Goal: Task Accomplishment & Management: Complete application form

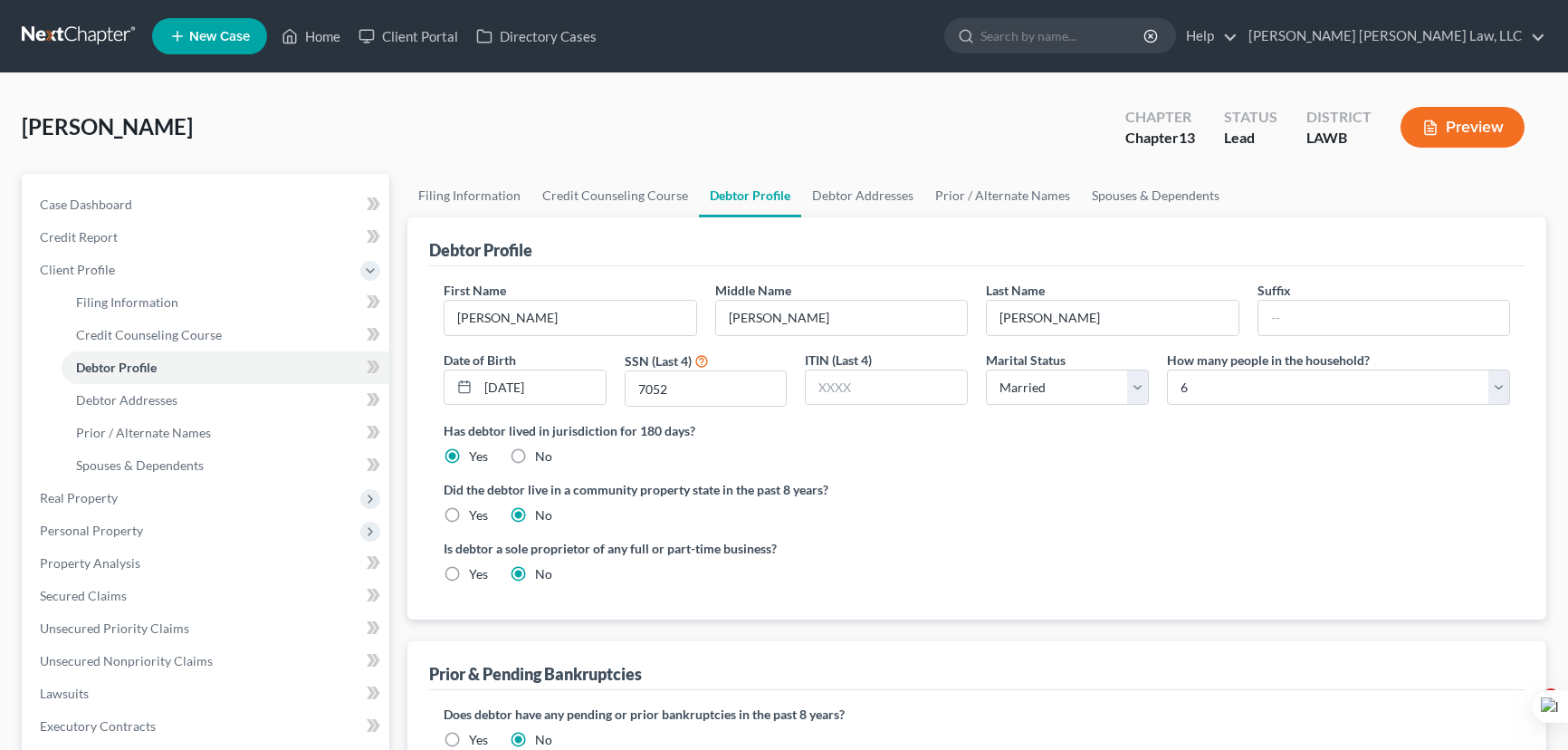
select select "1"
select select "5"
click at [73, 42] on link at bounding box center [79, 36] width 116 height 32
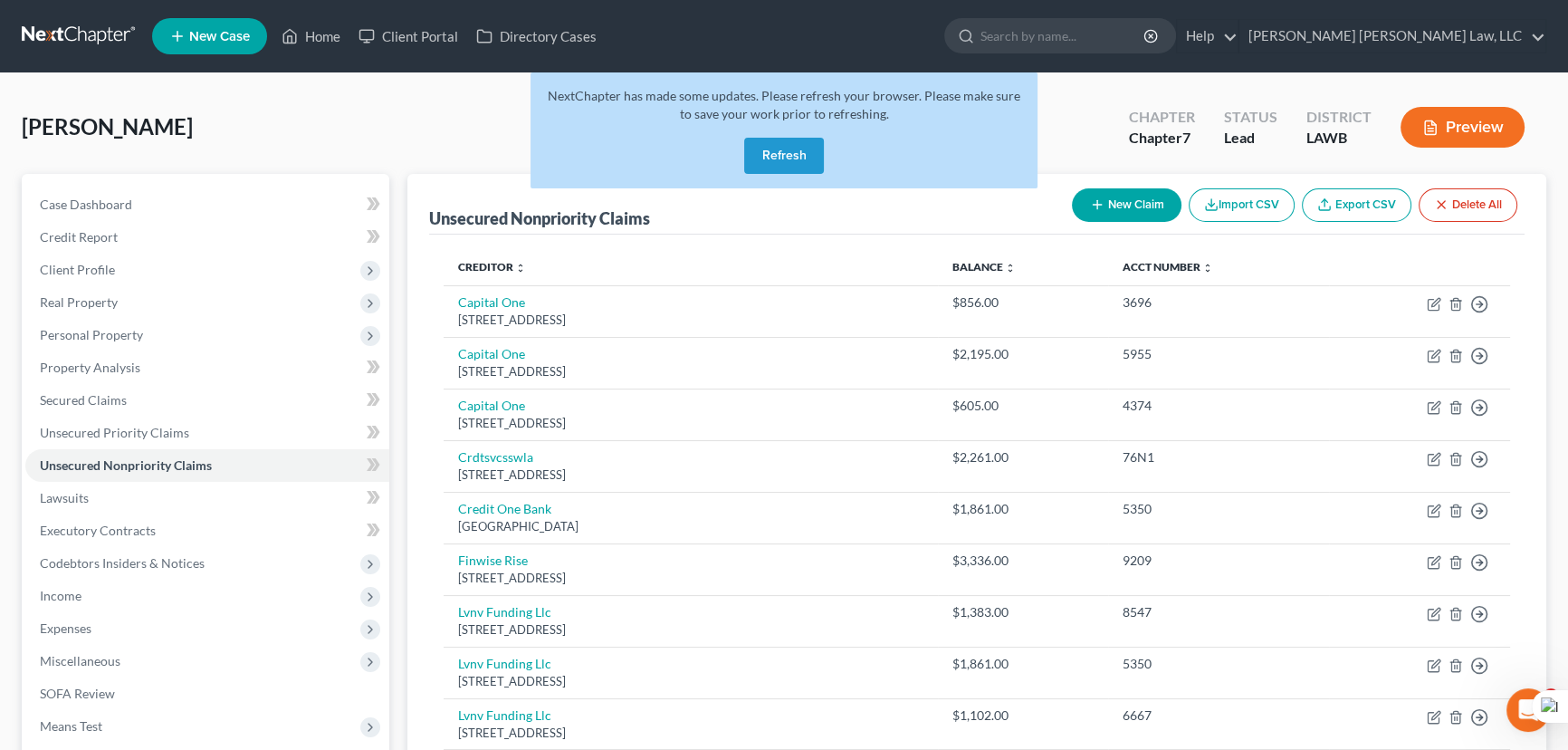
click at [300, 119] on div "Pierce, Martha Upgraded Chapter Chapter 7 Status Lead District LAWB Preview" at bounding box center [784, 134] width 1525 height 78
click at [767, 144] on button "Refresh" at bounding box center [784, 156] width 79 height 36
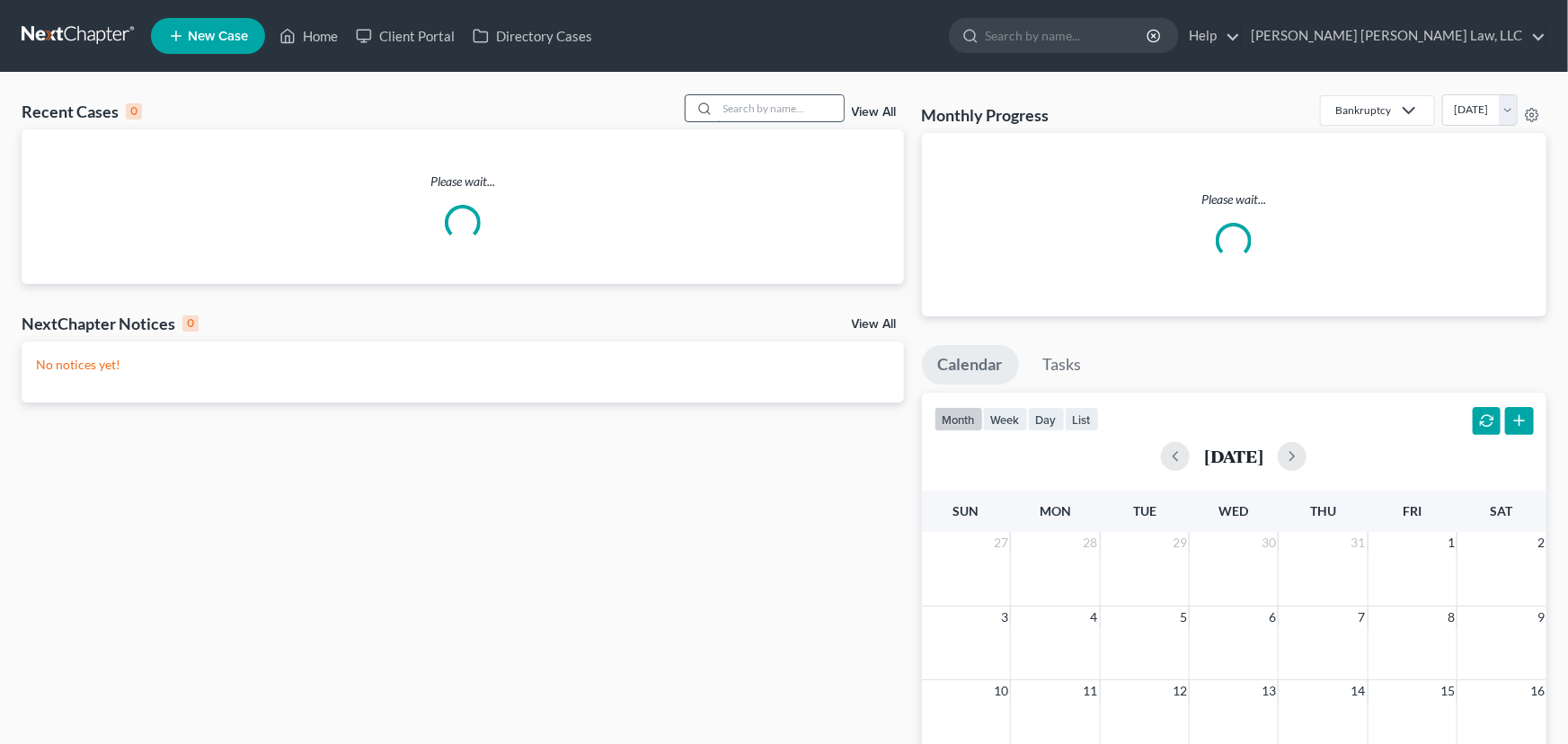
click at [799, 107] on input "search" at bounding box center [781, 109] width 126 height 26
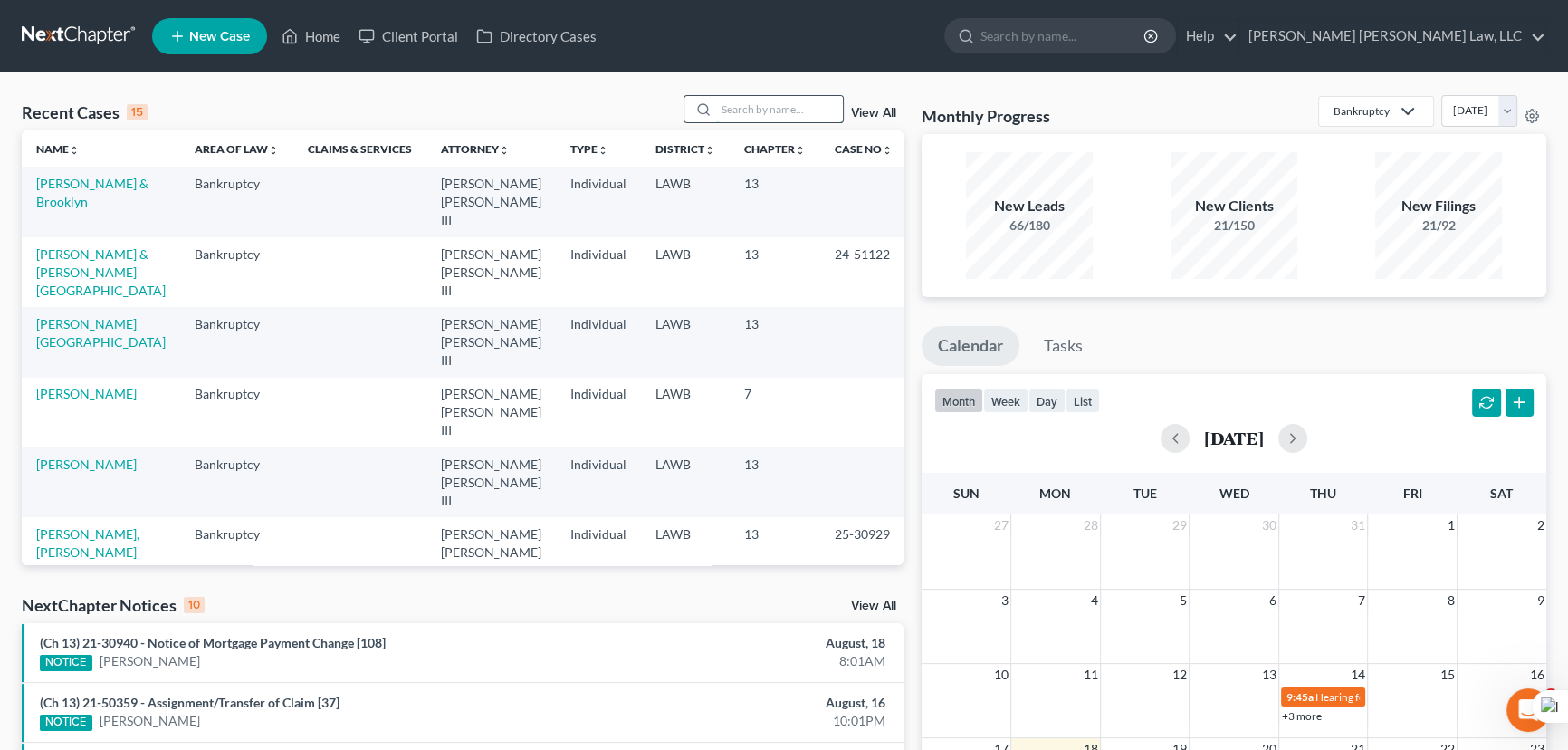
click at [759, 110] on input "search" at bounding box center [780, 110] width 127 height 26
type input "[PERSON_NAME]"
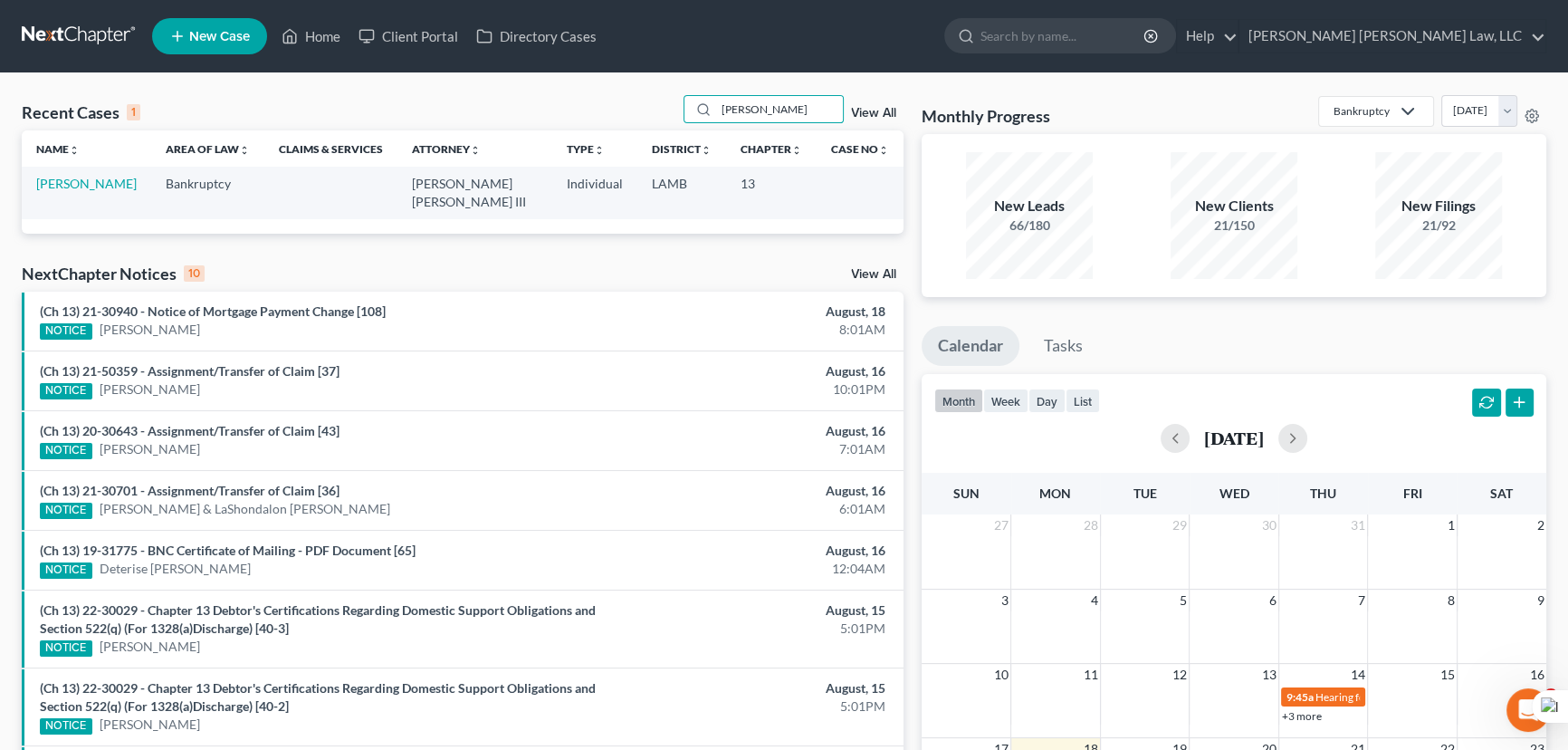
click at [63, 172] on td "[PERSON_NAME]" at bounding box center [86, 192] width 129 height 52
click at [71, 189] on link "[PERSON_NAME]" at bounding box center [86, 183] width 100 height 15
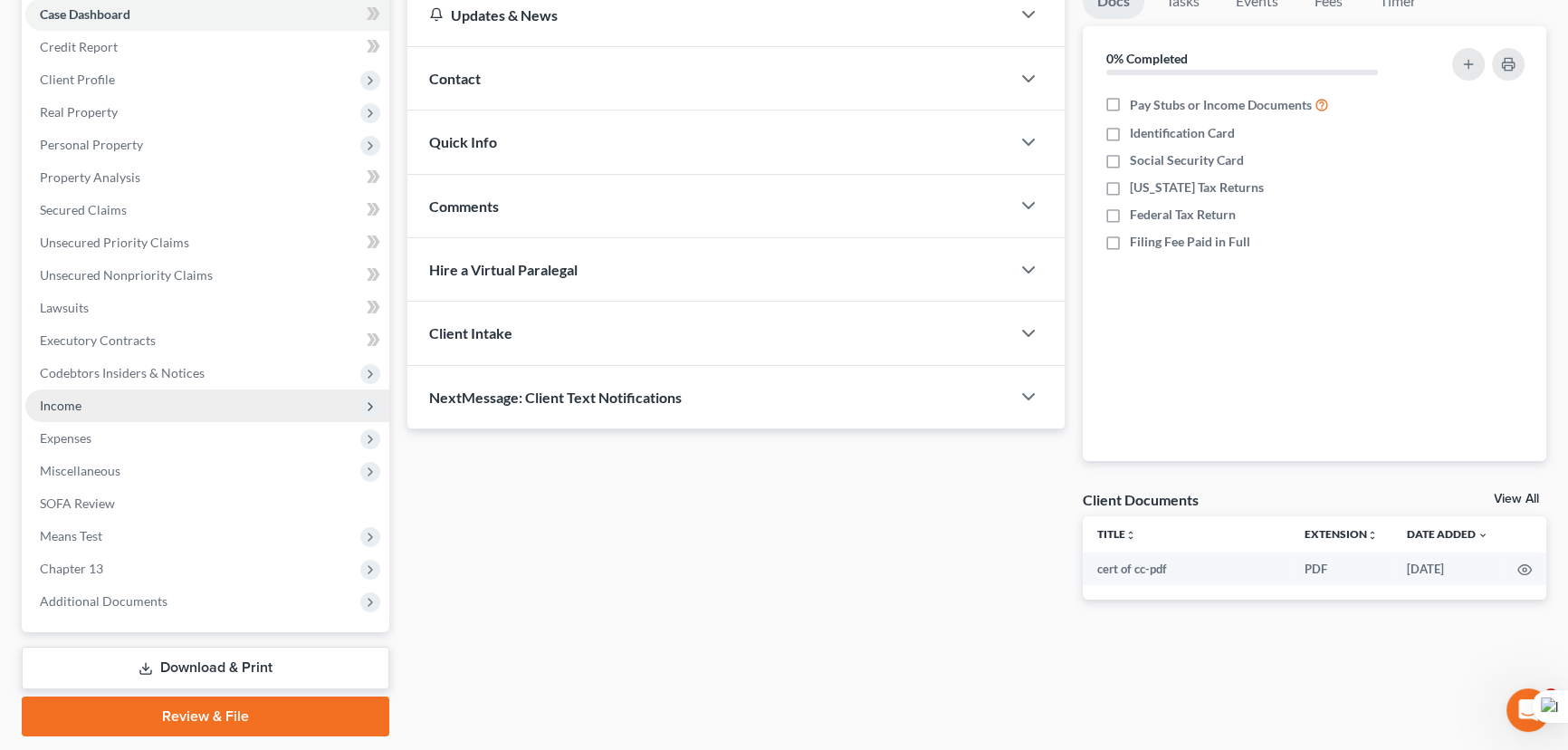
click at [112, 398] on span "Income" at bounding box center [207, 406] width 364 height 32
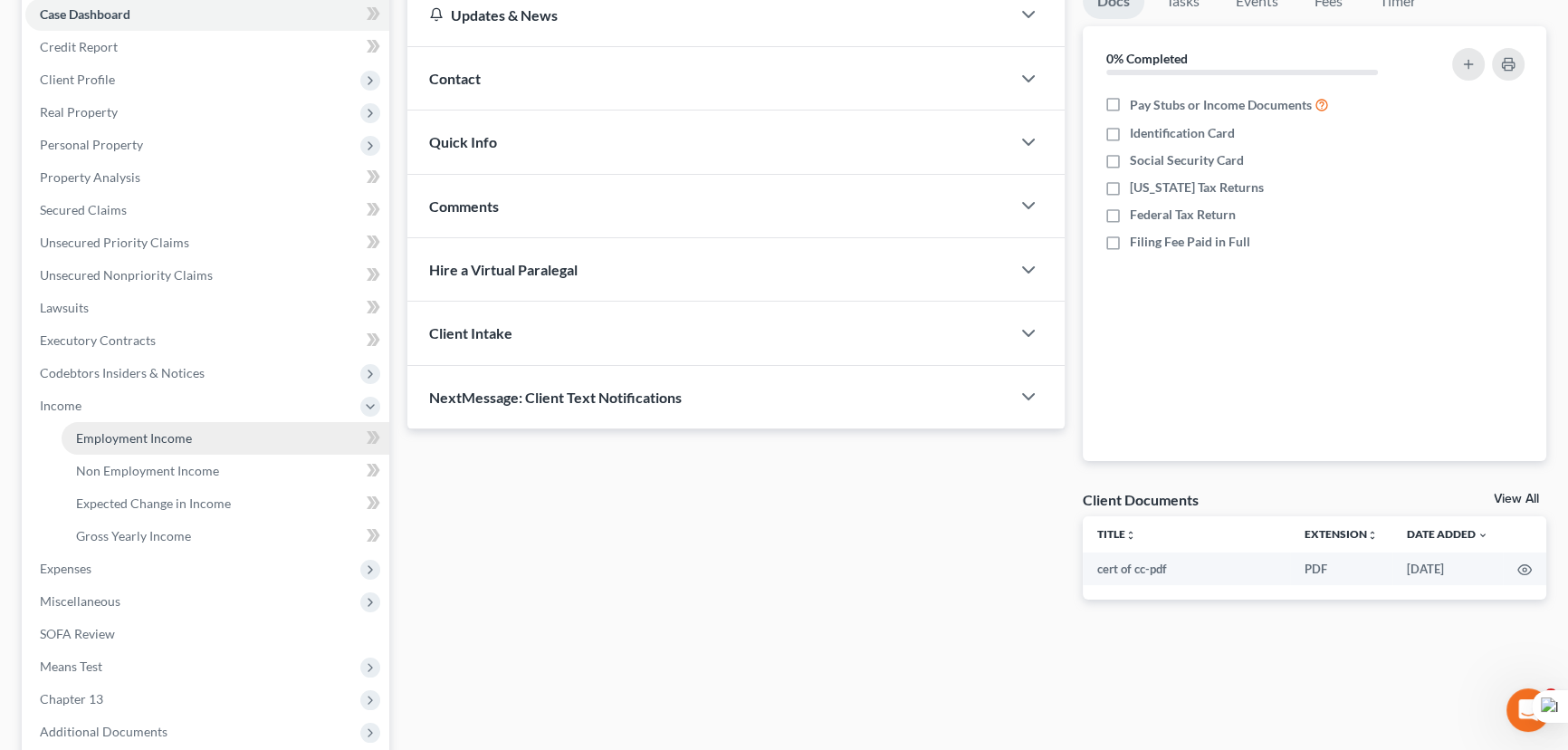
click at [115, 427] on link "Employment Income" at bounding box center [225, 438] width 328 height 32
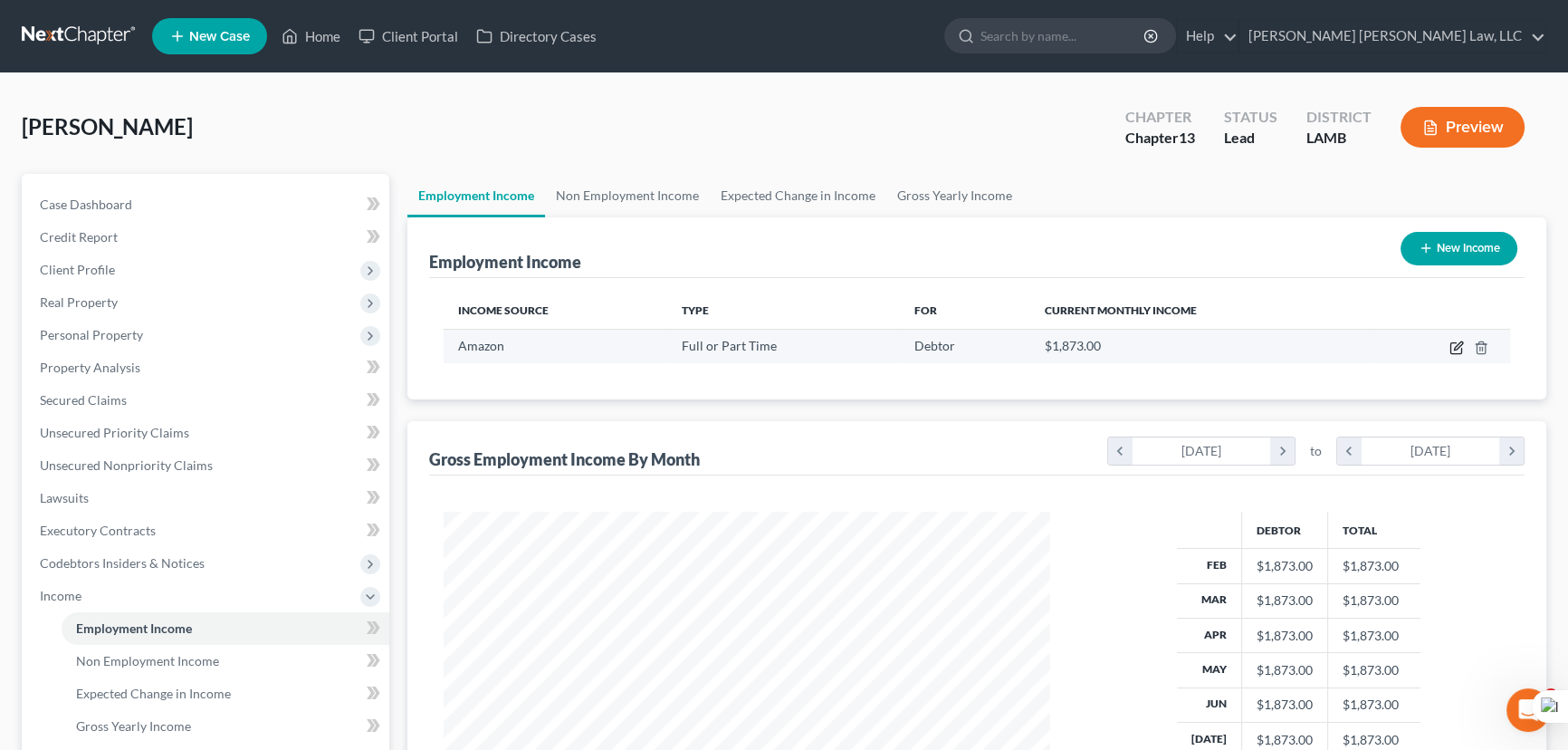
click at [1452, 344] on icon "button" at bounding box center [1456, 347] width 14 height 14
select select "0"
select select "50"
select select "3"
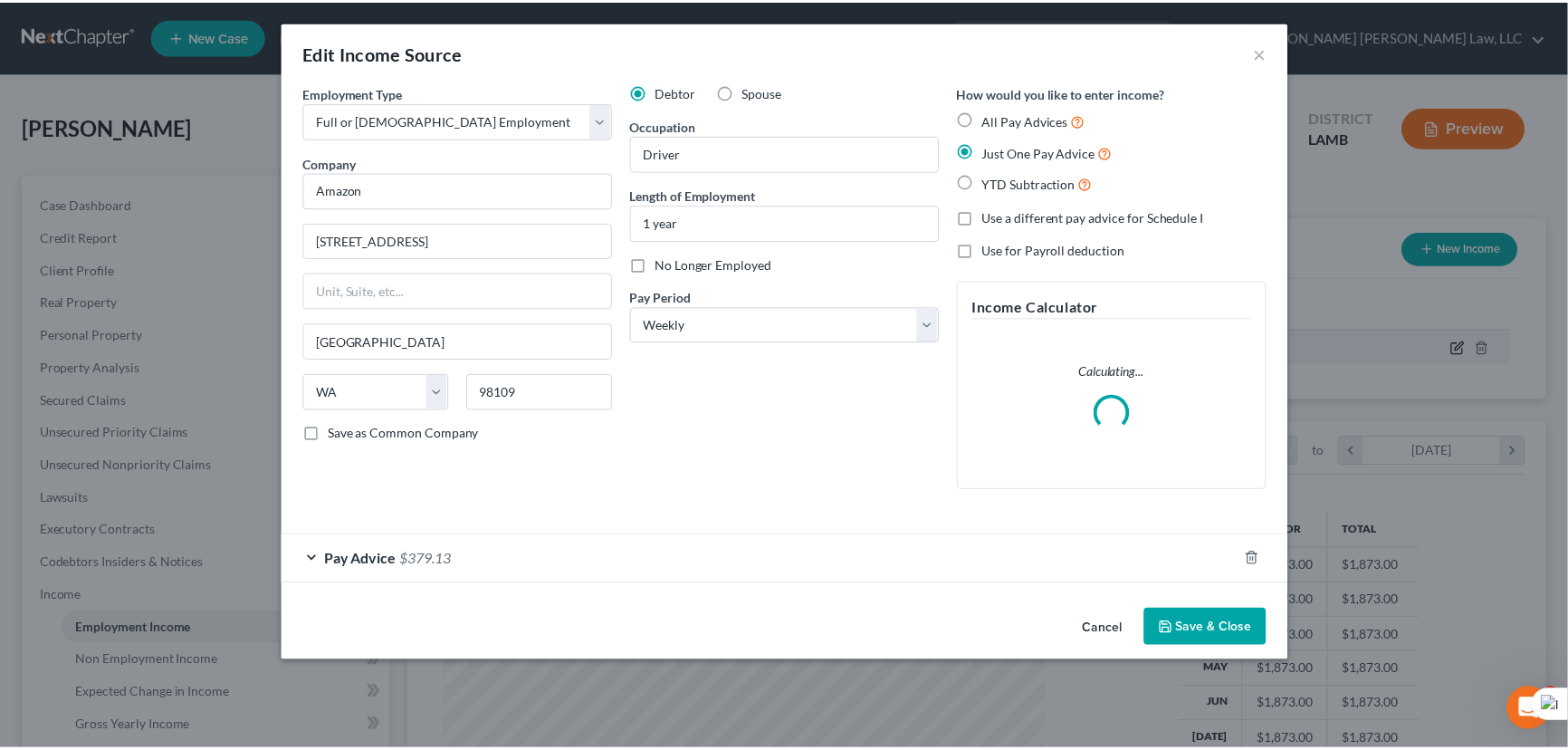
scroll to position [324, 648]
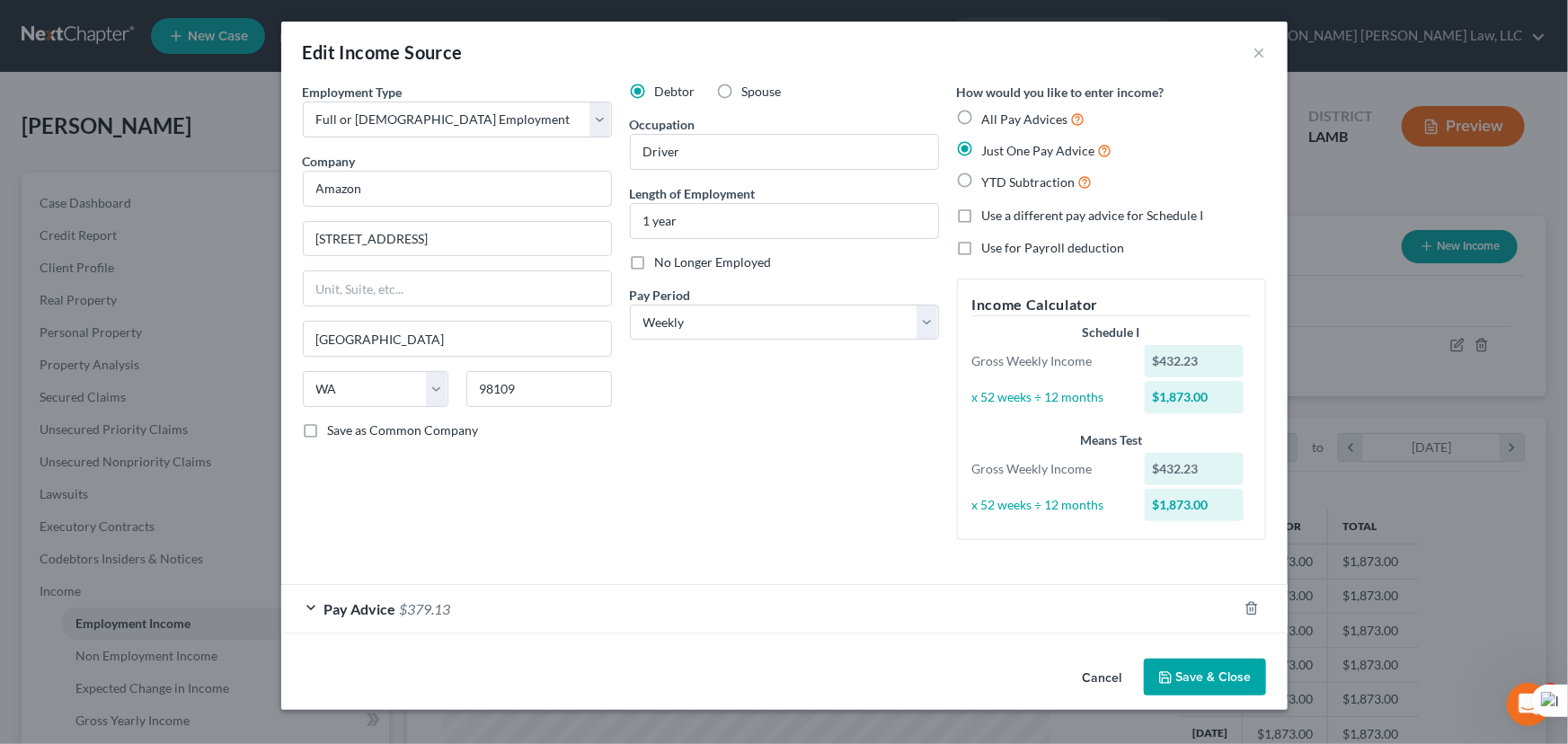
click at [1197, 676] on button "Save & Close" at bounding box center [1205, 677] width 122 height 38
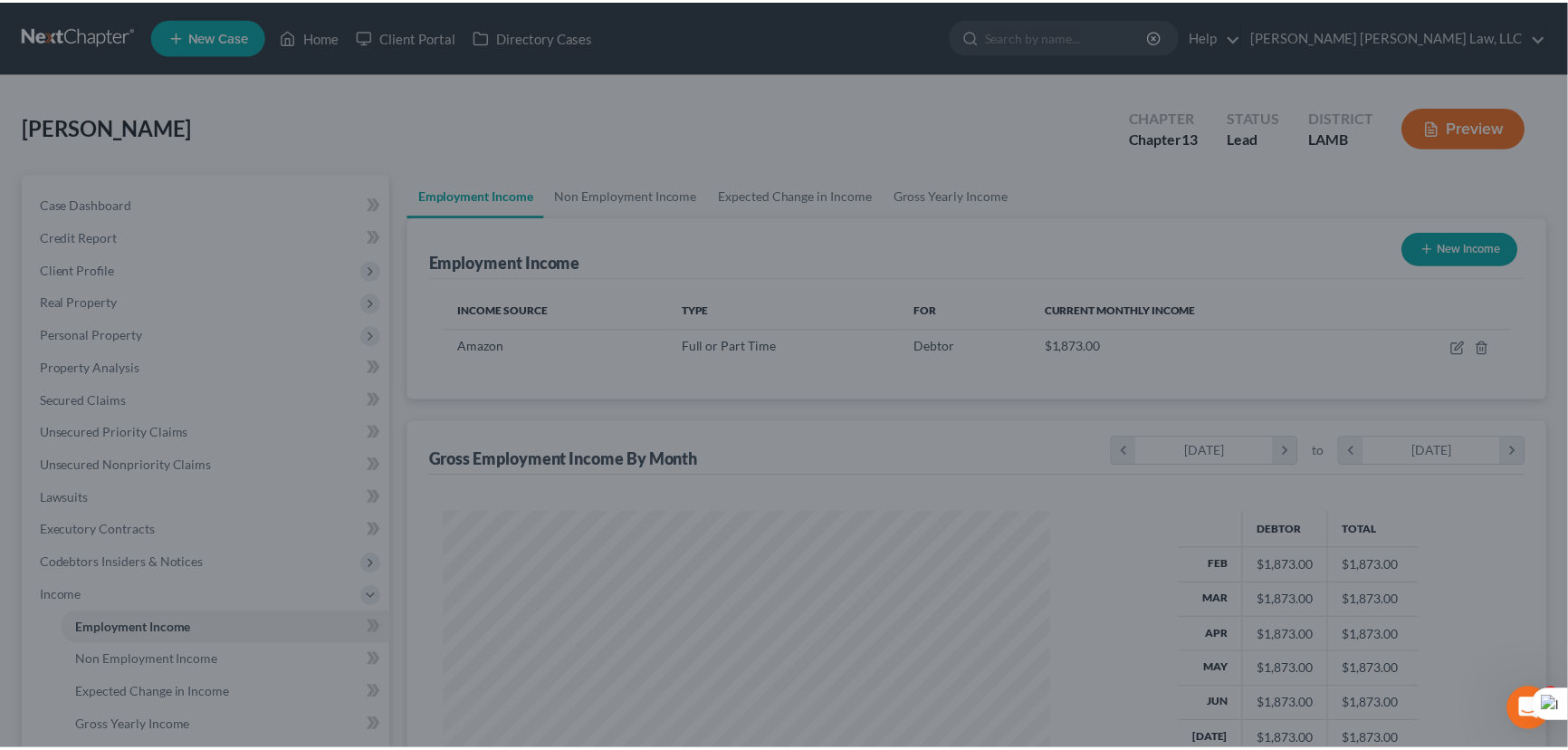
scroll to position [905834, 904914]
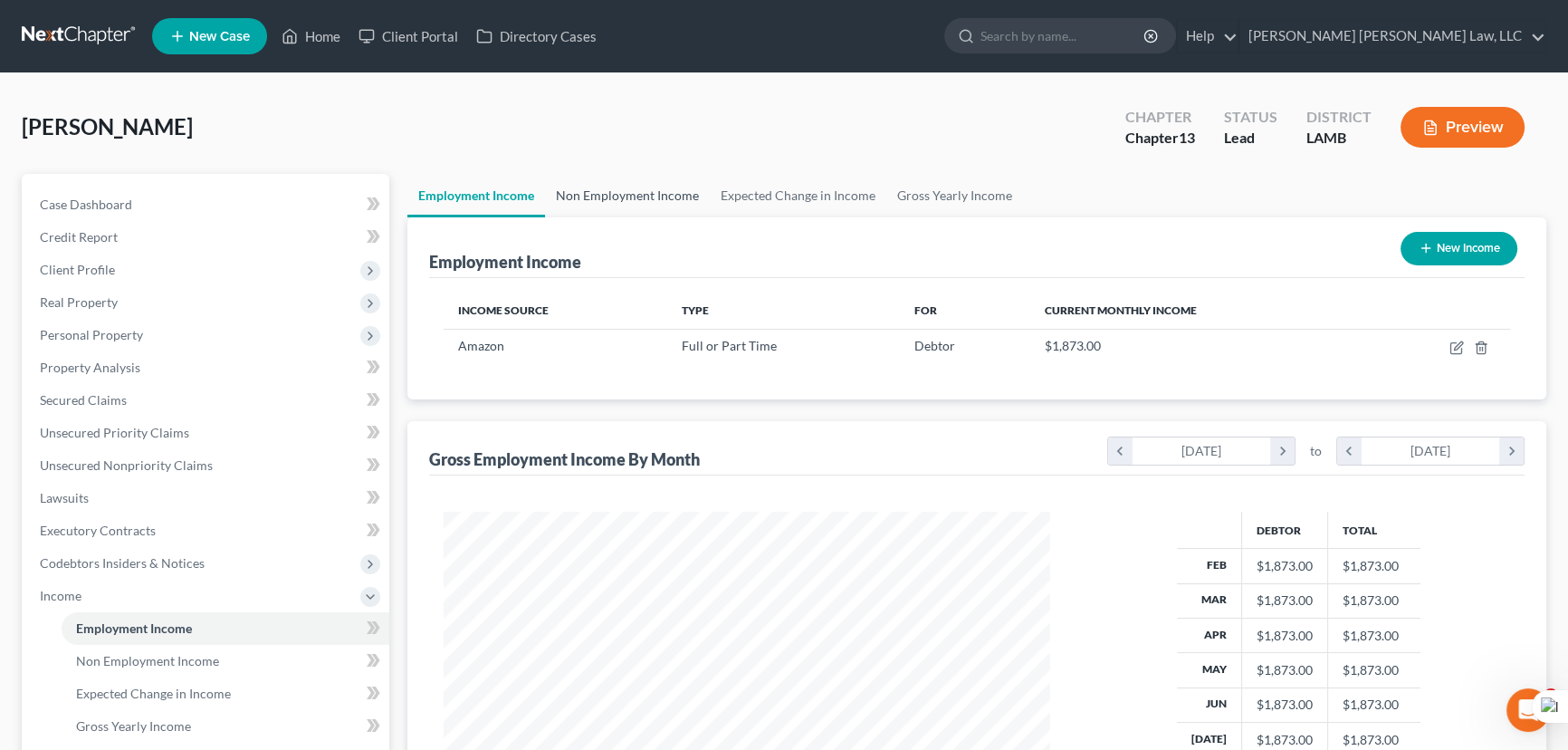
click at [617, 193] on link "Non Employment Income" at bounding box center [628, 196] width 164 height 44
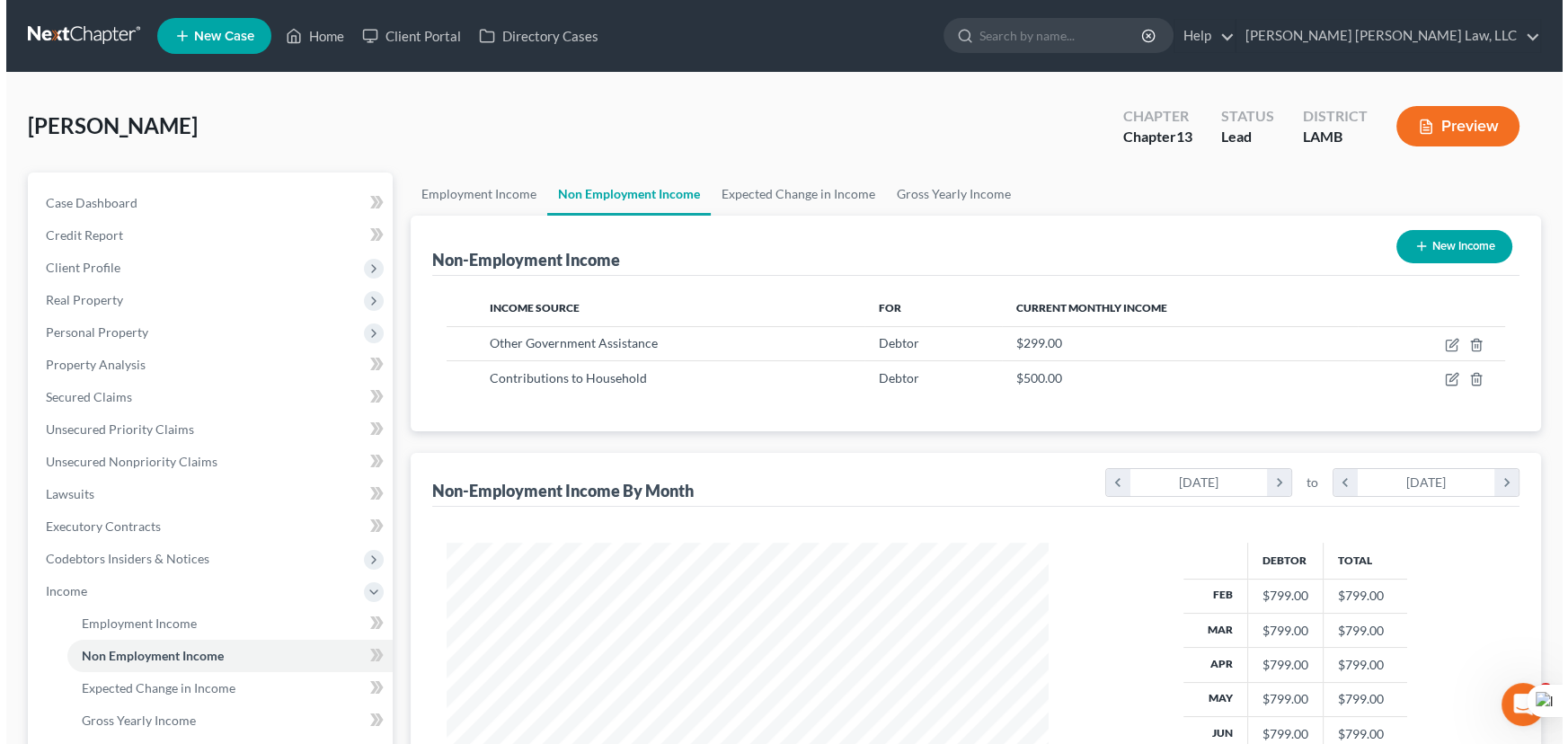
scroll to position [322, 638]
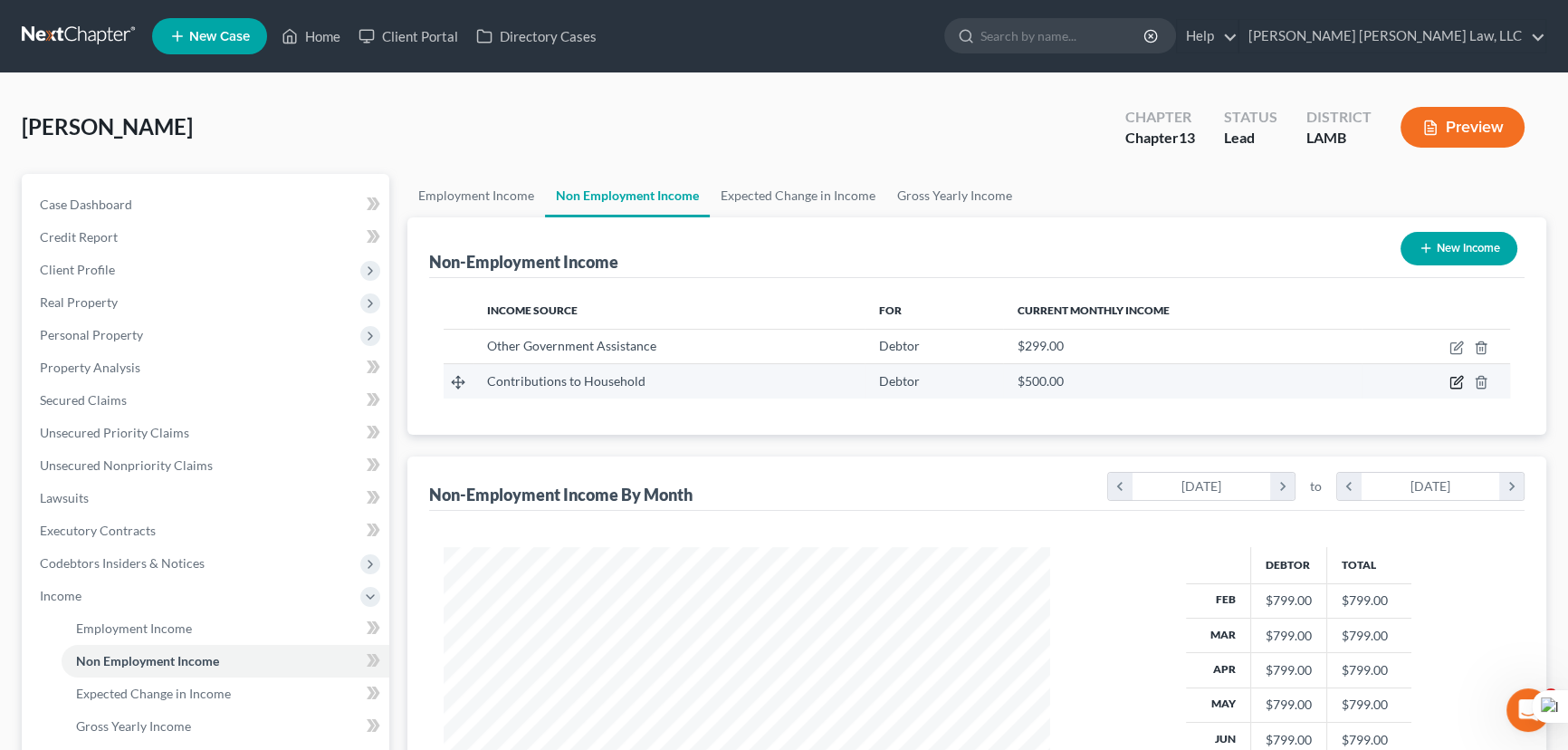
click at [1454, 384] on icon "button" at bounding box center [1456, 382] width 14 height 14
select select "8"
select select "0"
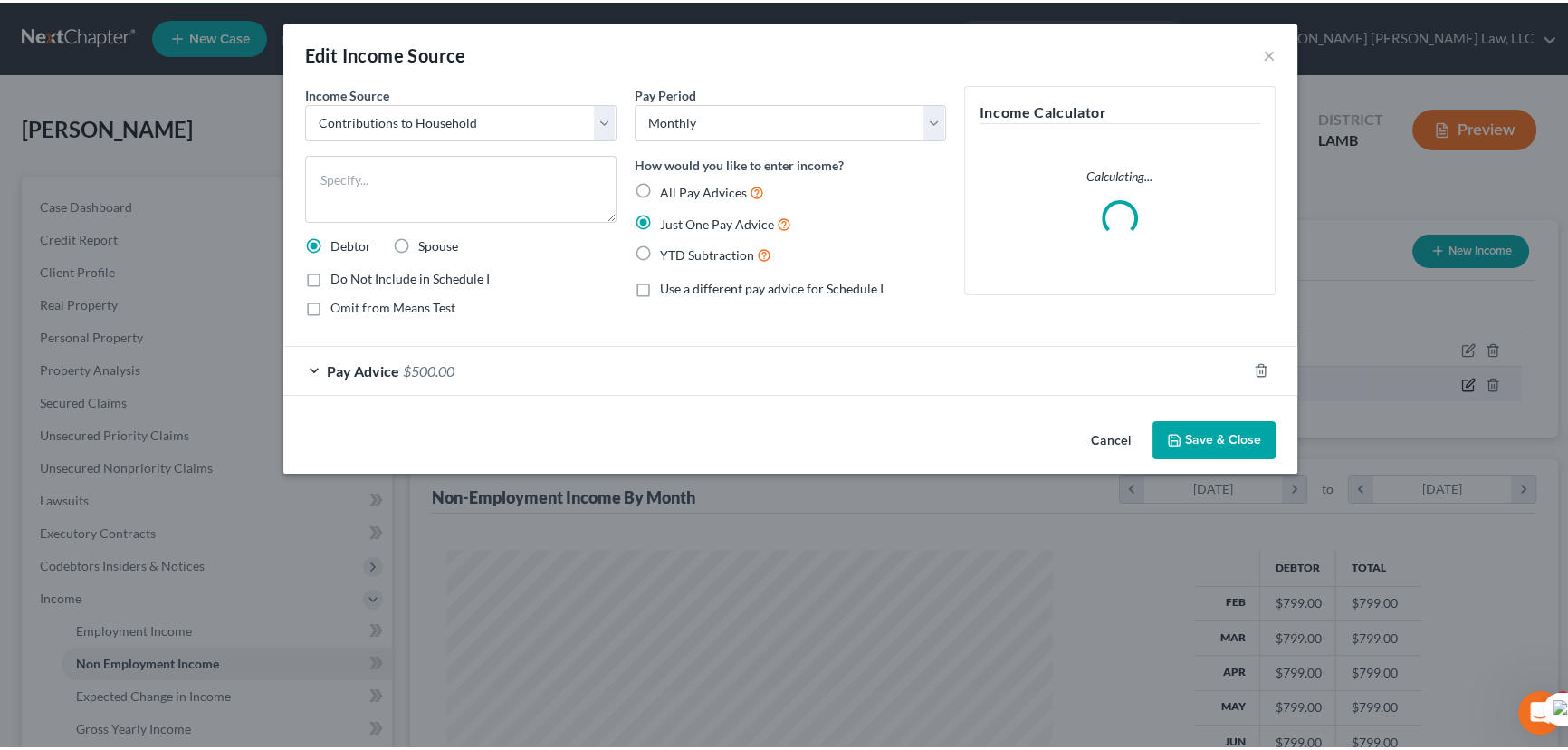
scroll to position [324, 648]
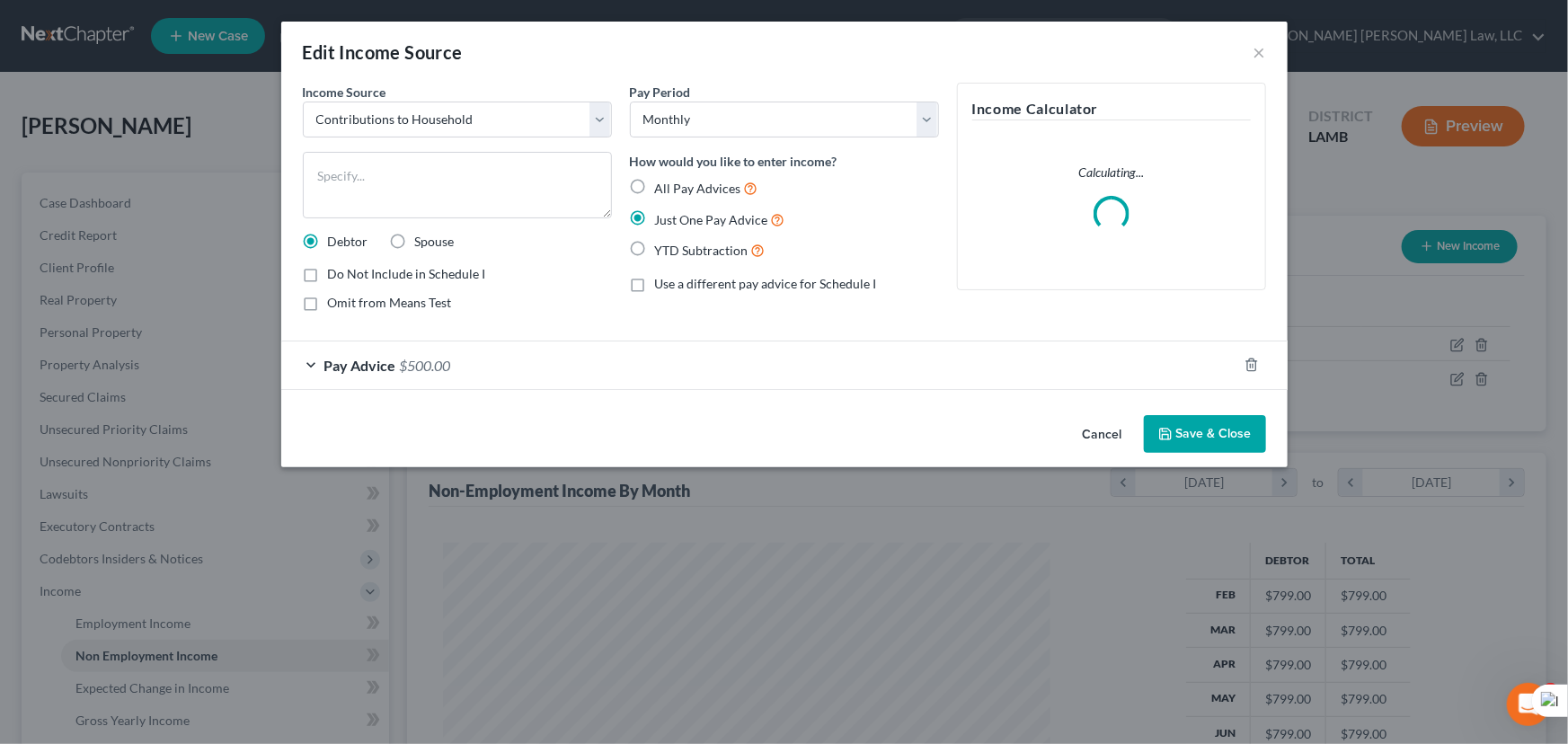
click at [645, 356] on div "Pay Advice $500.00" at bounding box center [759, 365] width 956 height 48
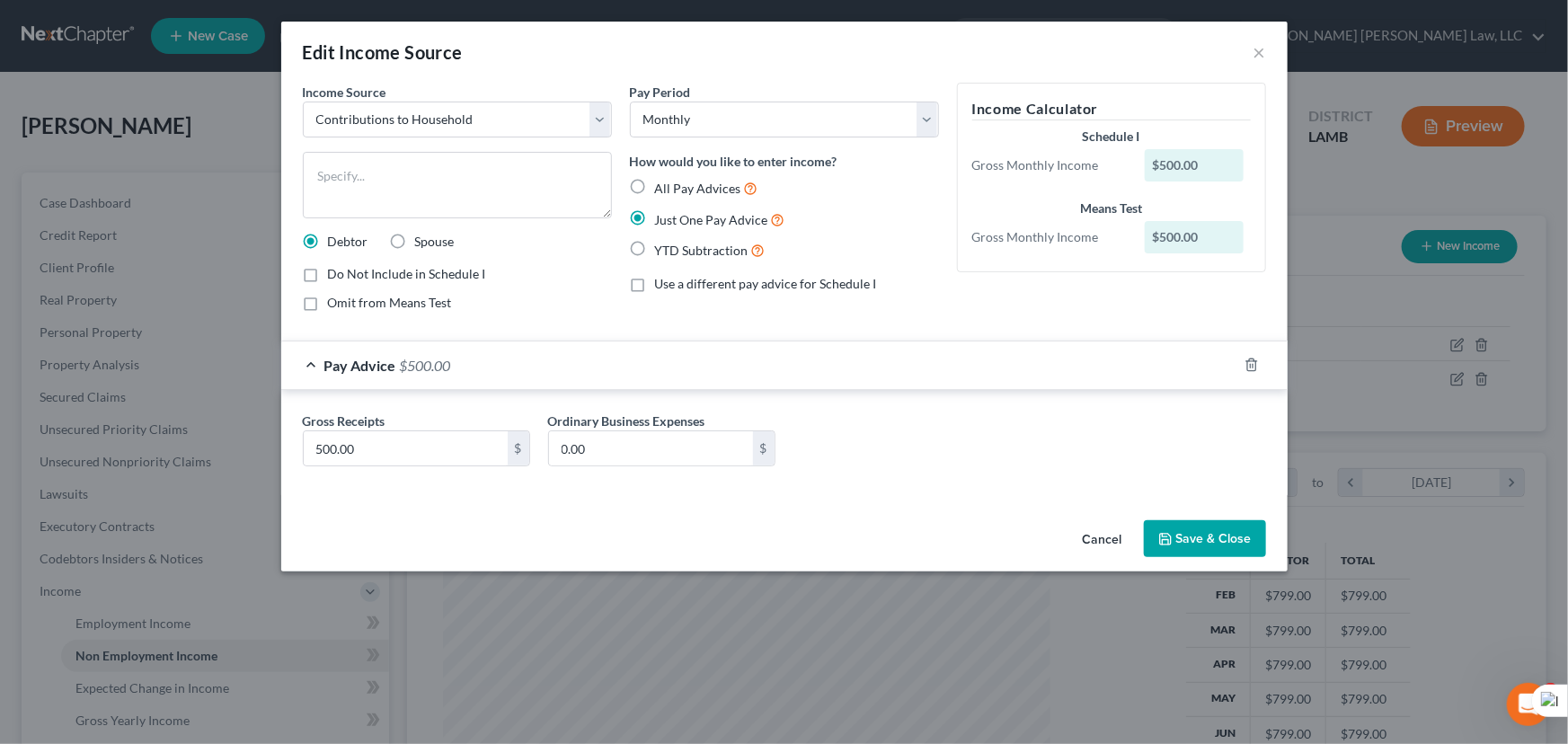
click at [1204, 529] on button "Save & Close" at bounding box center [1205, 539] width 122 height 38
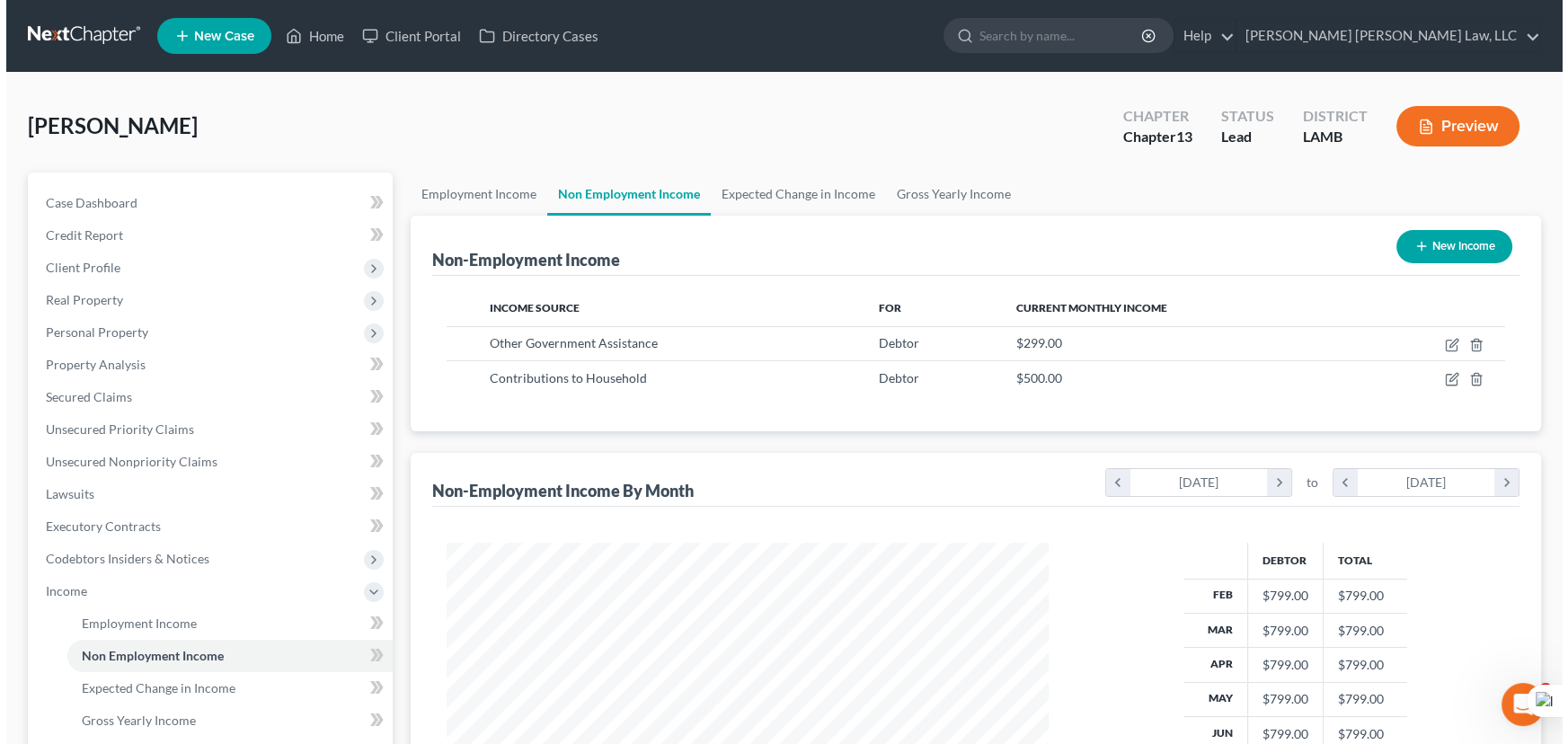
scroll to position [898587, 897878]
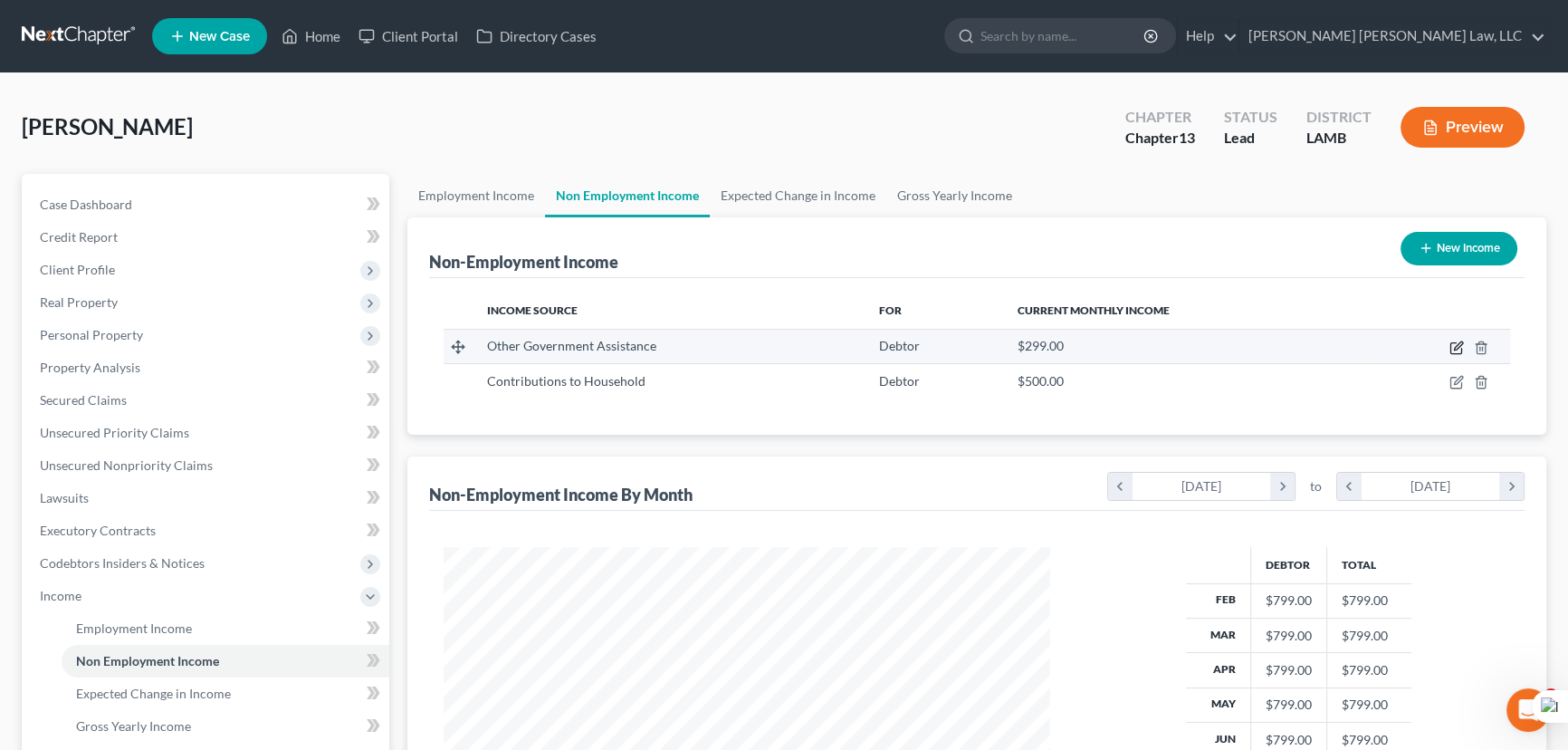
click at [1454, 352] on icon "button" at bounding box center [1456, 347] width 14 height 14
select select "5"
select select "0"
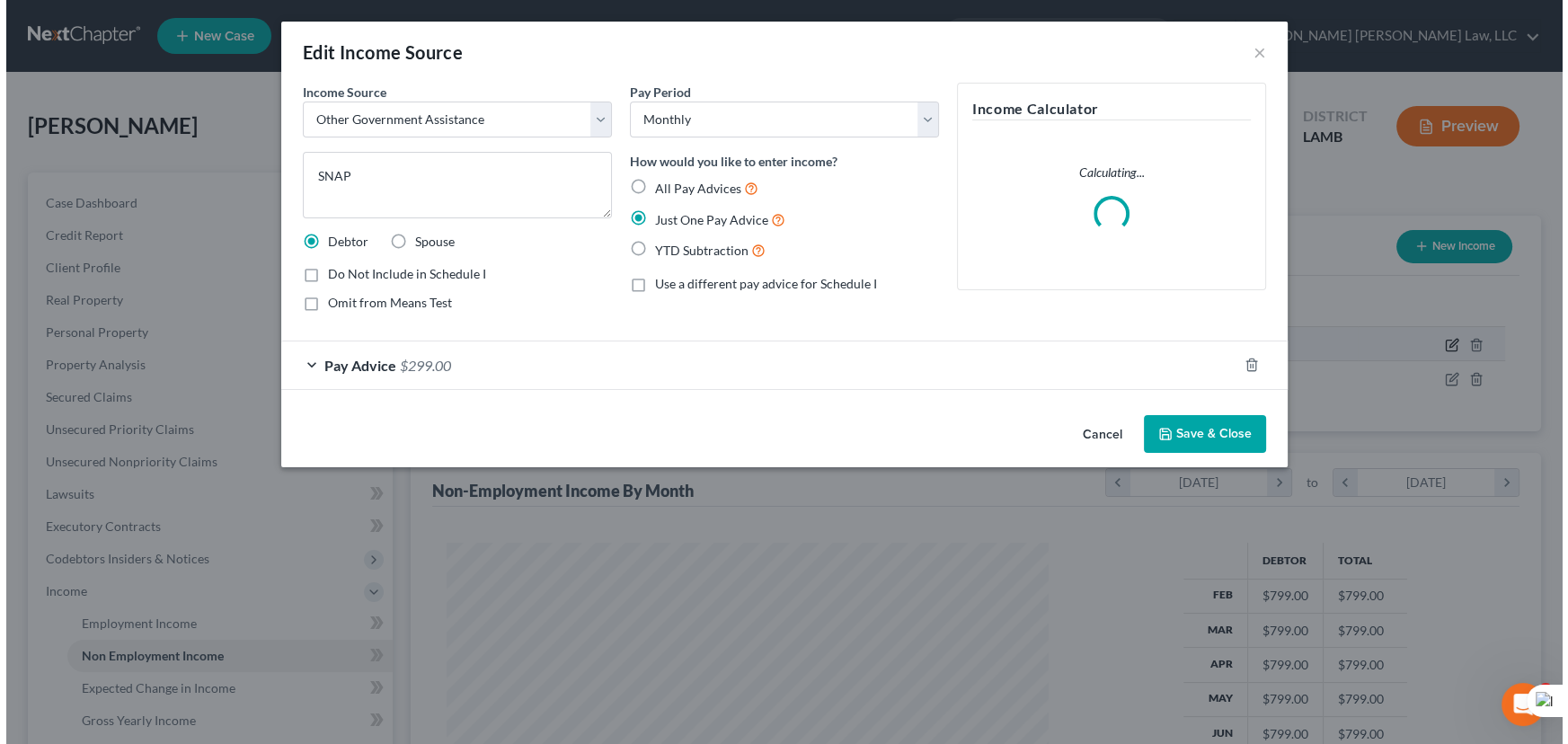
scroll to position [322, 643]
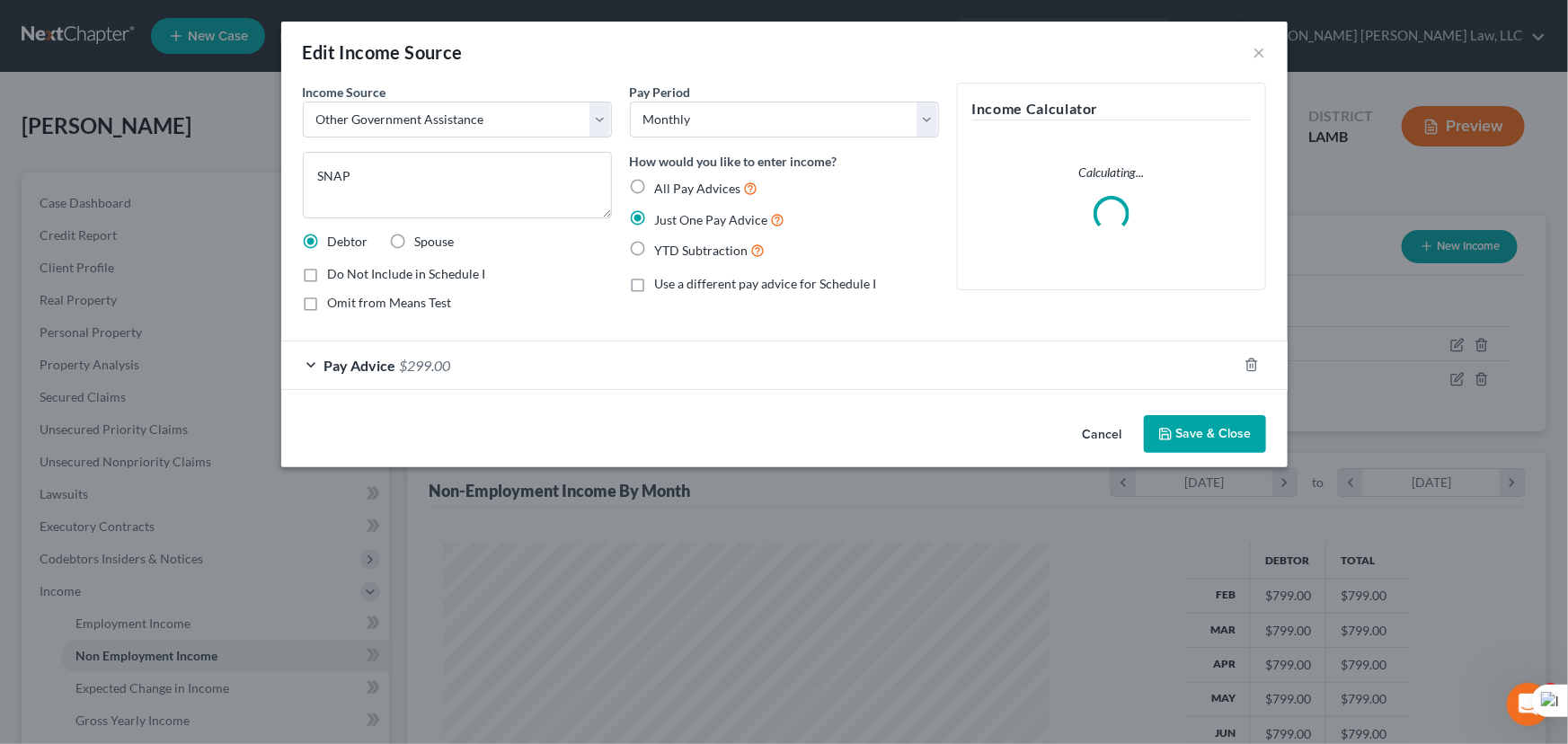
click at [1213, 421] on button "Save & Close" at bounding box center [1205, 434] width 122 height 38
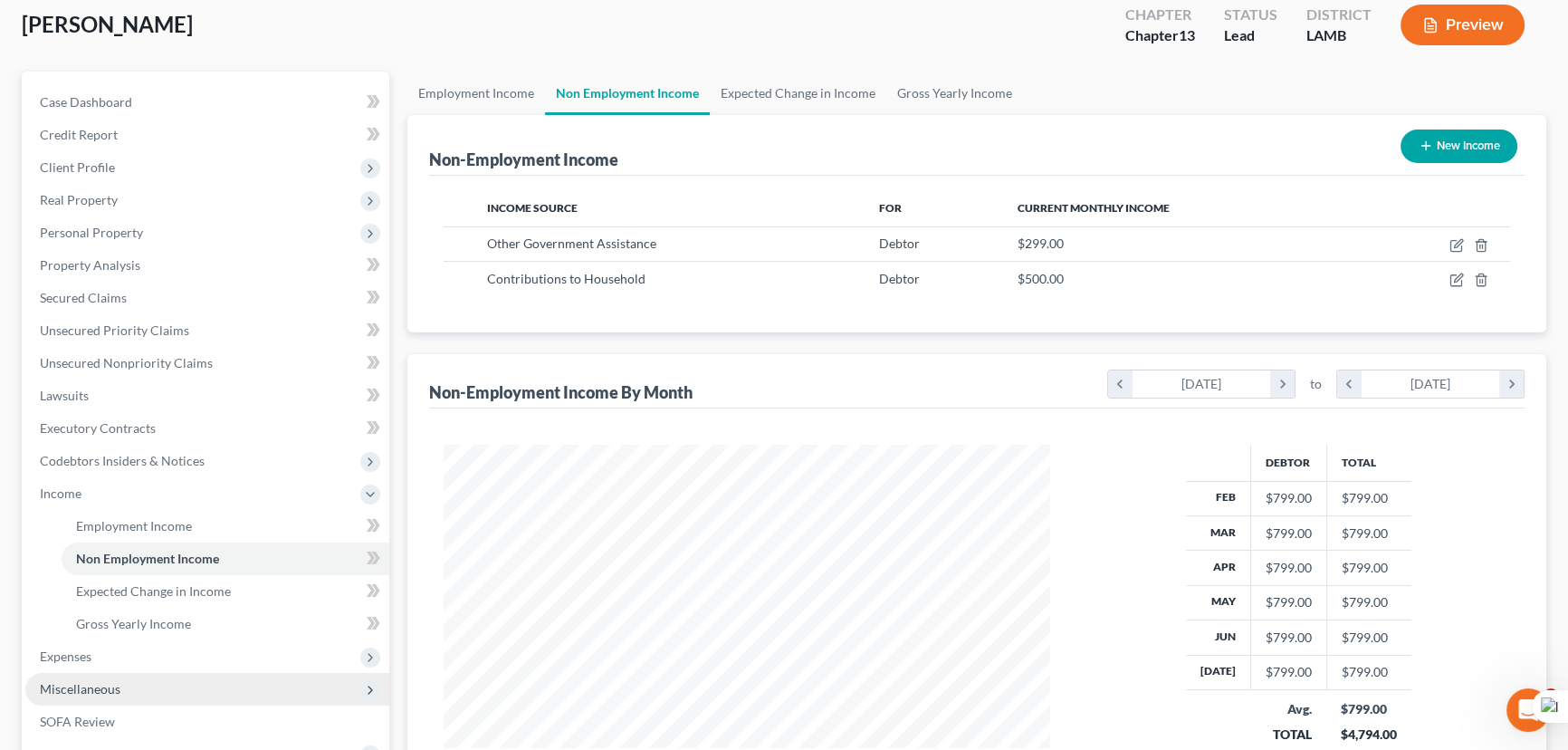
scroll to position [247, 0]
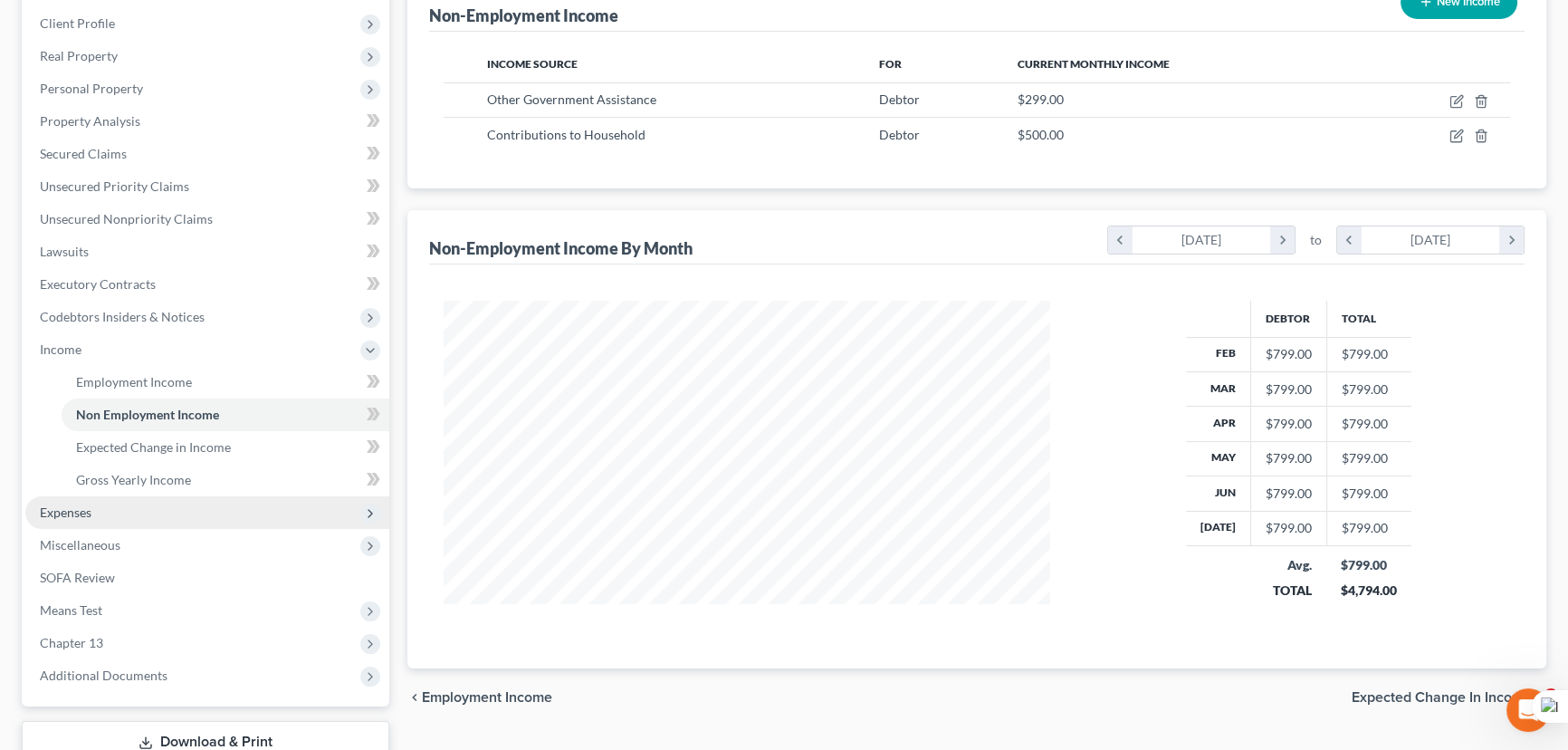
click at [118, 515] on span "Expenses" at bounding box center [207, 513] width 364 height 32
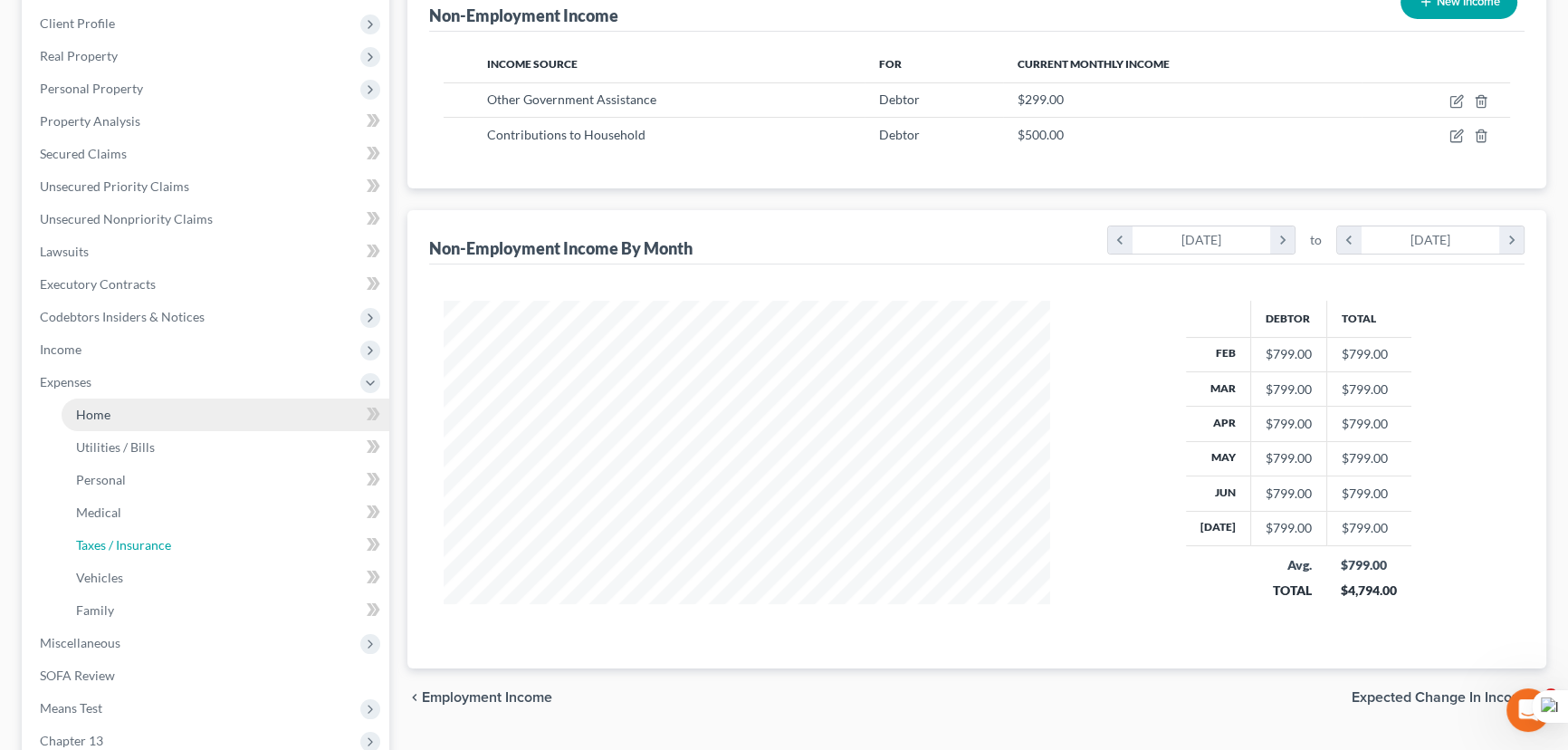
click at [120, 530] on link "Taxes / Insurance" at bounding box center [225, 546] width 328 height 32
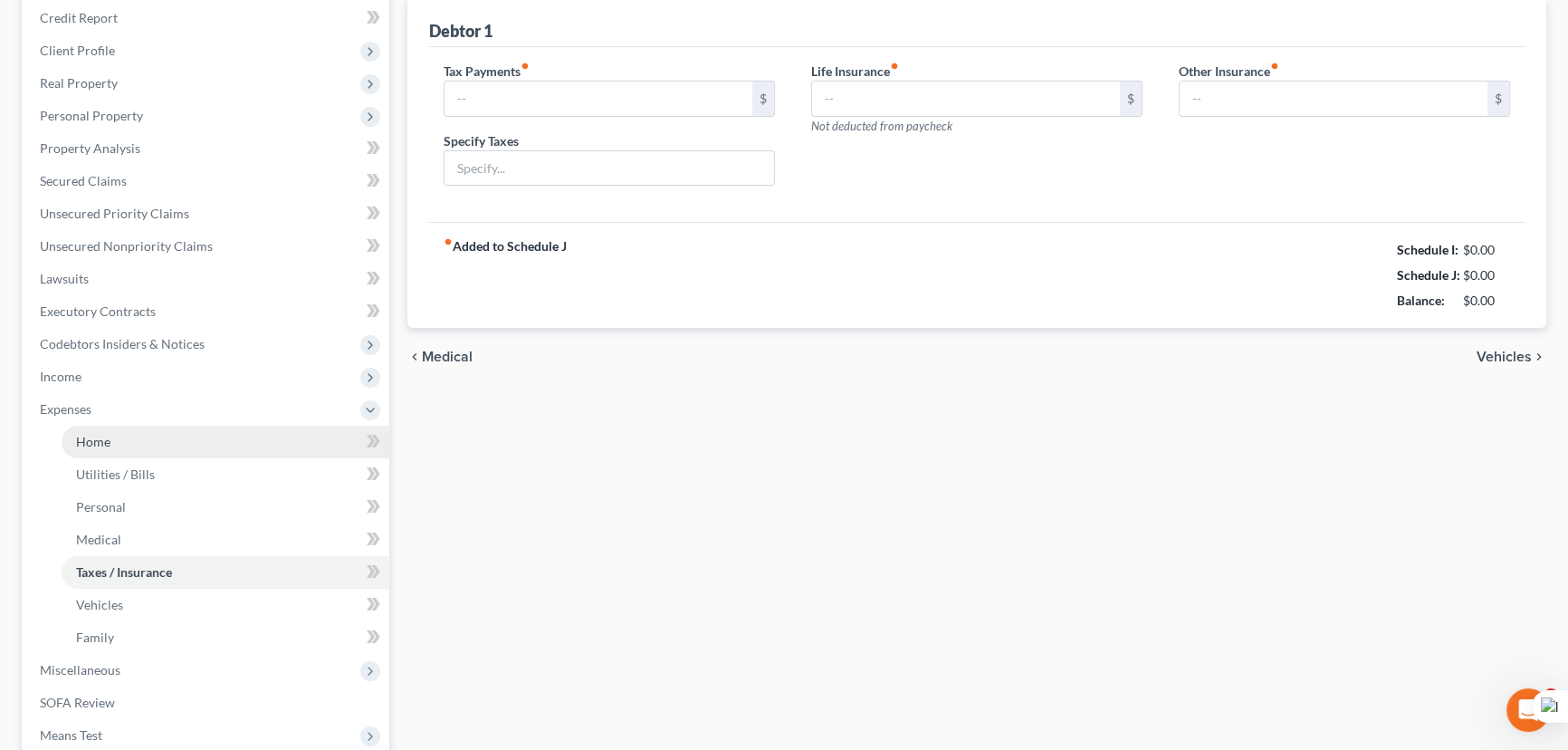
click at [147, 426] on li "Expenses Home Utilities / Bills Personal Medical" at bounding box center [207, 524] width 364 height 261
type input "0.00"
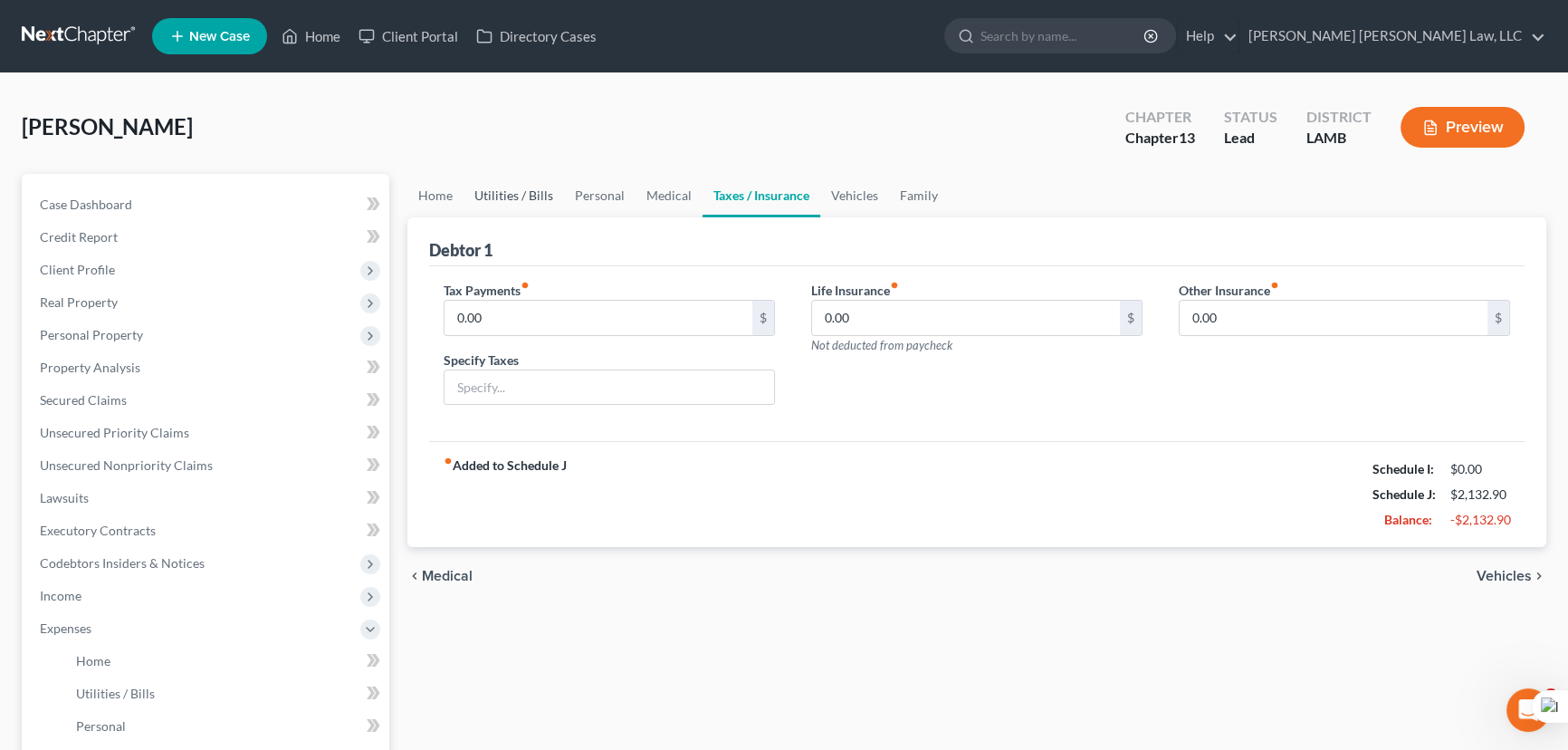
click at [498, 199] on link "Utilities / Bills" at bounding box center [514, 196] width 100 height 44
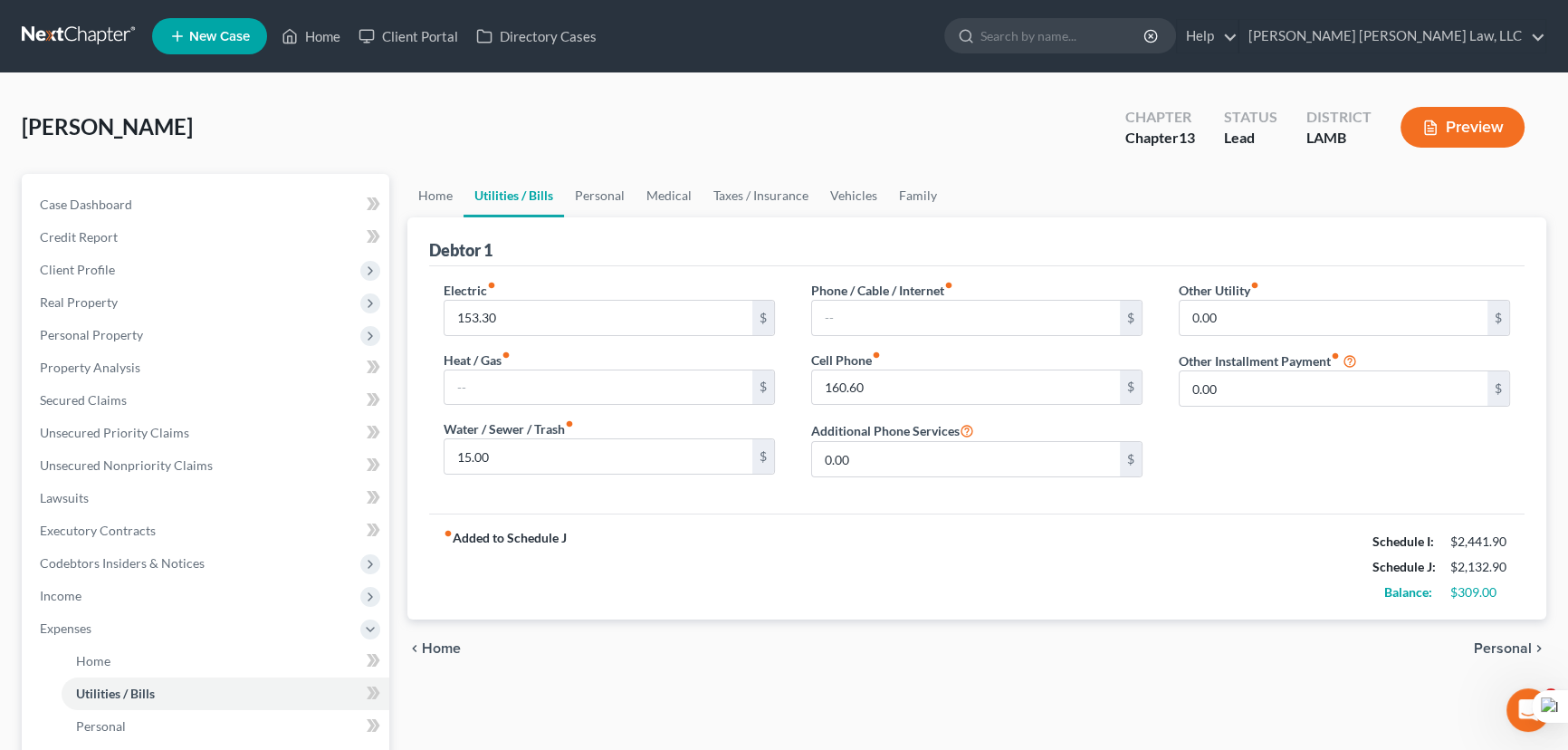
click at [455, 228] on div "Debtor 1" at bounding box center [976, 242] width 1095 height 49
click at [630, 180] on link "Personal" at bounding box center [600, 196] width 72 height 44
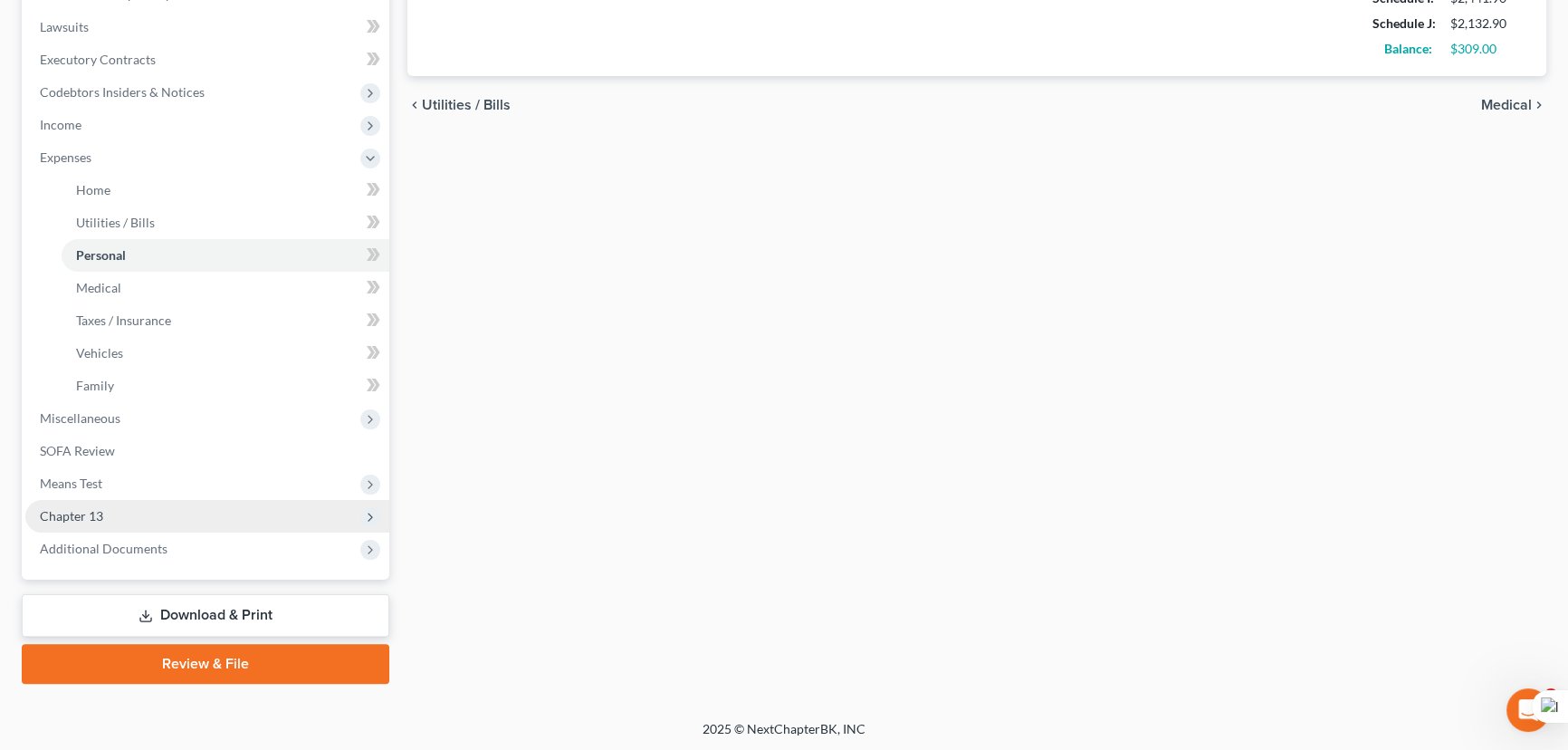
click at [218, 506] on span "Chapter 13" at bounding box center [207, 516] width 364 height 32
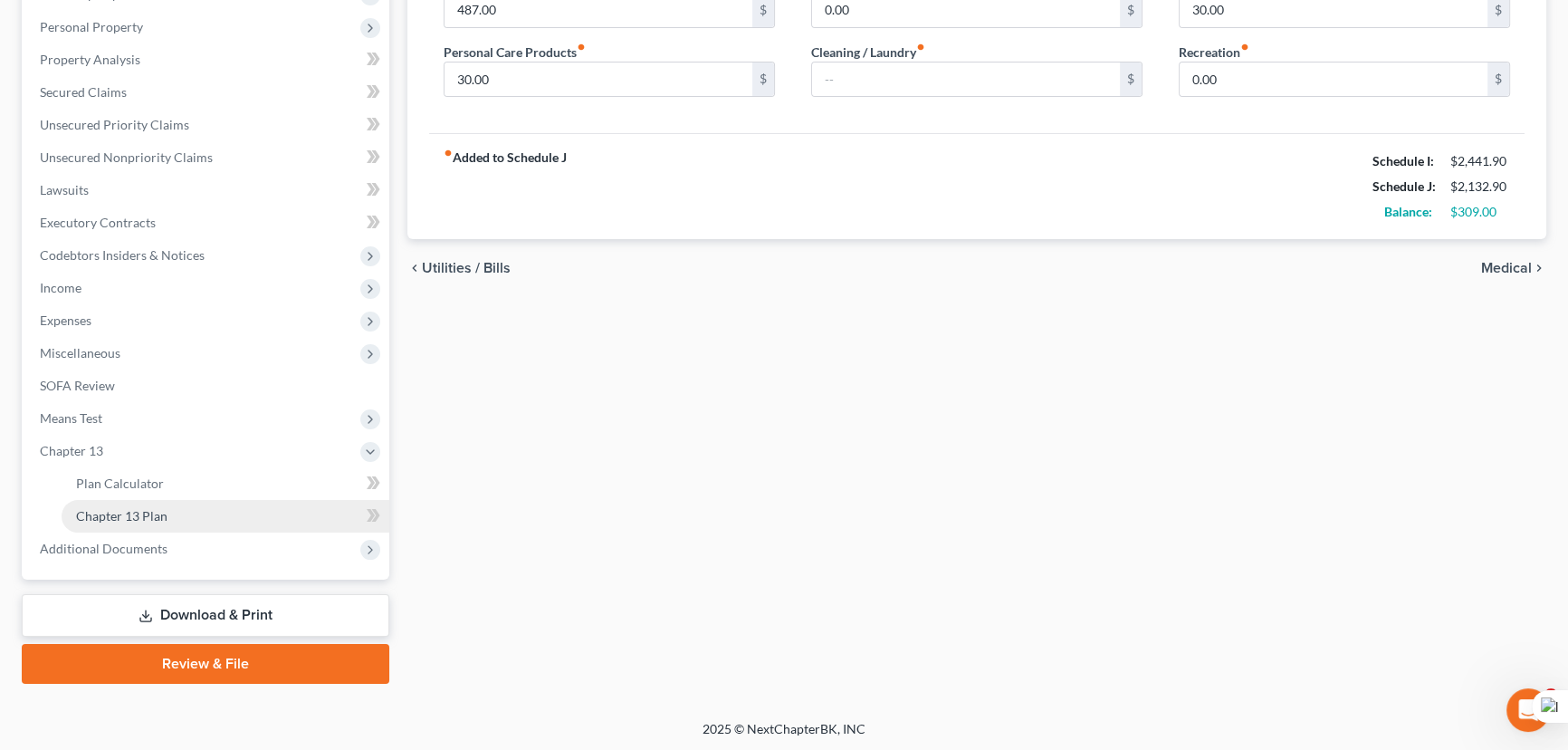
click at [209, 506] on link "Chapter 13 Plan" at bounding box center [225, 516] width 328 height 32
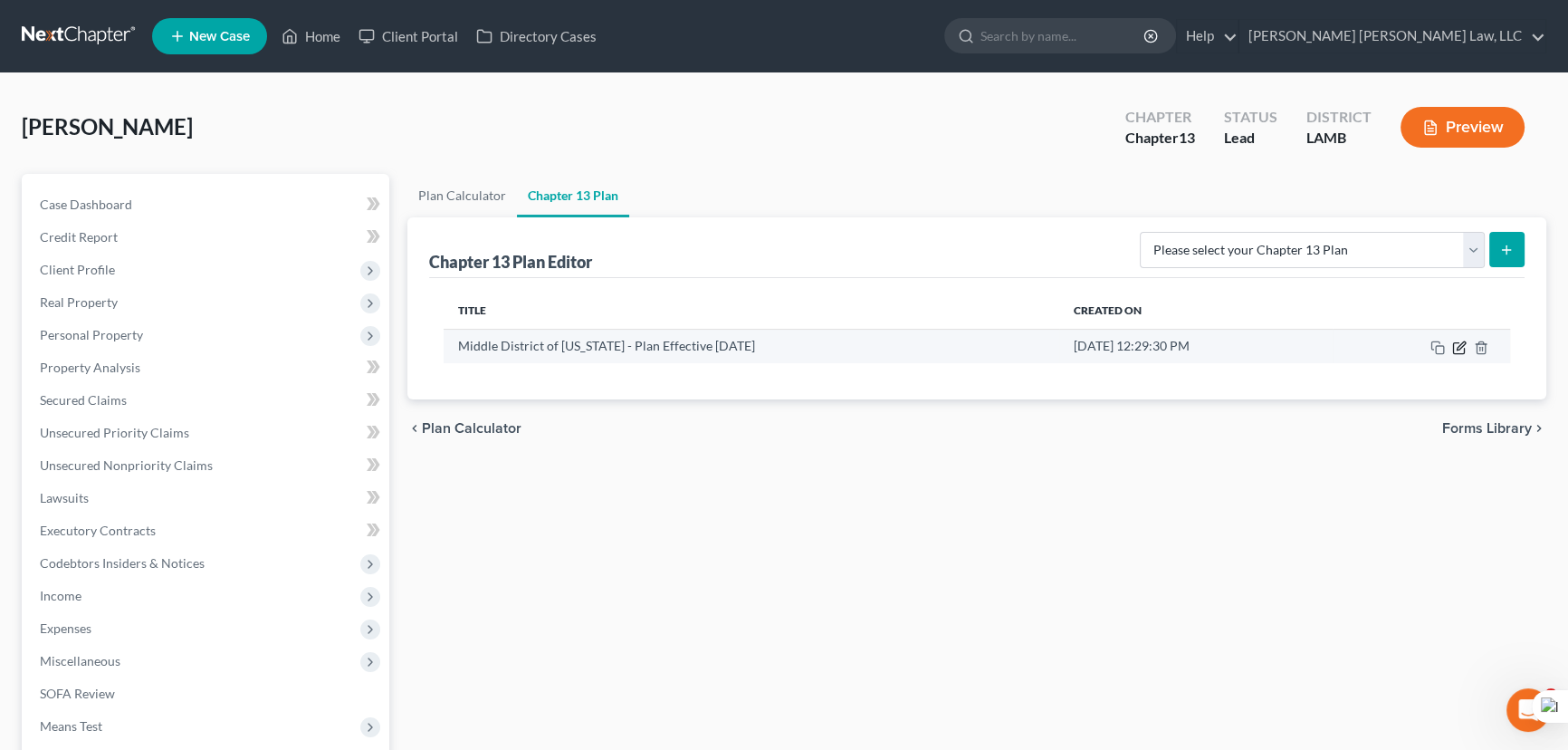
click at [1457, 353] on icon "button" at bounding box center [1458, 347] width 10 height 10
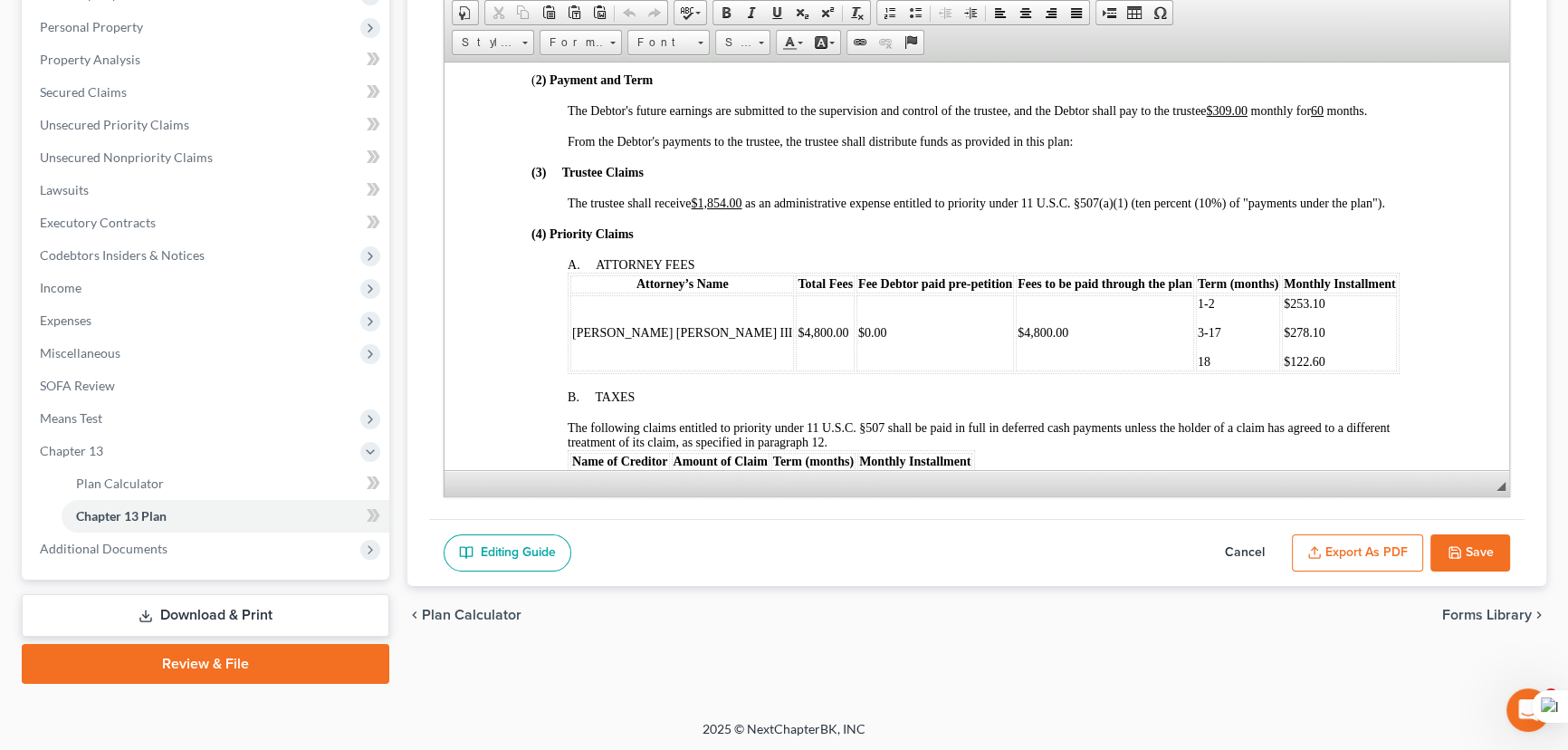
scroll to position [494, 0]
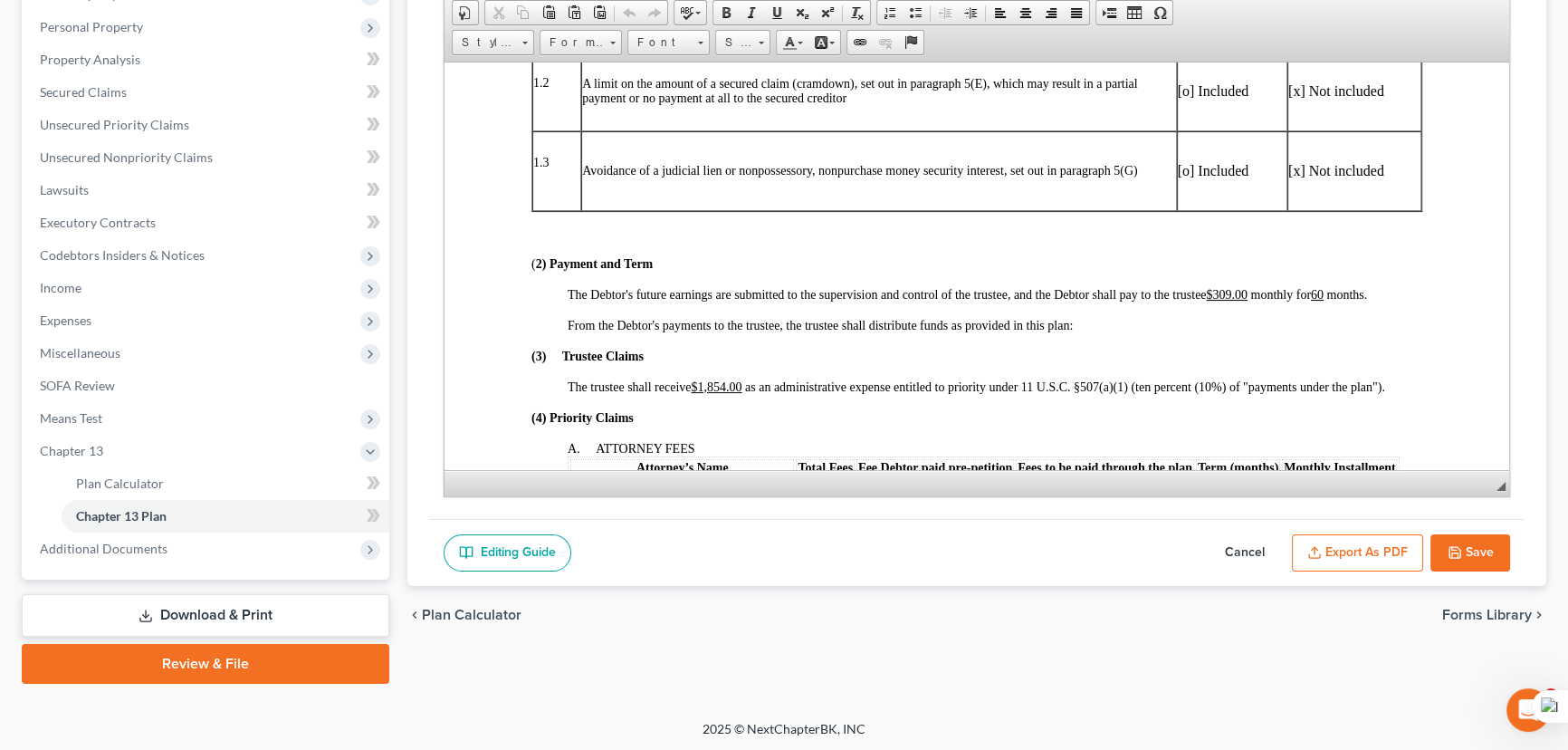
click at [1491, 553] on button "Save" at bounding box center [1471, 553] width 79 height 38
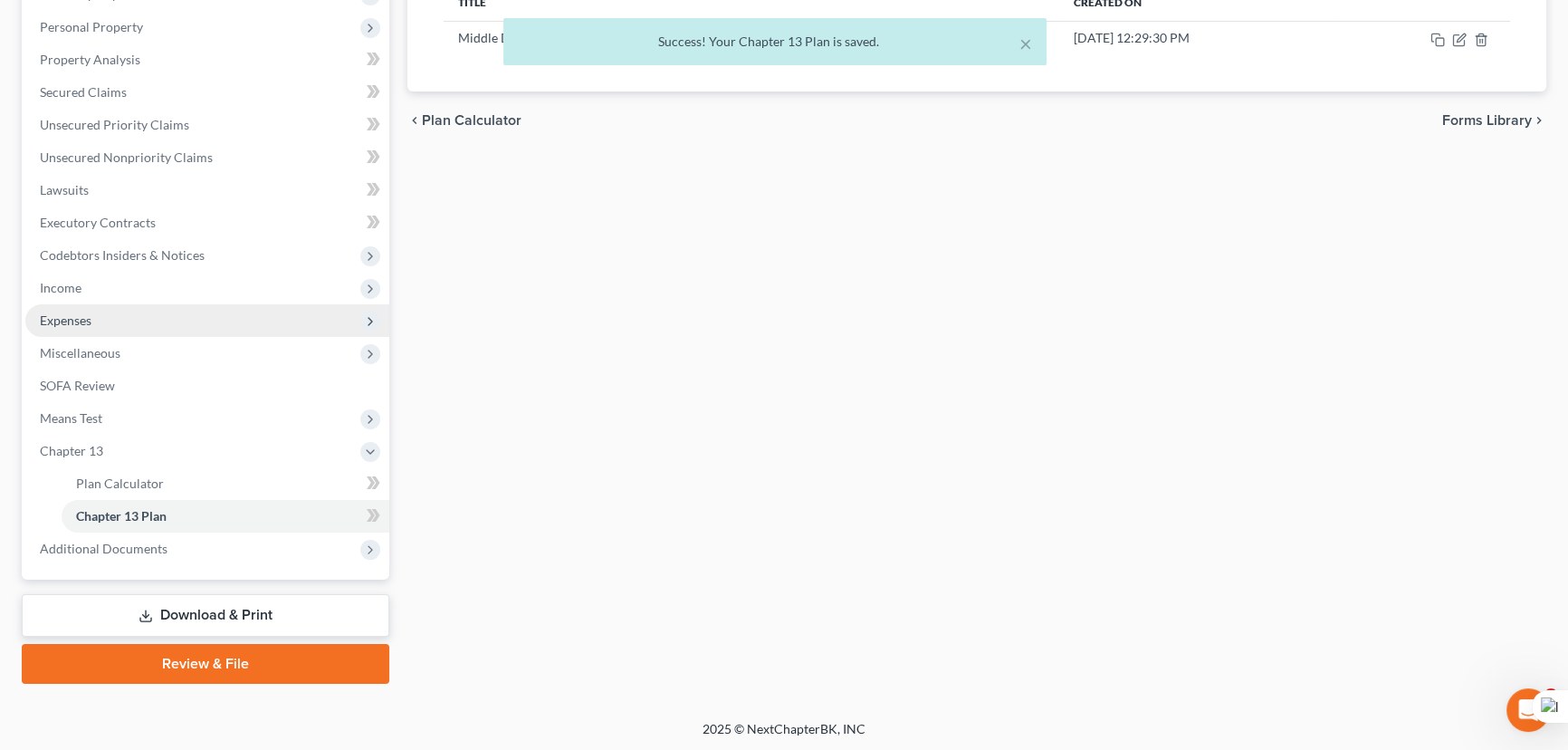
click at [207, 329] on span "Expenses" at bounding box center [207, 321] width 364 height 32
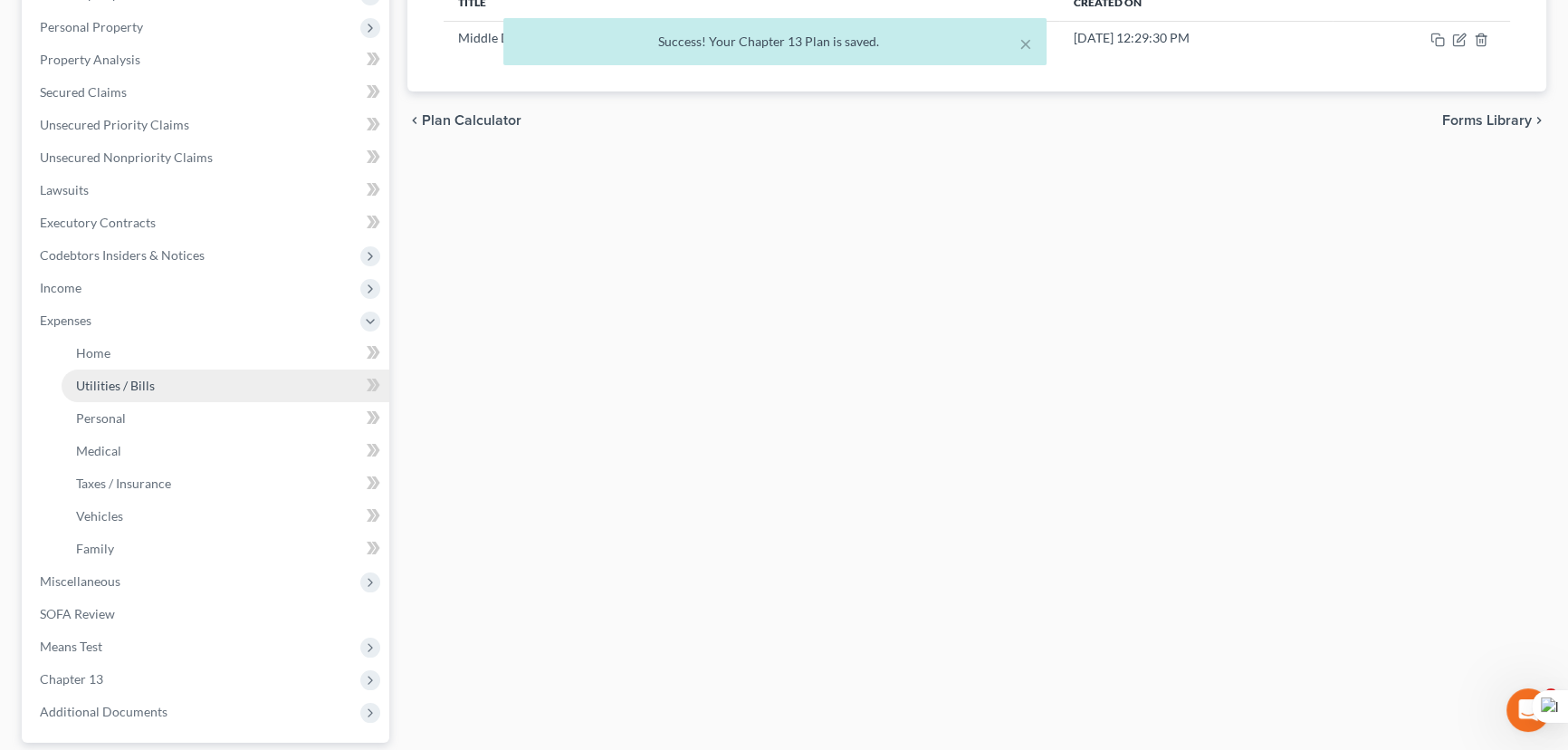
click at [210, 381] on link "Utilities / Bills" at bounding box center [225, 386] width 328 height 32
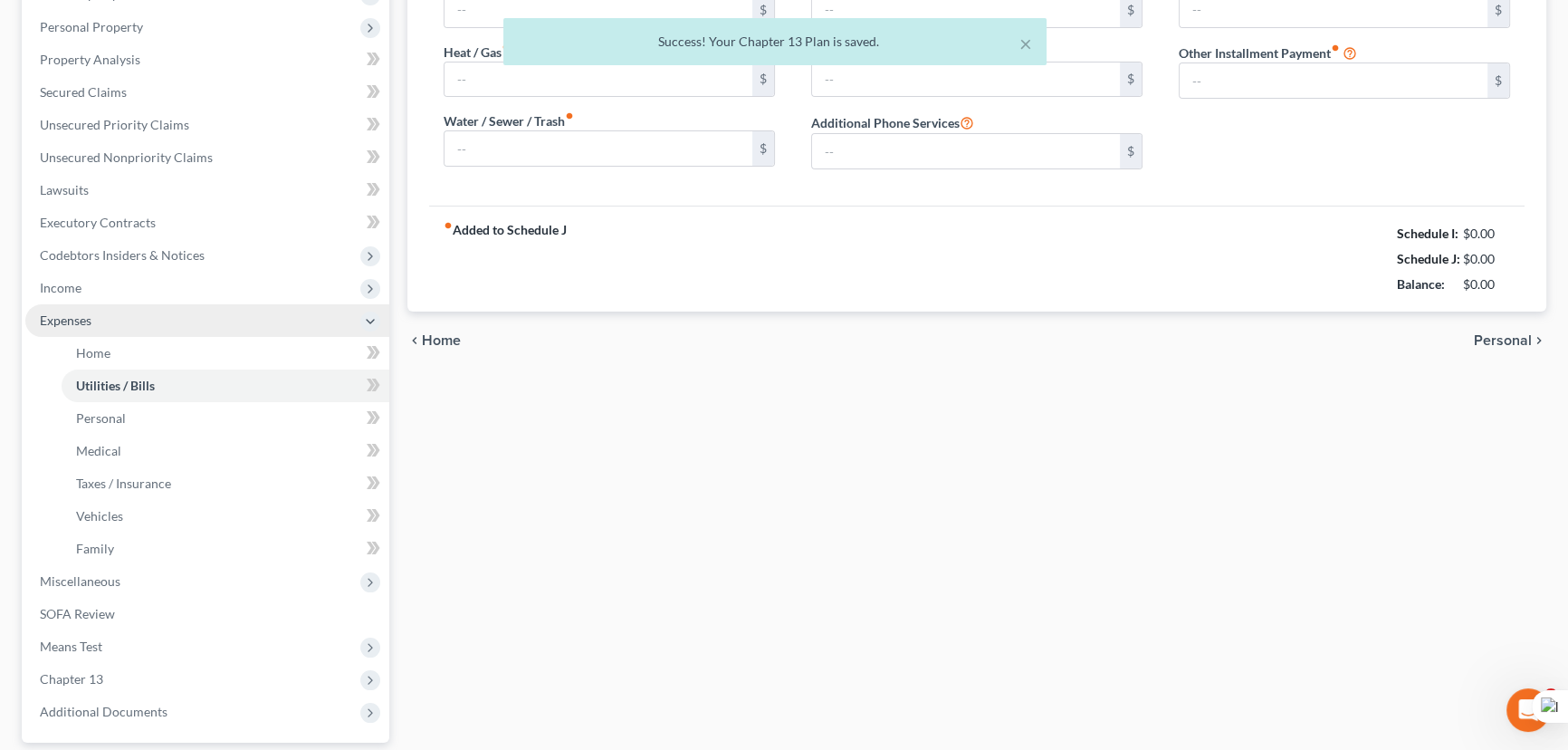
scroll to position [200, 0]
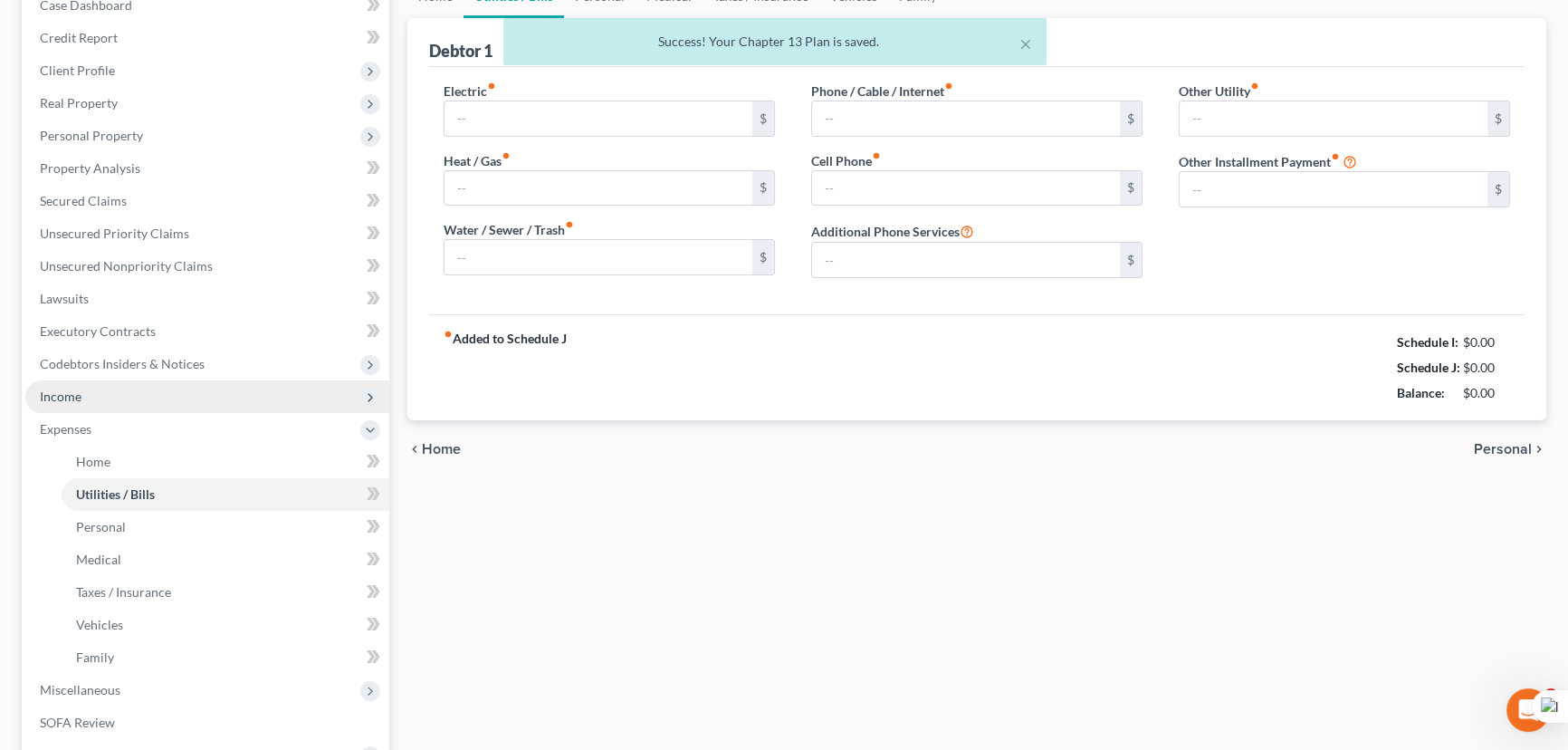
type input "153.30"
type input "15.00"
type input "160.60"
type input "0.00"
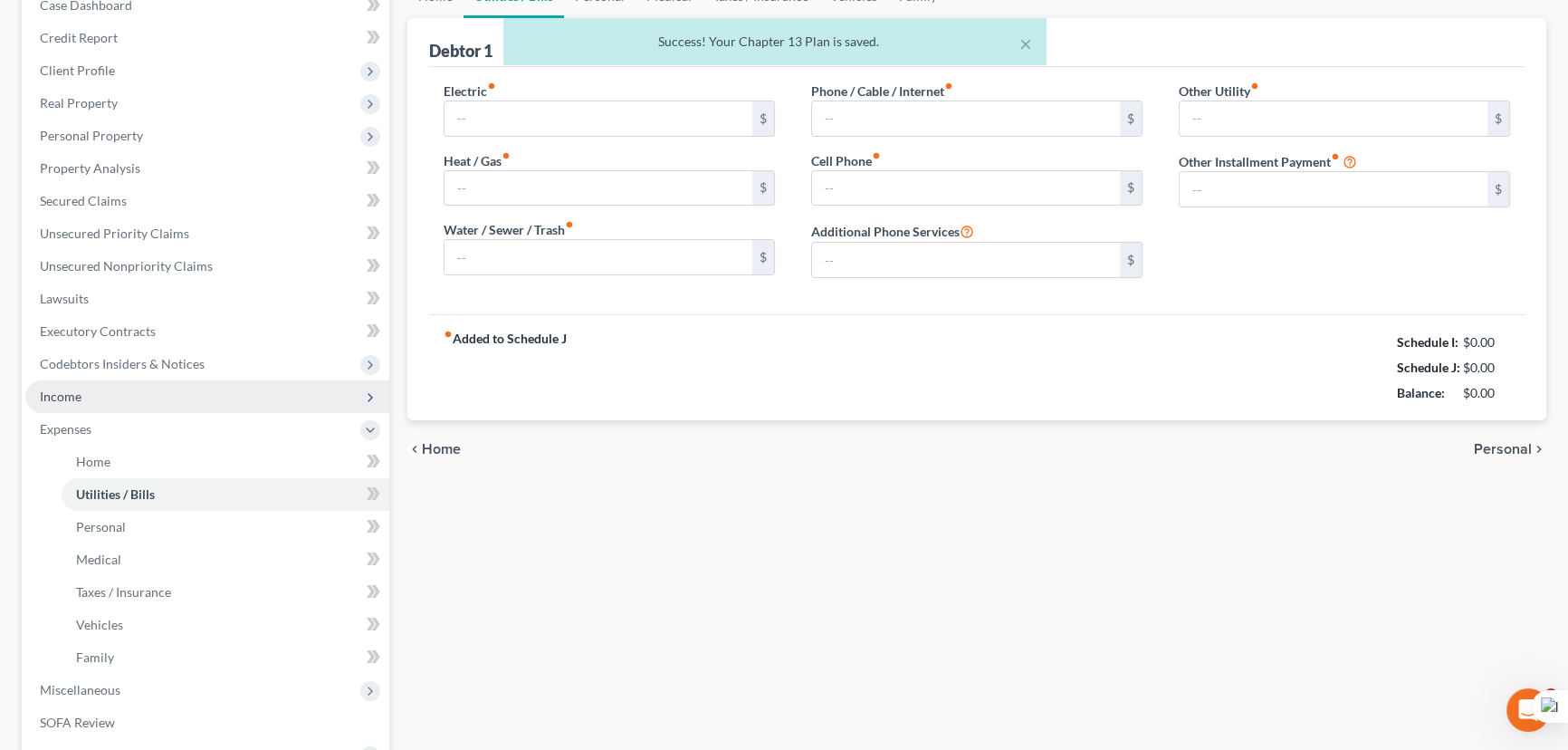
type input "0.00"
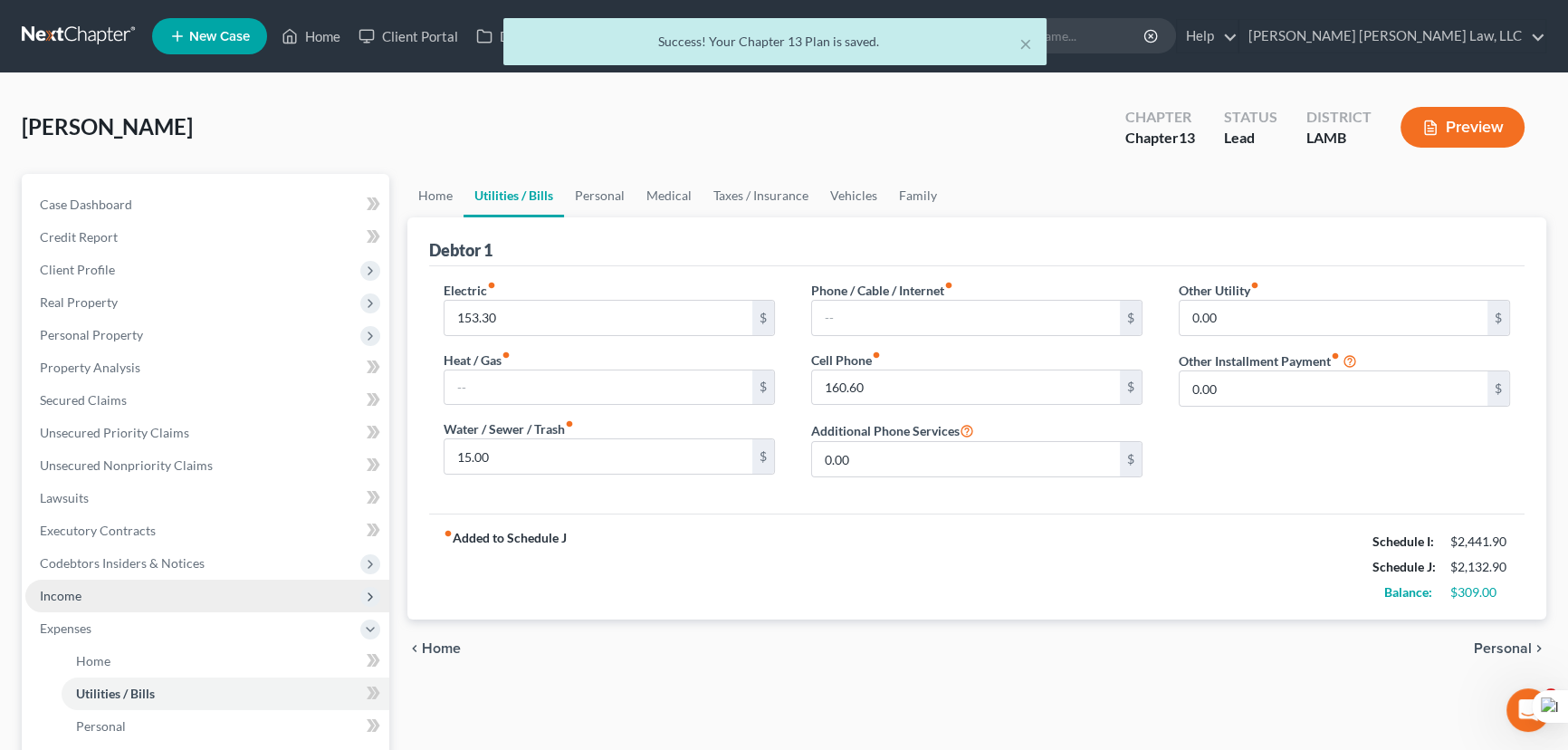
click at [118, 593] on span "Income" at bounding box center [207, 596] width 364 height 32
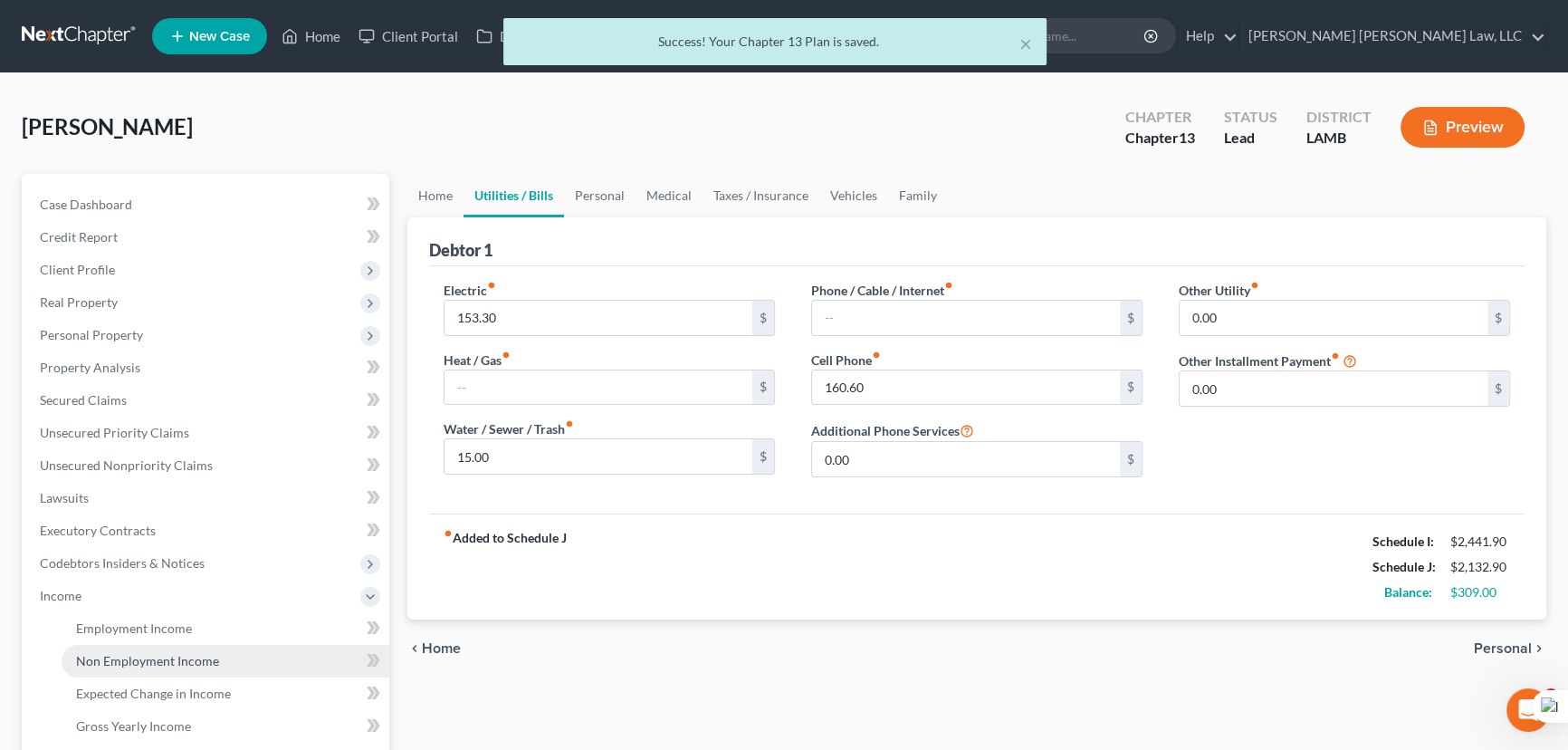
click at [127, 662] on span "Non Employment Income" at bounding box center [146, 661] width 143 height 15
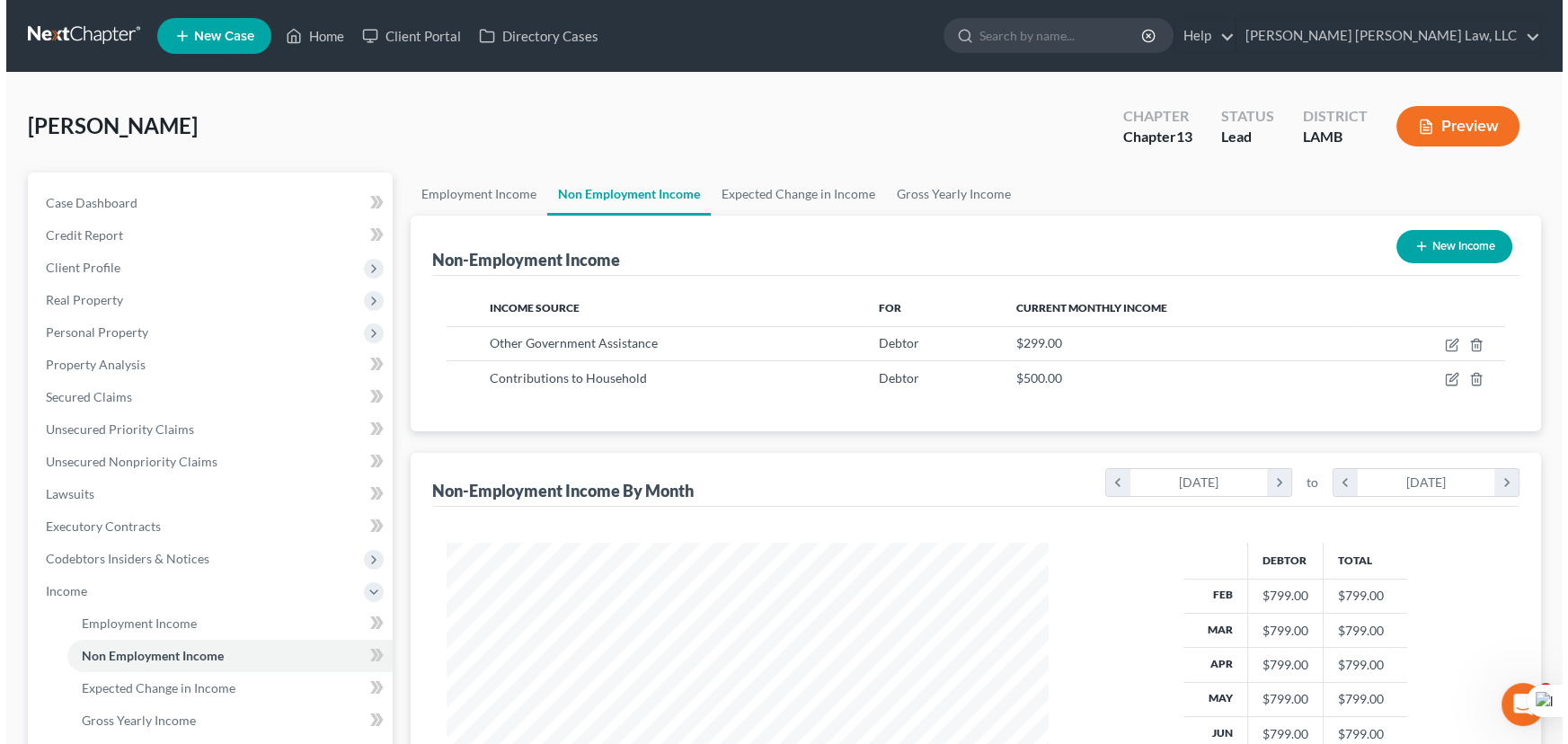
scroll to position [322, 638]
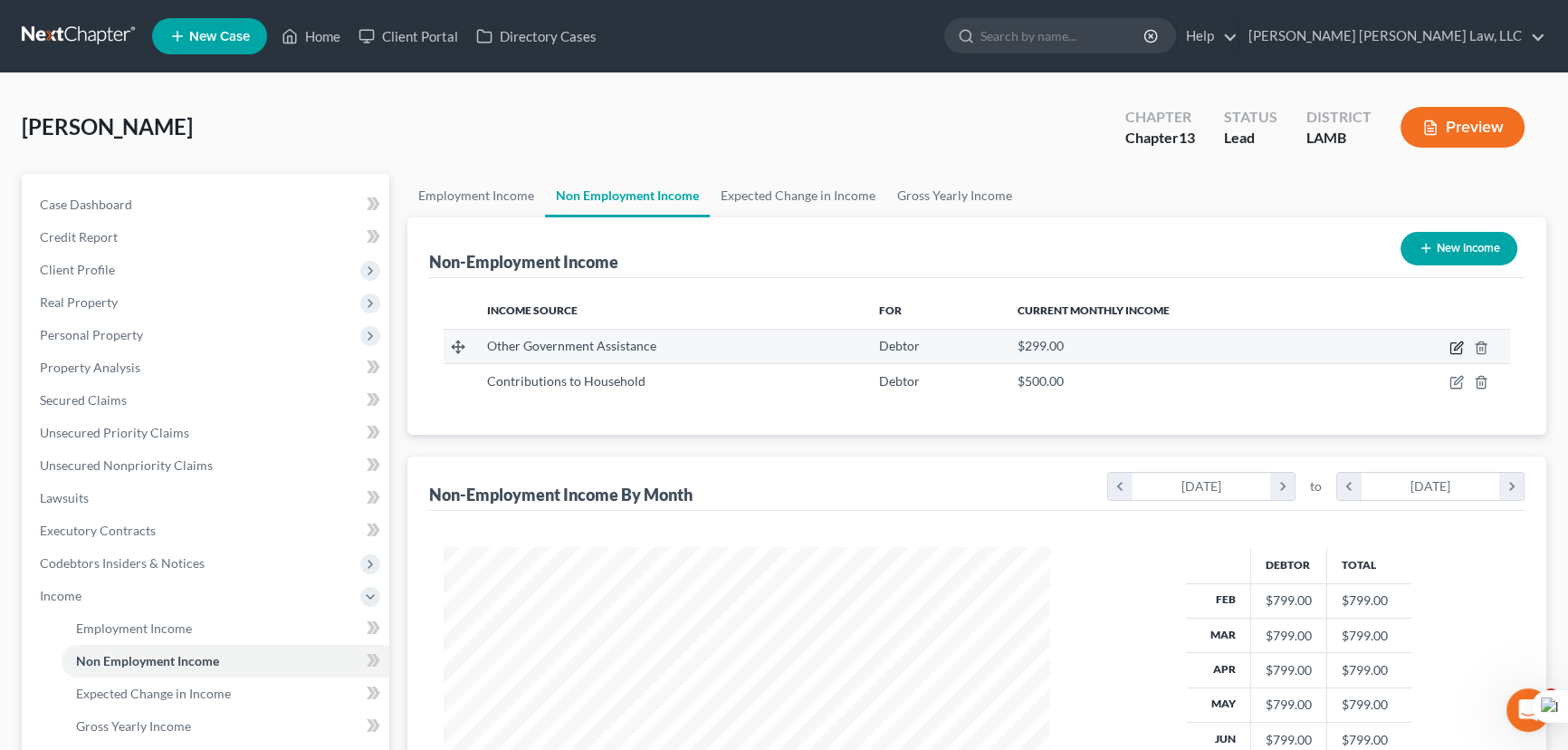
click at [1453, 350] on icon "button" at bounding box center [1456, 347] width 14 height 14
select select "5"
select select "0"
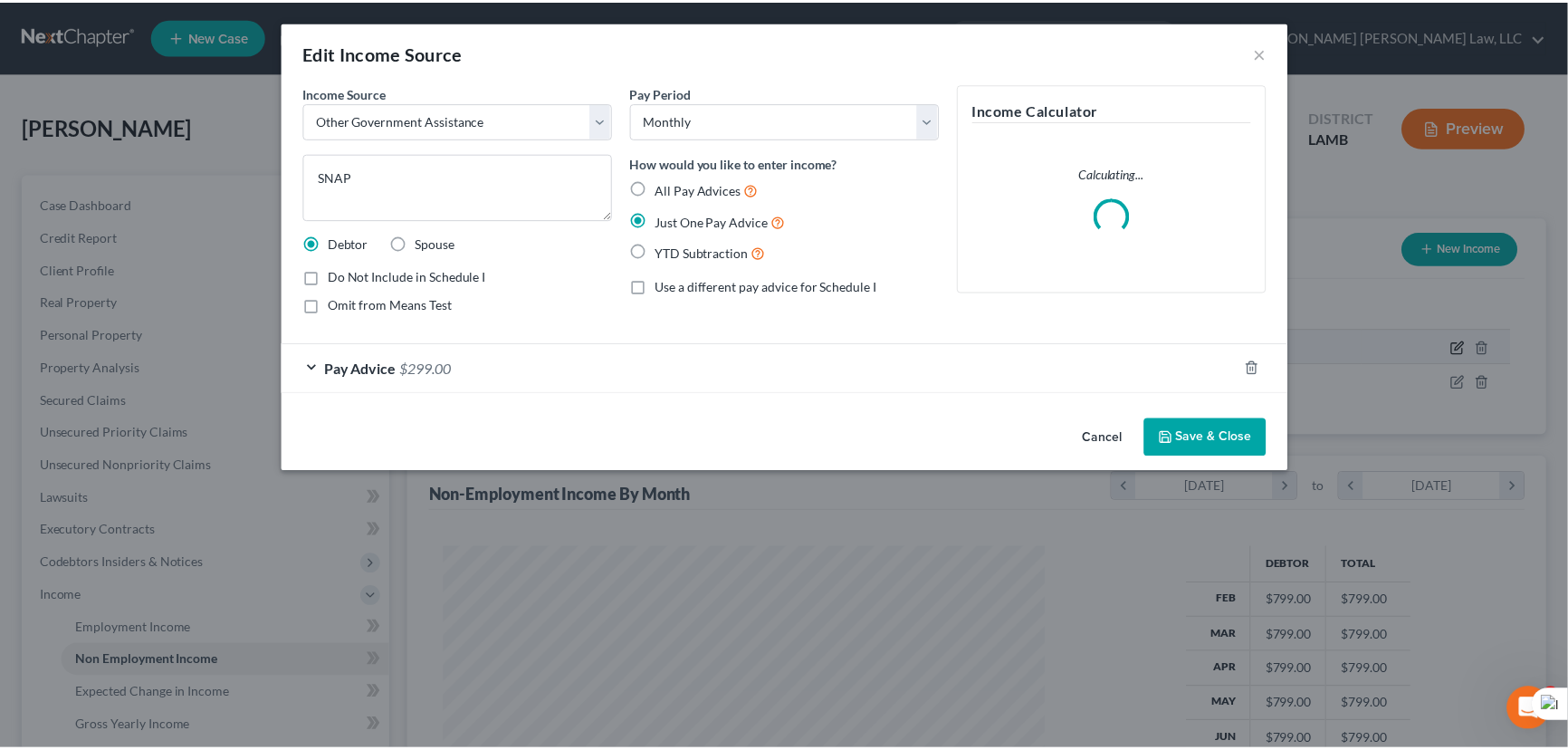
scroll to position [324, 648]
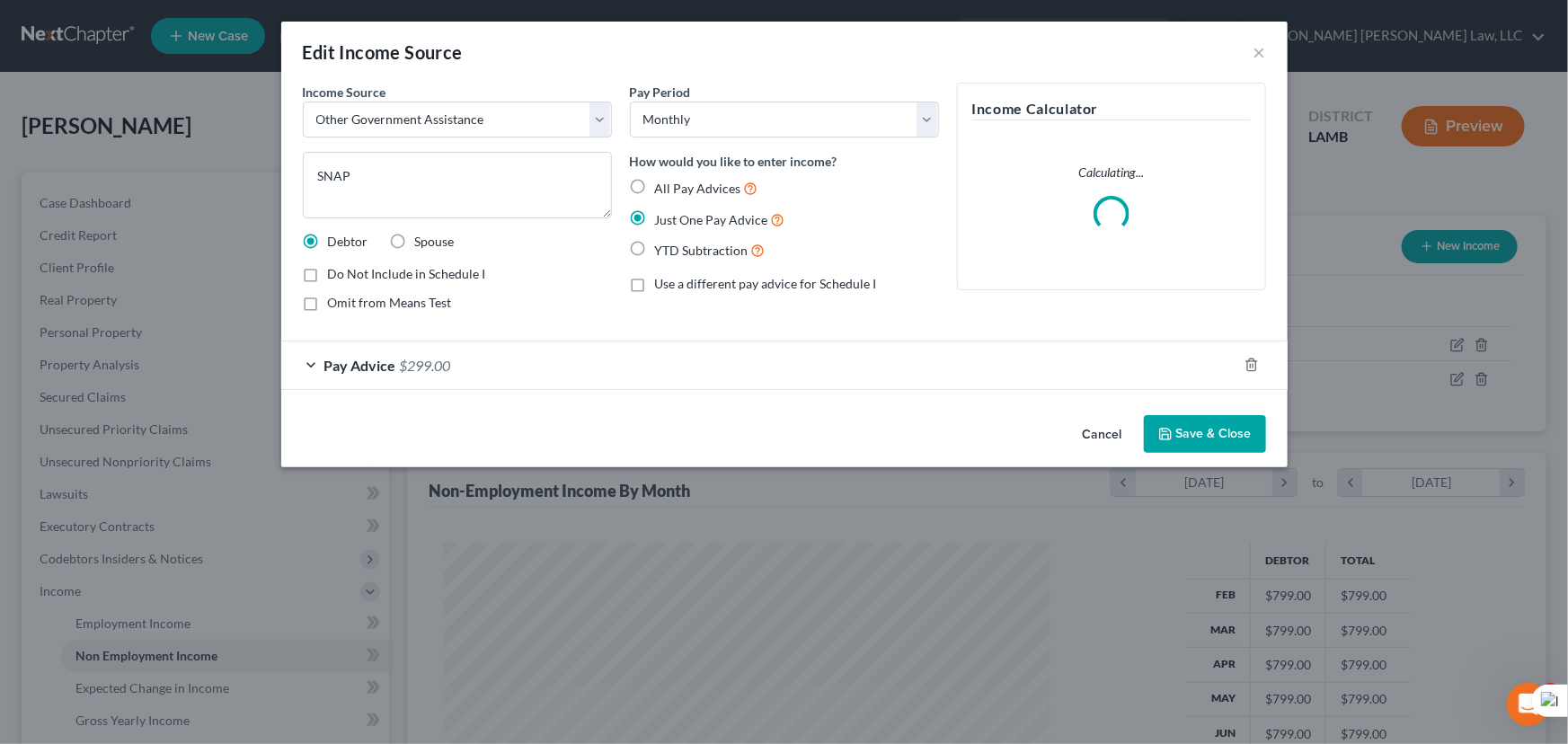
click at [1202, 448] on button "Save & Close" at bounding box center [1205, 434] width 122 height 38
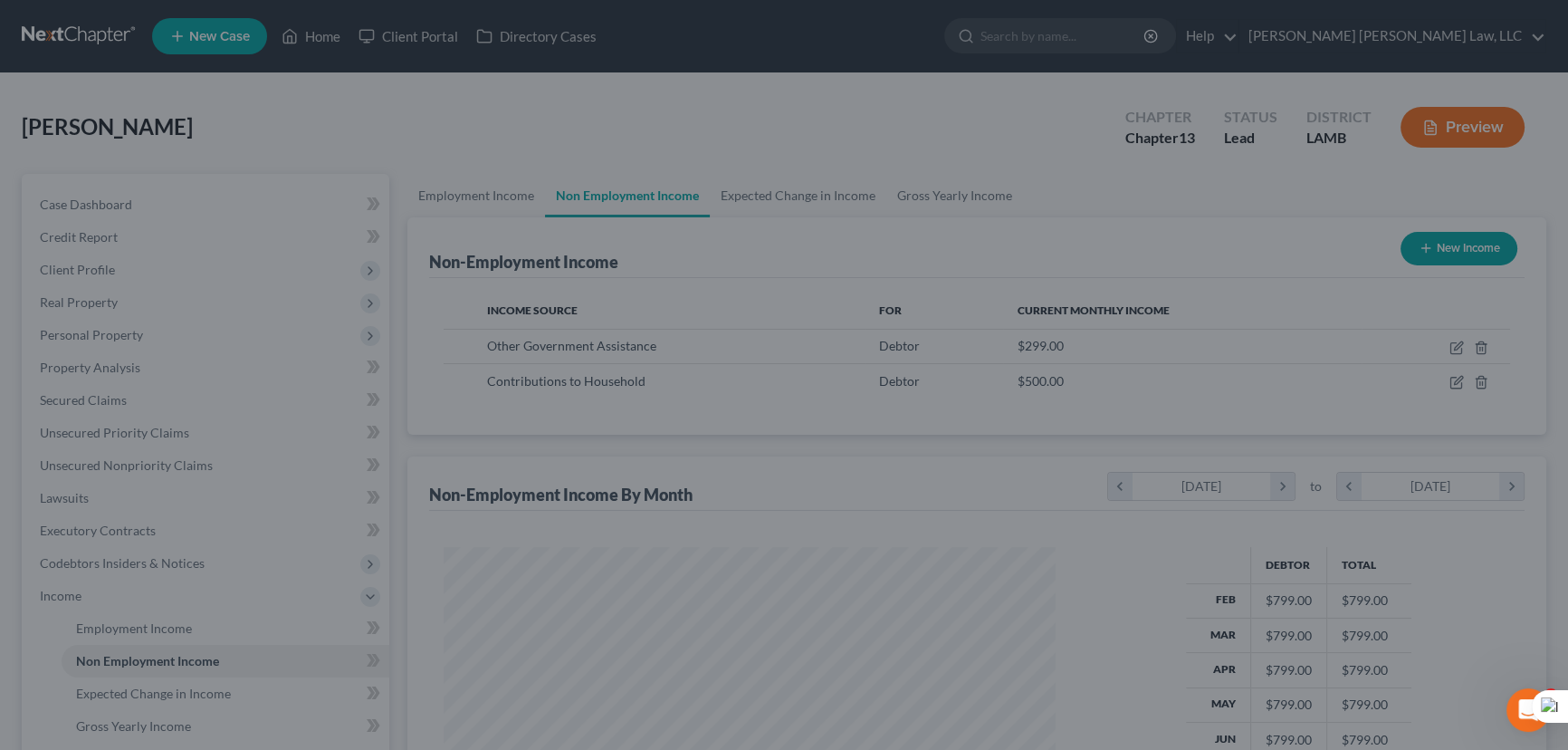
scroll to position [905834, 904914]
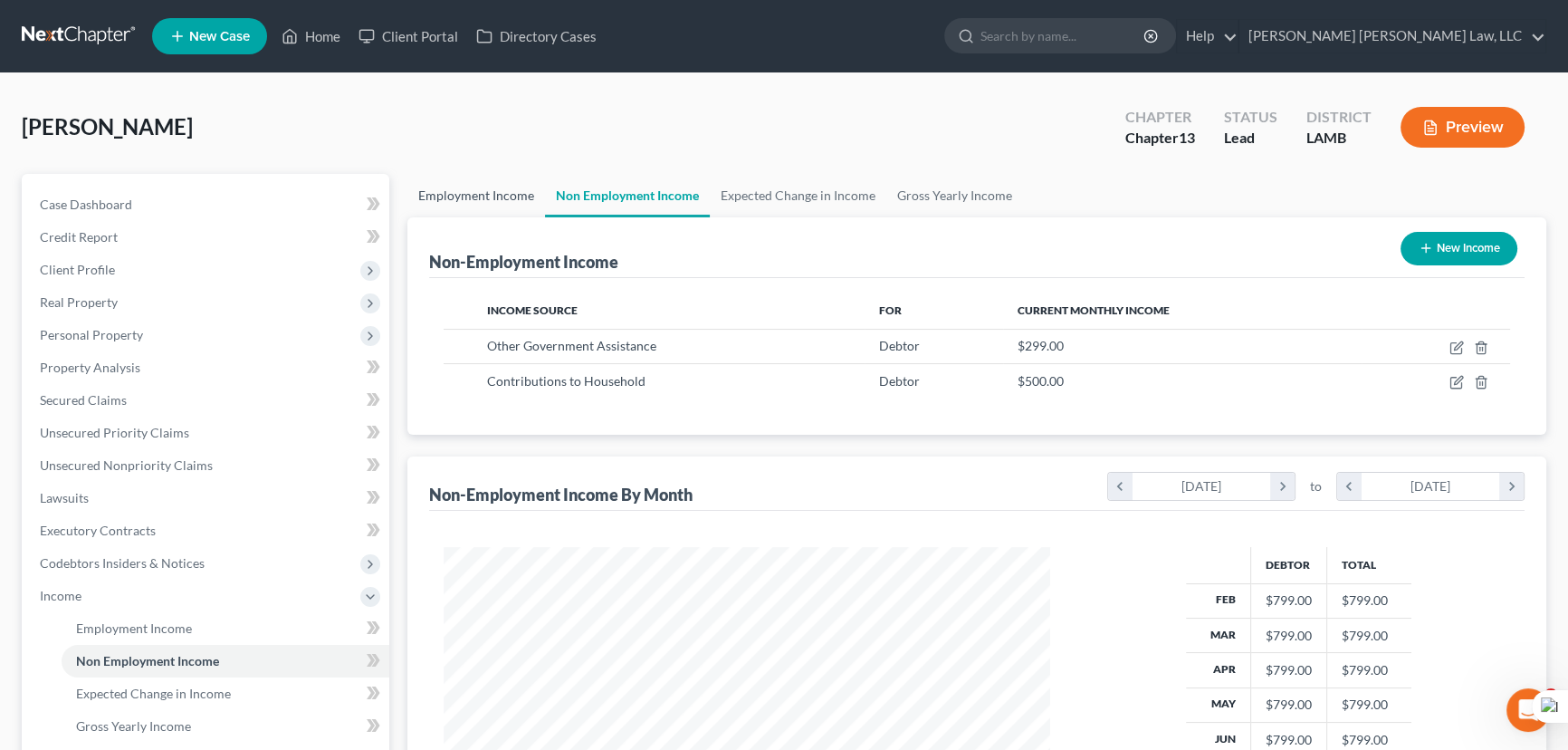
click at [476, 194] on link "Employment Income" at bounding box center [476, 196] width 138 height 44
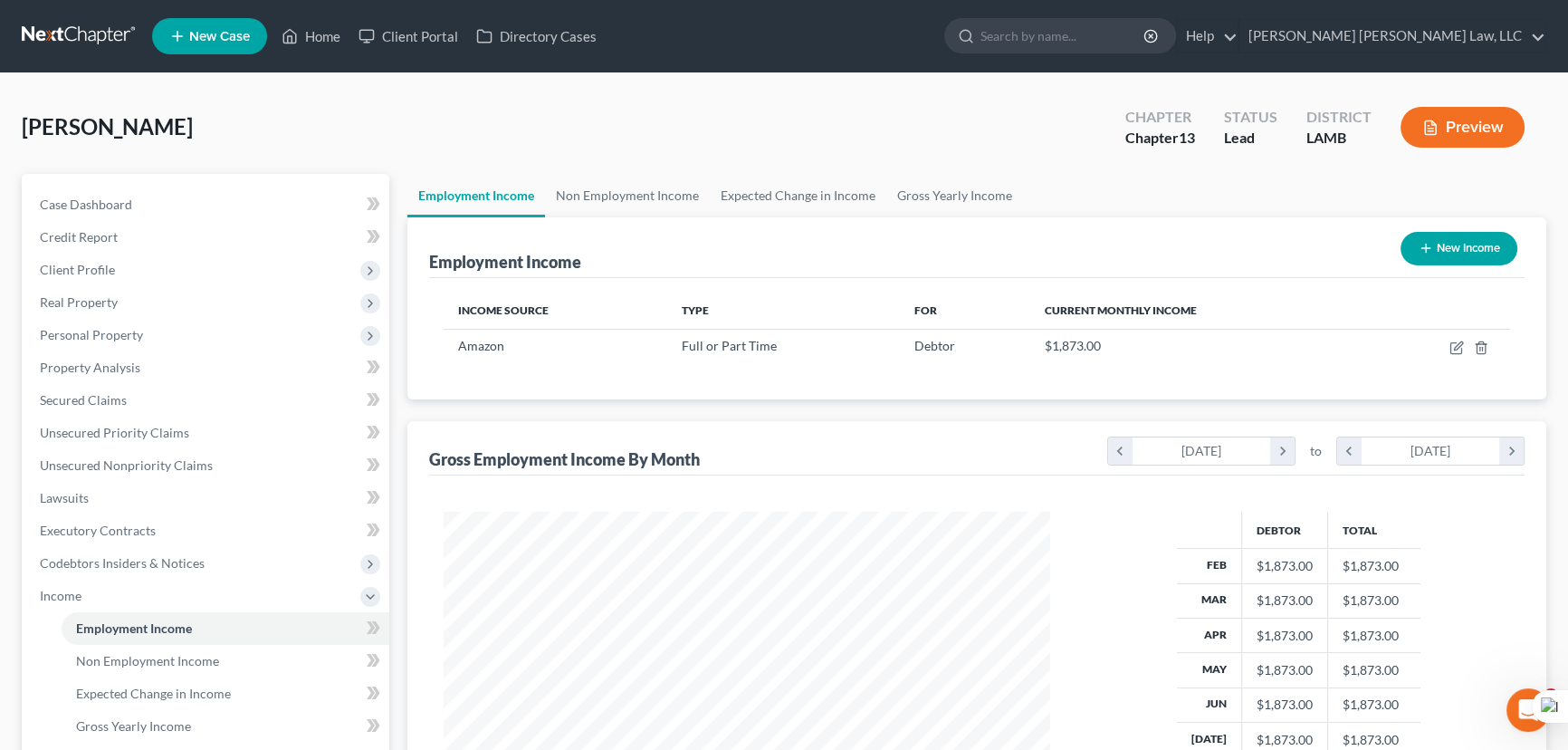
scroll to position [324, 643]
click at [87, 256] on span "Client Profile" at bounding box center [207, 270] width 364 height 32
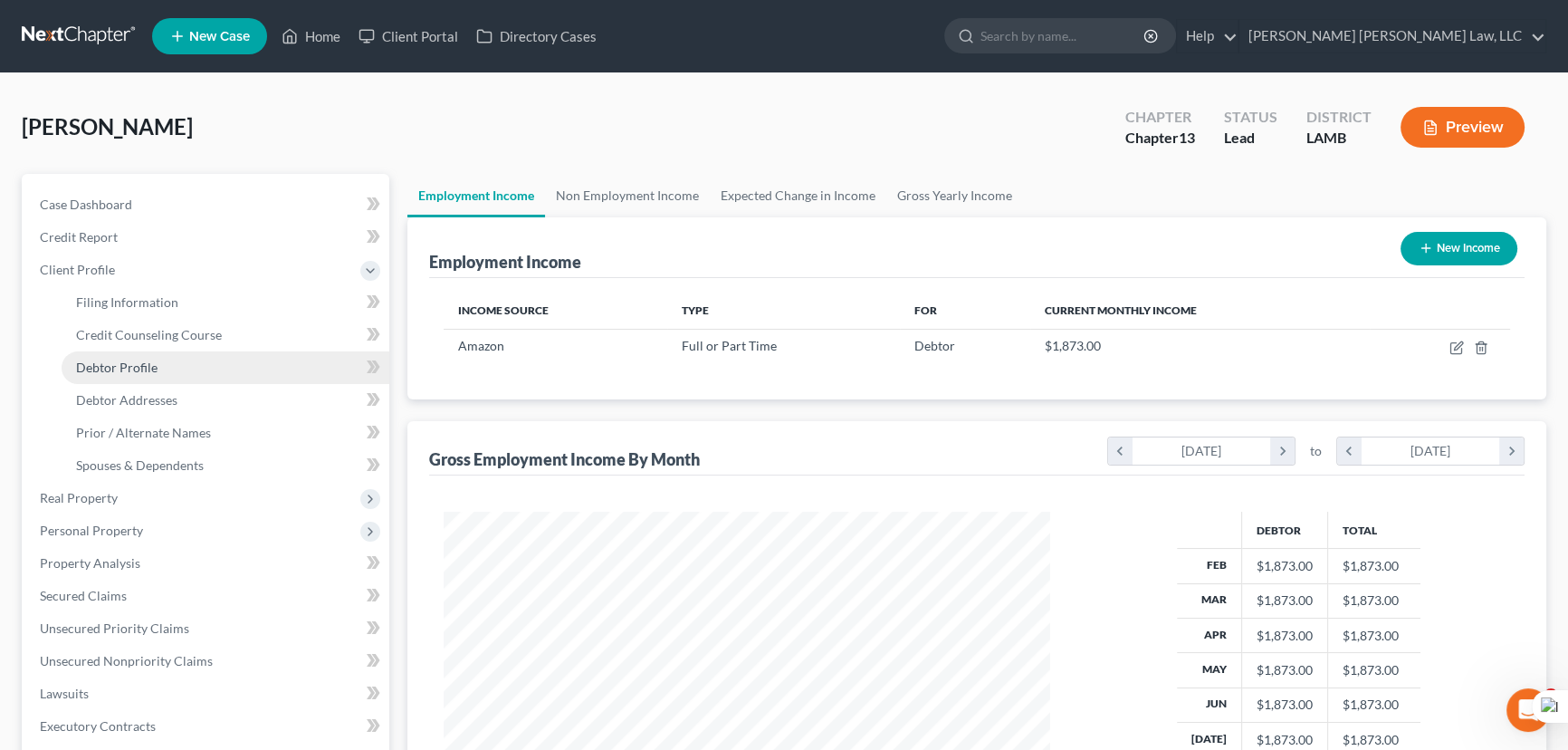
click at [144, 378] on link "Debtor Profile" at bounding box center [225, 368] width 328 height 32
select select "0"
select select "1"
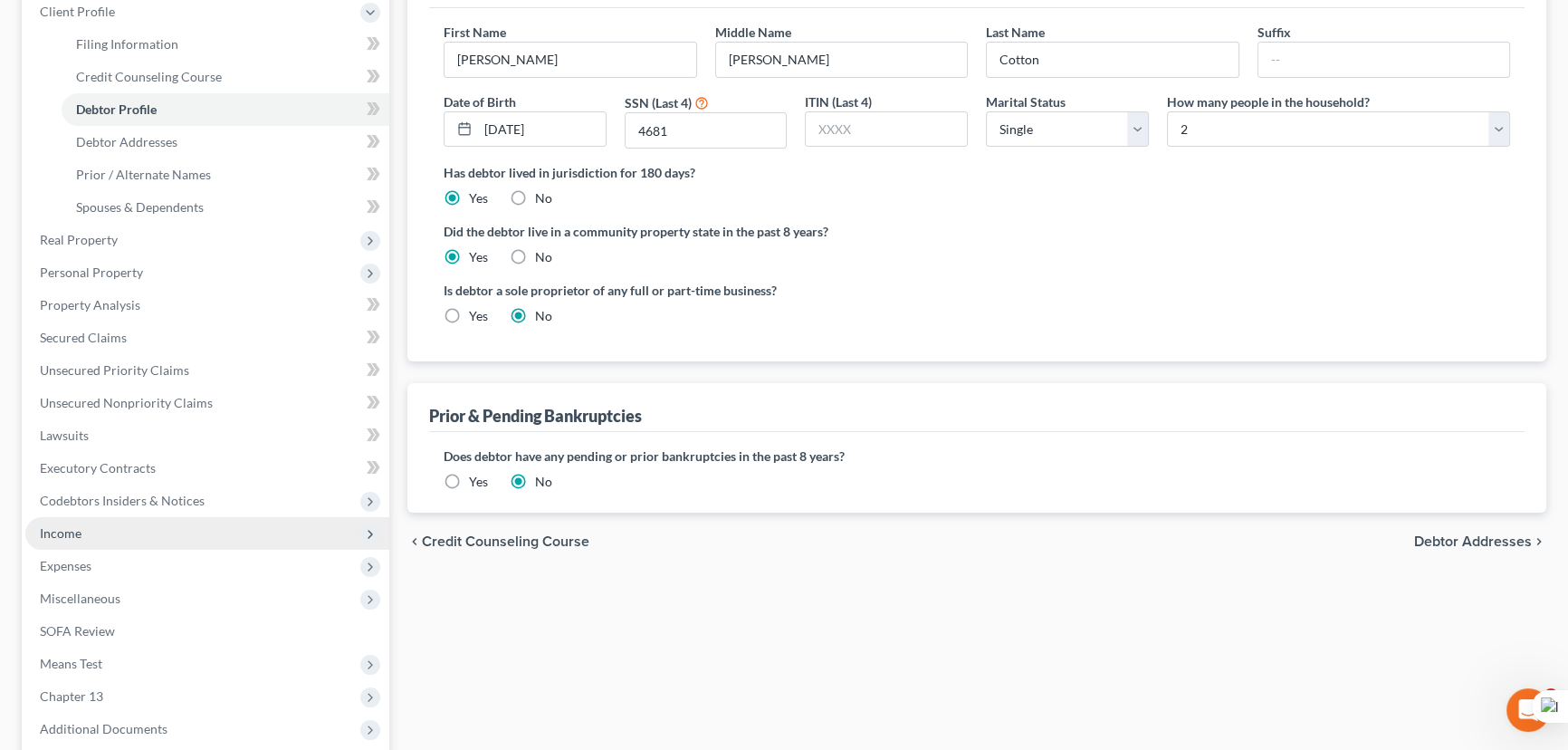
scroll to position [439, 0]
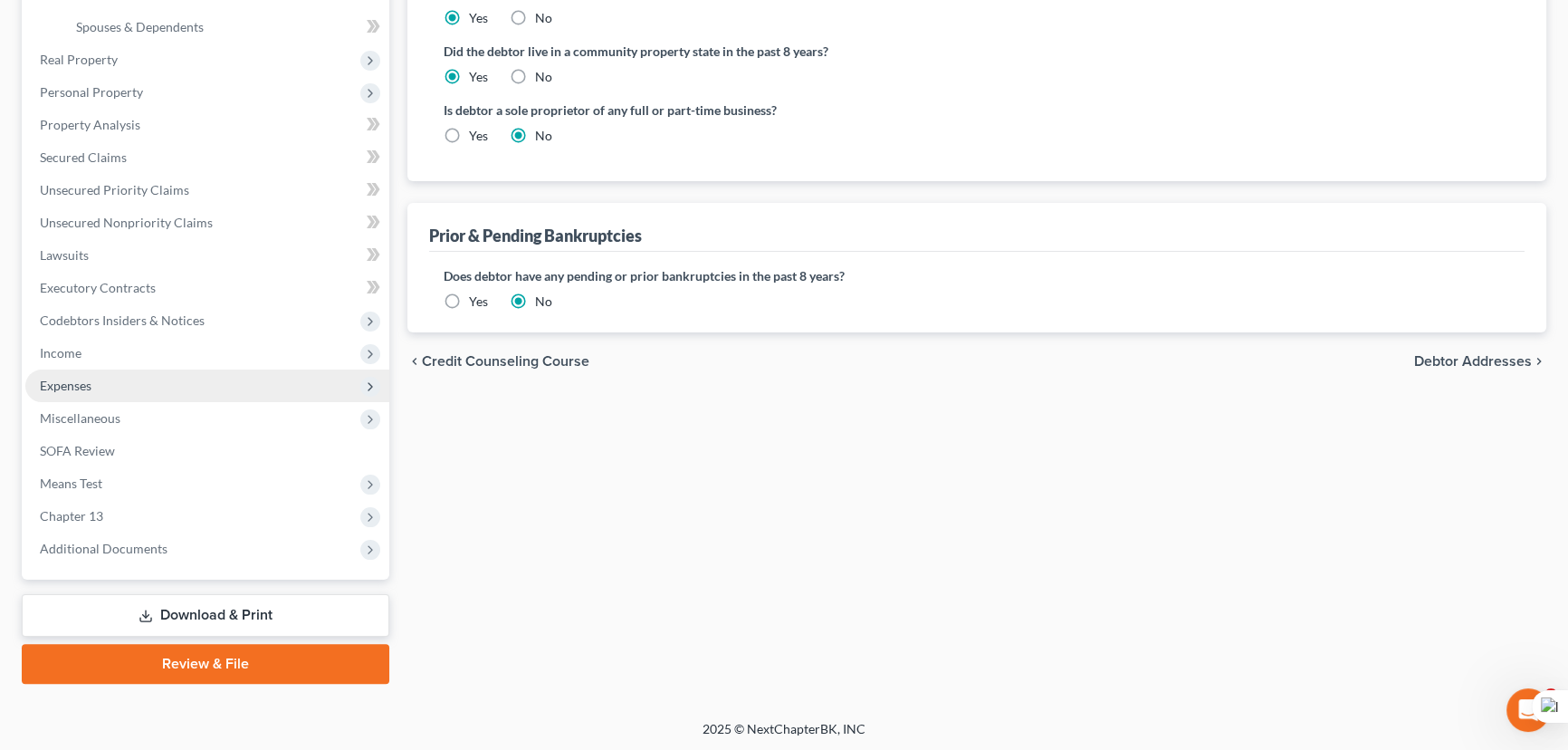
click at [187, 370] on span "Expenses" at bounding box center [207, 386] width 364 height 32
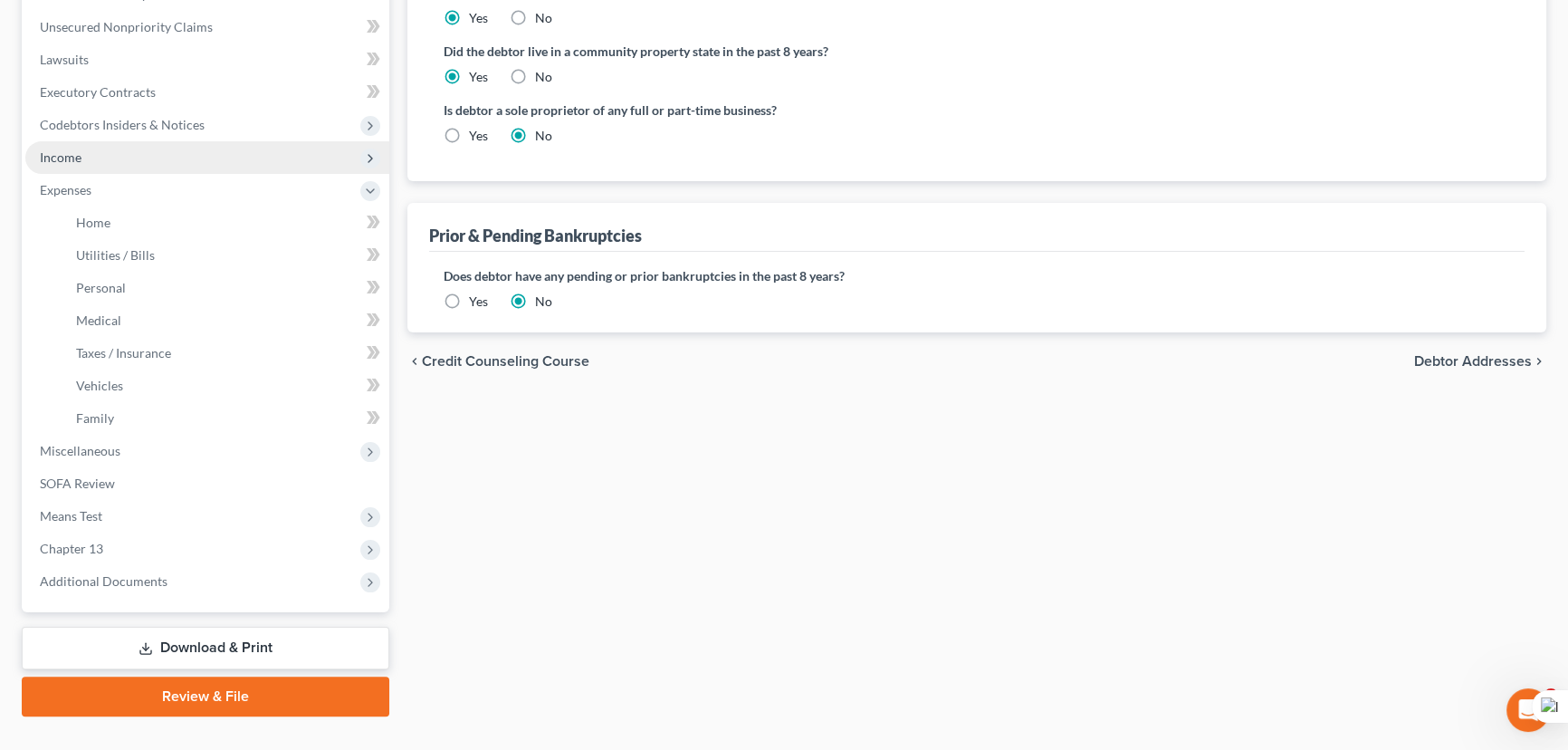
click at [186, 163] on span "Income" at bounding box center [207, 157] width 364 height 32
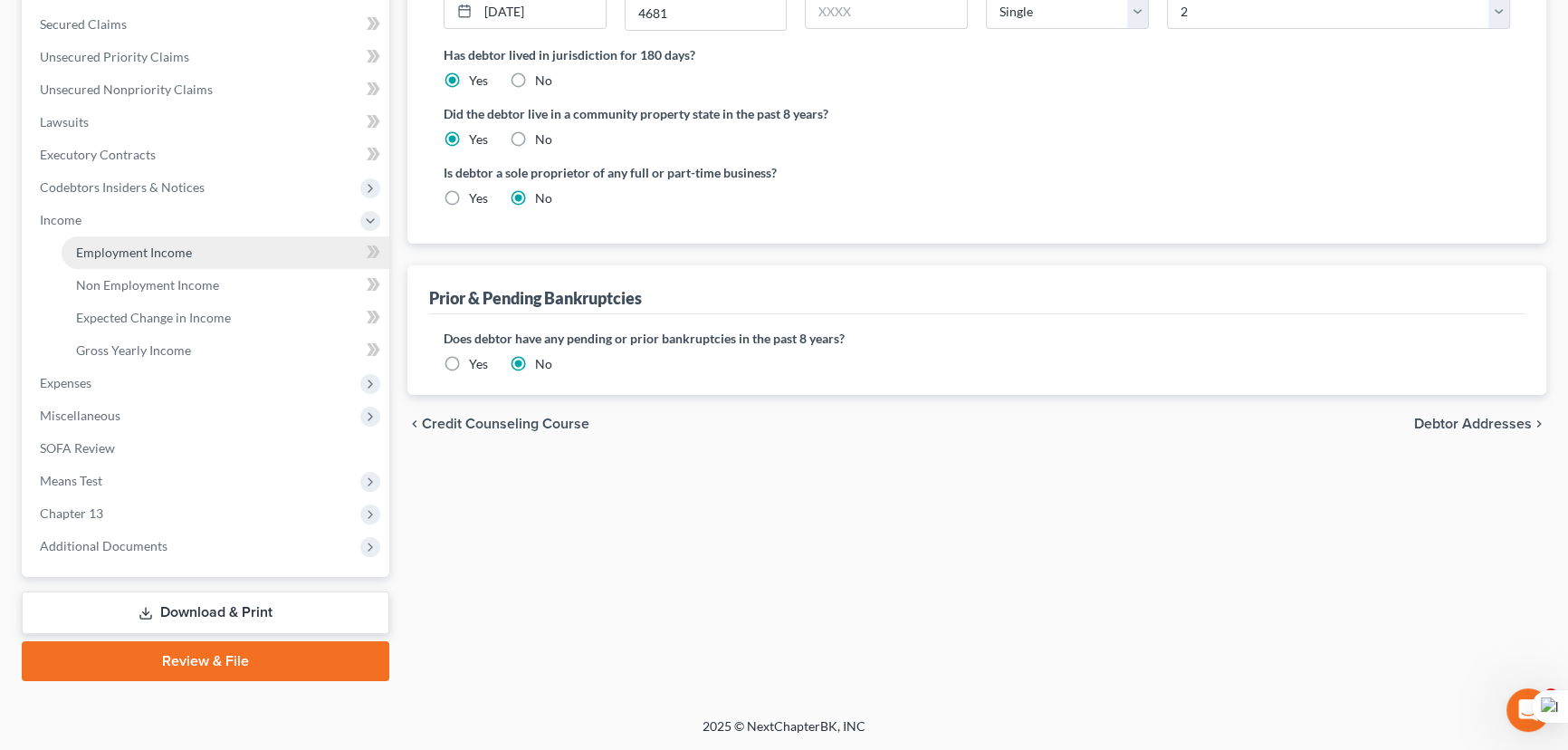
scroll to position [374, 0]
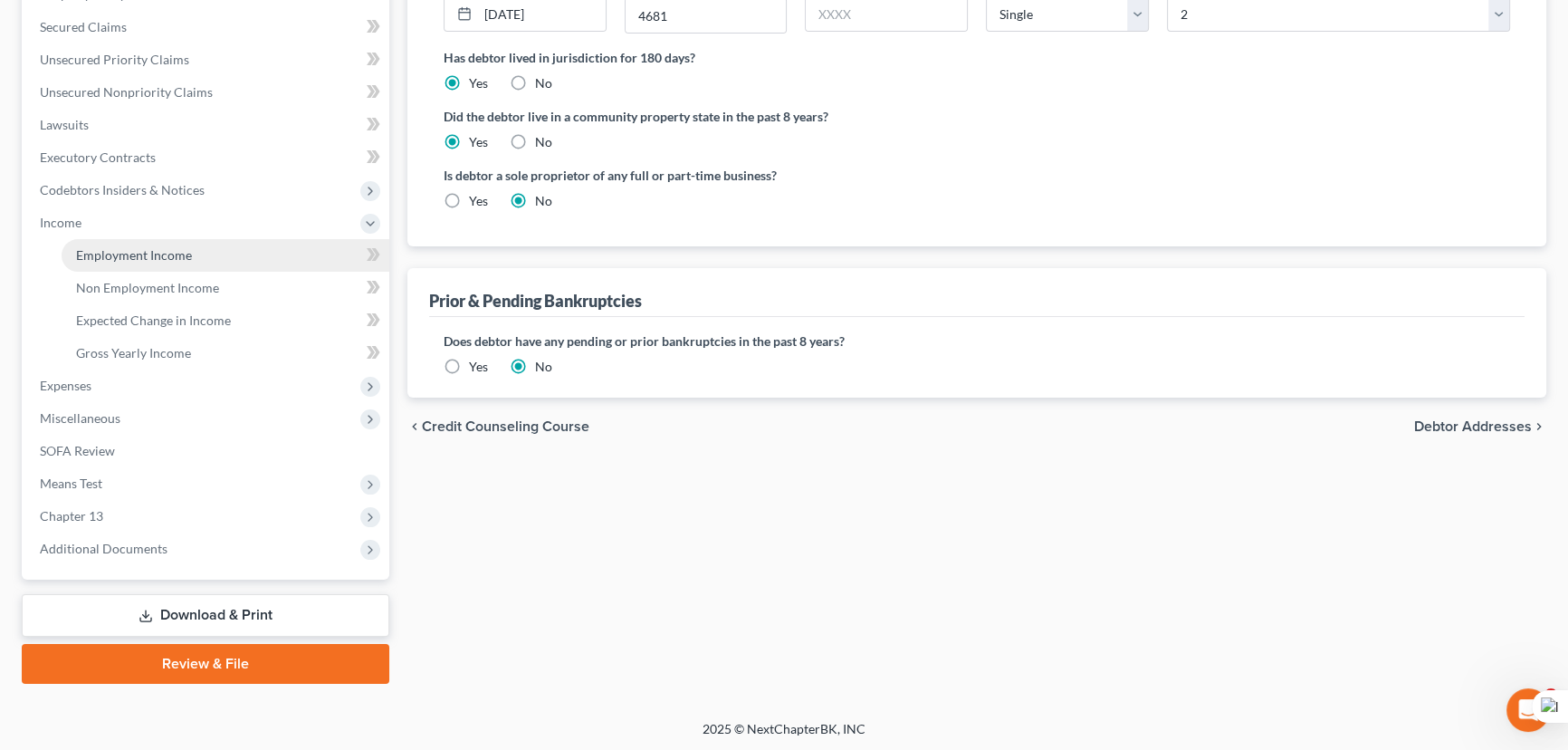
click at [227, 247] on link "Employment Income" at bounding box center [225, 255] width 328 height 32
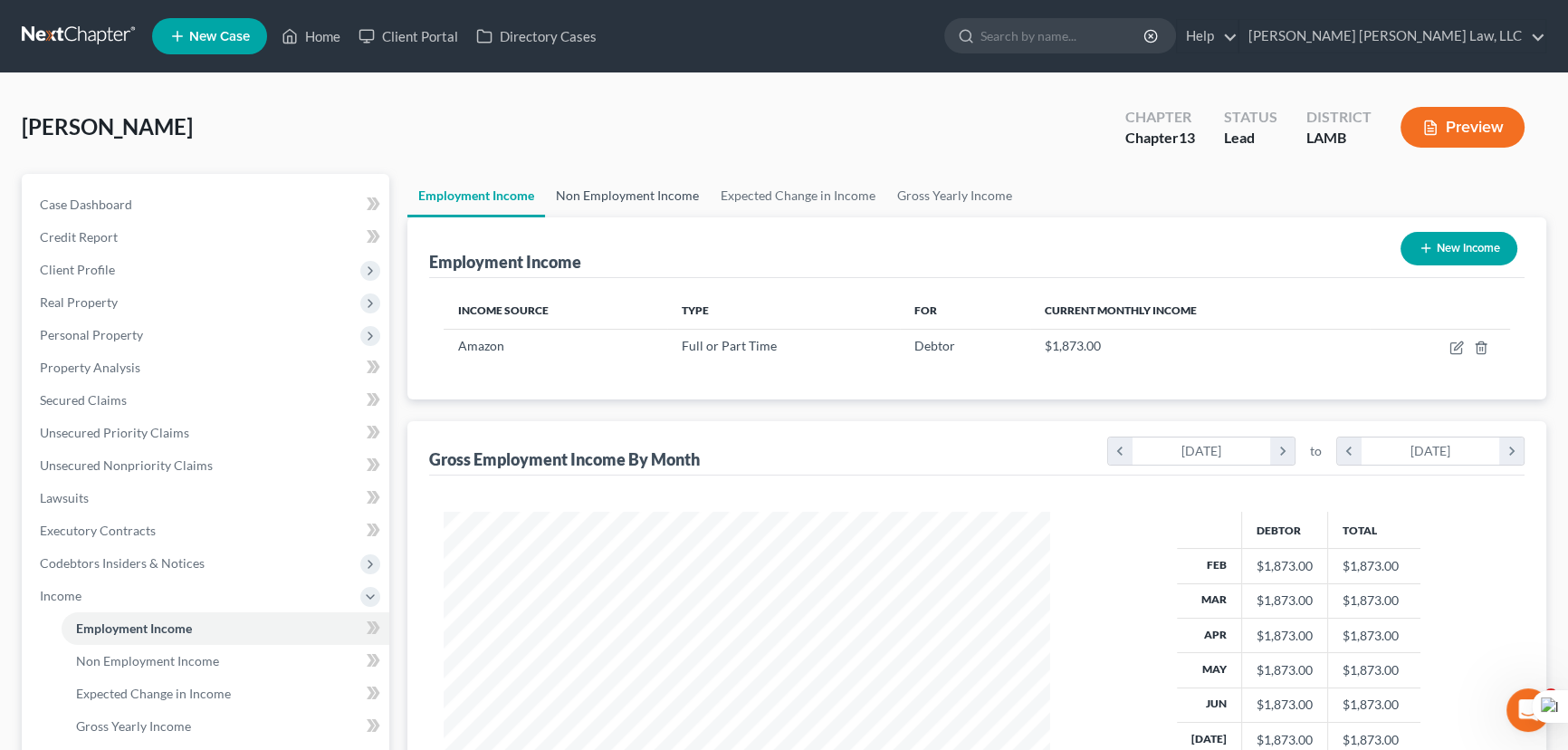
click at [635, 190] on link "Non Employment Income" at bounding box center [628, 196] width 164 height 44
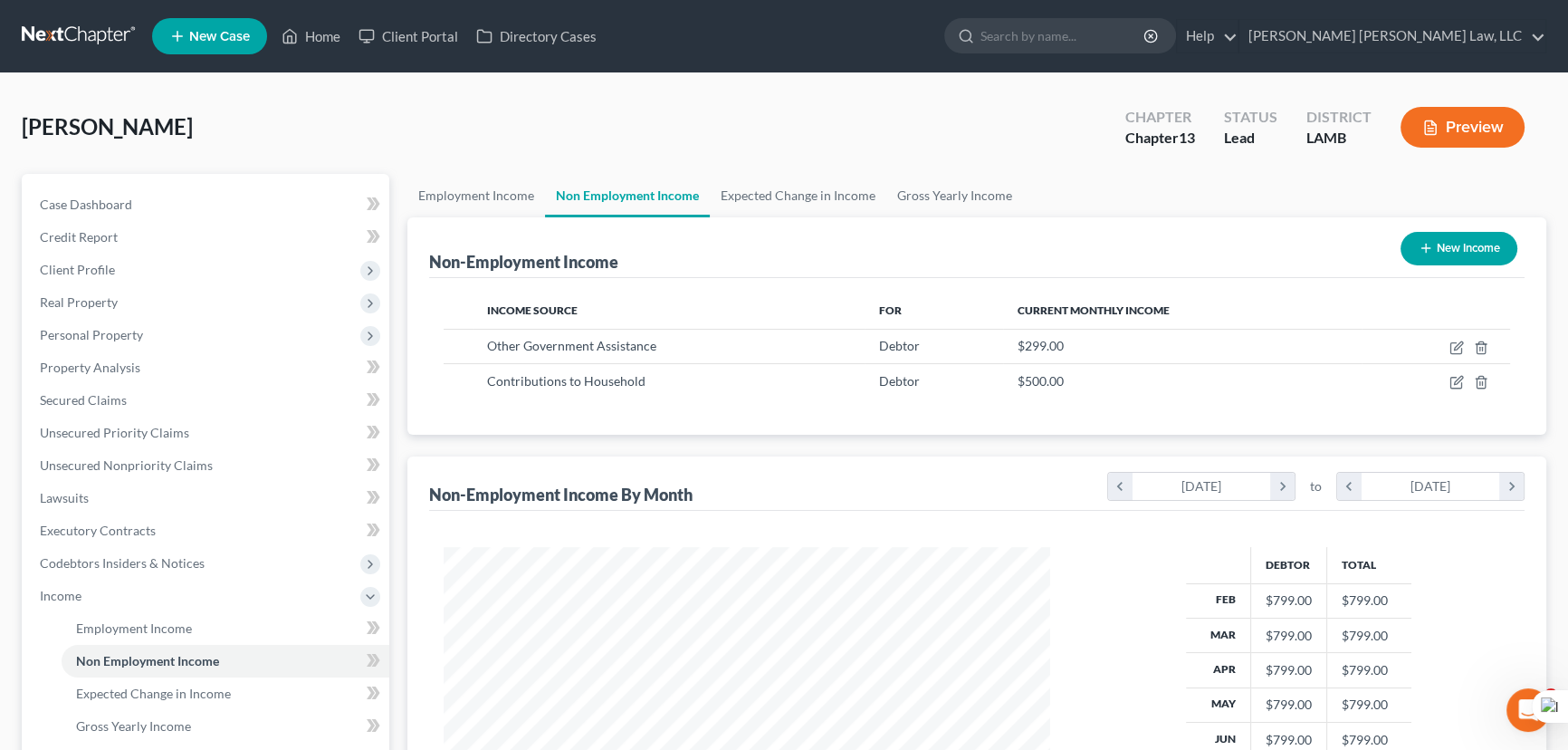
scroll to position [324, 643]
click at [200, 267] on span "Client Profile" at bounding box center [207, 270] width 364 height 32
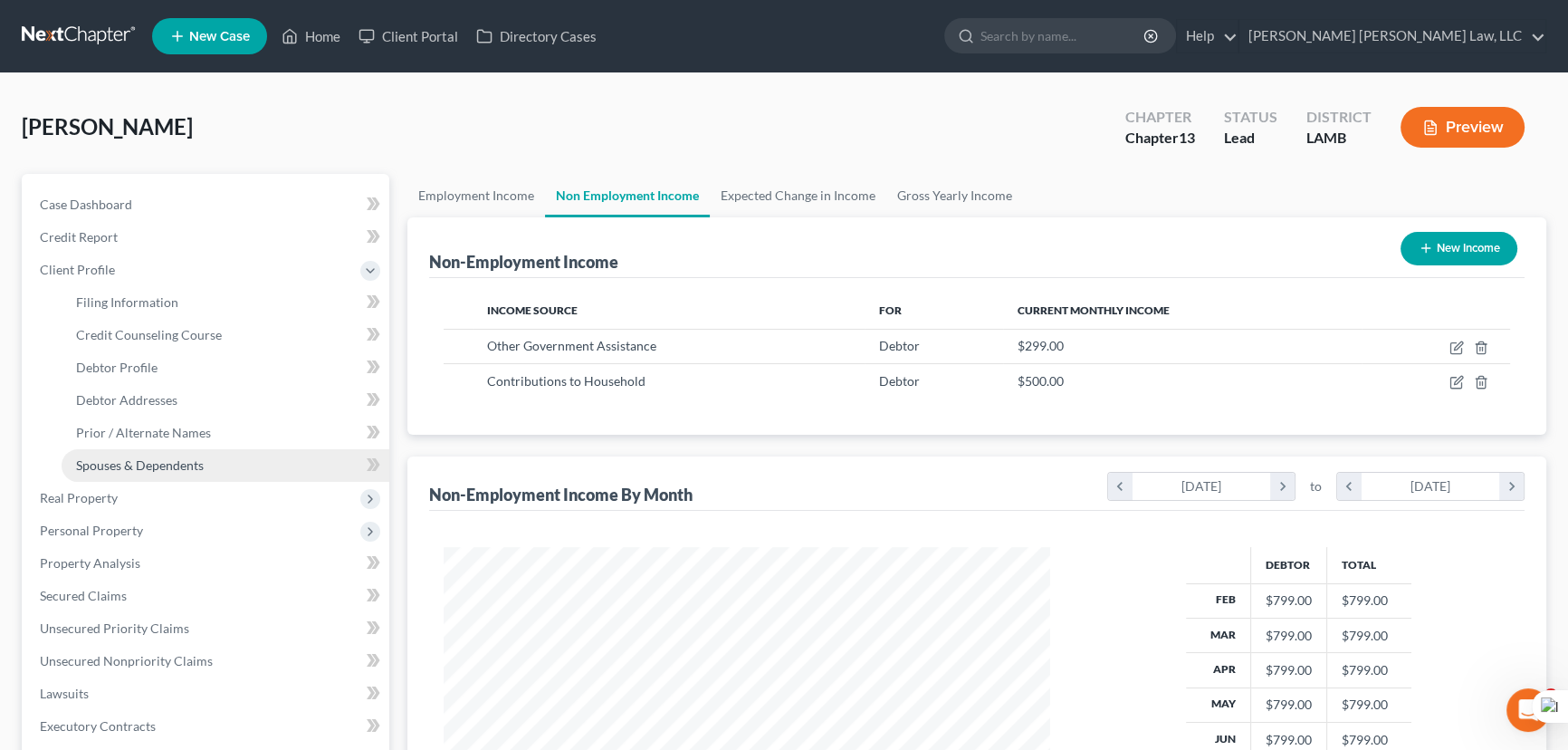
click at [209, 459] on link "Spouses & Dependents" at bounding box center [225, 465] width 328 height 32
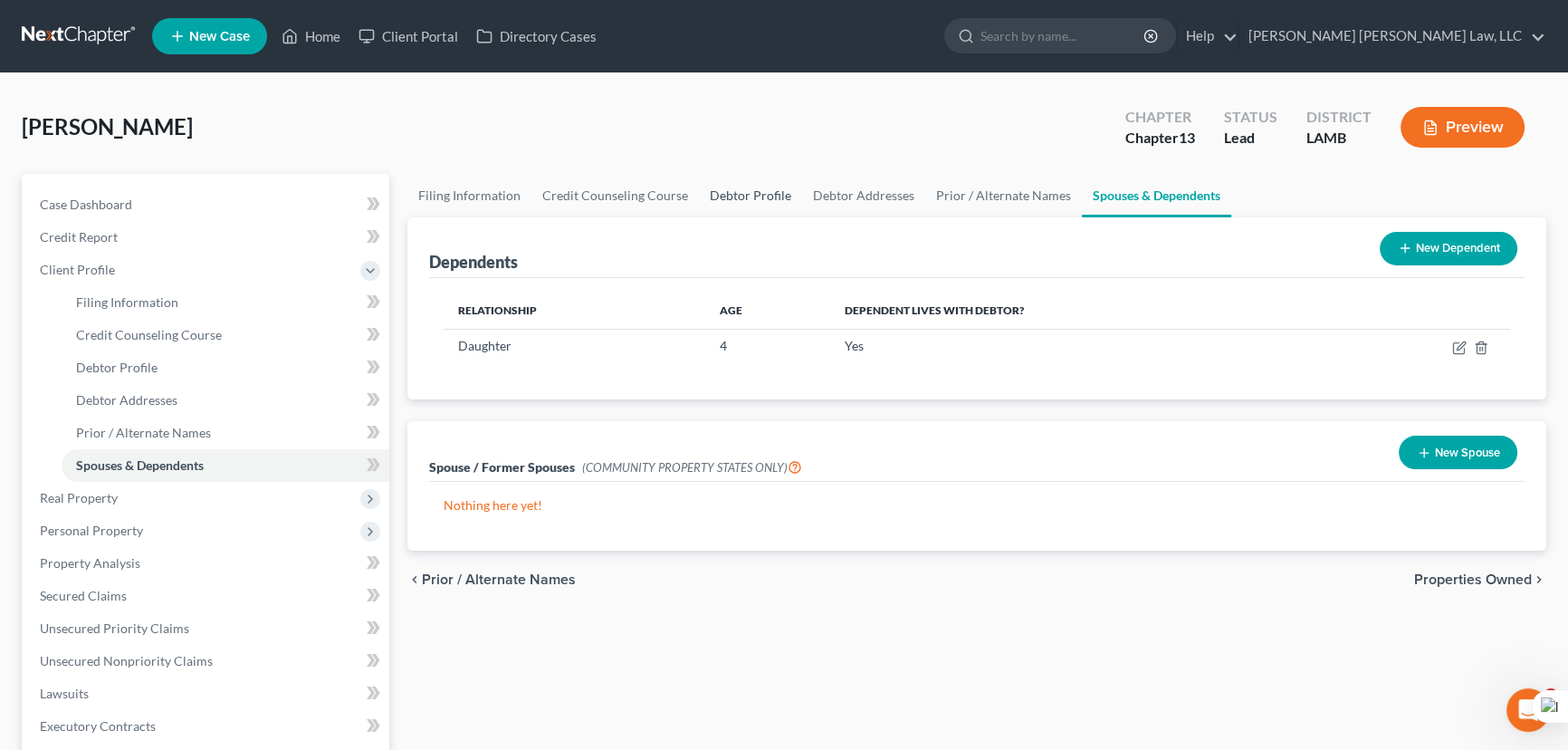
click at [761, 185] on link "Debtor Profile" at bounding box center [750, 196] width 103 height 44
select select "0"
select select "1"
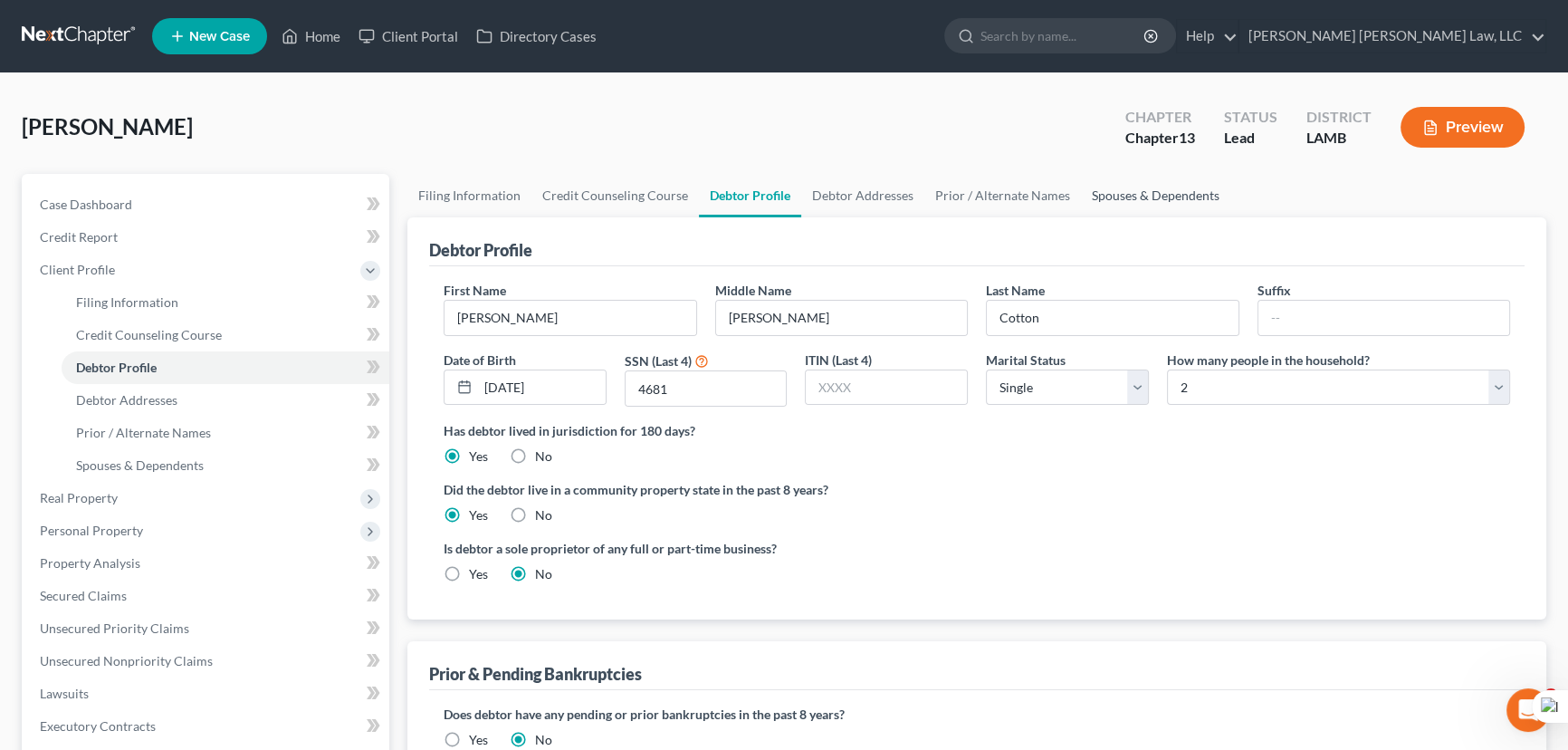
click at [1186, 198] on link "Spouses & Dependents" at bounding box center [1156, 196] width 149 height 44
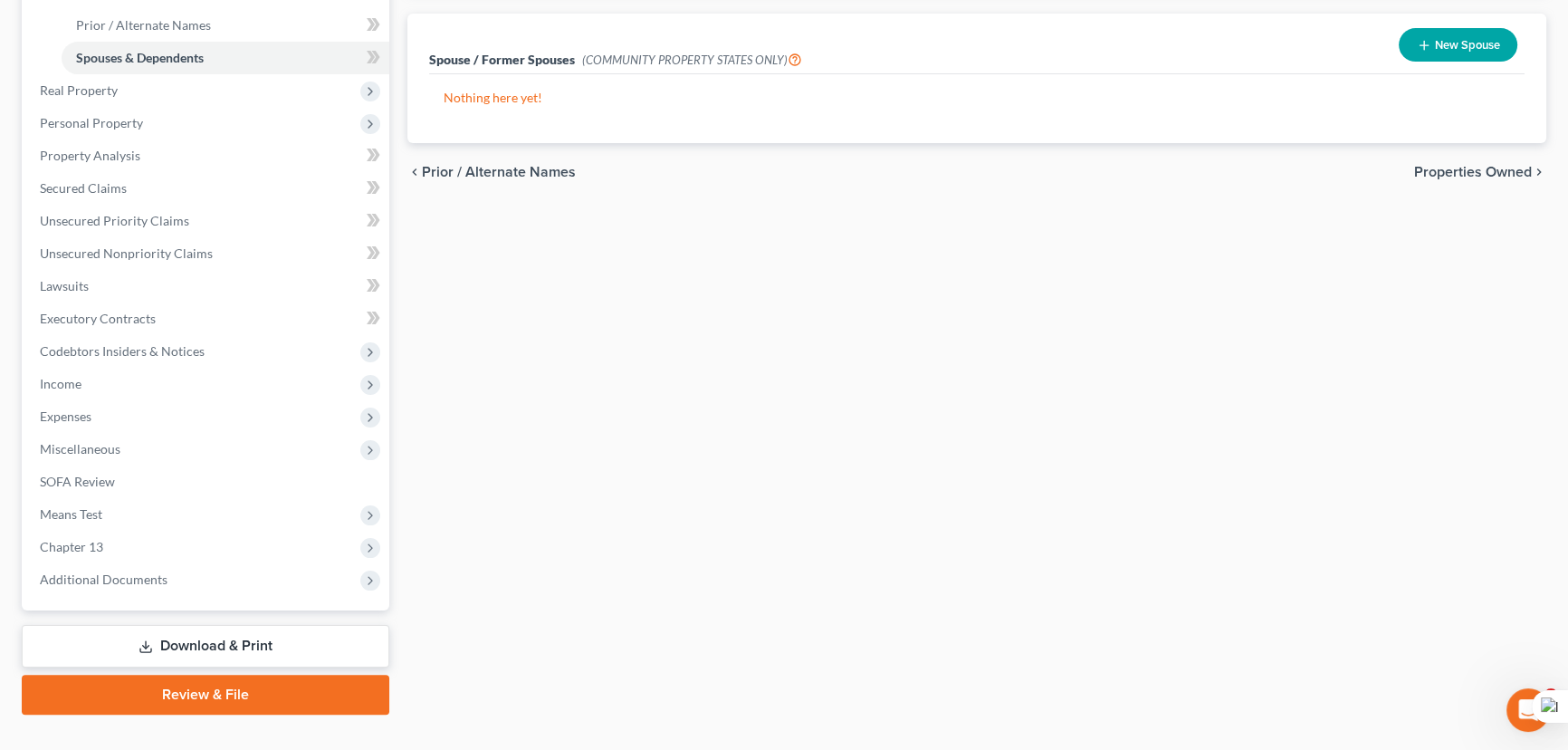
scroll to position [411, 0]
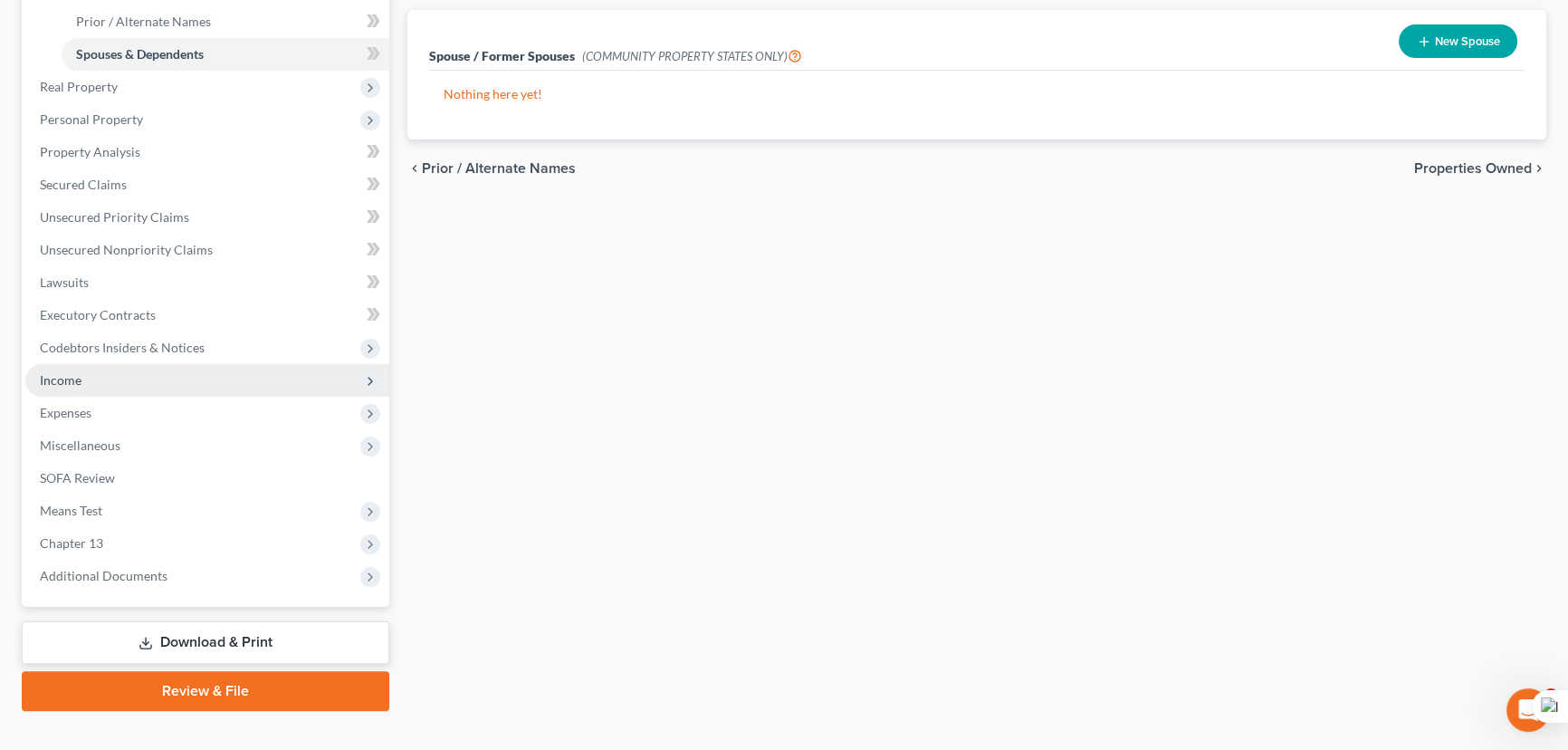
click at [212, 387] on span "Income" at bounding box center [207, 380] width 364 height 32
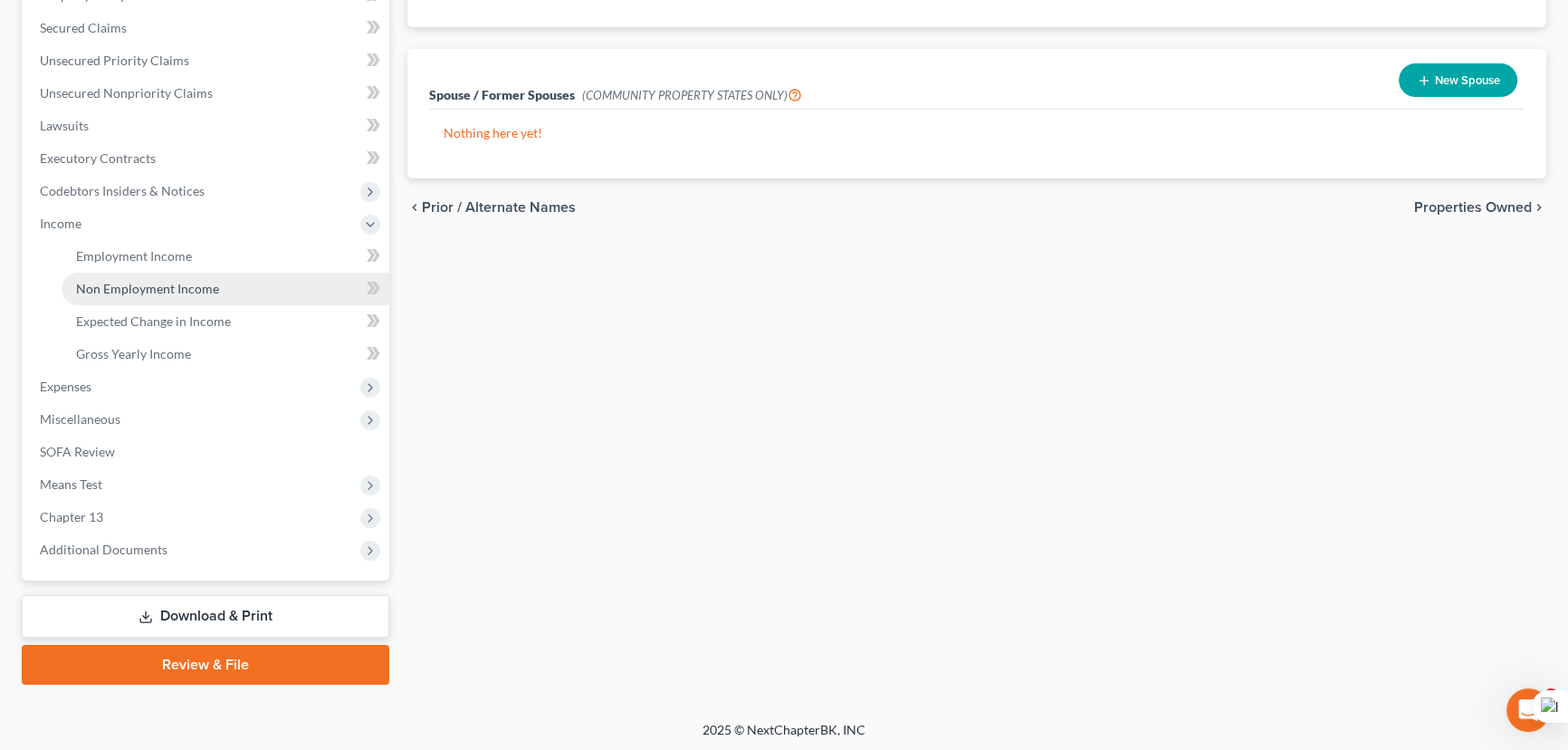
click at [220, 288] on link "Non Employment Income" at bounding box center [225, 288] width 328 height 32
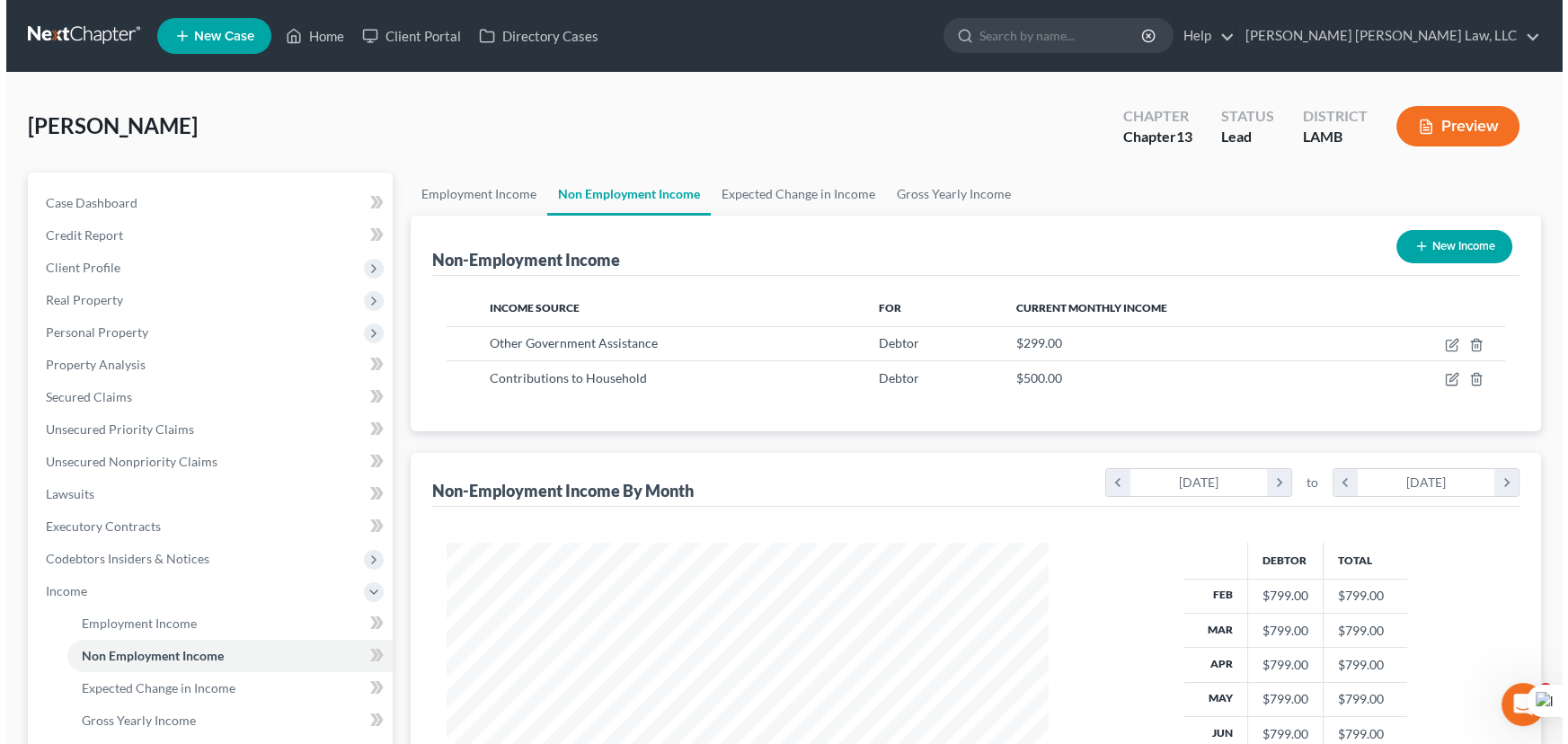
scroll to position [322, 638]
click at [954, 438] on div "Non-Employment Income New Income Income Source For Current Monthly Income Other…" at bounding box center [969, 562] width 1130 height 692
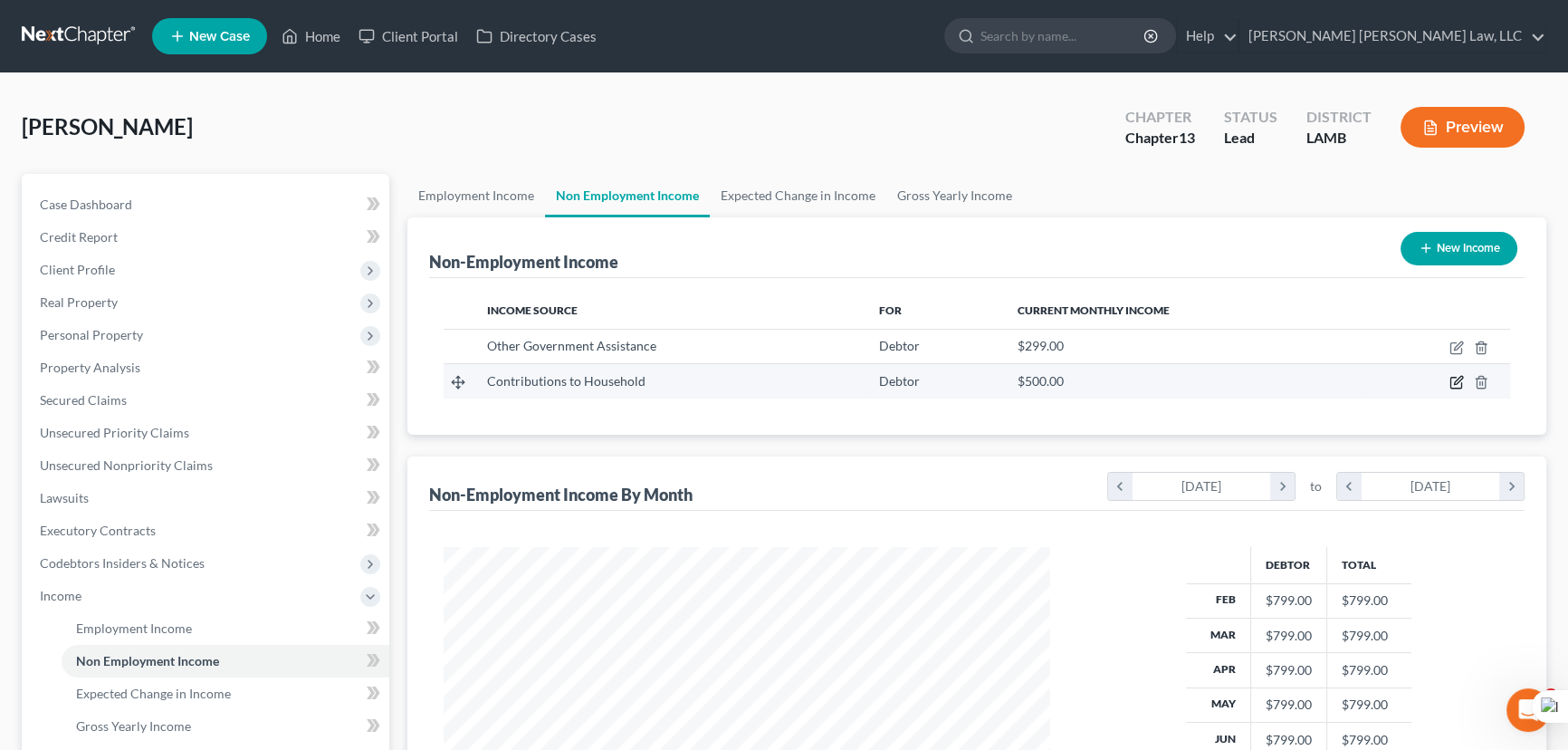
click at [1455, 379] on icon "button" at bounding box center [1456, 382] width 14 height 14
select select "8"
select select "0"
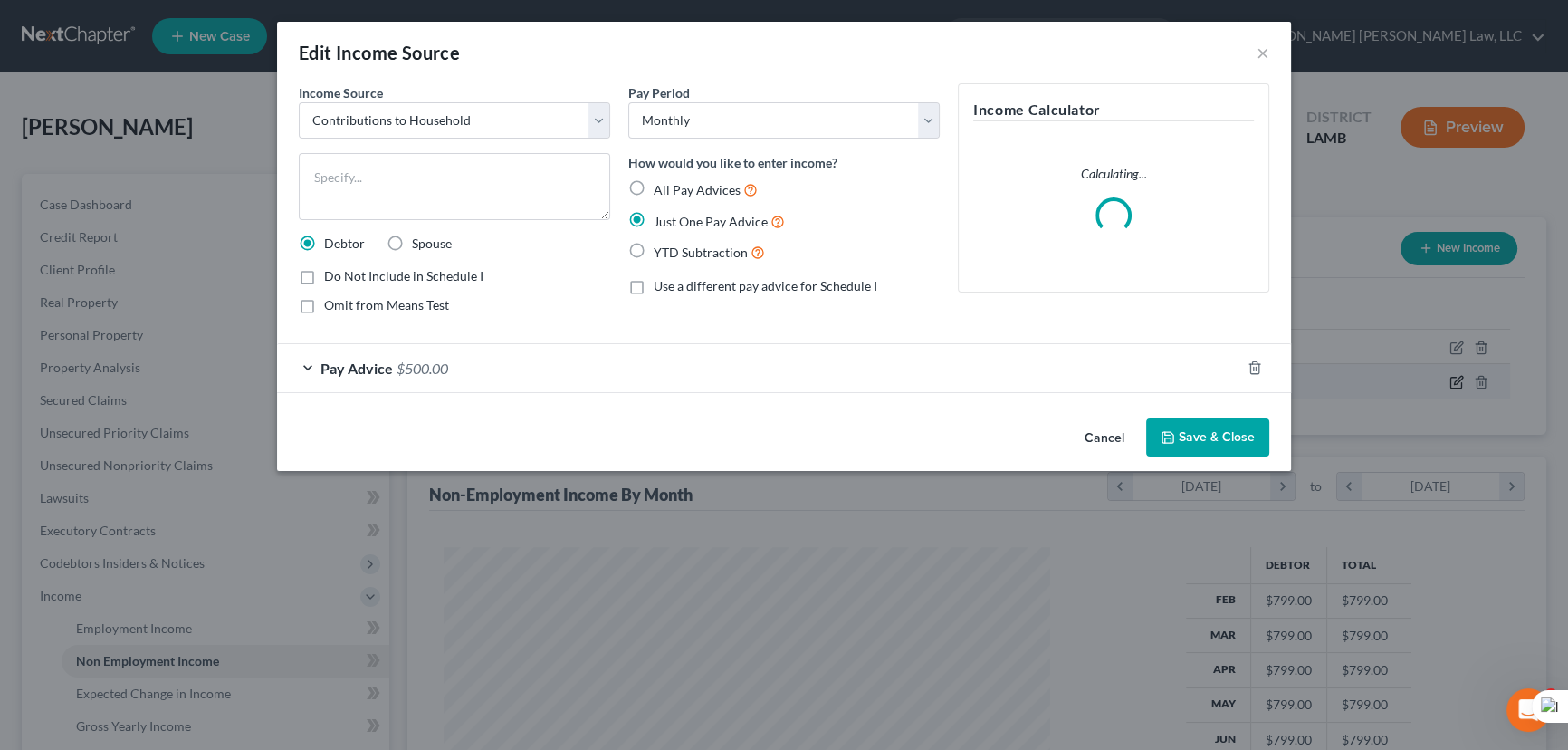
scroll to position [324, 648]
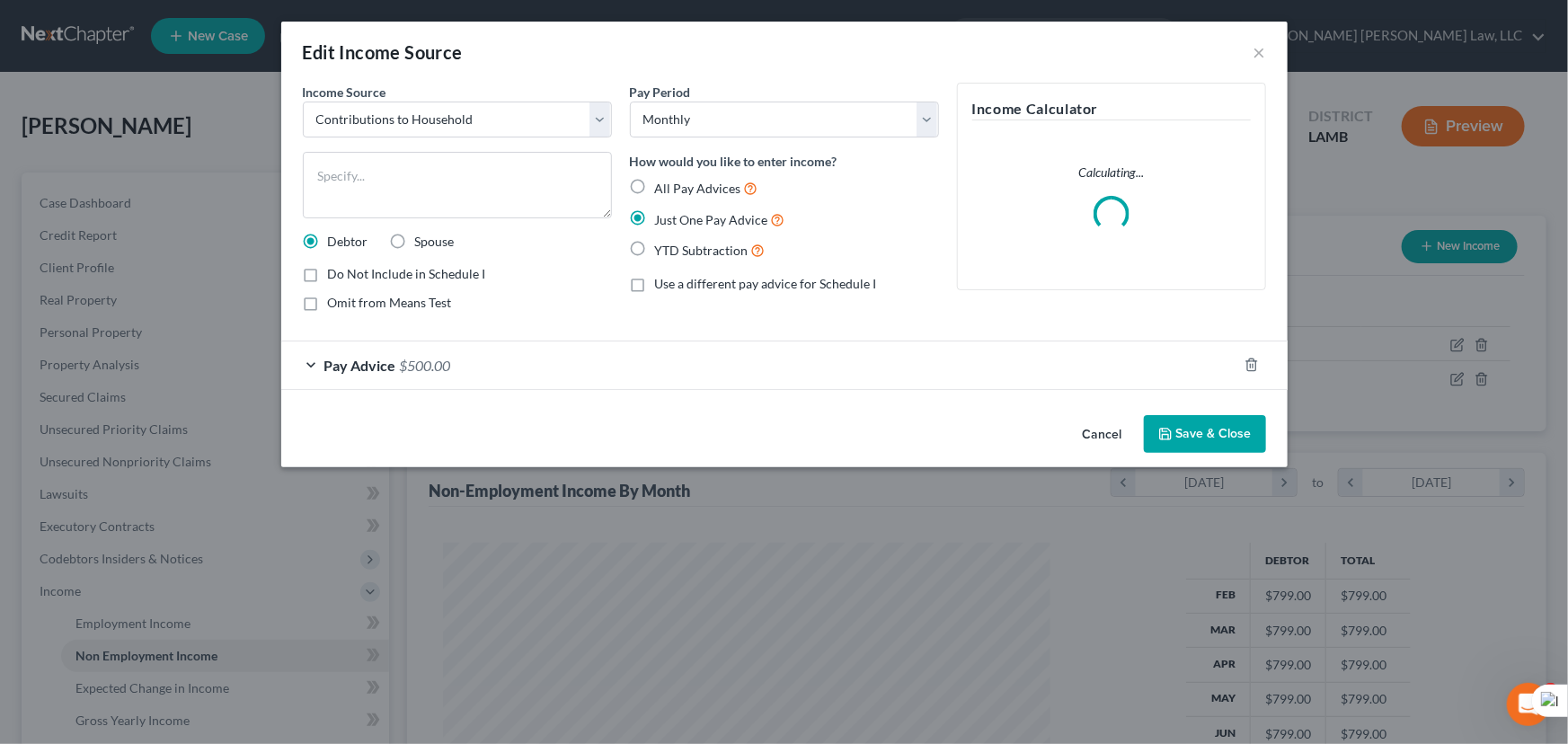
click at [507, 377] on div "Pay Advice $500.00" at bounding box center [759, 365] width 956 height 48
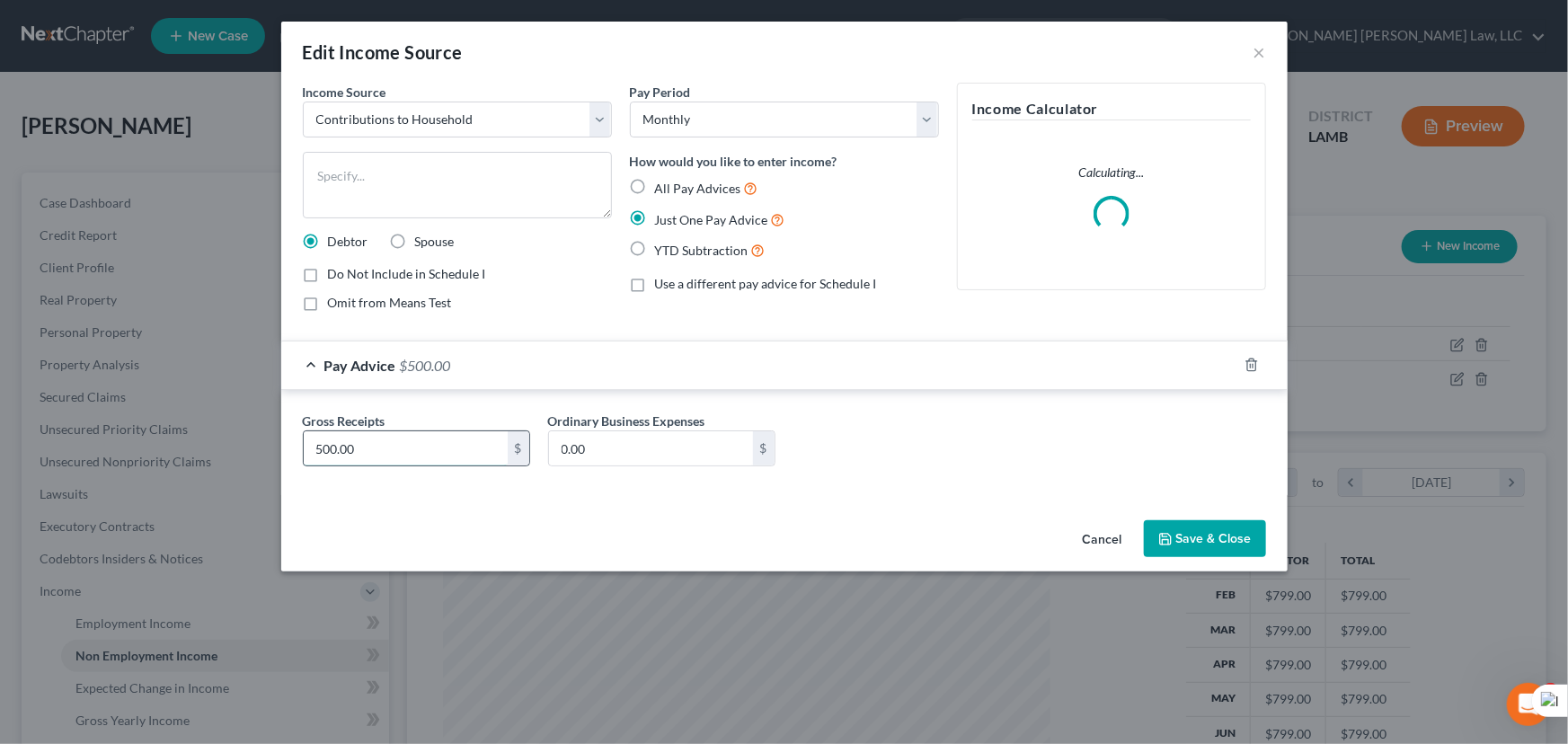
click at [409, 447] on input "500.00" at bounding box center [405, 448] width 204 height 34
type input "50"
drag, startPoint x: 1222, startPoint y: 553, endPoint x: 1222, endPoint y: 543, distance: 10.0
click at [1222, 550] on button "Save & Close" at bounding box center [1205, 539] width 122 height 38
click at [1222, 543] on button "Save & Close" at bounding box center [1205, 539] width 122 height 38
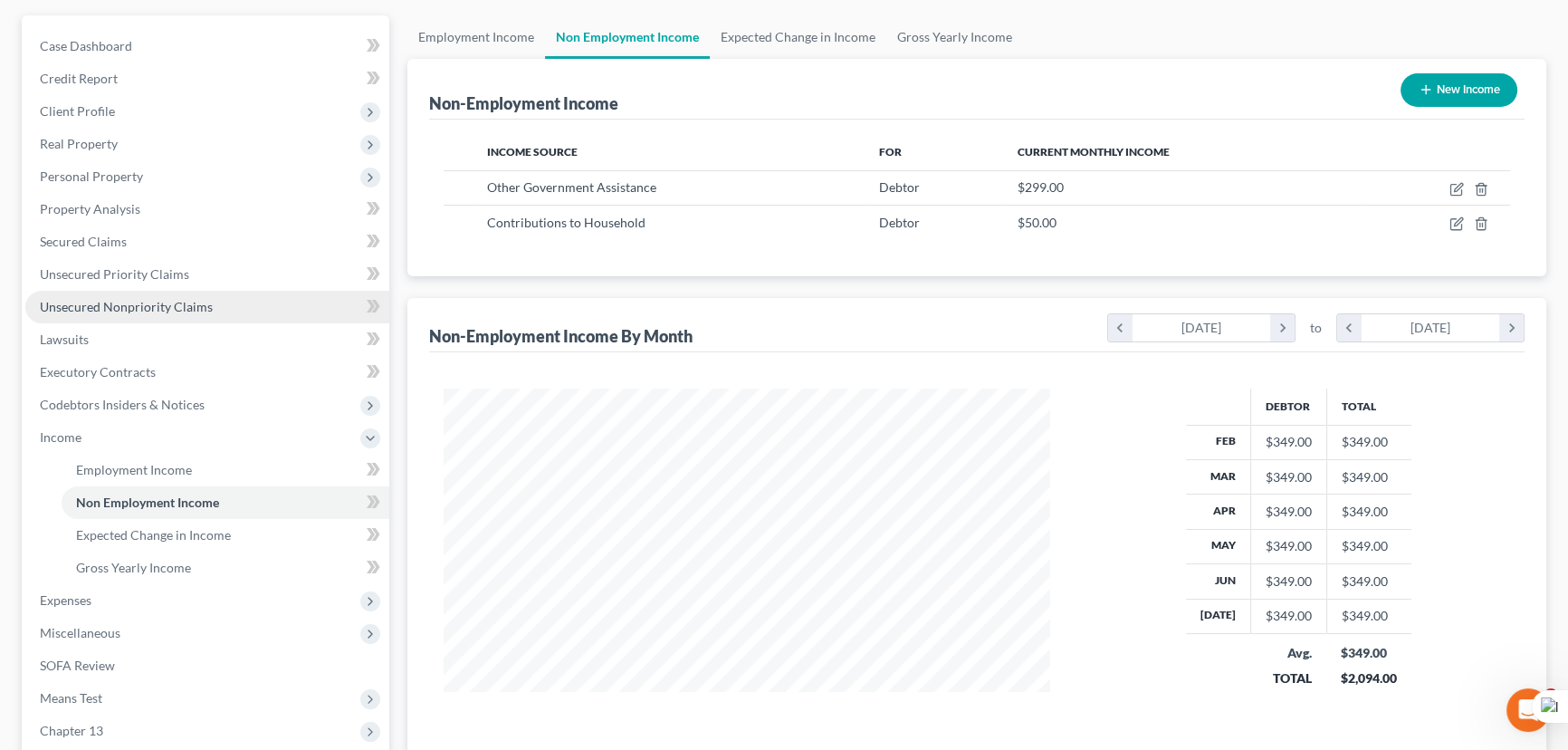
scroll to position [374, 0]
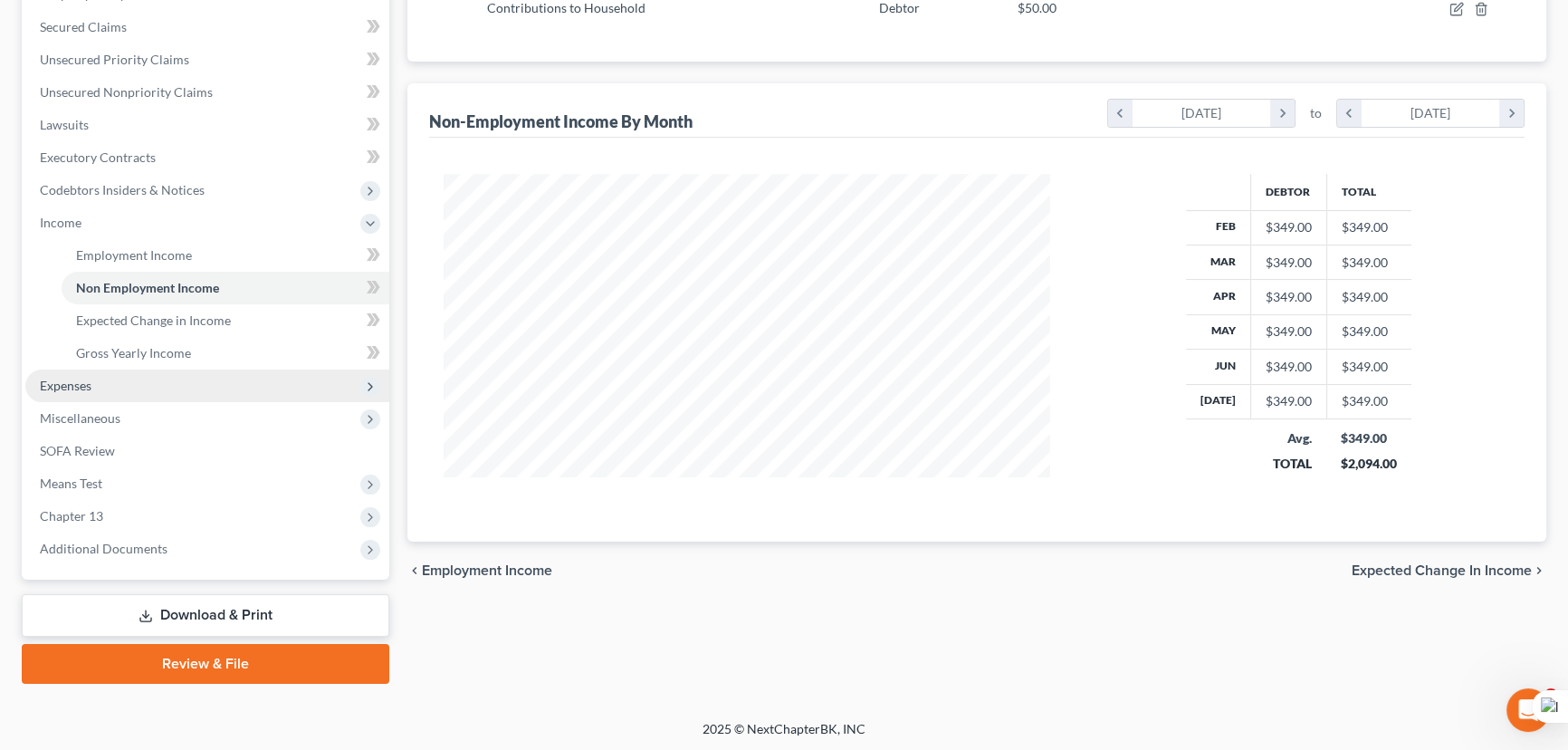
click at [142, 387] on span "Expenses" at bounding box center [207, 386] width 364 height 32
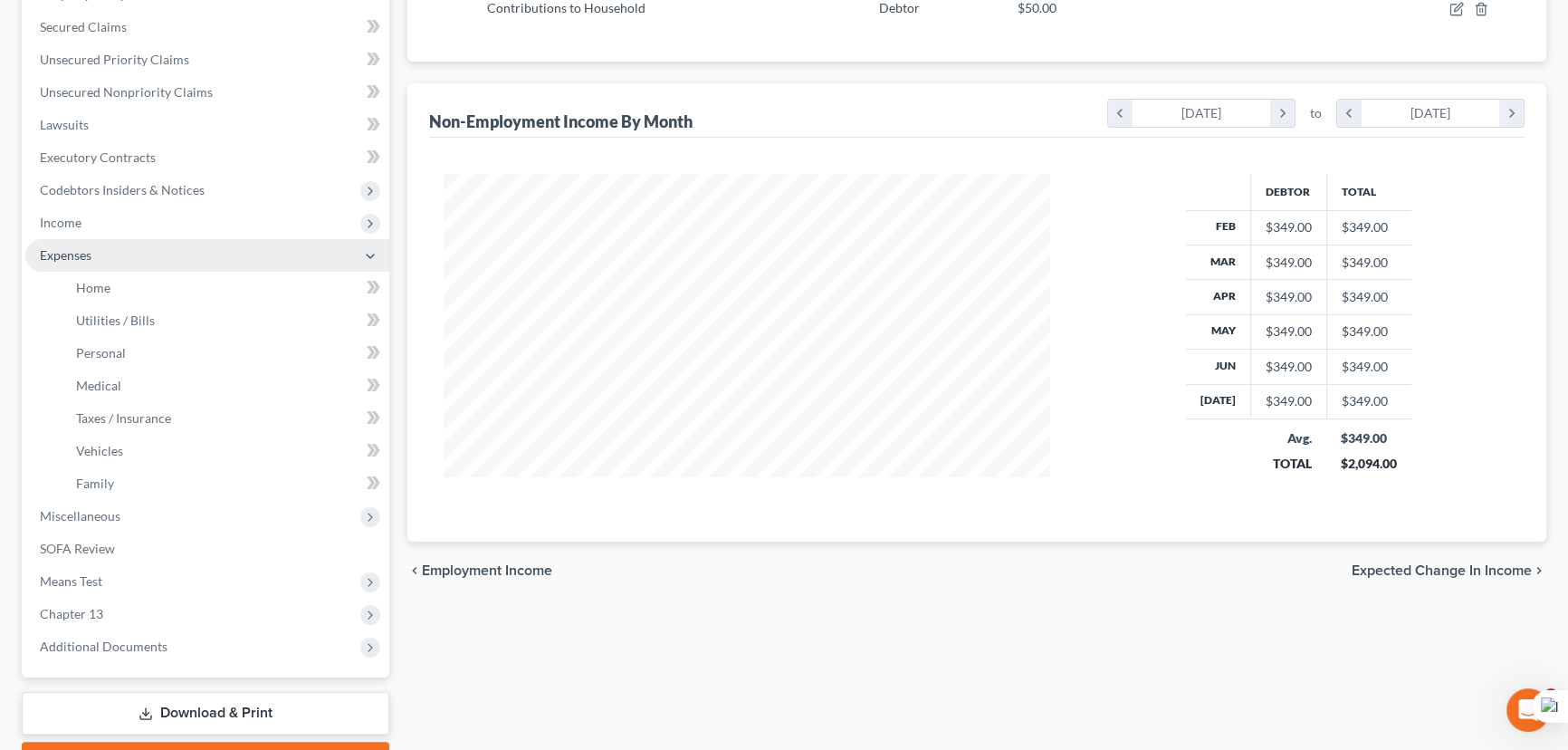
click at [136, 267] on span "Expenses" at bounding box center [207, 255] width 364 height 32
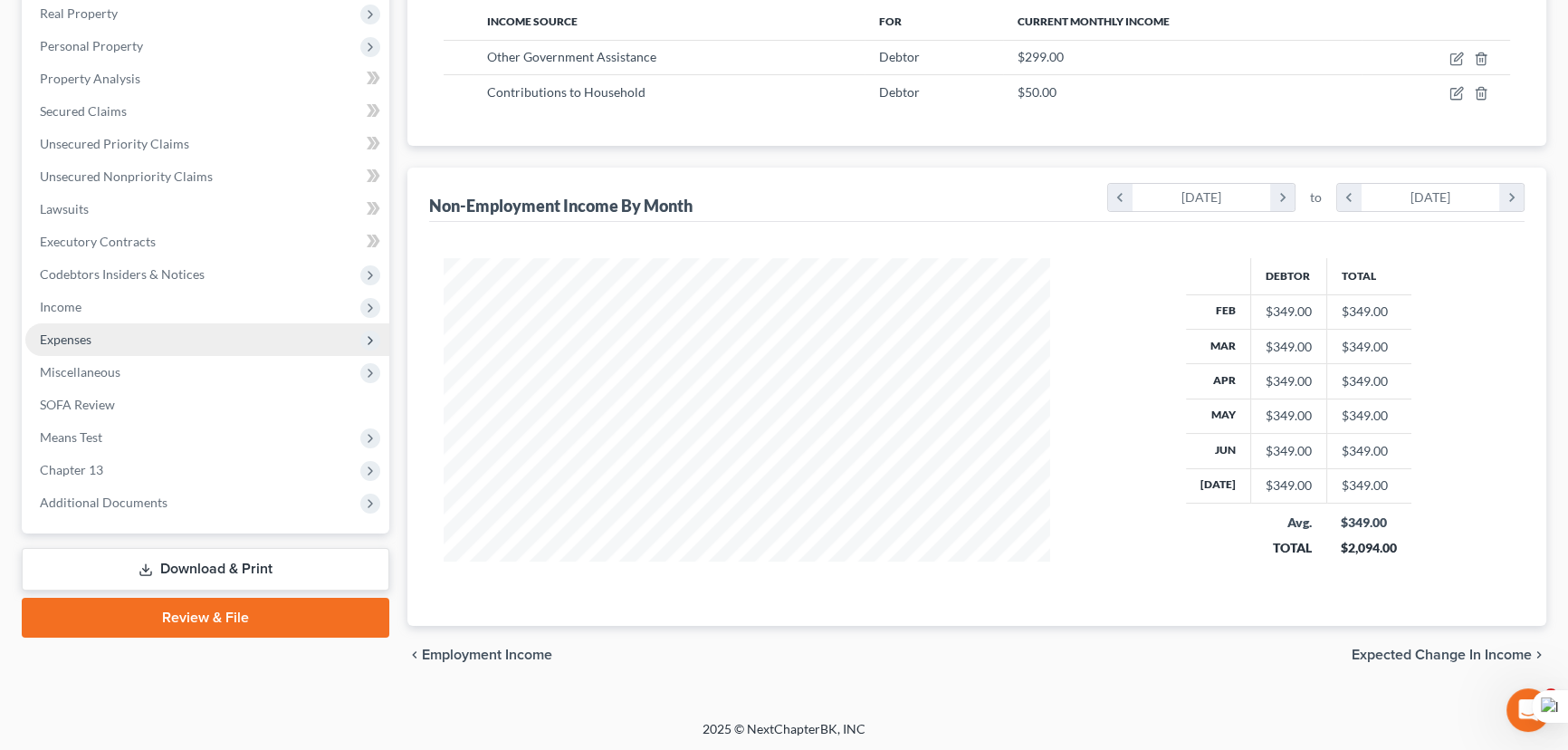
click at [145, 328] on span "Expenses" at bounding box center [207, 340] width 364 height 32
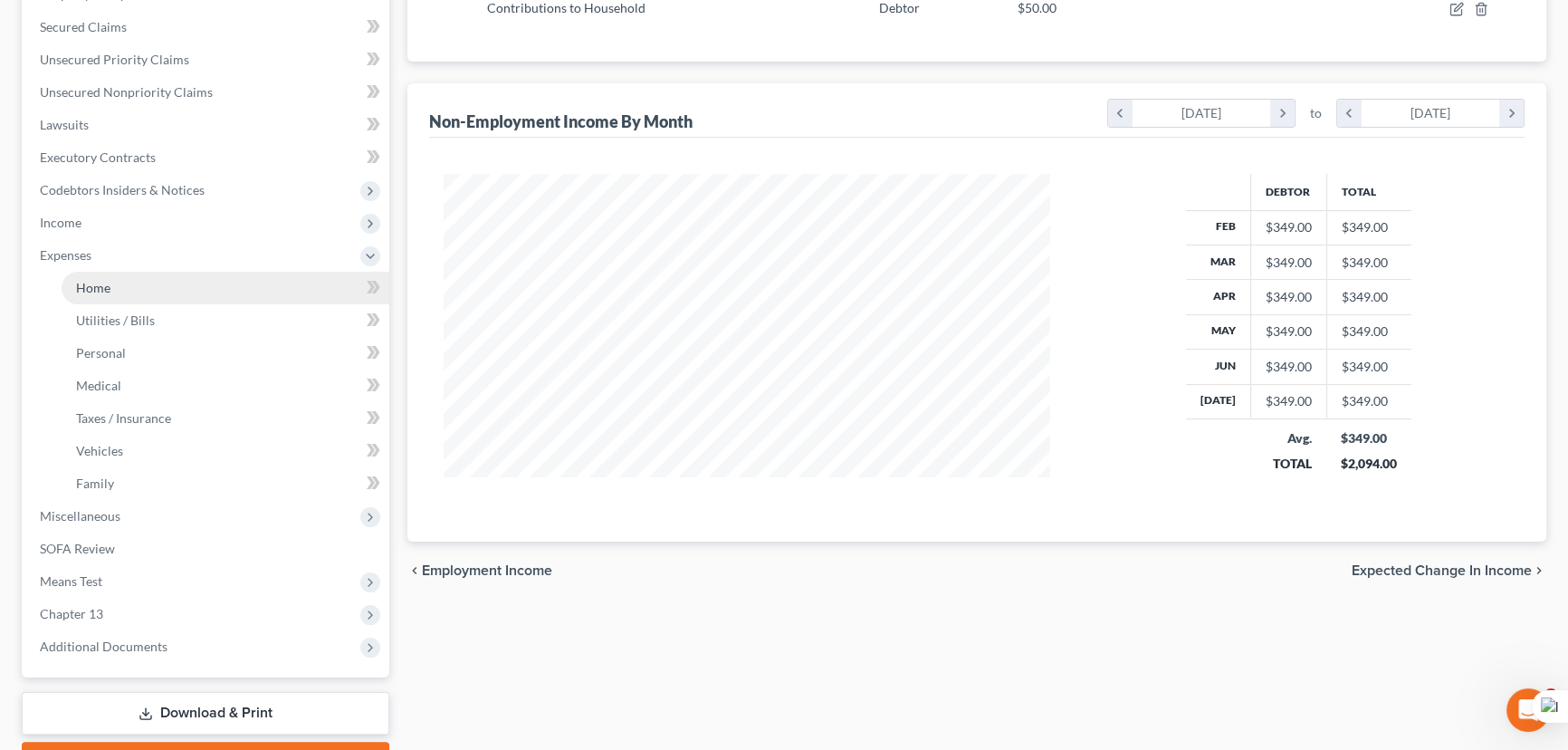
click at [145, 290] on link "Home" at bounding box center [225, 288] width 328 height 32
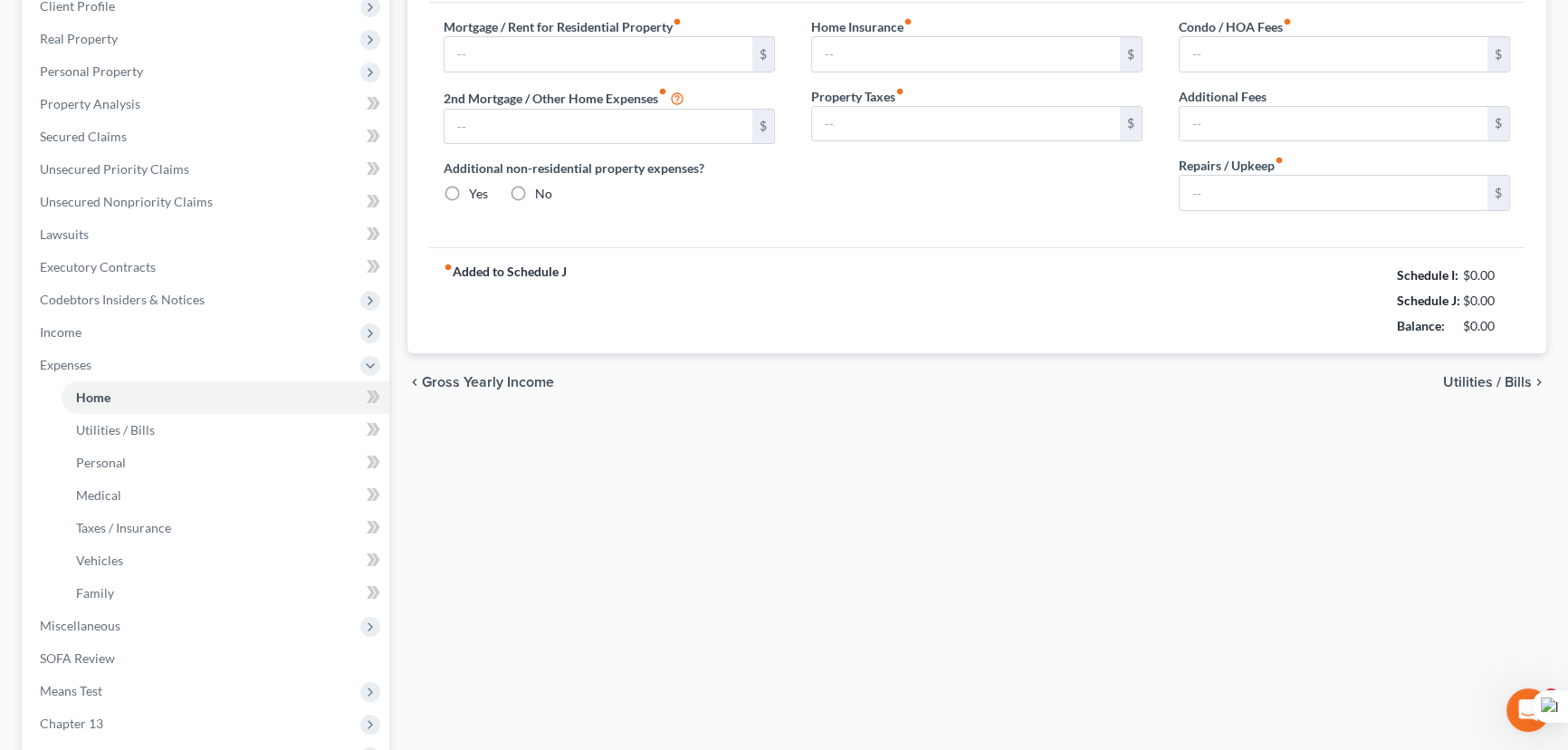
type input "800.00"
type input "0.00"
radio input "true"
type input "0.00"
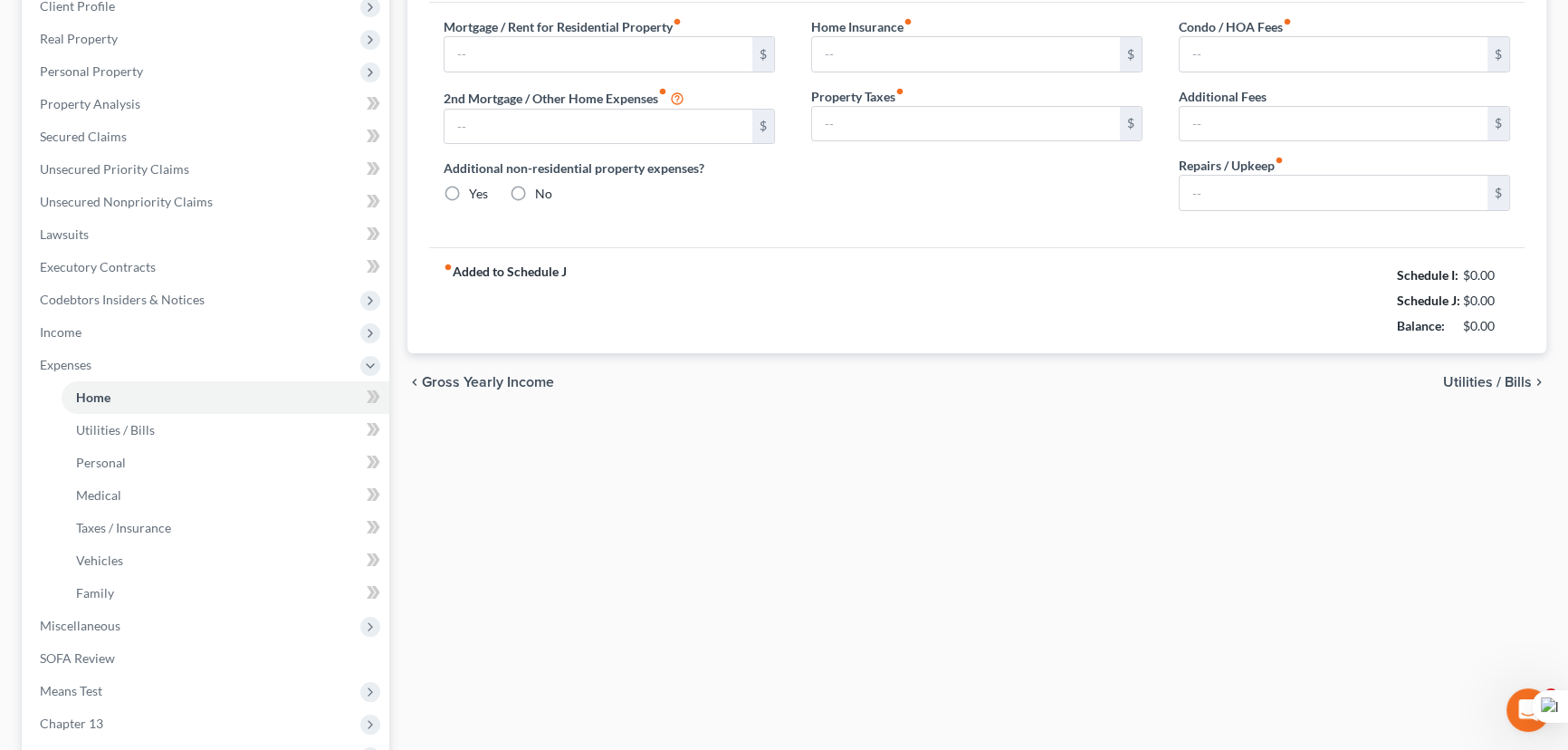
type input "0.00"
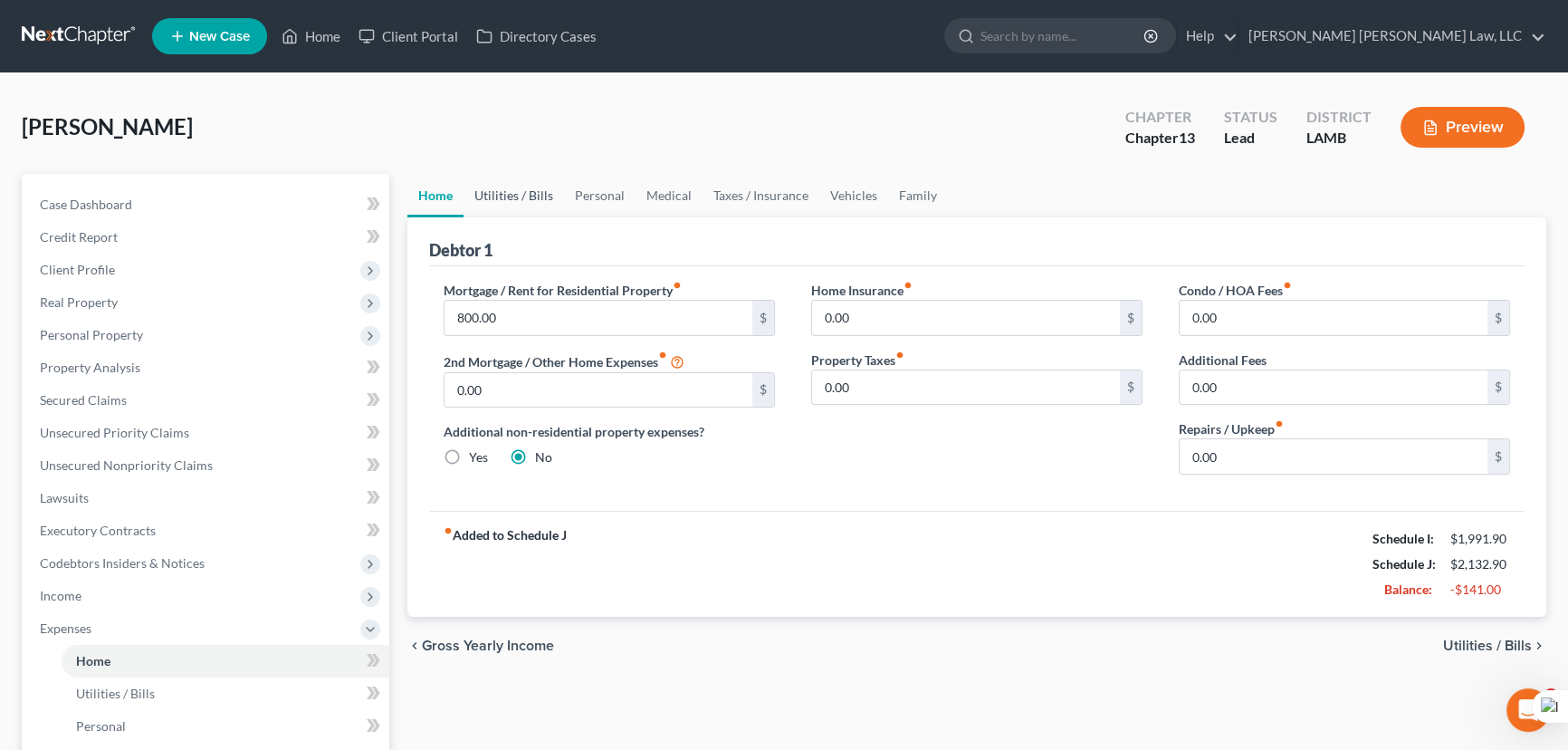
click at [526, 205] on link "Utilities / Bills" at bounding box center [514, 196] width 100 height 44
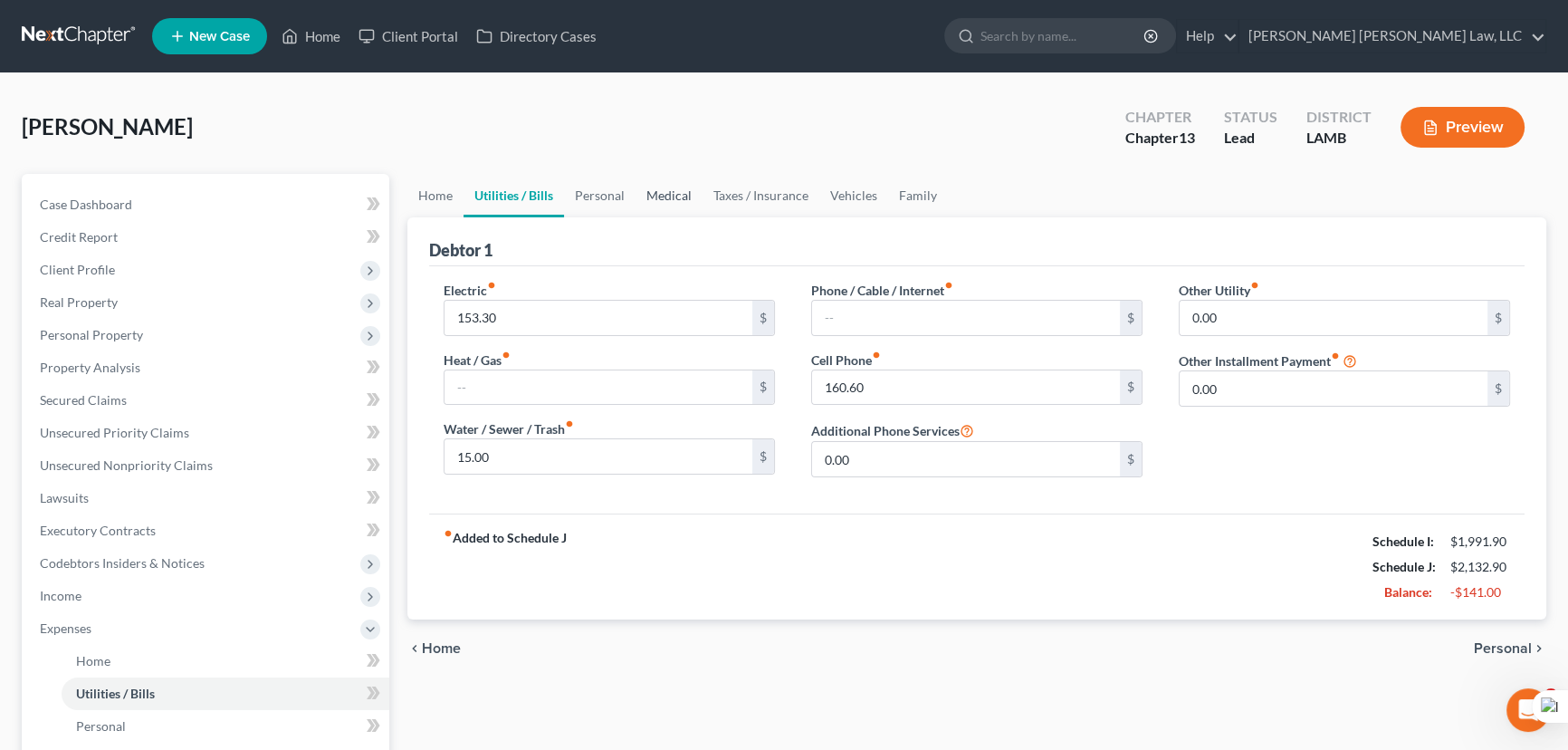
click at [660, 188] on link "Medical" at bounding box center [669, 196] width 67 height 44
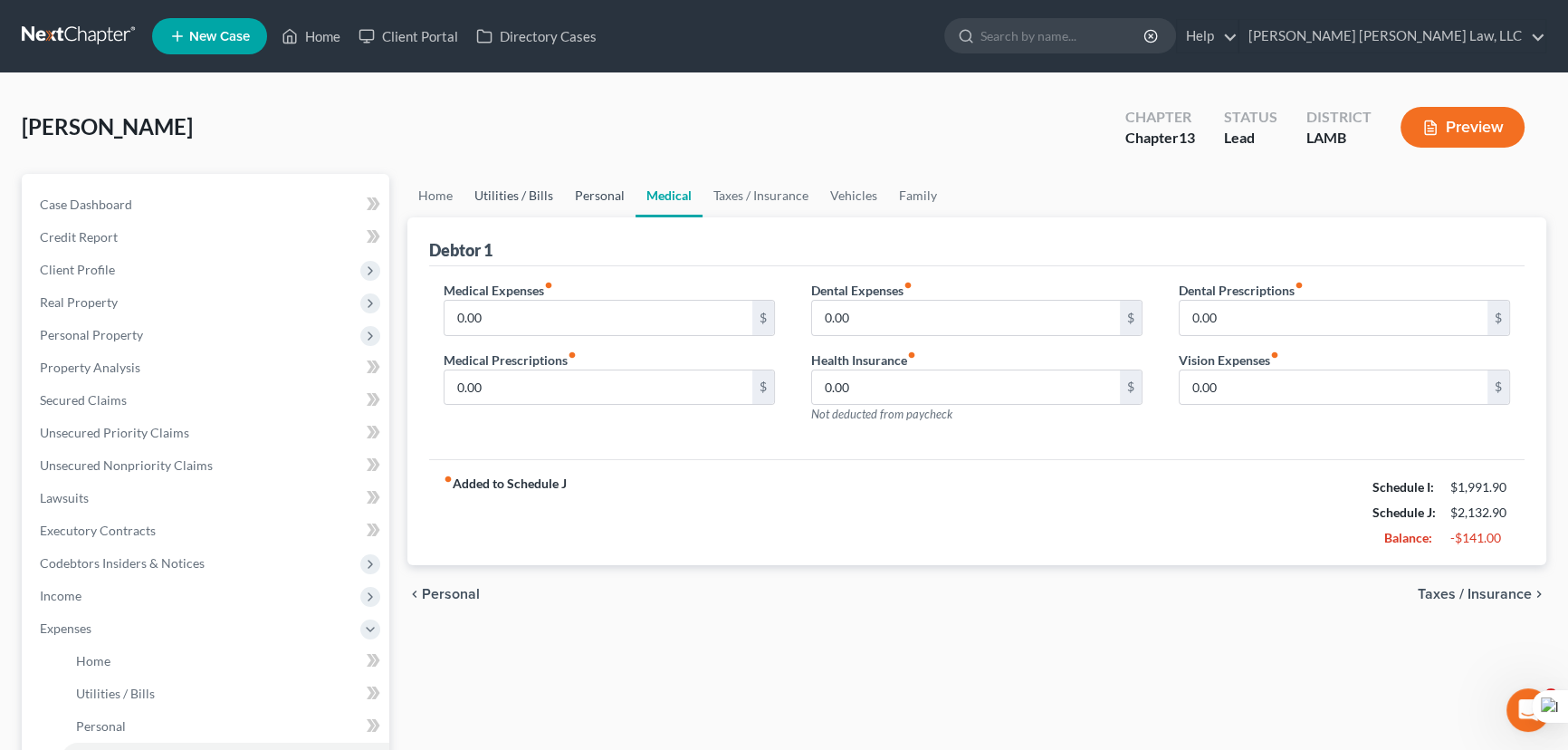
click at [596, 196] on link "Personal" at bounding box center [600, 196] width 72 height 44
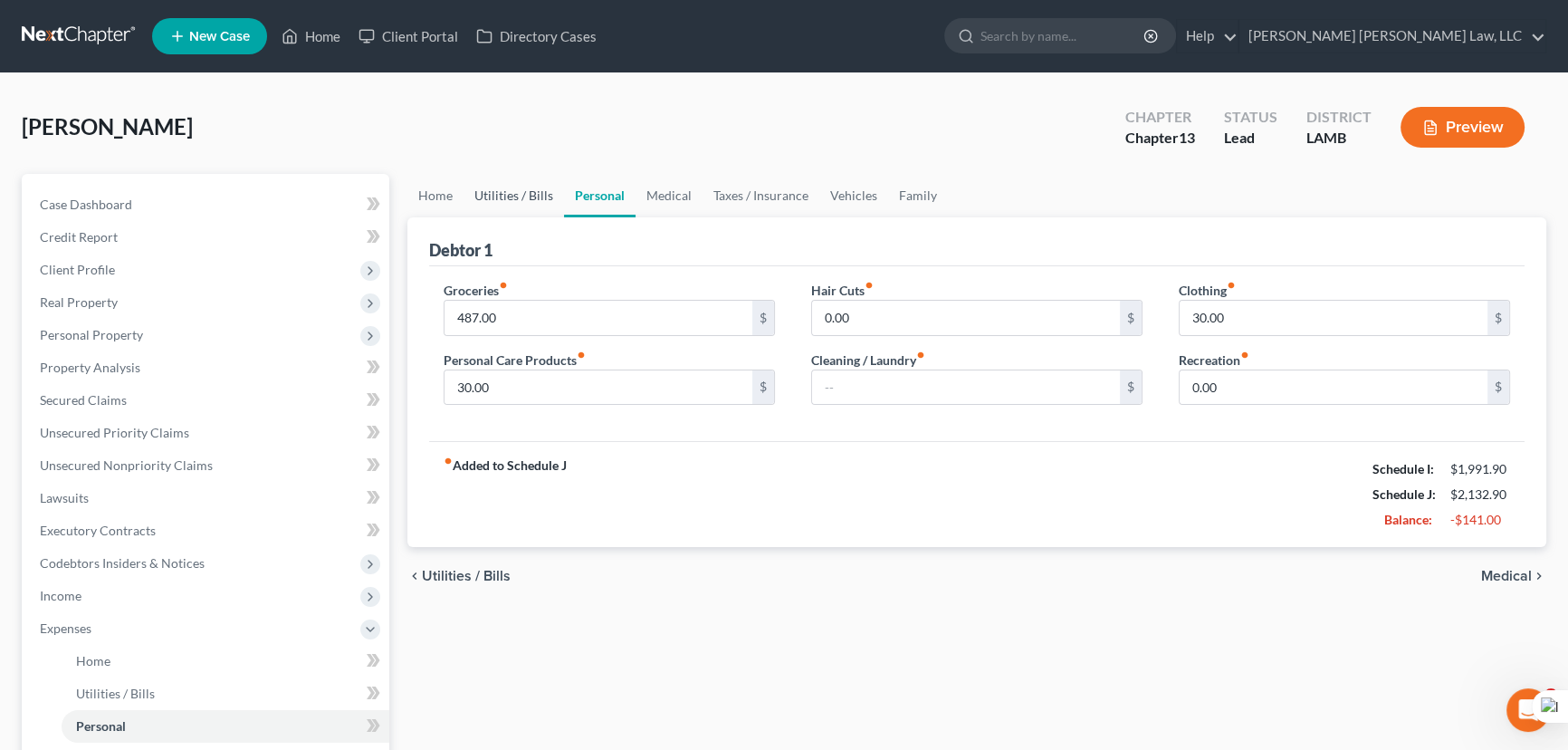
click at [493, 196] on link "Utilities / Bills" at bounding box center [514, 196] width 100 height 44
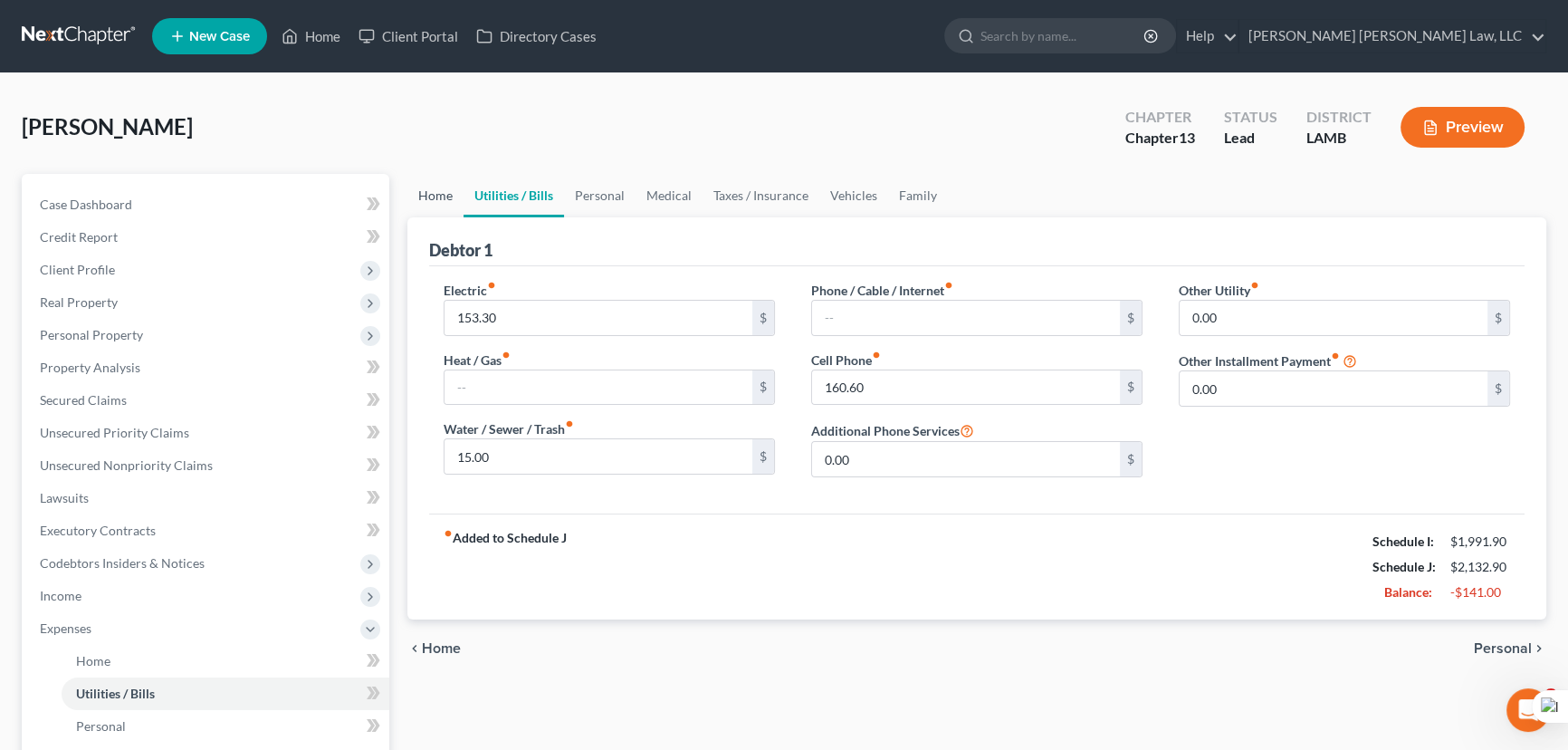
click at [436, 196] on link "Home" at bounding box center [435, 196] width 56 height 44
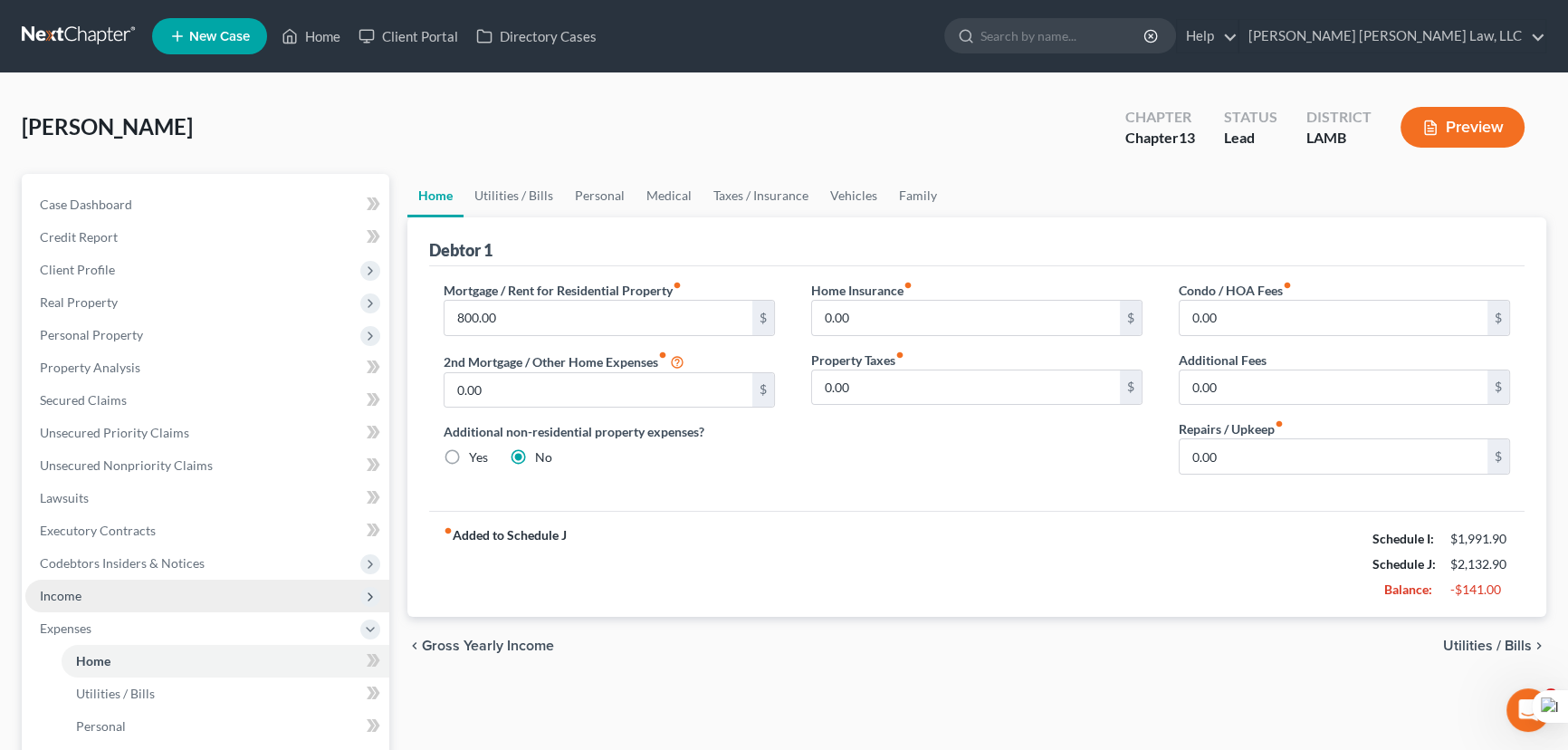
click at [282, 598] on span "Income" at bounding box center [207, 596] width 364 height 32
click at [281, 645] on link "Non Employment Income" at bounding box center [225, 661] width 328 height 32
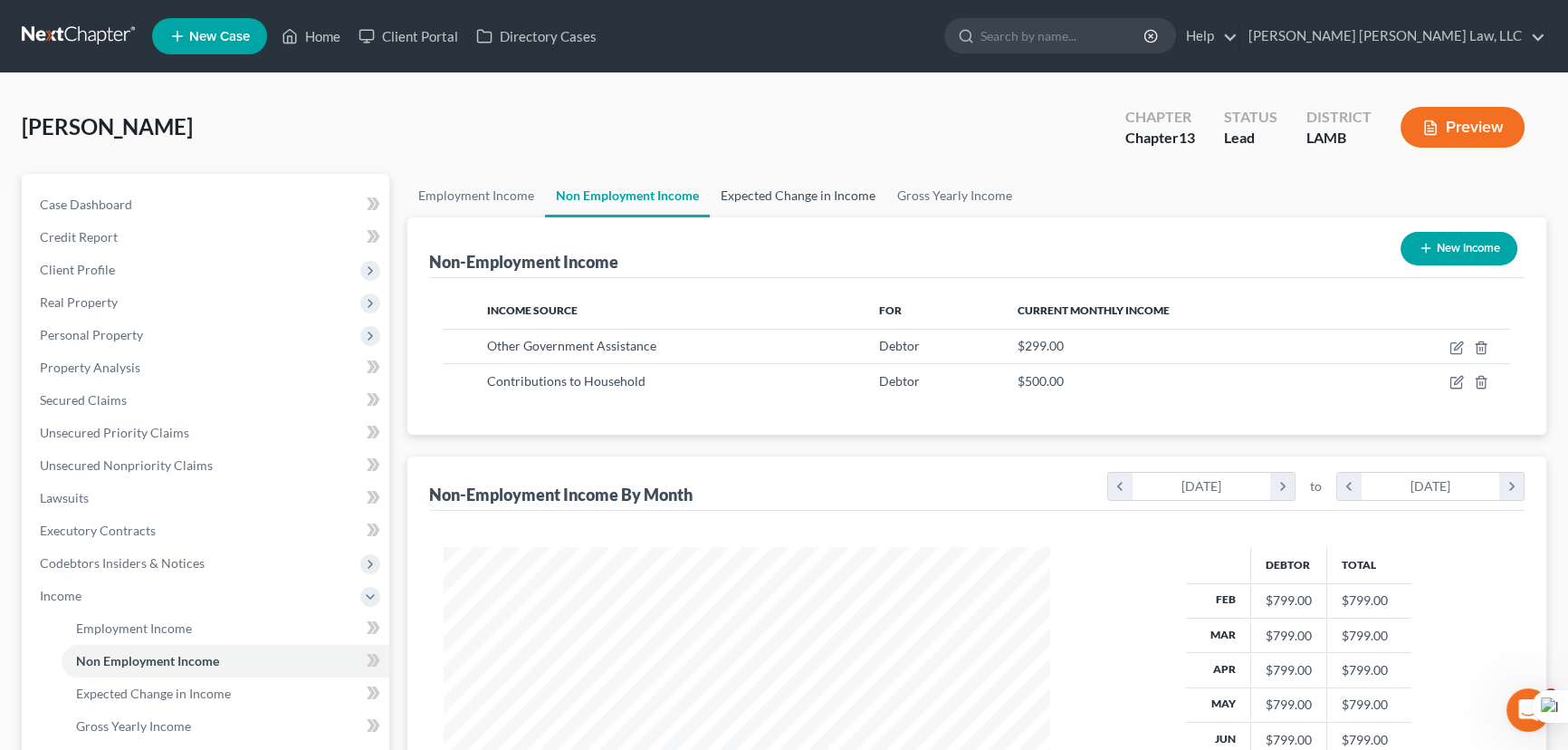
click at [822, 189] on link "Expected Change in Income" at bounding box center [798, 196] width 177 height 44
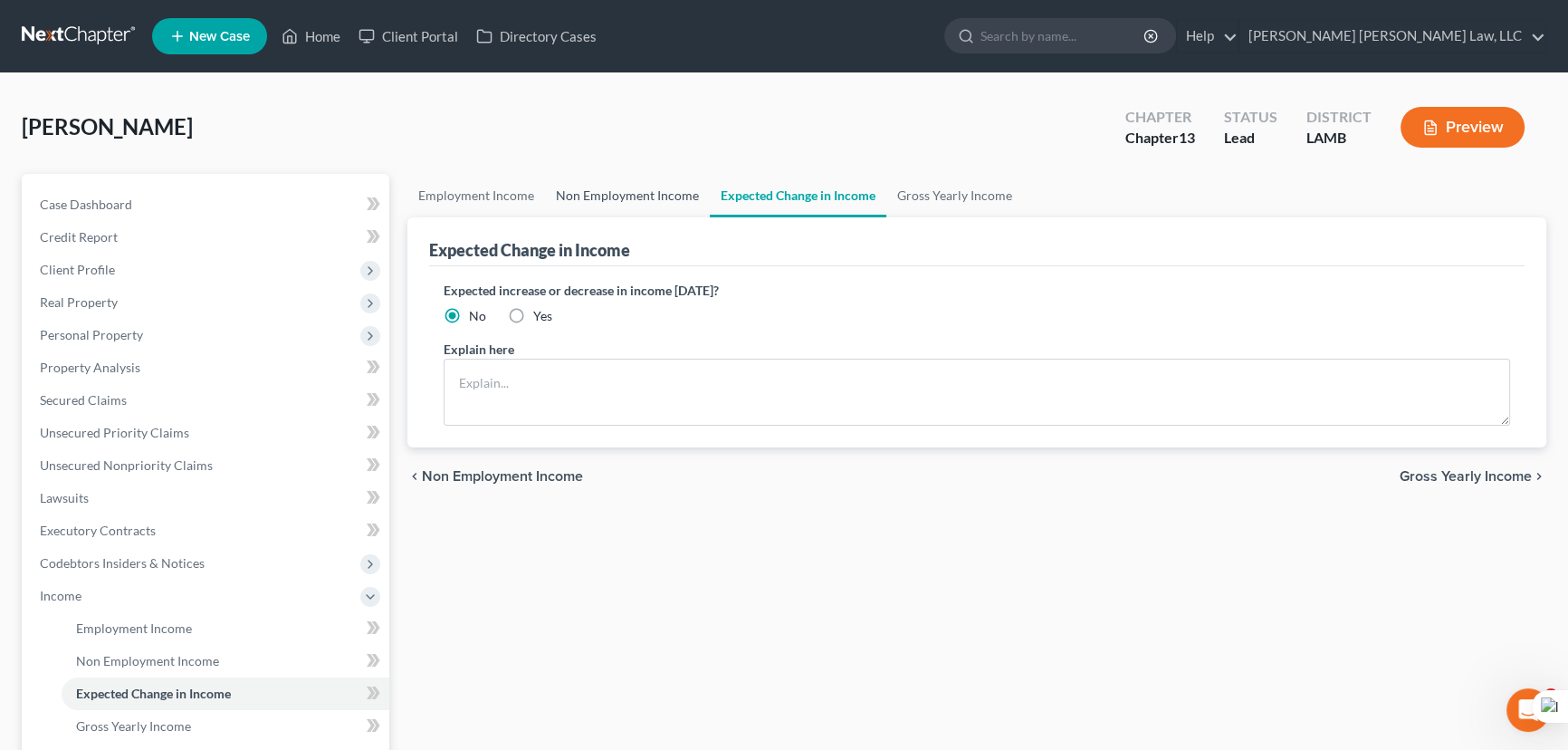
click at [578, 213] on link "Non Employment Income" at bounding box center [628, 196] width 164 height 44
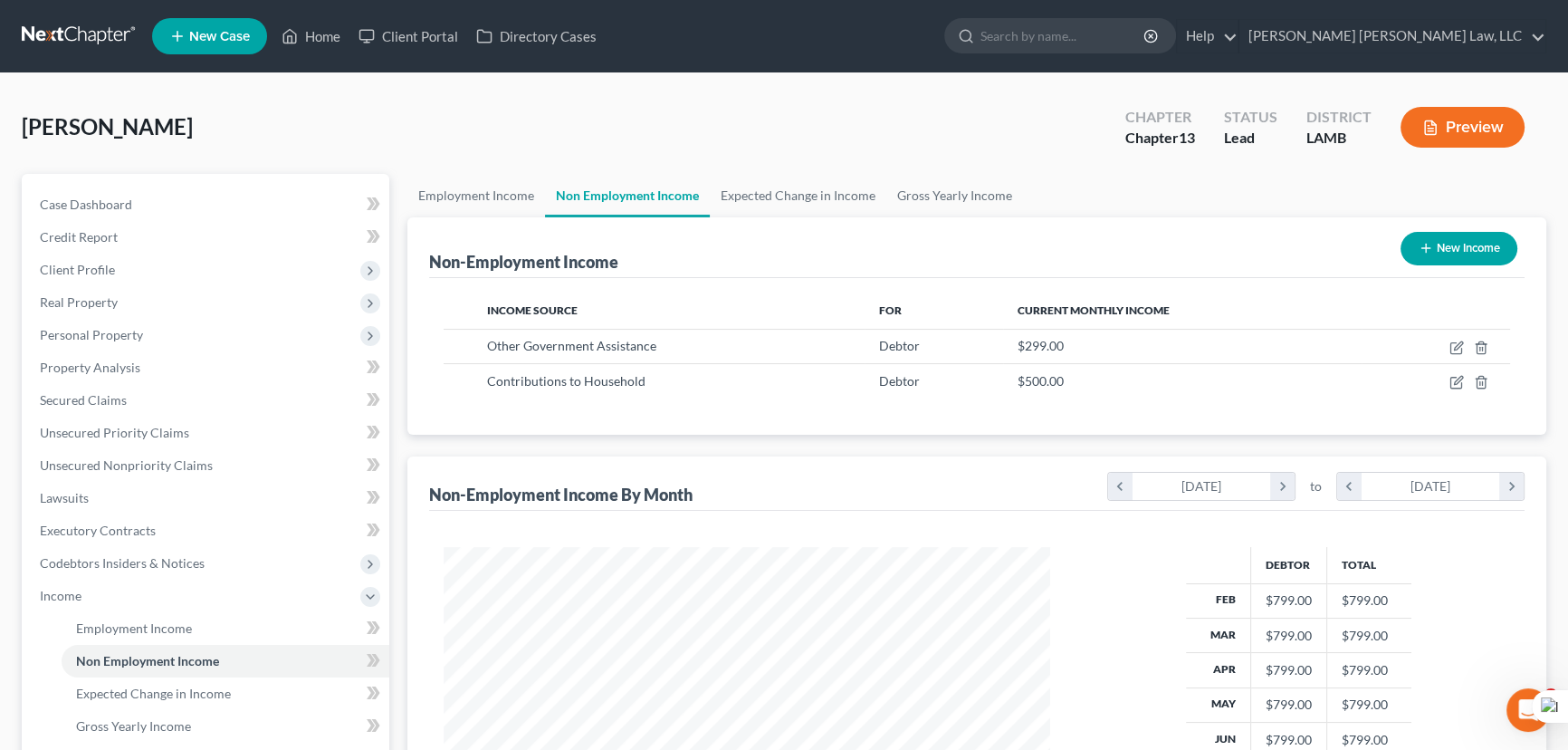
click at [125, 44] on link at bounding box center [79, 36] width 116 height 32
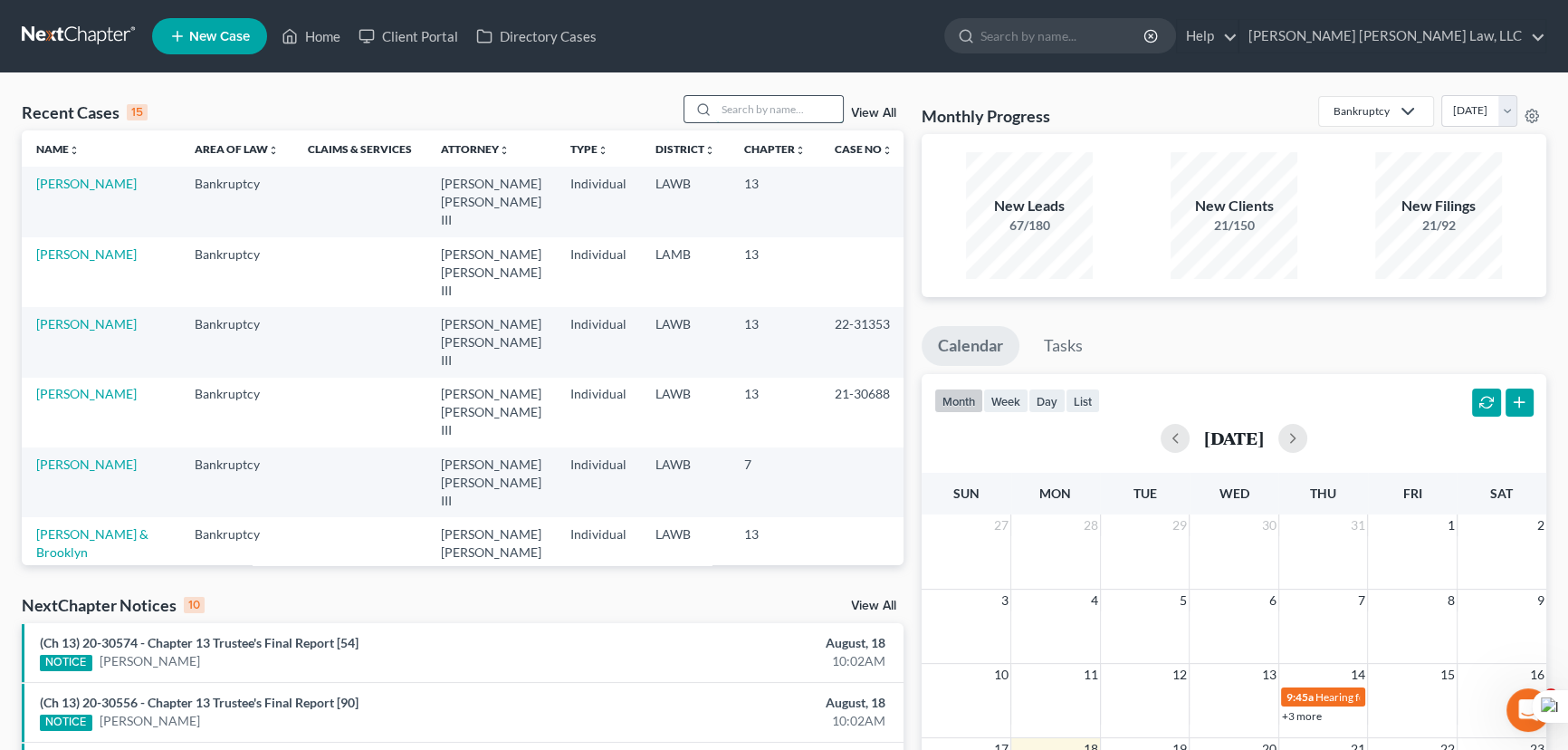
click at [780, 97] on input "search" at bounding box center [780, 110] width 127 height 26
type input "pierce, martha"
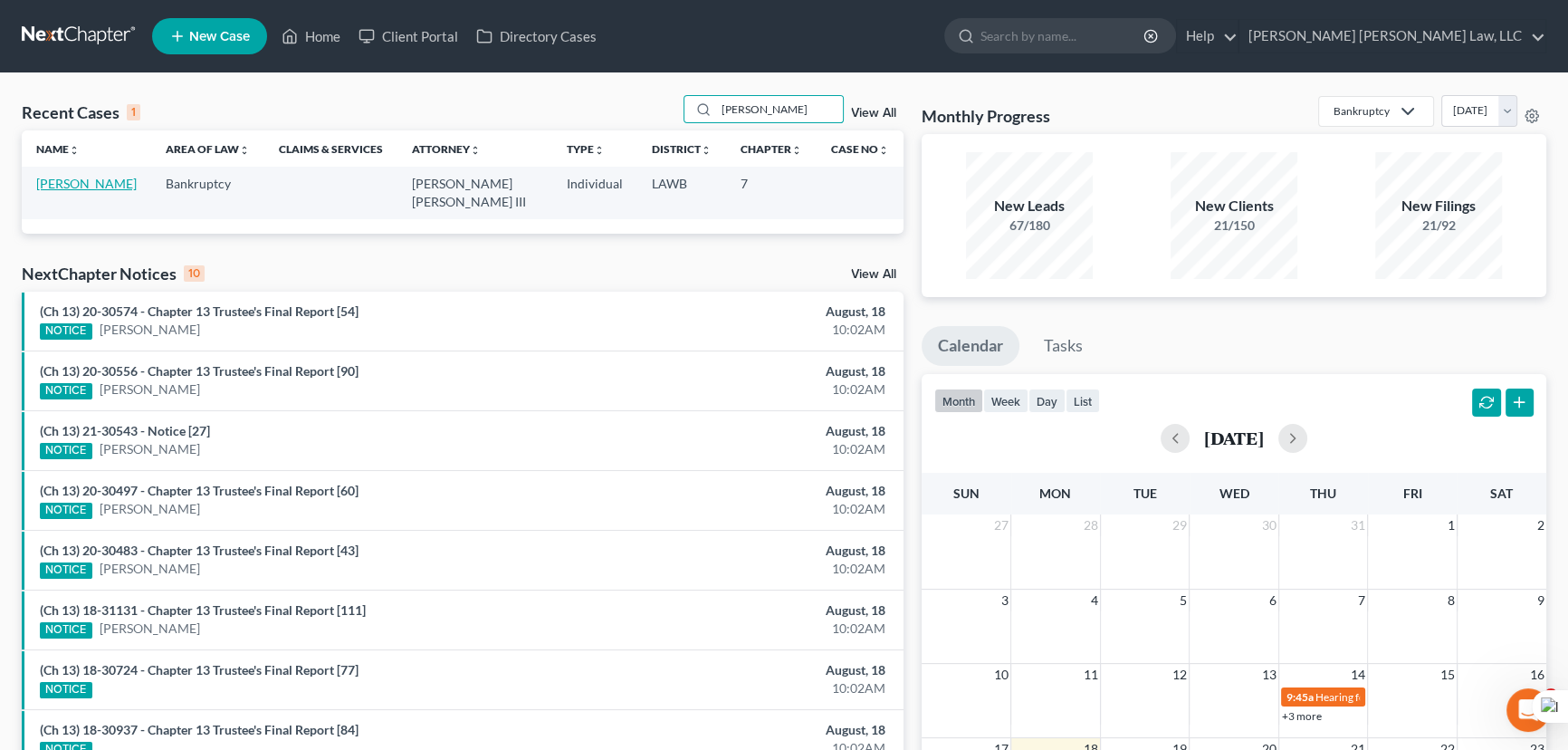
click at [108, 177] on link "Pierce, Martha" at bounding box center [86, 183] width 100 height 15
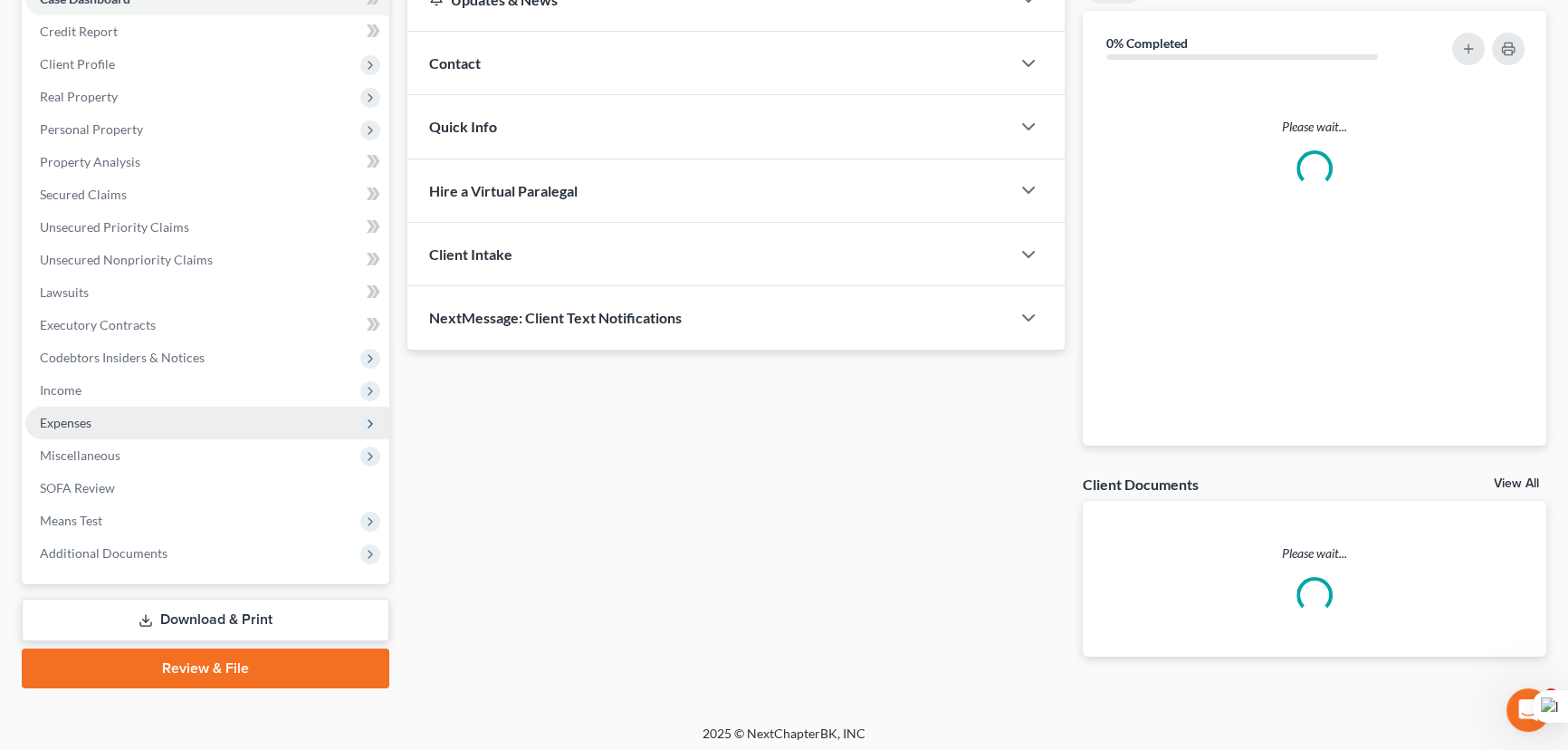
scroll to position [210, 0]
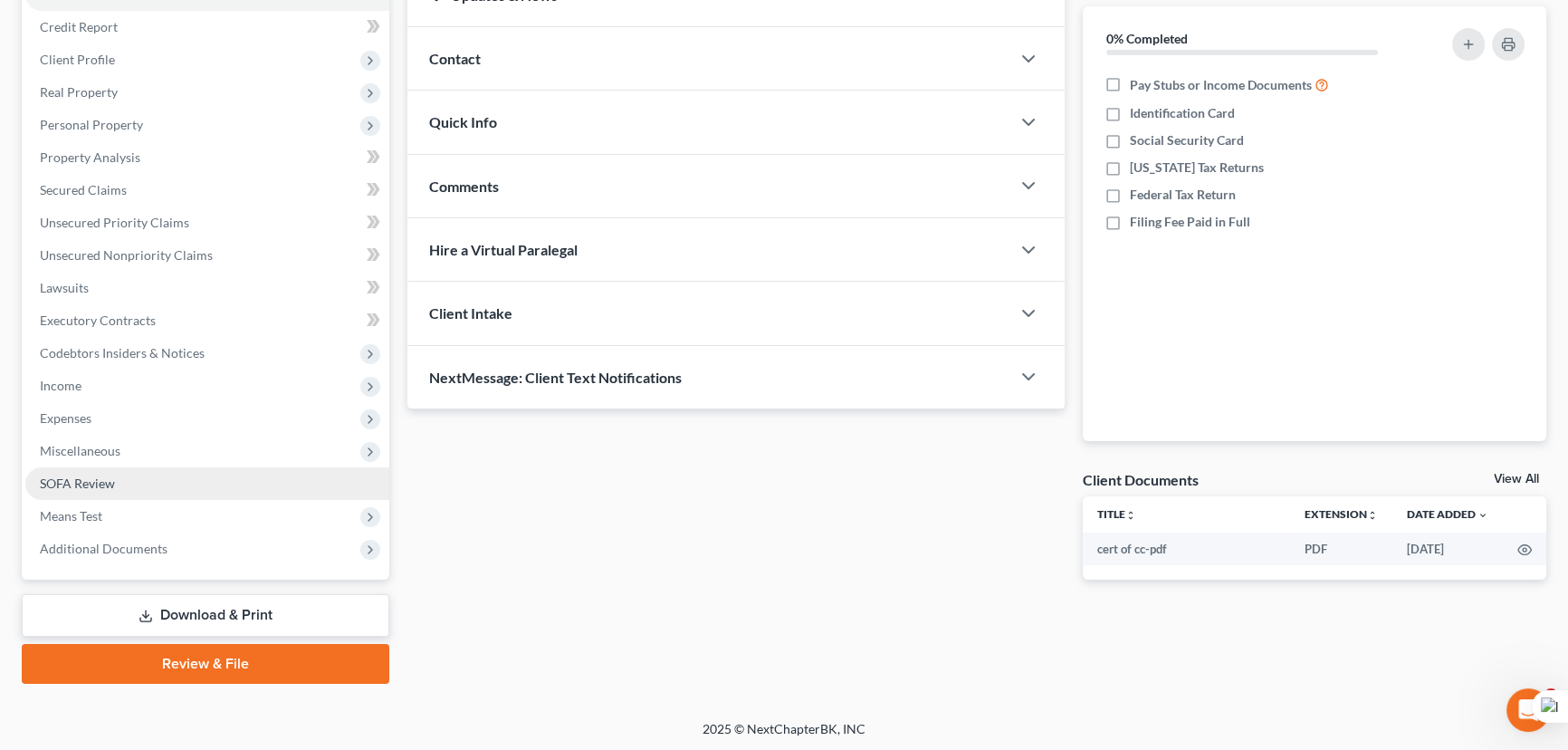
click at [104, 485] on span "SOFA Review" at bounding box center [78, 483] width 76 height 15
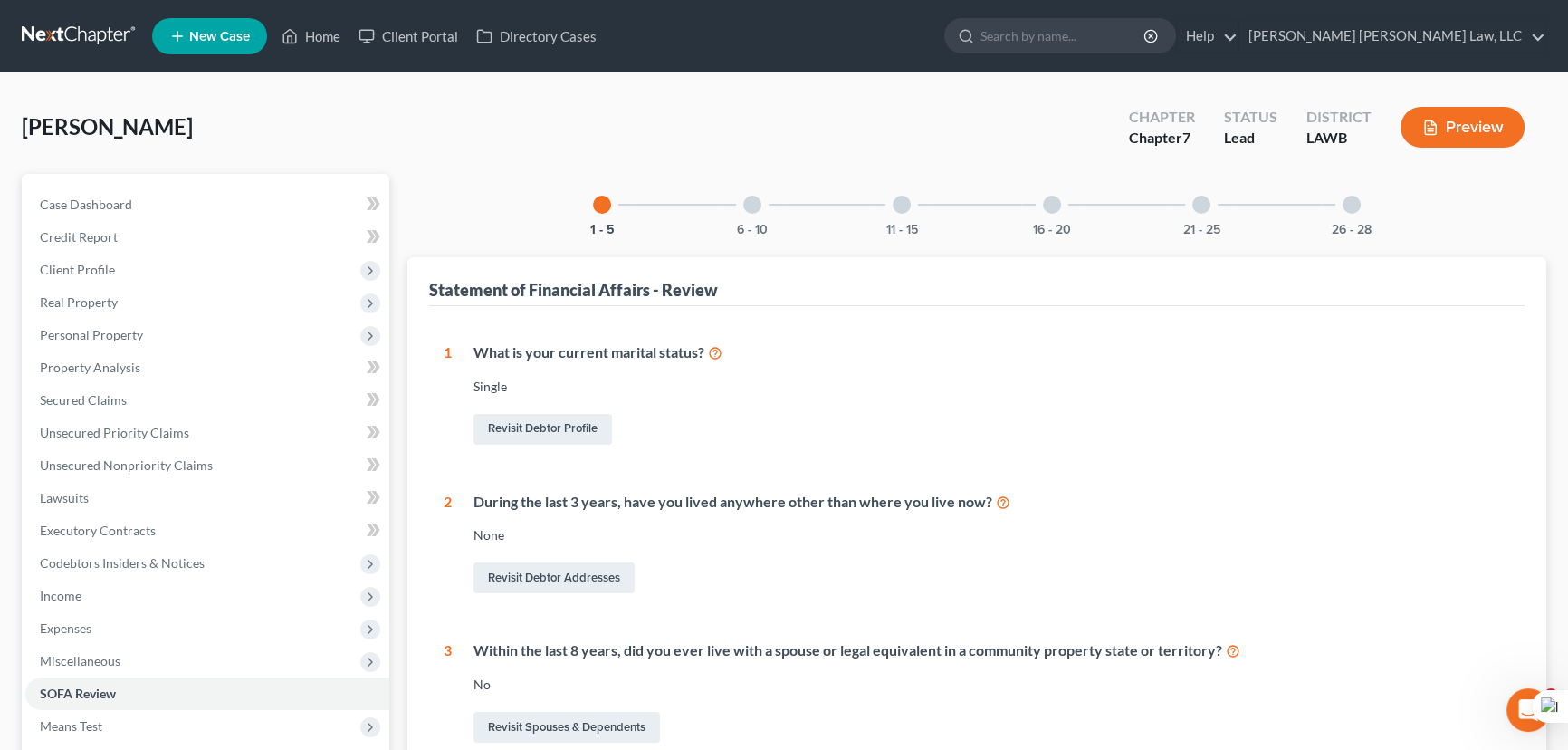
click at [760, 211] on div "6 - 10" at bounding box center [752, 204] width 61 height 61
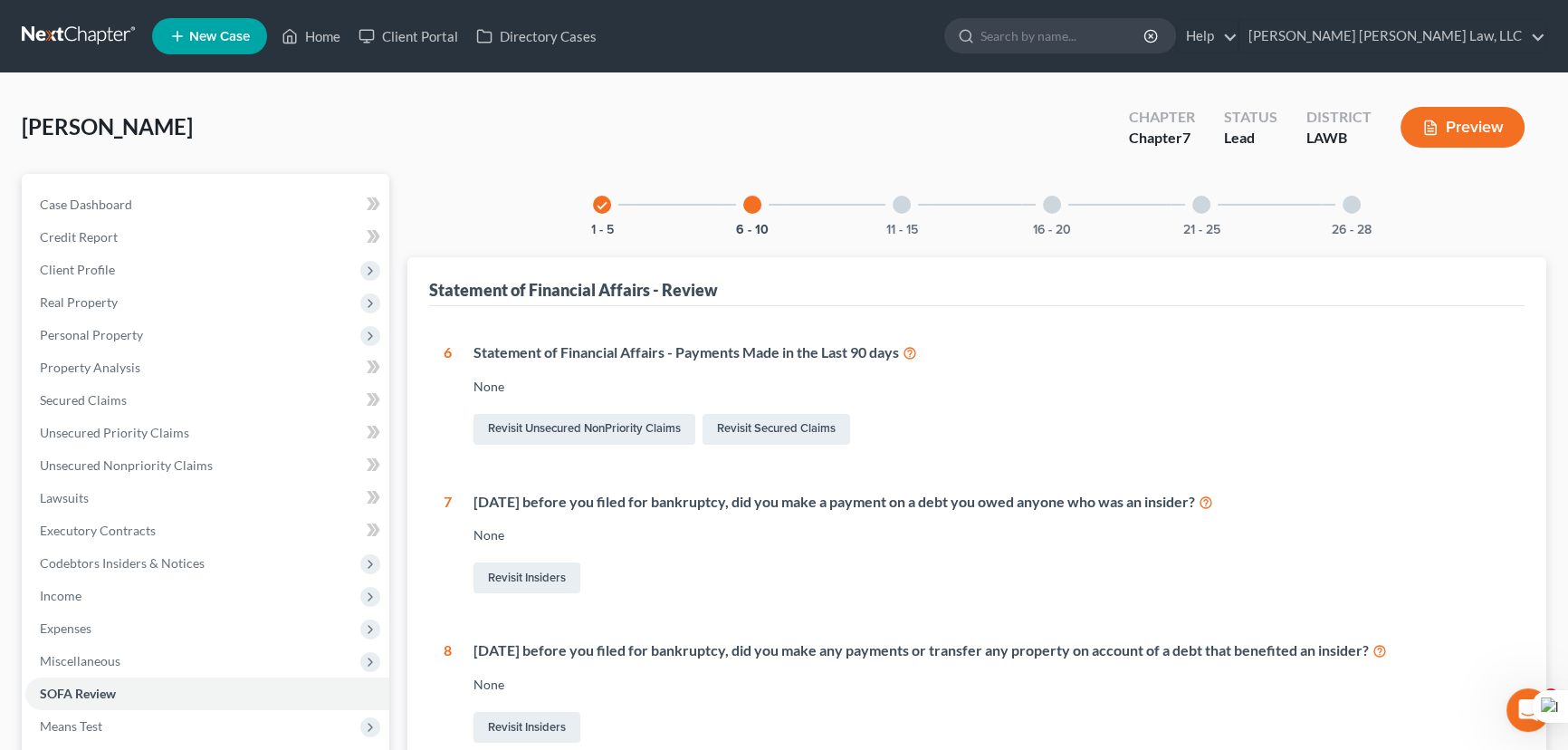
drag, startPoint x: 912, startPoint y: 163, endPoint x: 905, endPoint y: 190, distance: 27.9
click at [912, 170] on div "Pierce, Martha Upgraded Chapter Chapter 7 Status Lead District LAWB Preview" at bounding box center [784, 134] width 1525 height 78
click at [896, 208] on div at bounding box center [902, 204] width 18 height 18
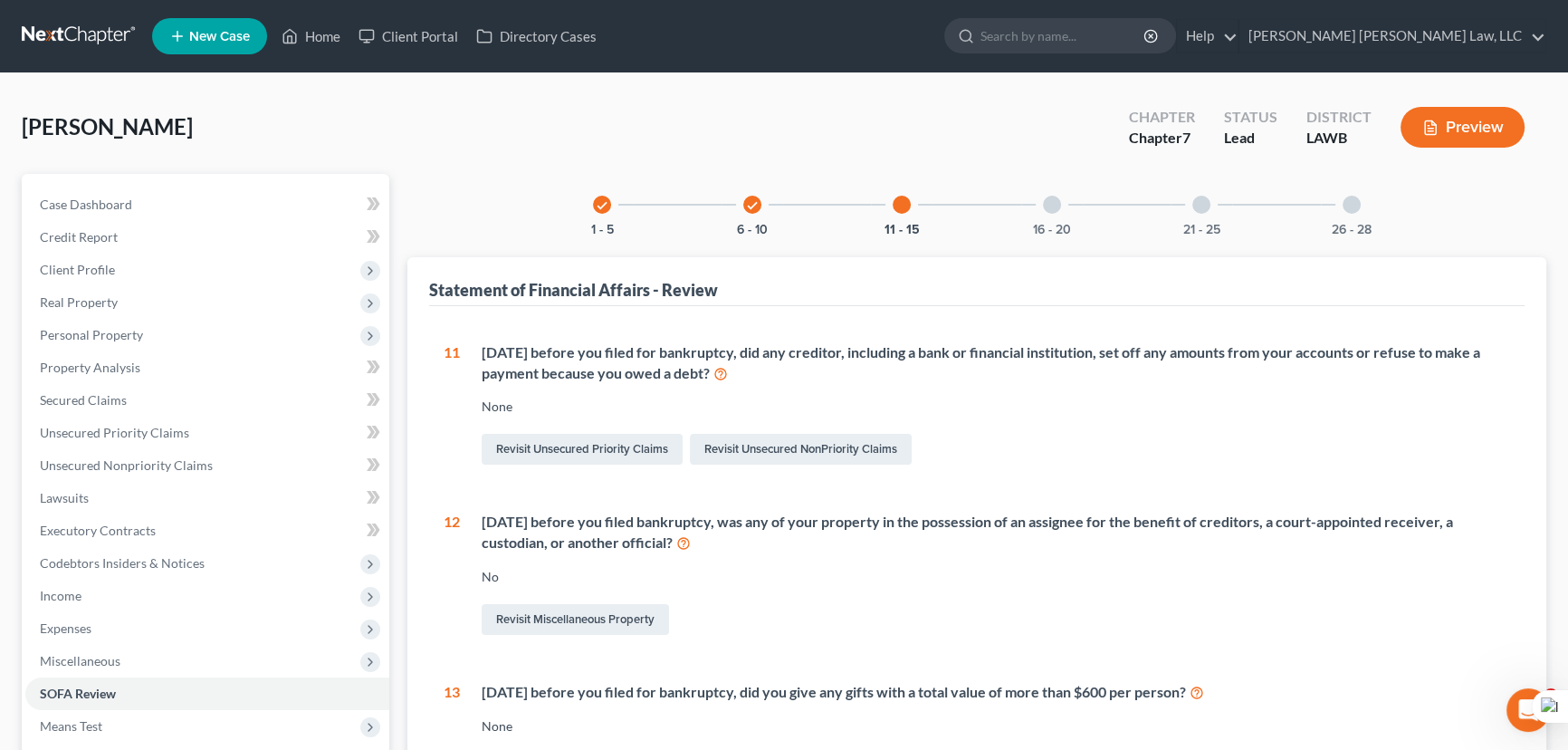
click at [1048, 199] on div at bounding box center [1052, 204] width 18 height 18
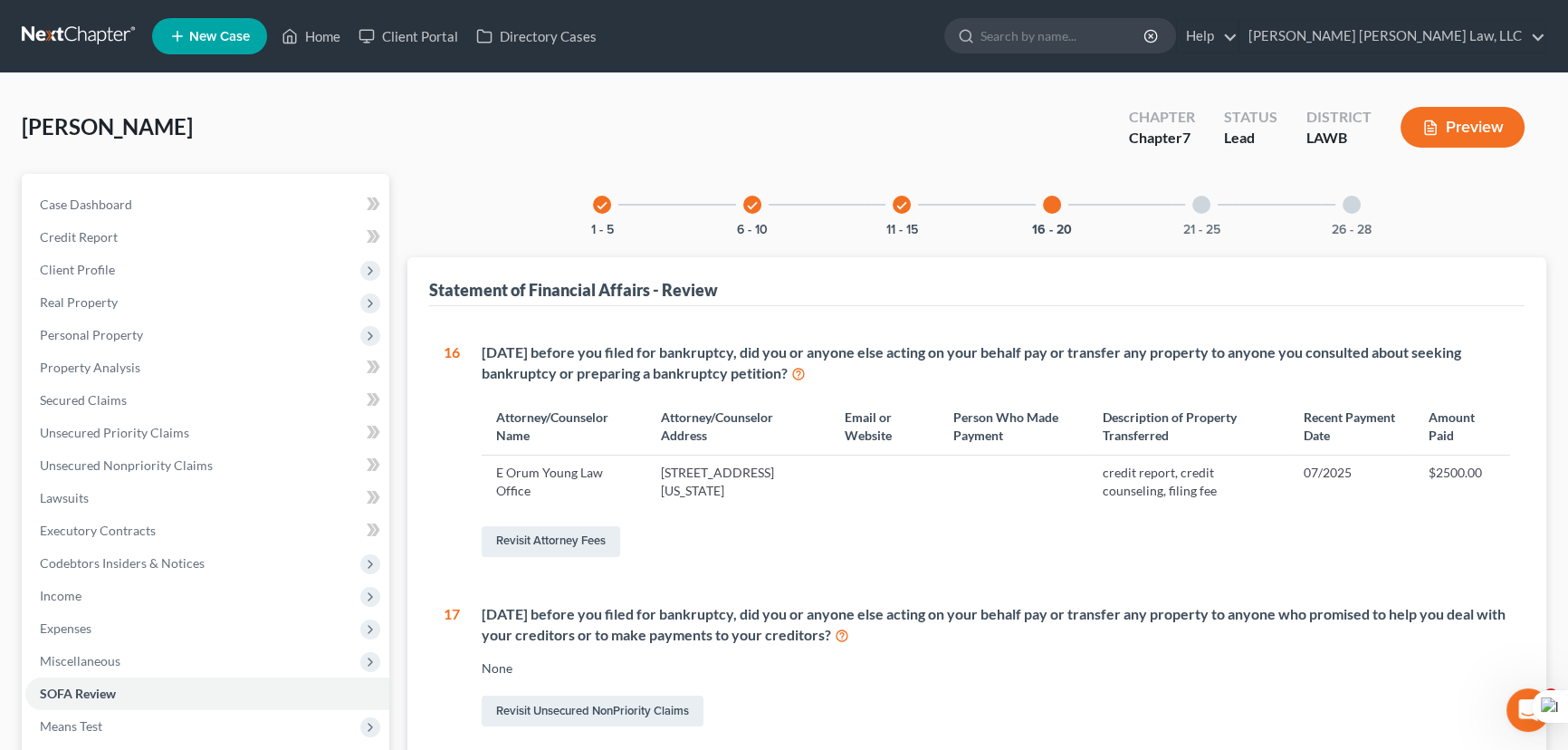
click at [1219, 207] on div "21 - 25" at bounding box center [1201, 204] width 61 height 61
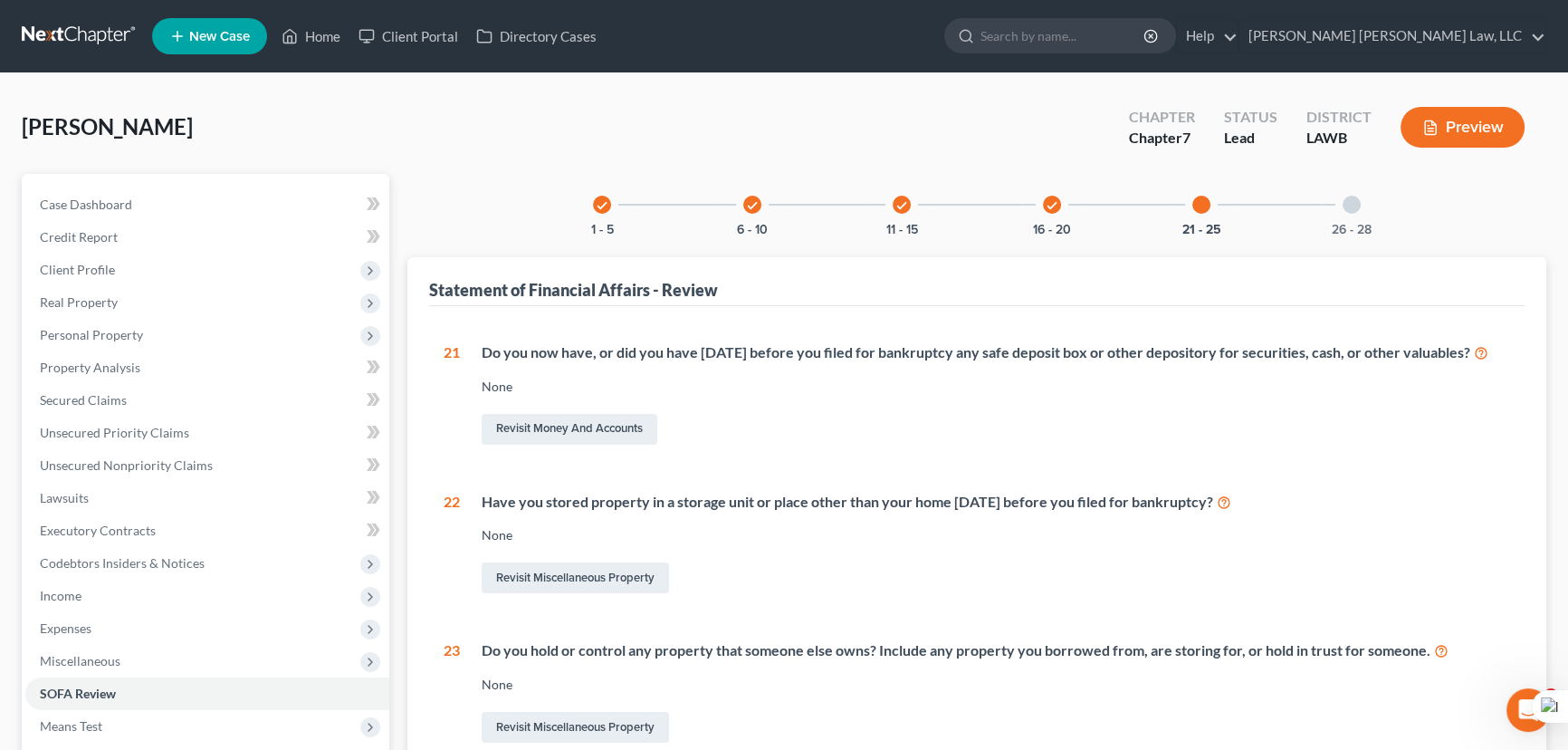
click at [1365, 212] on div "26 - 28" at bounding box center [1352, 204] width 61 height 61
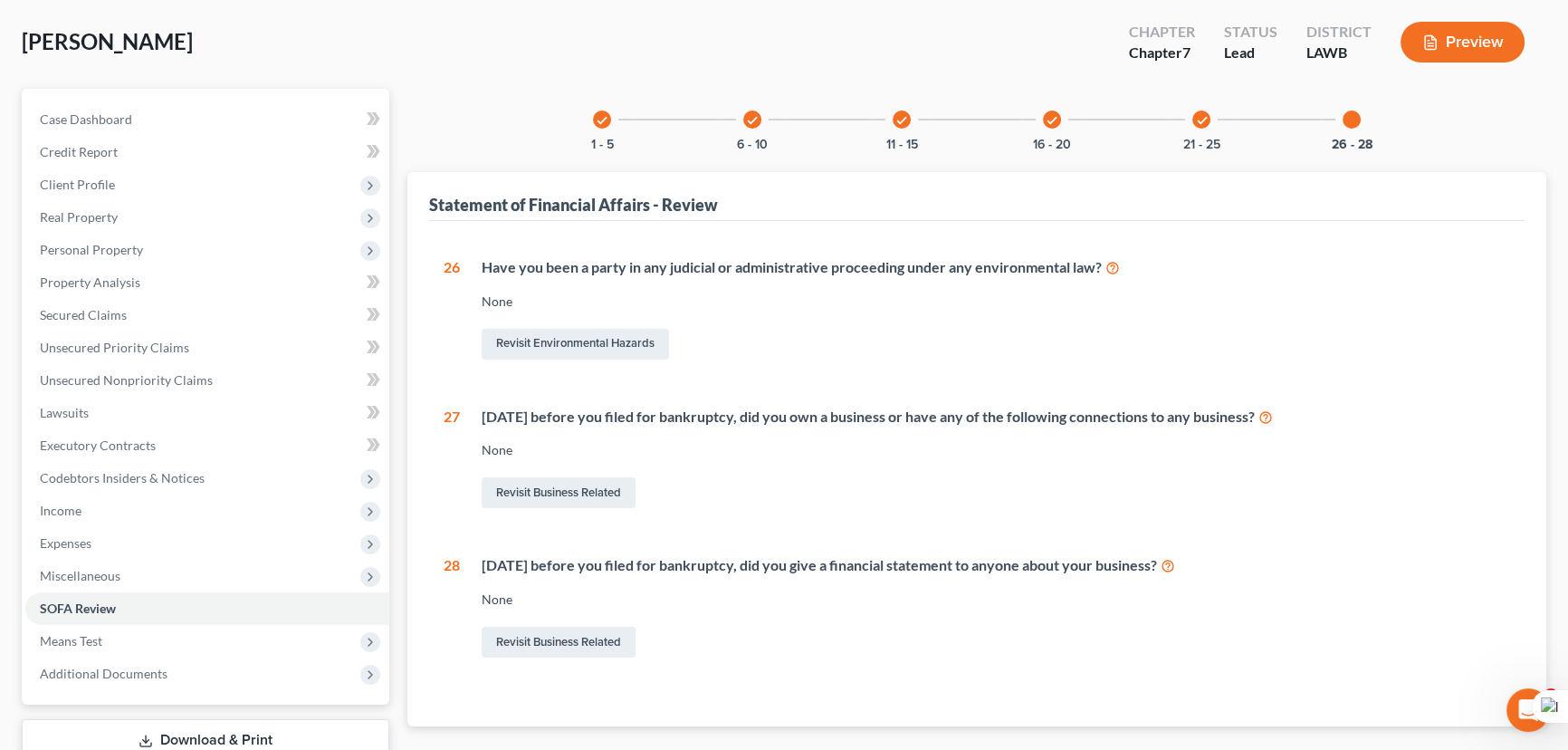
scroll to position [210, 0]
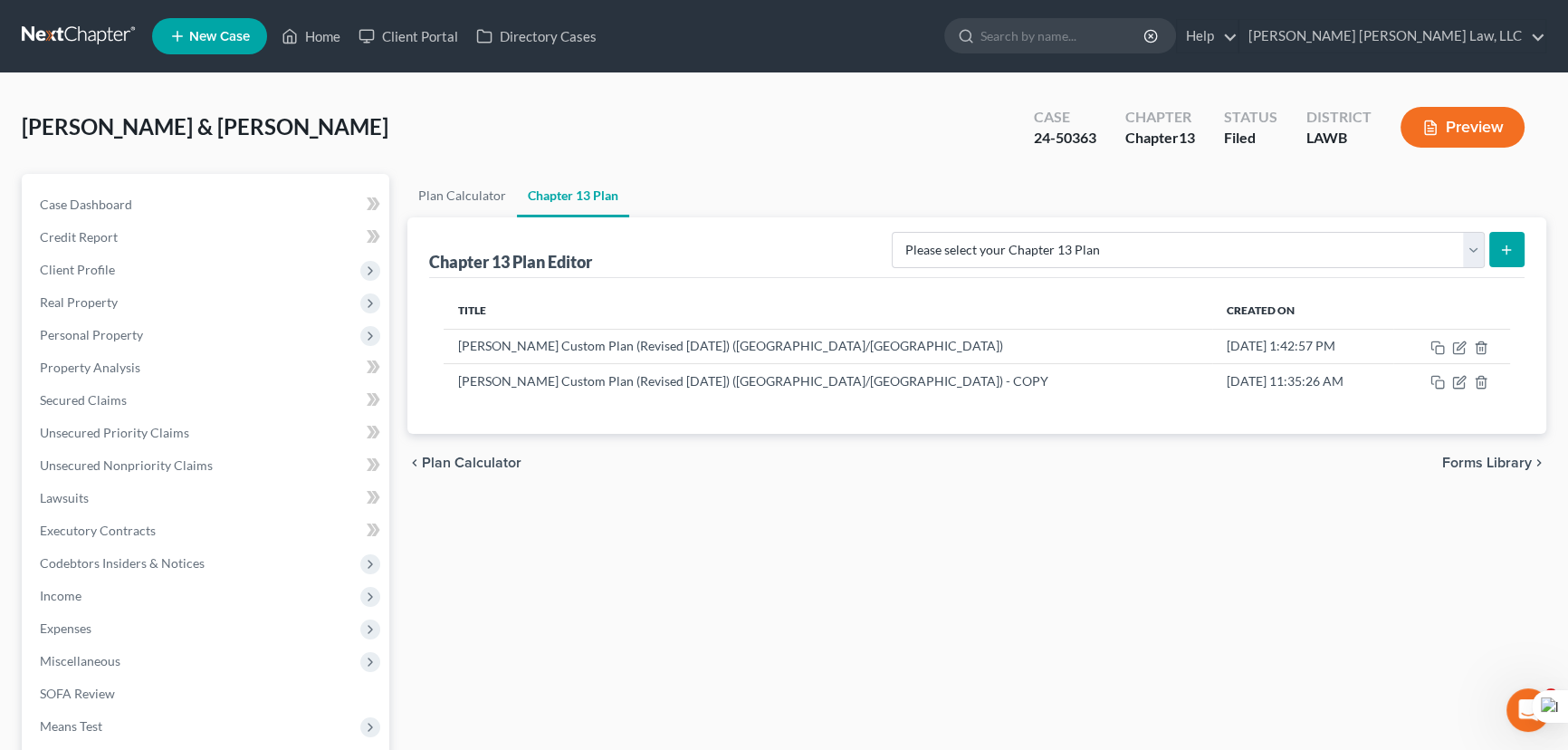
click at [49, 44] on link at bounding box center [79, 36] width 116 height 32
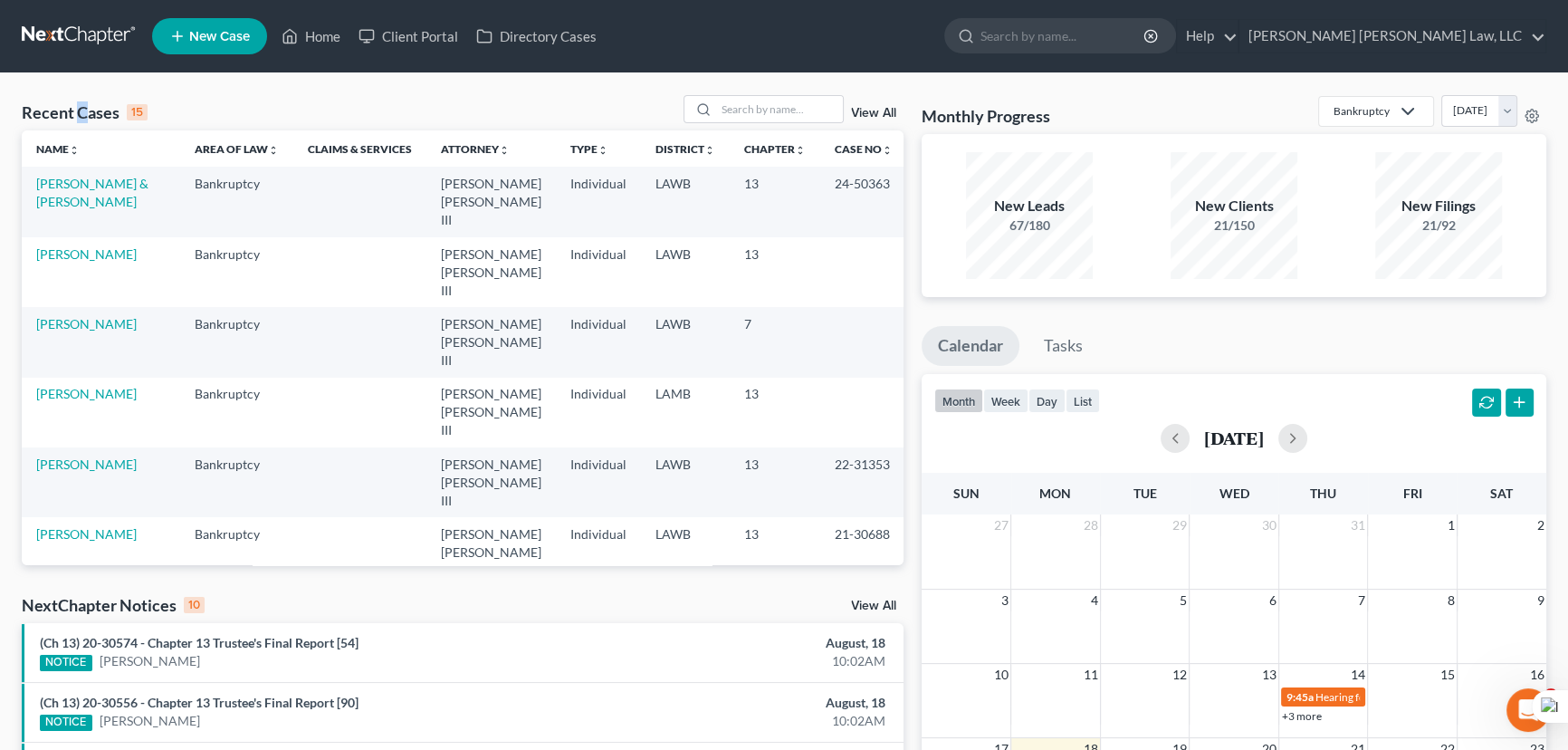
drag, startPoint x: 89, startPoint y: 81, endPoint x: 148, endPoint y: 181, distance: 116.1
click at [78, 75] on div "Recent Cases 15 View All Name unfold_more expand_more expand_less Area of Law u…" at bounding box center [784, 672] width 1568 height 1198
click at [495, 88] on div "Recent Cases 15 View All Name unfold_more expand_more expand_less Area of Law u…" at bounding box center [784, 672] width 1568 height 1198
click at [776, 98] on input "search" at bounding box center [780, 110] width 127 height 26
type input "[PERSON_NAME]"
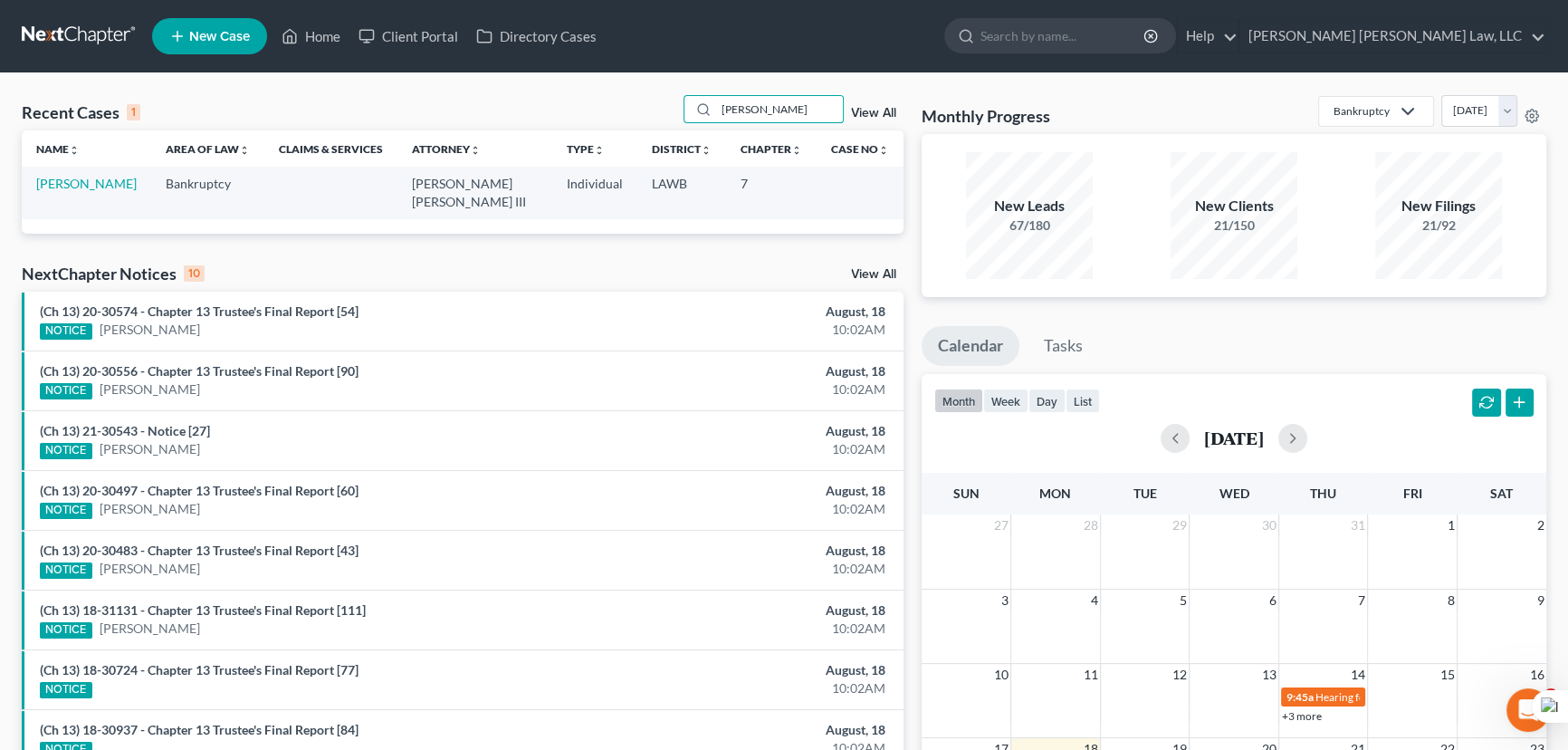
click at [53, 175] on td "[PERSON_NAME]" at bounding box center [86, 192] width 129 height 52
click at [54, 182] on link "[PERSON_NAME]" at bounding box center [86, 183] width 100 height 15
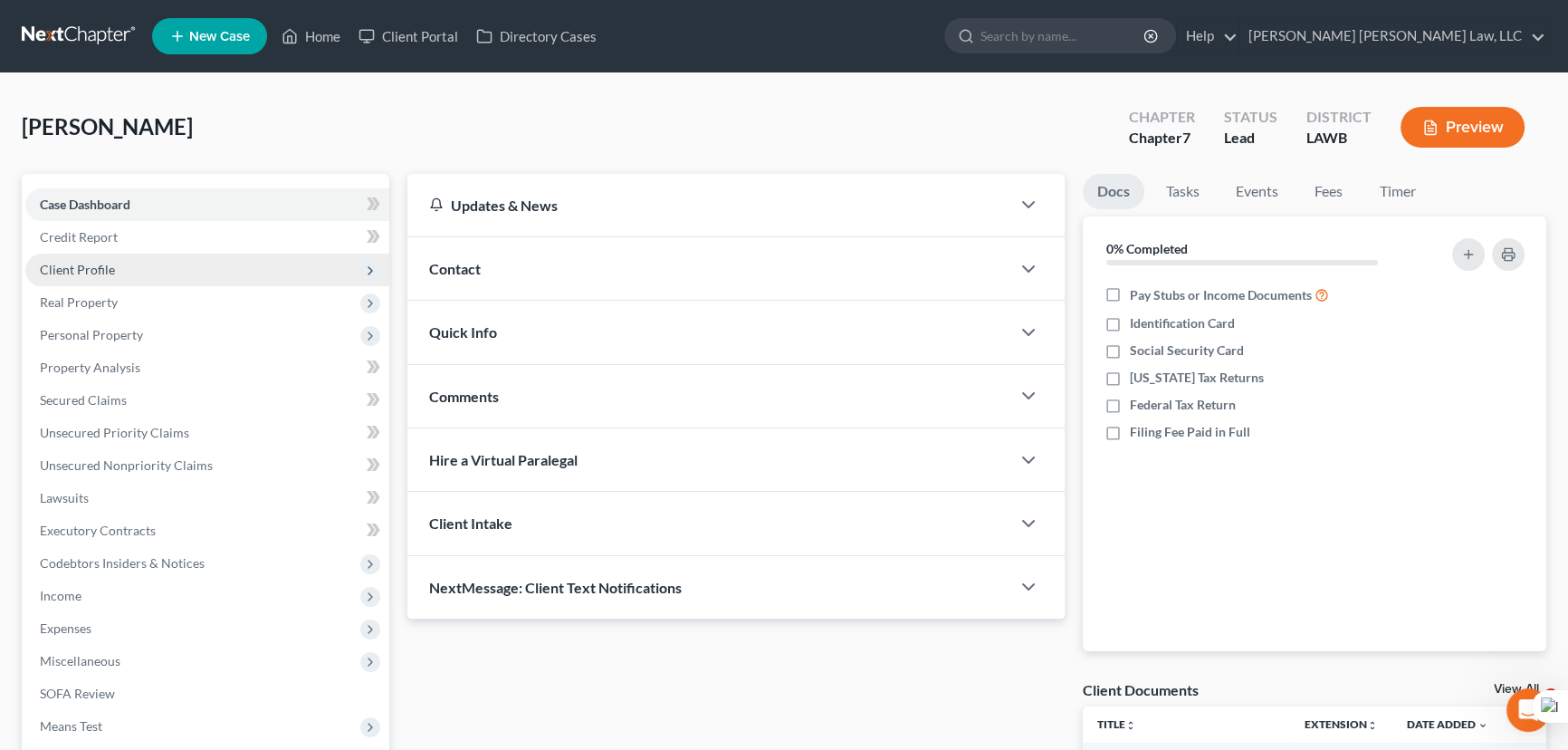
click at [146, 280] on span "Client Profile" at bounding box center [207, 270] width 364 height 32
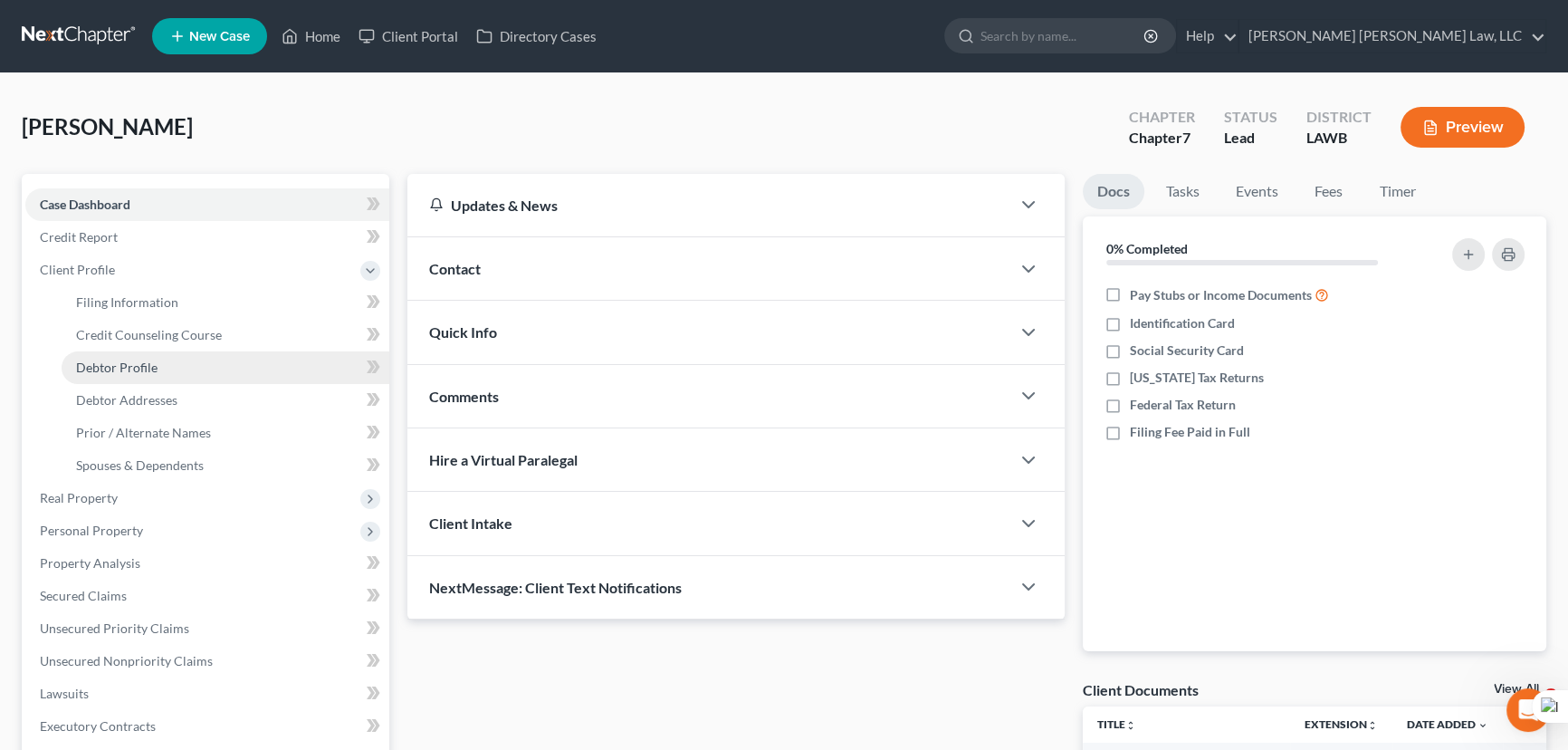
click at [183, 366] on link "Debtor Profile" at bounding box center [225, 368] width 328 height 32
select select "0"
select select "1"
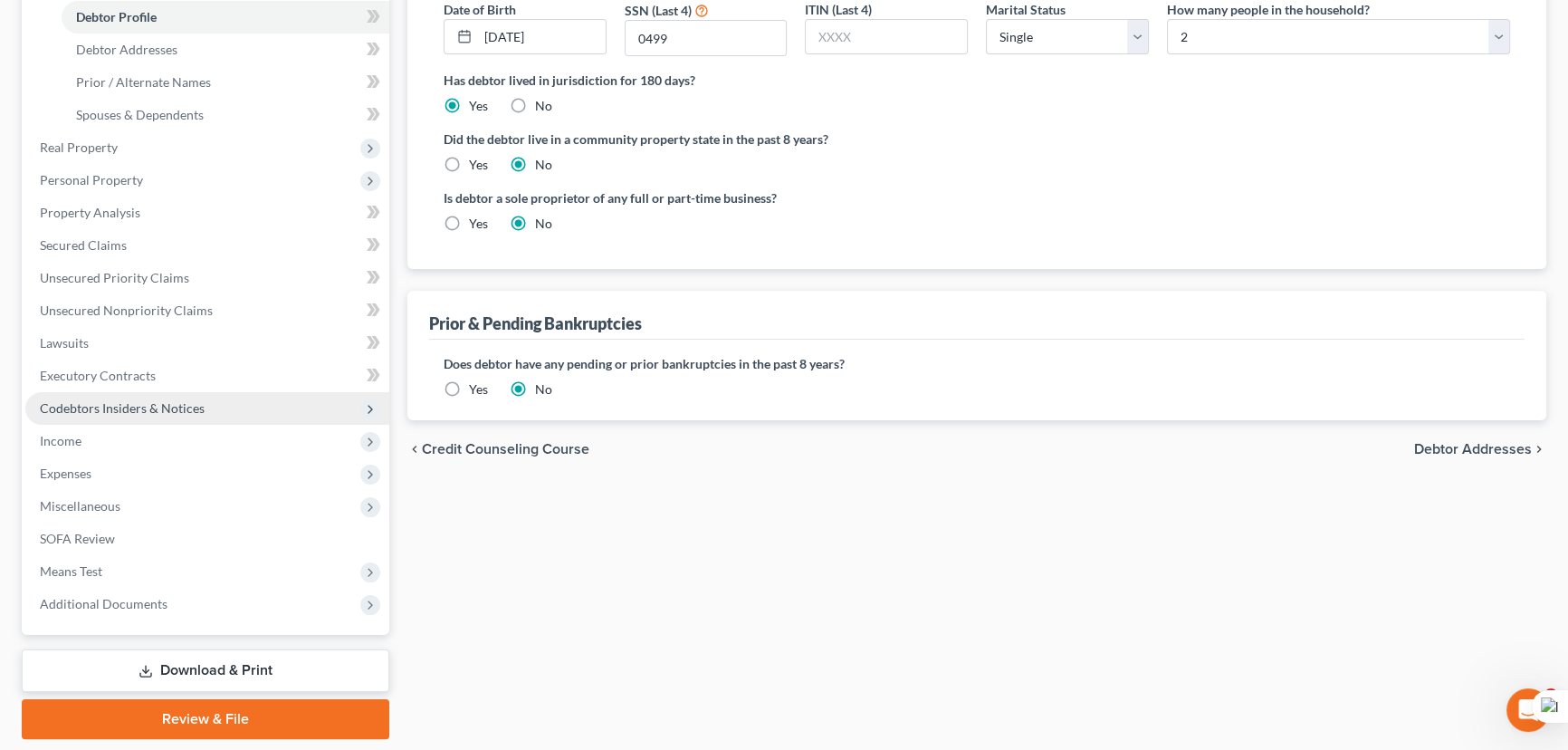
scroll to position [406, 0]
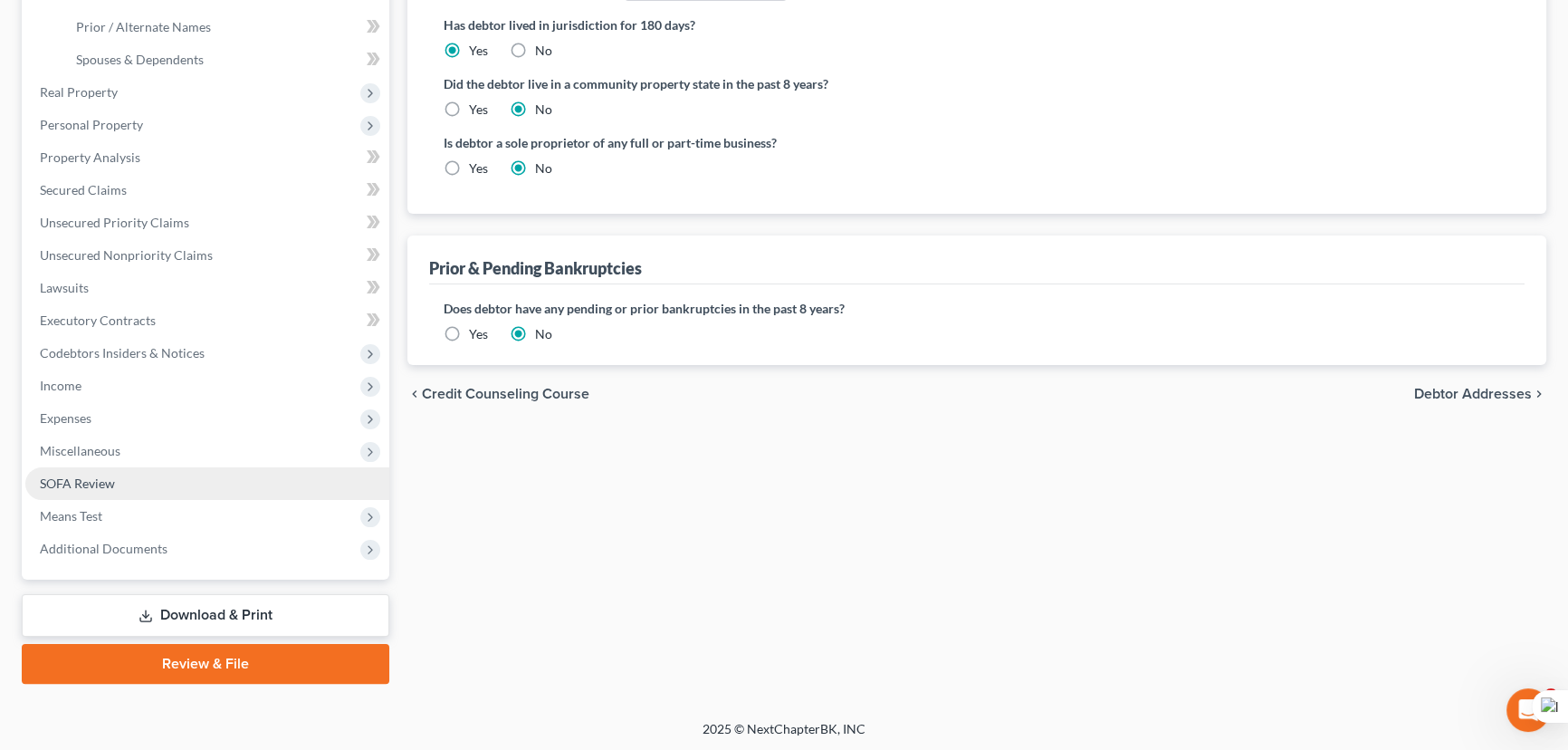
click at [133, 488] on link "SOFA Review" at bounding box center [207, 483] width 364 height 32
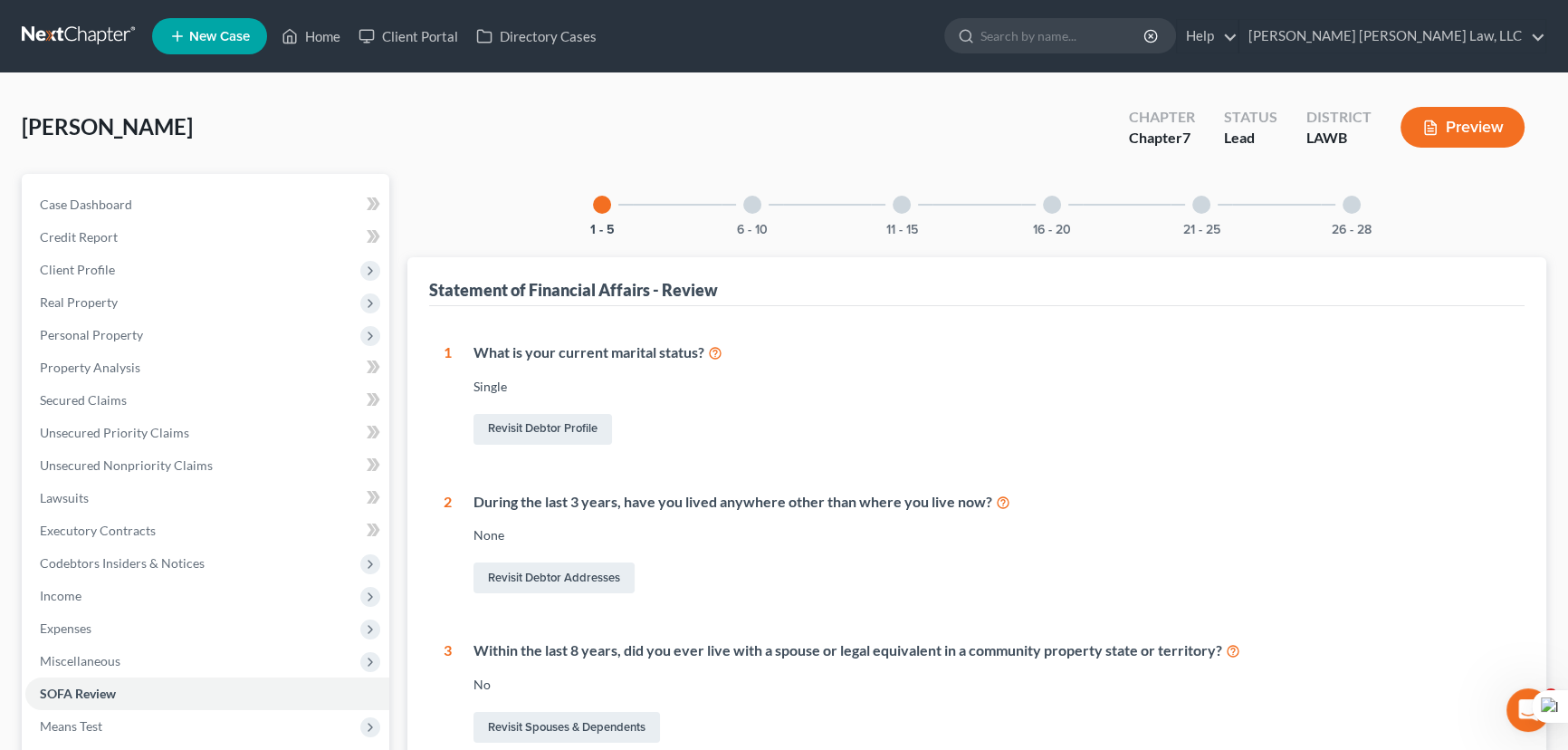
click at [752, 208] on div at bounding box center [752, 204] width 18 height 18
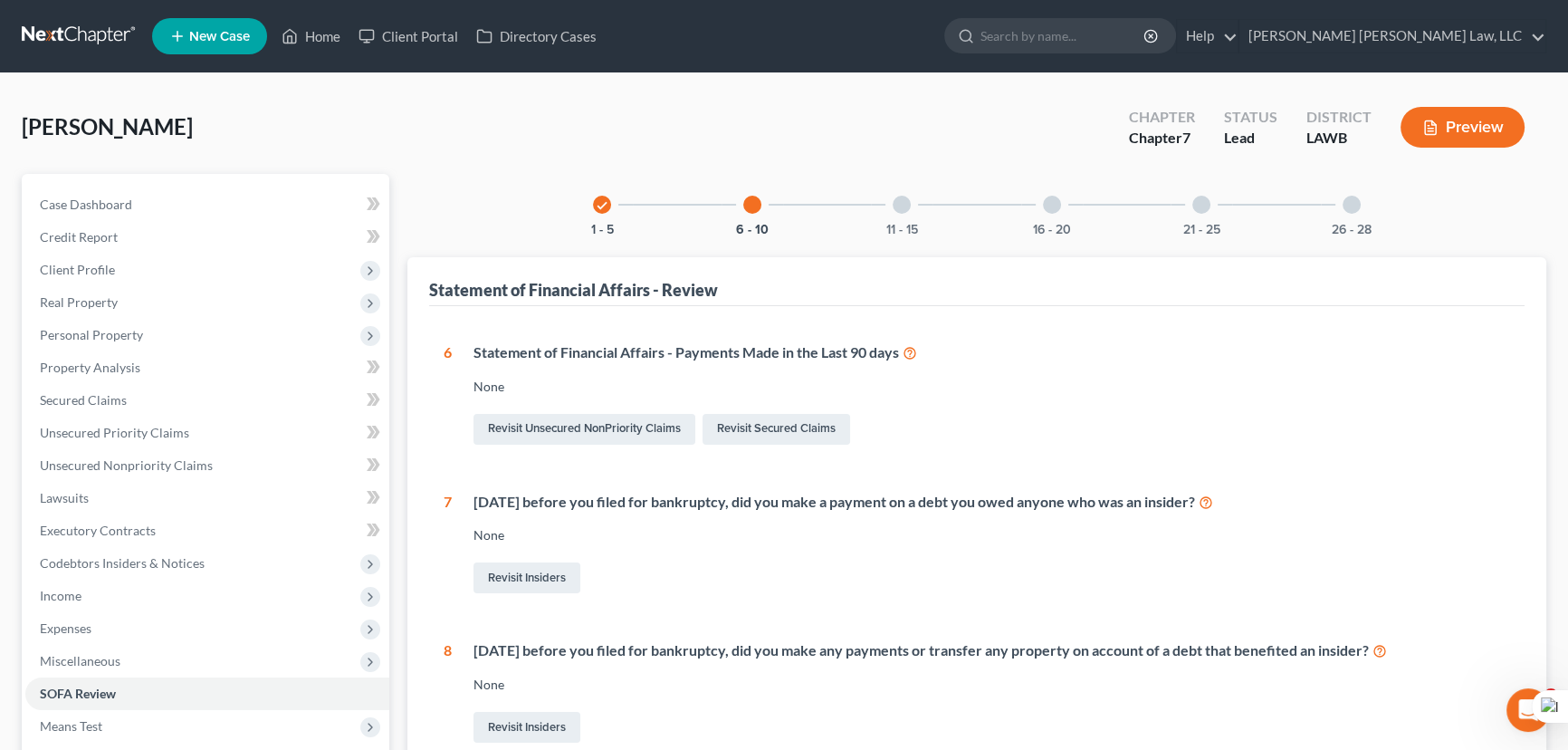
click at [902, 209] on div at bounding box center [902, 204] width 18 height 18
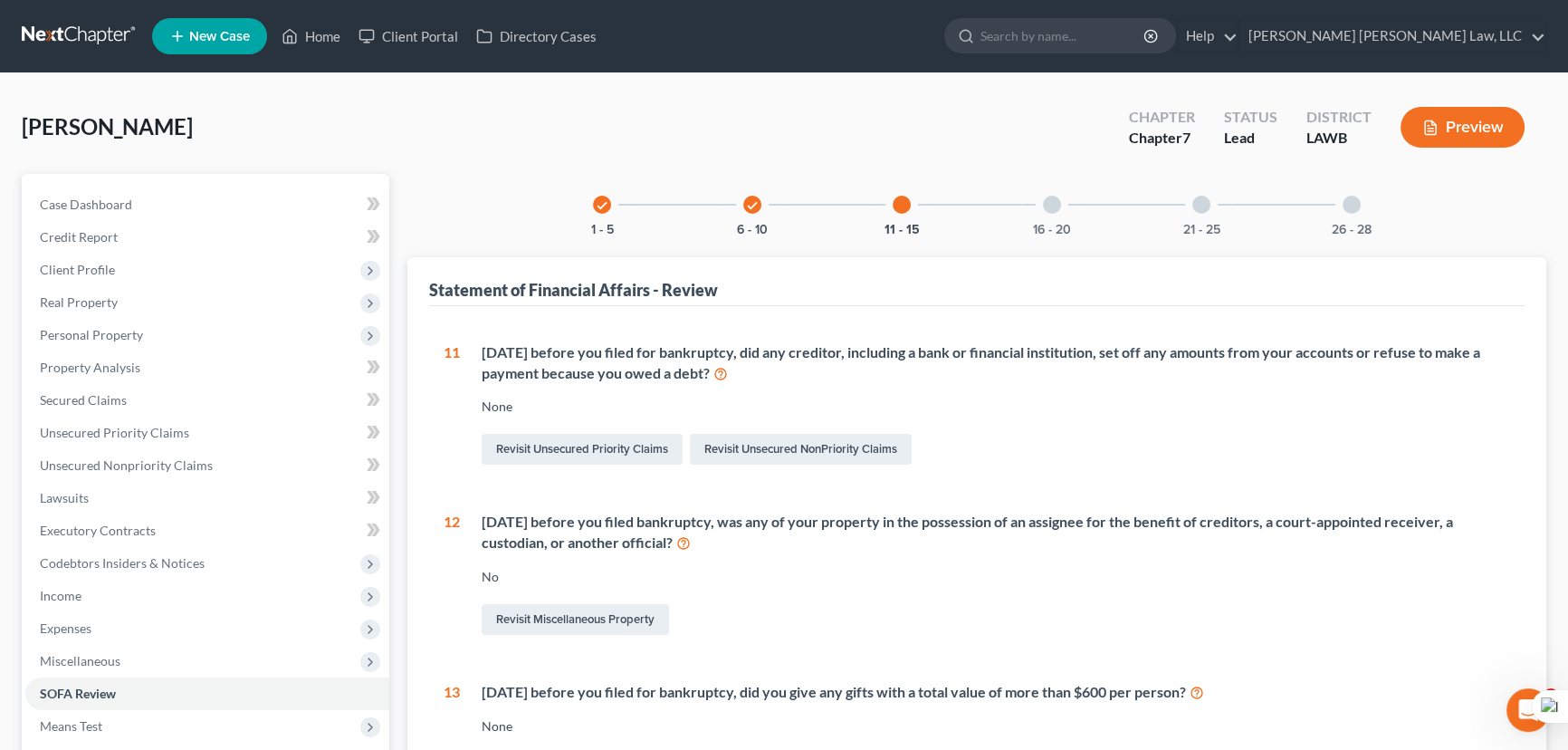
click at [43, 17] on nav "Home New Case Client Portal Directory Cases E. Orum Young Law, LLC madison.f@eo…" at bounding box center [784, 36] width 1568 height 73
click at [48, 28] on link at bounding box center [79, 36] width 116 height 32
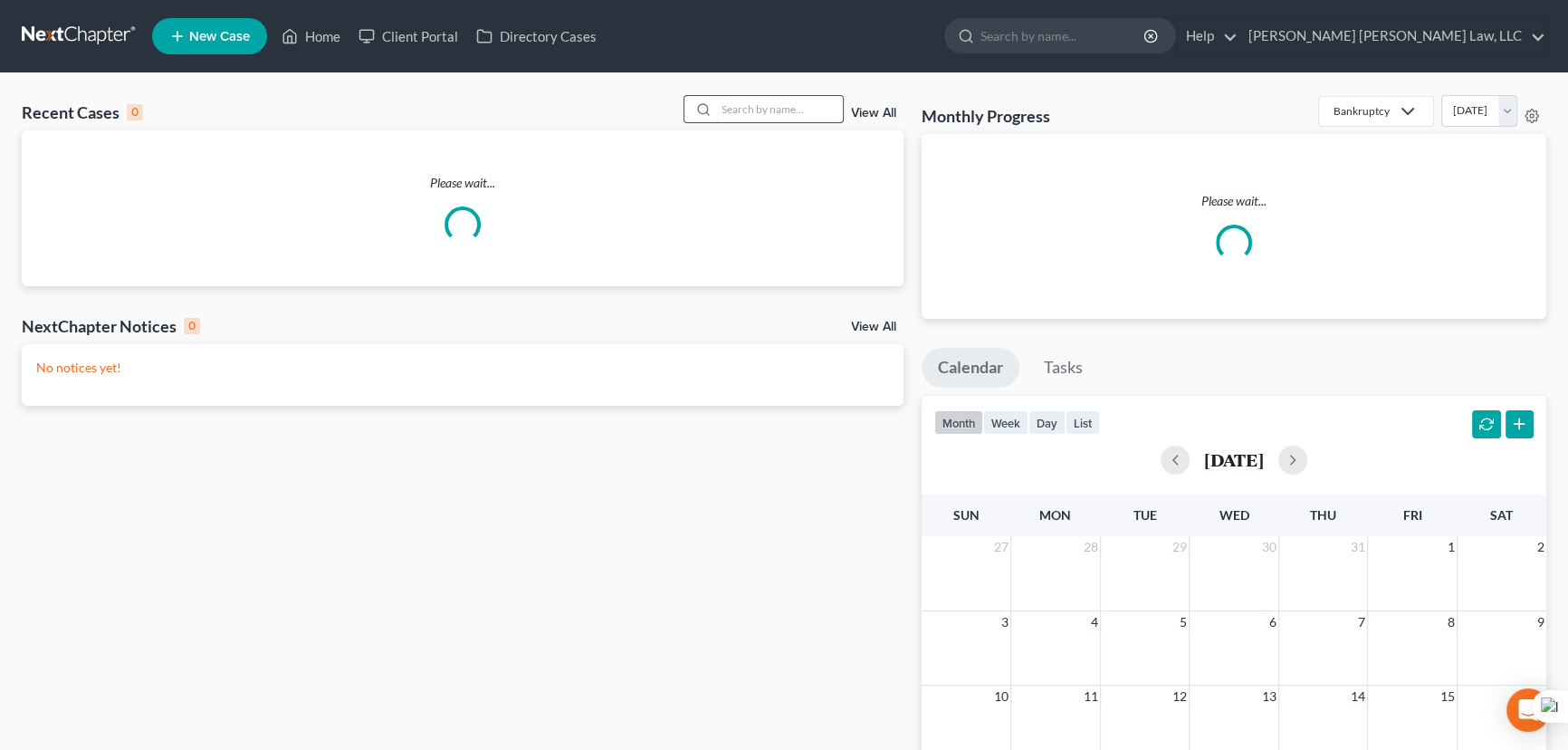
click at [764, 106] on input "search" at bounding box center [780, 110] width 127 height 26
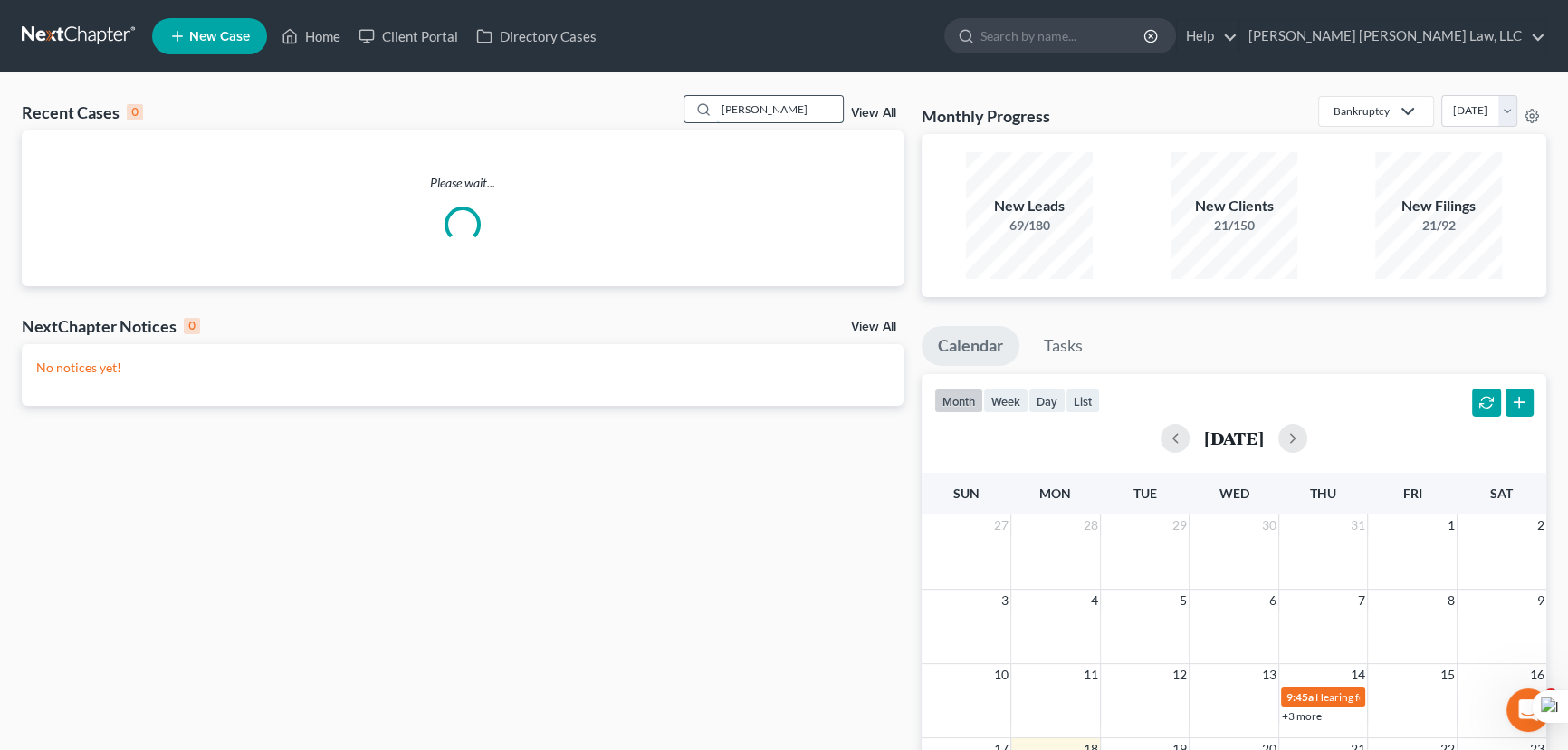
type input "[PERSON_NAME]"
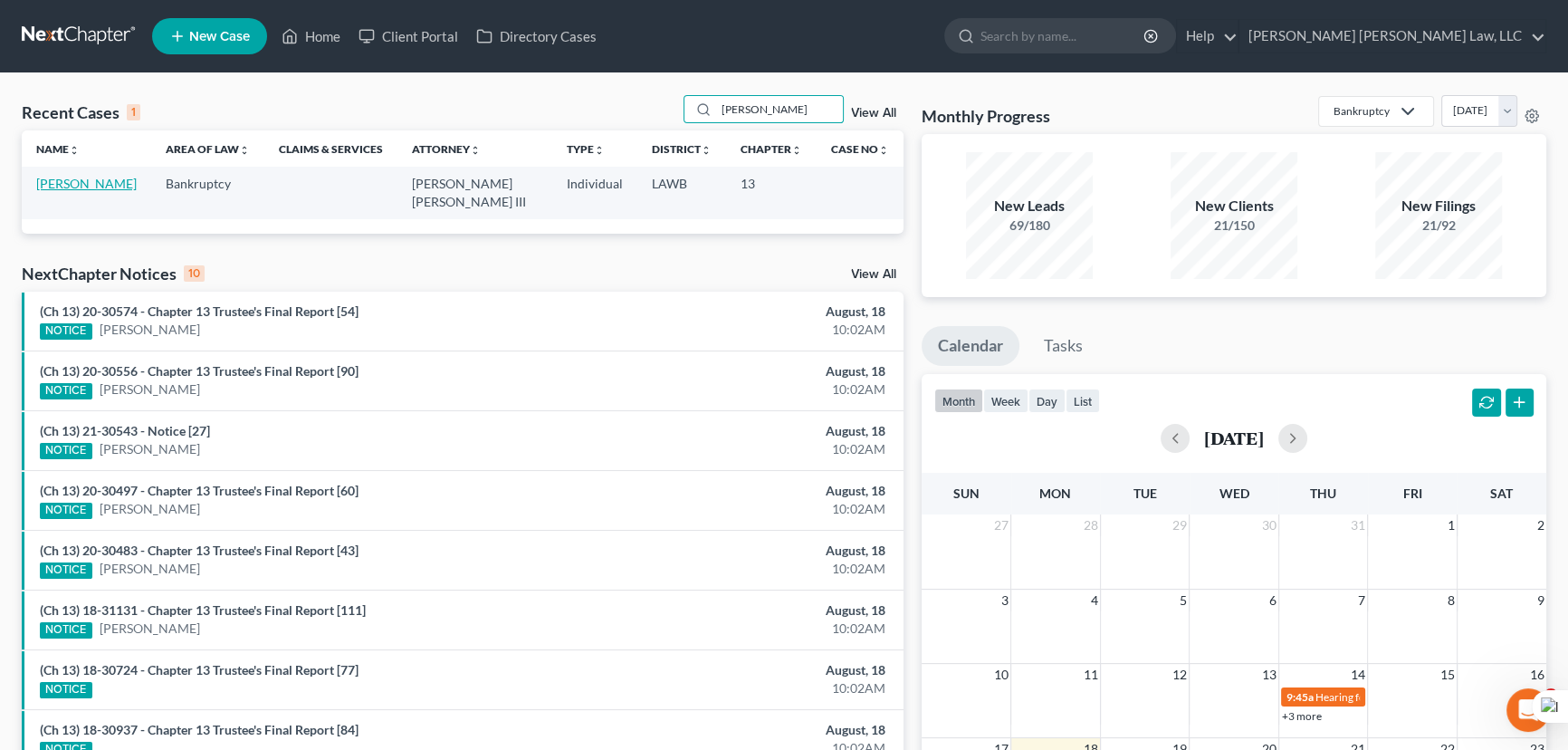
click at [108, 181] on link "[PERSON_NAME]" at bounding box center [86, 183] width 100 height 15
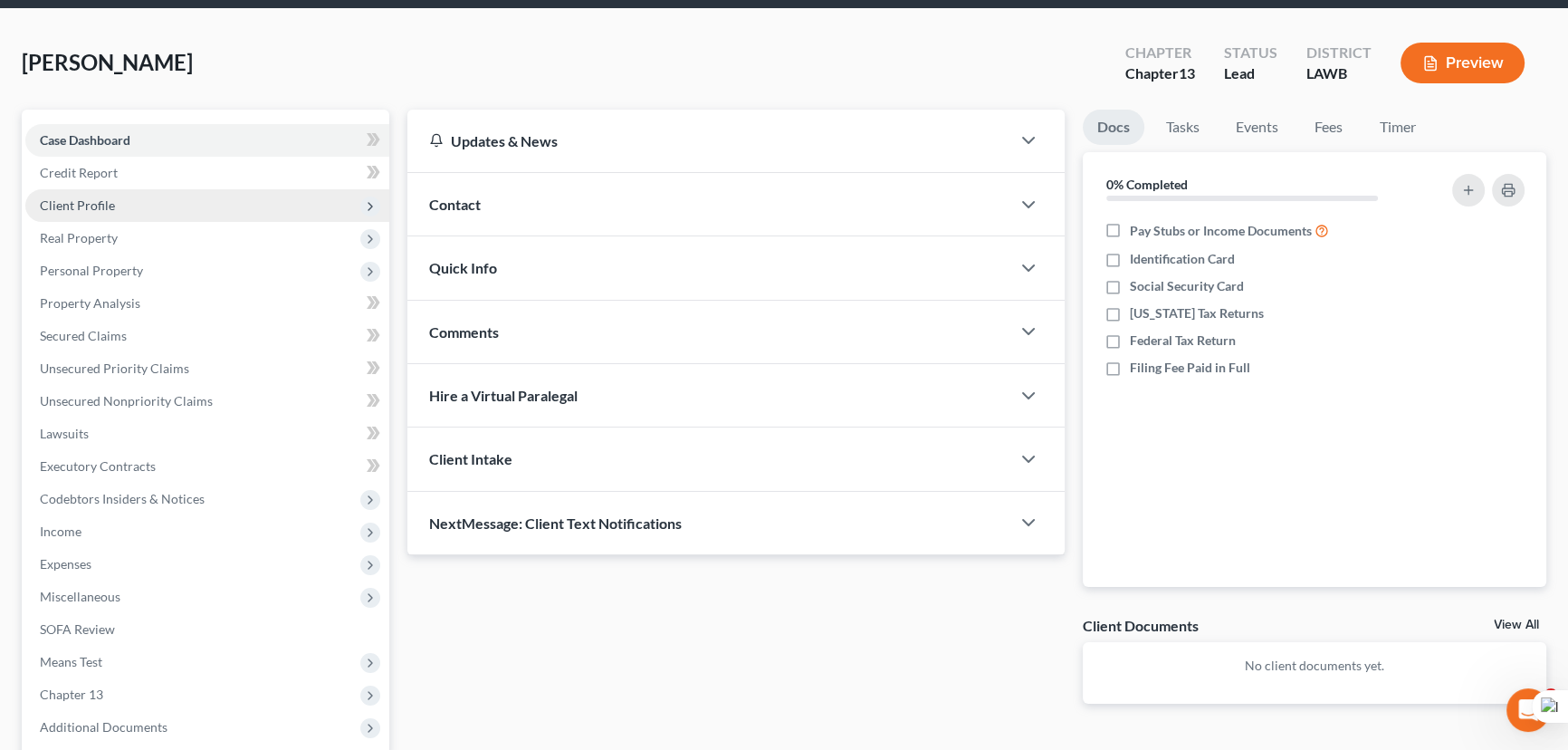
scroll to position [164, 0]
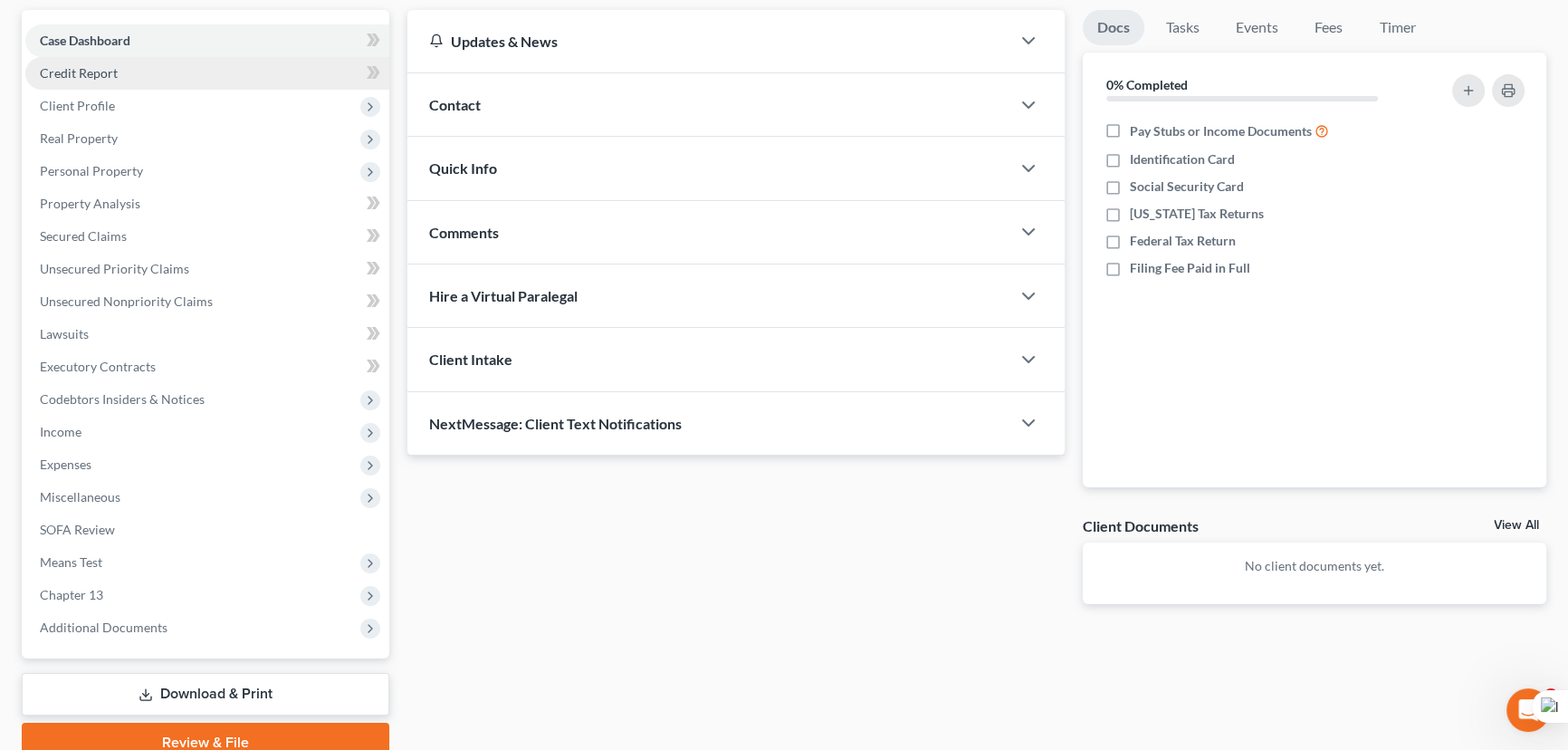
click at [148, 85] on link "Credit Report" at bounding box center [207, 73] width 364 height 32
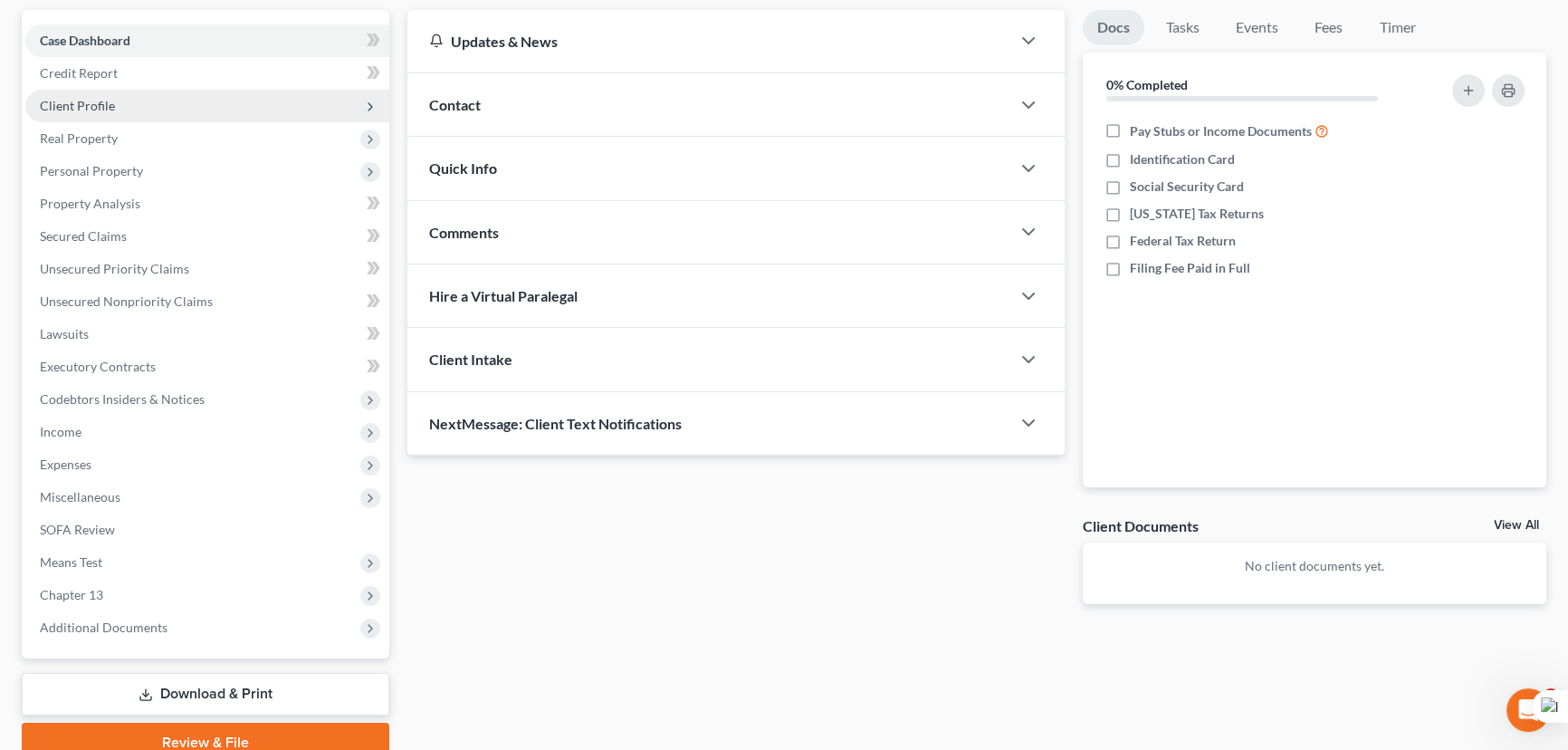
click at [139, 113] on span "Client Profile" at bounding box center [207, 106] width 364 height 32
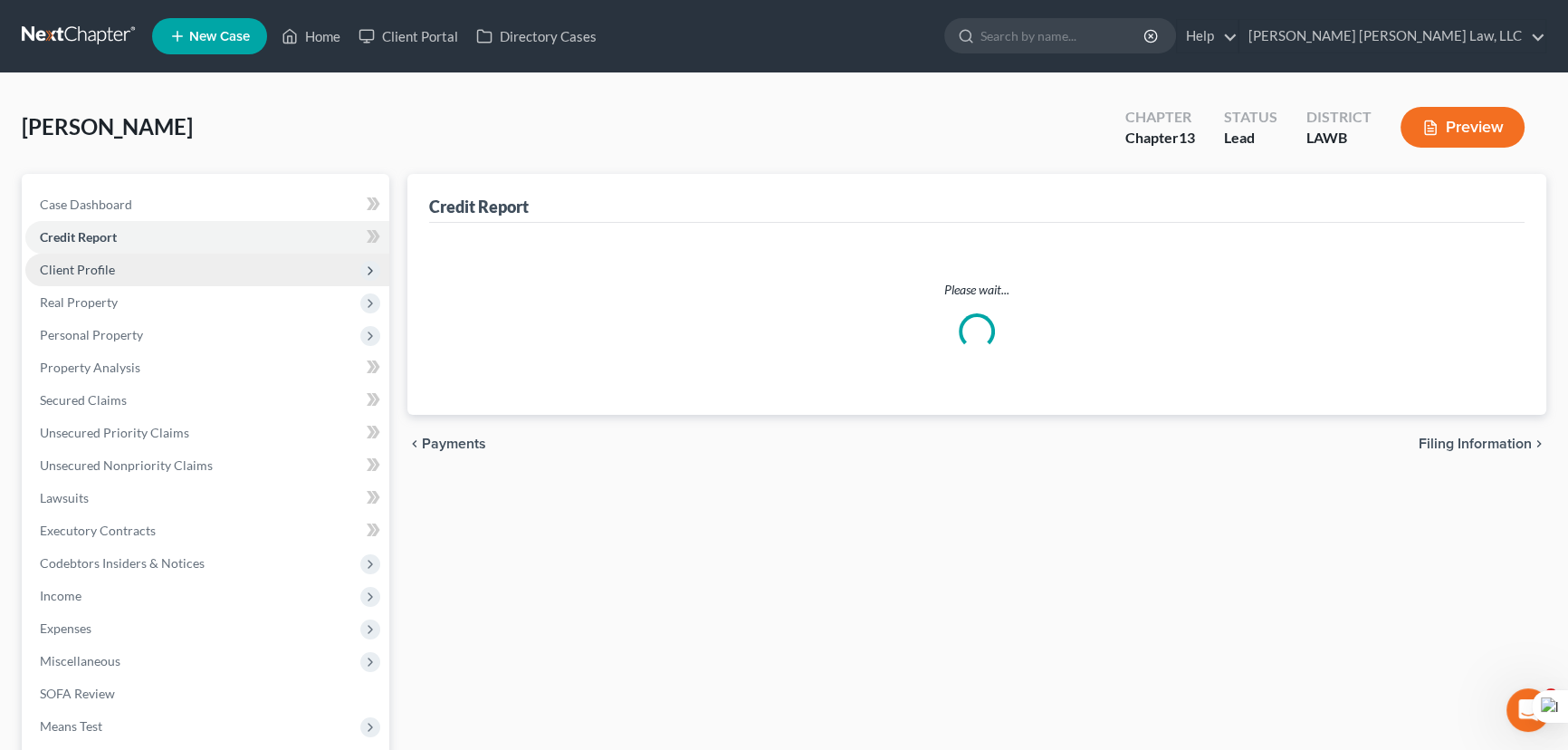
click at [142, 253] on span "Client Profile" at bounding box center [207, 270] width 364 height 32
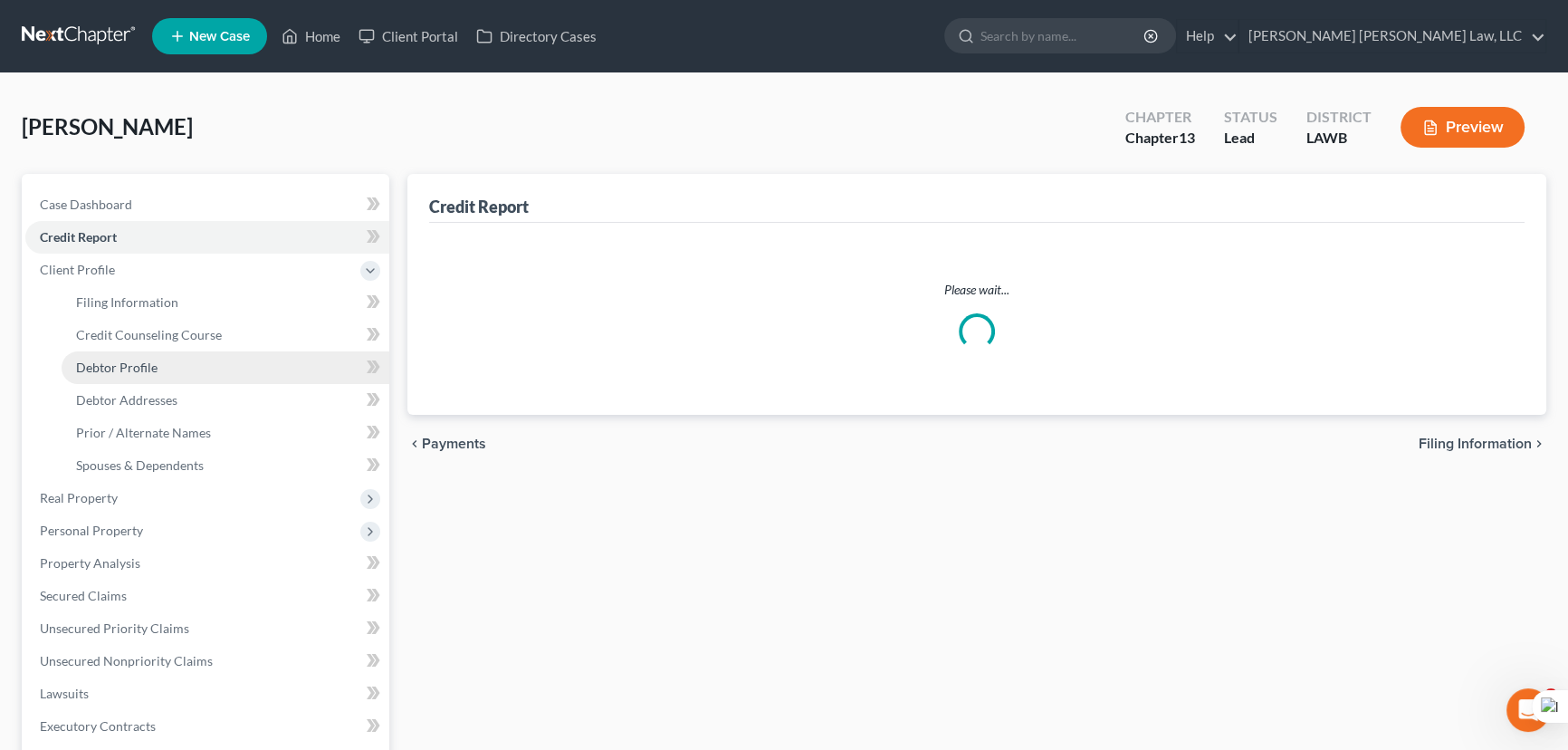
click at [136, 380] on link "Debtor Profile" at bounding box center [225, 368] width 328 height 32
select select "1"
select select "5"
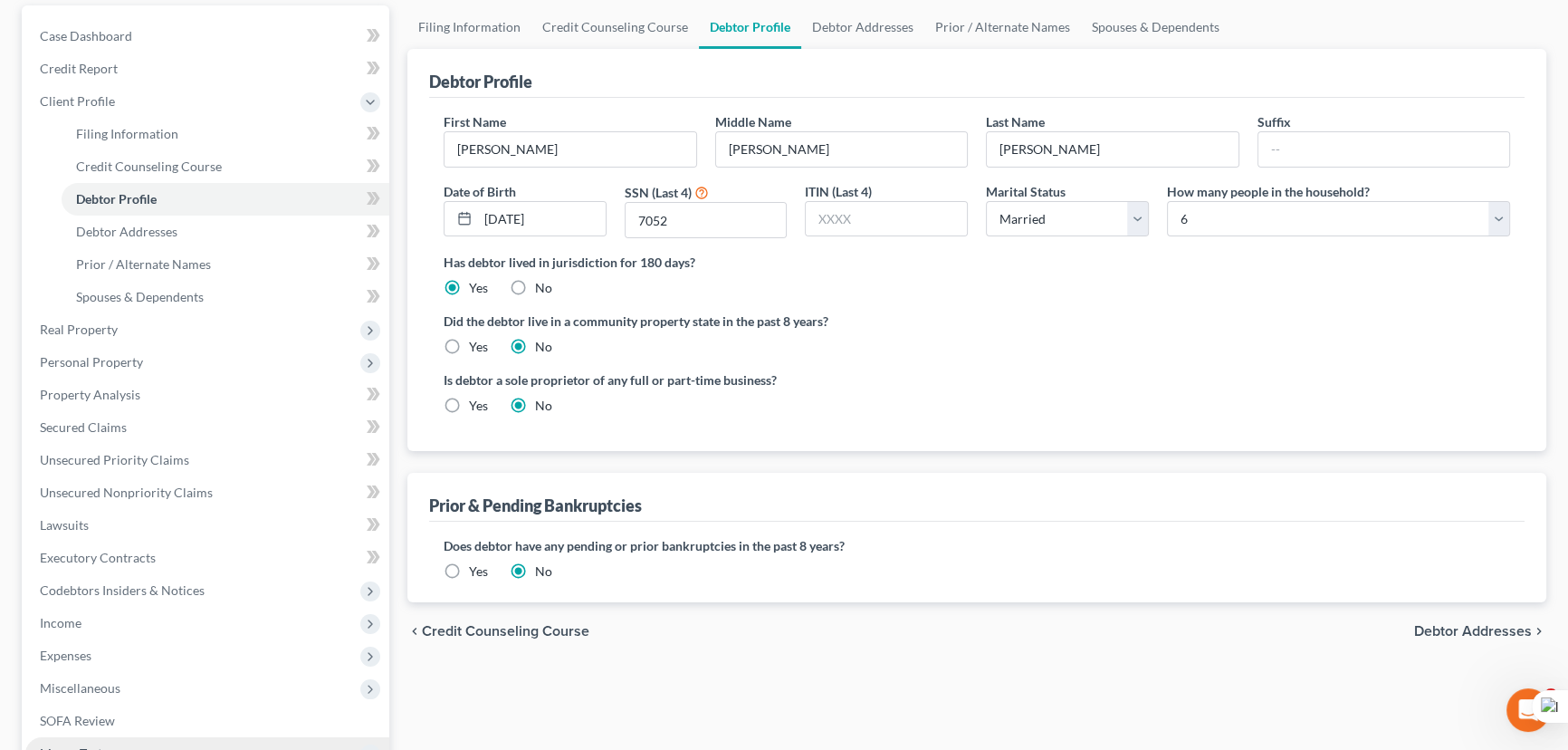
scroll to position [439, 0]
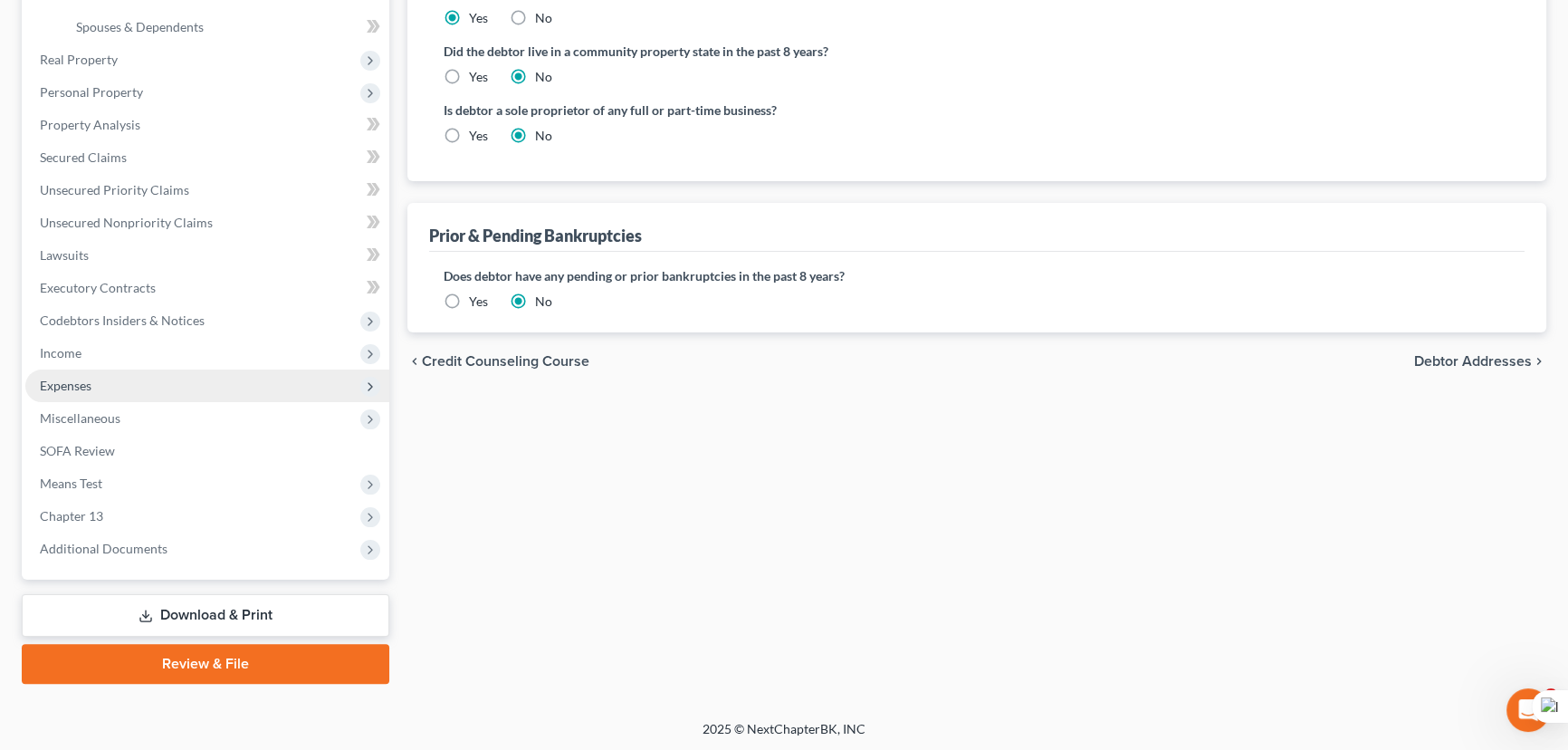
click at [115, 392] on span "Expenses" at bounding box center [207, 386] width 364 height 32
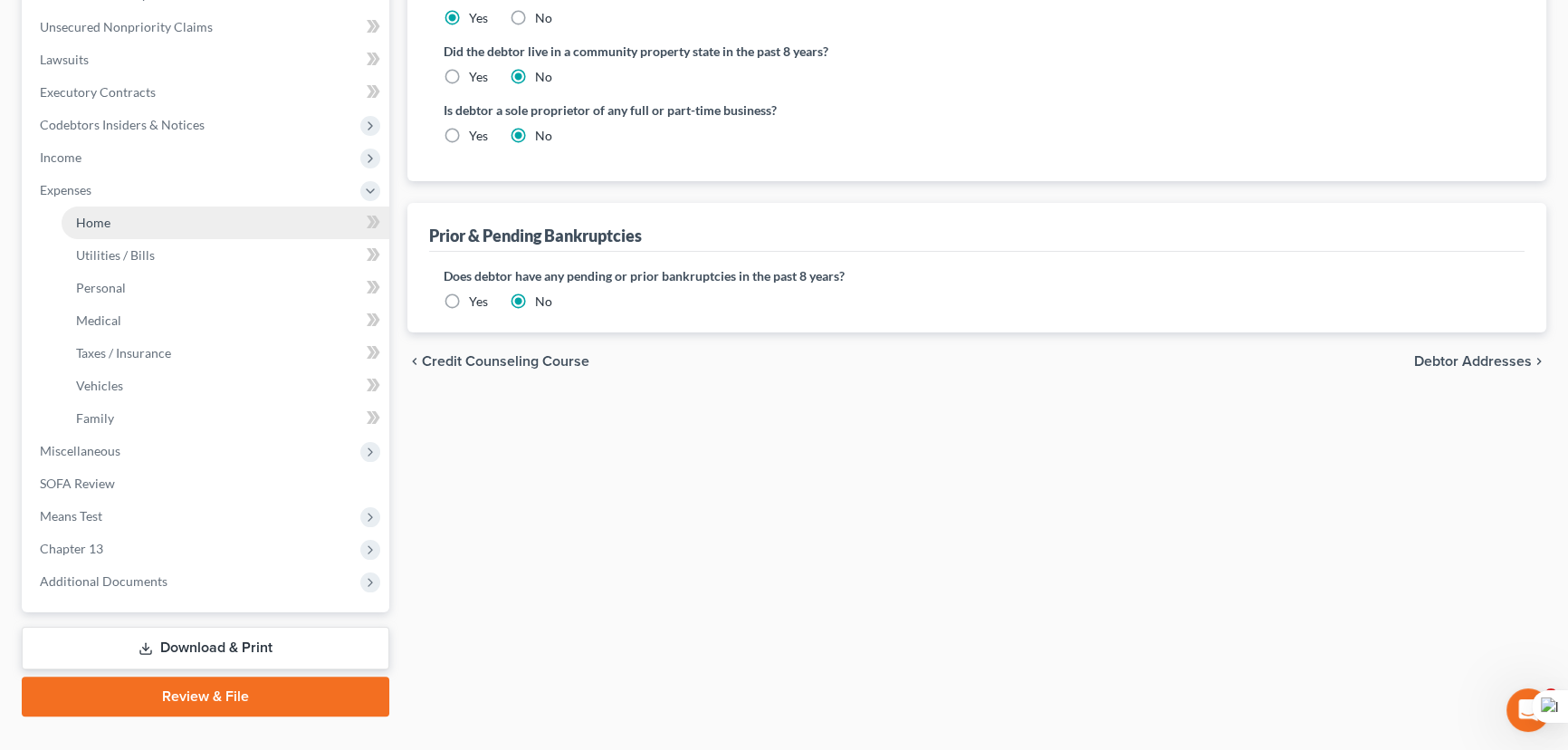
click at [137, 229] on link "Home" at bounding box center [225, 222] width 328 height 32
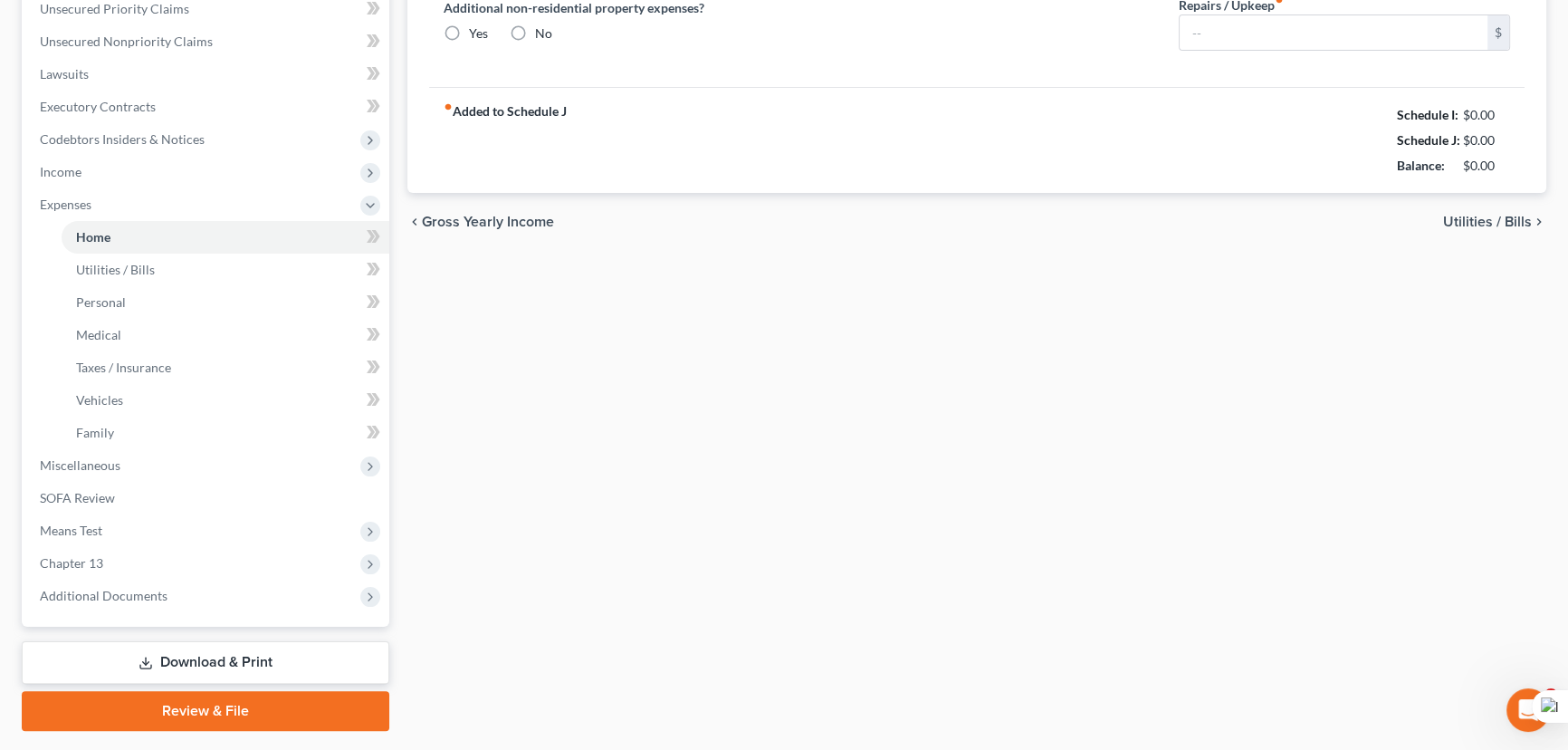
type input "1,800.00"
type input "0.00"
radio input "true"
type input "0.00"
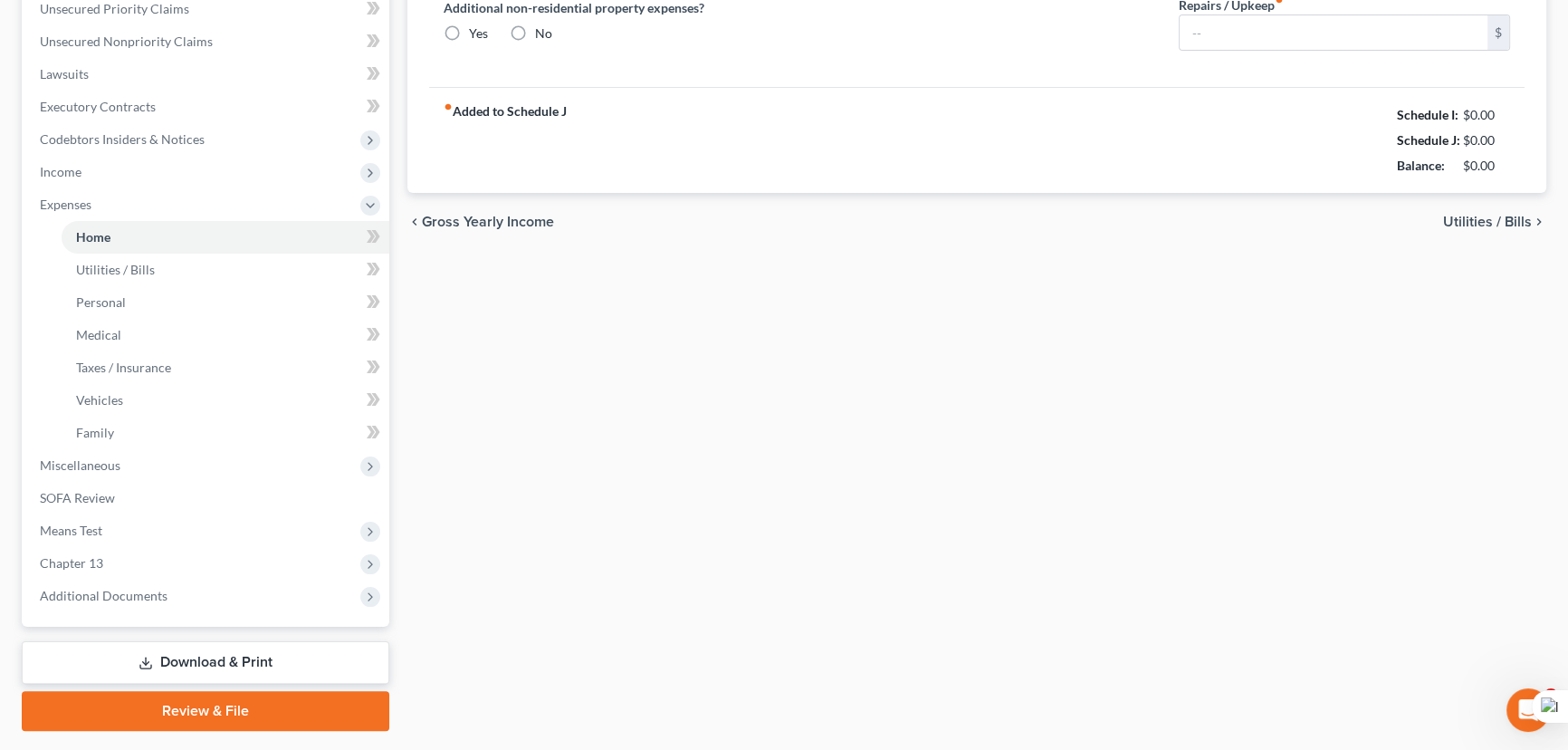
type input "0.00"
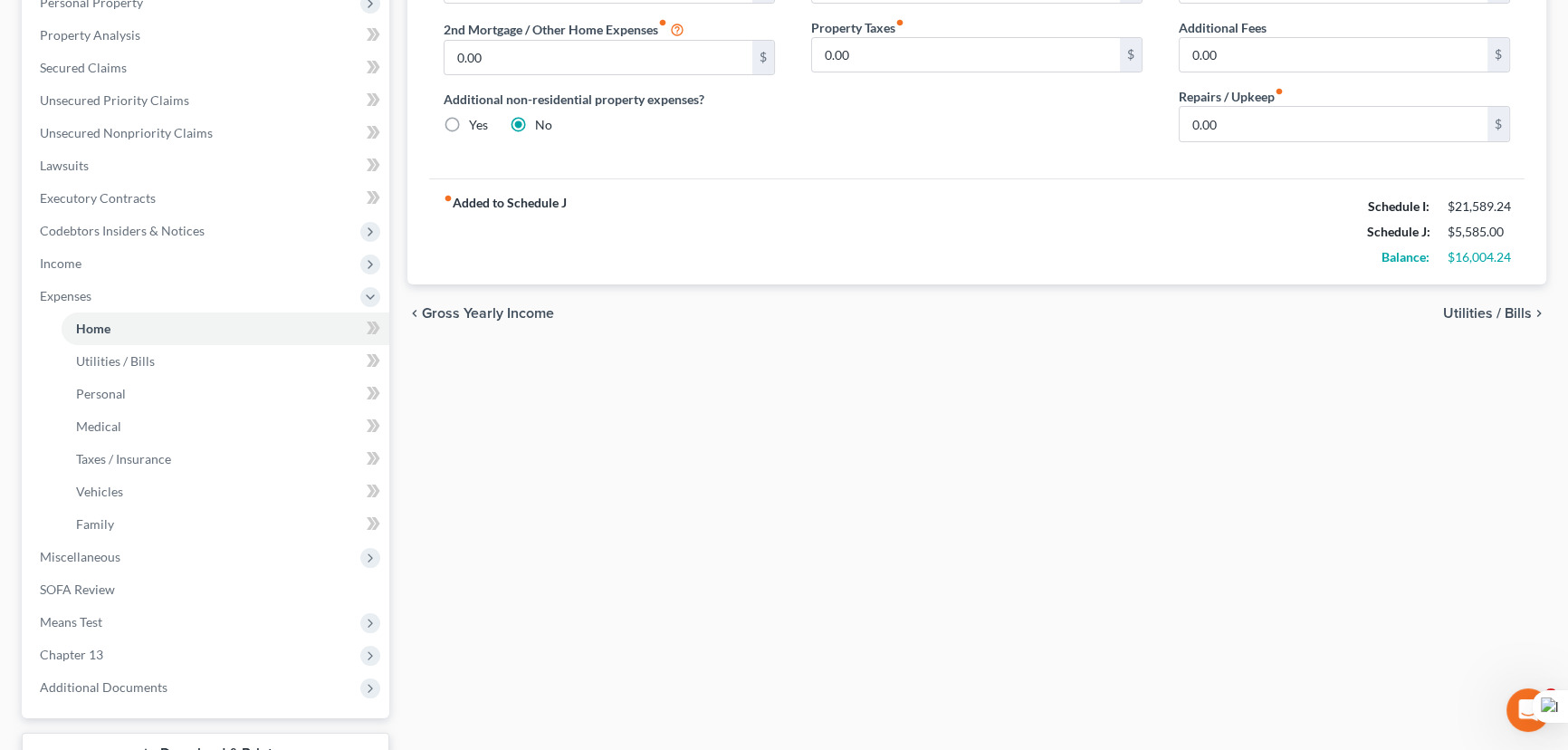
scroll to position [411, 0]
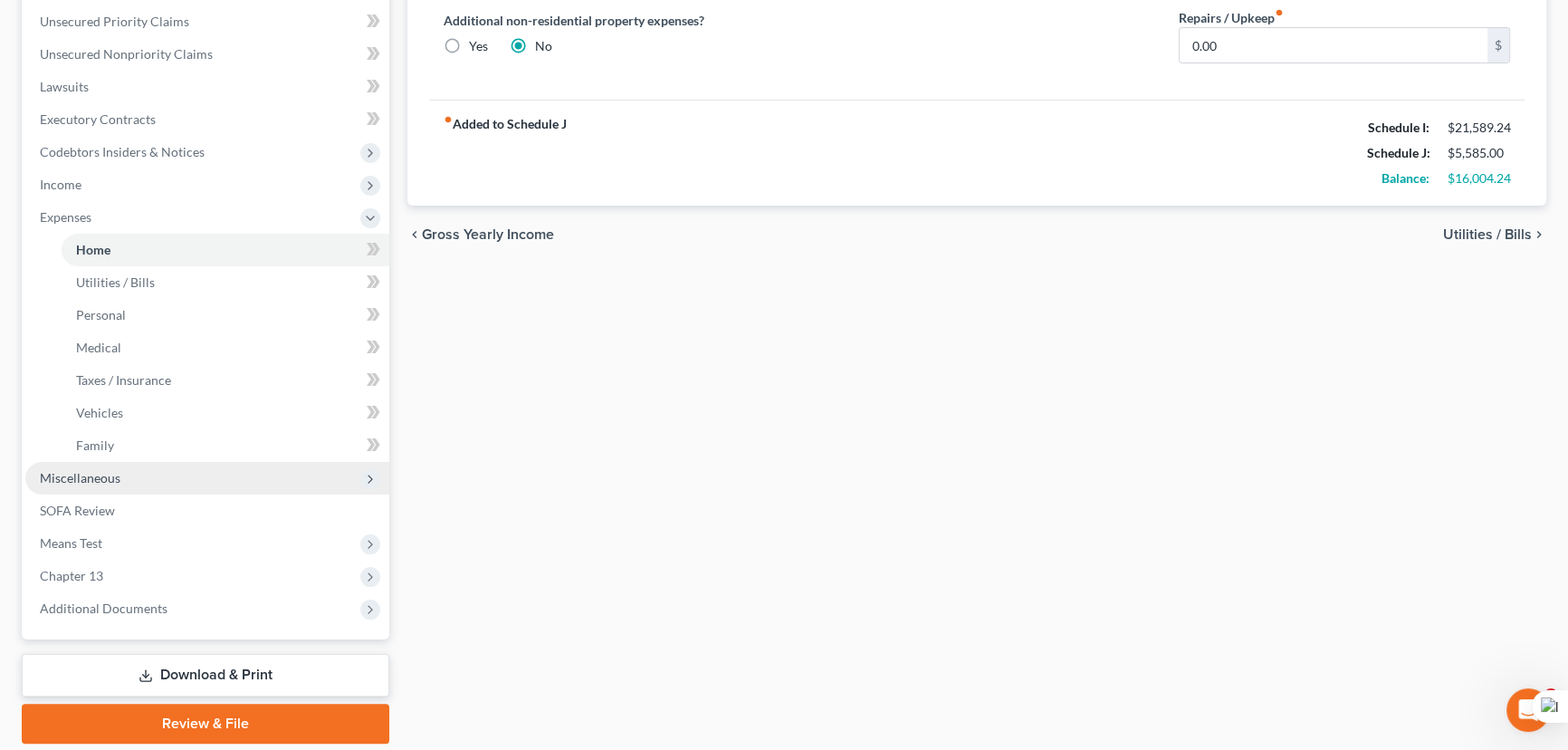
click at [184, 480] on span "Miscellaneous" at bounding box center [207, 479] width 364 height 32
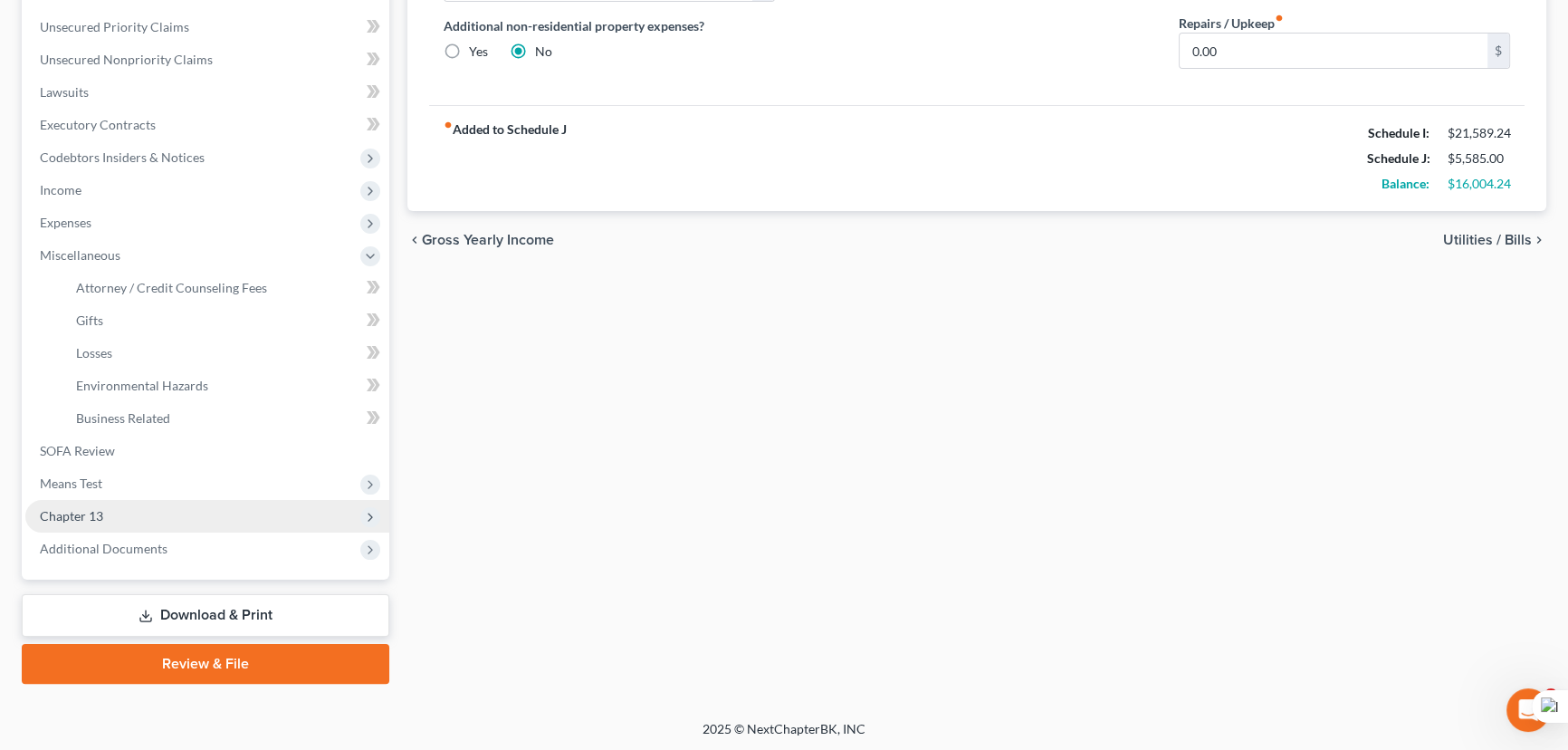
click at [127, 500] on span "Chapter 13" at bounding box center [207, 516] width 364 height 32
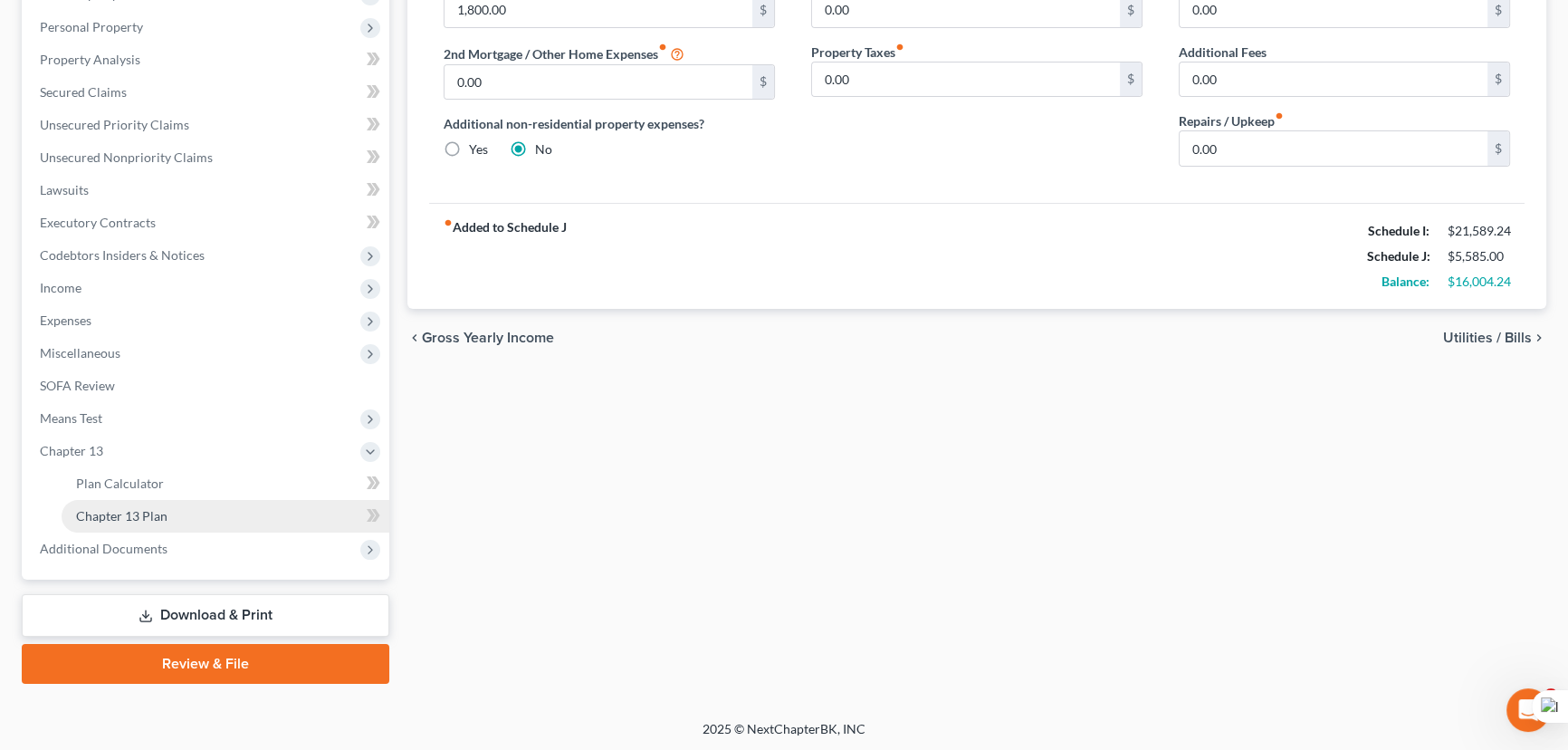
click at [150, 502] on link "Chapter 13 Plan" at bounding box center [225, 516] width 328 height 32
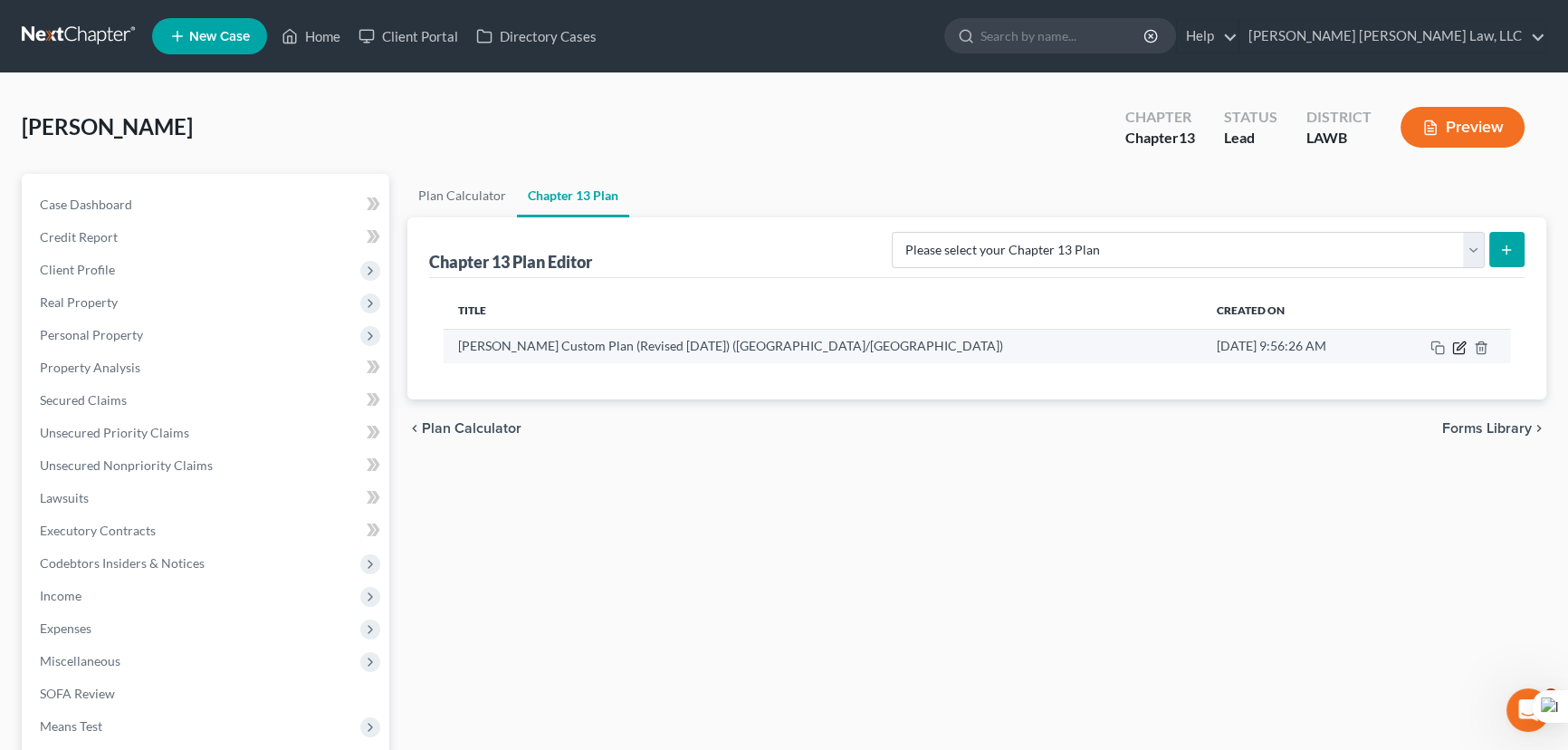
click at [1461, 342] on icon "button" at bounding box center [1461, 345] width 9 height 9
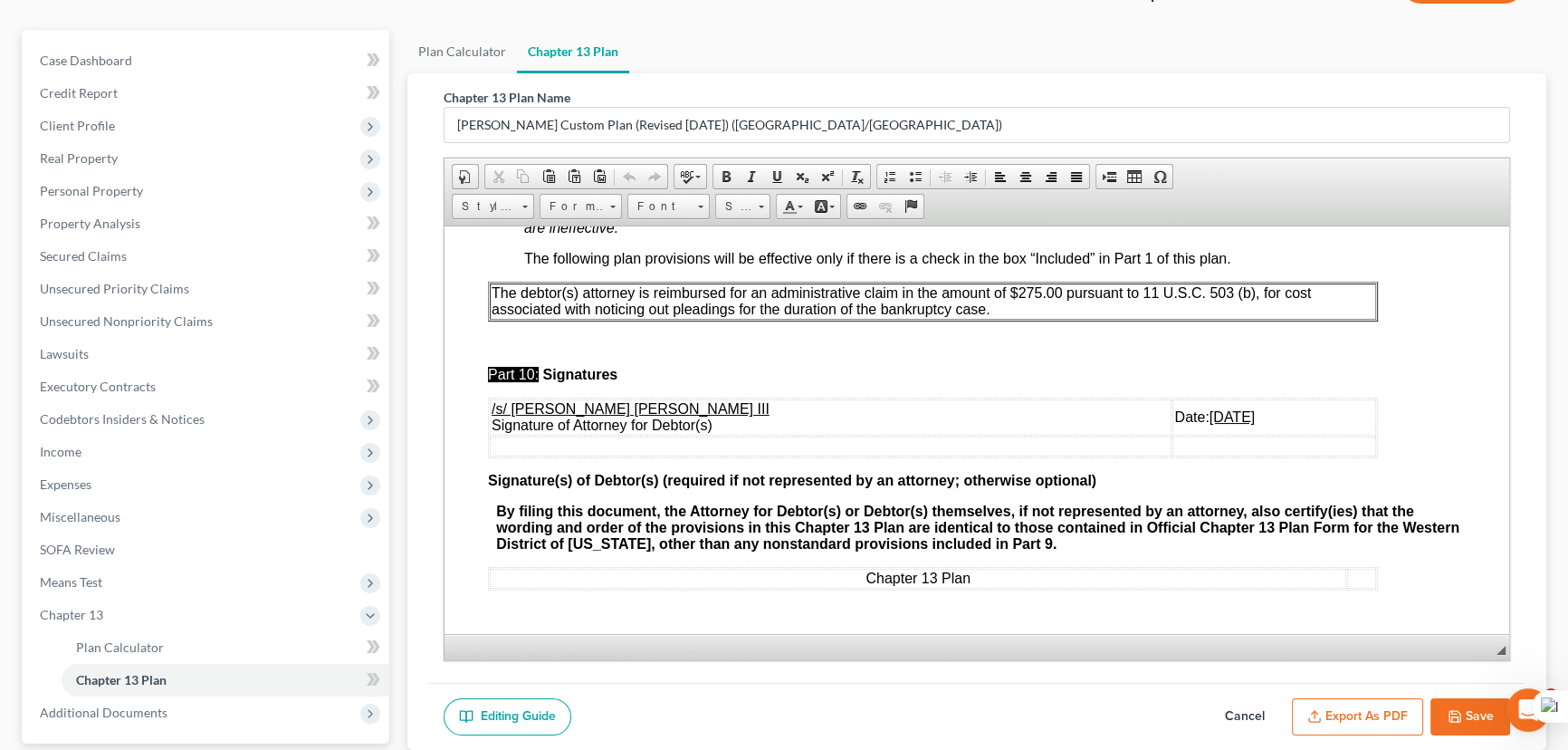
scroll to position [6720, 0]
click at [1463, 702] on button "Save" at bounding box center [1471, 718] width 79 height 38
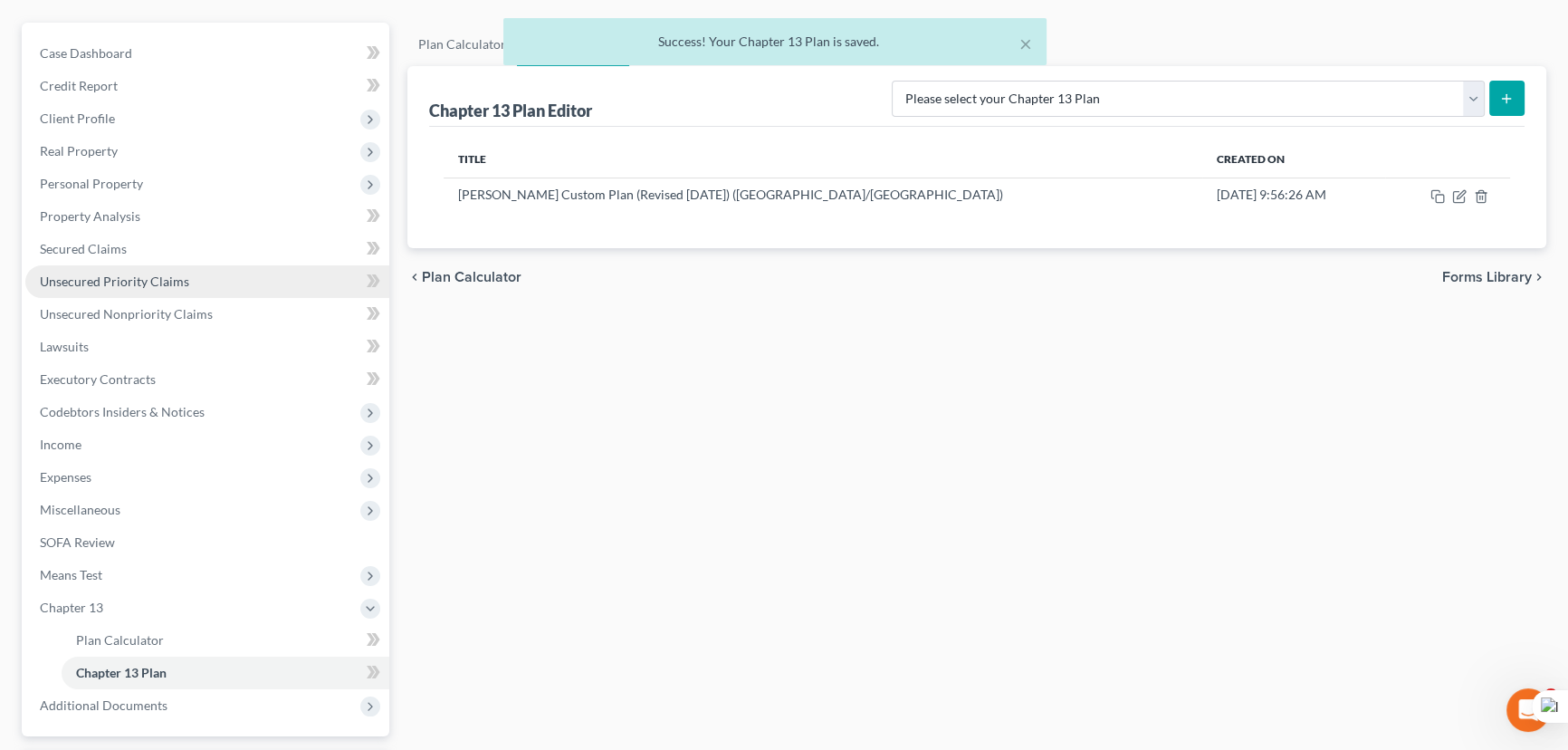
scroll to position [164, 0]
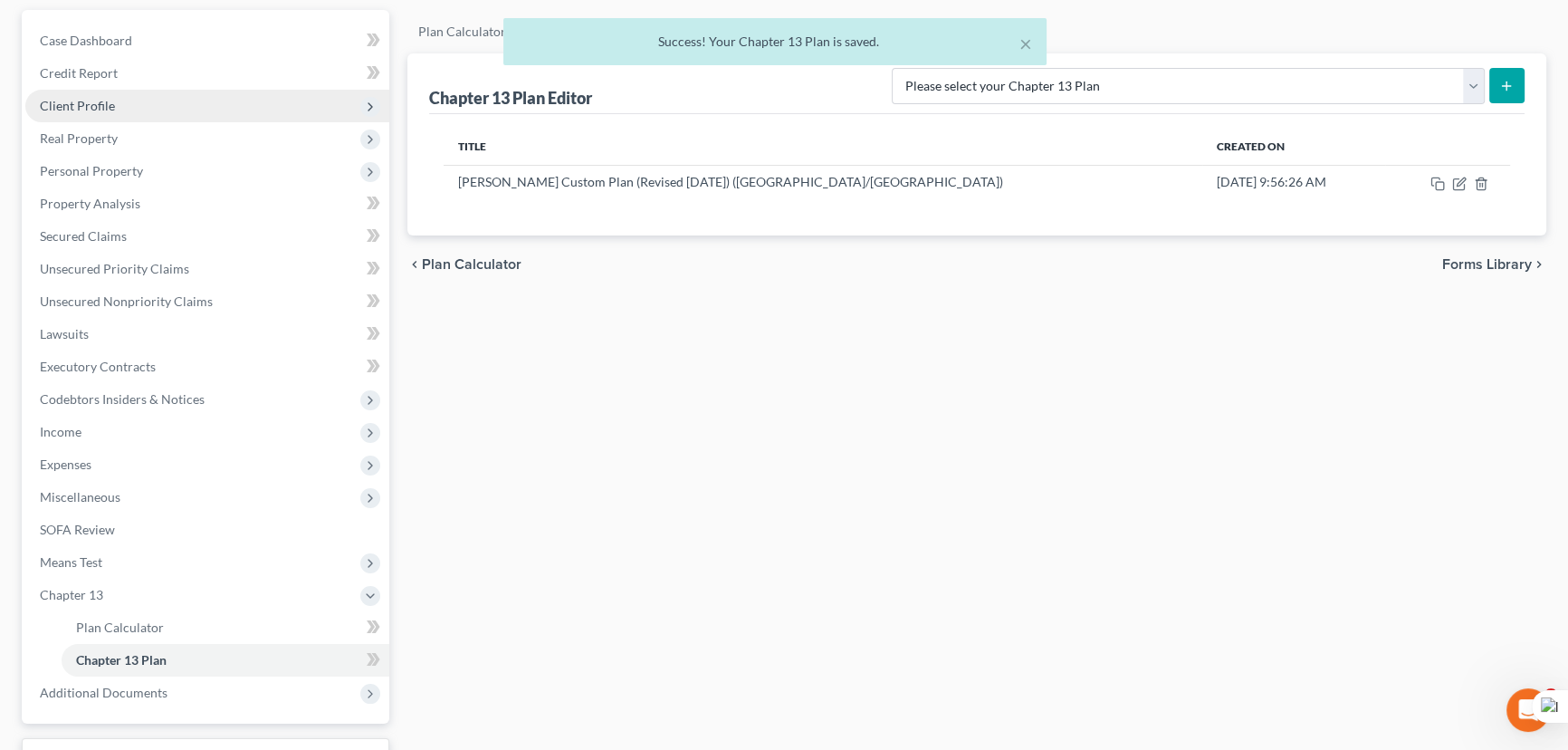
click at [97, 99] on span "Client Profile" at bounding box center [78, 105] width 76 height 15
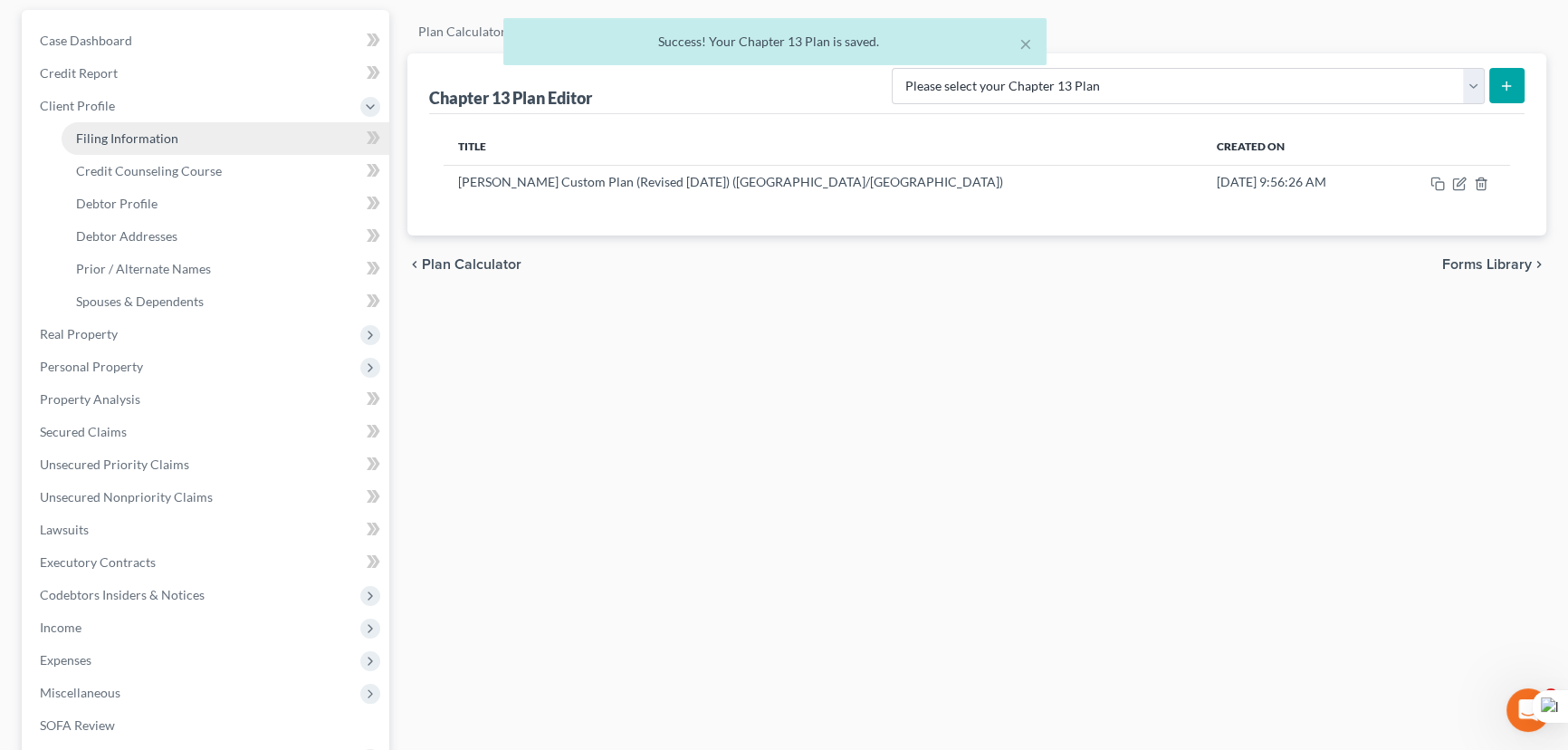
click at [115, 131] on span "Filing Information" at bounding box center [127, 138] width 102 height 15
select select "1"
select select "0"
select select "3"
select select "19"
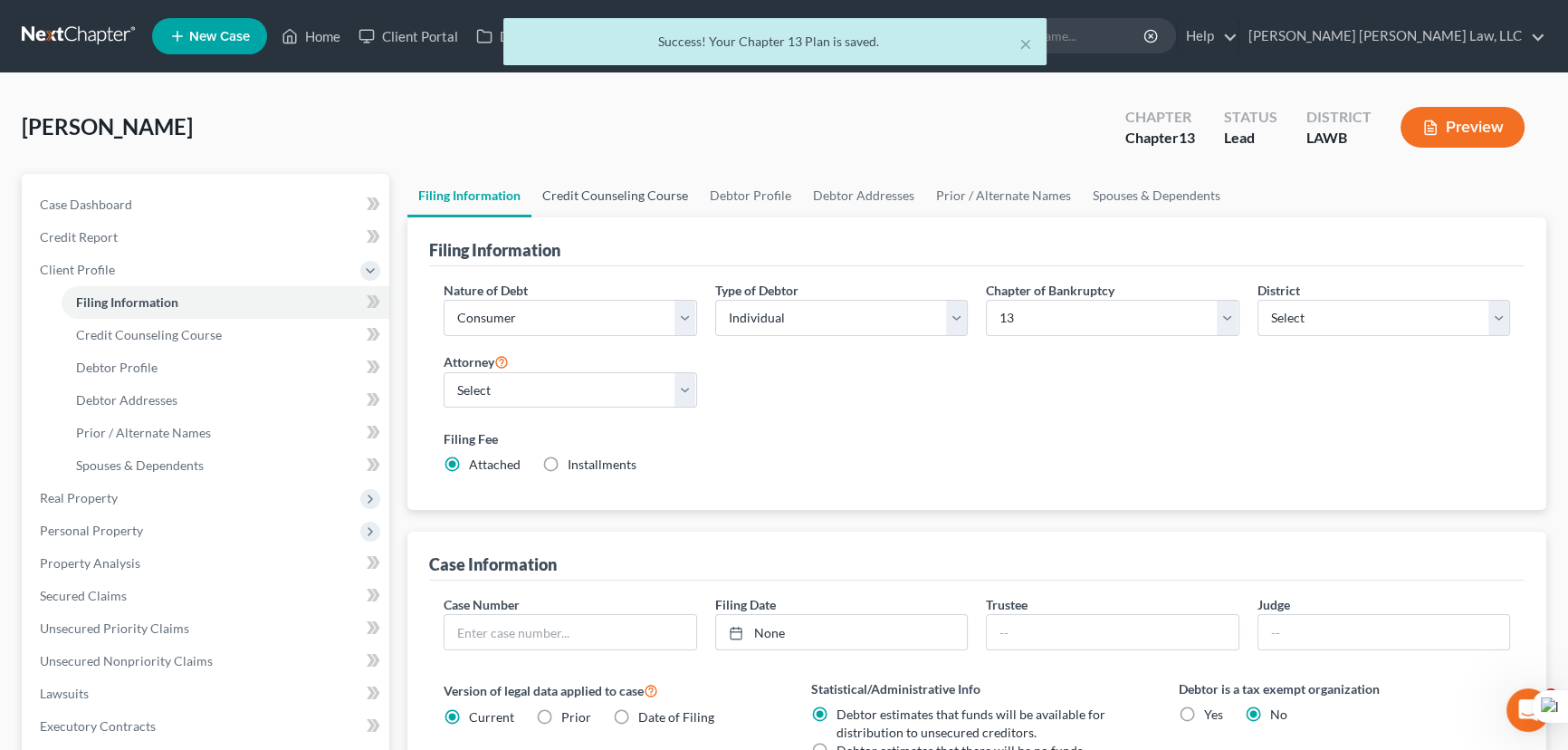
click at [576, 201] on link "Credit Counseling Course" at bounding box center [614, 196] width 167 height 44
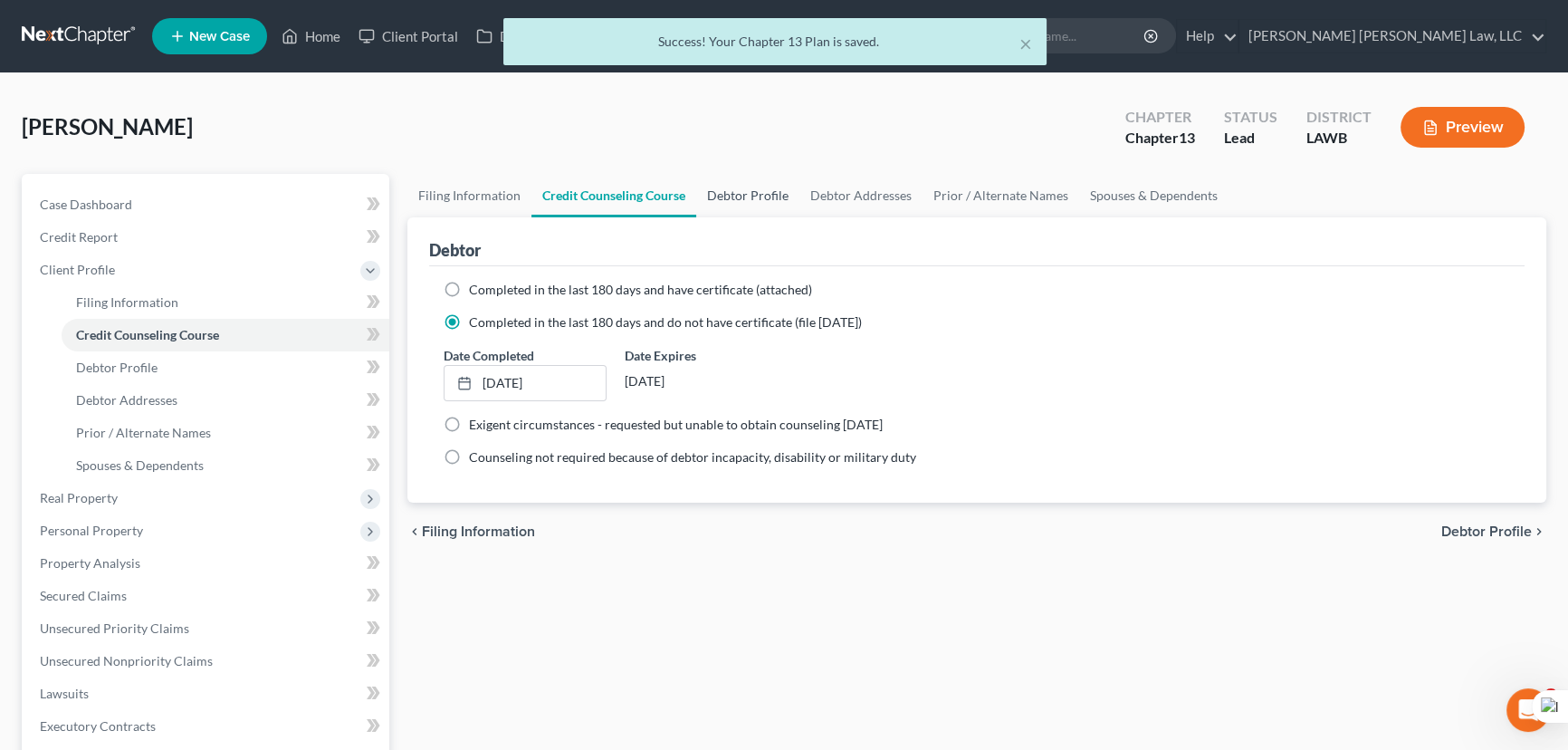
click at [761, 198] on link "Debtor Profile" at bounding box center [748, 196] width 103 height 44
select select "1"
select select "5"
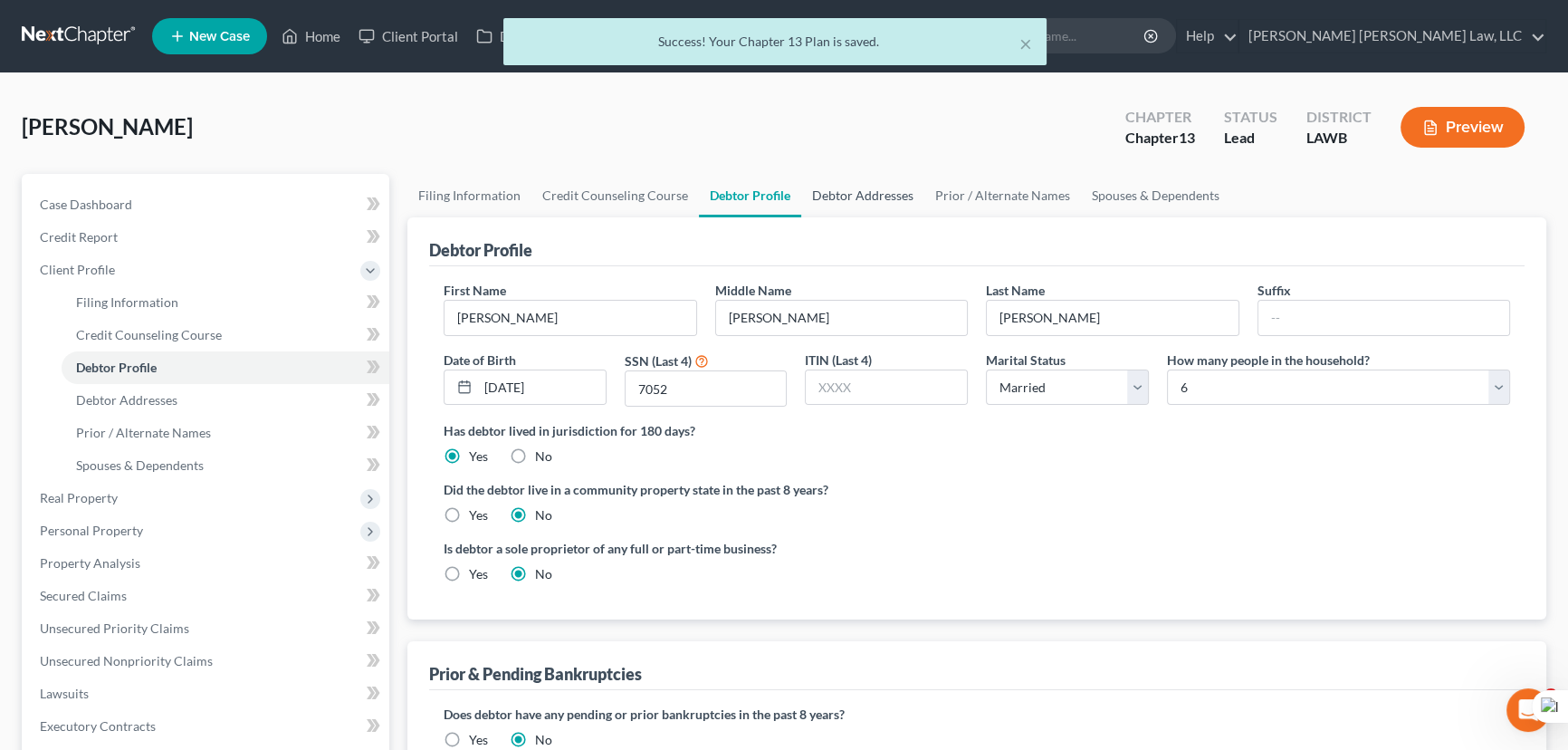
click at [890, 199] on link "Debtor Addresses" at bounding box center [863, 196] width 123 height 44
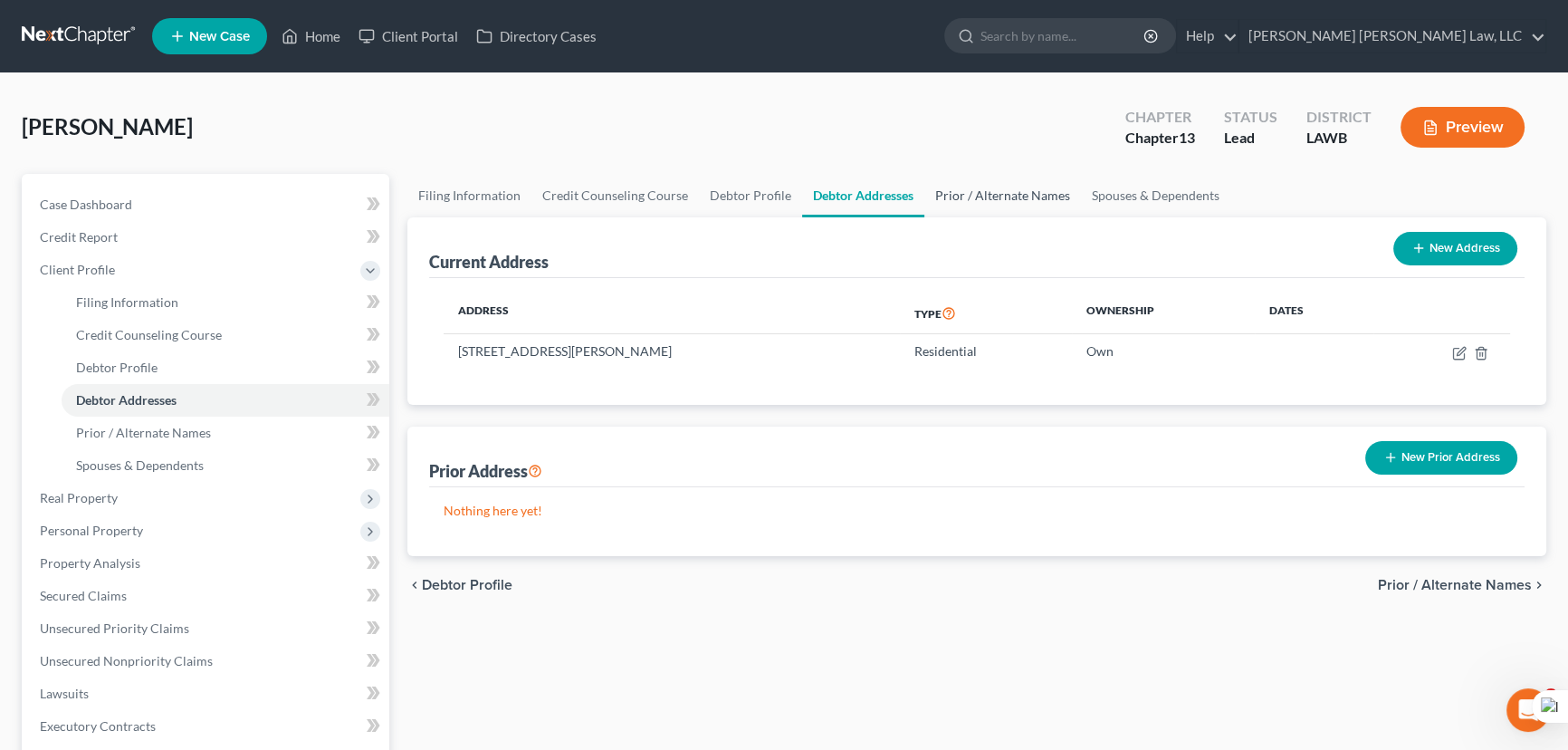
click at [1001, 209] on link "Prior / Alternate Names" at bounding box center [1003, 196] width 157 height 44
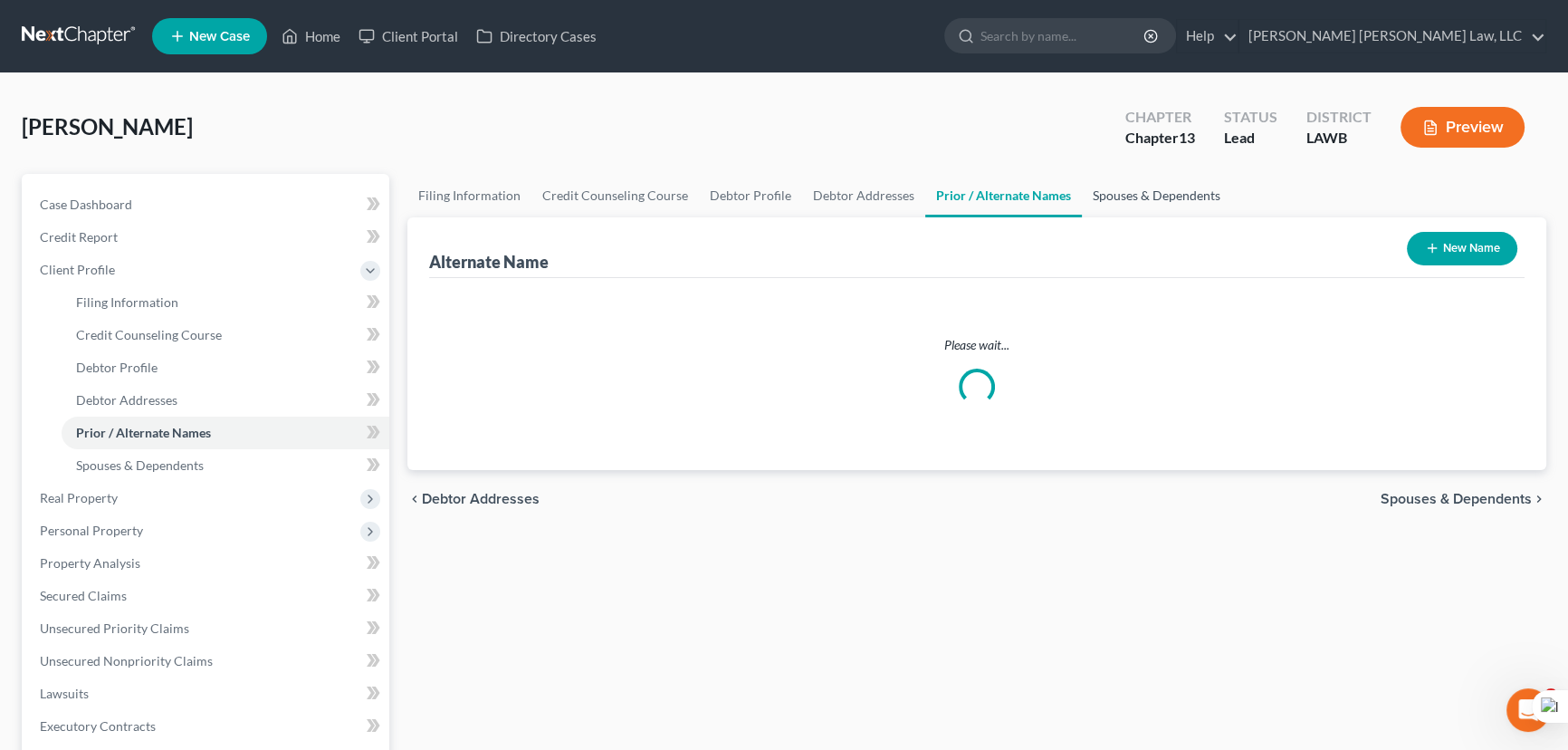
click at [1199, 209] on link "Spouses & Dependents" at bounding box center [1157, 196] width 149 height 44
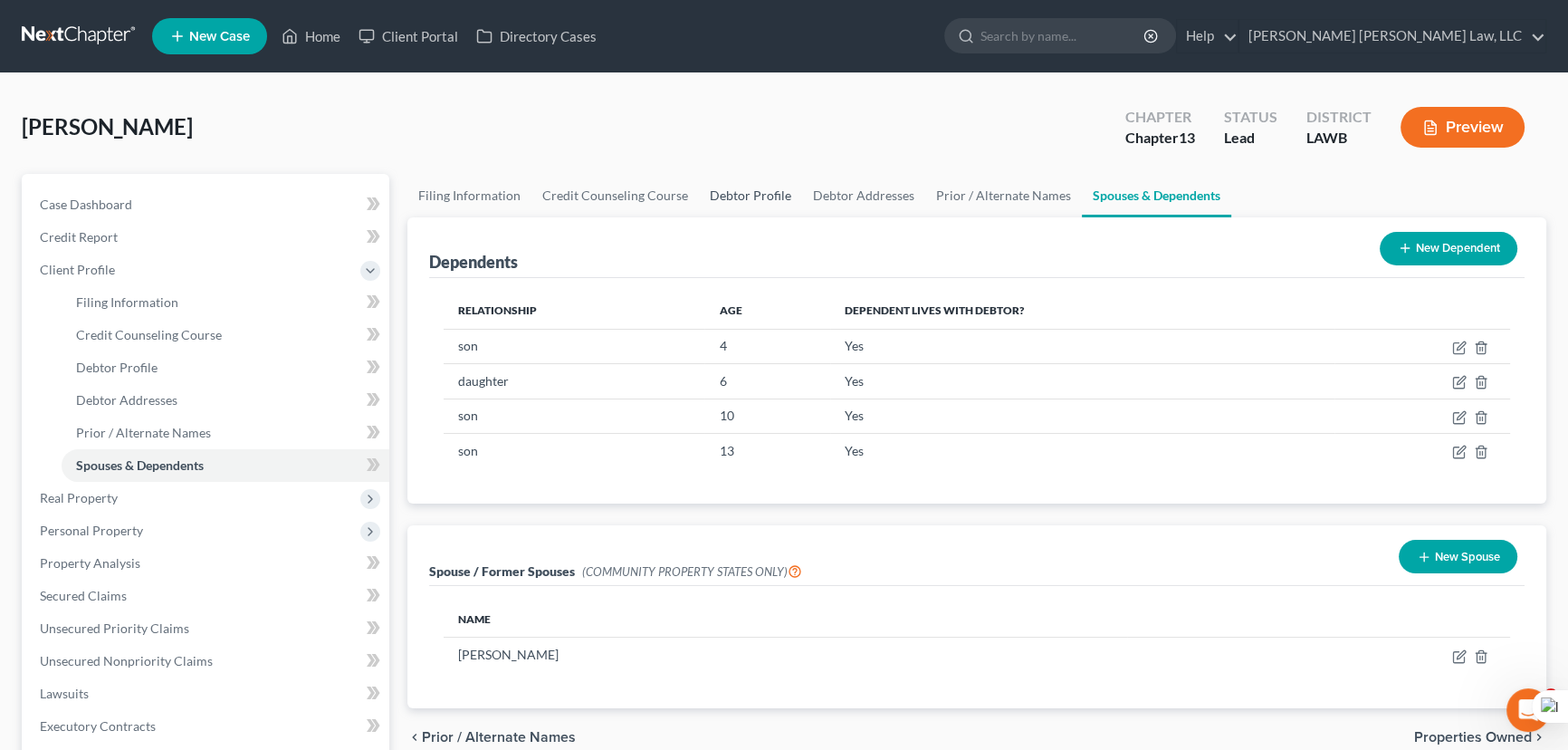
click at [756, 205] on link "Debtor Profile" at bounding box center [750, 196] width 103 height 44
select select "1"
select select "5"
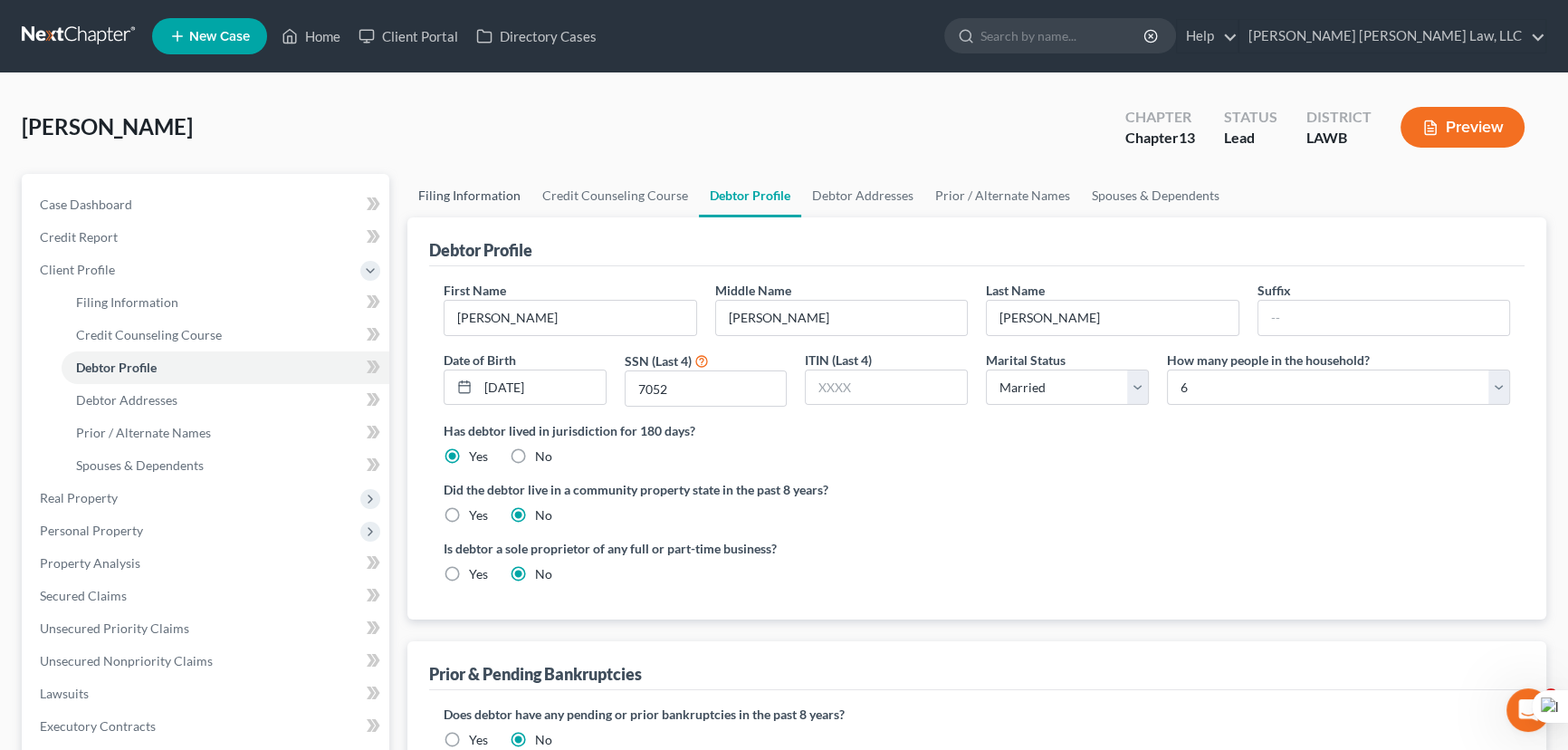
click at [489, 197] on link "Filing Information" at bounding box center [469, 196] width 124 height 44
select select "1"
select select "0"
select select "3"
select select "36"
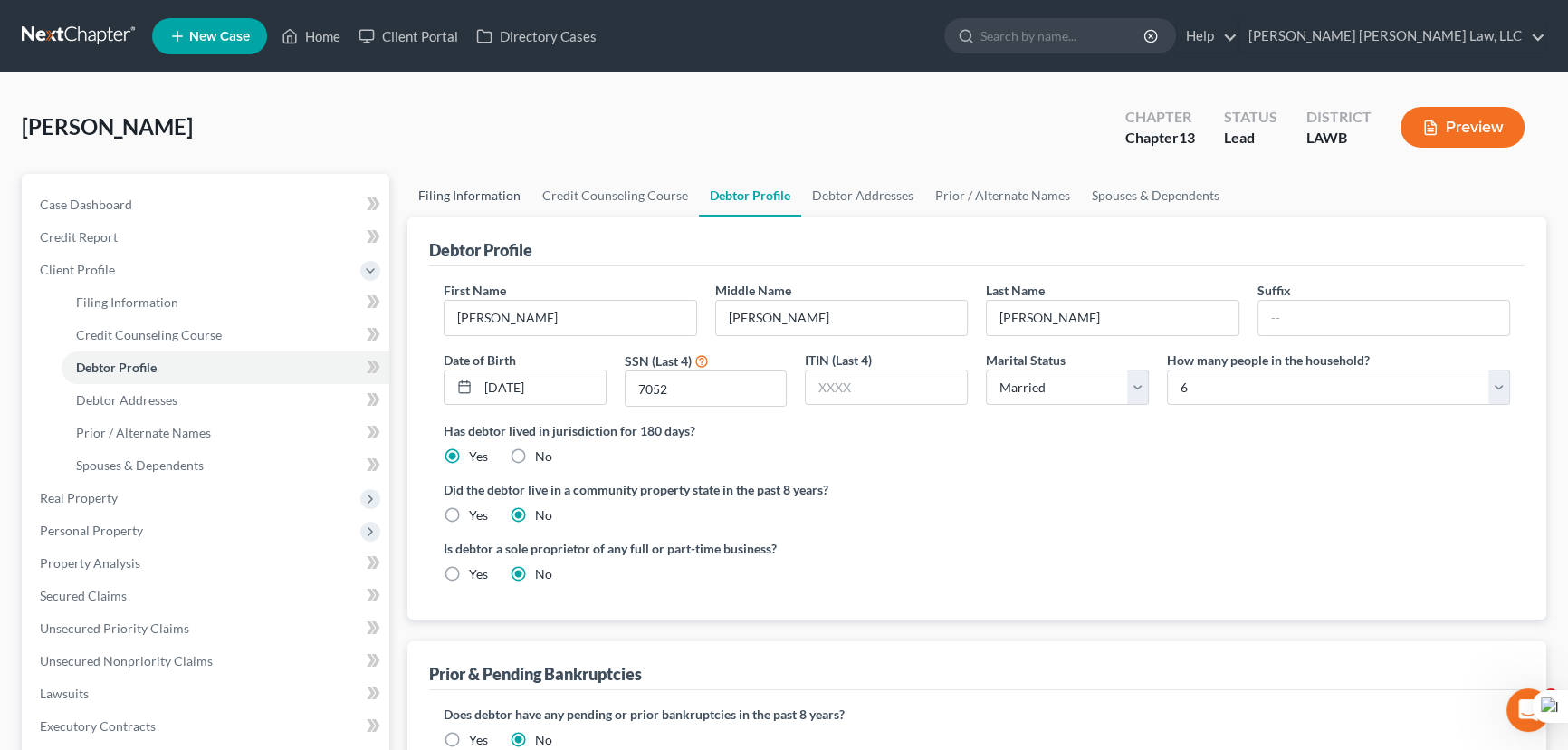
select select "0"
select select "19"
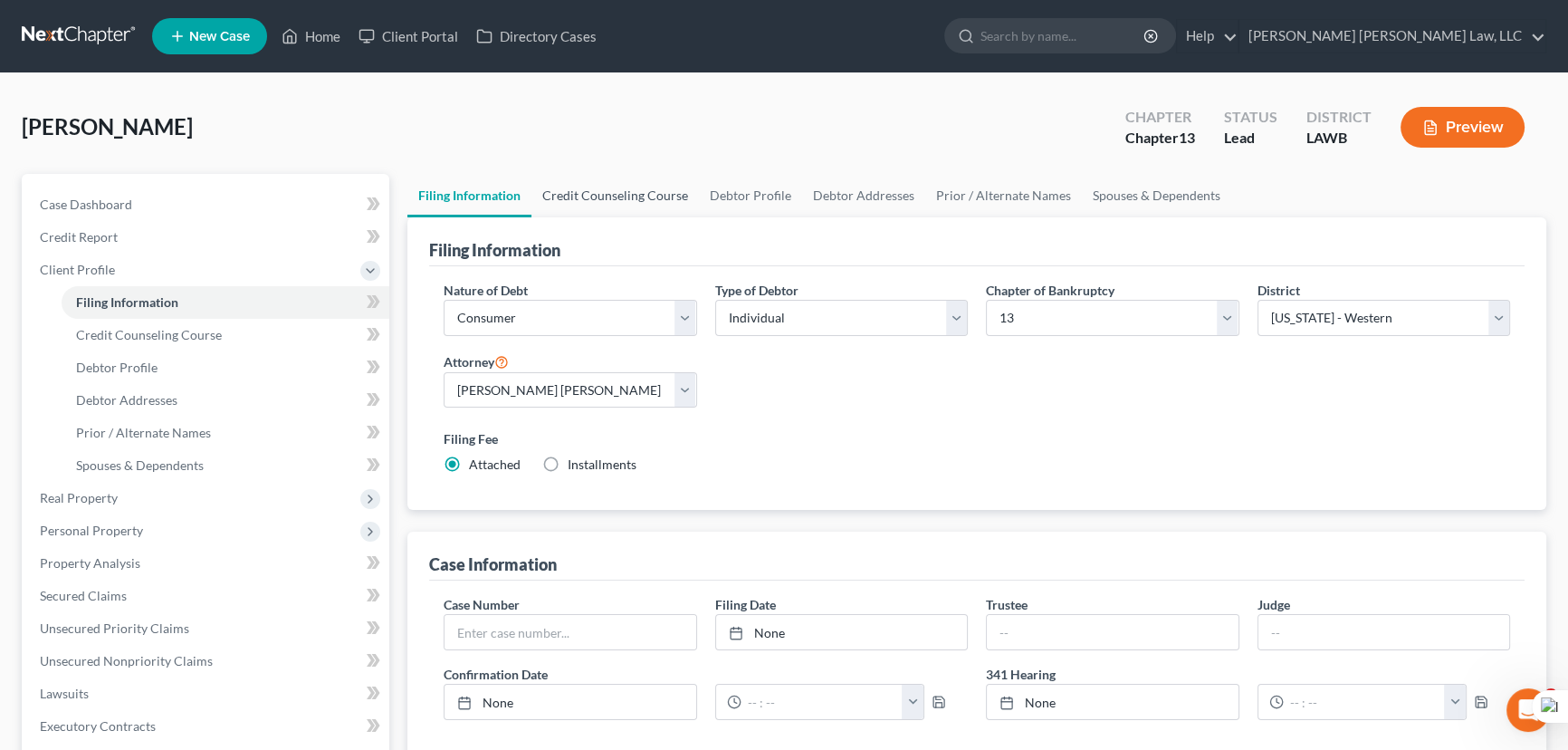
click at [625, 201] on link "Credit Counseling Course" at bounding box center [614, 196] width 167 height 44
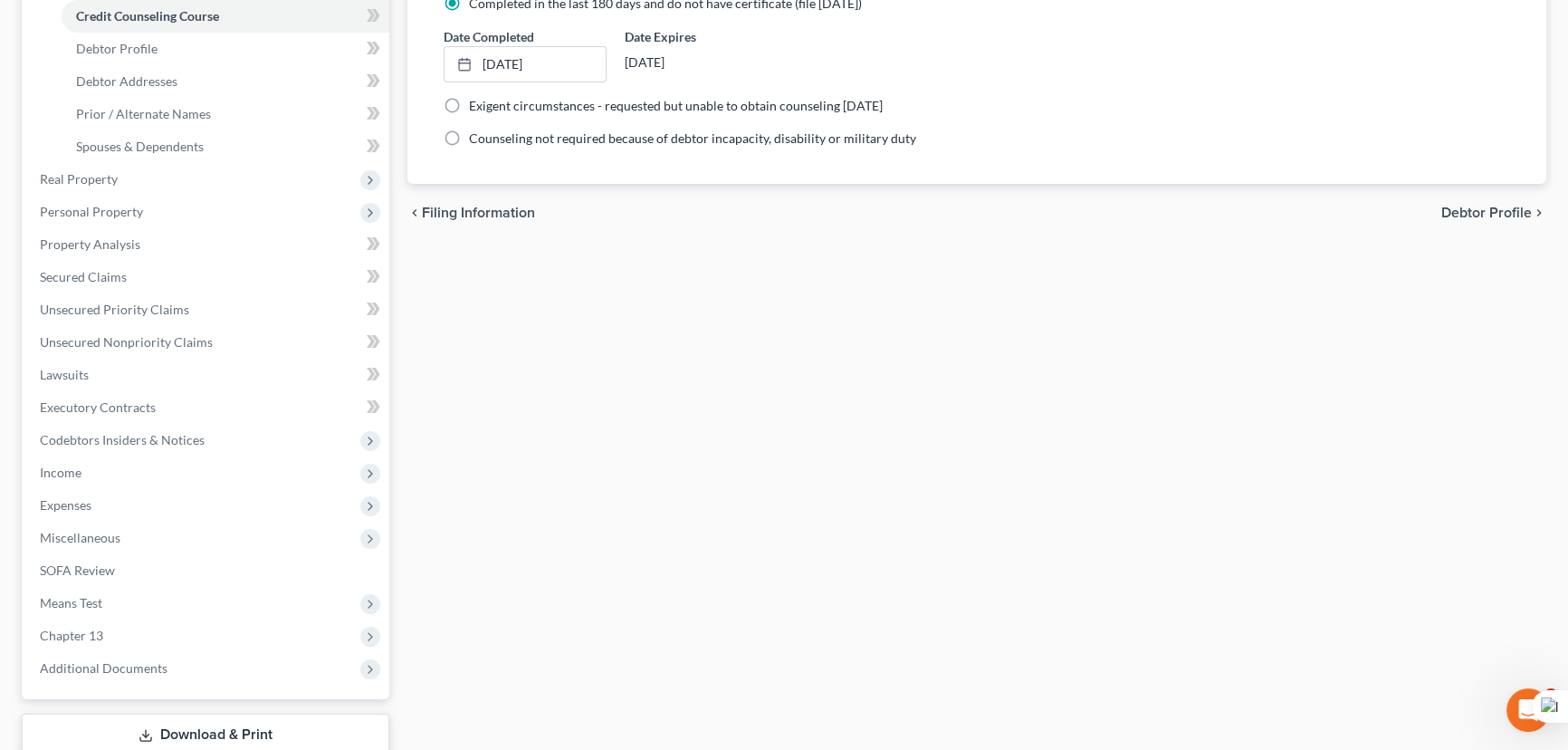
scroll to position [329, 0]
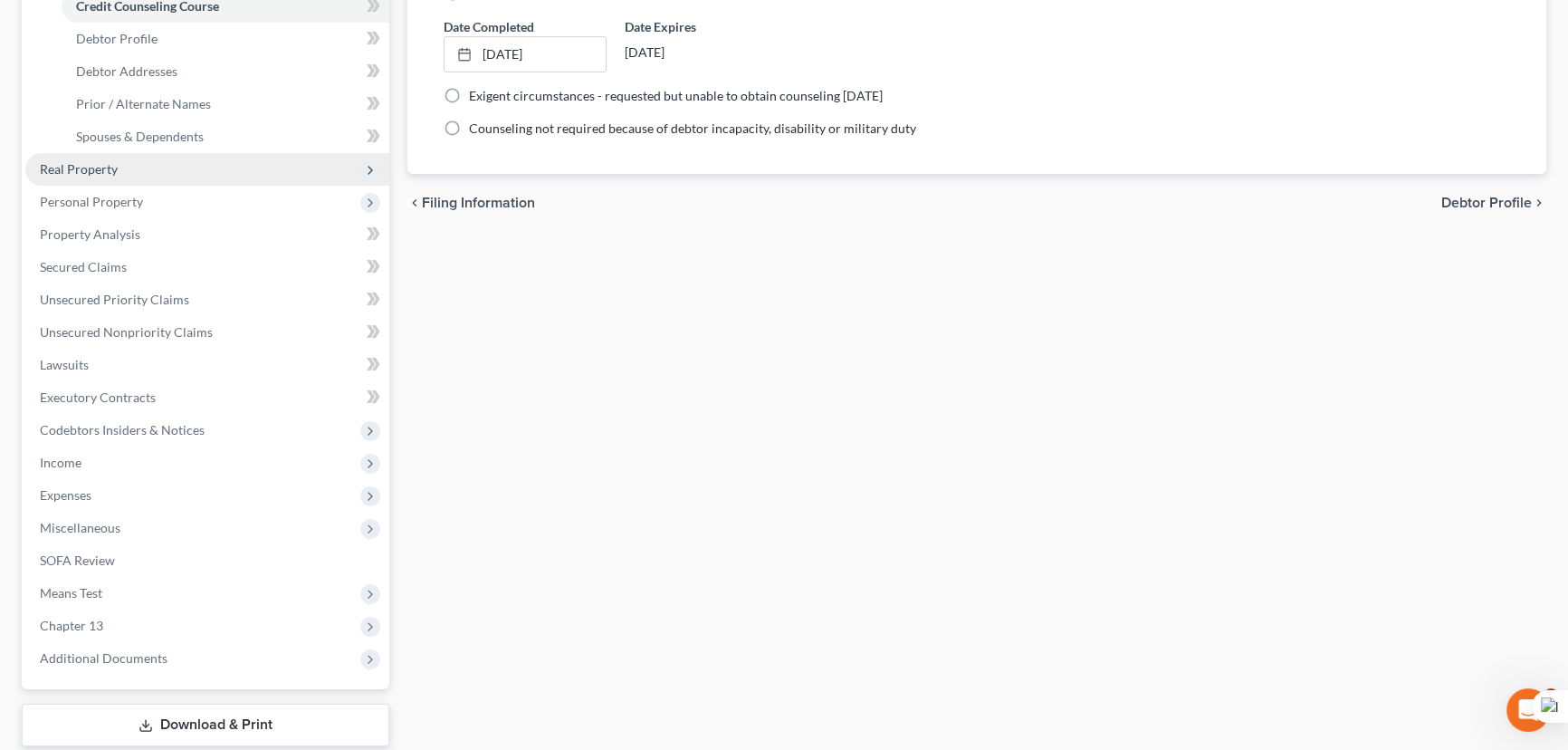
click at [172, 176] on span "Real Property" at bounding box center [207, 169] width 364 height 32
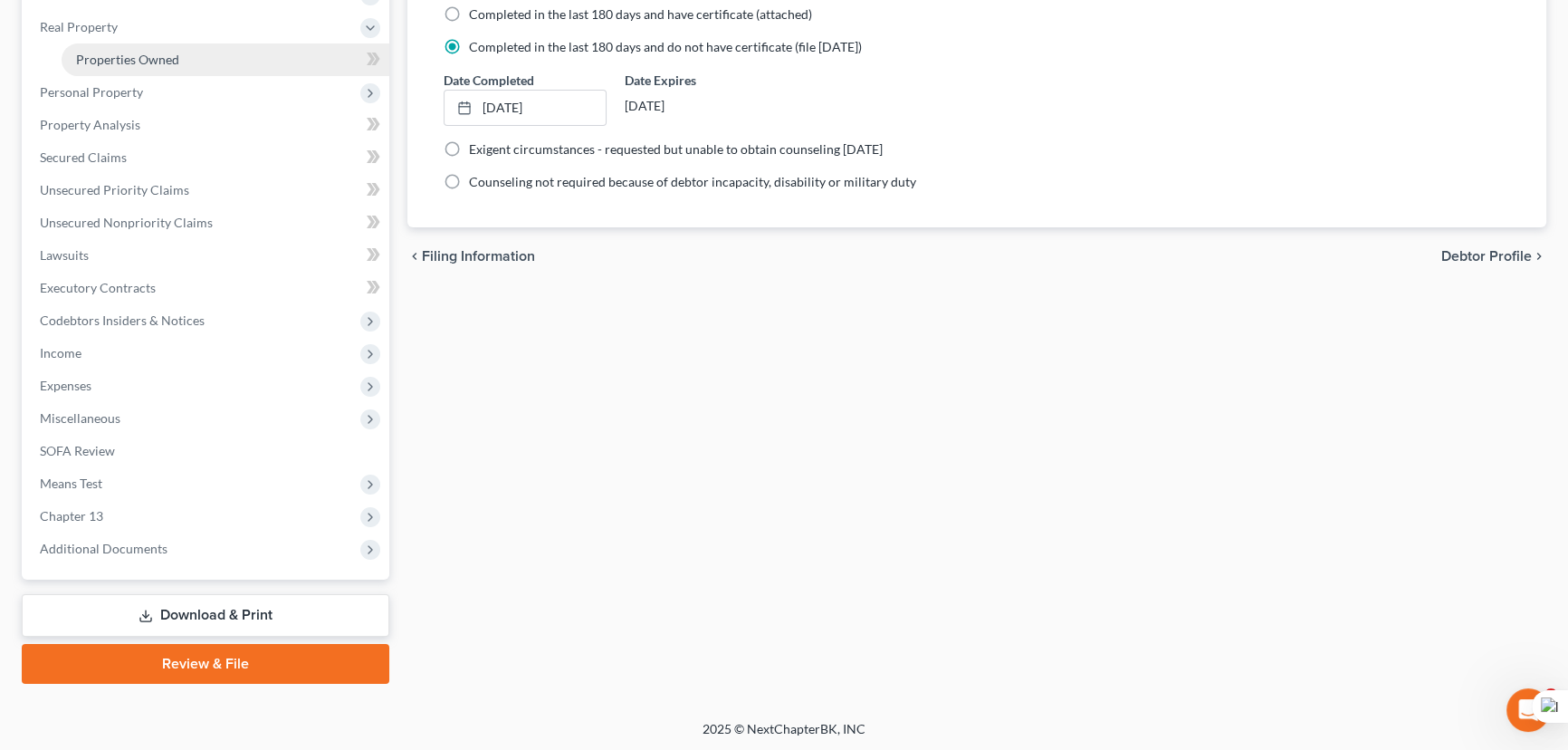
click at [176, 55] on span "Properties Owned" at bounding box center [127, 60] width 103 height 15
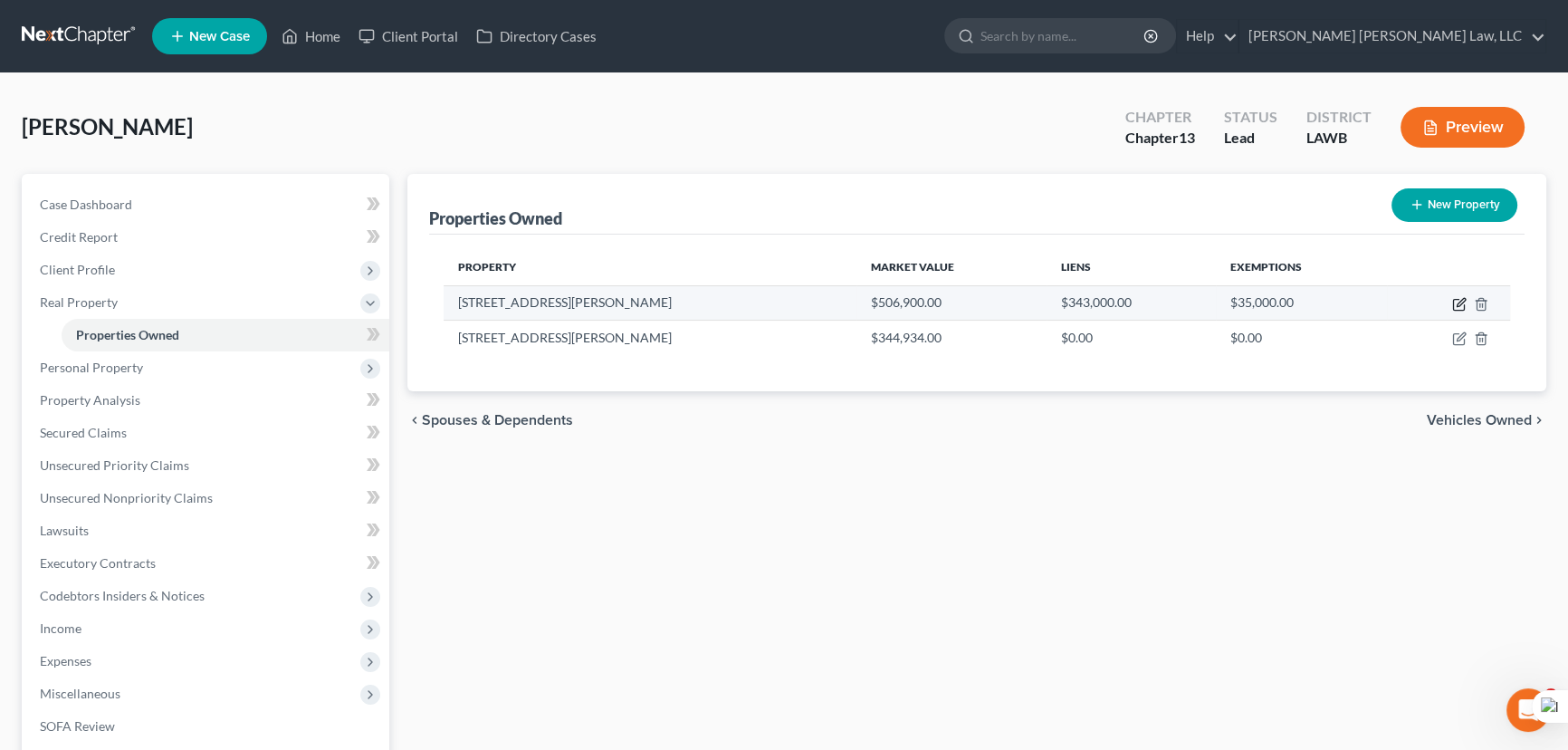
click at [1458, 306] on icon "button" at bounding box center [1459, 304] width 14 height 14
select select "19"
select select "4"
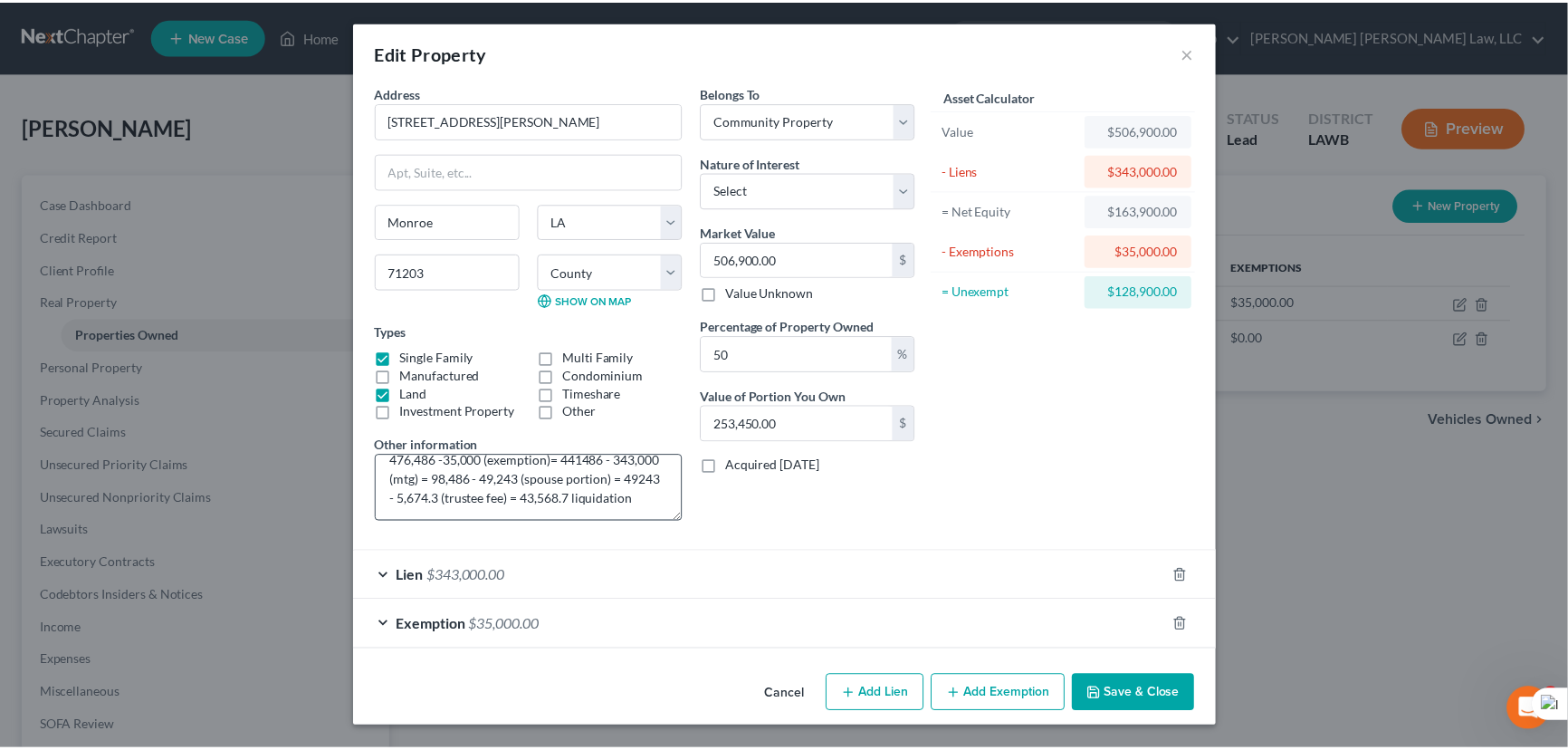
scroll to position [56, 0]
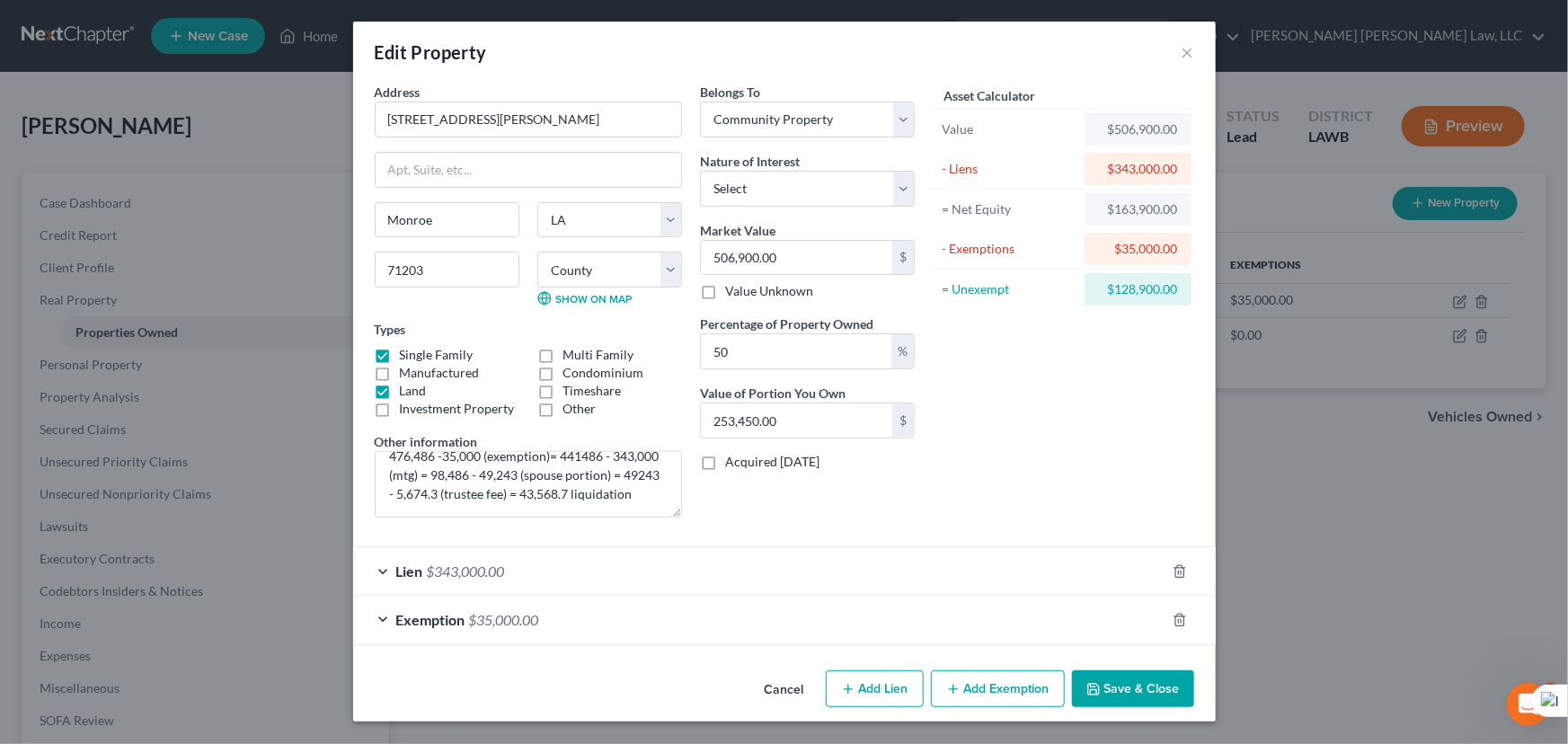
click at [1156, 690] on button "Save & Close" at bounding box center [1133, 690] width 122 height 38
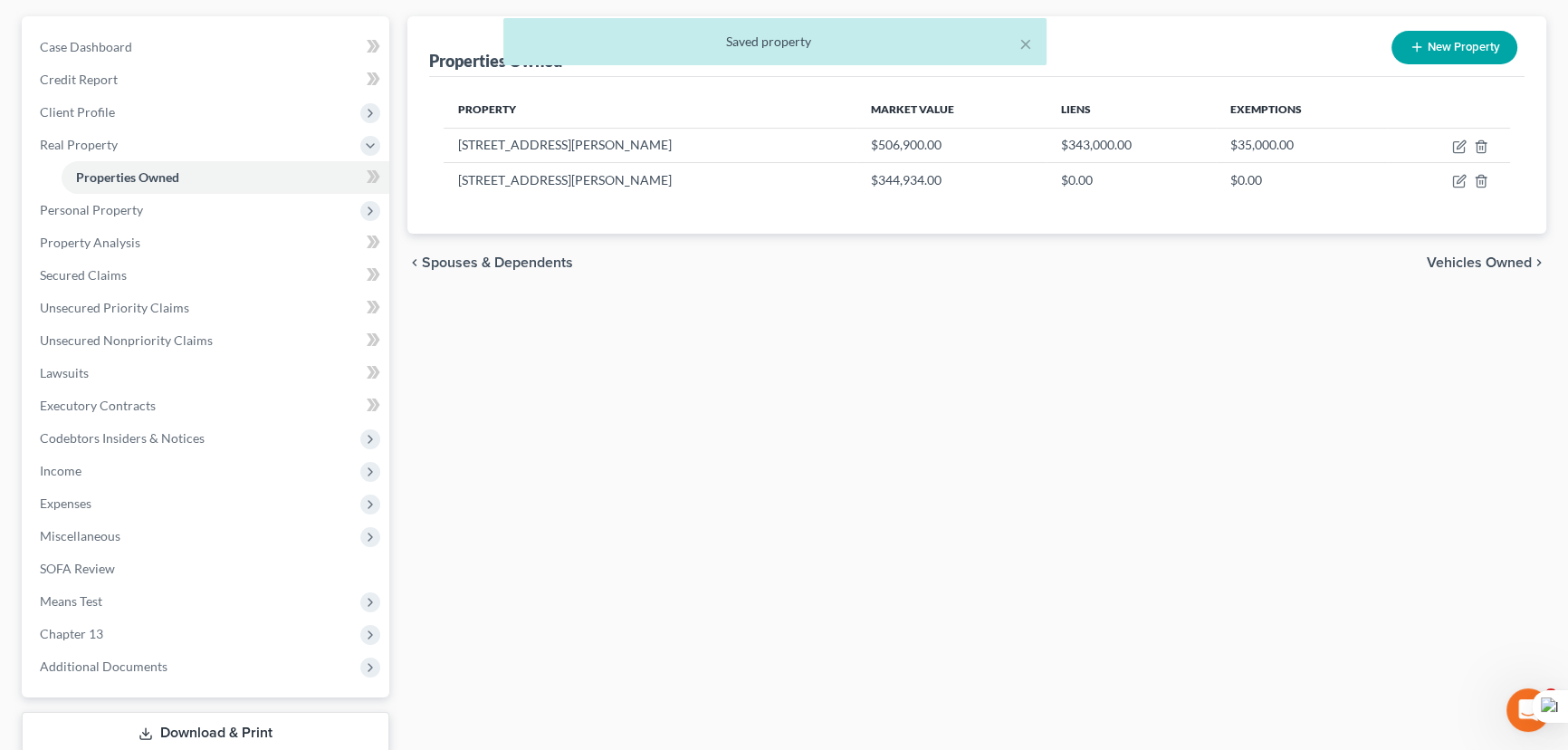
scroll to position [275, 0]
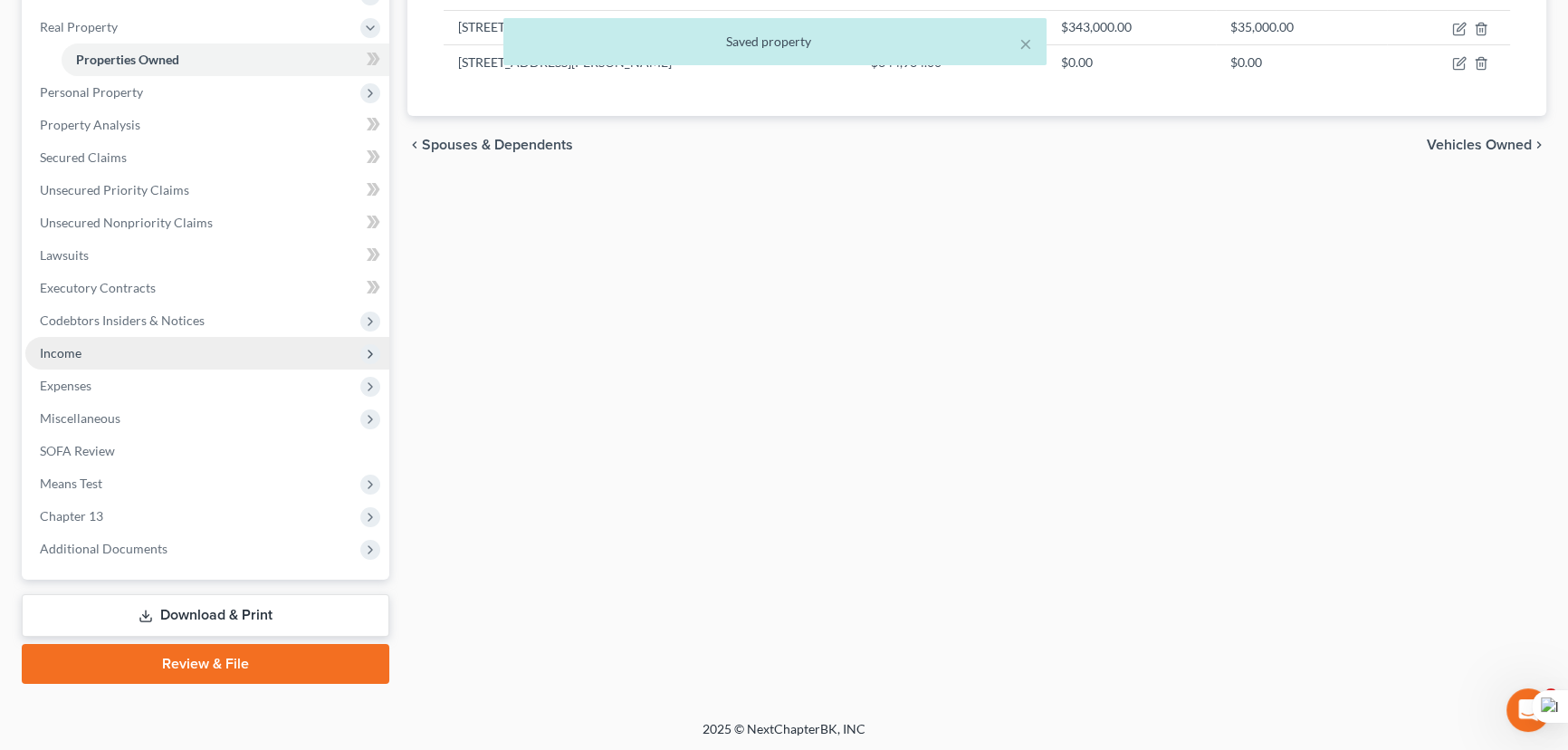
click at [141, 352] on span "Income" at bounding box center [207, 353] width 364 height 32
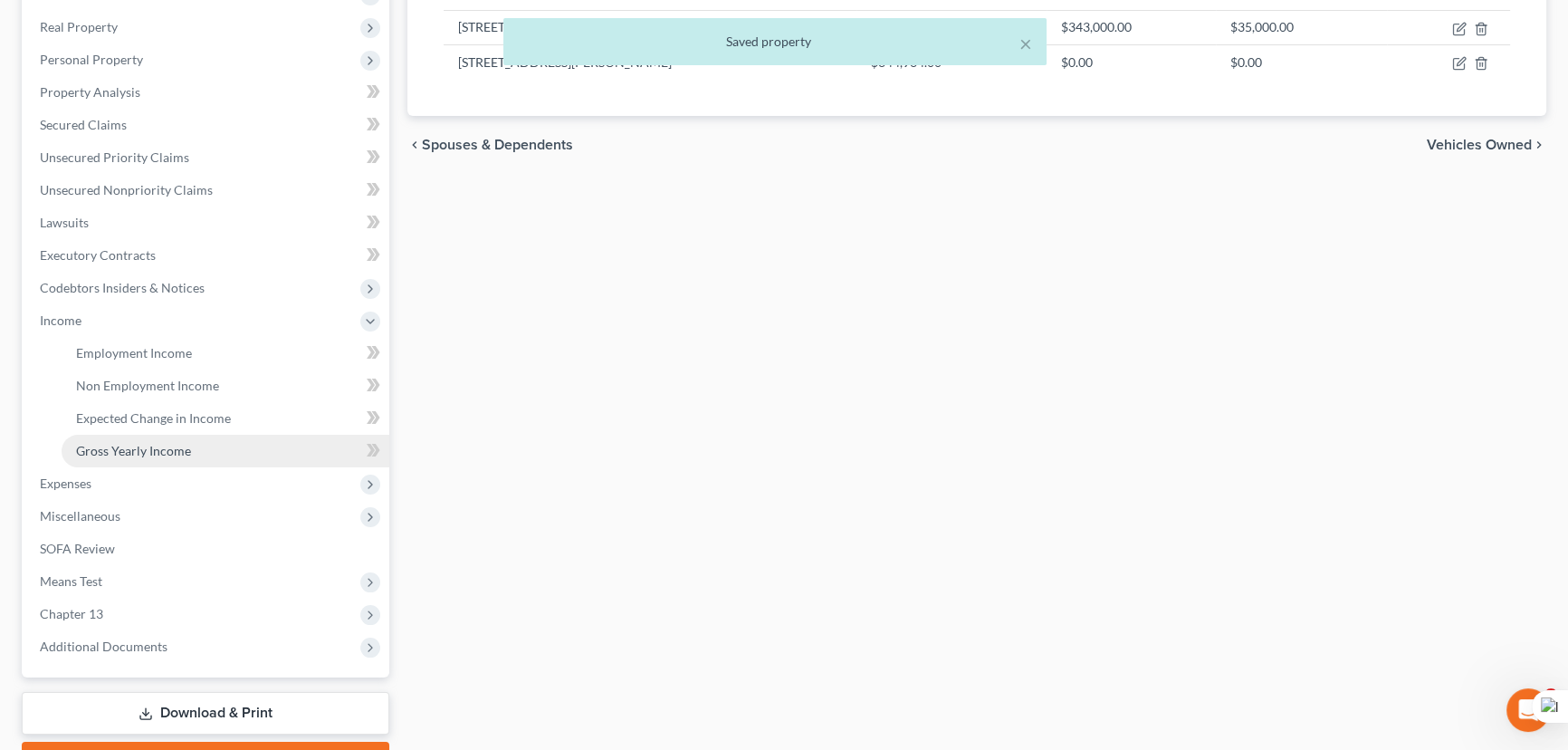
click at [187, 441] on link "Gross Yearly Income" at bounding box center [225, 451] width 328 height 32
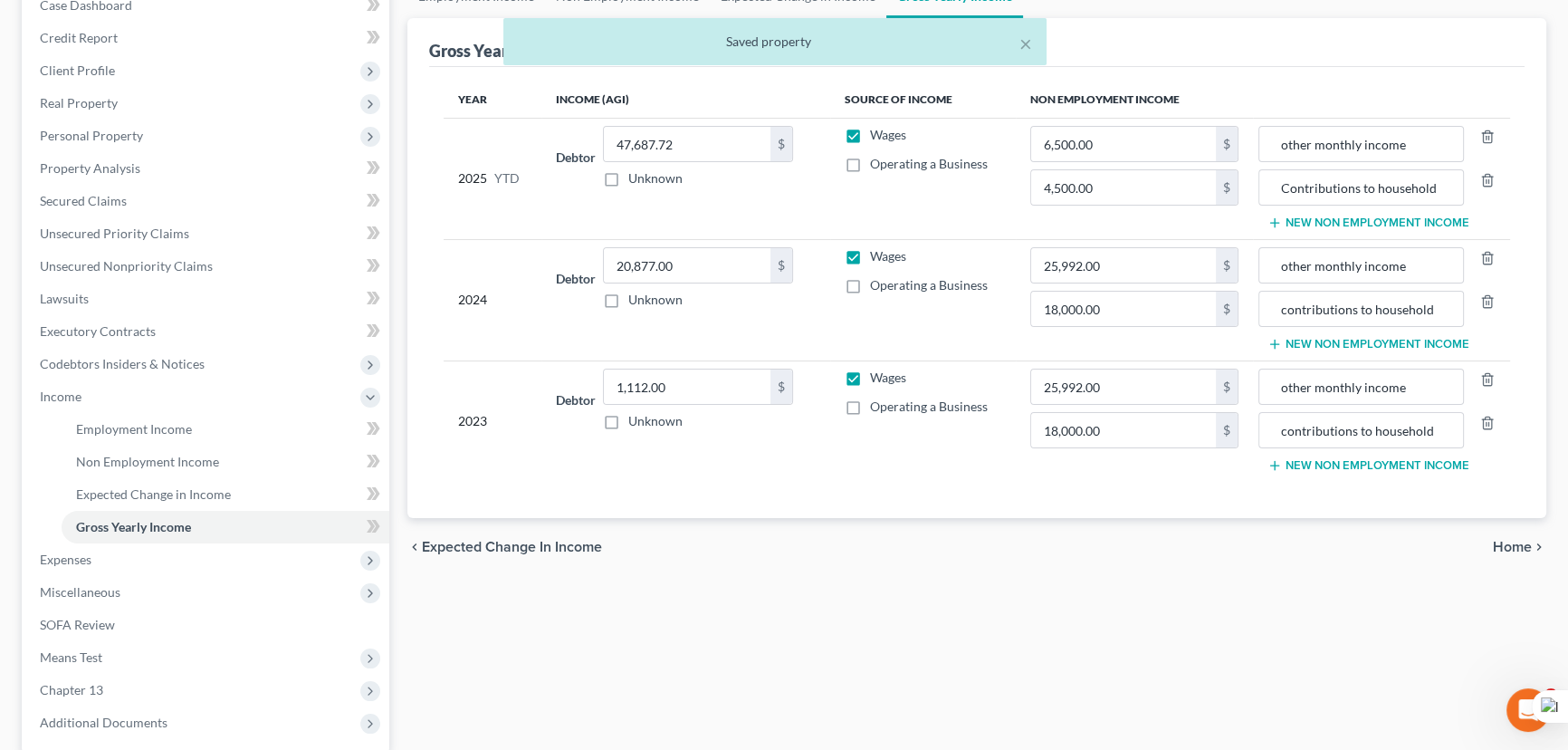
scroll to position [374, 0]
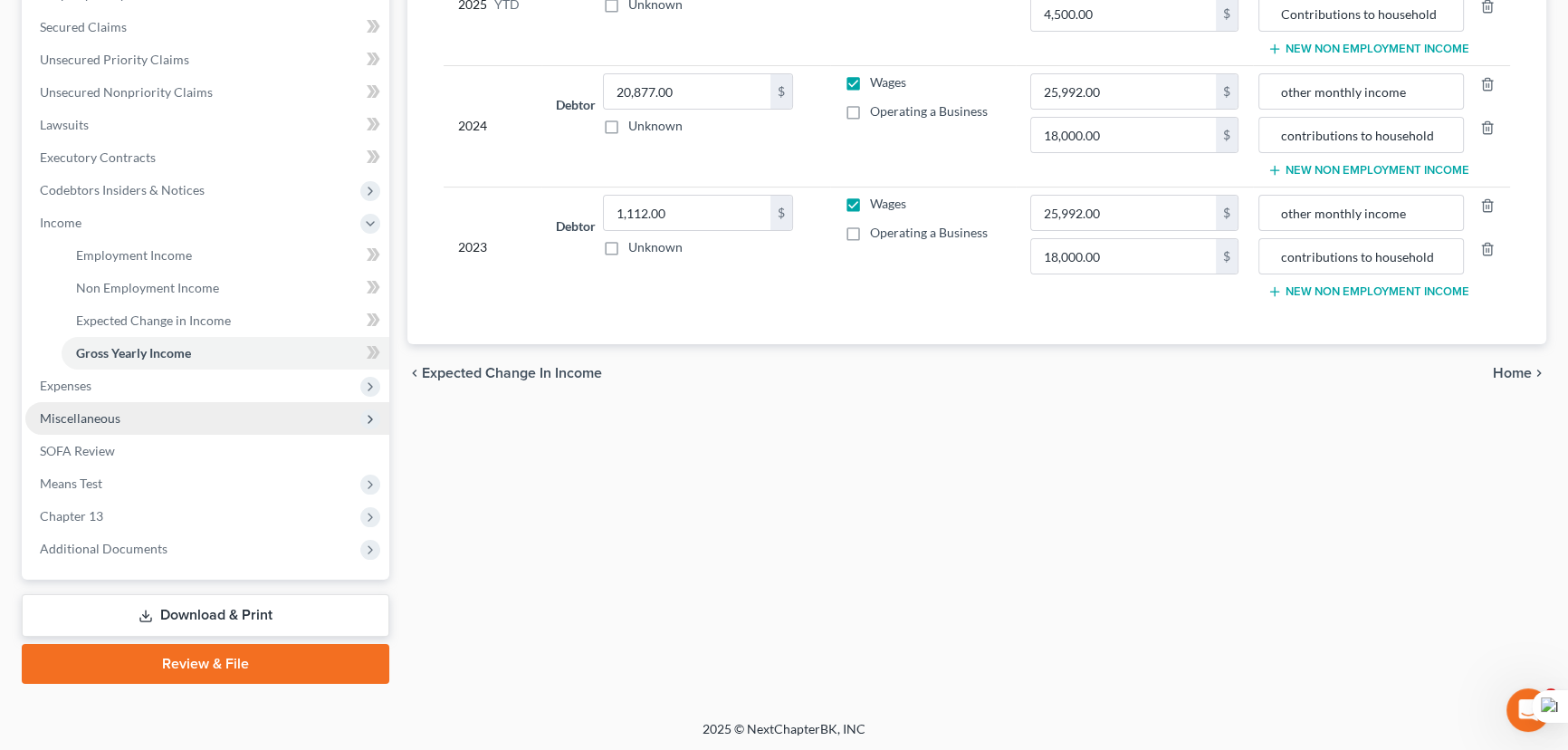
click at [113, 392] on span "Expenses" at bounding box center [207, 386] width 364 height 32
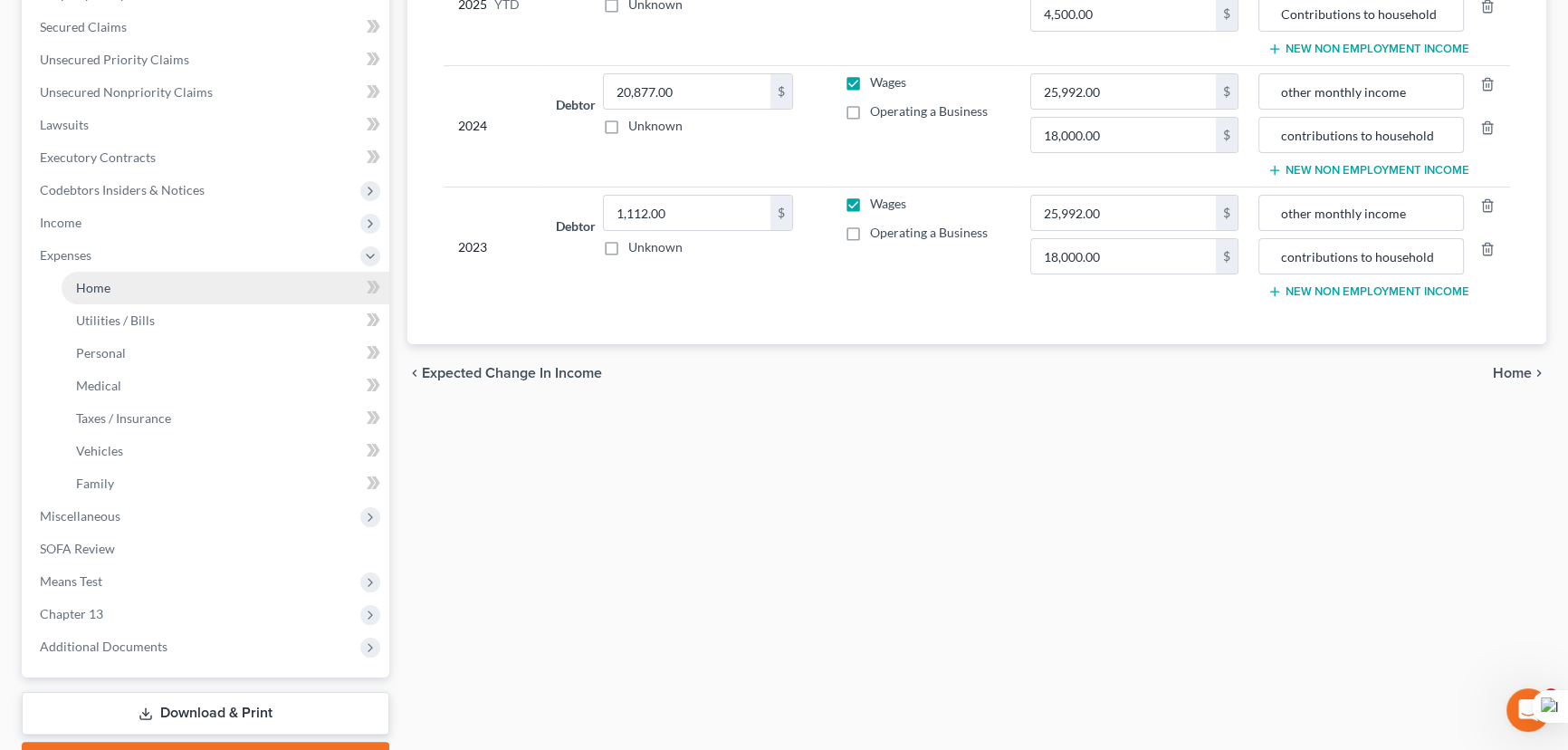
click at [119, 290] on link "Home" at bounding box center [225, 288] width 328 height 32
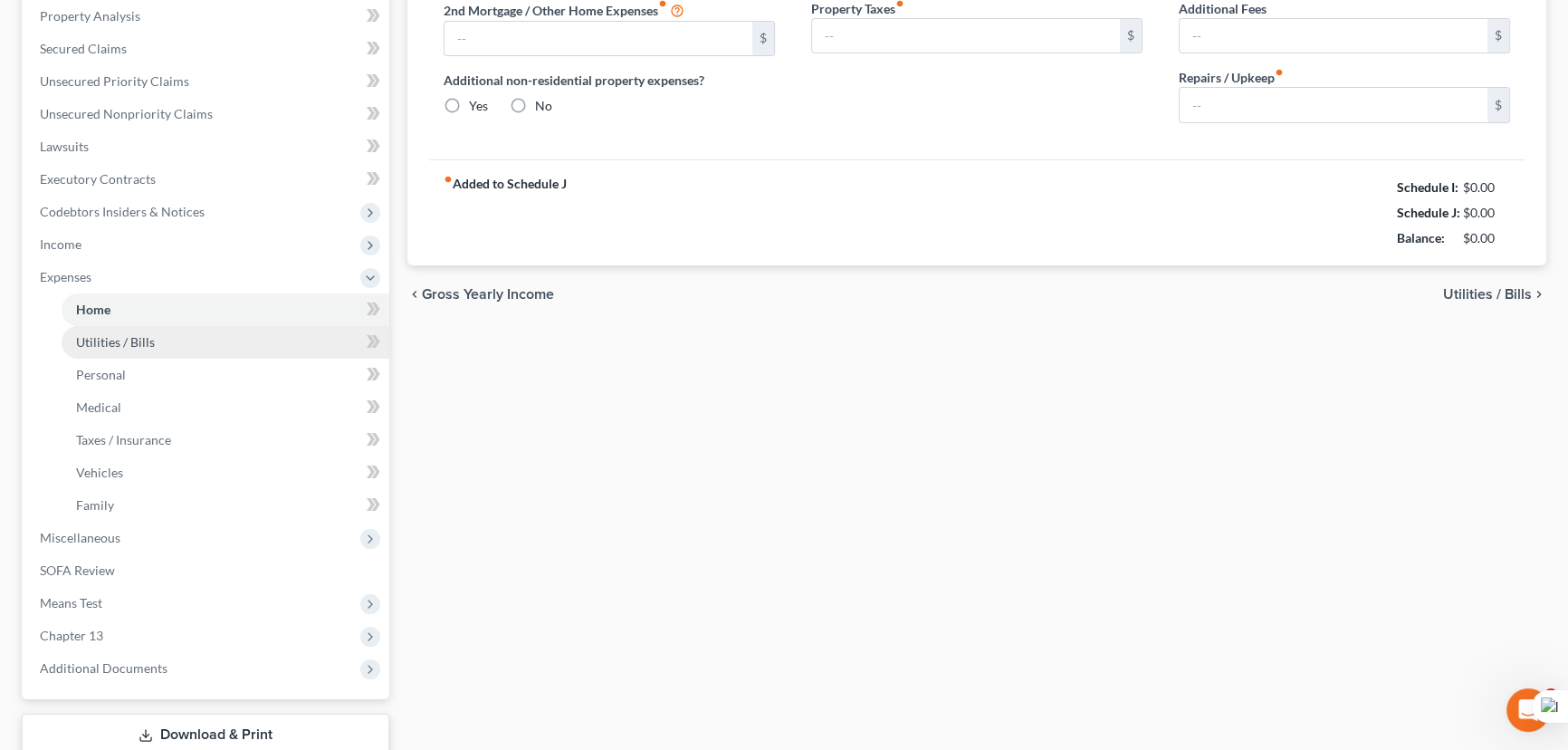
type input "1,800.00"
type input "0.00"
radio input "true"
type input "0.00"
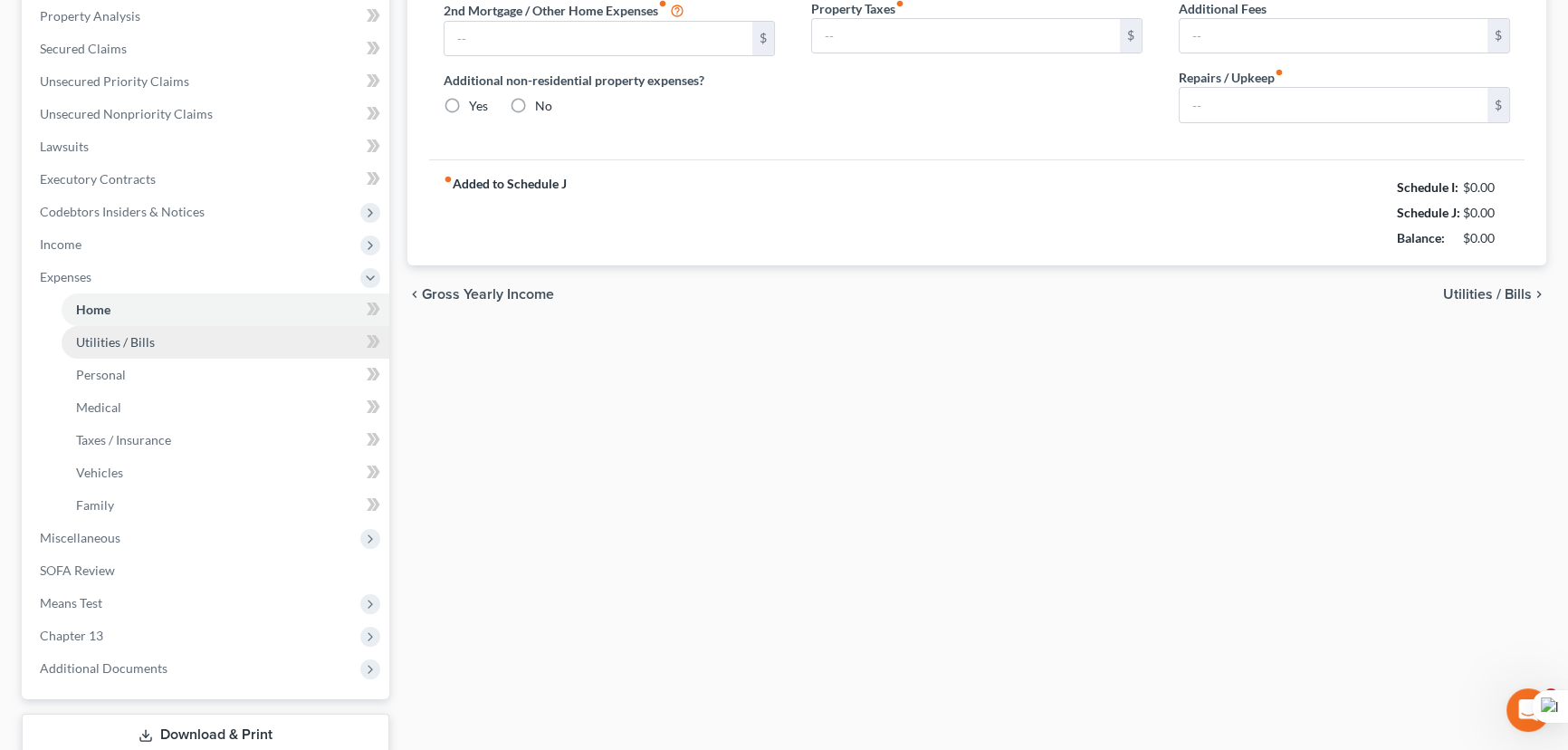
type input "0.00"
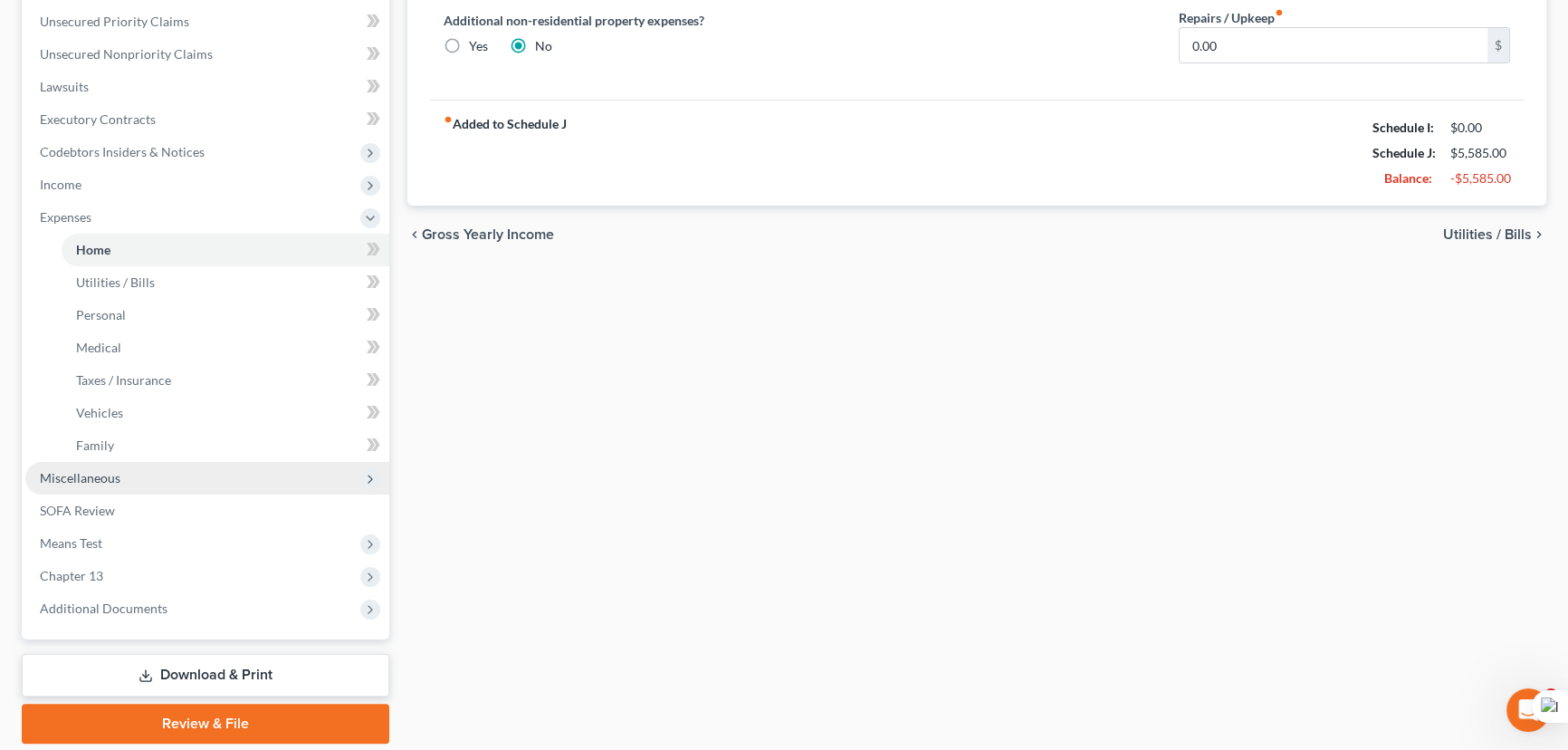
click at [101, 471] on span "Miscellaneous" at bounding box center [79, 478] width 80 height 15
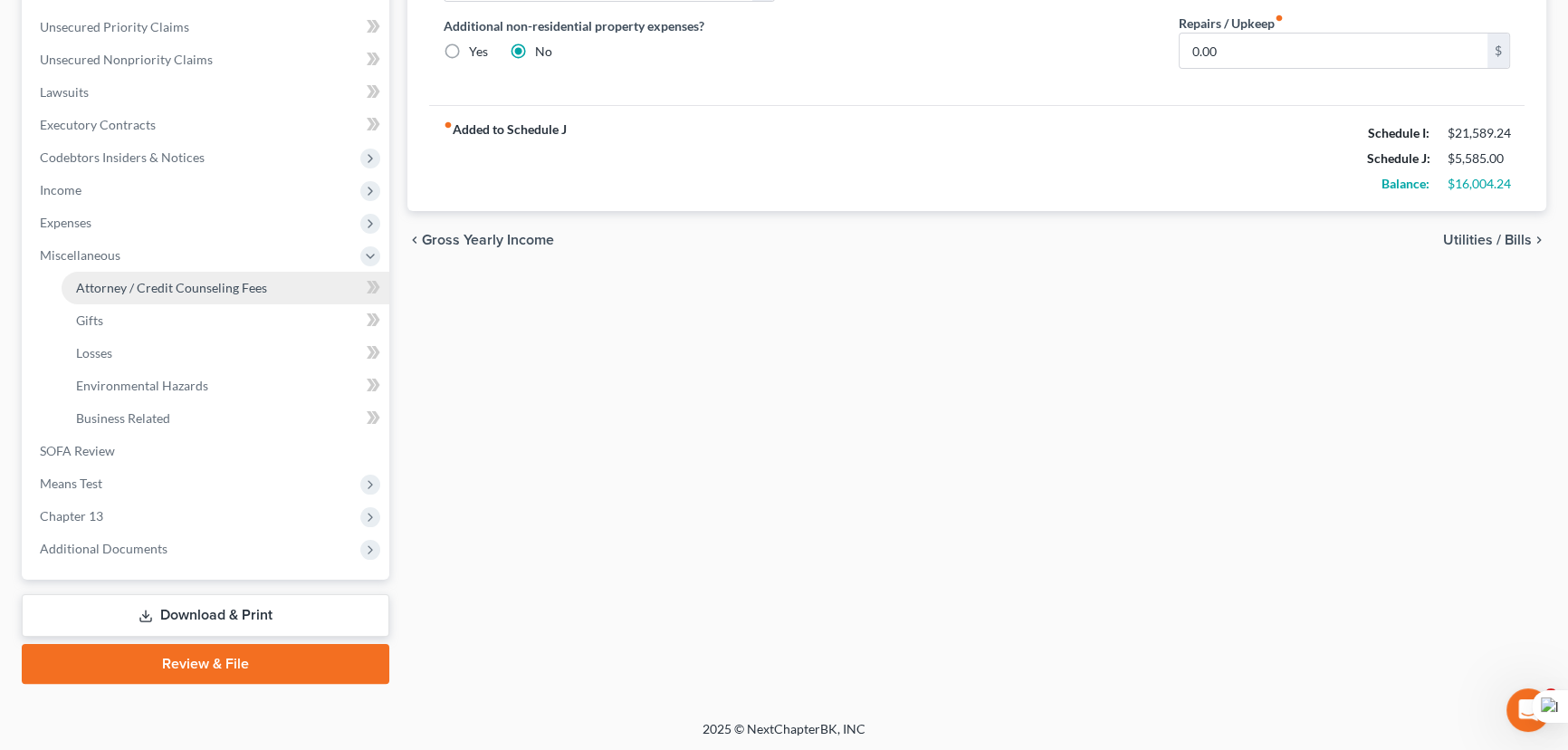
drag, startPoint x: 155, startPoint y: 291, endPoint x: 246, endPoint y: 293, distance: 91.0
click at [155, 290] on span "Attorney / Credit Counseling Fees" at bounding box center [171, 288] width 191 height 15
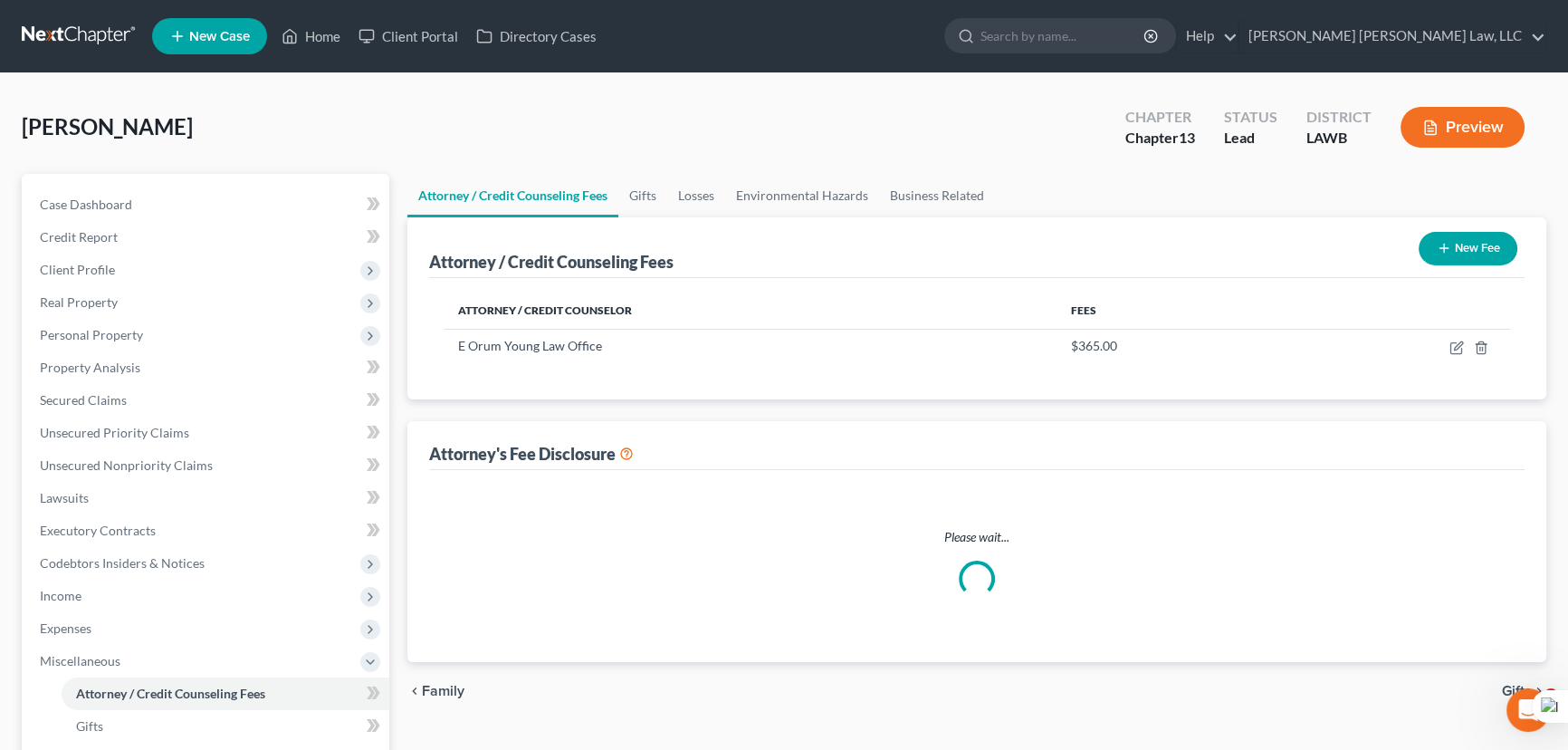
select select "1"
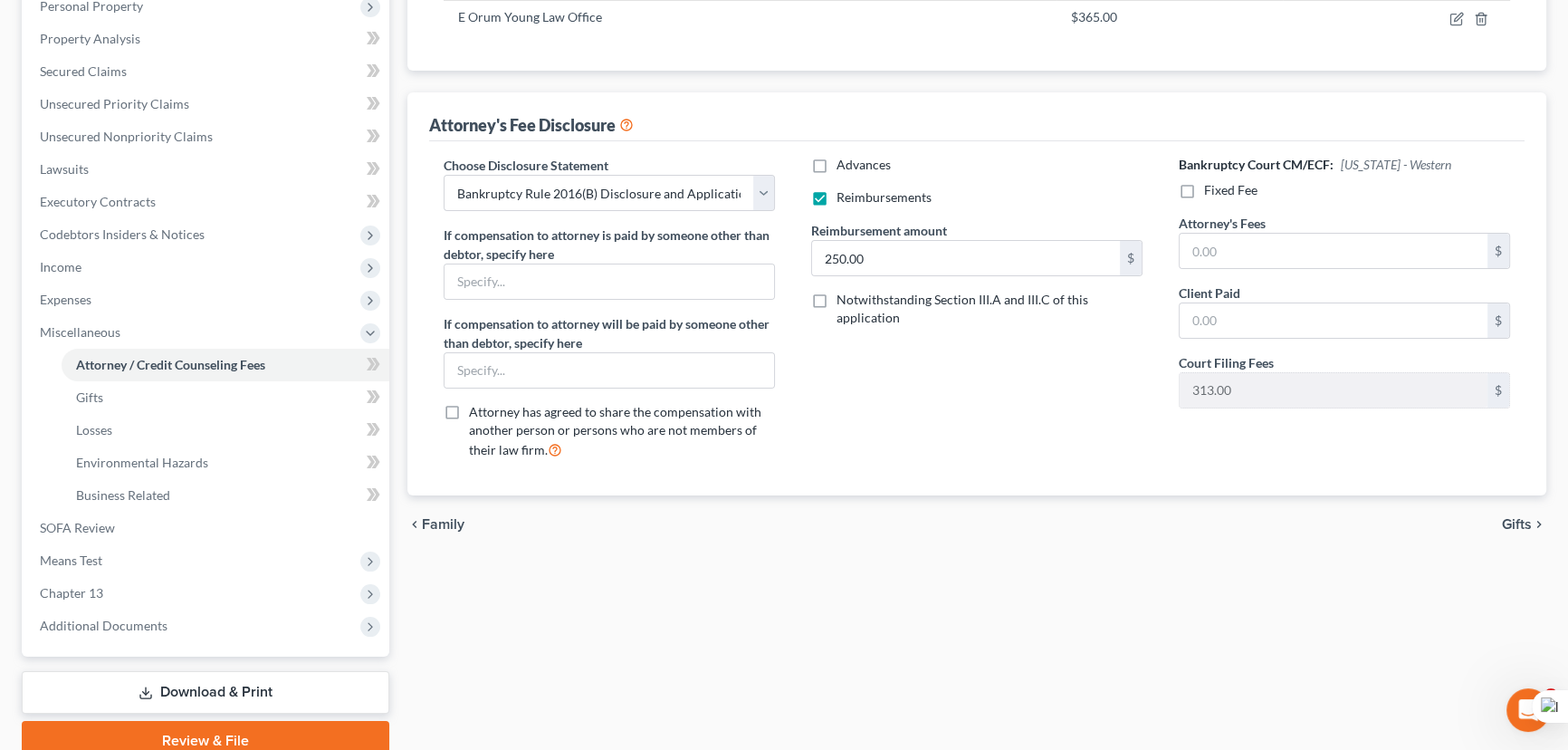
click at [1204, 187] on label "Fixed Fee" at bounding box center [1231, 190] width 54 height 18
click at [1212, 187] on input "Fixed Fee" at bounding box center [1217, 187] width 11 height 11
checkbox input "true"
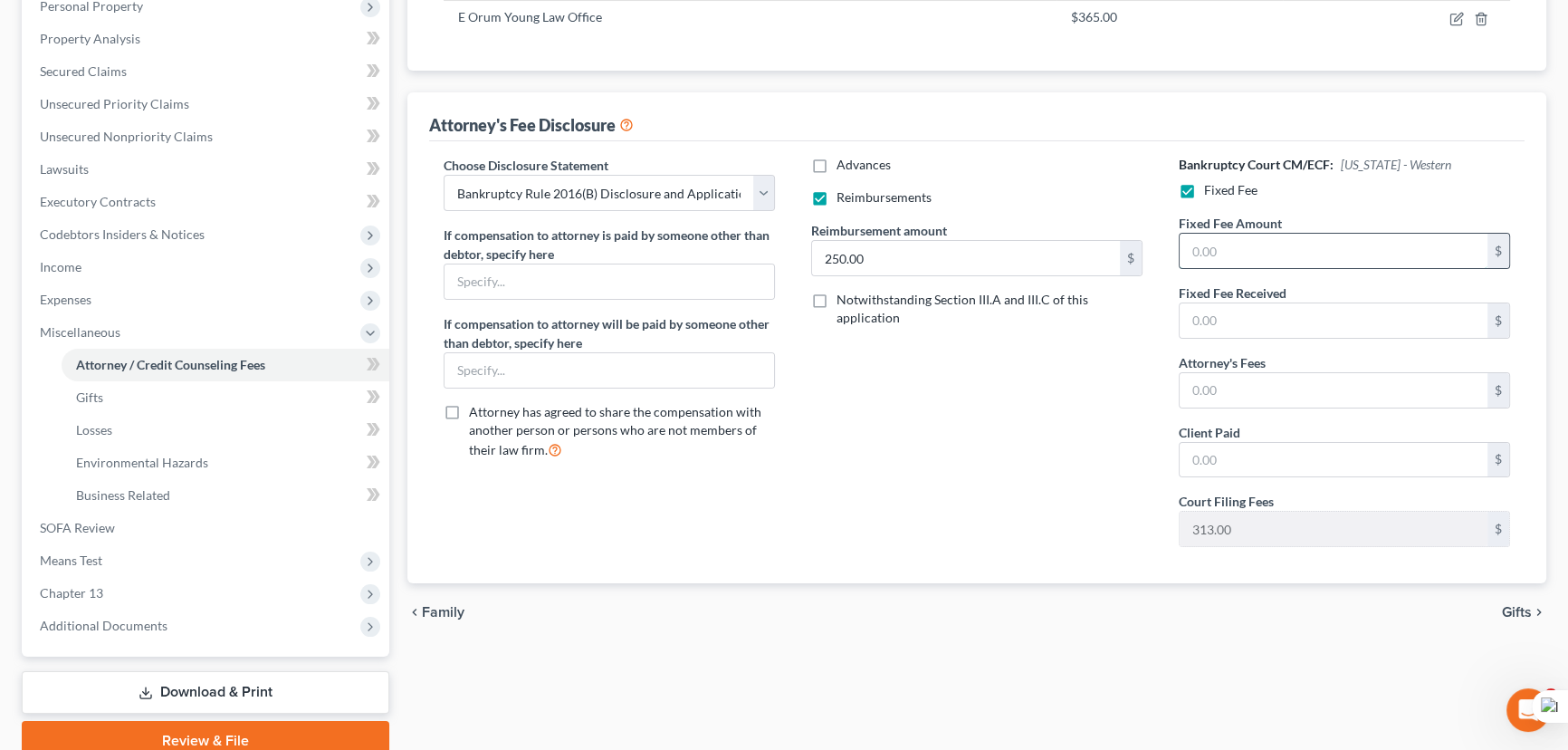
click at [1243, 247] on input "text" at bounding box center [1334, 251] width 308 height 34
type input "5,025"
click at [1386, 389] on input "text" at bounding box center [1334, 391] width 308 height 34
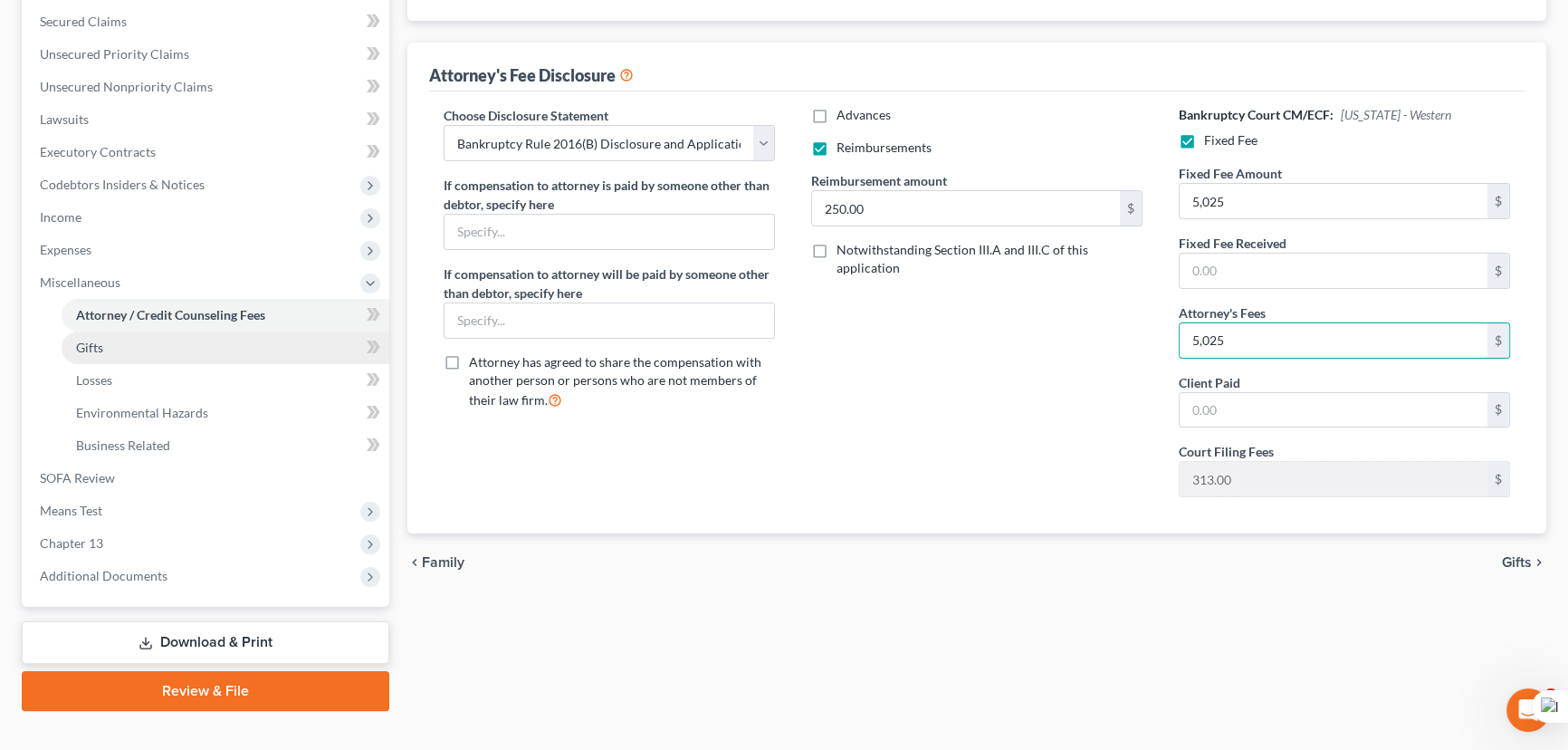
scroll to position [406, 0]
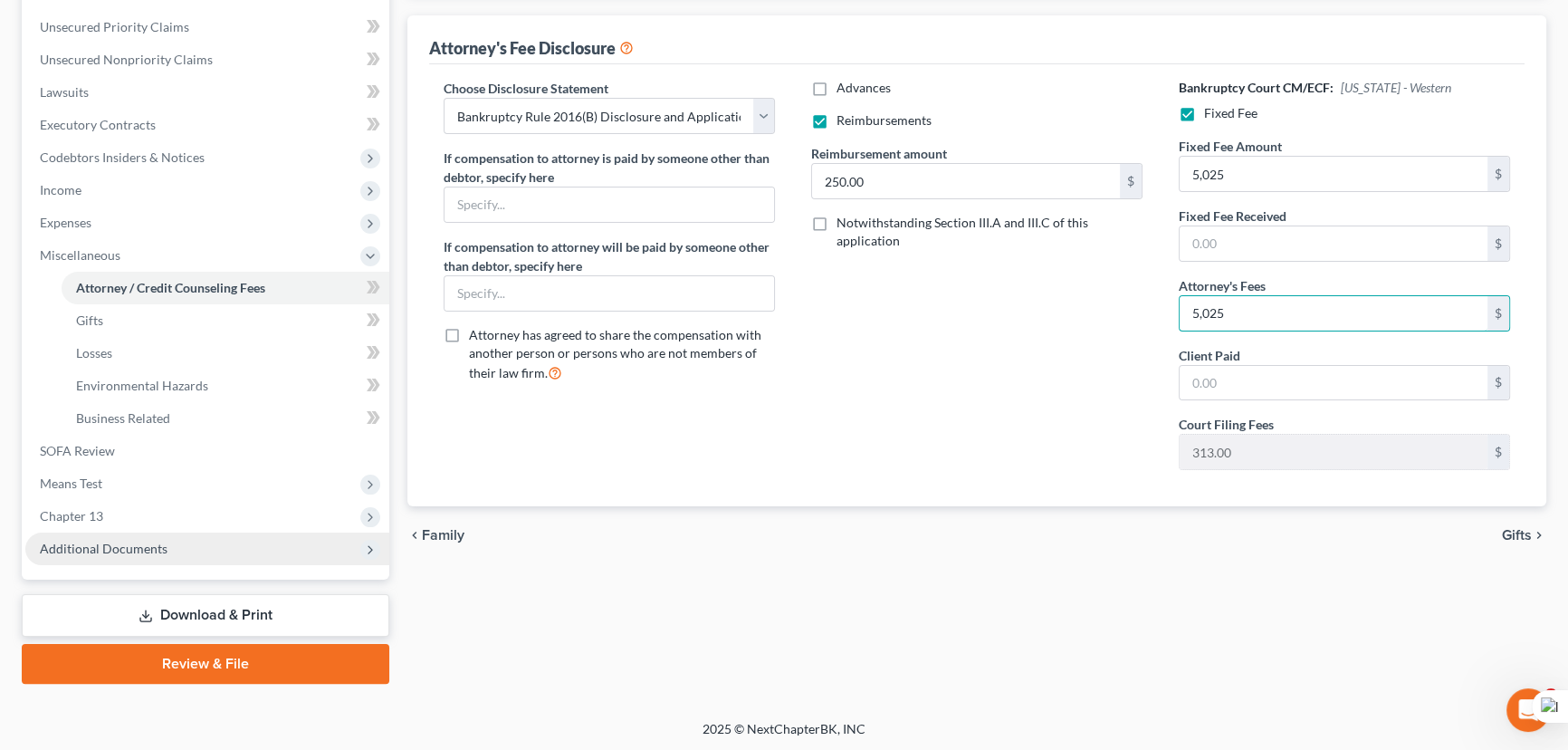
type input "5,025"
click at [106, 547] on span "Additional Documents" at bounding box center [103, 549] width 128 height 15
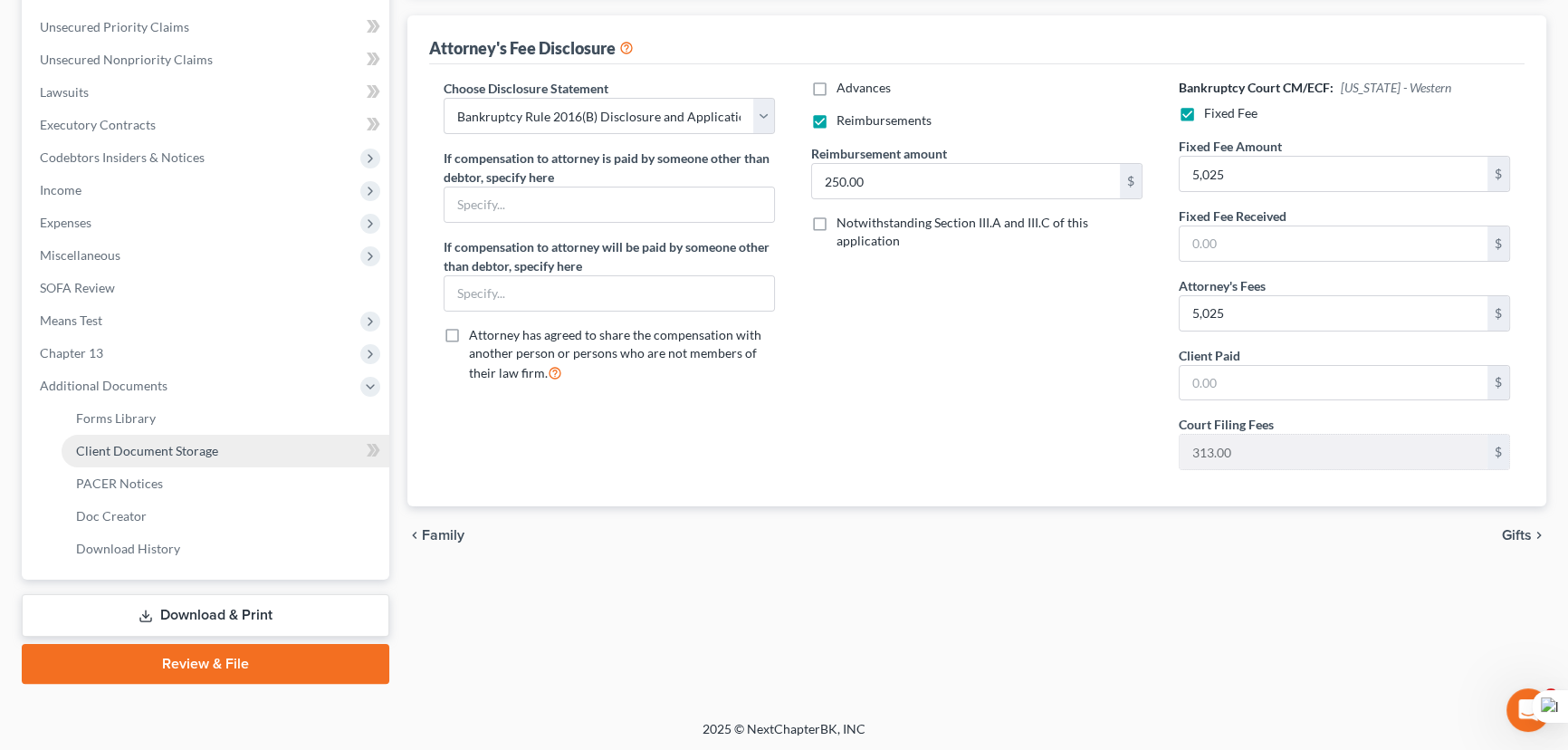
click at [164, 437] on link "Client Document Storage" at bounding box center [225, 451] width 328 height 32
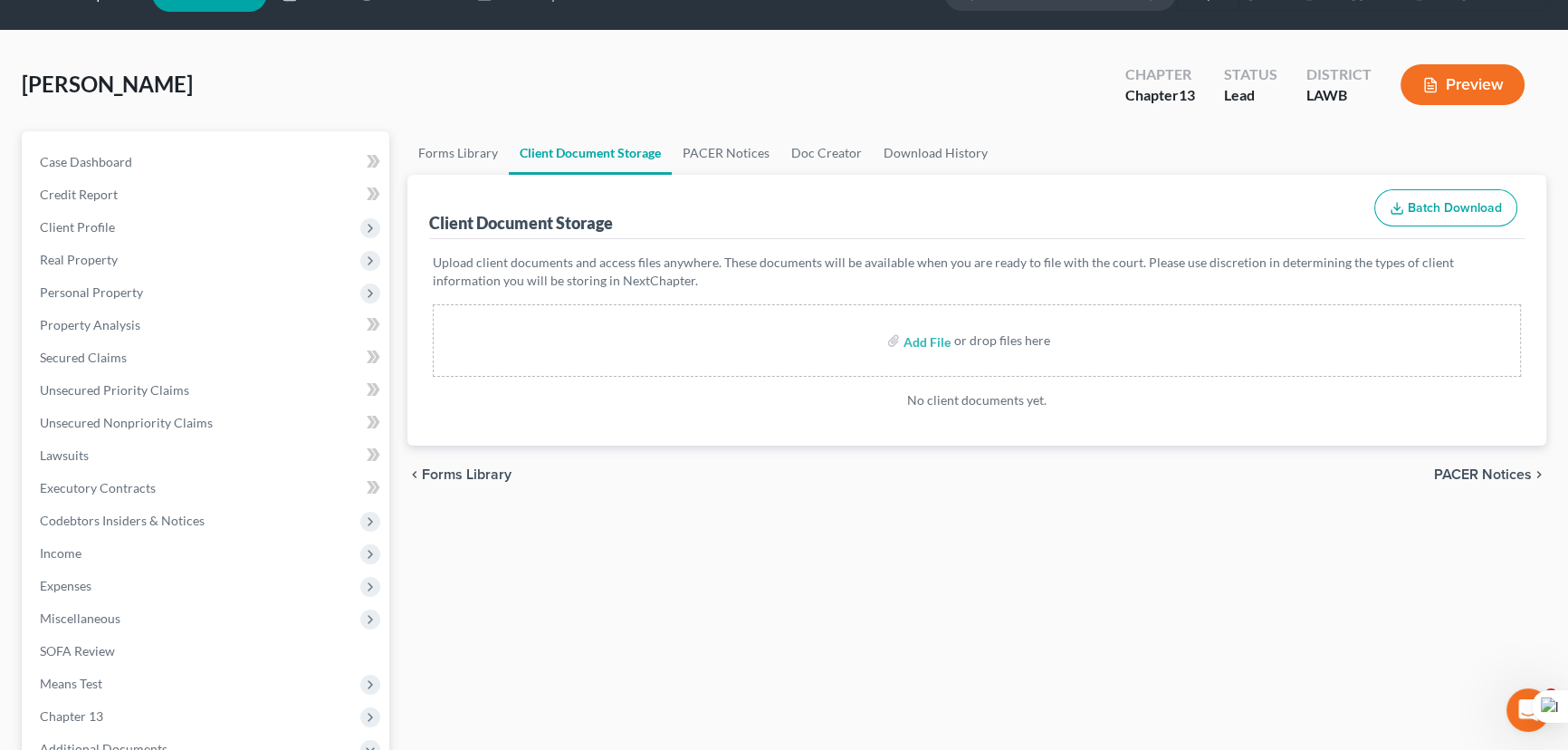
scroll to position [81, 0]
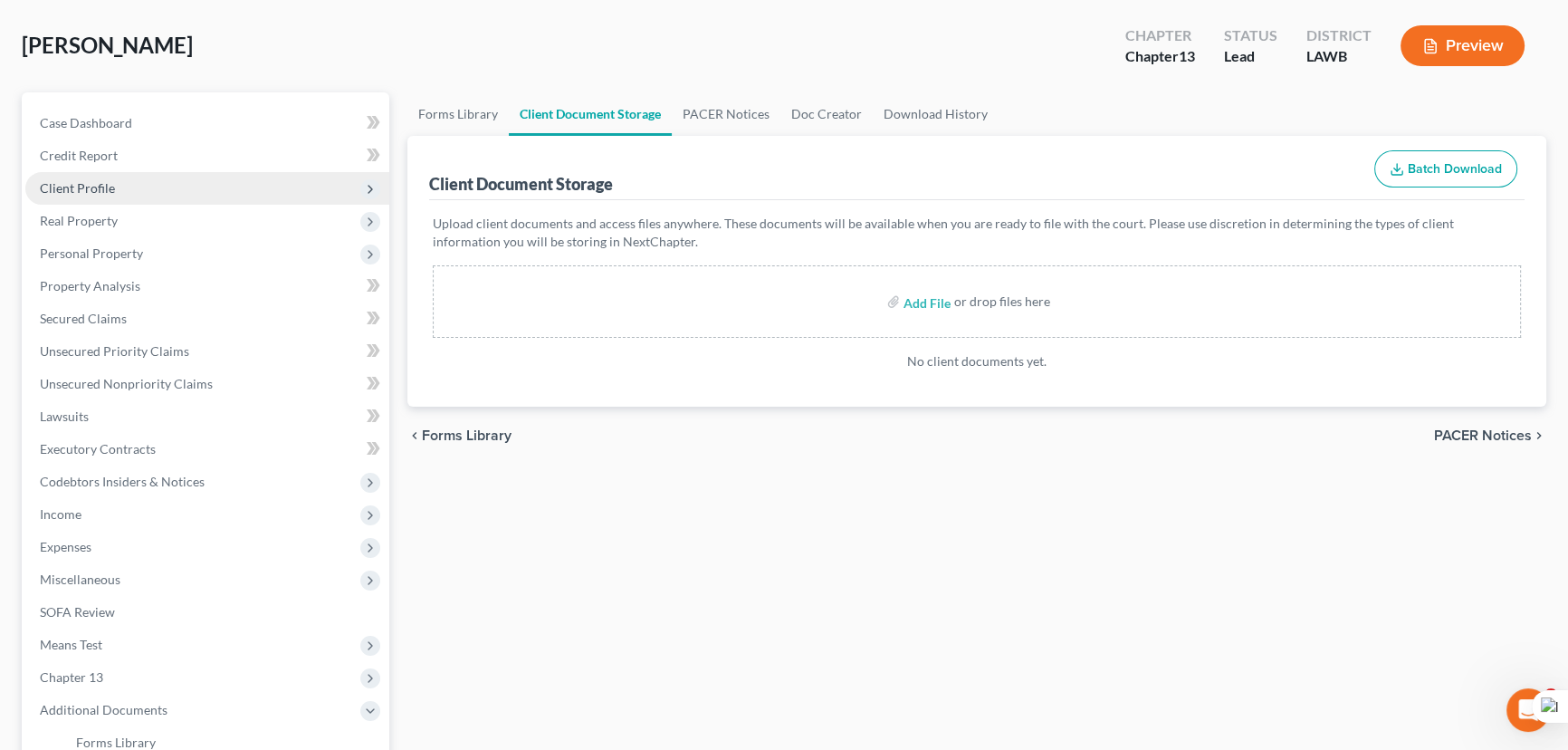
click at [207, 184] on span "Client Profile" at bounding box center [207, 188] width 364 height 32
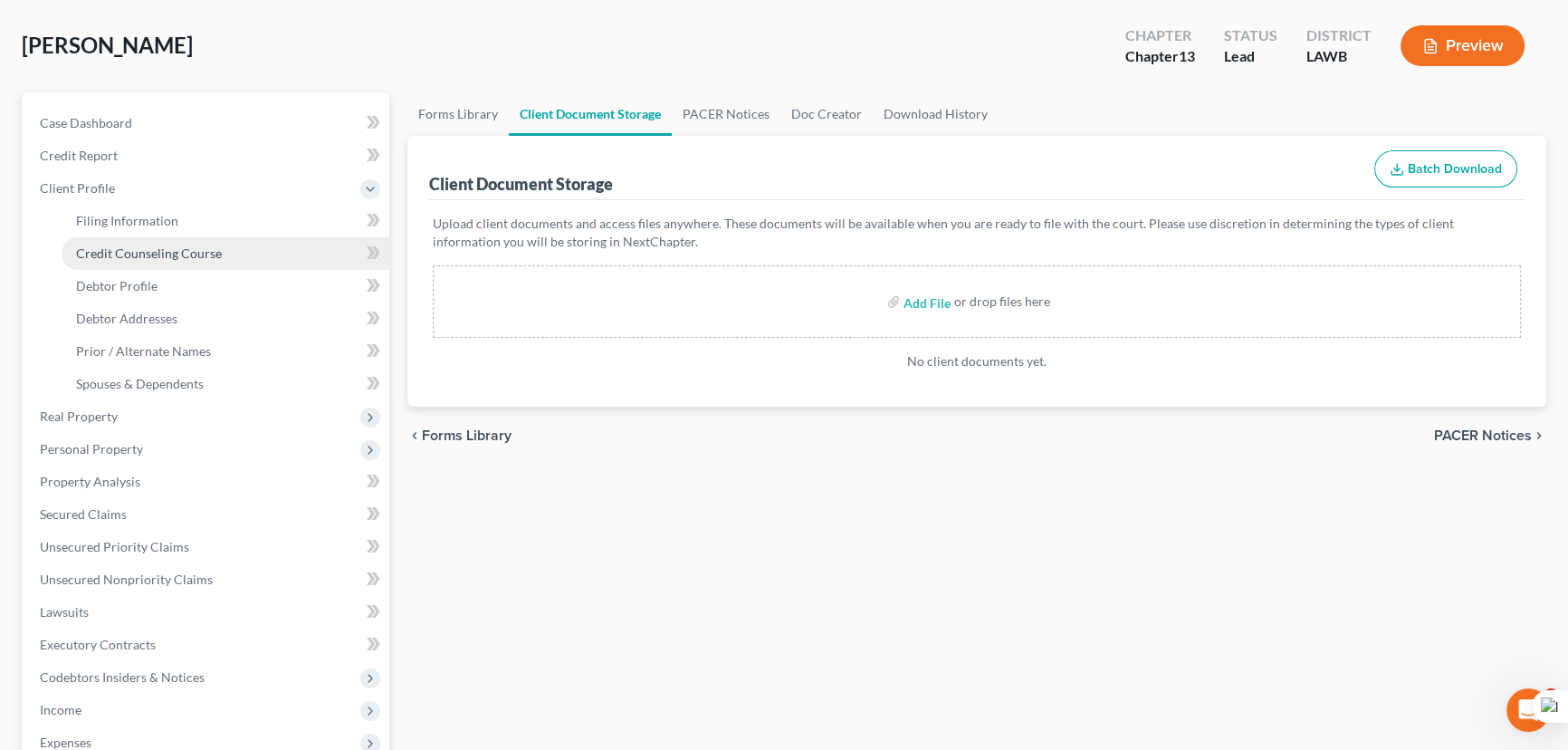
click at [217, 251] on span "Credit Counseling Course" at bounding box center [148, 253] width 146 height 15
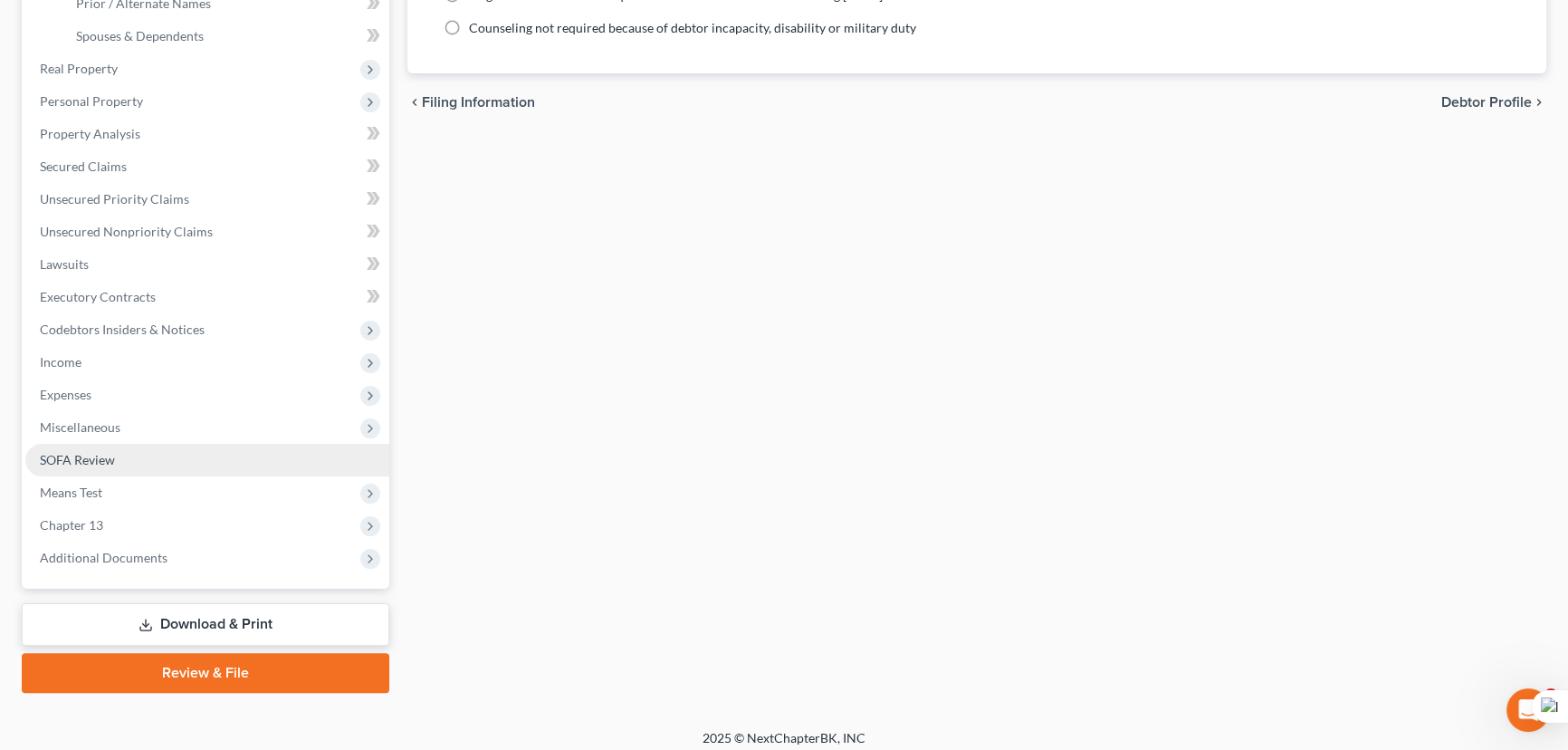
scroll to position [439, 0]
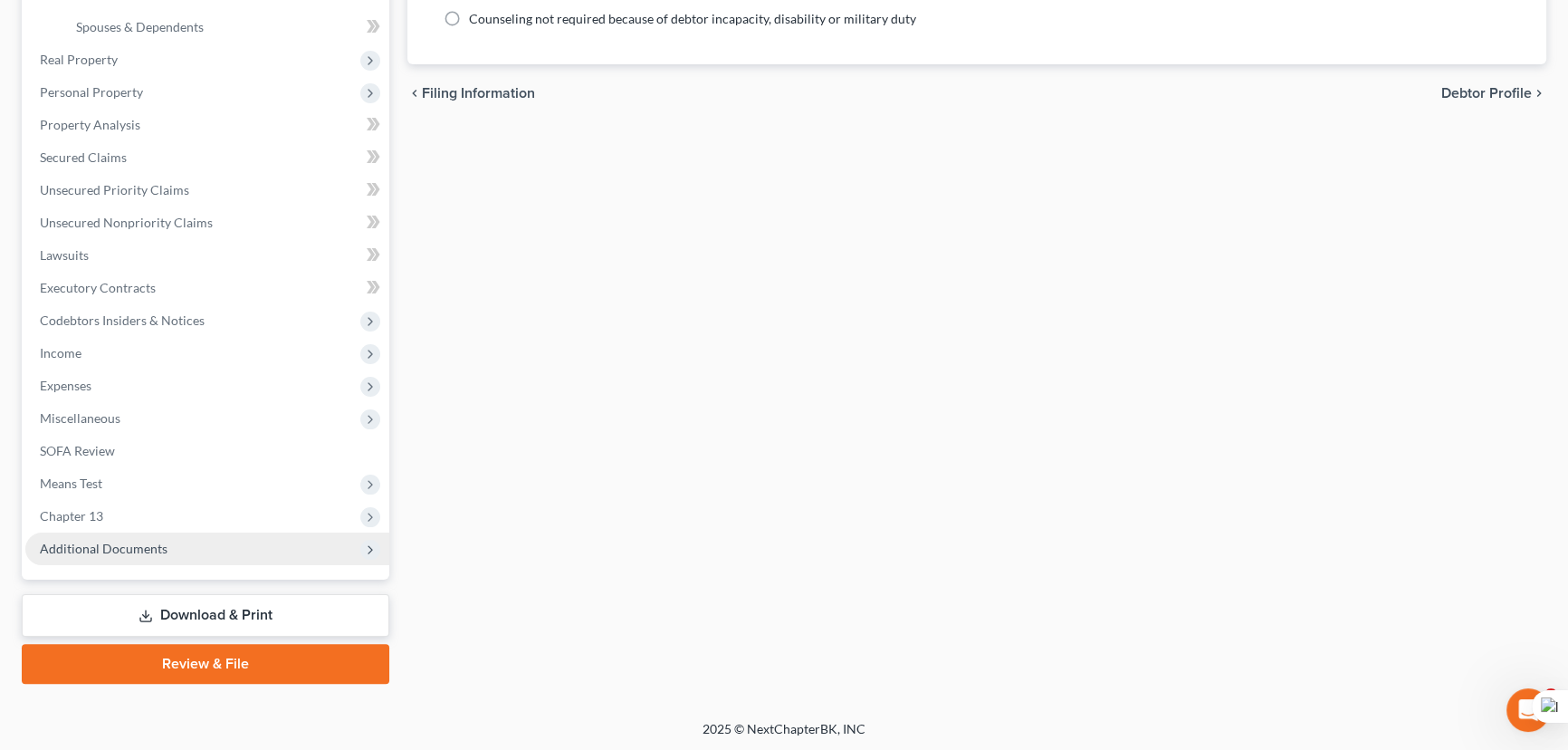
click at [198, 542] on span "Additional Documents" at bounding box center [207, 549] width 364 height 32
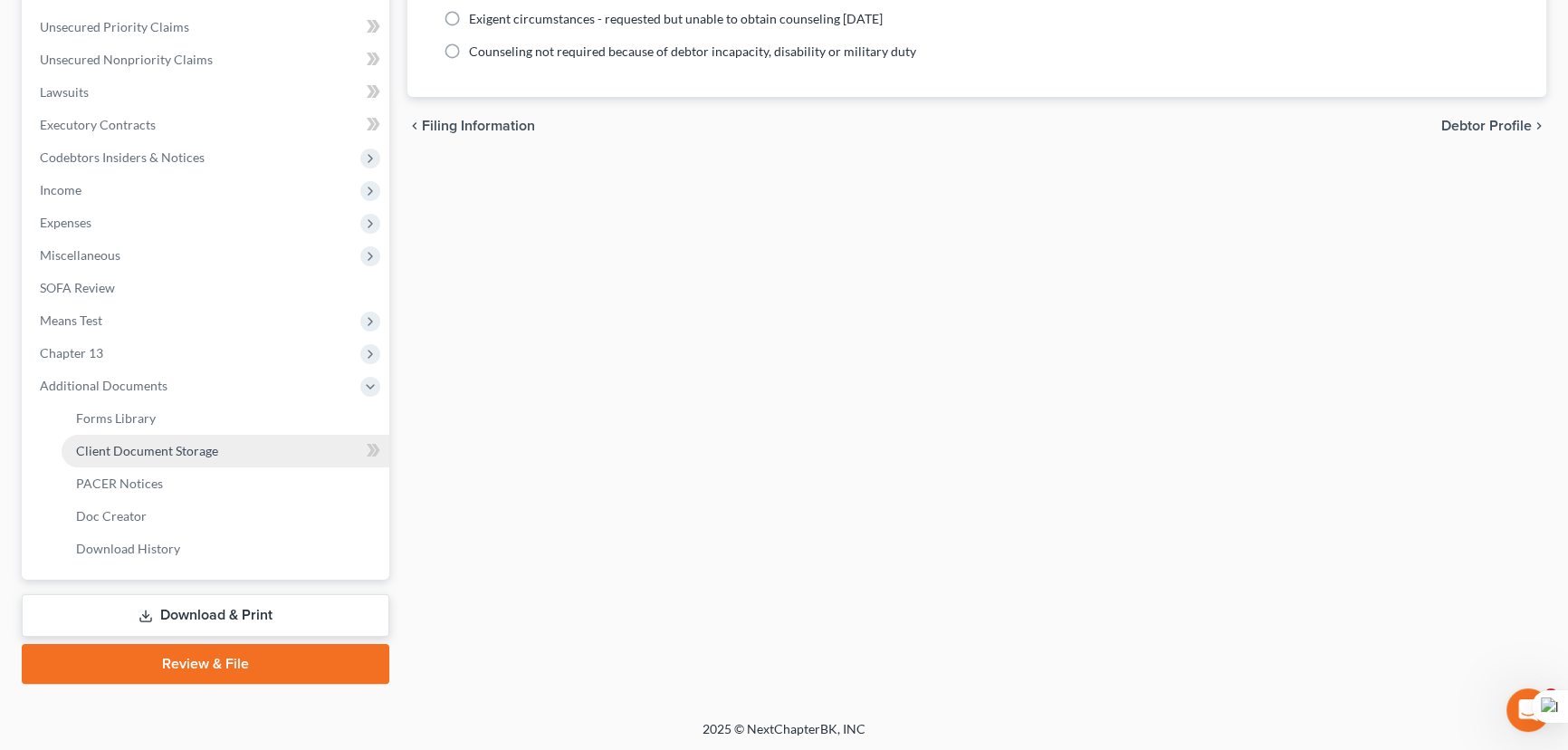
click at [214, 461] on link "Client Document Storage" at bounding box center [225, 451] width 328 height 32
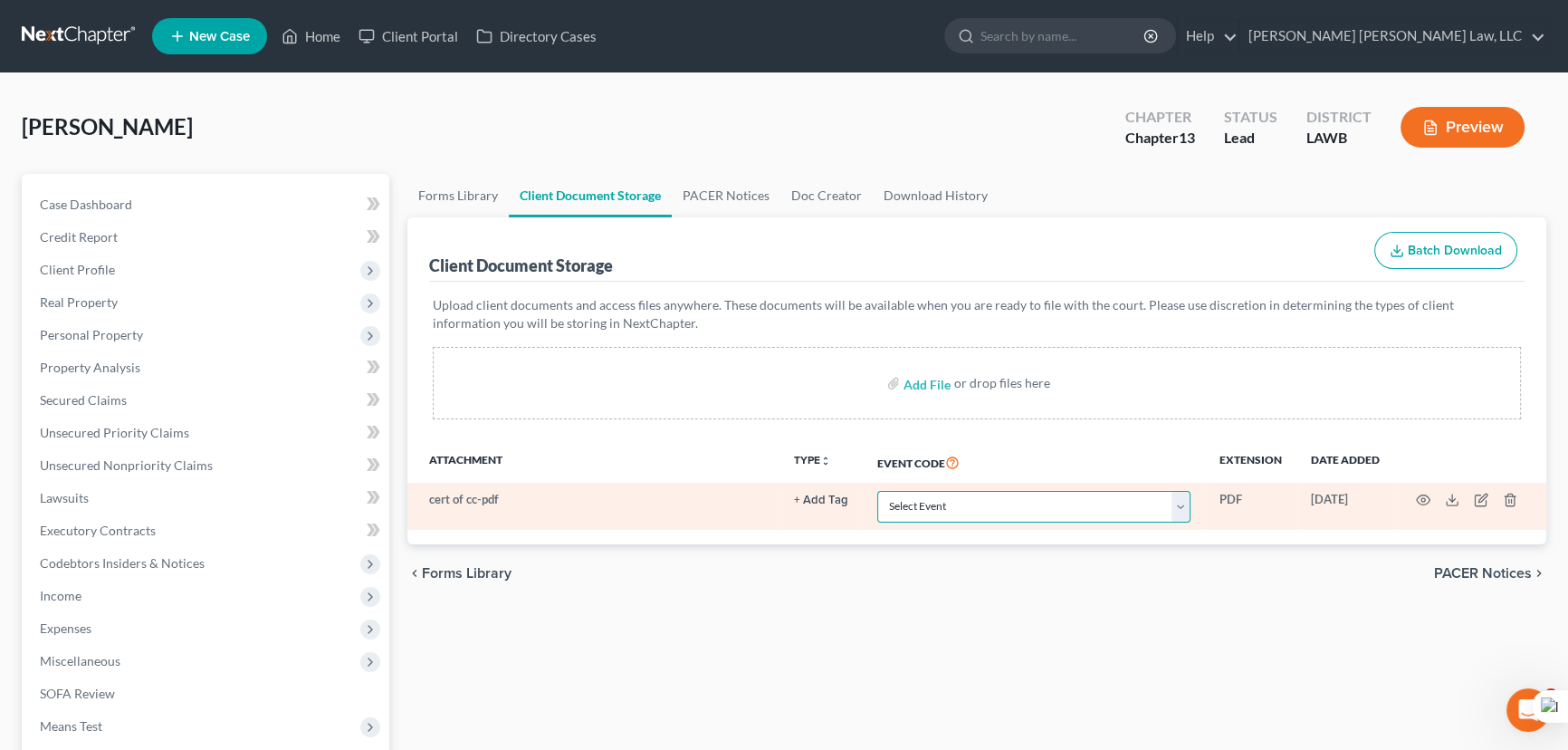
click at [968, 505] on select "Select Event 20 Largest Unsecured Creditors Amended Creditor Matrix (Fee) Amend…" at bounding box center [1034, 507] width 314 height 32
select select "9"
click at [877, 491] on select "Select Event 20 Largest Unsecured Creditors Amended Creditor Matrix (Fee) Amend…" at bounding box center [1034, 507] width 314 height 32
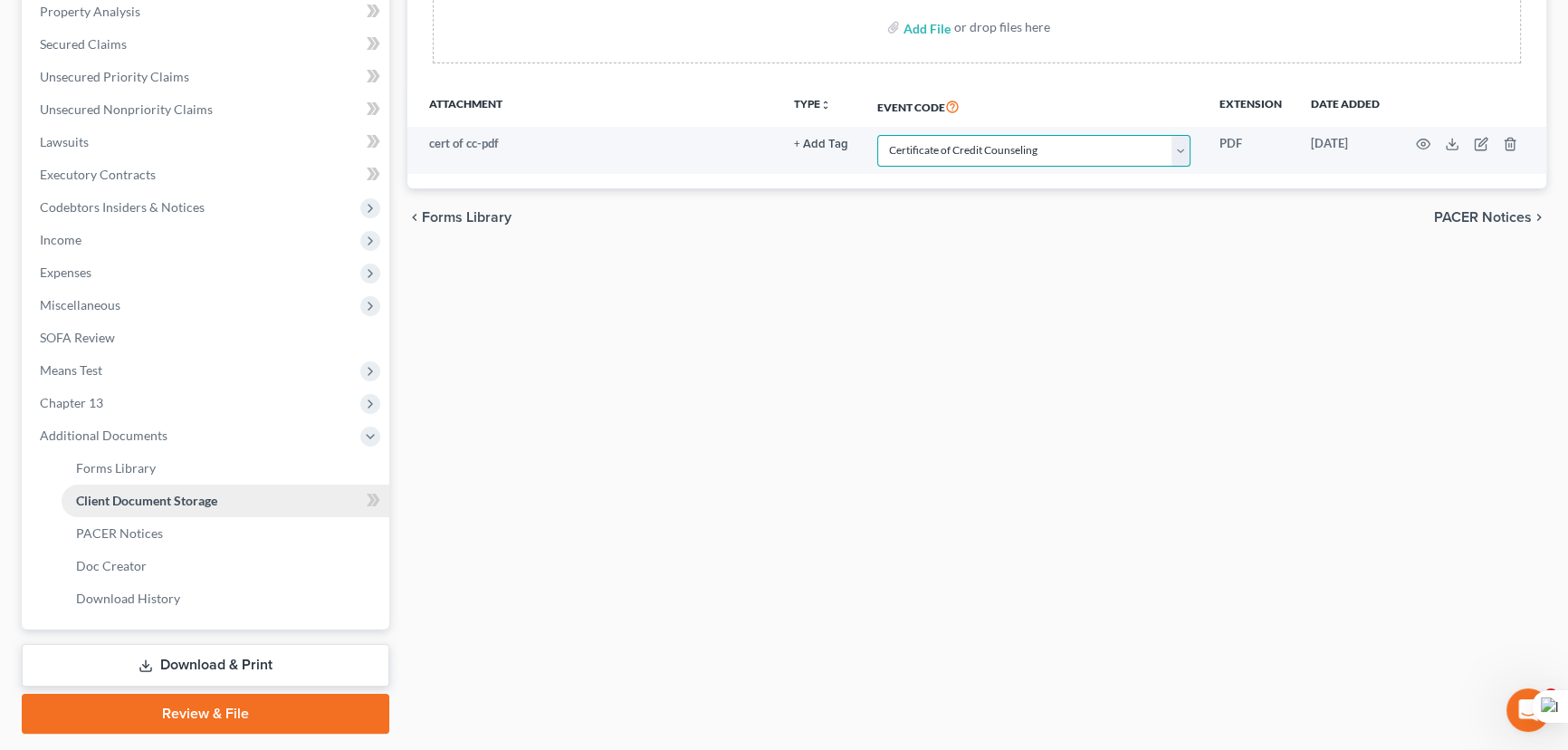
scroll to position [406, 0]
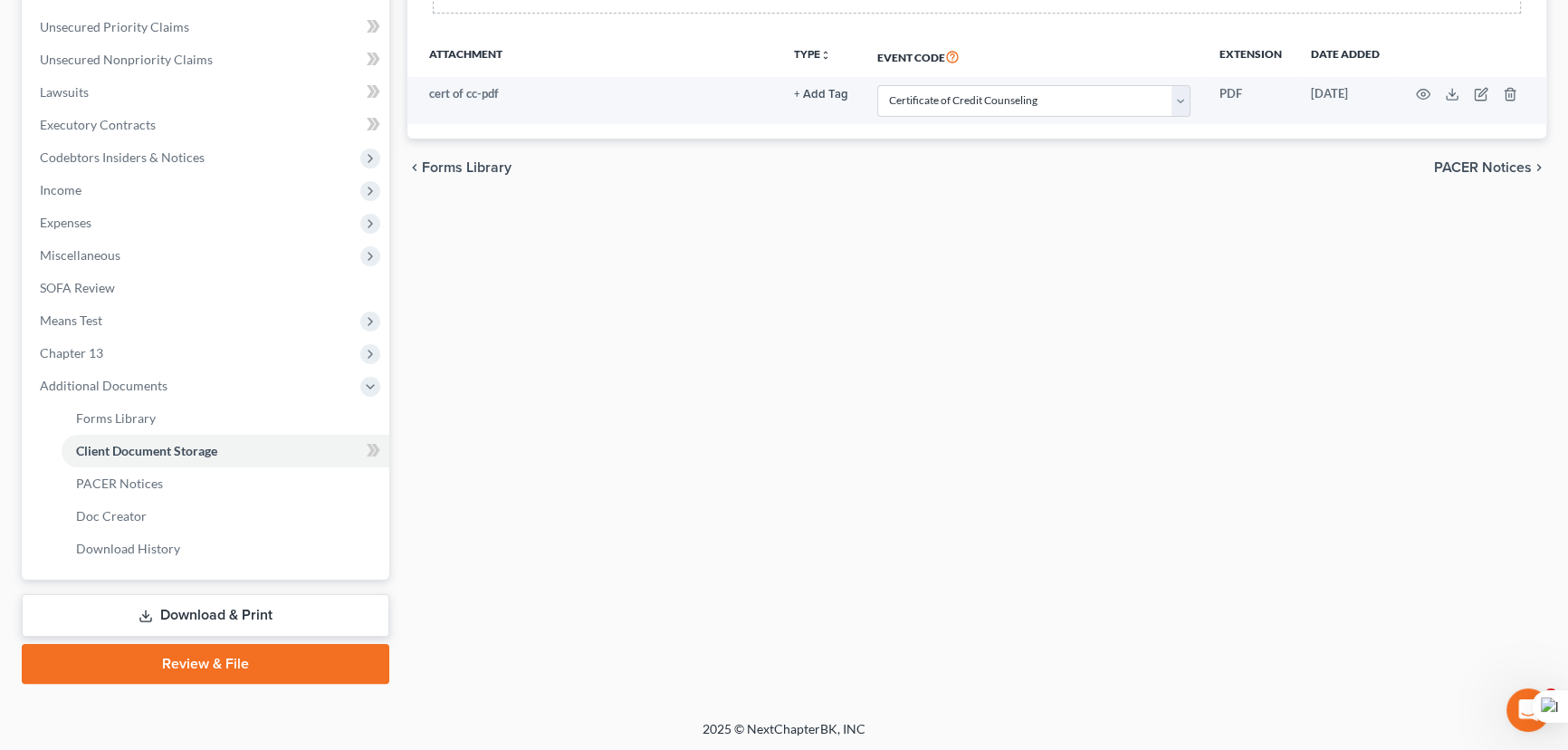
click at [200, 657] on link "Review & File" at bounding box center [205, 664] width 368 height 40
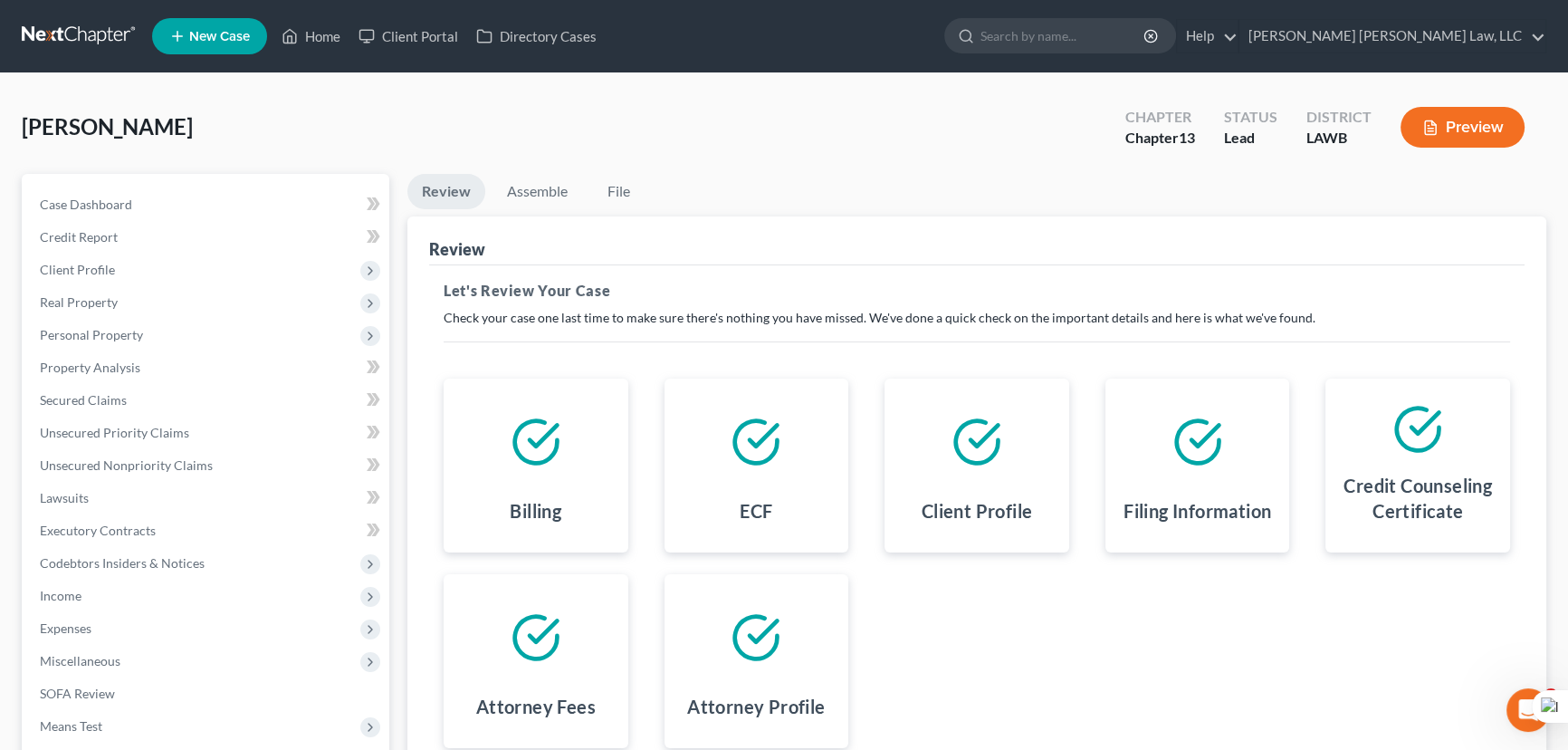
click at [577, 207] on li "Assemble" at bounding box center [537, 195] width 90 height 43
click at [547, 185] on link "Assemble" at bounding box center [537, 191] width 90 height 35
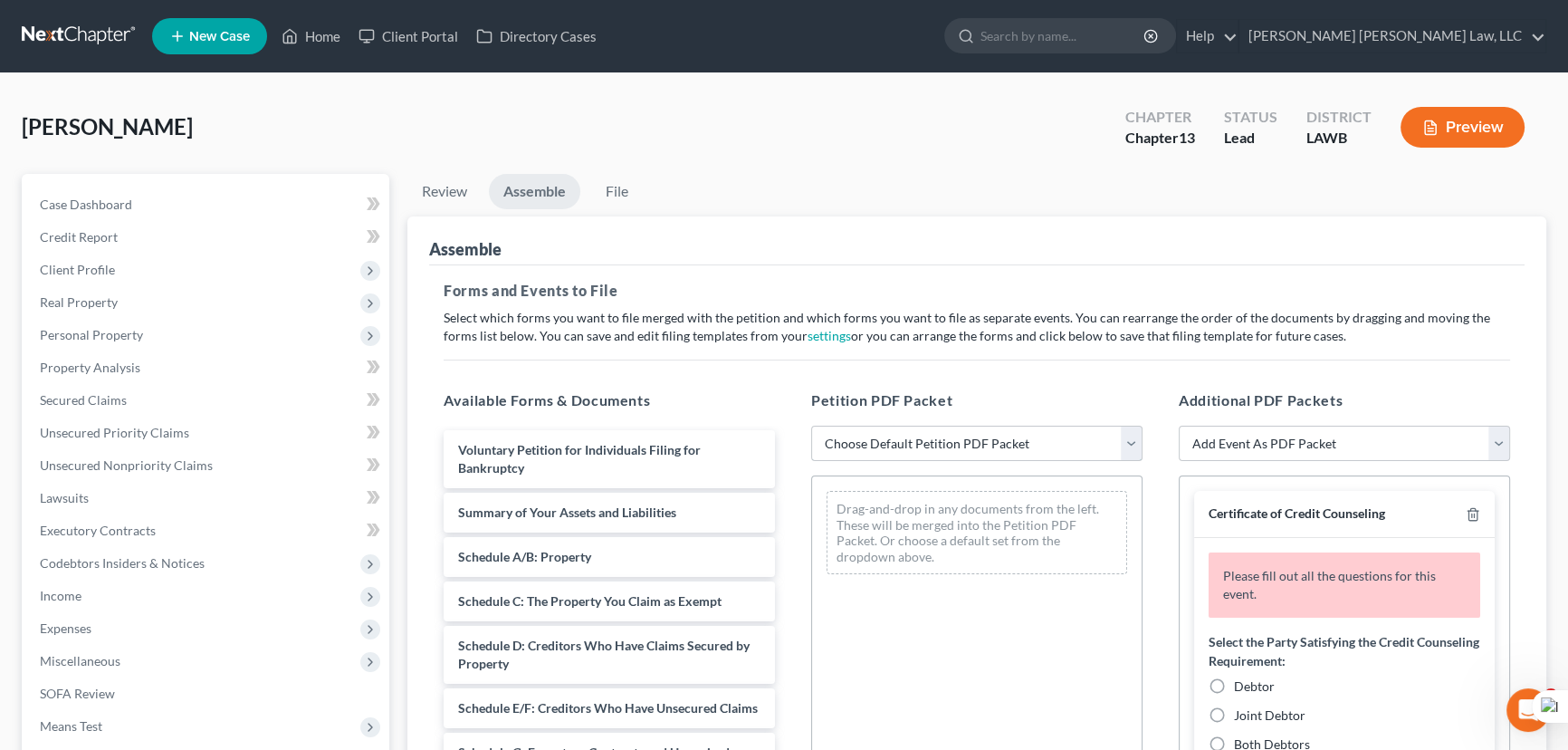
drag, startPoint x: 967, startPoint y: 445, endPoint x: 965, endPoint y: 455, distance: 10.2
click at [967, 444] on select "Choose Default Petition PDF Packet Complete Bankruptcy Petition (all forms and …" at bounding box center [976, 444] width 332 height 36
select select "0"
click at [811, 426] on select "Choose Default Petition PDF Packet Complete Bankruptcy Petition (all forms and …" at bounding box center [976, 444] width 332 height 36
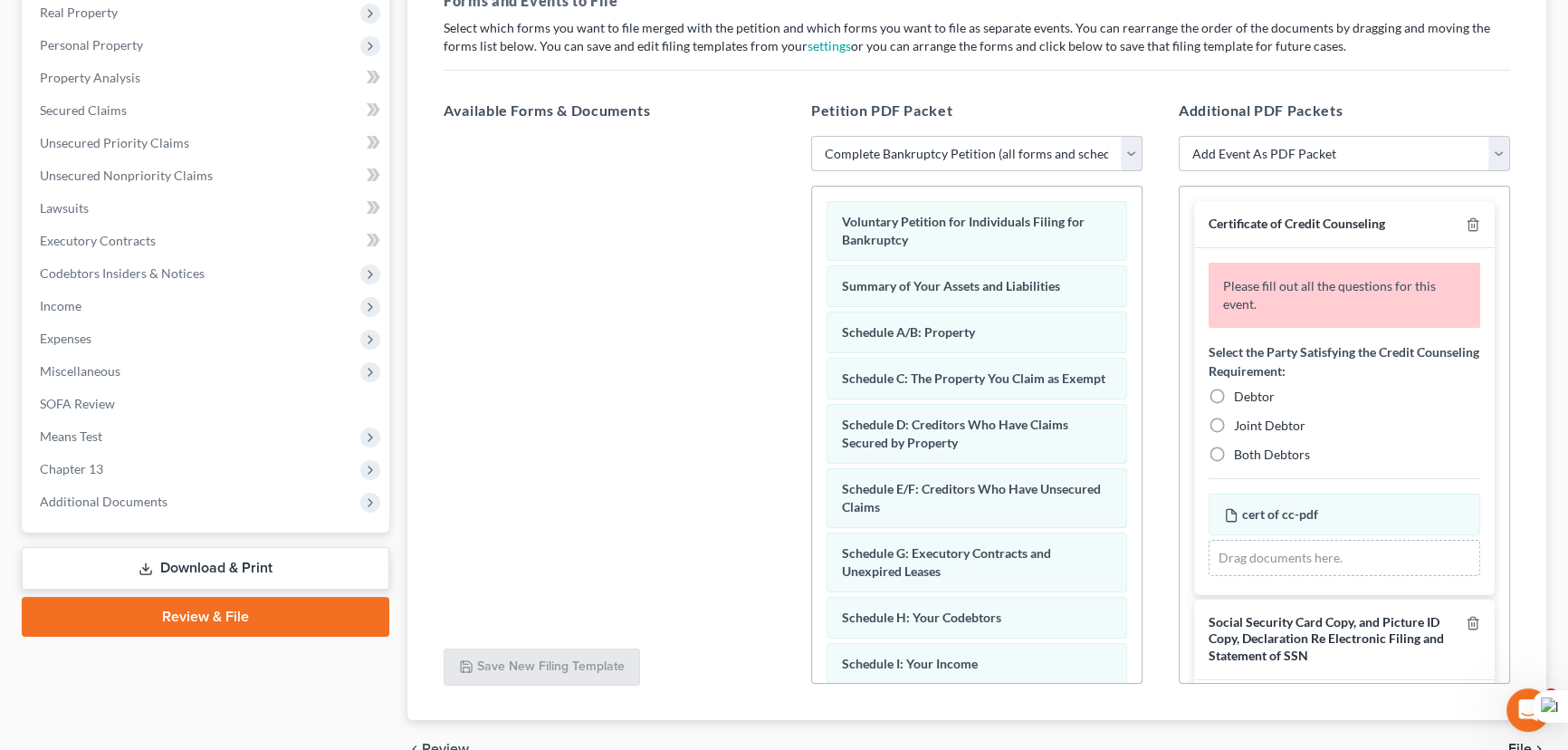
scroll to position [329, 0]
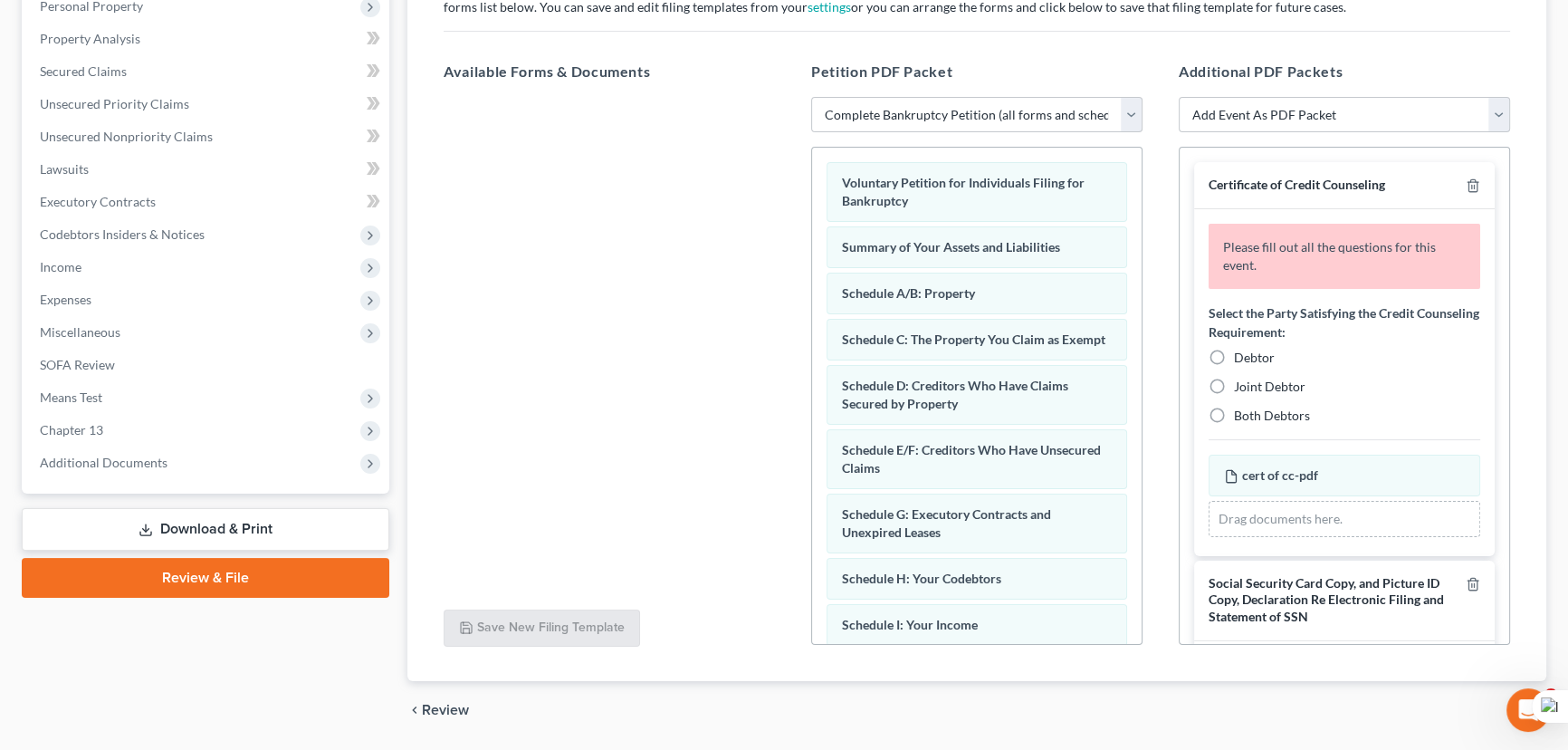
click at [1234, 357] on label "Debtor" at bounding box center [1254, 358] width 41 height 18
click at [1242, 357] on input "Debtor" at bounding box center [1248, 355] width 11 height 11
radio input "true"
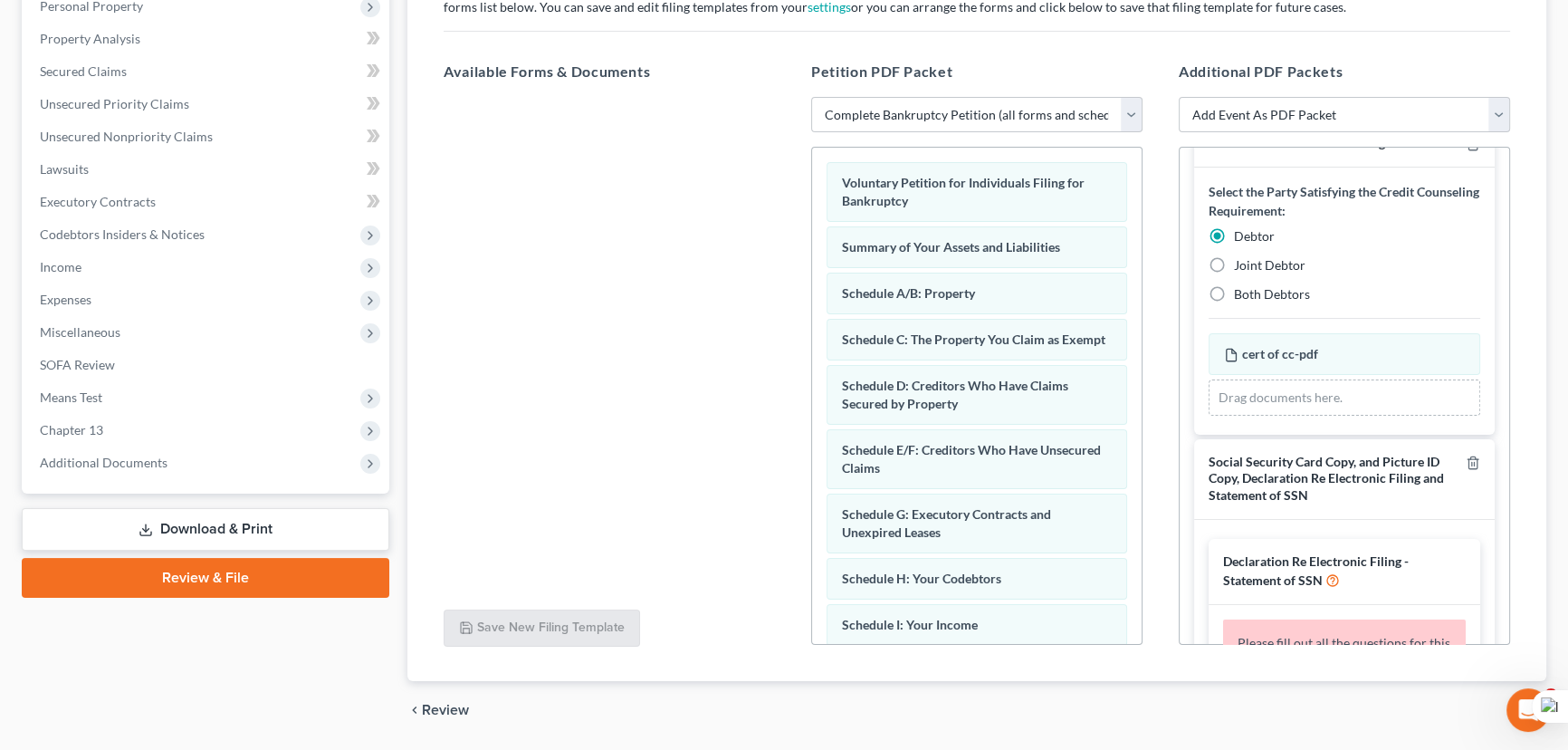
scroll to position [81, 0]
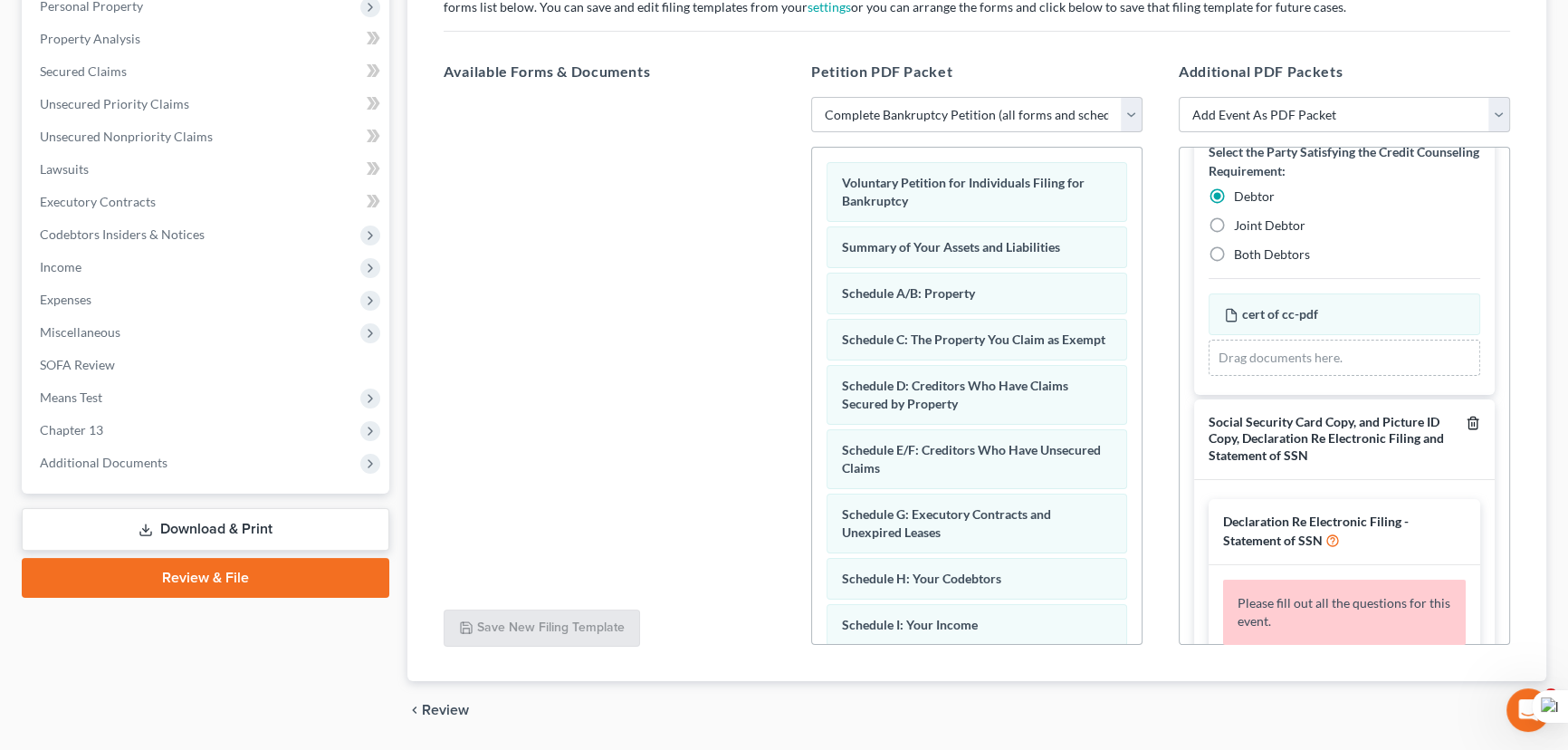
click at [1467, 421] on icon "button" at bounding box center [1473, 423] width 14 height 14
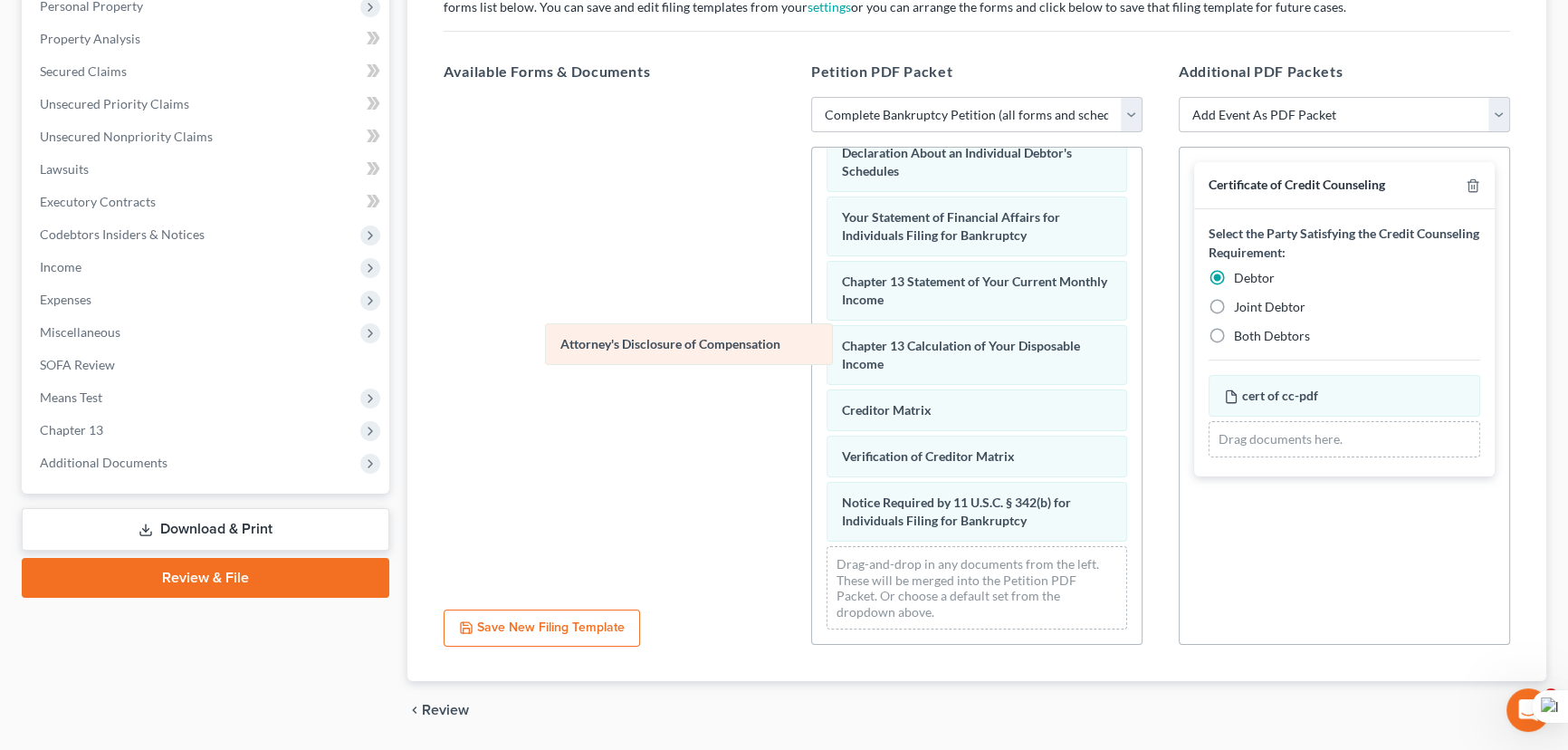
scroll to position [579, 0]
drag, startPoint x: 953, startPoint y: 520, endPoint x: 661, endPoint y: 316, distance: 356.2
click at [812, 317] on div "Attorney's Disclosure of Compensation Voluntary Petition for Individuals Filing…" at bounding box center [976, 113] width 330 height 1061
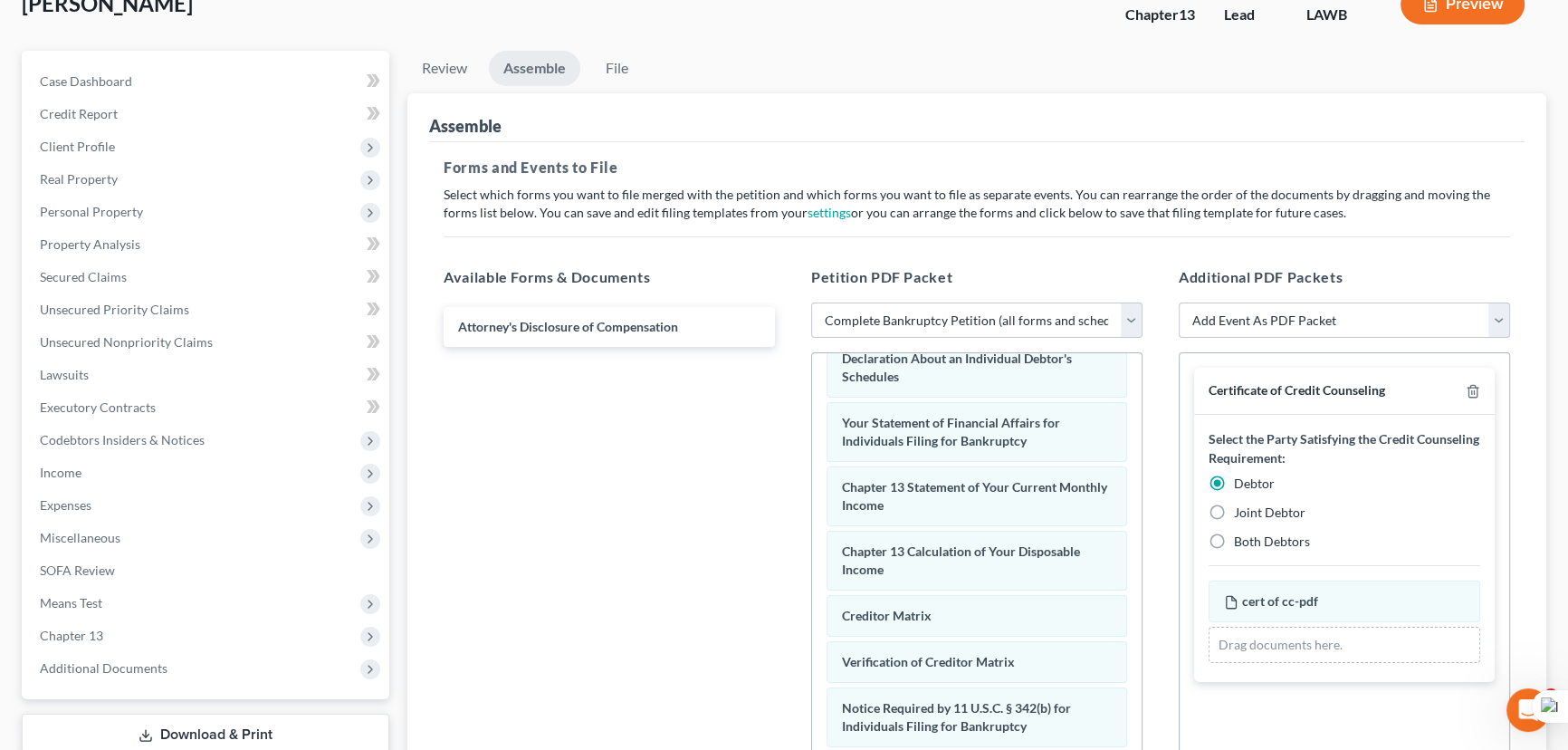
scroll to position [0, 0]
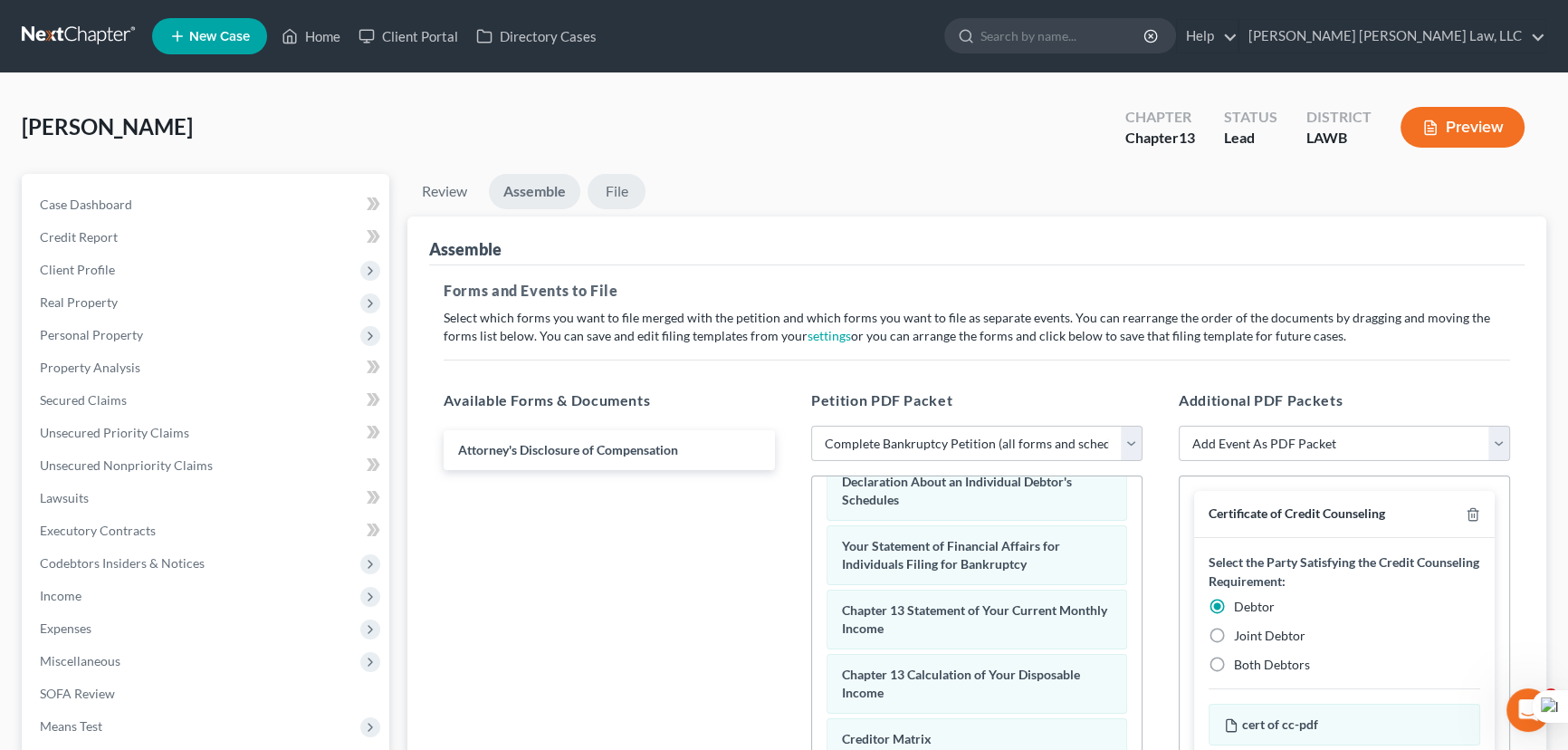
click at [625, 196] on link "File" at bounding box center [616, 191] width 58 height 35
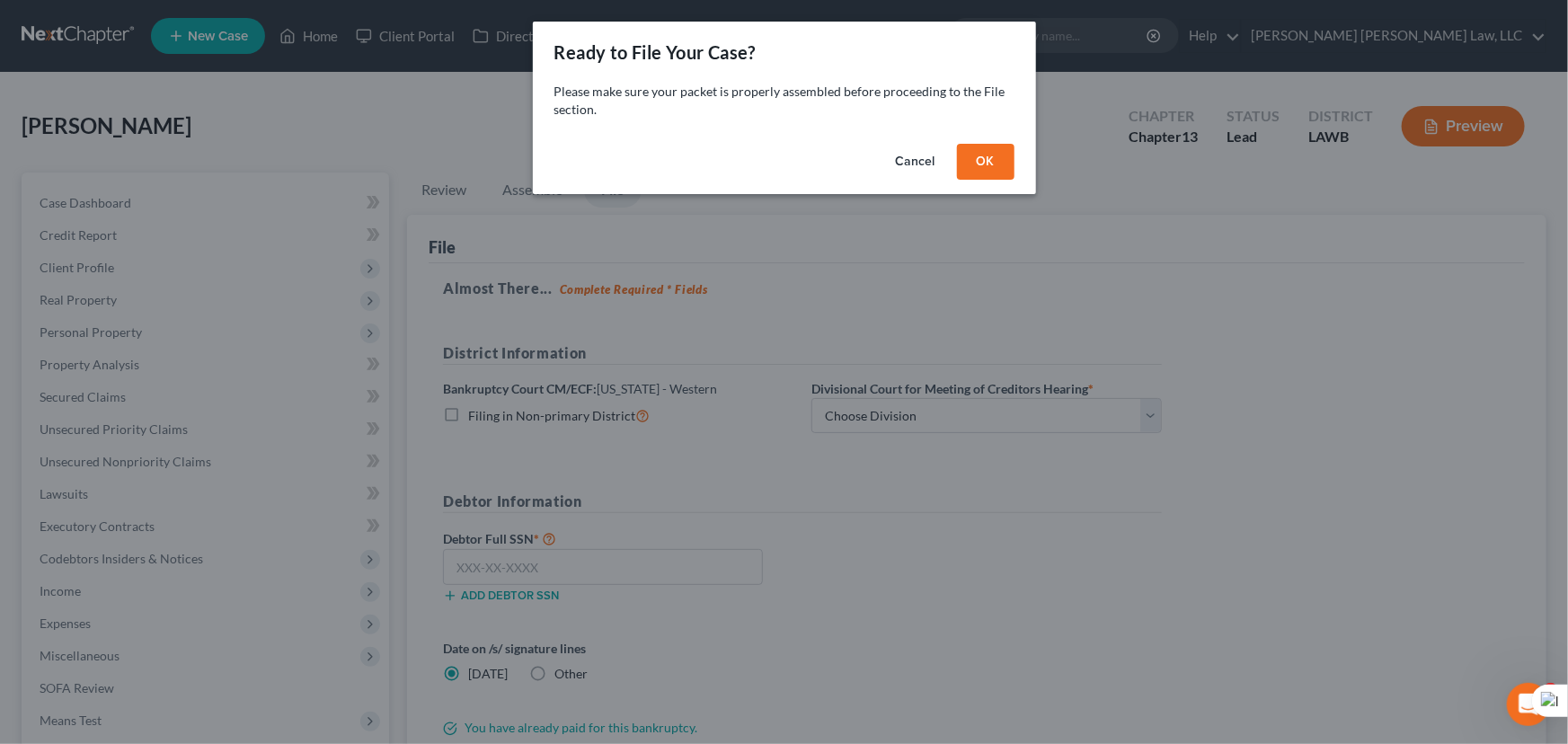
click at [971, 167] on button "OK" at bounding box center [985, 161] width 57 height 36
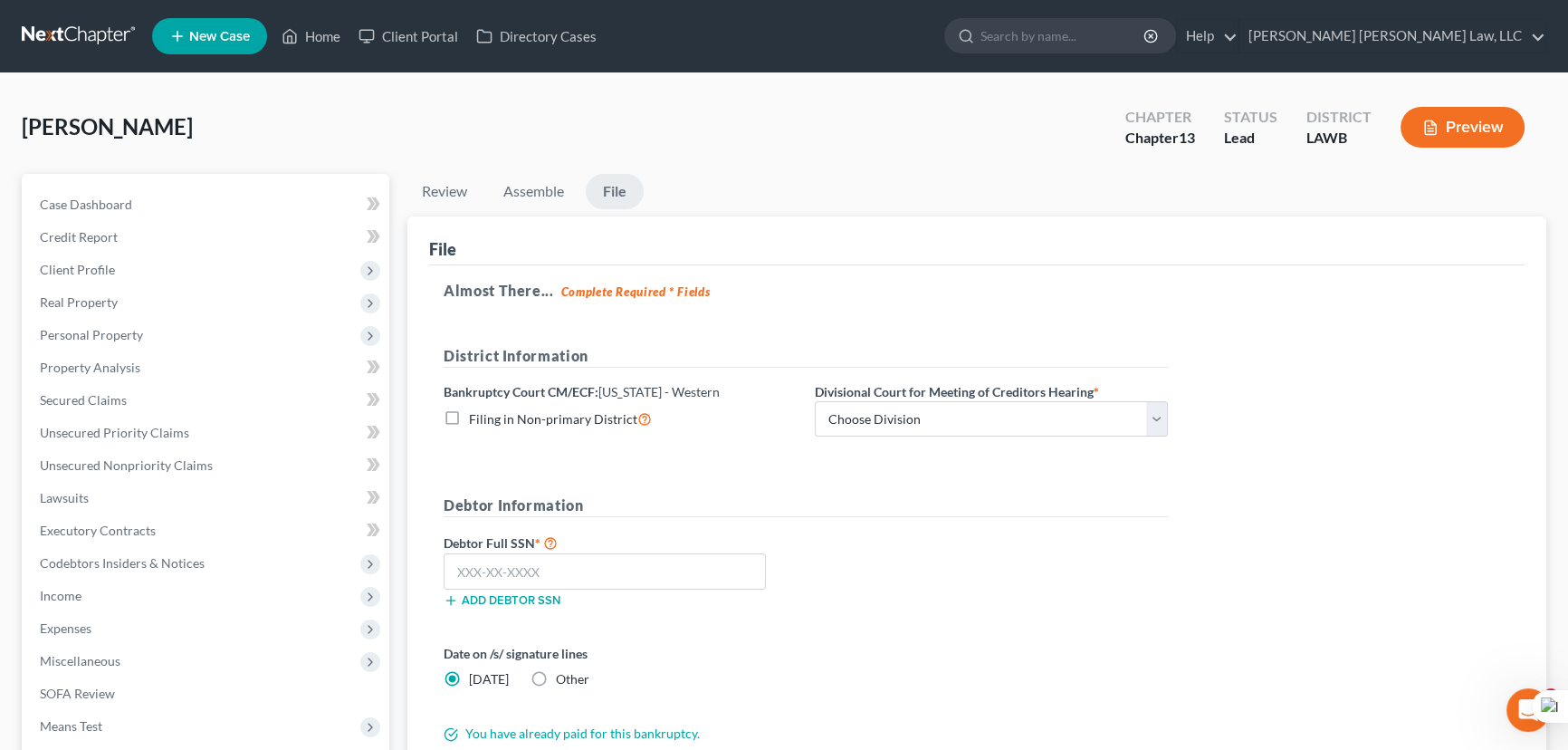
click at [469, 416] on label "Filing in Non-primary District" at bounding box center [560, 419] width 183 height 21
click at [476, 416] on input "Filing in Non-primary District" at bounding box center [482, 414] width 11 height 11
checkbox input "true"
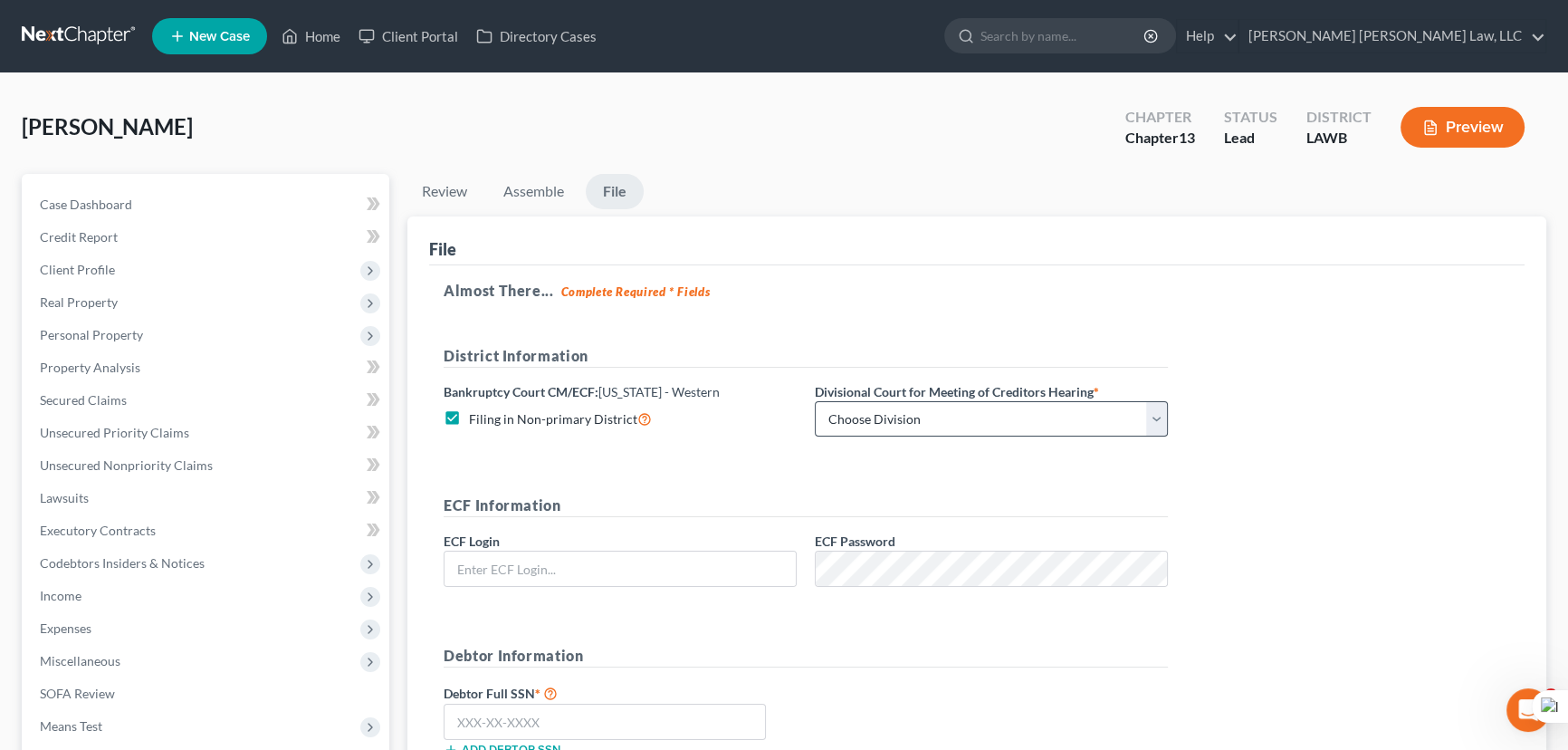
click at [948, 440] on div "District Information Bankruptcy Court CM/ECF: Louisiana - Western Filing in Non…" at bounding box center [806, 398] width 743 height 107
click at [939, 425] on select "Choose Division Alexandria Lafayette-Opelousas Lake Charles Monroe Shreveport" at bounding box center [991, 419] width 353 height 36
select select "3"
click at [815, 401] on select "Choose Division Alexandria Lafayette-Opelousas Lake Charles Monroe Shreveport" at bounding box center [991, 419] width 353 height 36
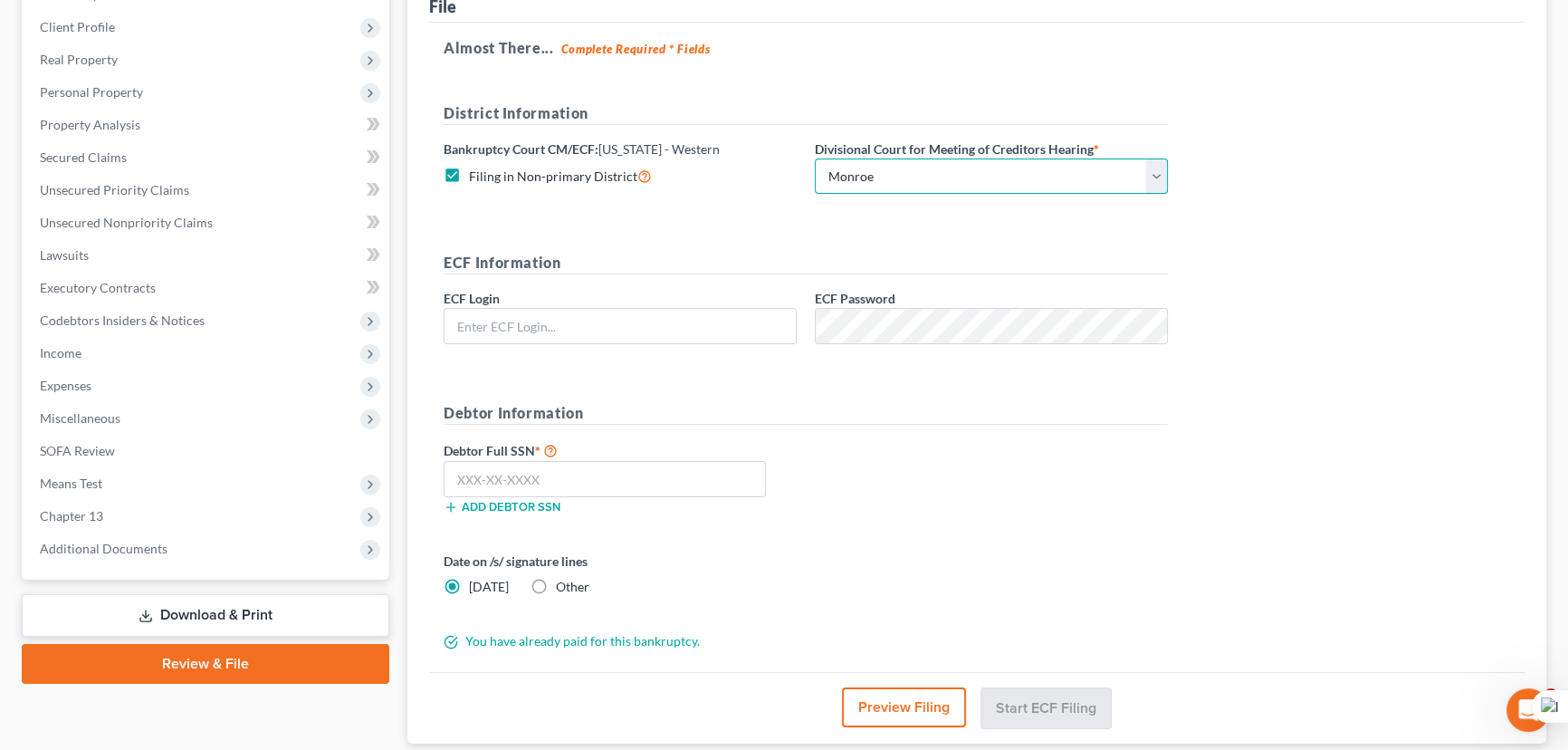
scroll to position [247, 0]
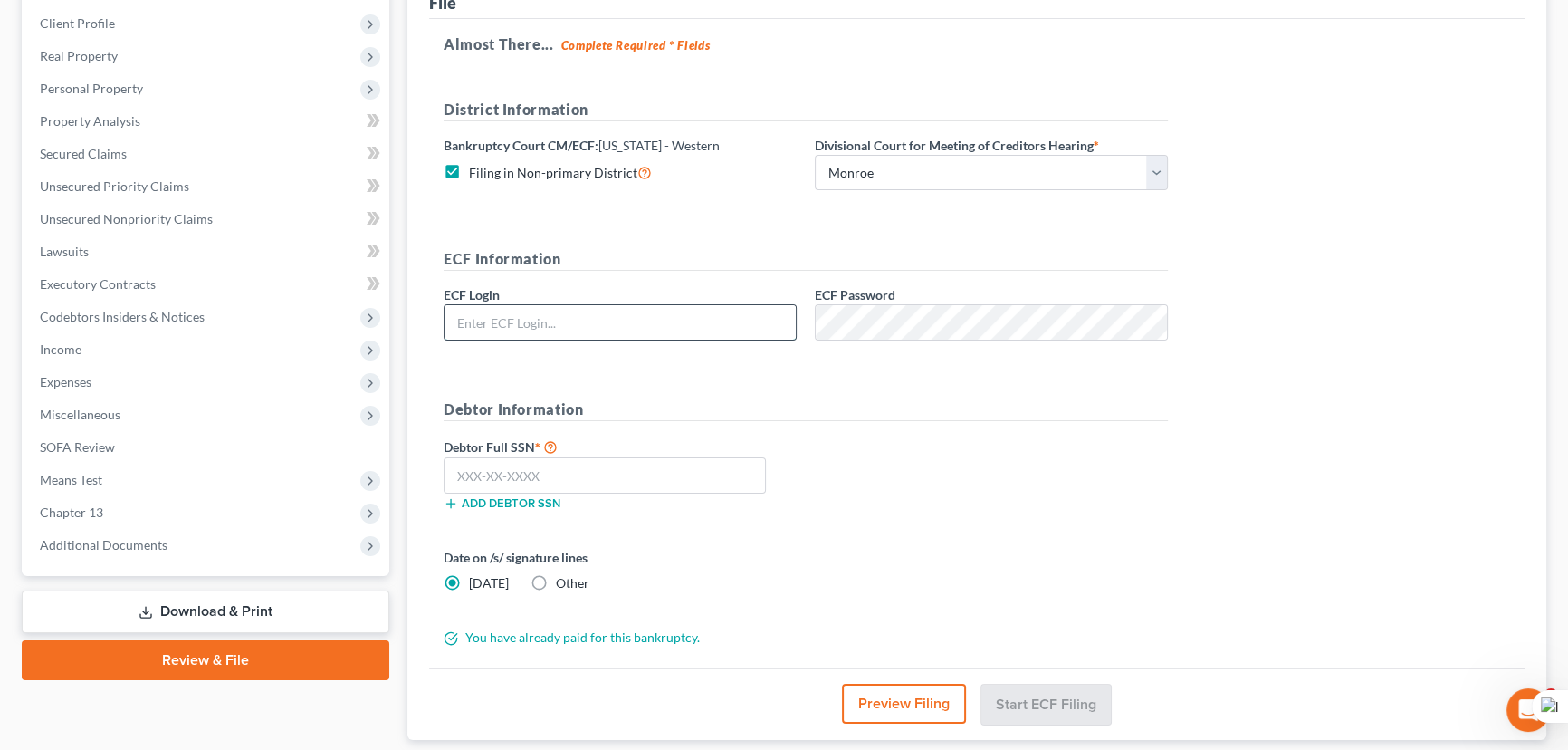
click at [630, 333] on input "text" at bounding box center [620, 323] width 352 height 34
type input "eoyoung3p"
click at [570, 481] on input "text" at bounding box center [604, 476] width 322 height 36
drag, startPoint x: 646, startPoint y: 458, endPoint x: 592, endPoint y: 469, distance: 55.1
click at [646, 458] on input "text" at bounding box center [604, 476] width 322 height 36
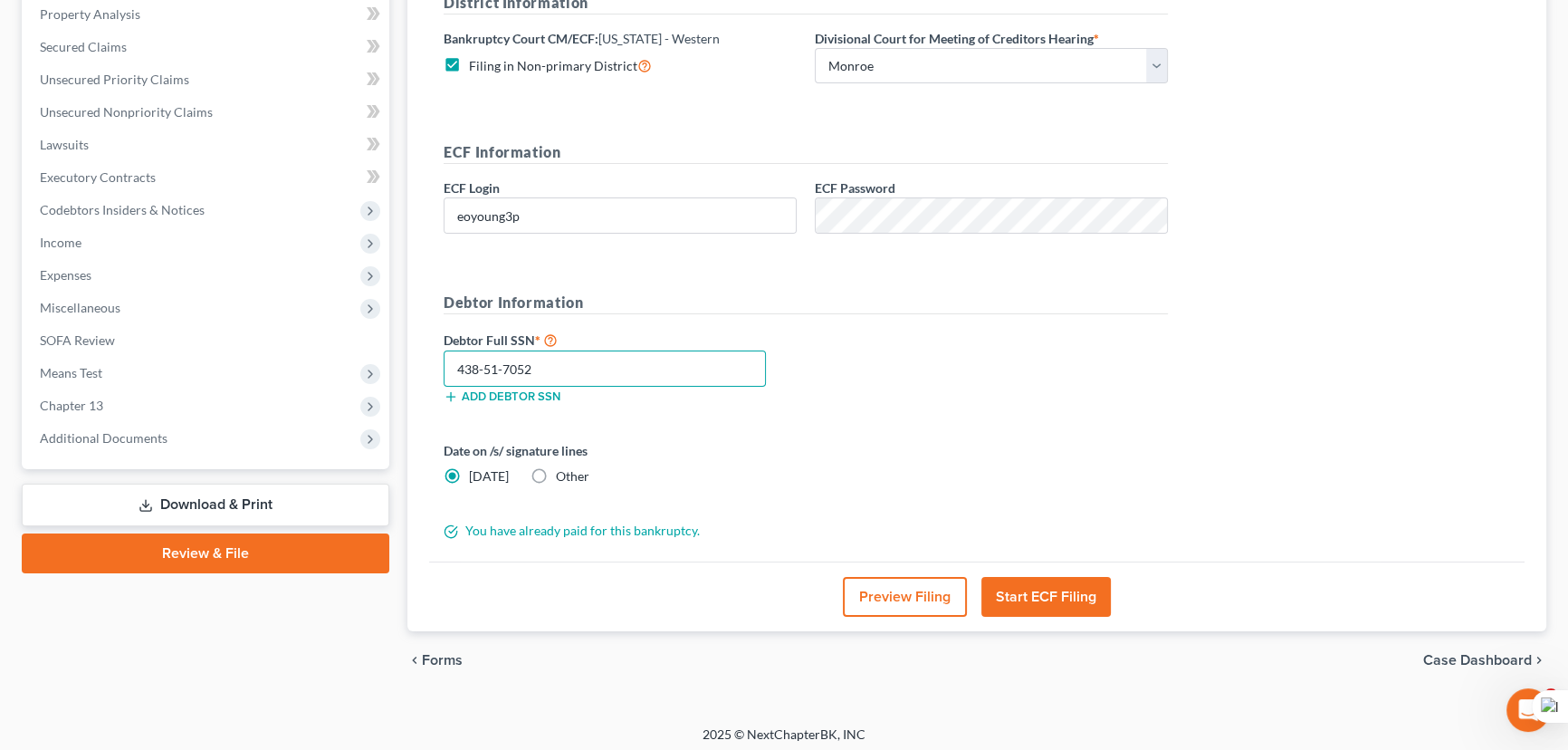
scroll to position [358, 0]
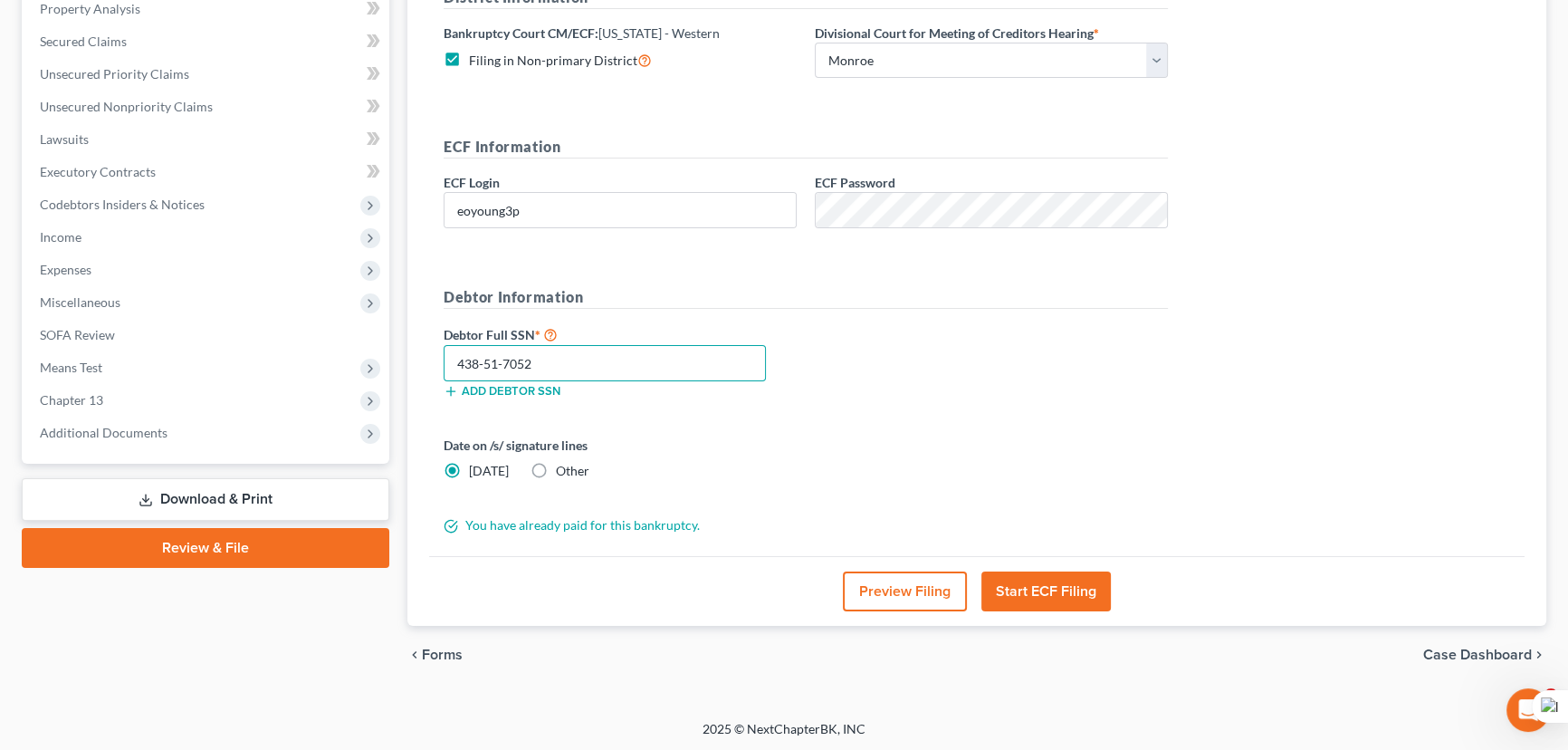
type input "438-51-7052"
click at [1055, 600] on button "Start ECF Filing" at bounding box center [1046, 592] width 129 height 40
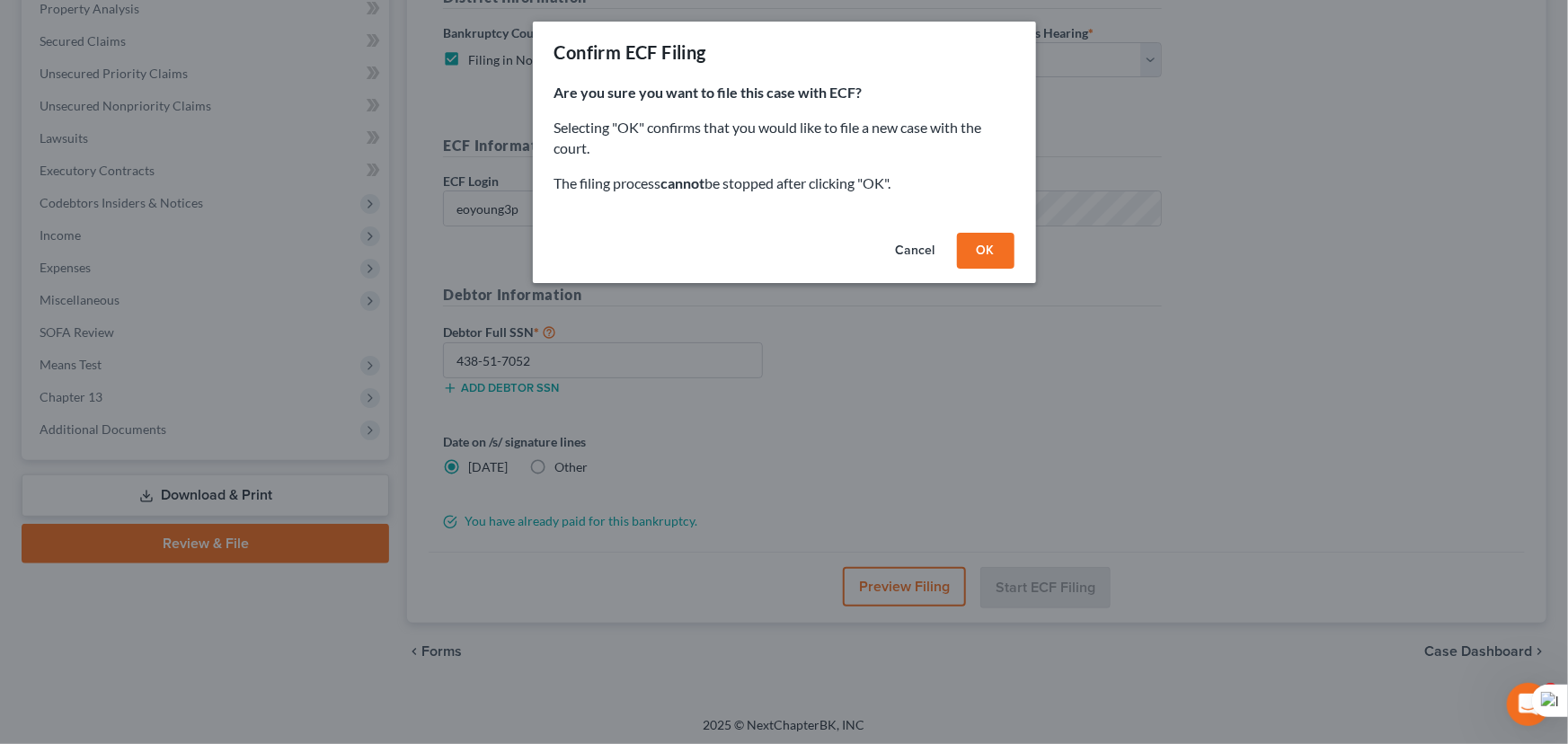
click at [997, 245] on button "OK" at bounding box center [985, 251] width 57 height 36
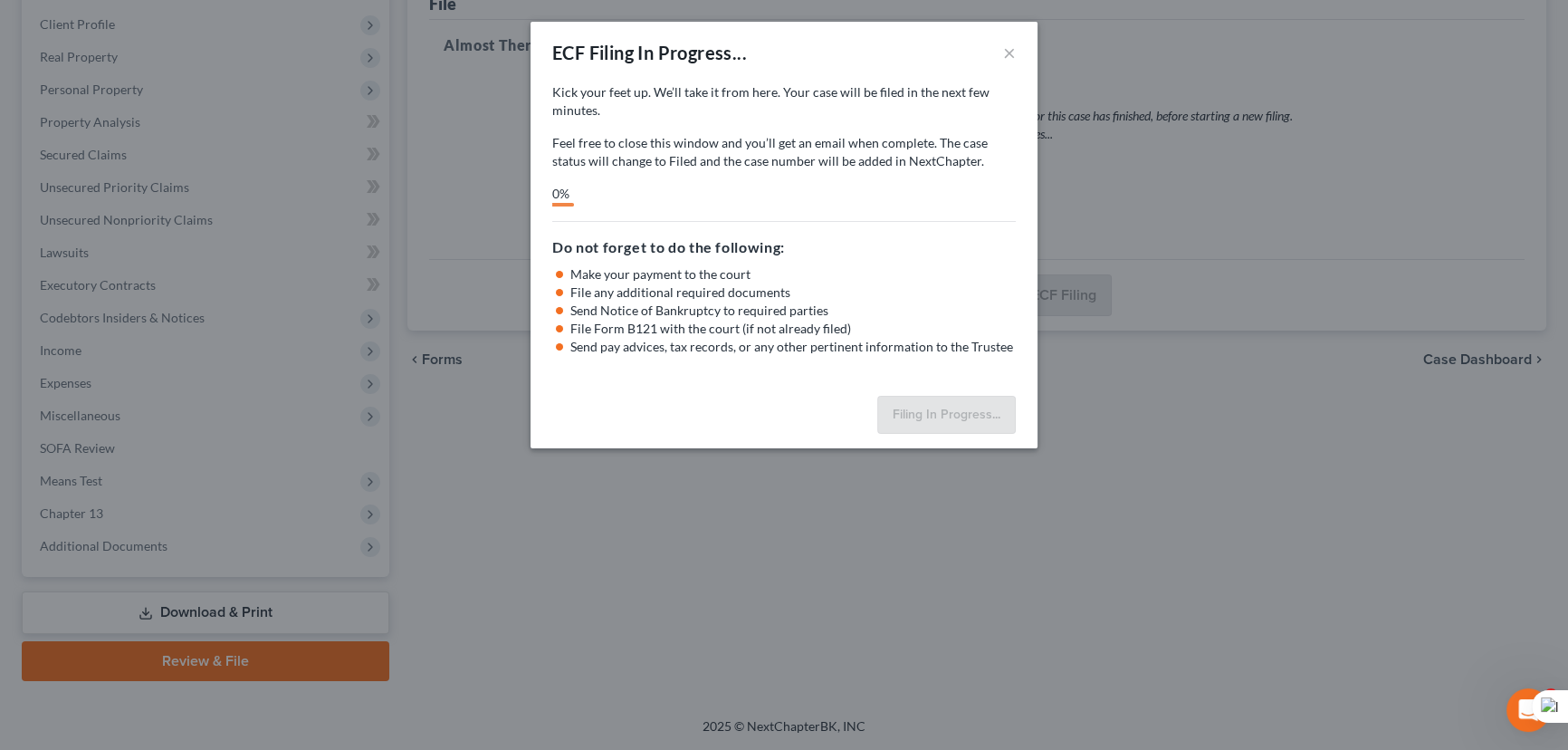
scroll to position [243, 0]
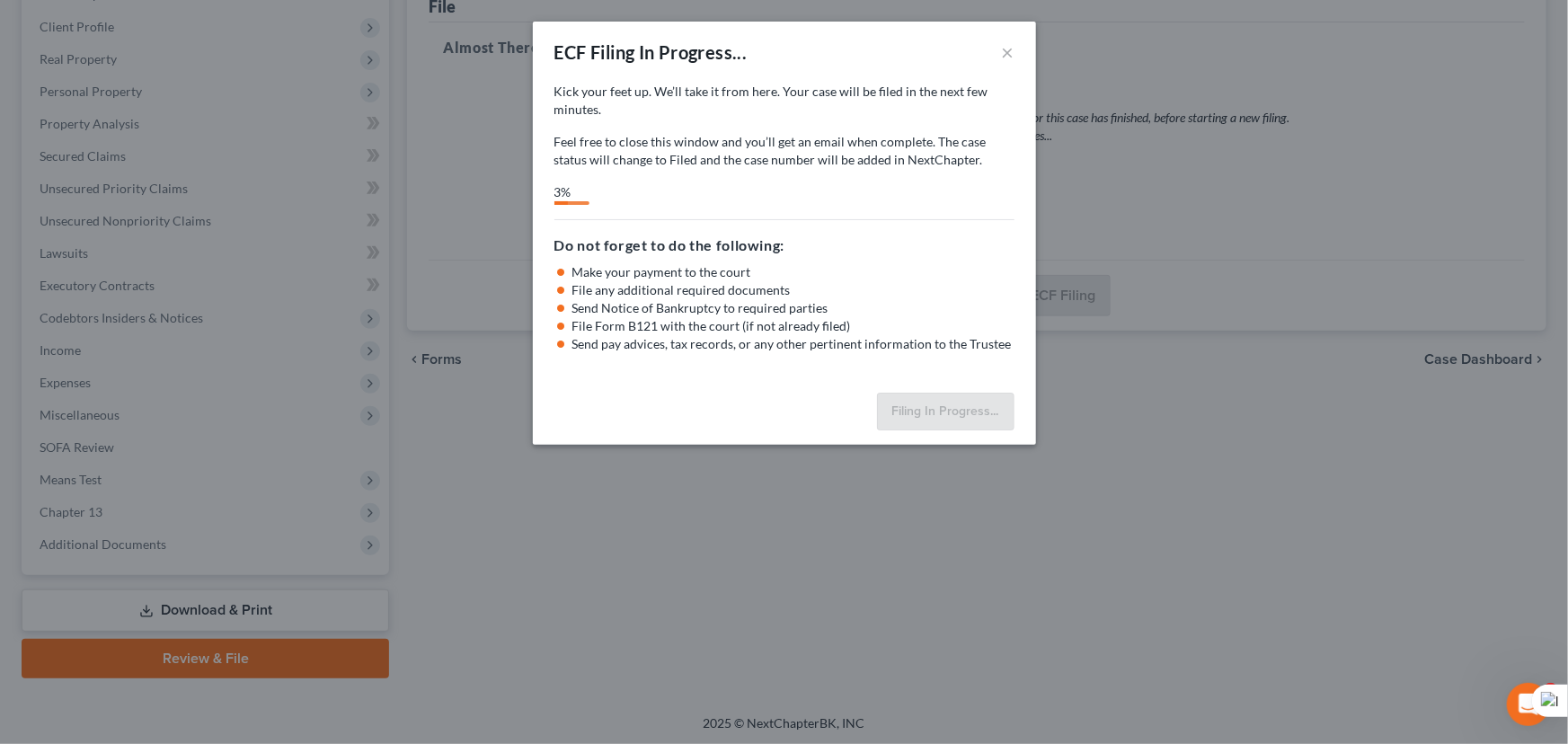
select select "3"
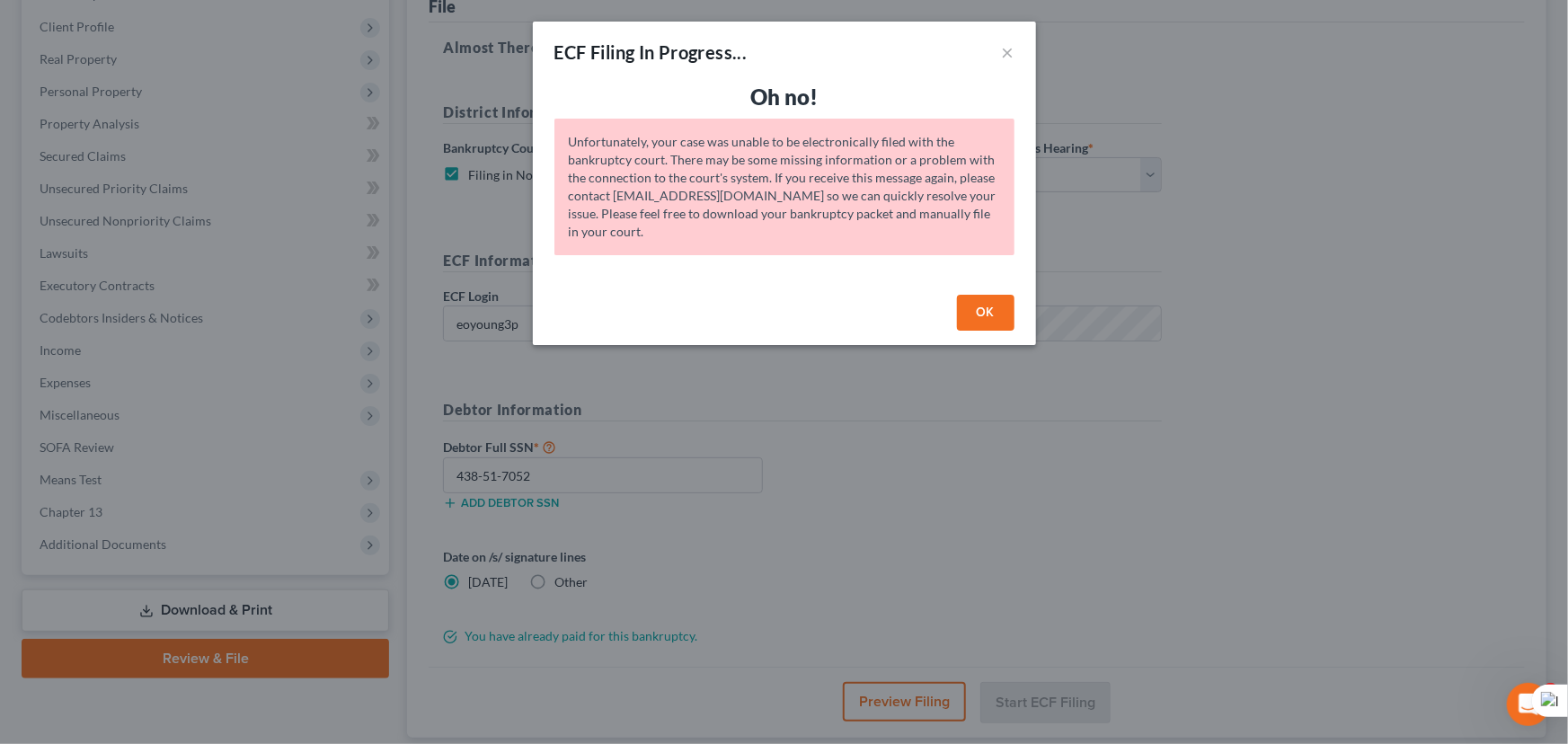
click at [988, 319] on button "OK" at bounding box center [985, 312] width 57 height 36
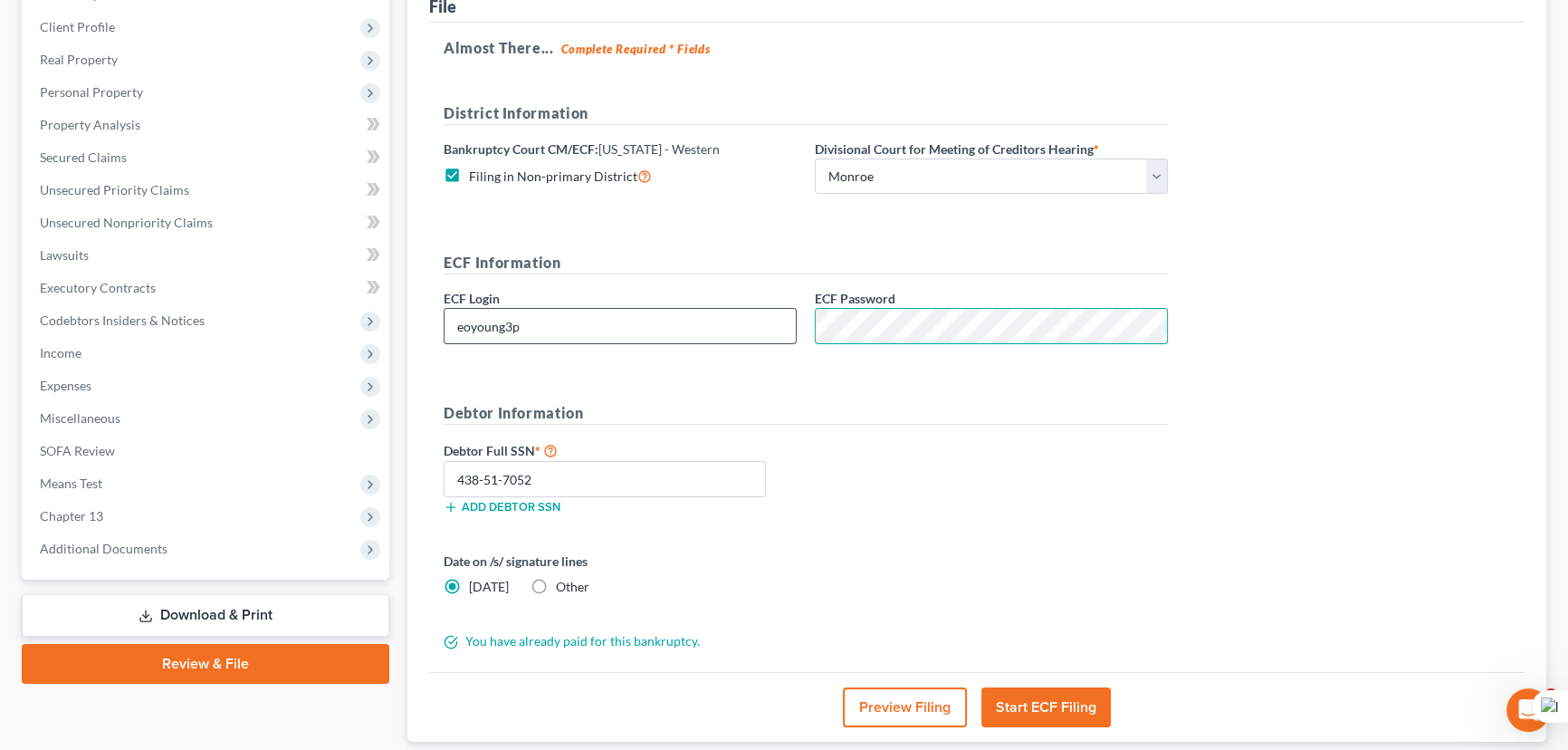
click at [753, 315] on div "ECF Information ECF Login eoyoung3p ECF Password" at bounding box center [806, 305] width 743 height 107
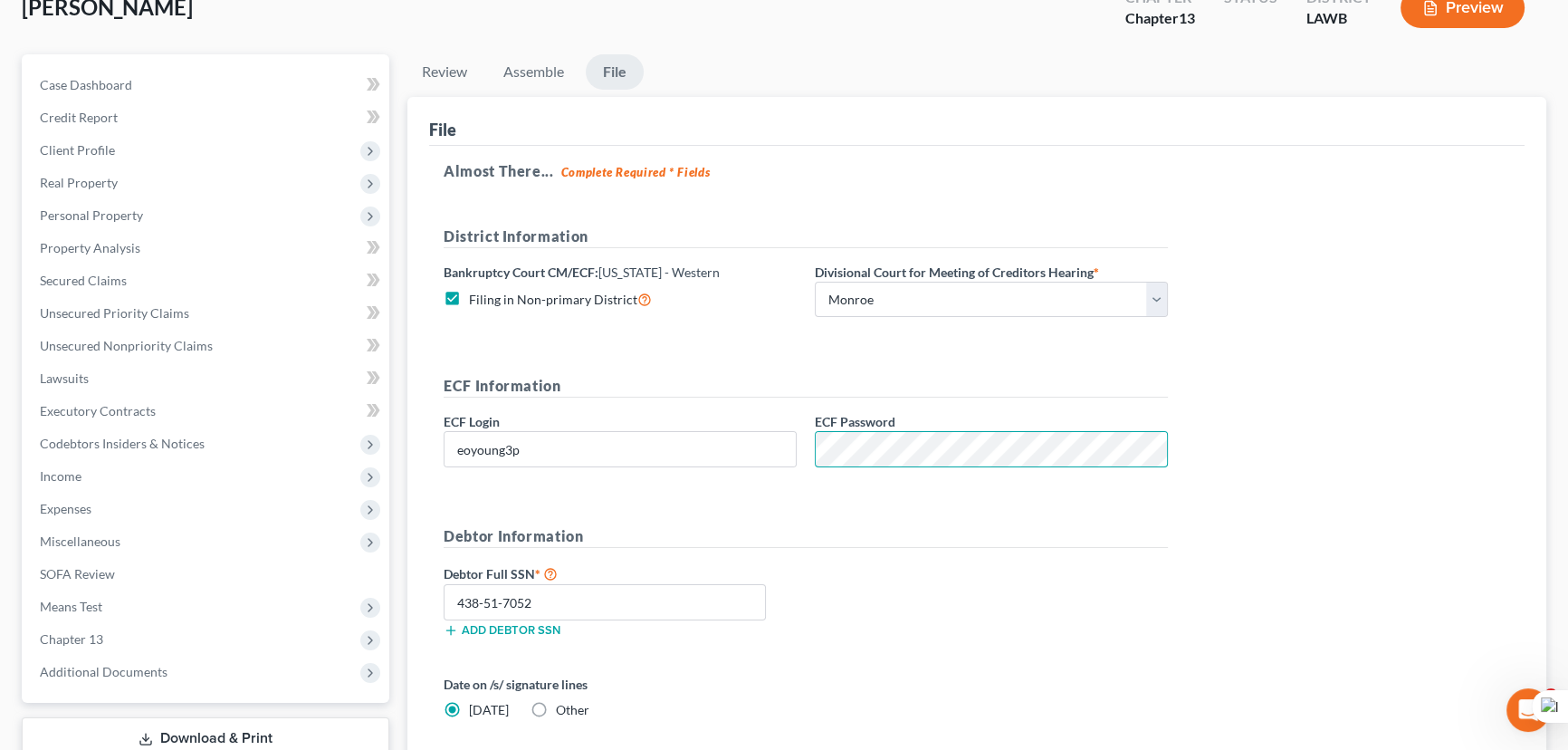
scroll to position [358, 0]
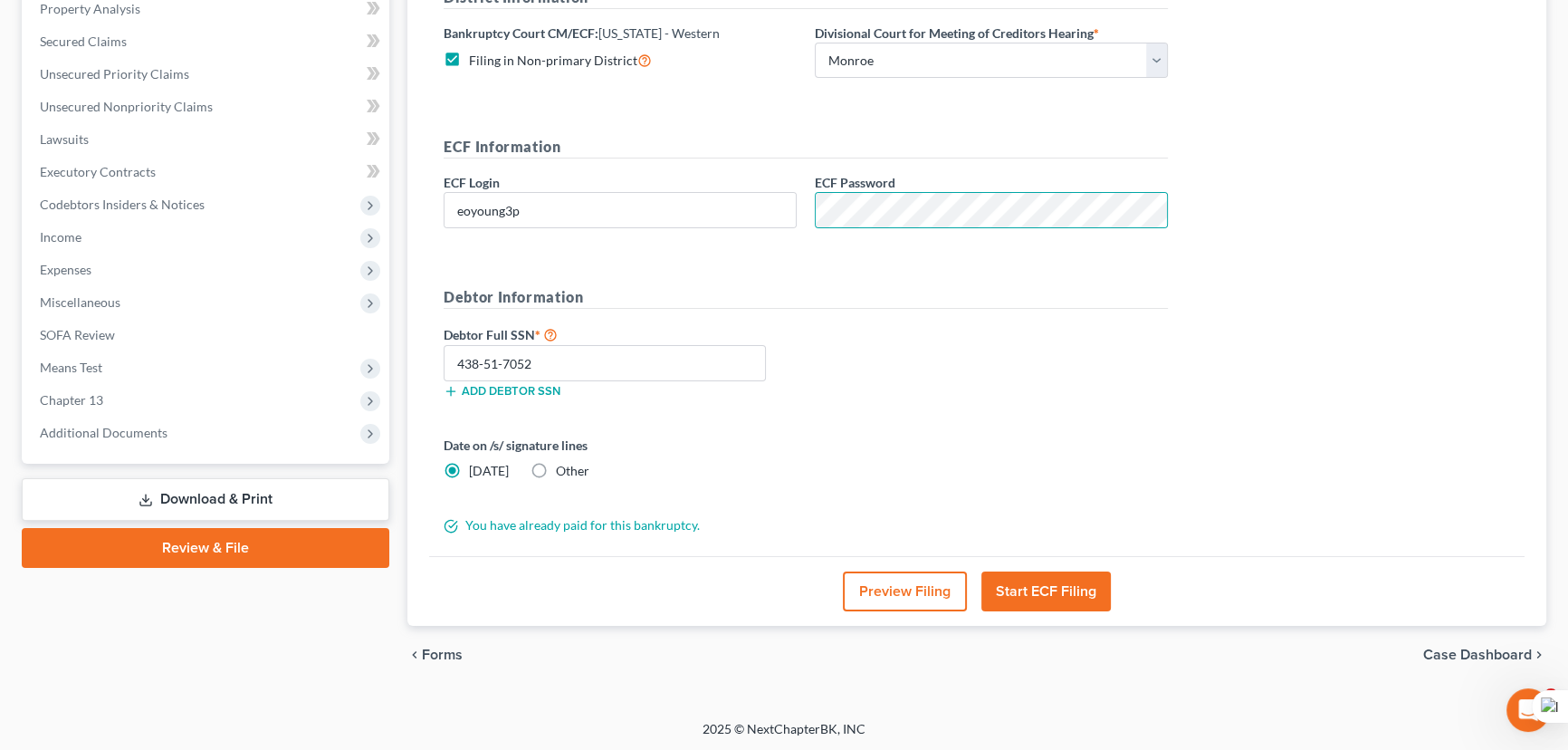
click at [1045, 561] on div "Preview Filing Start ECF Filing" at bounding box center [976, 591] width 1095 height 70
click at [1047, 585] on button "Start ECF Filing" at bounding box center [1046, 592] width 129 height 40
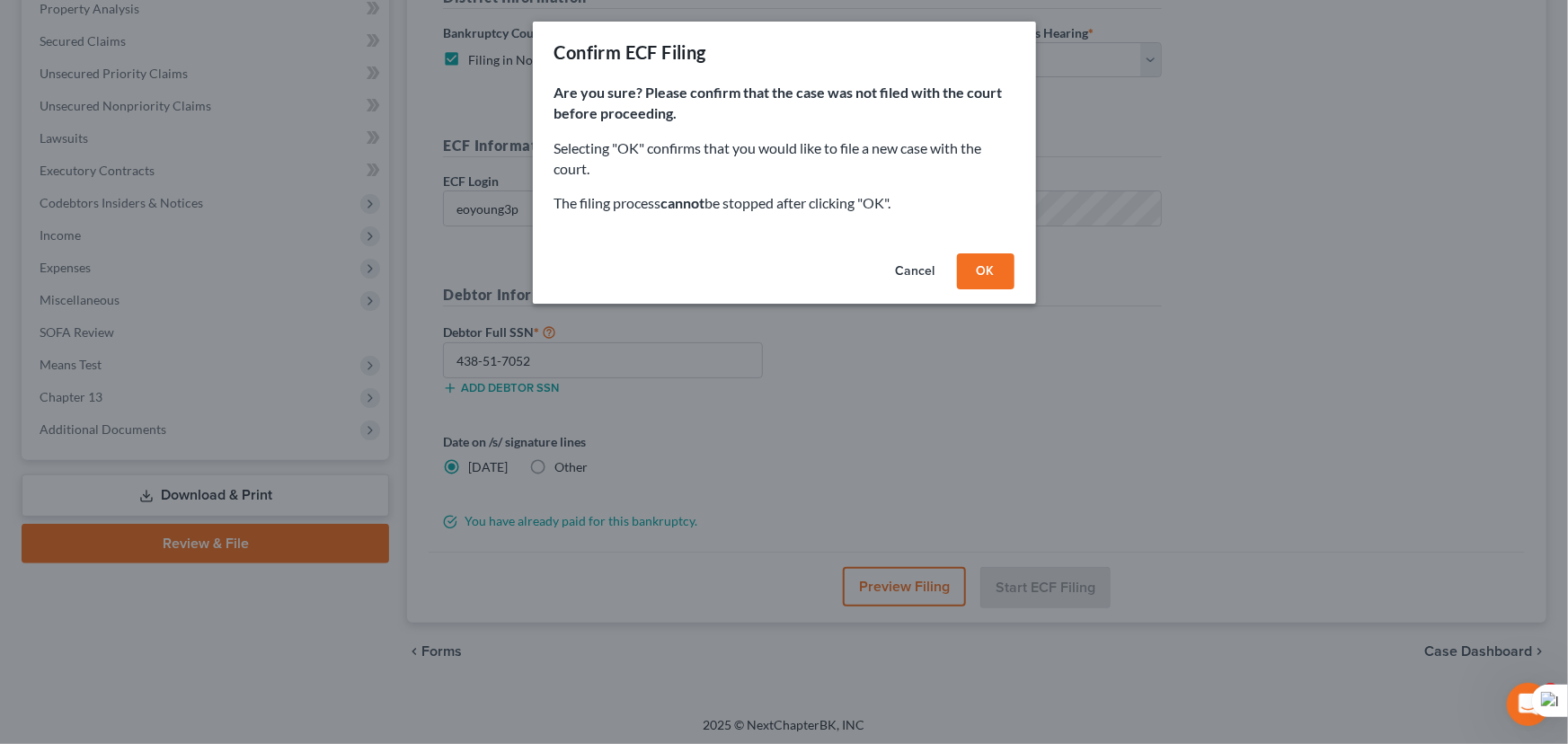
click at [980, 264] on button "OK" at bounding box center [985, 271] width 57 height 36
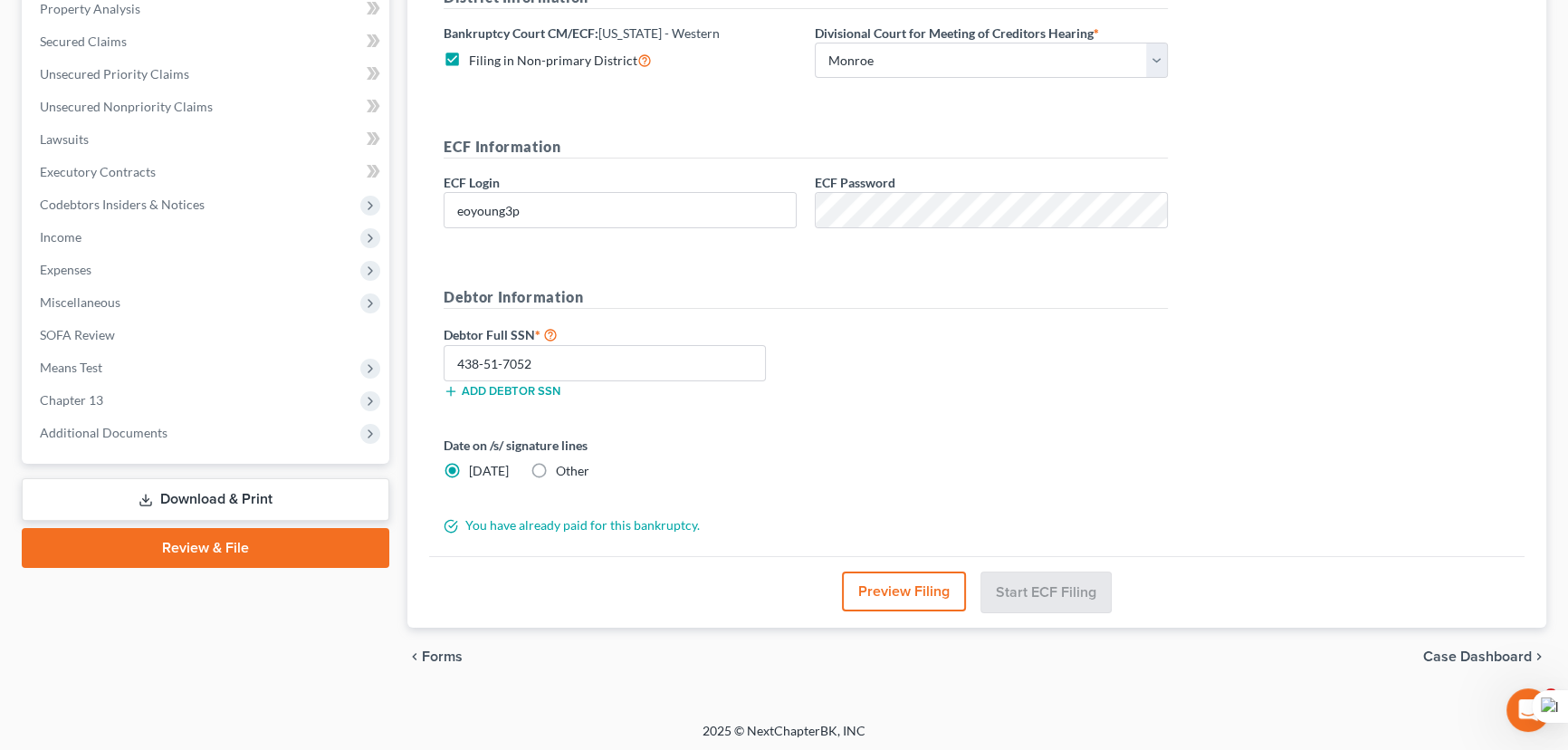
scroll to position [243, 0]
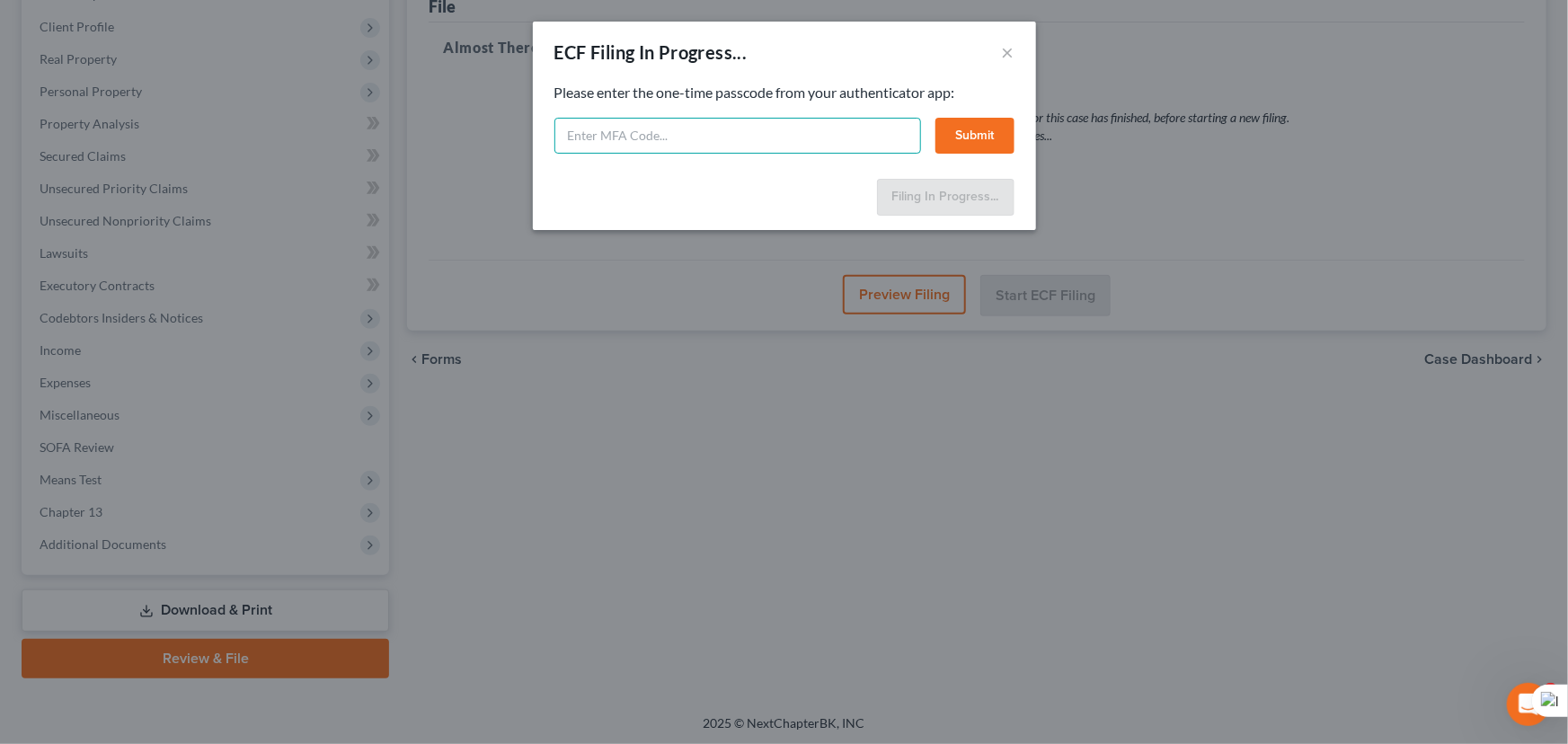
click at [708, 140] on input "text" at bounding box center [737, 136] width 367 height 36
click at [998, 60] on div "ECF Filing In Progress... ×" at bounding box center [784, 52] width 504 height 61
click at [1005, 58] on button "×" at bounding box center [1007, 52] width 12 height 22
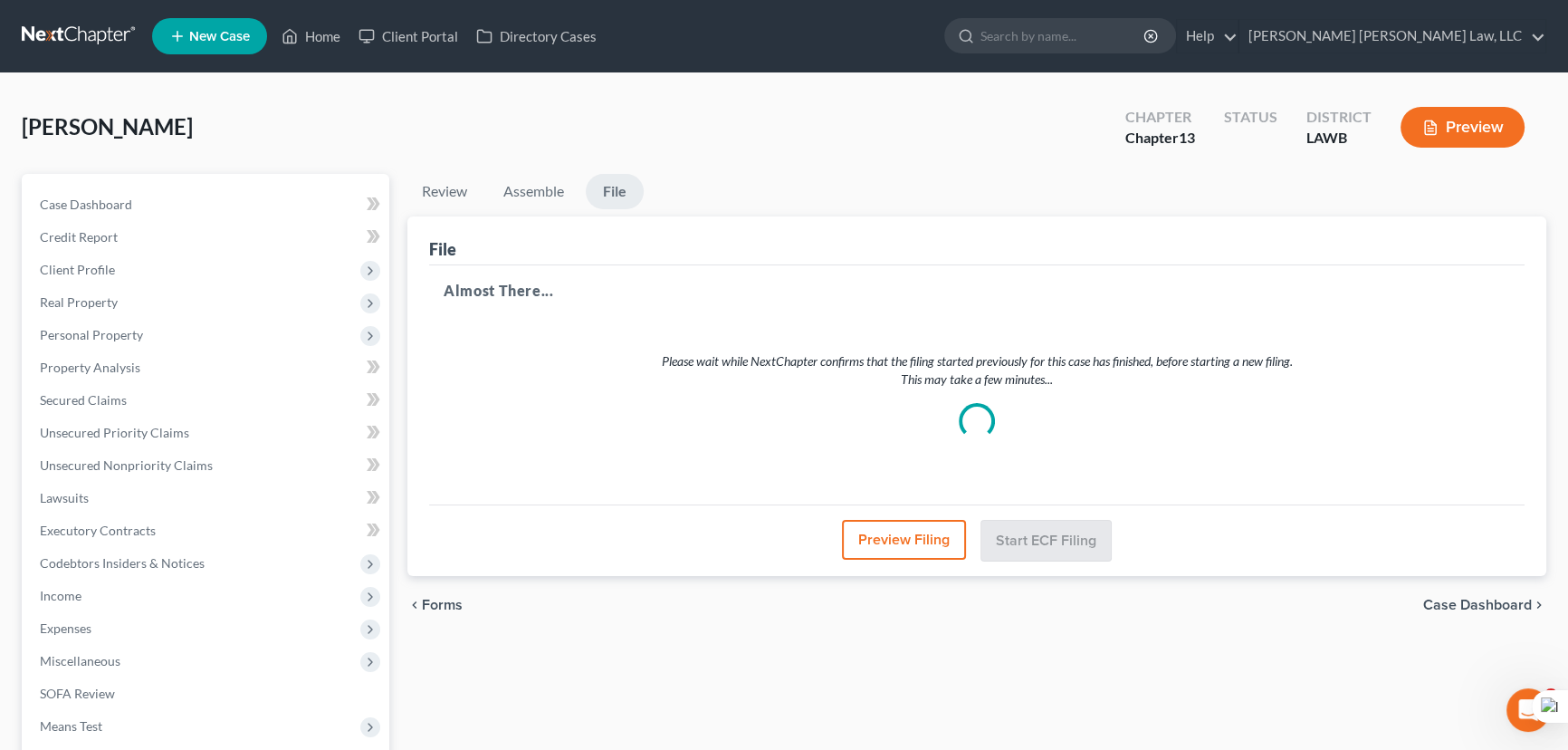
scroll to position [0, 0]
click at [121, 396] on span "Secured Claims" at bounding box center [83, 400] width 87 height 15
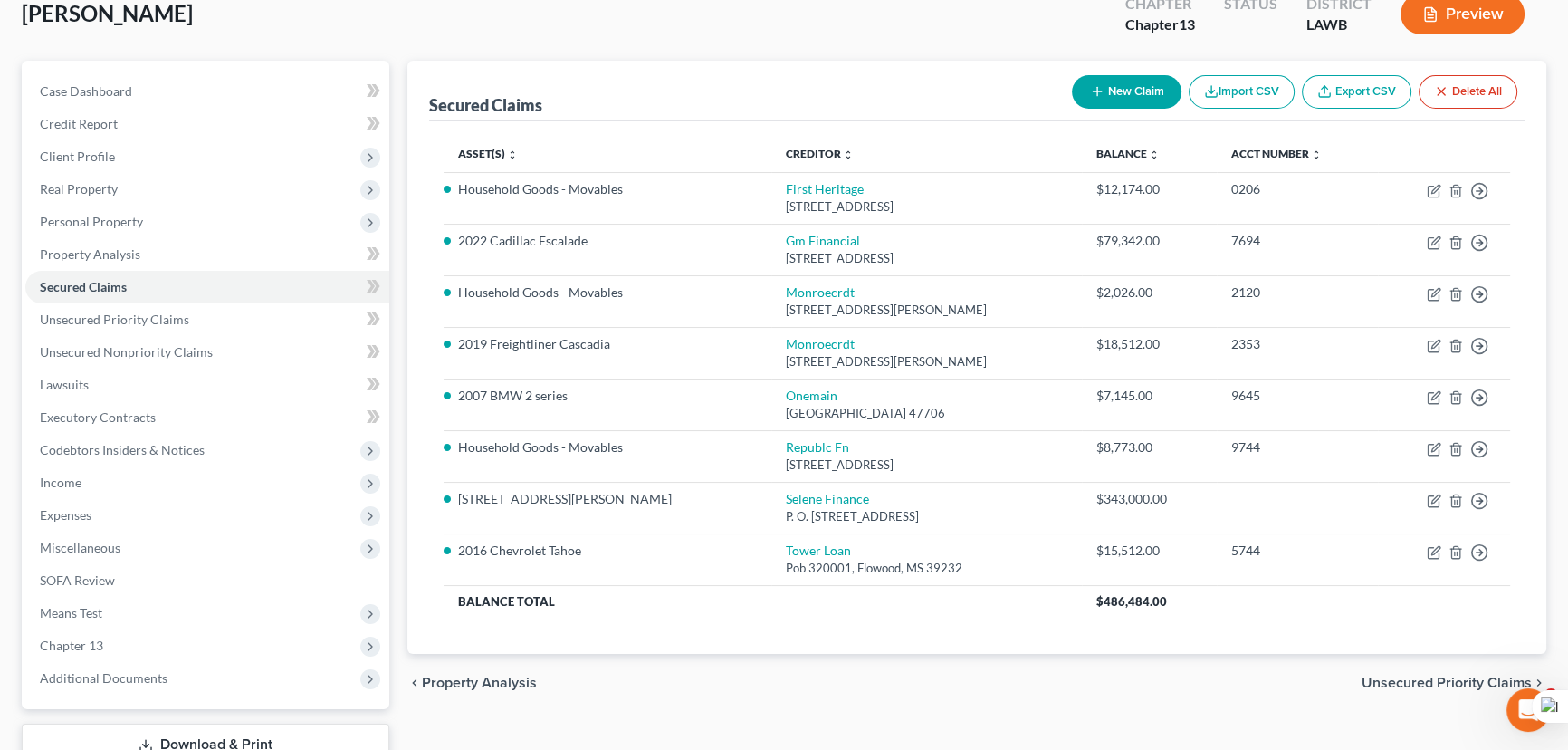
scroll to position [243, 0]
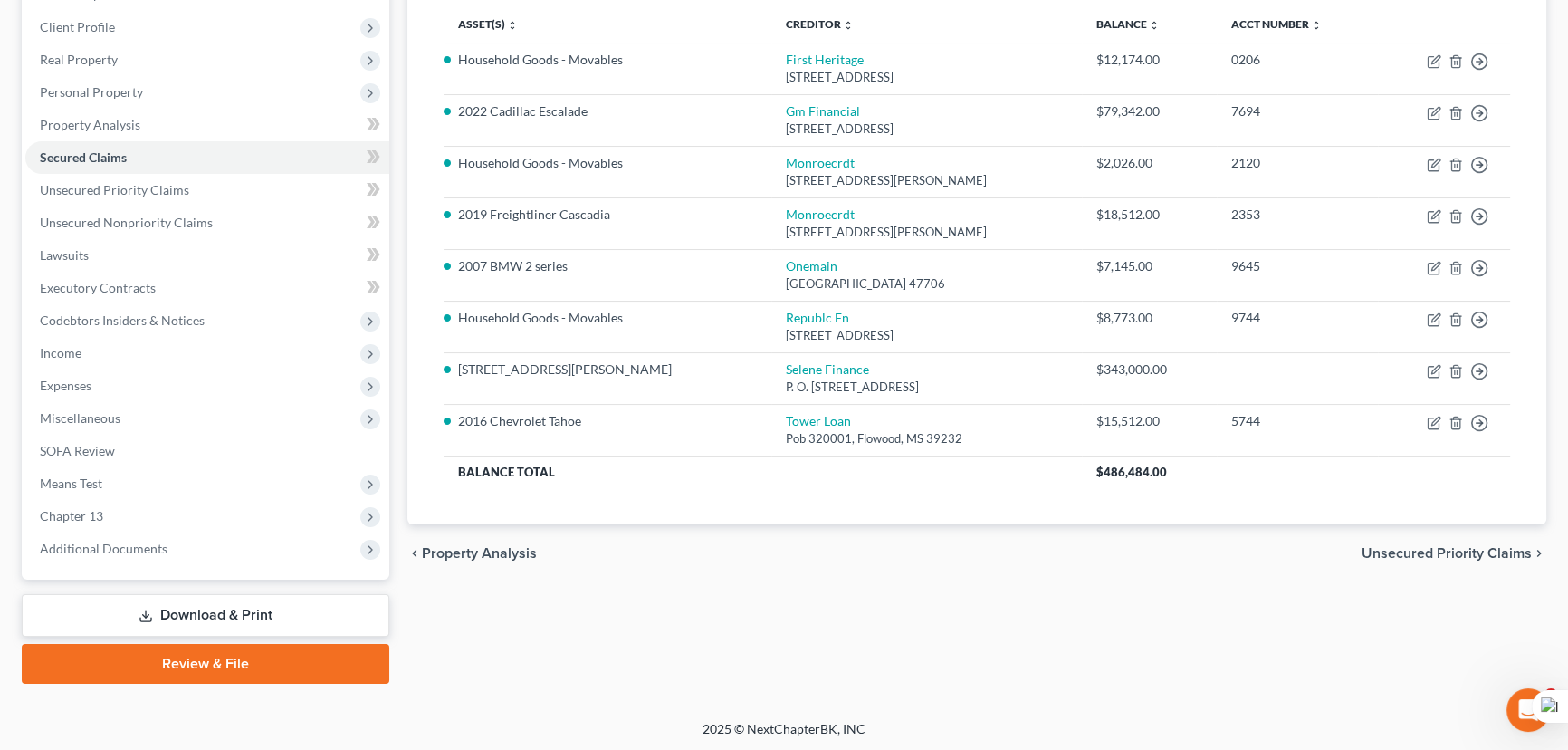
click at [181, 672] on link "Review & File" at bounding box center [205, 664] width 368 height 40
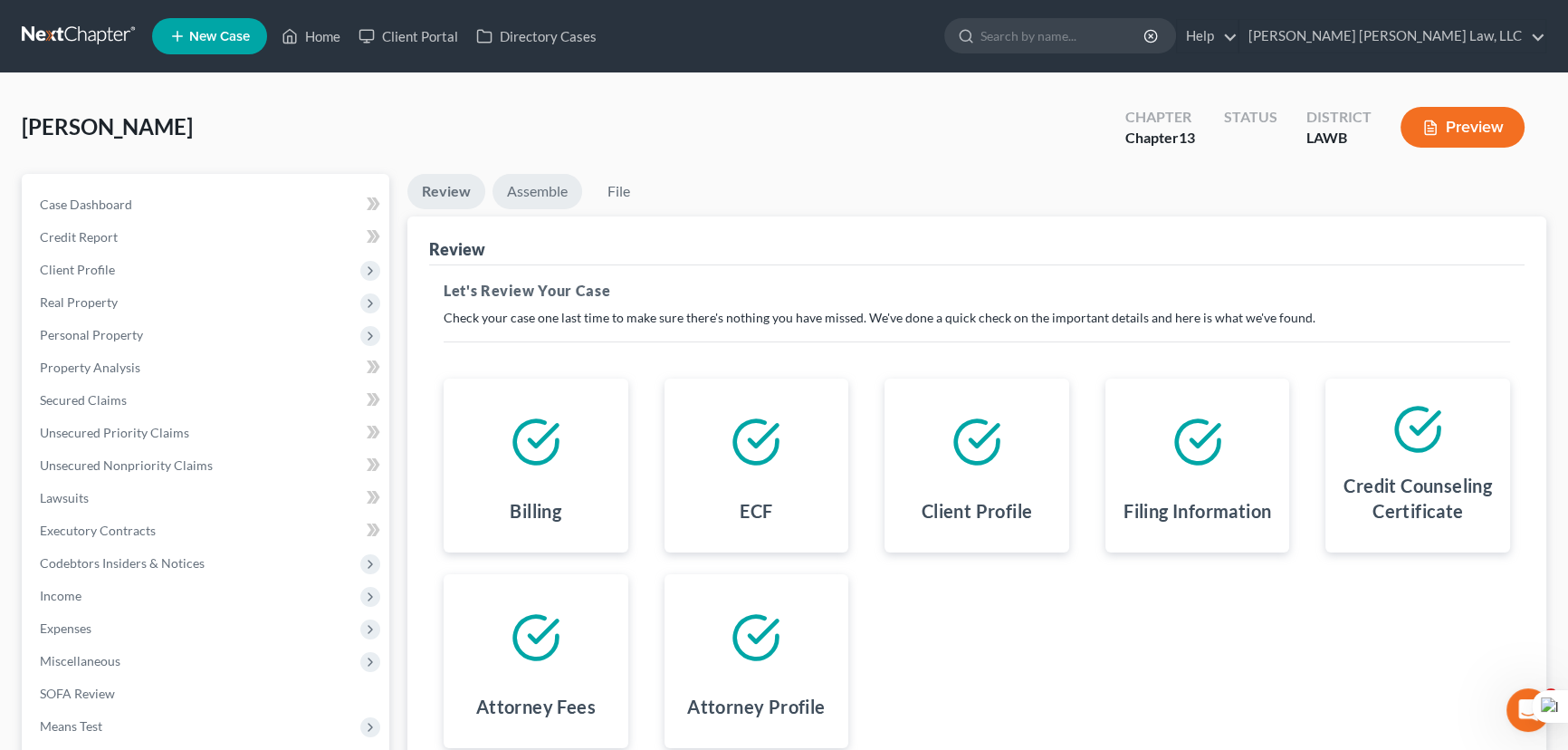
click at [520, 195] on link "Assemble" at bounding box center [537, 191] width 90 height 35
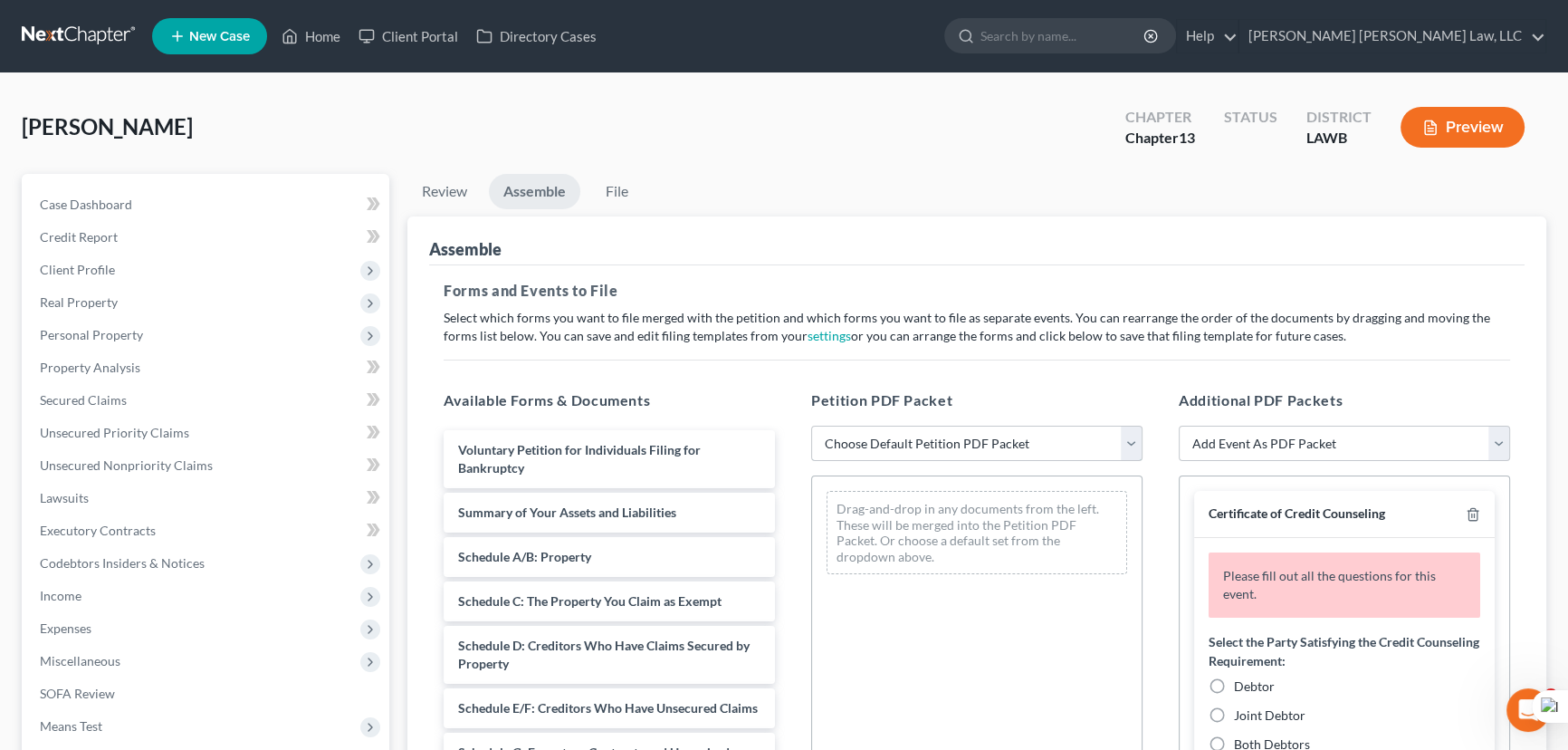
drag, startPoint x: 939, startPoint y: 439, endPoint x: 939, endPoint y: 453, distance: 14.0
click at [939, 439] on select "Choose Default Petition PDF Packet Complete Bankruptcy Petition (all forms and …" at bounding box center [976, 444] width 332 height 36
select select "0"
click at [811, 426] on select "Choose Default Petition PDF Packet Complete Bankruptcy Petition (all forms and …" at bounding box center [976, 444] width 332 height 36
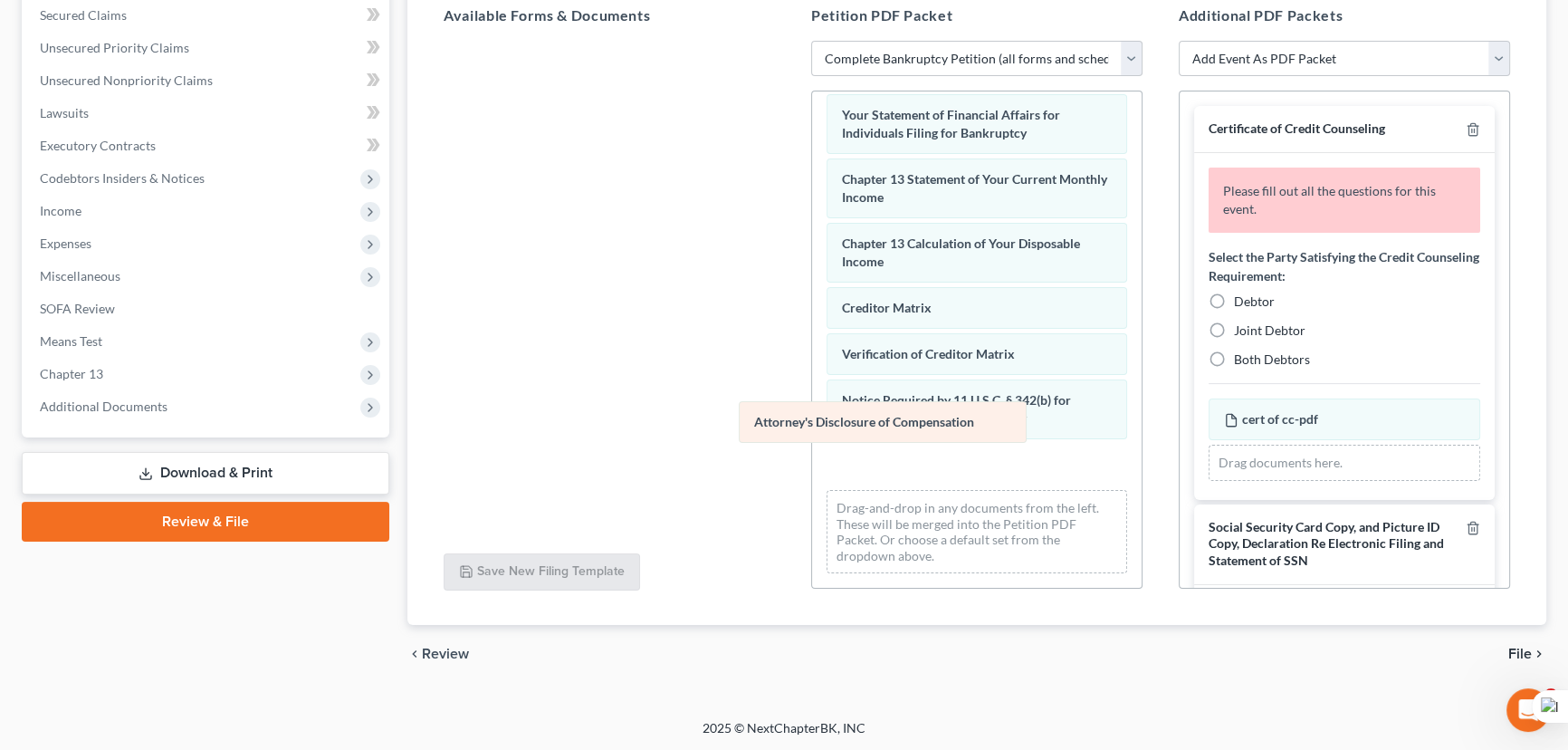
scroll to position [579, 0]
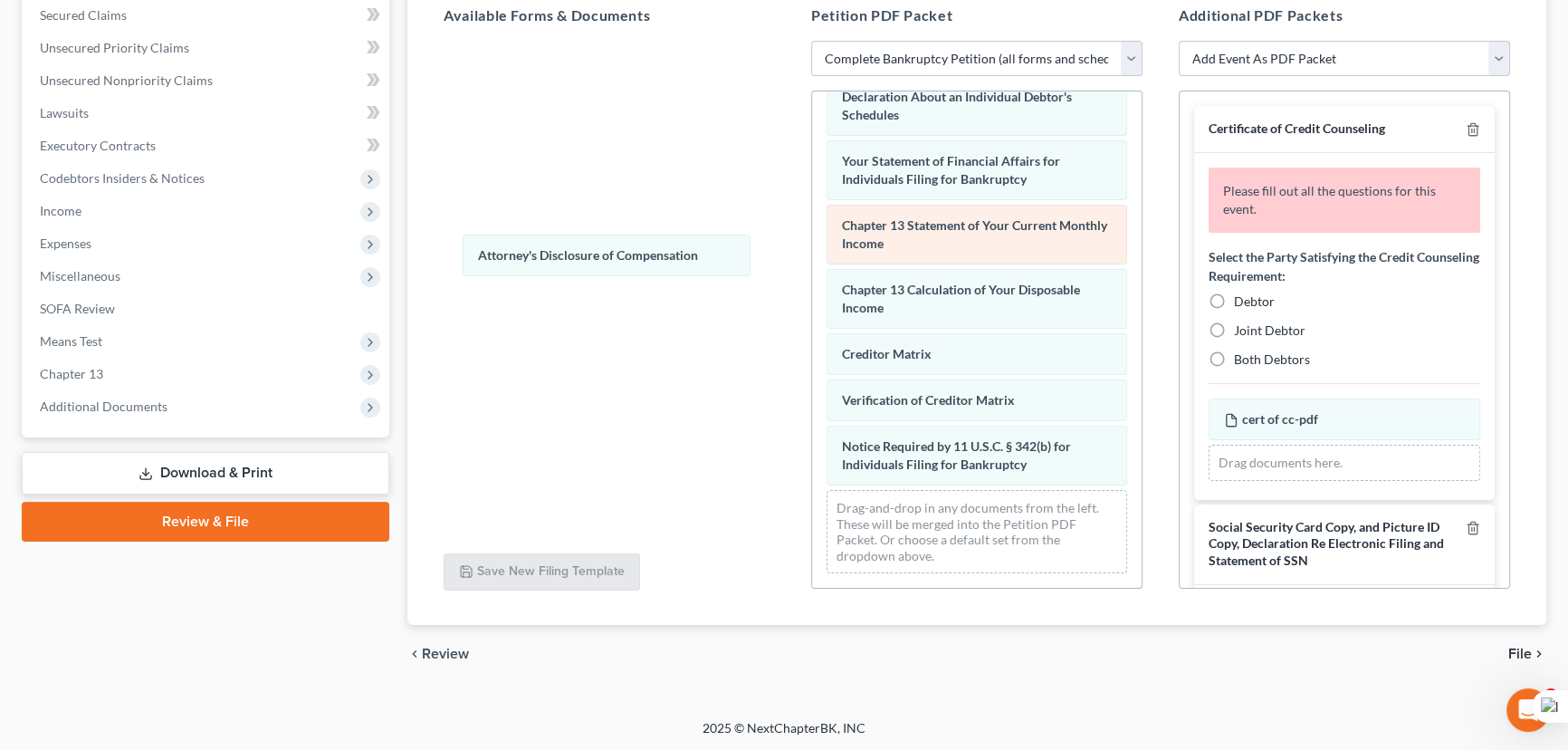
drag, startPoint x: 913, startPoint y: 456, endPoint x: 1045, endPoint y: 222, distance: 268.7
click at [812, 243] on div "Attorney's Disclosure of Compensation Voluntary Petition for Individuals Filing…" at bounding box center [976, 58] width 330 height 1061
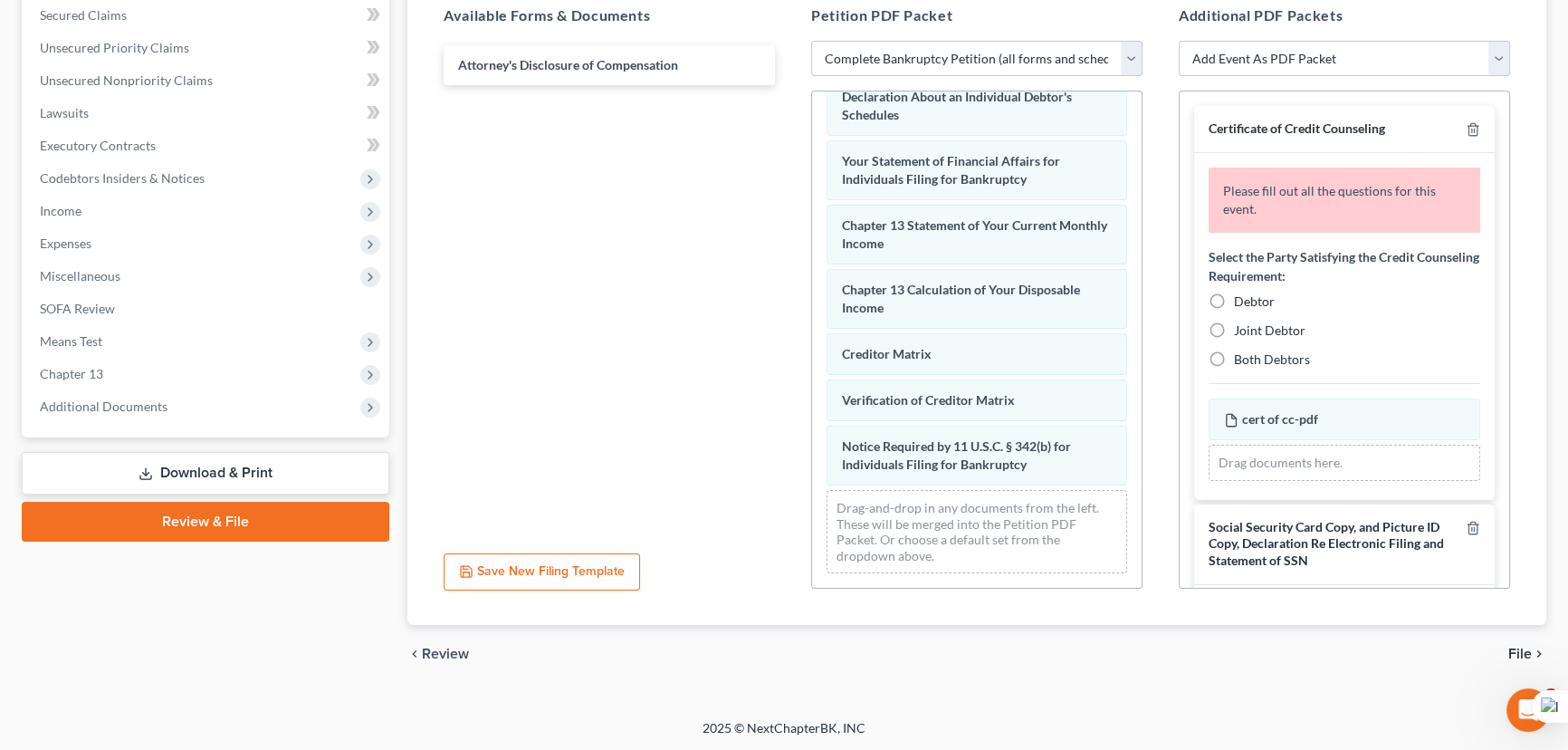
click at [1234, 296] on label "Debtor" at bounding box center [1254, 301] width 41 height 18
click at [1242, 296] on input "Debtor" at bounding box center [1248, 298] width 11 height 11
radio input "true"
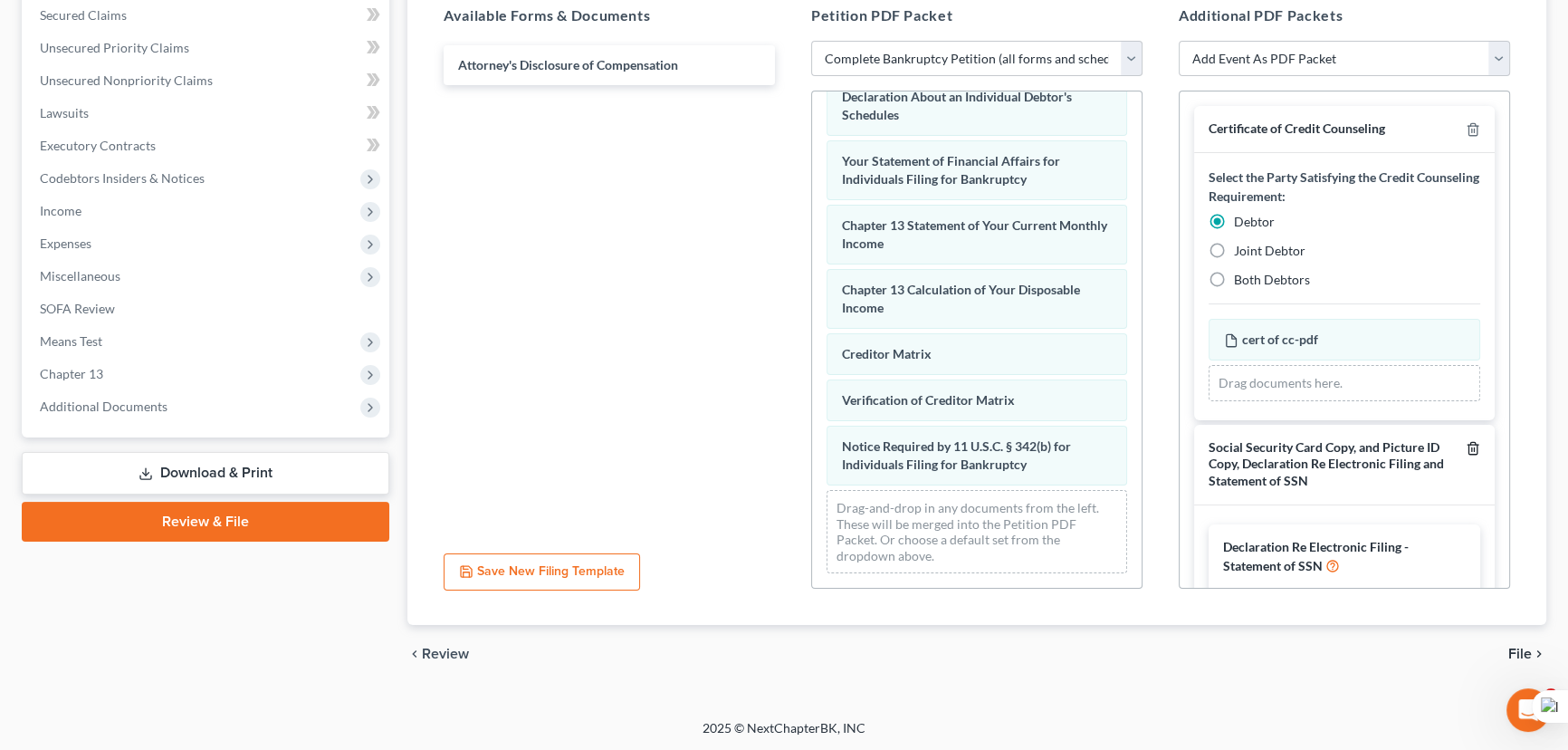
click at [1466, 444] on icon "button" at bounding box center [1473, 448] width 14 height 14
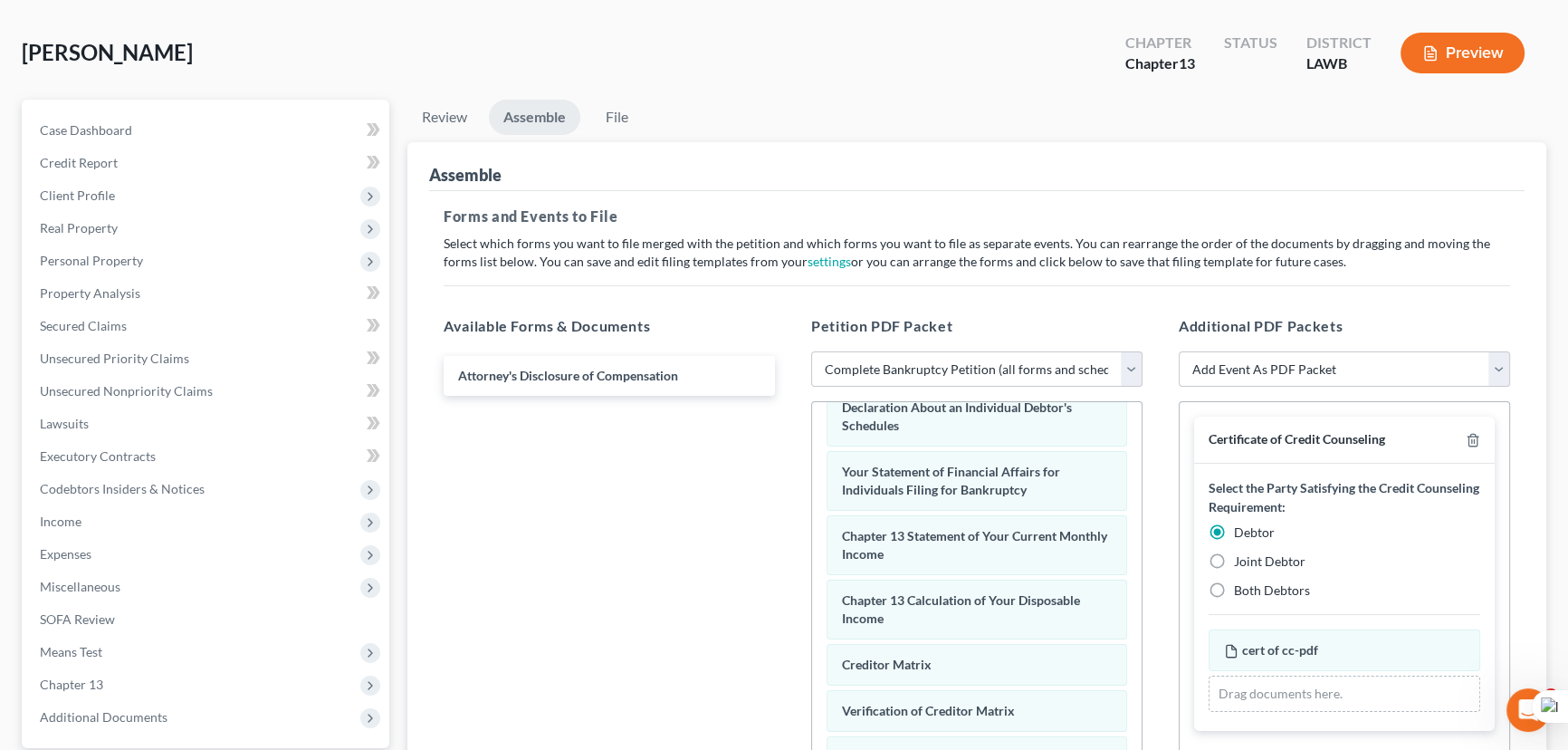
scroll to position [0, 0]
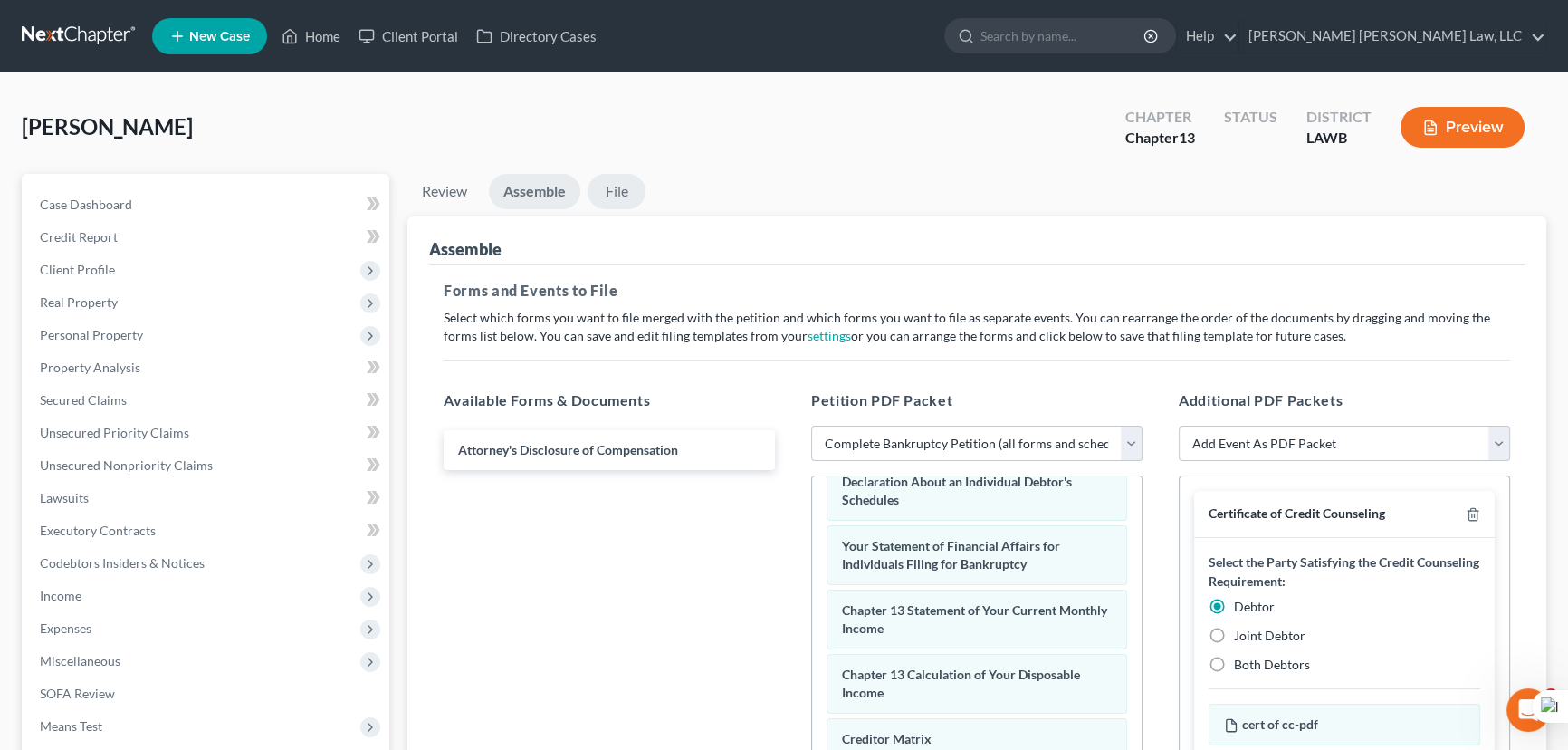
click at [609, 193] on link "File" at bounding box center [616, 191] width 58 height 35
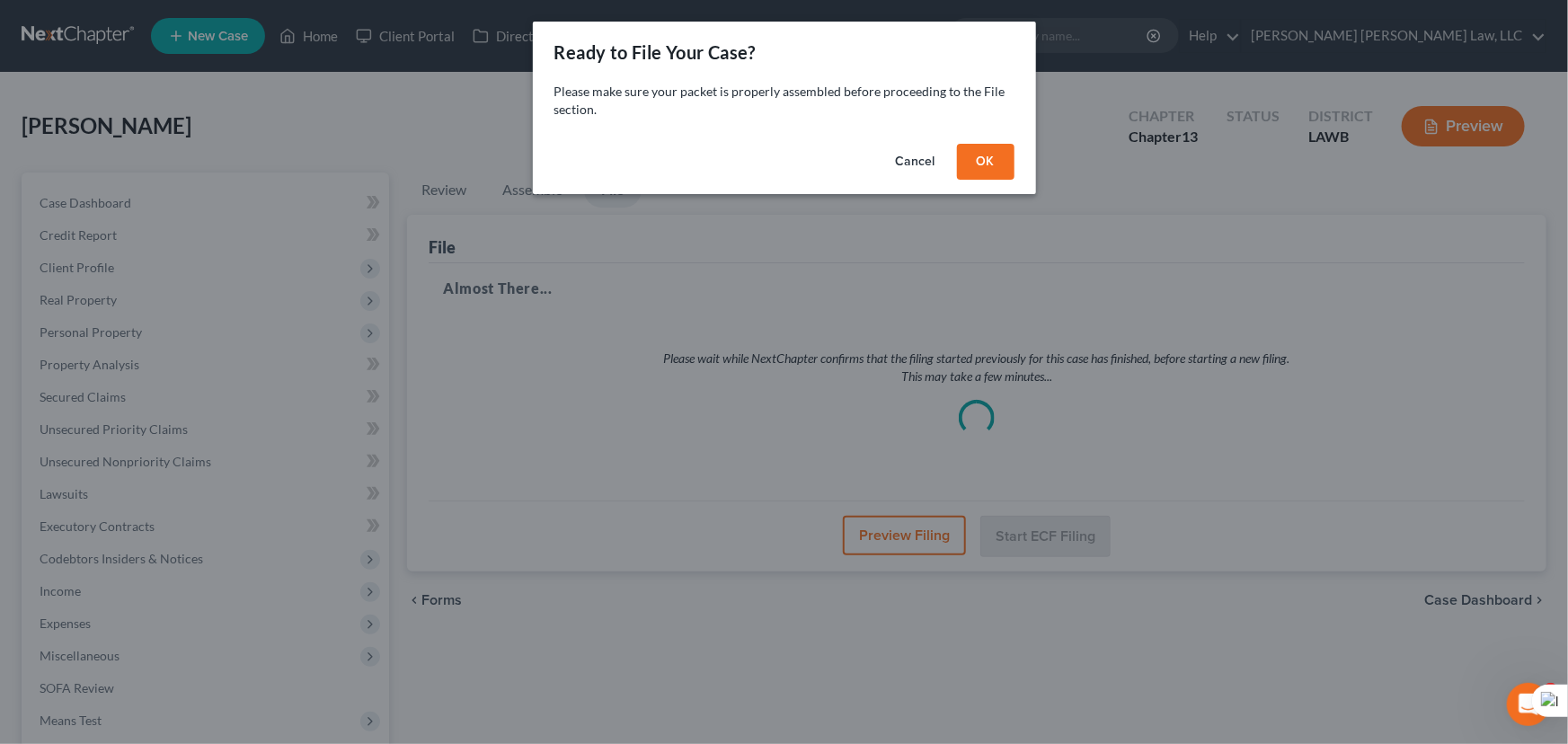
click at [989, 180] on div "Cancel OK" at bounding box center [784, 165] width 504 height 57
click at [981, 174] on button "OK" at bounding box center [985, 161] width 57 height 36
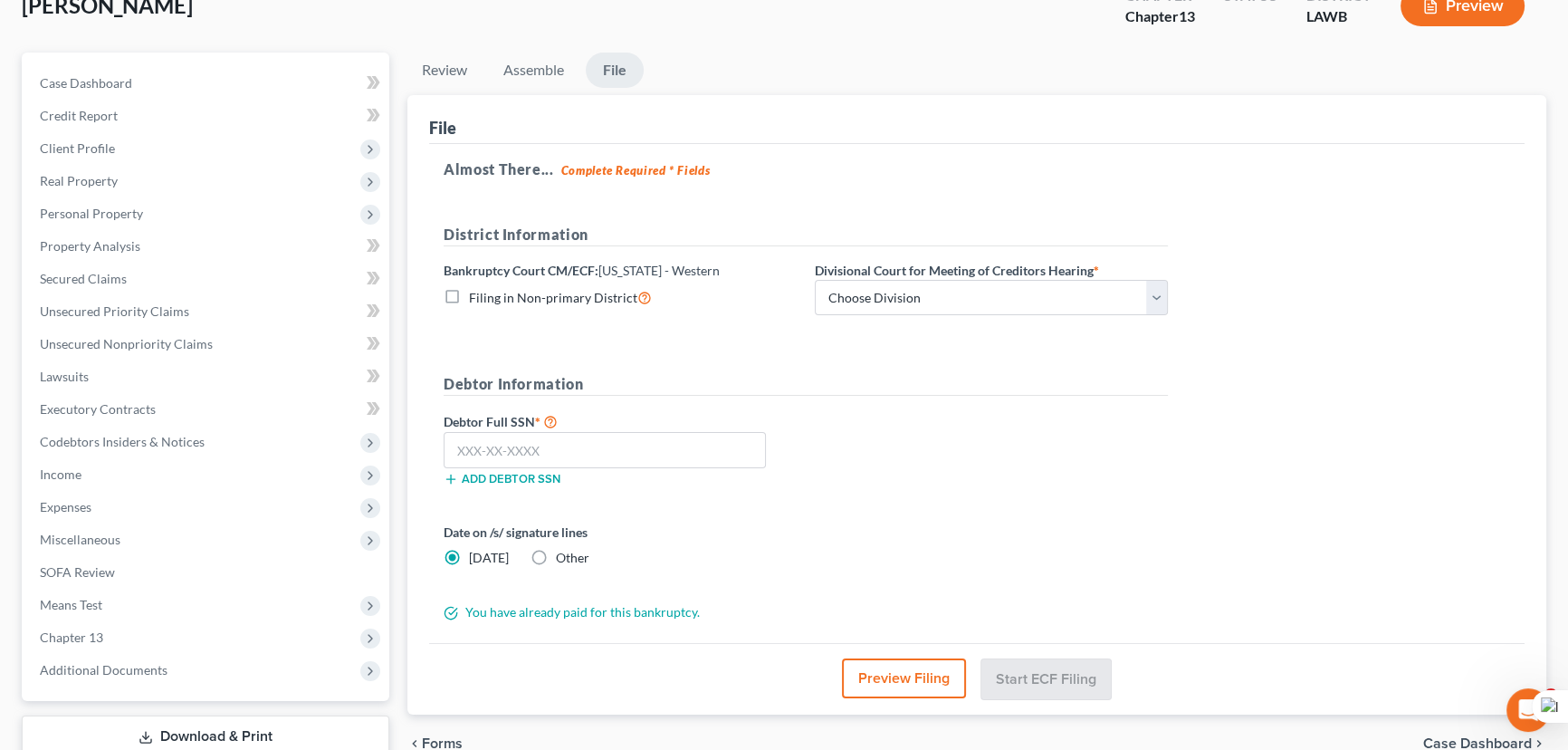
scroll to position [243, 0]
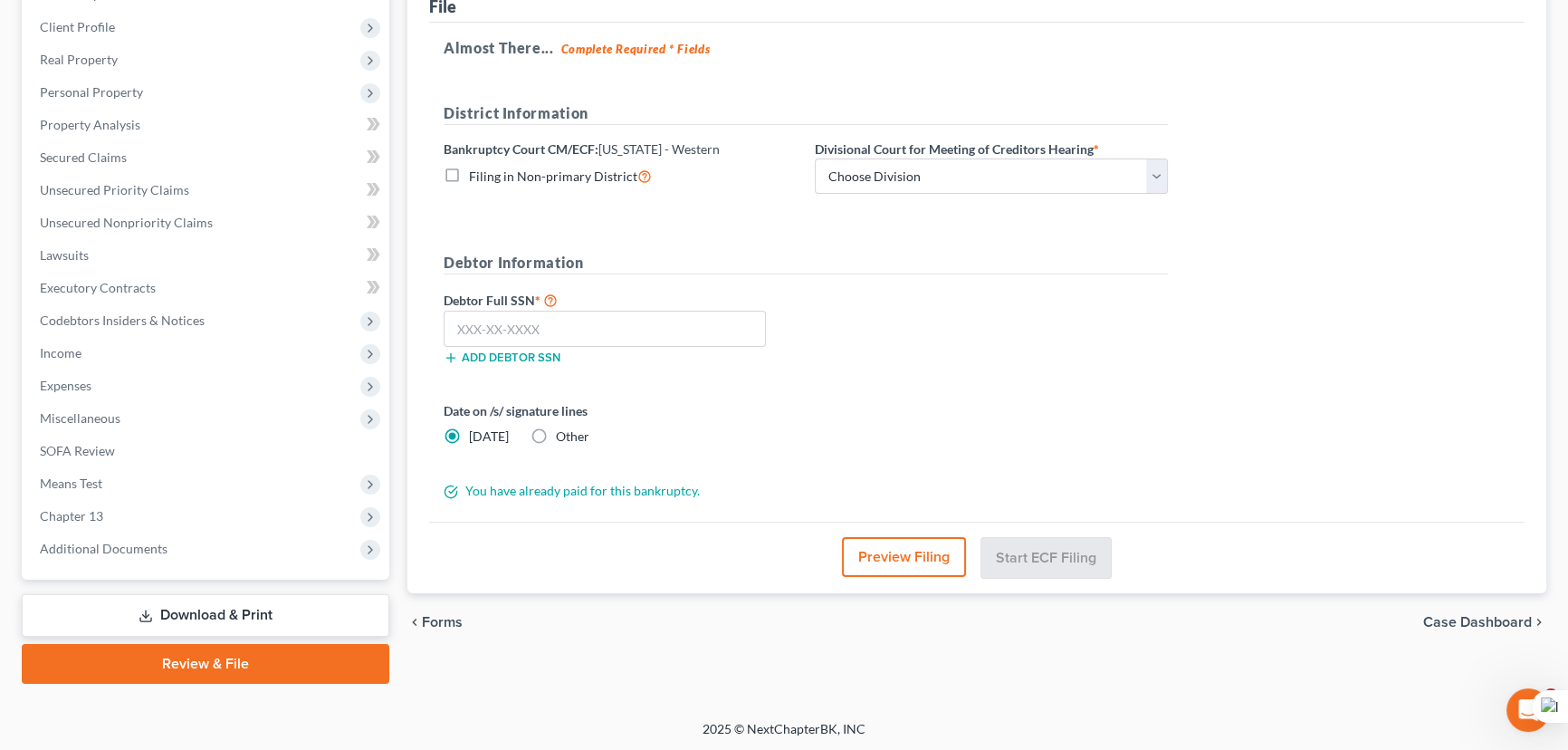
drag, startPoint x: 438, startPoint y: 190, endPoint x: 449, endPoint y: 176, distance: 17.8
click at [438, 190] on div "Bankruptcy Court CM/ECF: Louisiana - Western Filing in Non-primary District" at bounding box center [620, 167] width 371 height 55
click at [469, 175] on label "Filing in Non-primary District" at bounding box center [560, 176] width 183 height 21
click at [476, 175] on input "Filing in Non-primary District" at bounding box center [482, 171] width 11 height 11
checkbox input "true"
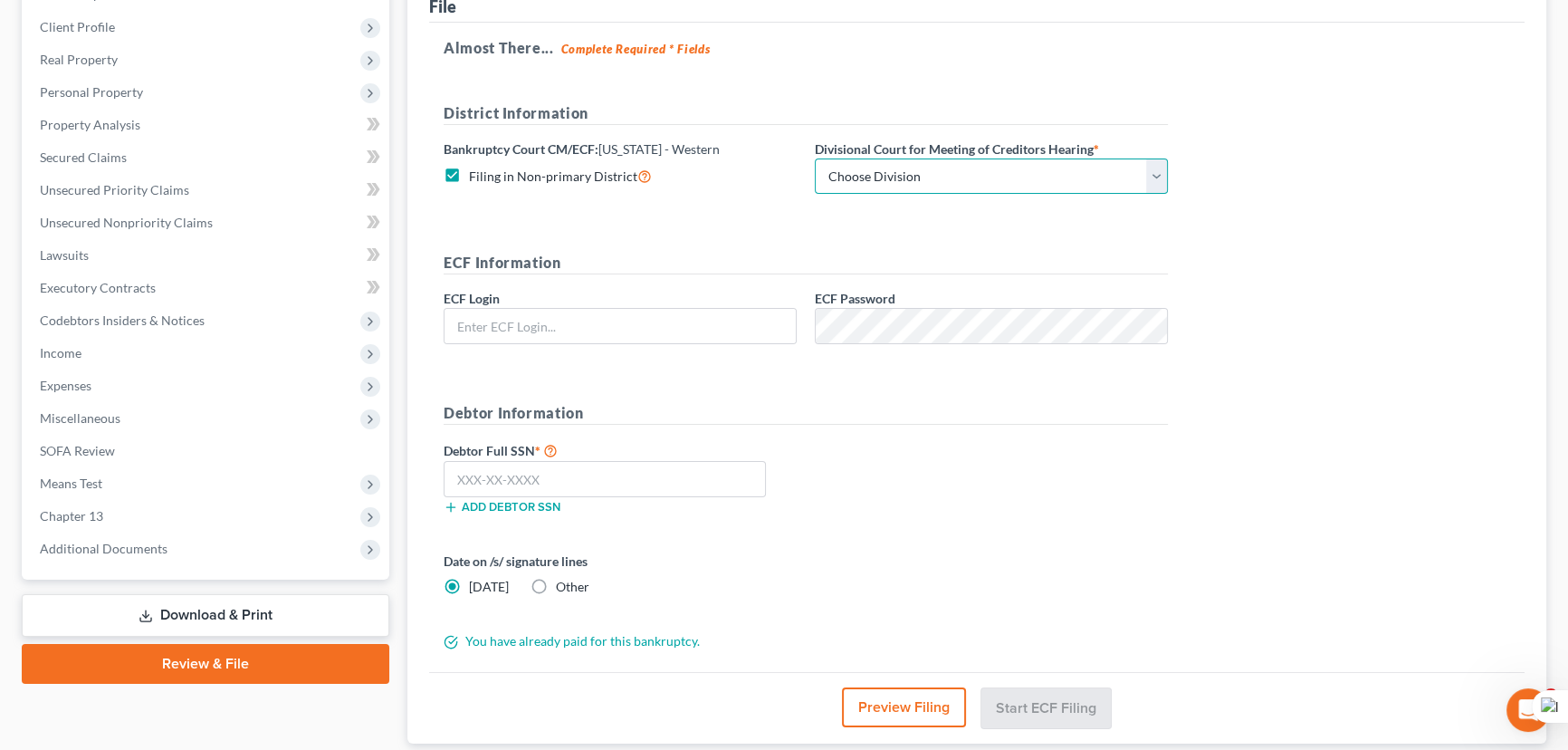
click at [950, 186] on select "Choose Division Alexandria Lafayette-Opelousas Lake Charles Monroe Shreveport" at bounding box center [991, 177] width 353 height 36
select select "3"
click at [815, 159] on select "Choose Division Alexandria Lafayette-Opelousas Lake Charles Monroe Shreveport" at bounding box center [991, 177] width 353 height 36
drag, startPoint x: 588, startPoint y: 292, endPoint x: 582, endPoint y: 302, distance: 11.7
click at [582, 302] on div "ECF Login" at bounding box center [620, 317] width 371 height 55
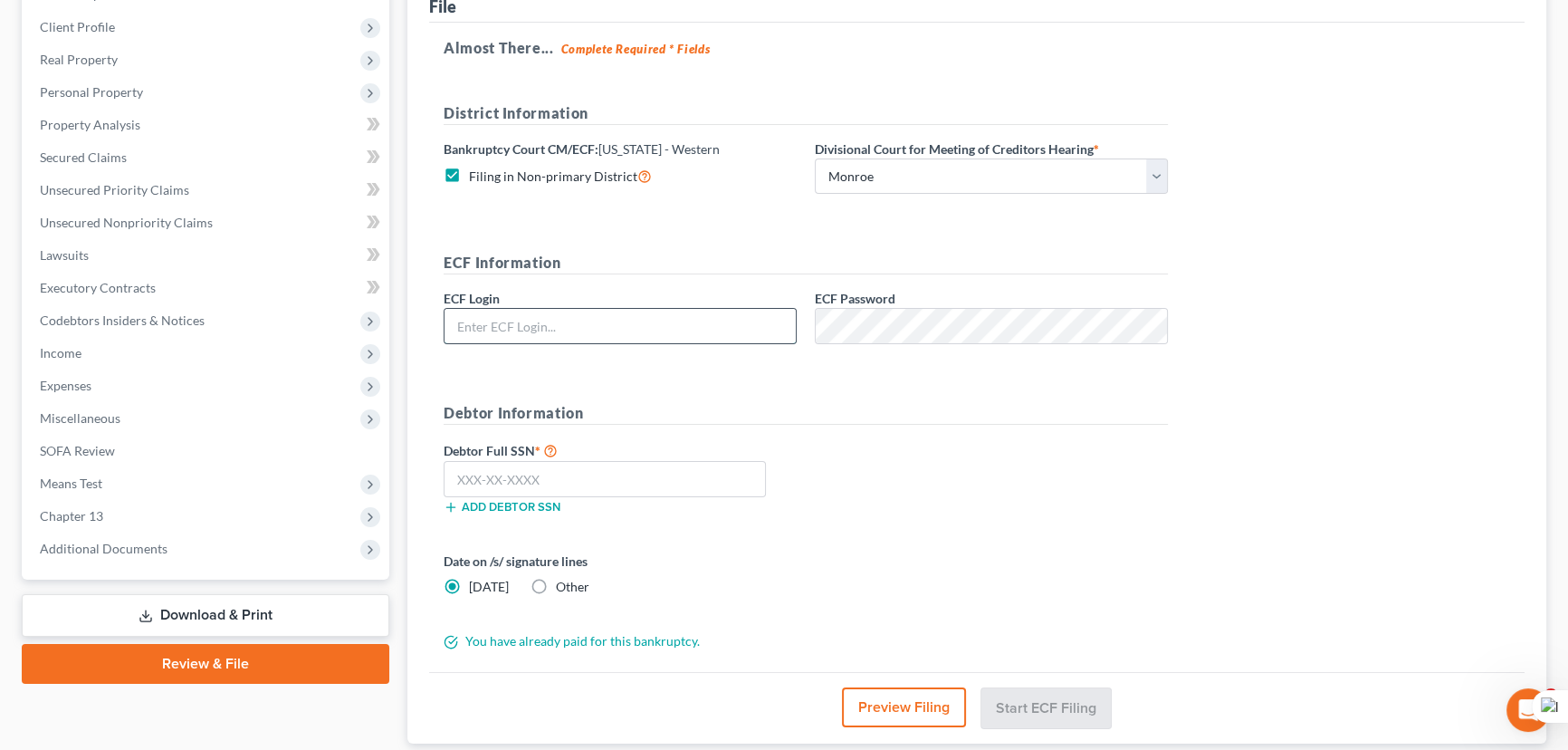
click at [582, 313] on input "text" at bounding box center [620, 326] width 352 height 34
type input "eoyoung3p"
click at [649, 490] on input "text" at bounding box center [604, 480] width 322 height 36
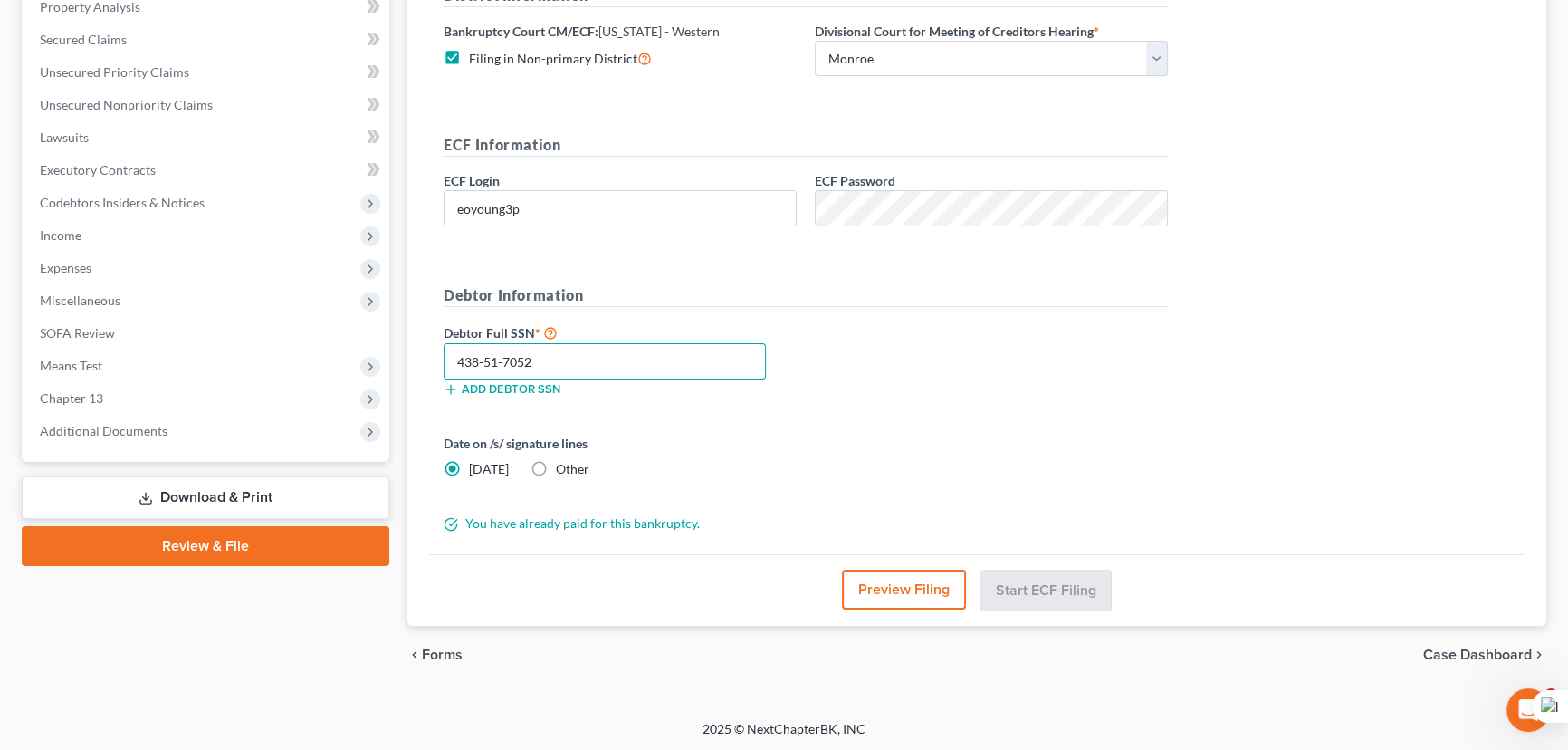
type input "438-51-7052"
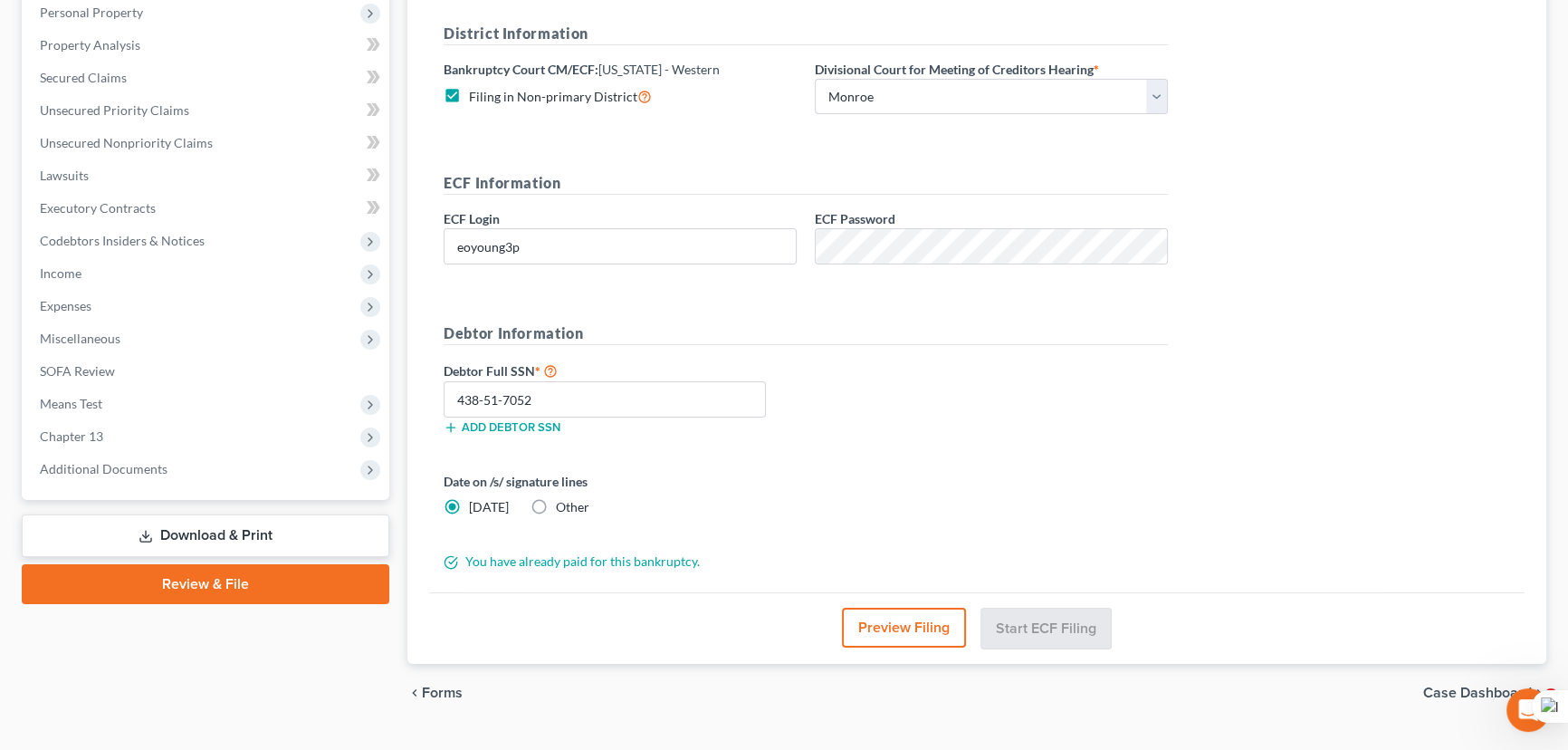
scroll to position [329, 0]
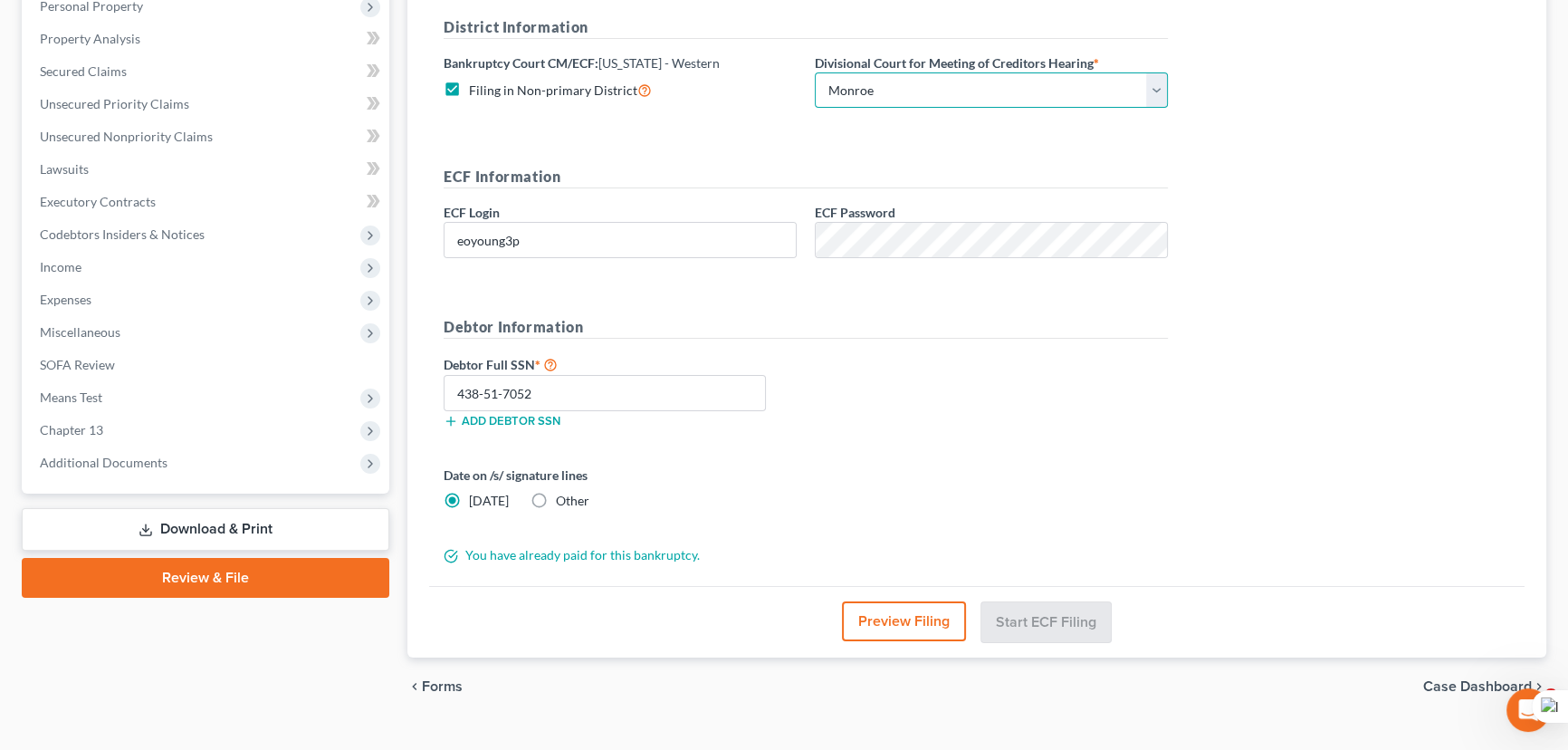
click at [999, 81] on select "Choose Division Alexandria Lafayette-Opelousas Lake Charles Monroe Shreveport" at bounding box center [991, 91] width 353 height 36
click at [815, 73] on select "Choose Division Alexandria Lafayette-Opelousas Lake Charles Monroe Shreveport" at bounding box center [991, 91] width 353 height 36
drag, startPoint x: 991, startPoint y: 86, endPoint x: 986, endPoint y: 104, distance: 18.7
click at [991, 86] on select "Choose Division Alexandria Lafayette-Opelousas Lake Charles Monroe Shreveport" at bounding box center [991, 91] width 353 height 36
select select "3"
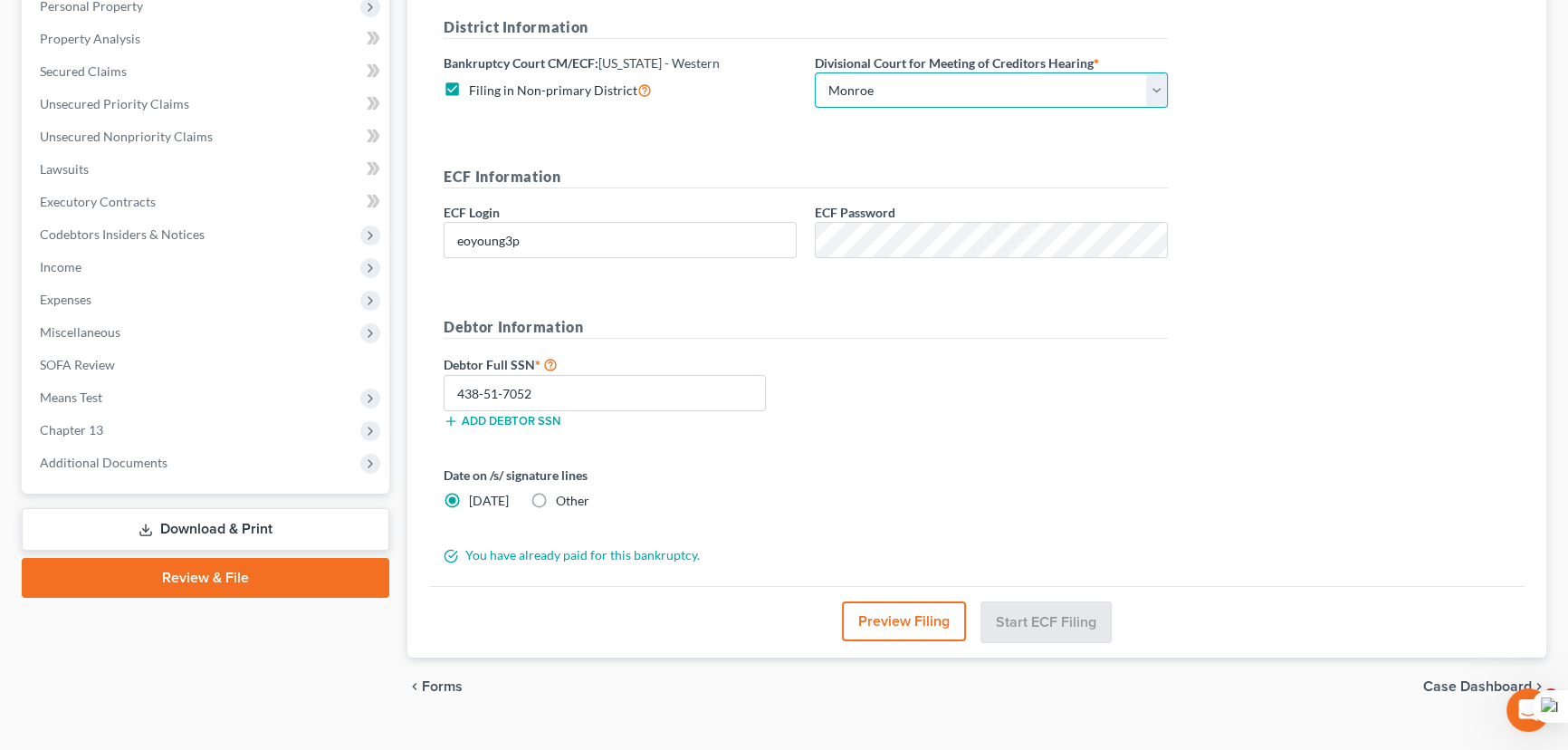
click at [815, 73] on select "Choose Division Alexandria Lafayette-Opelousas Lake Charles Monroe Shreveport" at bounding box center [991, 91] width 353 height 36
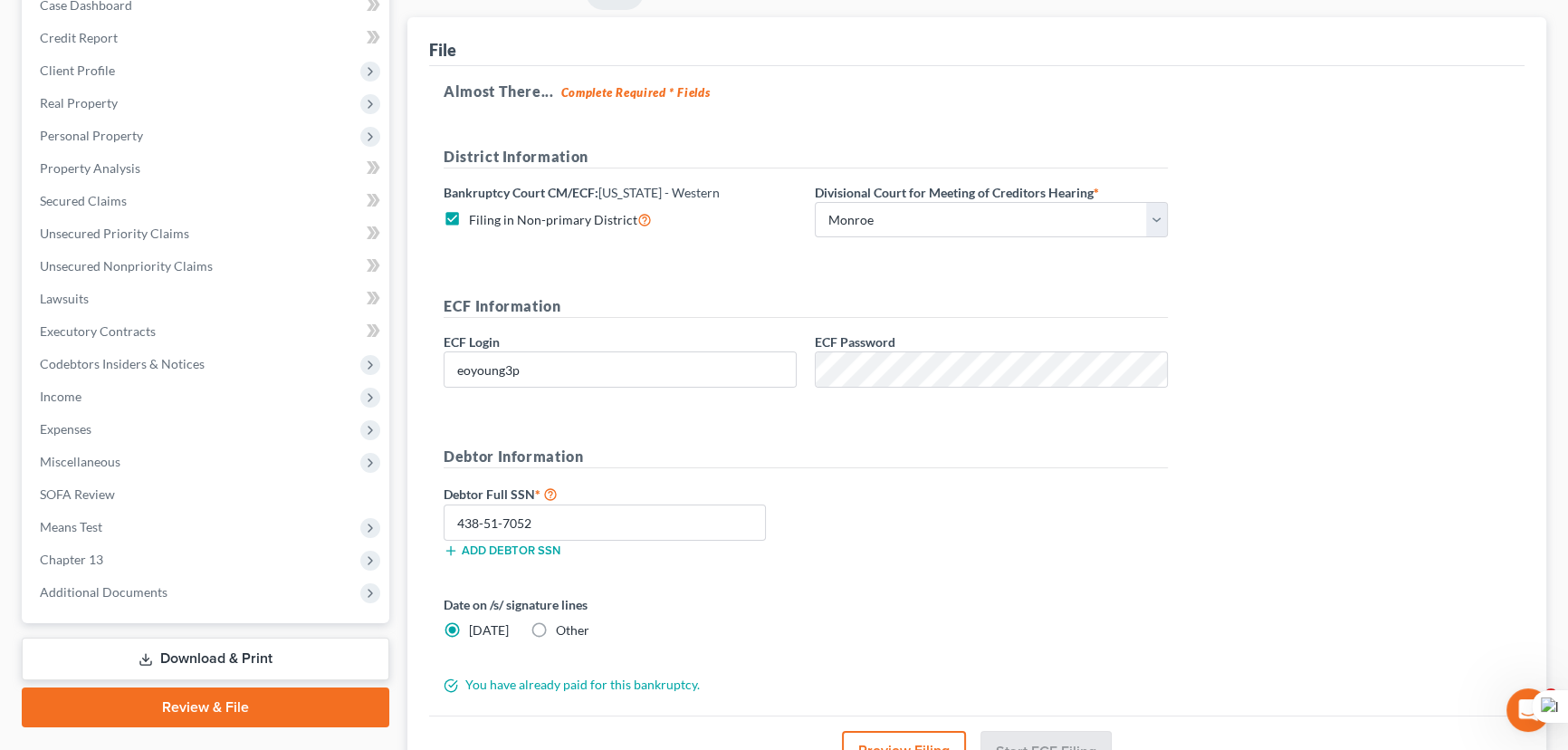
scroll to position [360, 0]
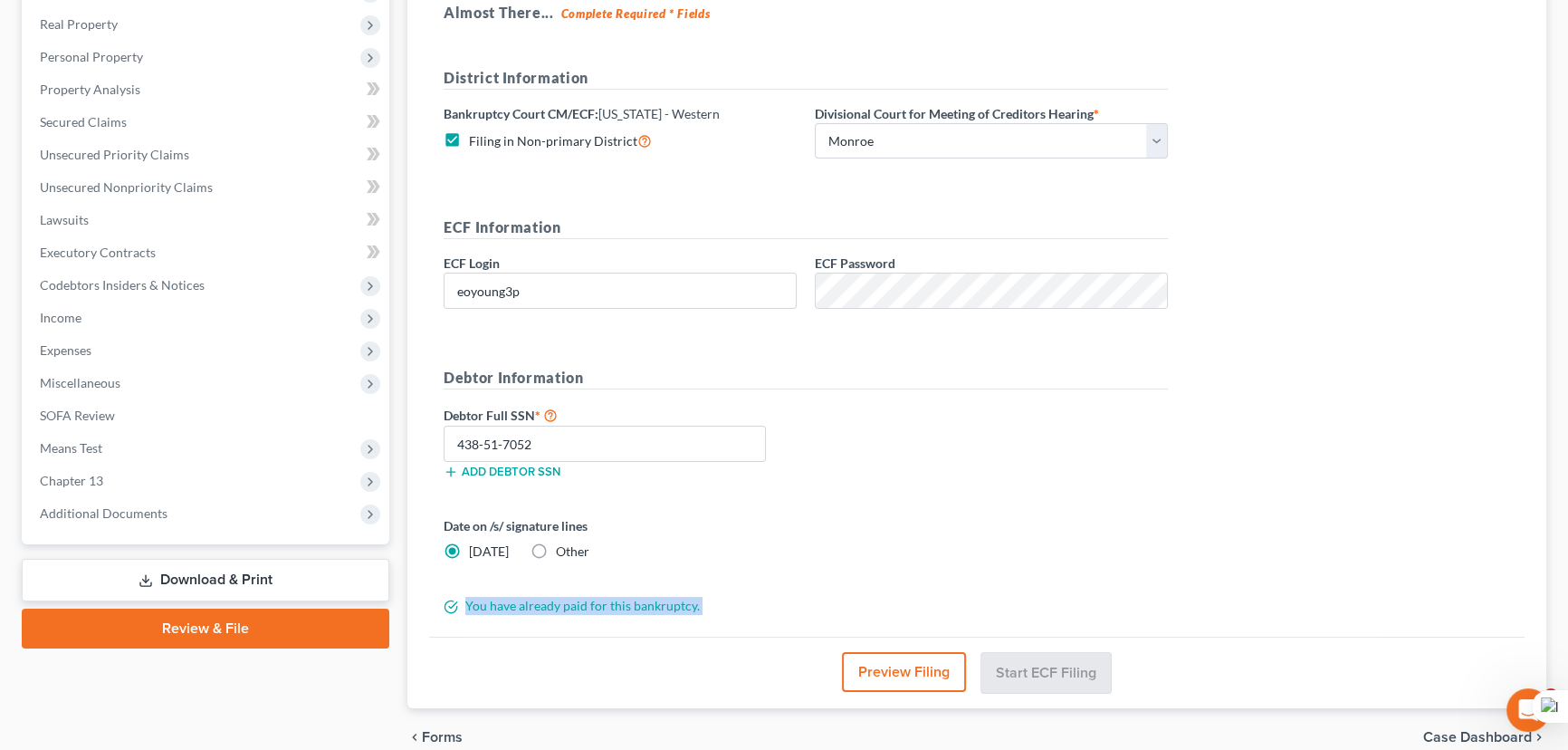
click at [1047, 590] on form "District Information Bankruptcy Court CM/ECF: Louisiana - Western Filing in Non…" at bounding box center [805, 341] width 724 height 549
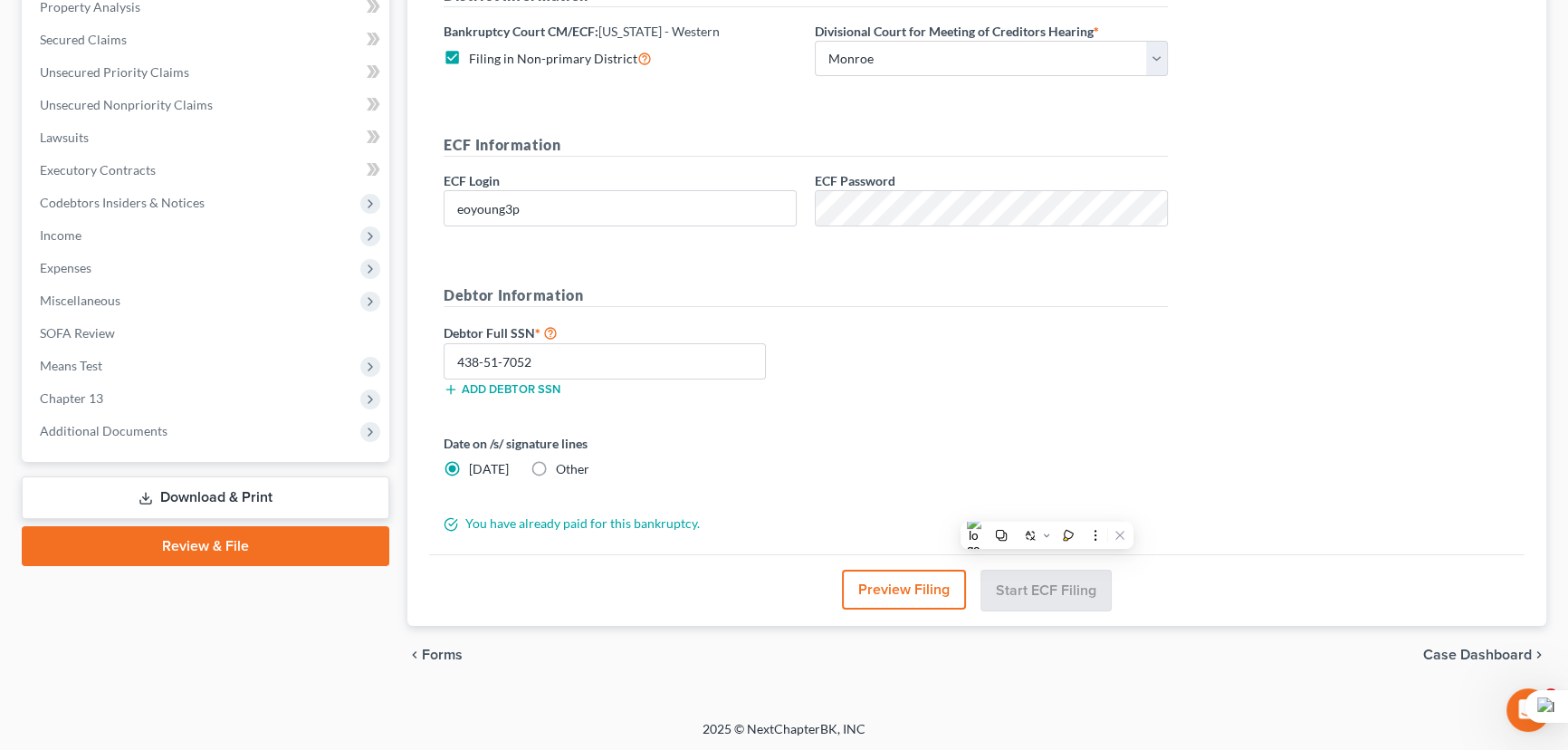
click at [1044, 398] on div "Debtor Full SSN * 438-51-7052 Add debtor SSN" at bounding box center [806, 367] width 743 height 91
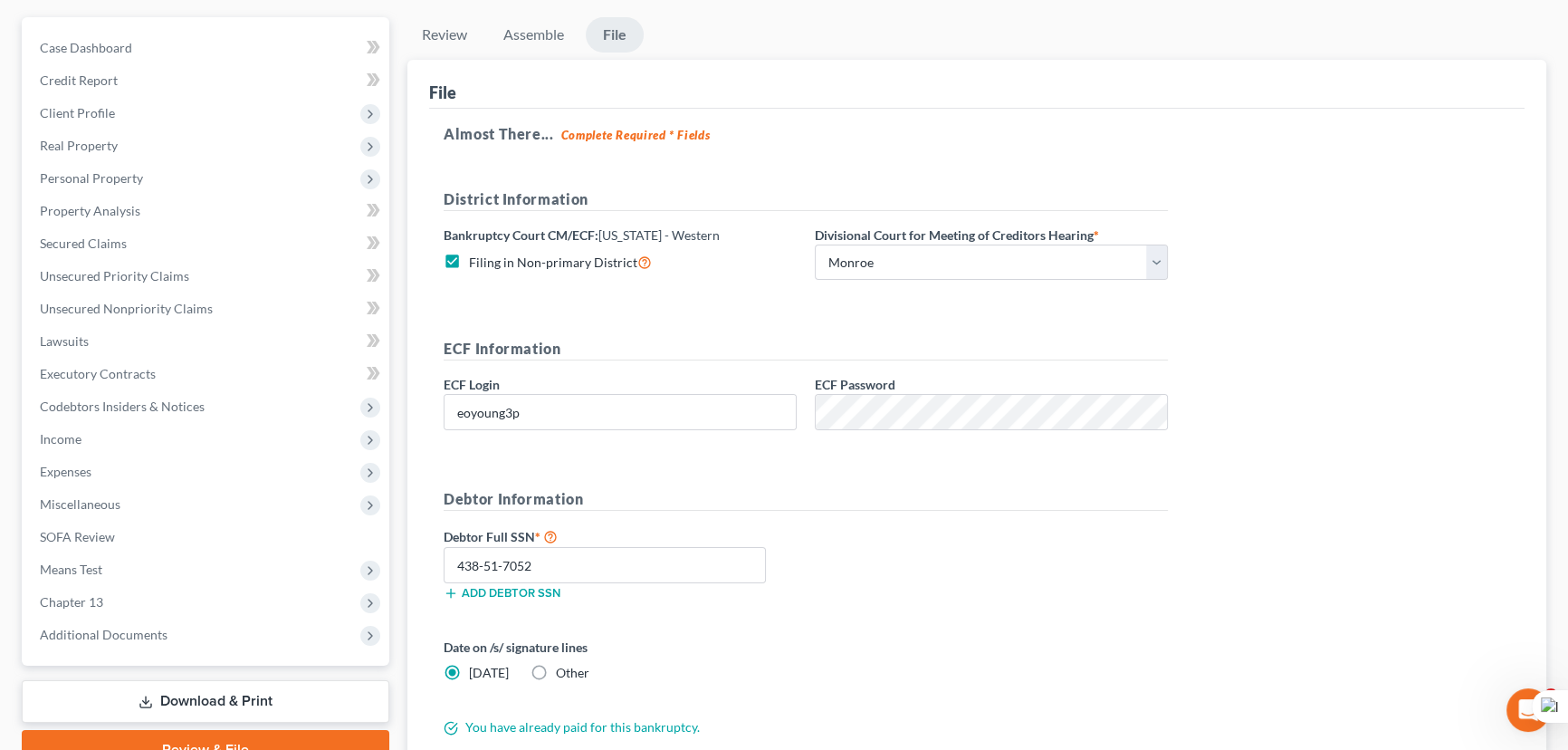
scroll to position [0, 0]
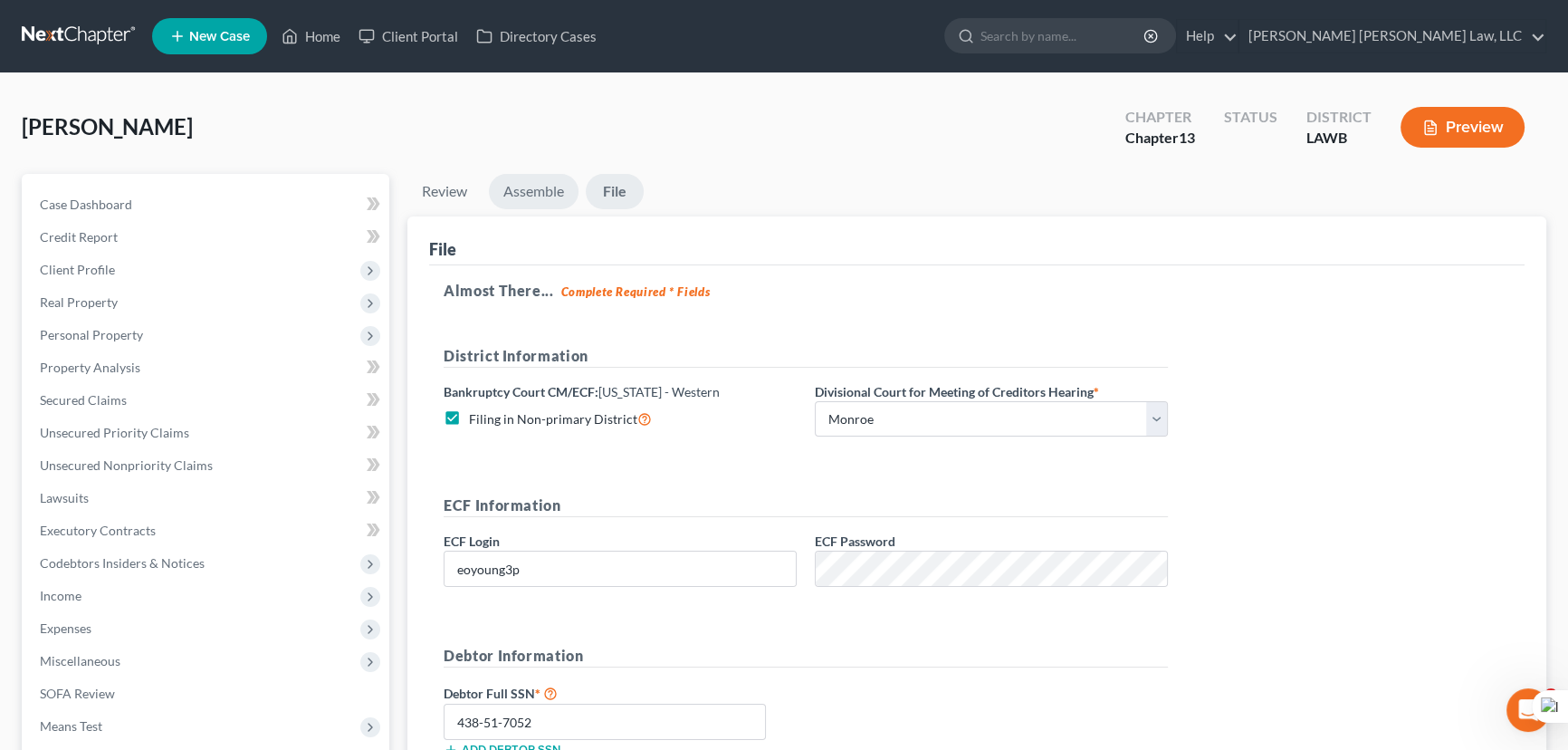
click at [555, 196] on link "Assemble" at bounding box center [533, 191] width 90 height 35
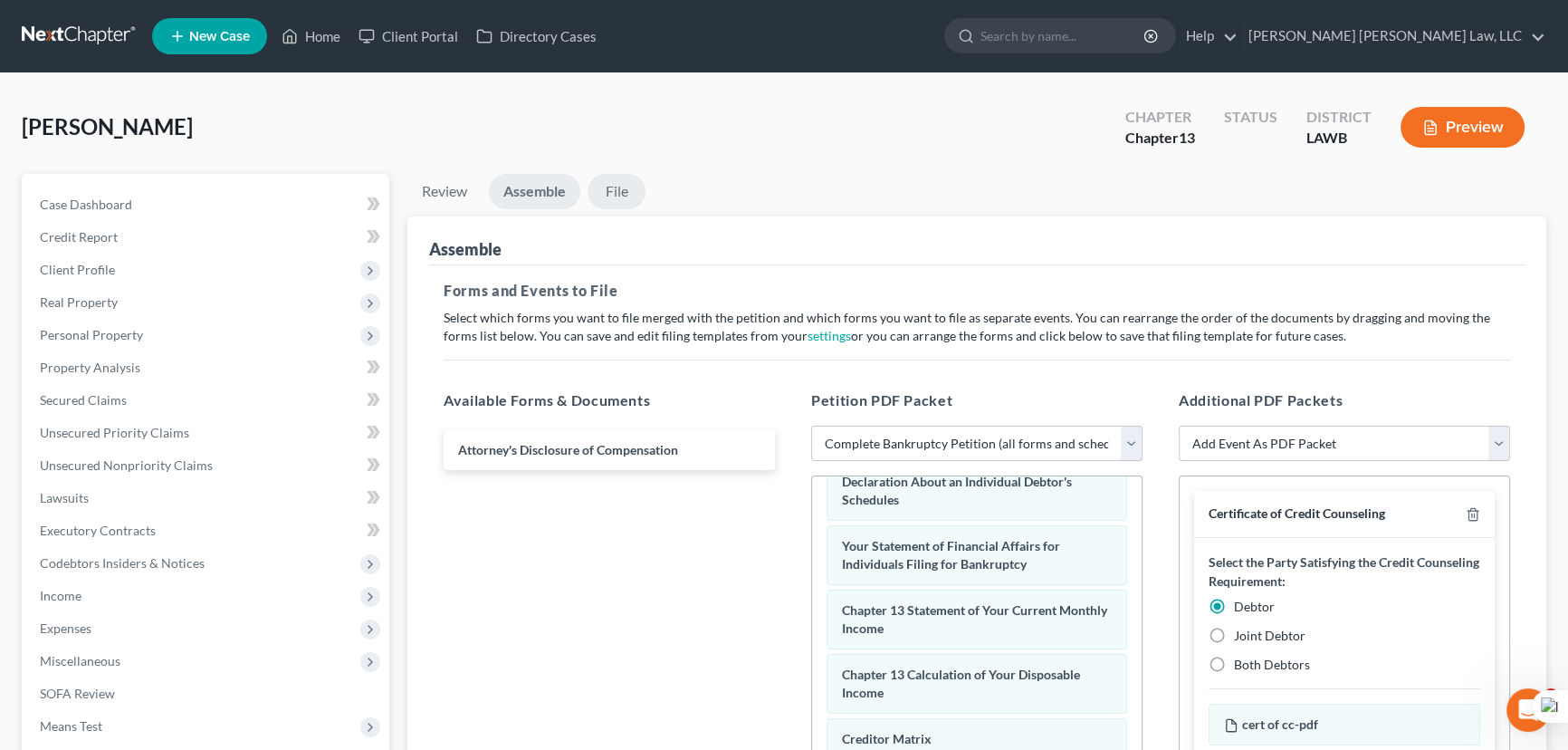
click at [607, 187] on link "File" at bounding box center [616, 191] width 58 height 35
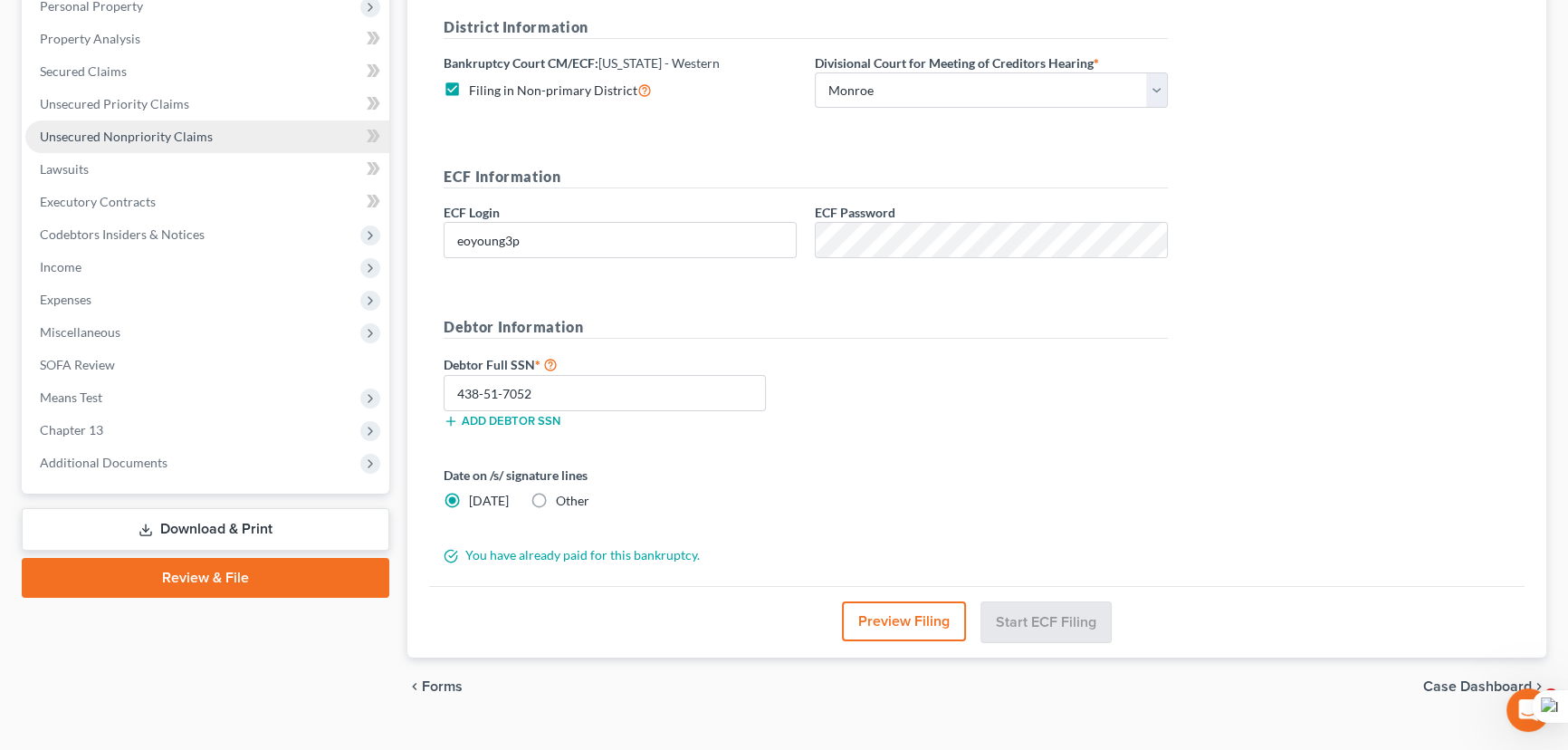
scroll to position [81, 0]
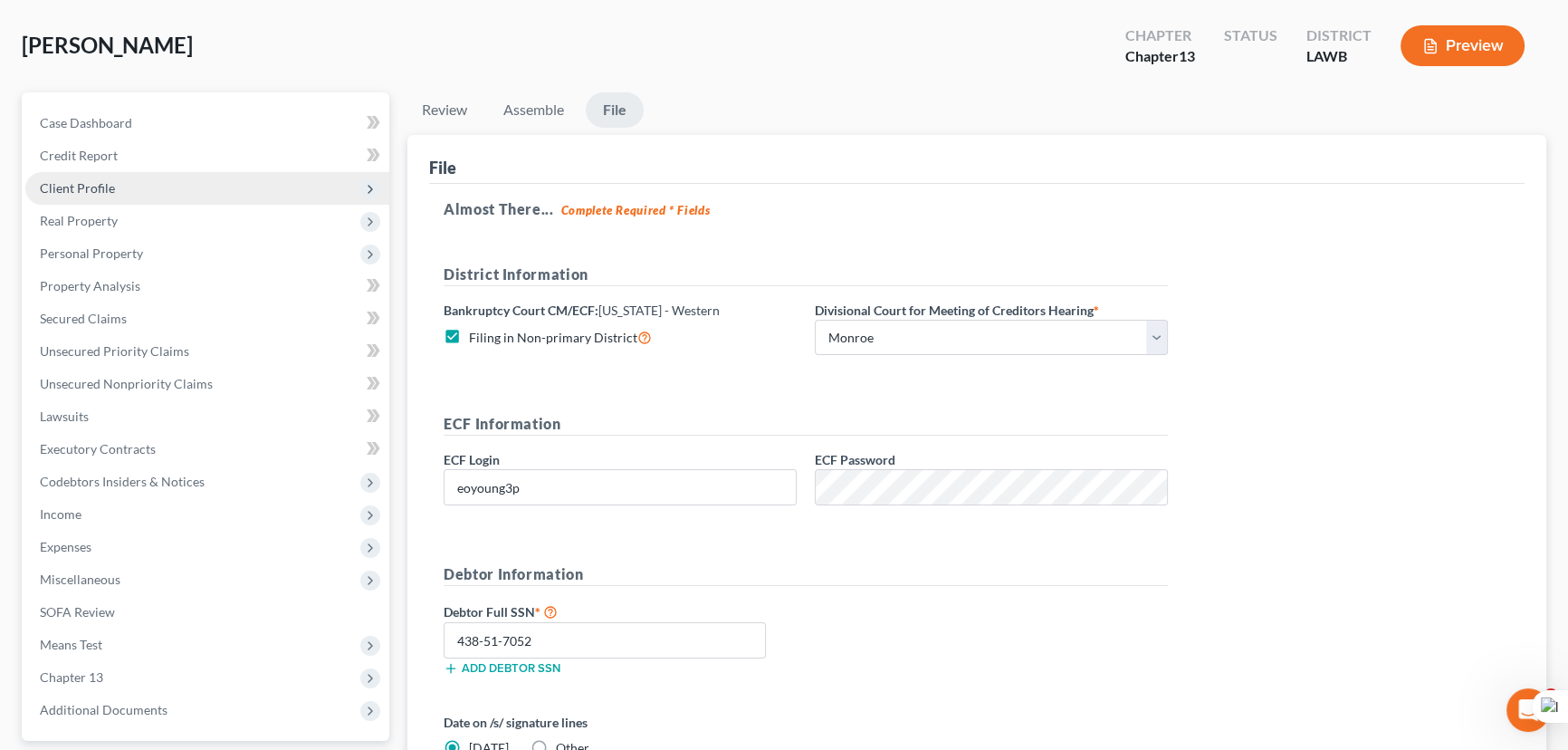
click at [119, 173] on span "Client Profile" at bounding box center [207, 188] width 364 height 32
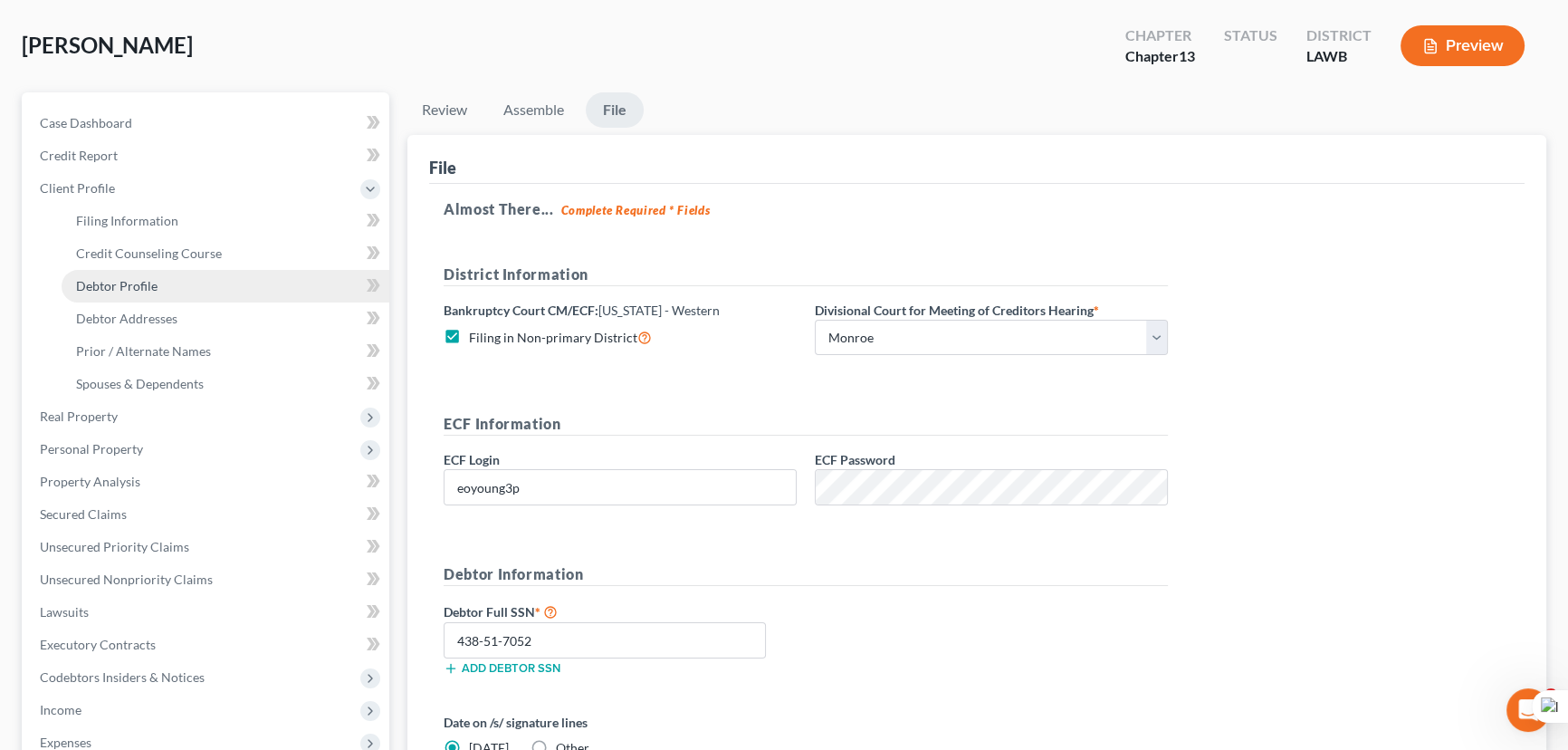
click at [154, 287] on span "Debtor Profile" at bounding box center [116, 286] width 81 height 15
select select "1"
select select "5"
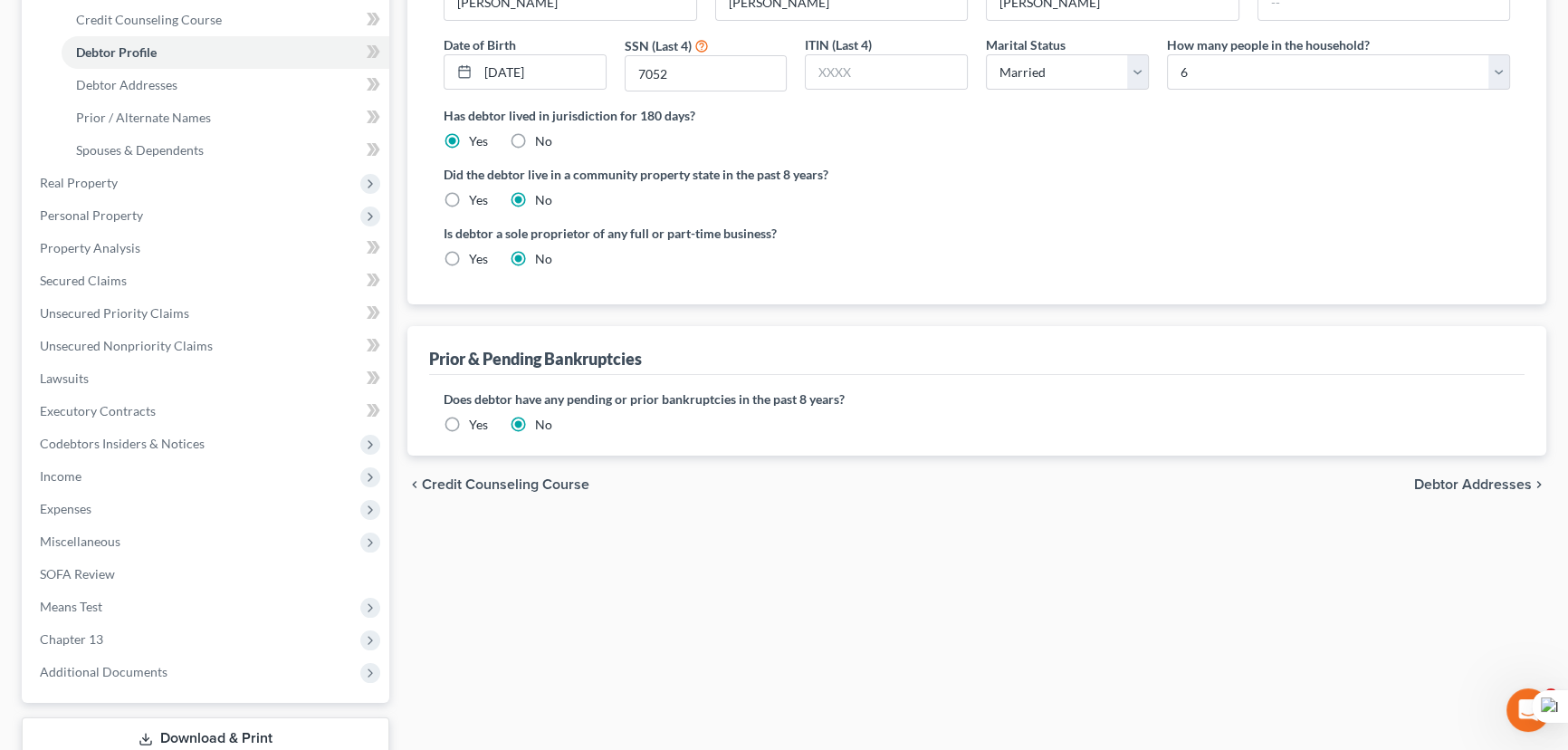
scroll to position [439, 0]
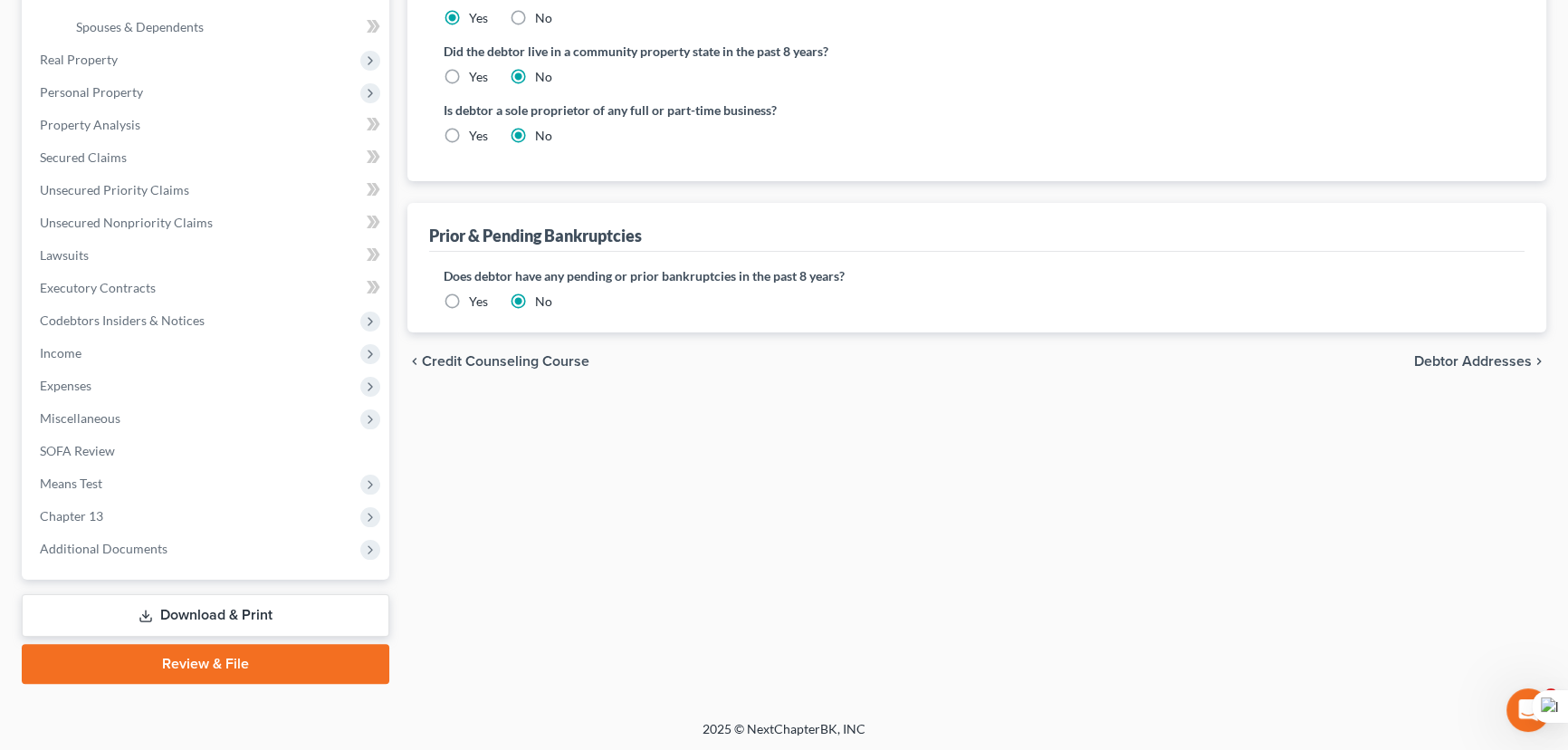
click at [235, 664] on link "Review & File" at bounding box center [205, 664] width 368 height 40
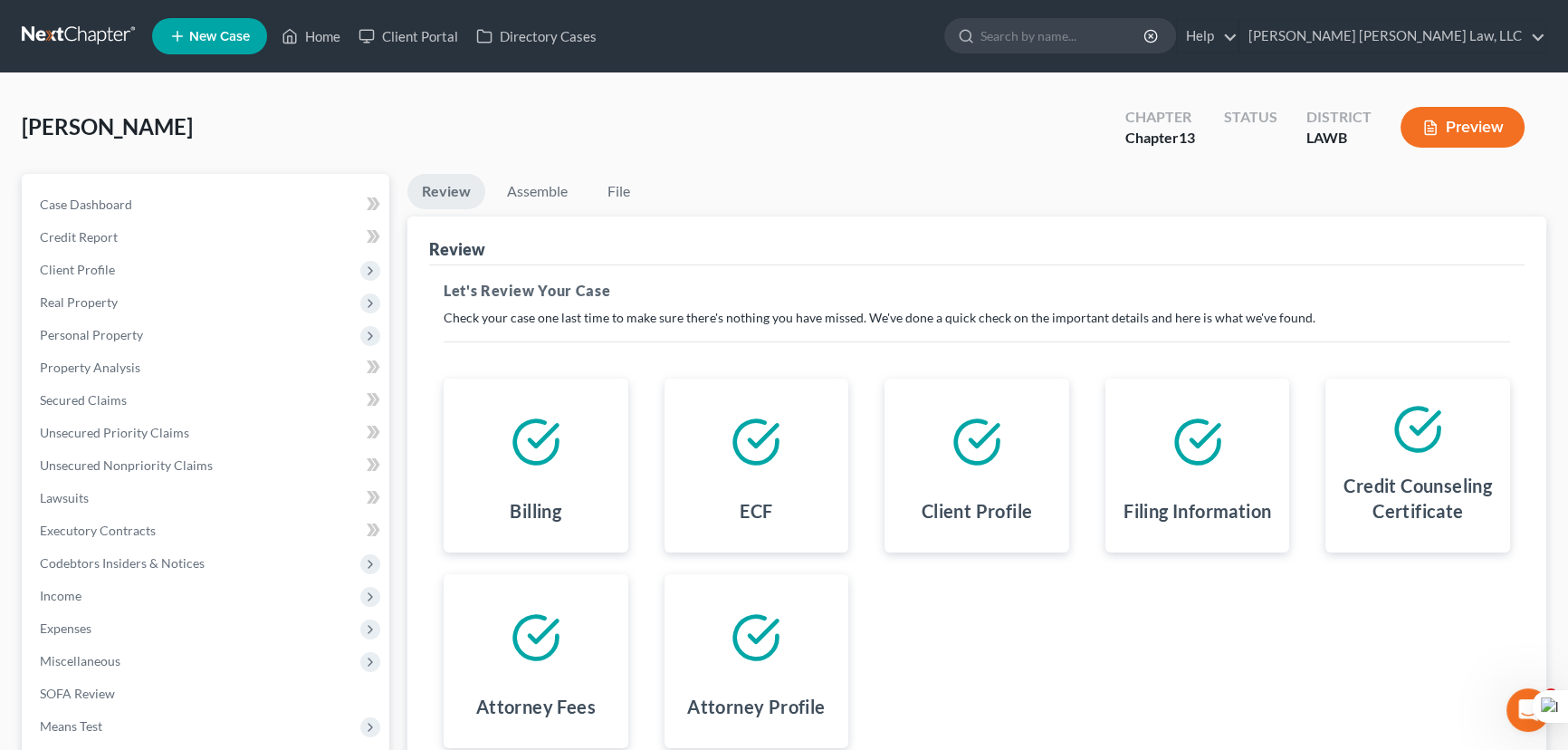
click at [546, 168] on div "Jackson, Marvin Upgraded Chapter Chapter 13 Status District LAWB Preview" at bounding box center [784, 134] width 1525 height 78
click at [541, 180] on link "Assemble" at bounding box center [537, 191] width 90 height 35
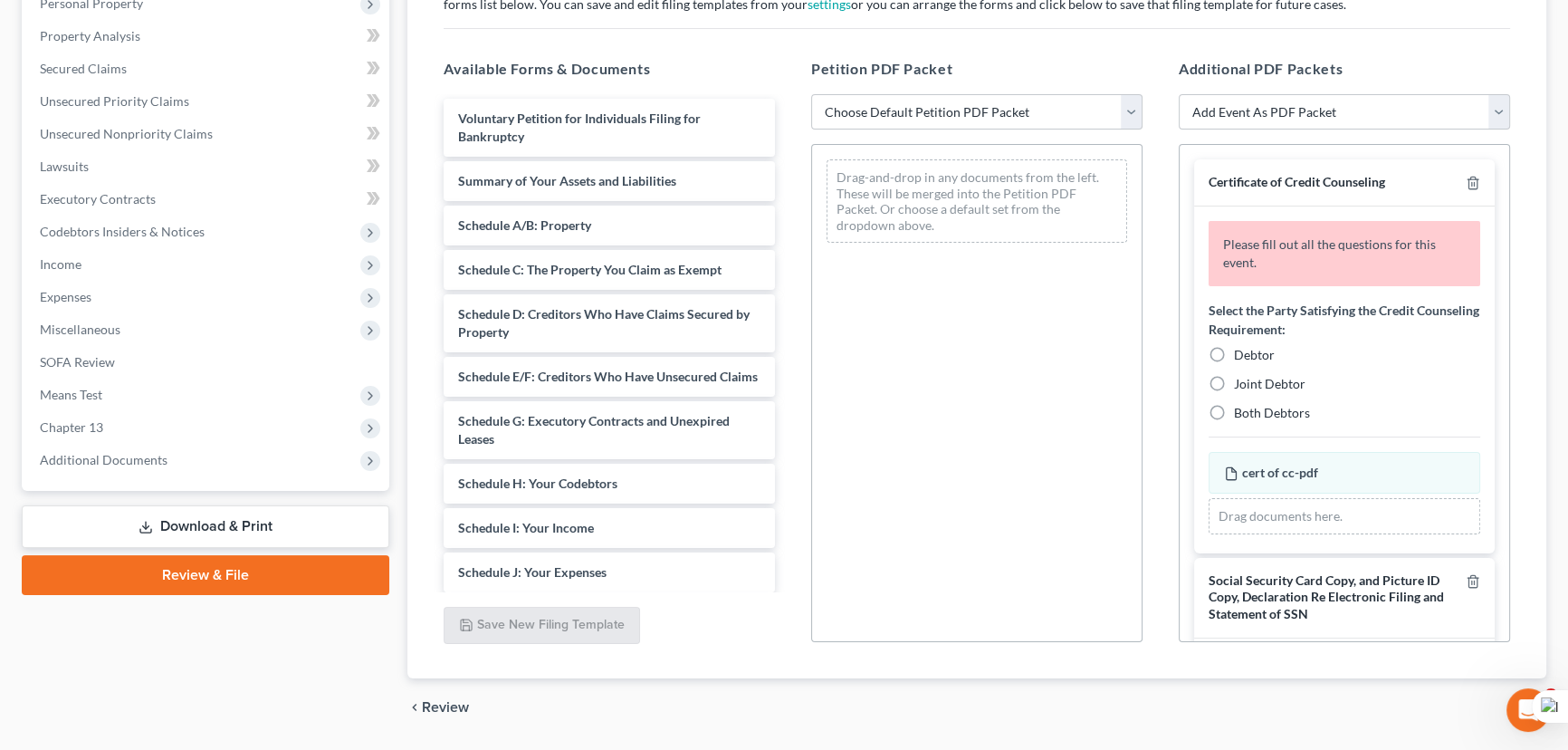
scroll to position [385, 0]
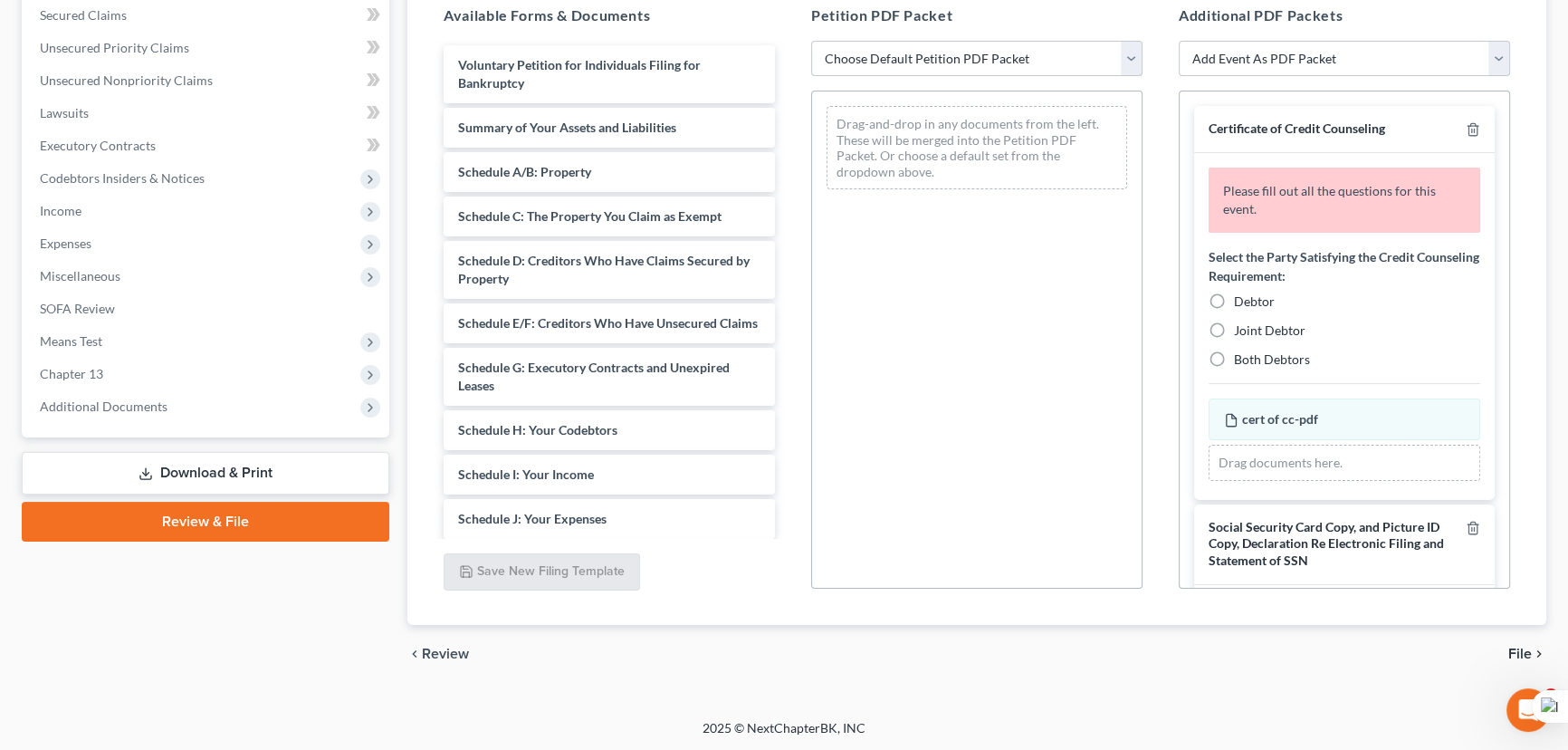
click at [925, 41] on select "Choose Default Petition PDF Packet Complete Bankruptcy Petition (all forms and …" at bounding box center [976, 59] width 332 height 36
select select "0"
click at [811, 41] on select "Choose Default Petition PDF Packet Complete Bankruptcy Petition (all forms and …" at bounding box center [976, 59] width 332 height 36
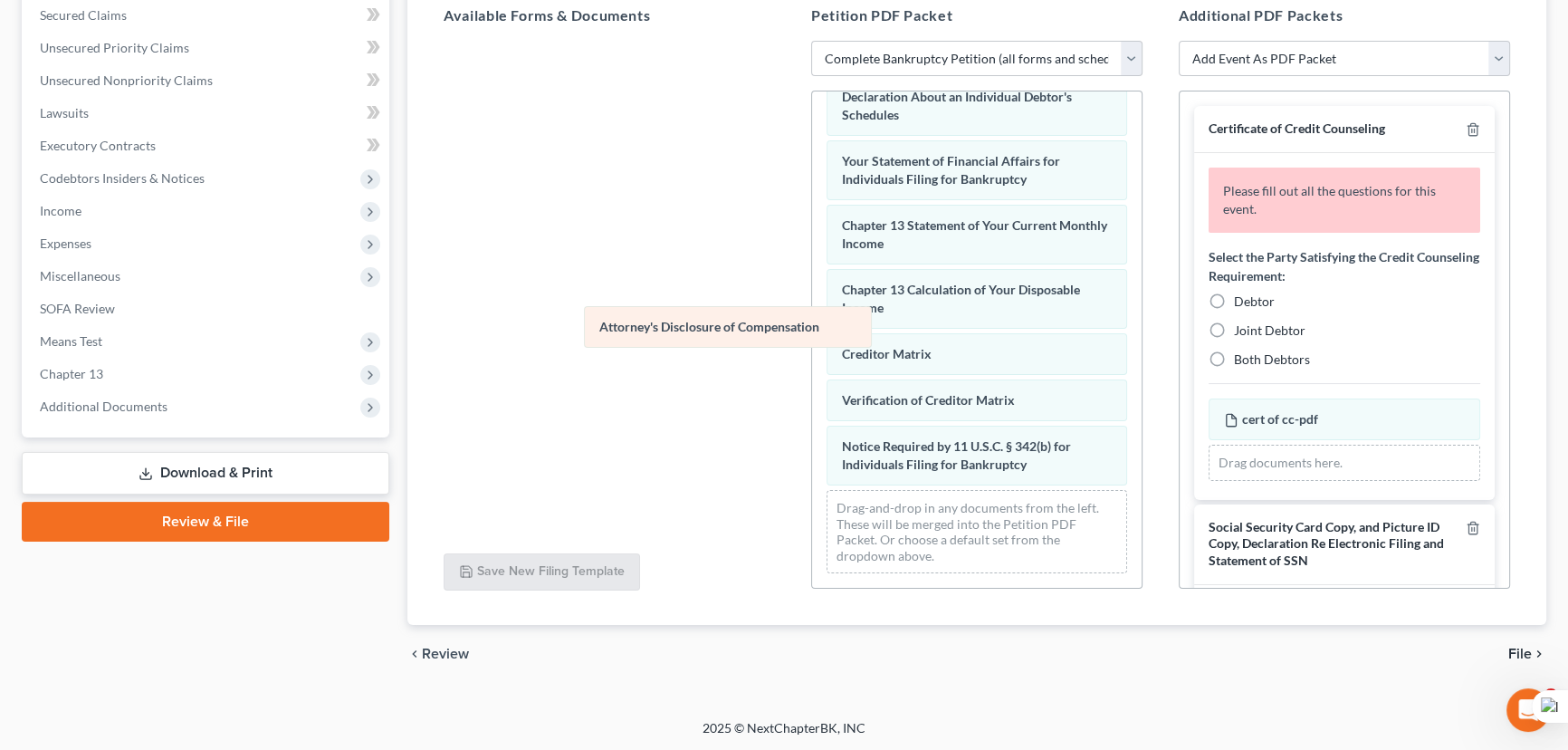
scroll to position [579, 0]
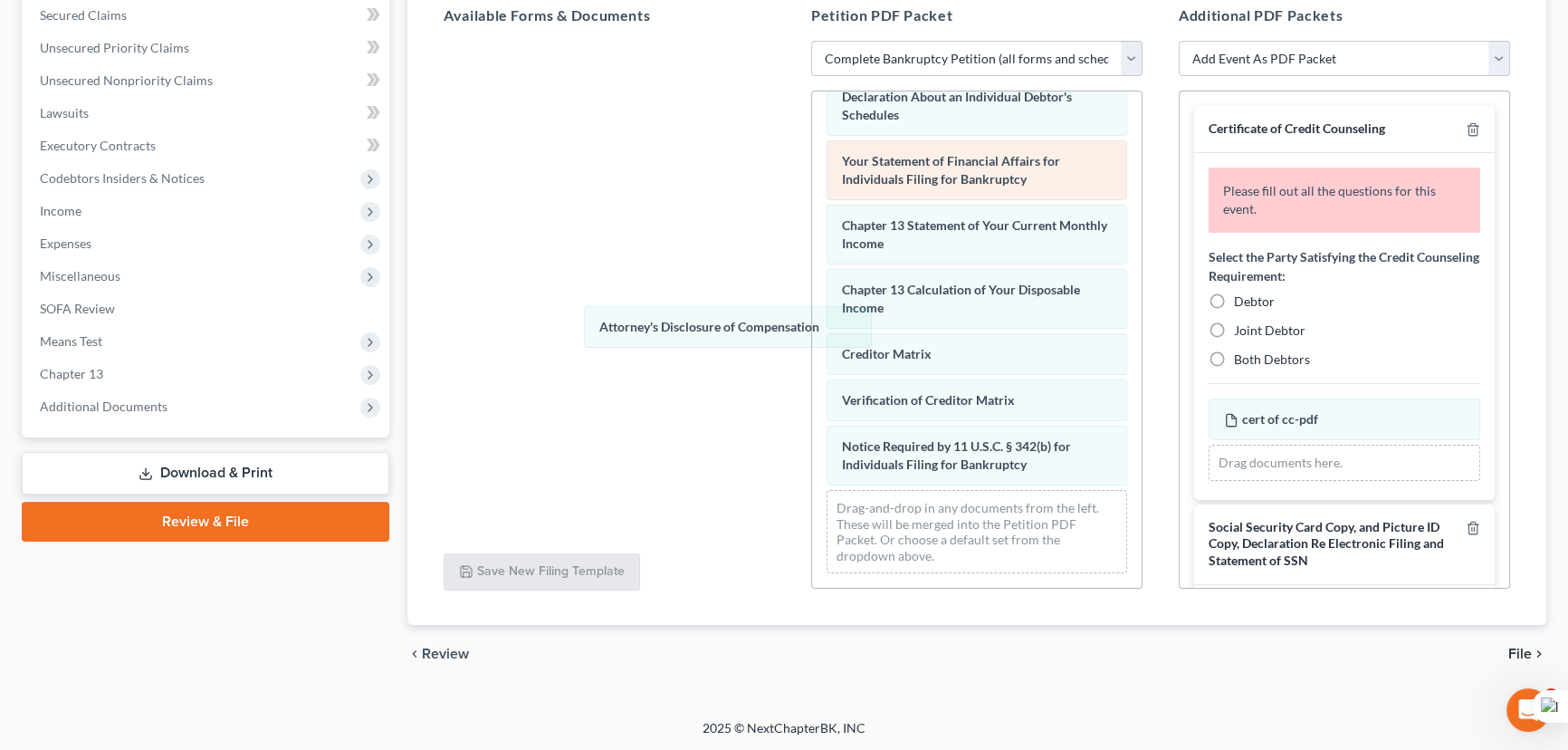
drag, startPoint x: 883, startPoint y: 465, endPoint x: 827, endPoint y: 182, distance: 288.5
click at [812, 169] on div "Attorney's Disclosure of Compensation Voluntary Petition for Individuals Filing…" at bounding box center [976, 58] width 330 height 1061
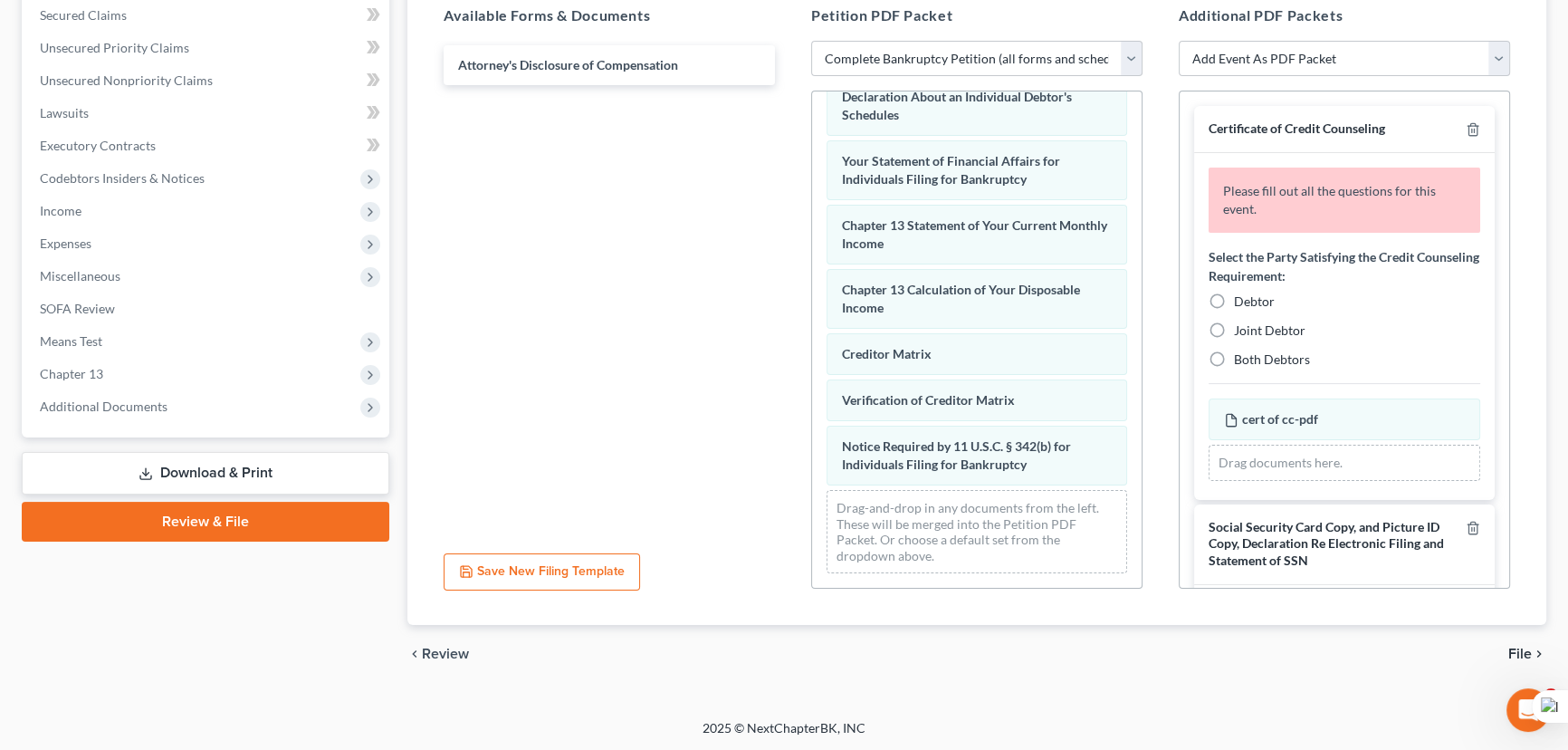
click at [1234, 292] on label "Debtor" at bounding box center [1254, 301] width 41 height 18
click at [1242, 292] on input "Debtor" at bounding box center [1248, 298] width 11 height 11
radio input "true"
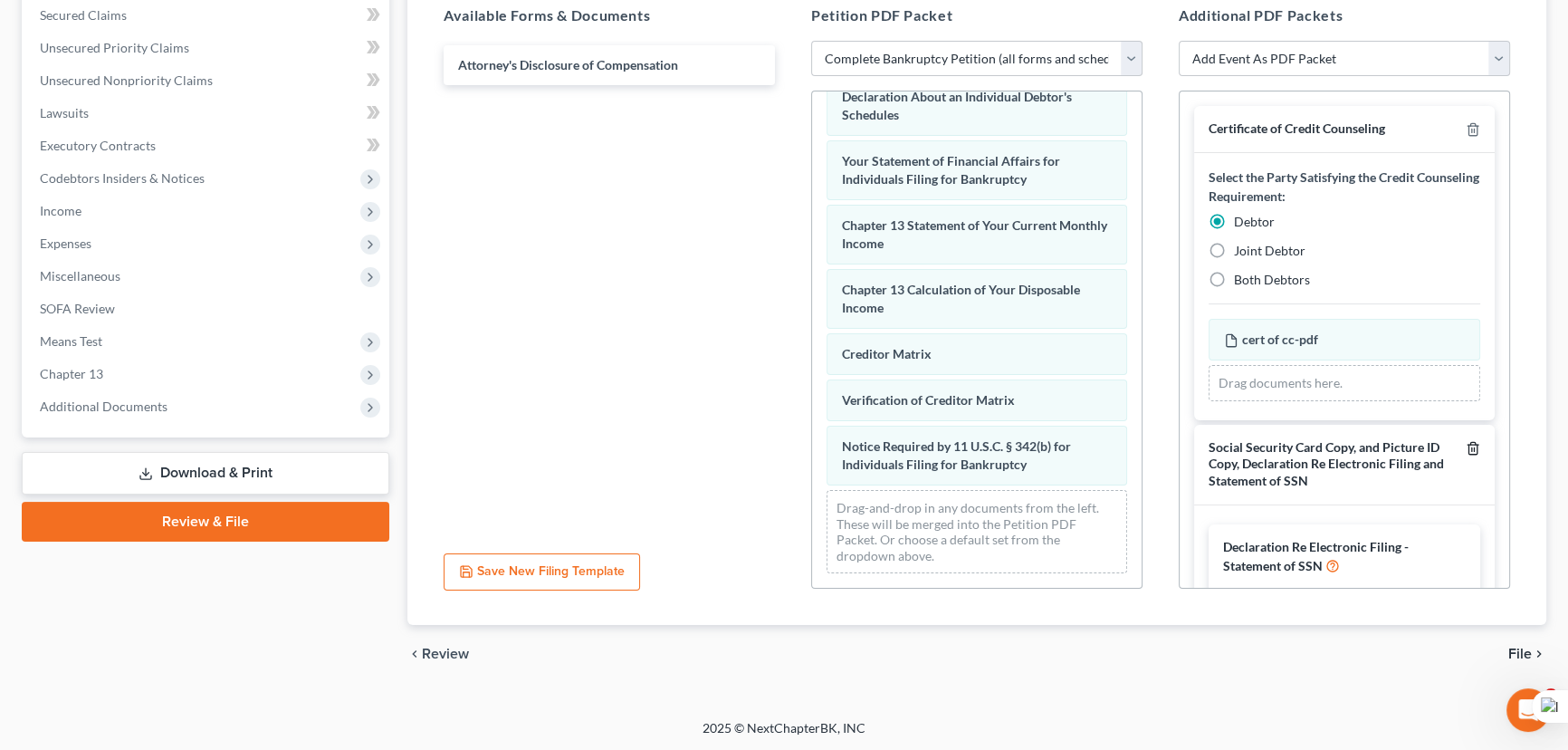
click at [1466, 444] on icon "button" at bounding box center [1473, 448] width 14 height 14
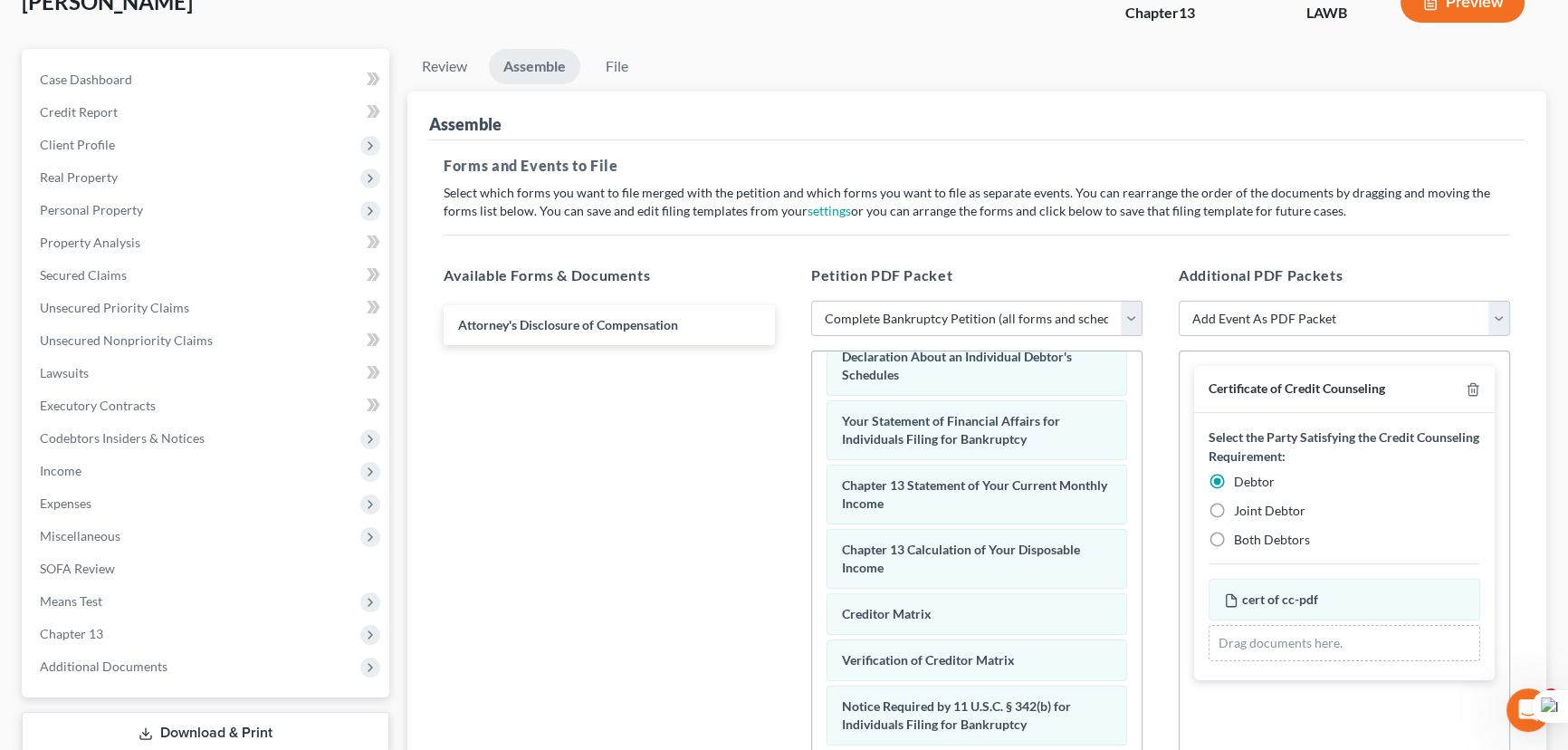
scroll to position [0, 0]
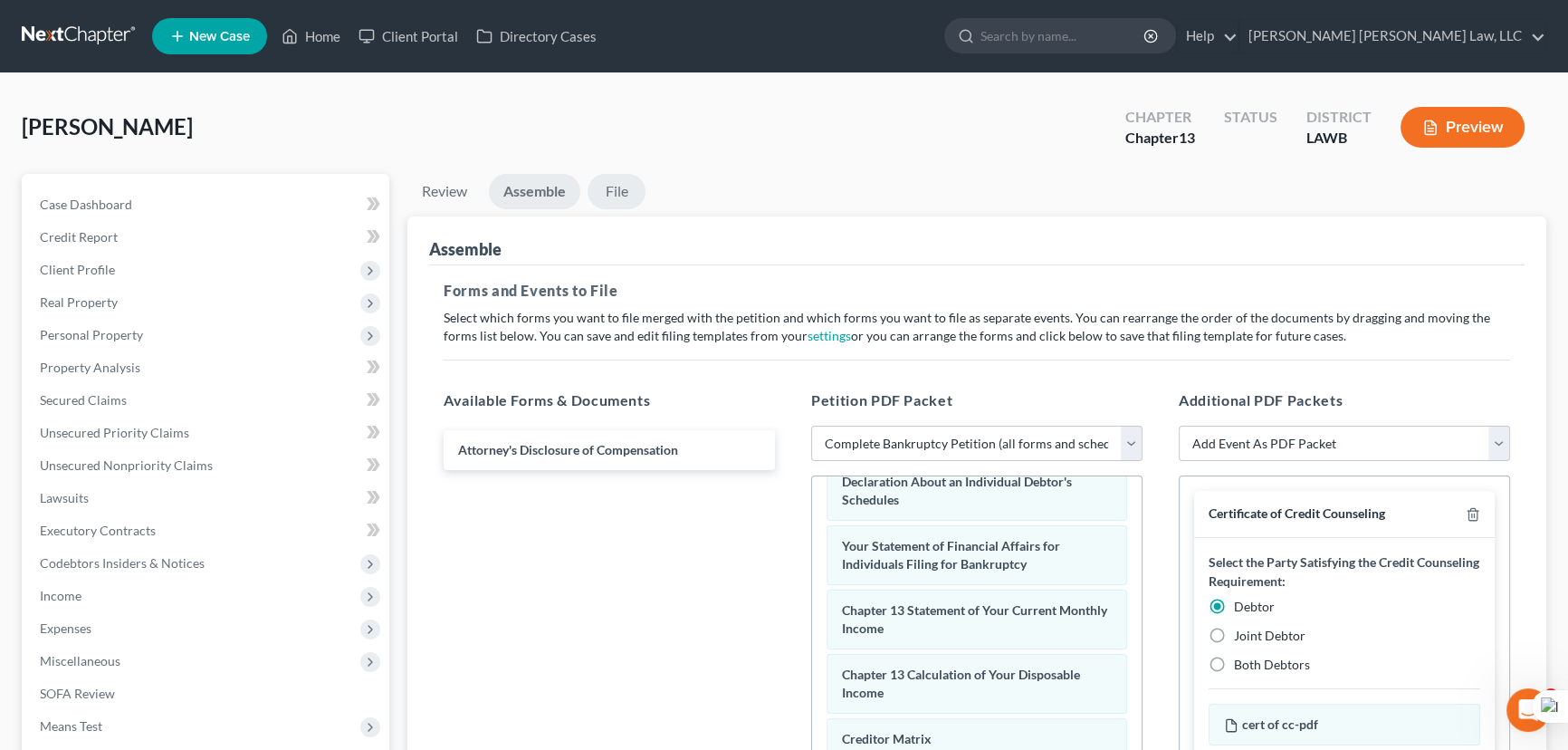
click at [608, 183] on link "File" at bounding box center [616, 191] width 58 height 35
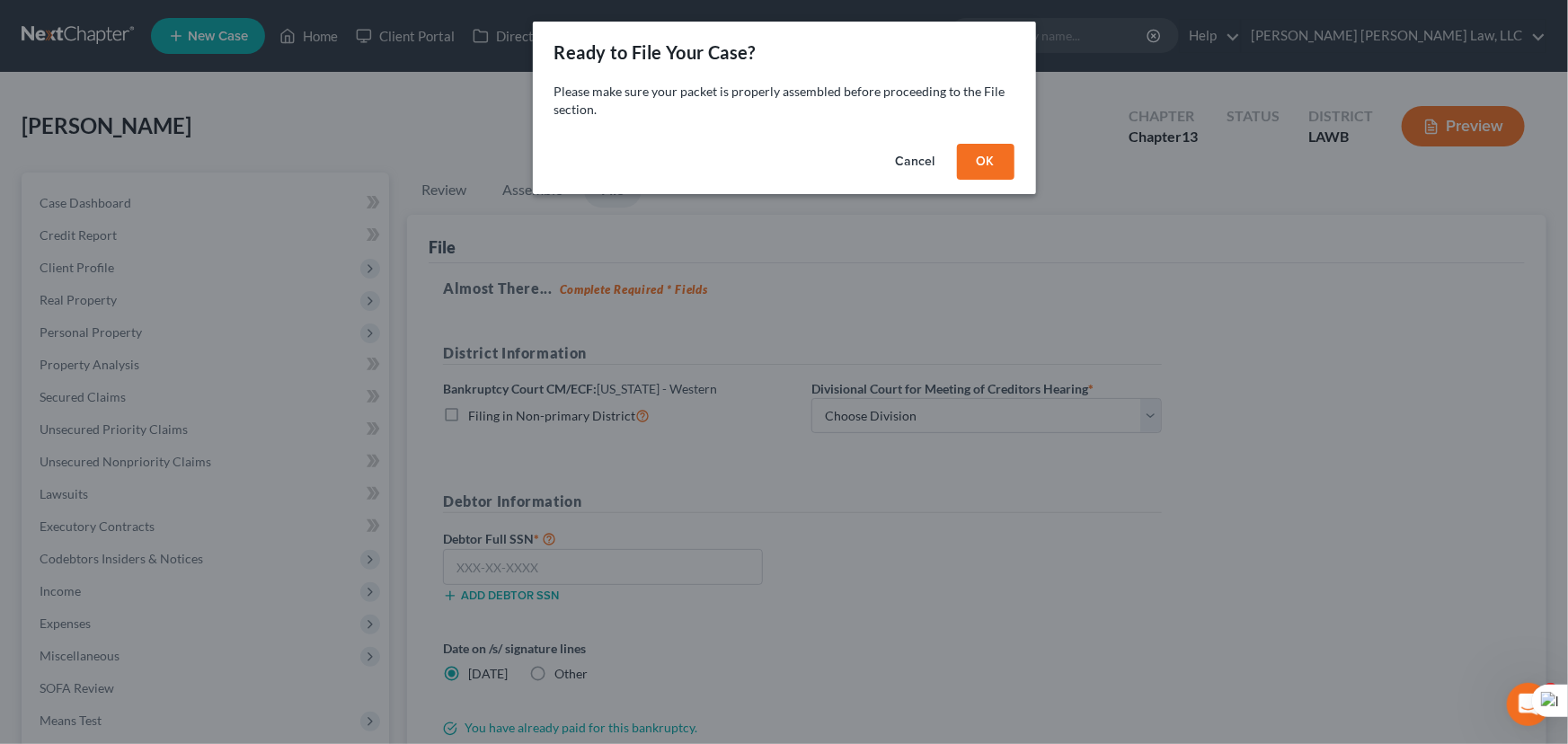
click at [972, 142] on div "Ready to File Your Case? Please make sure your packet is properly assembled bef…" at bounding box center [784, 108] width 504 height 173
click at [974, 161] on button "OK" at bounding box center [985, 161] width 57 height 36
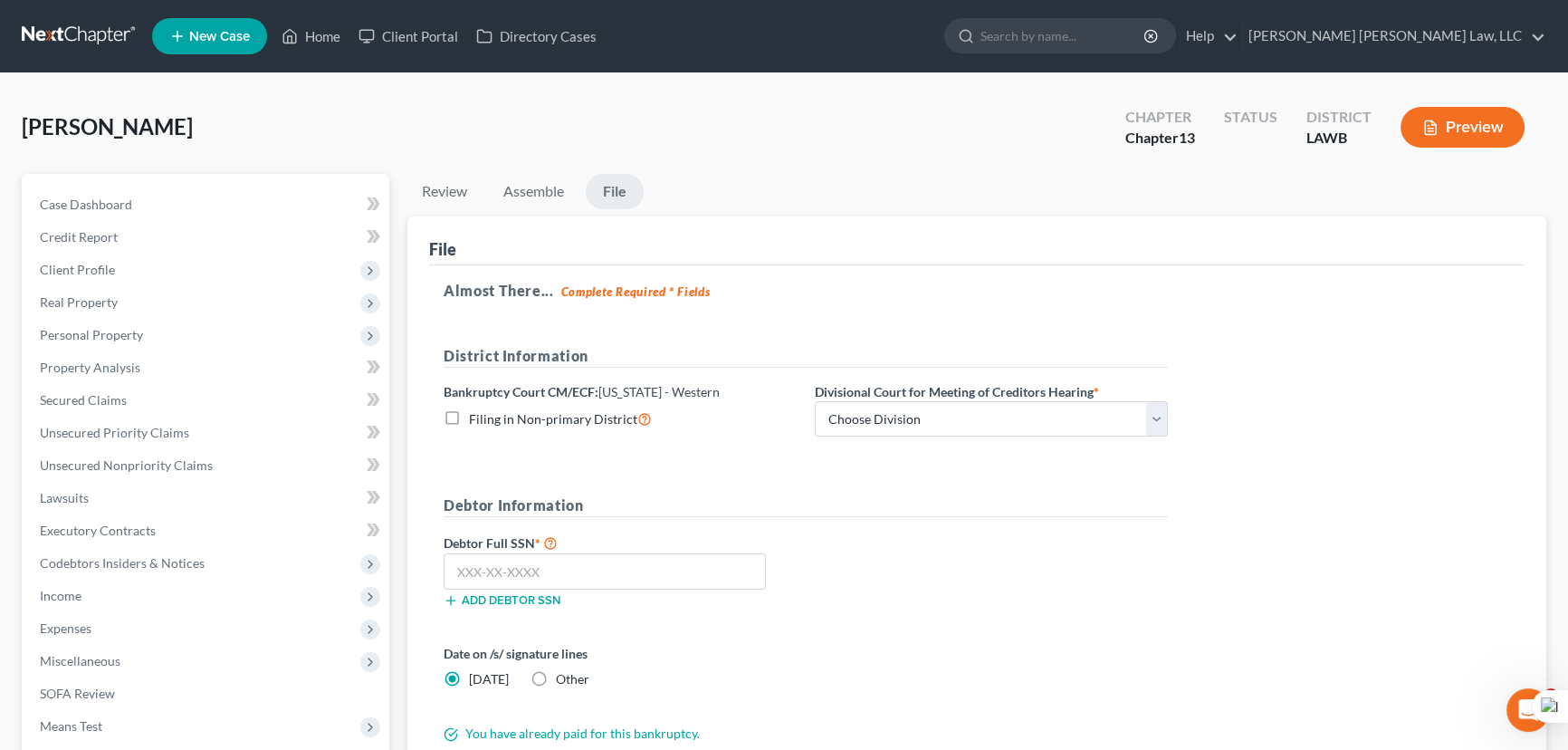
click at [469, 415] on label "Filing in Non-primary District" at bounding box center [560, 419] width 183 height 21
click at [476, 415] on input "Filing in Non-primary District" at bounding box center [482, 414] width 11 height 11
checkbox input "true"
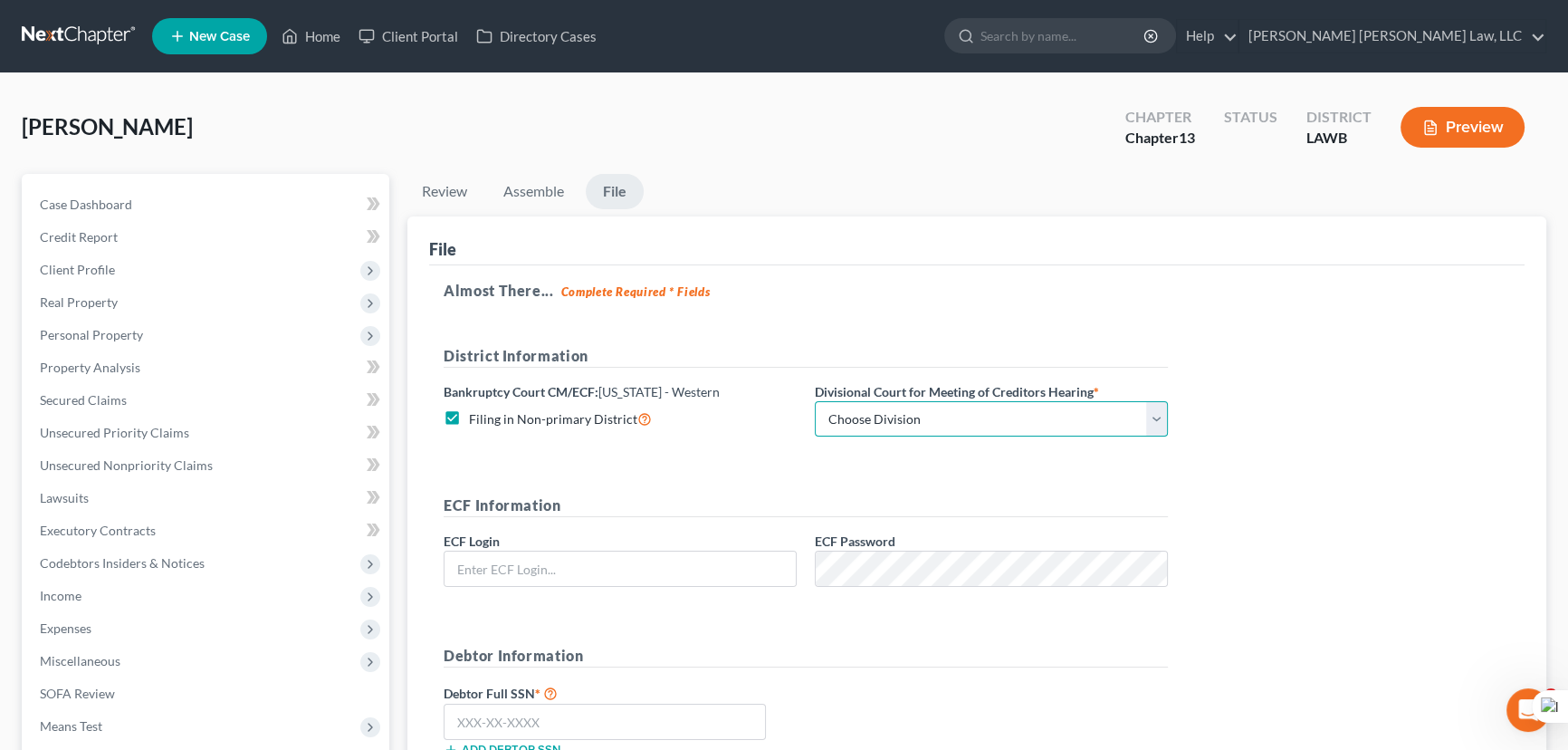
click at [917, 427] on select "Choose Division Alexandria Lafayette-Opelousas Lake Charles Monroe Shreveport" at bounding box center [991, 419] width 353 height 36
select select "3"
click at [815, 401] on select "Choose Division Alexandria Lafayette-Opelousas Lake Charles Monroe Shreveport" at bounding box center [991, 419] width 353 height 36
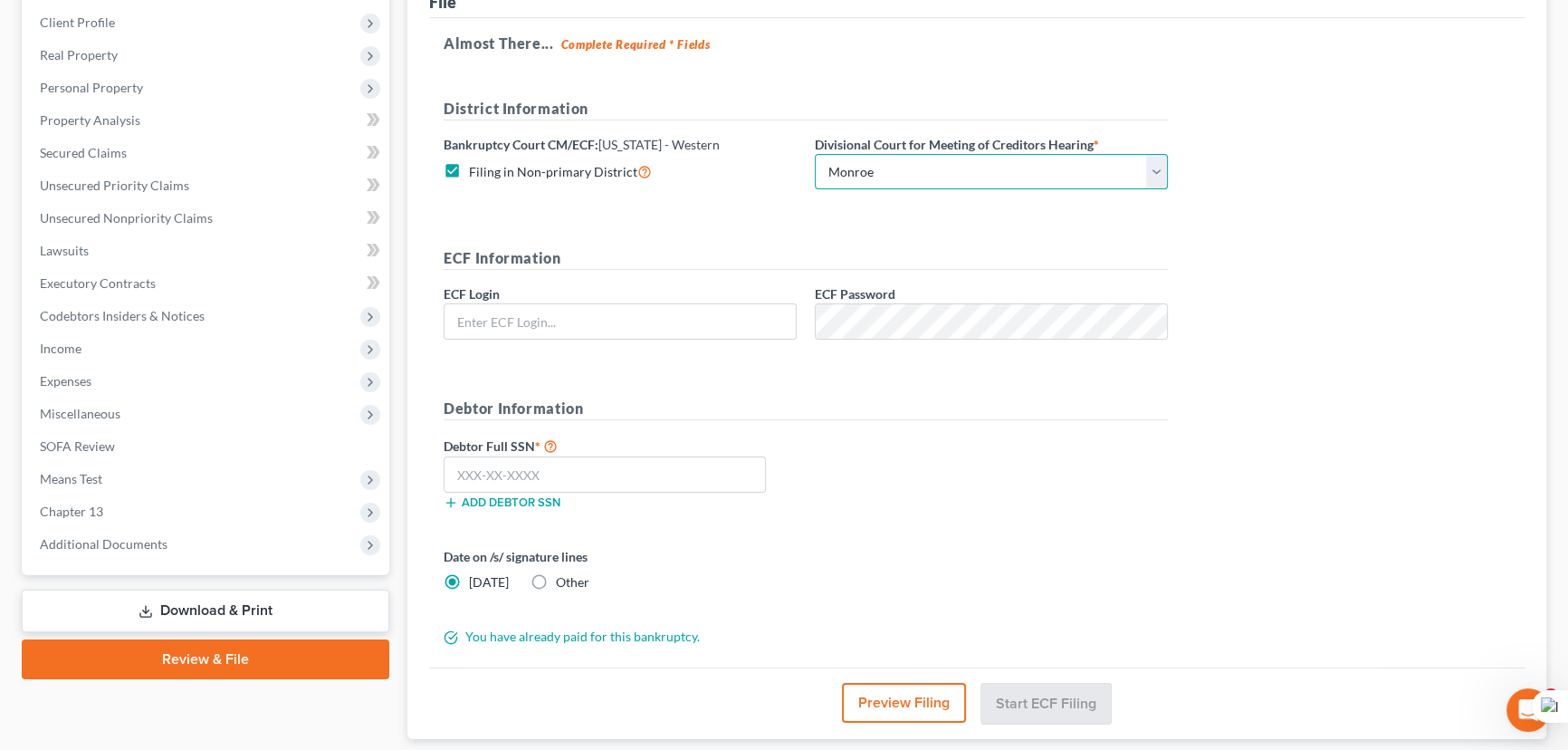
scroll to position [113, 0]
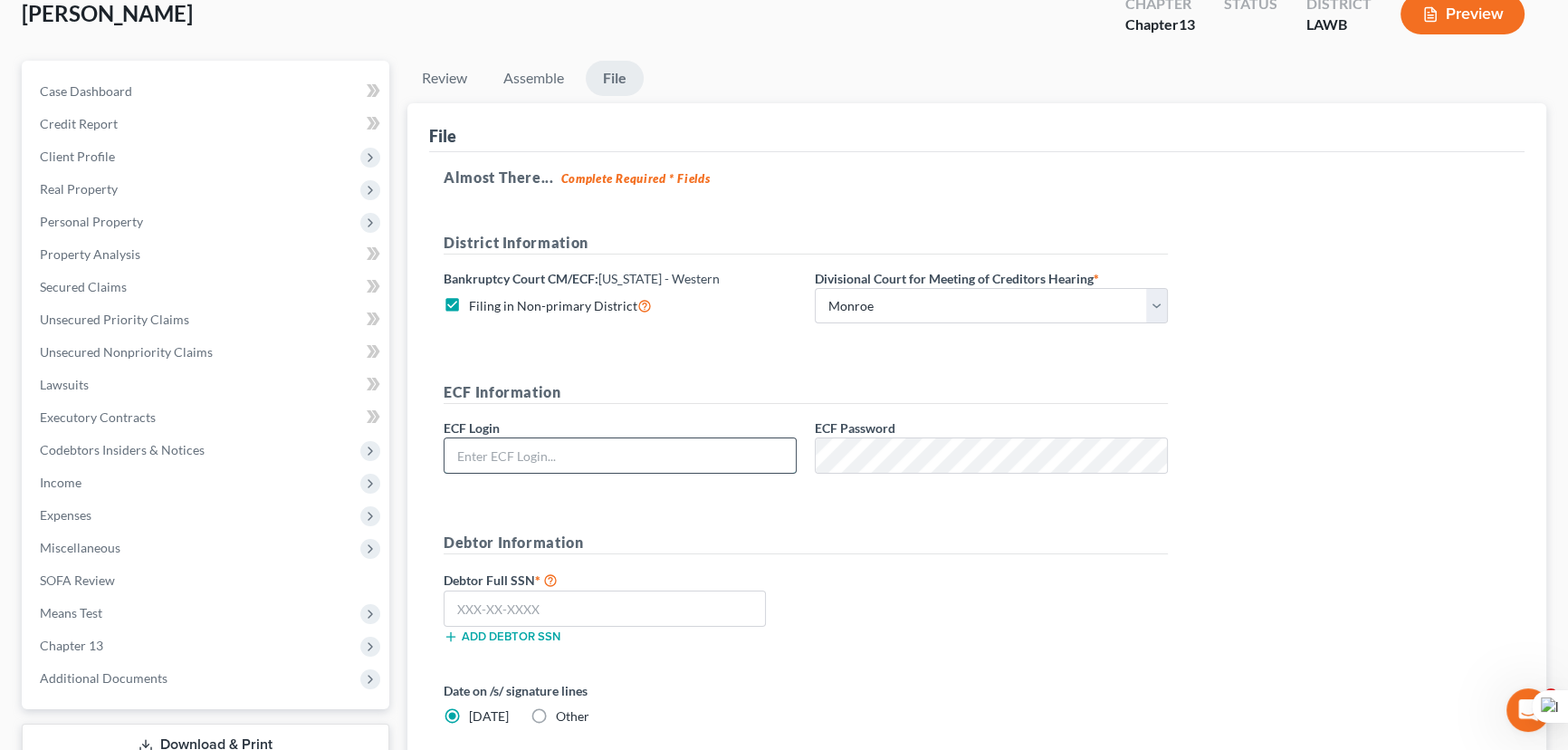
click at [527, 451] on input "text" at bounding box center [620, 456] width 352 height 34
type input "eoyoung3p"
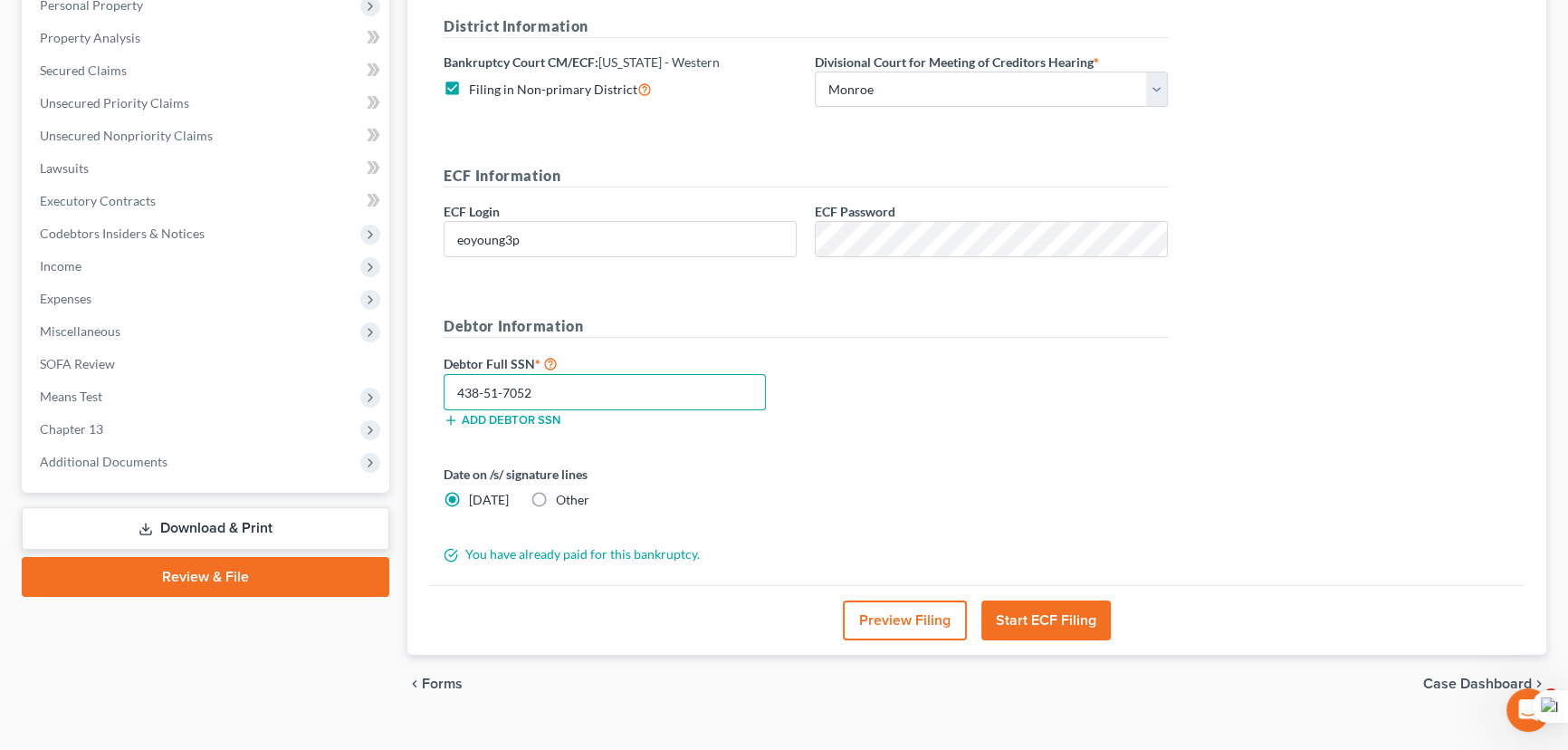
scroll to position [358, 0]
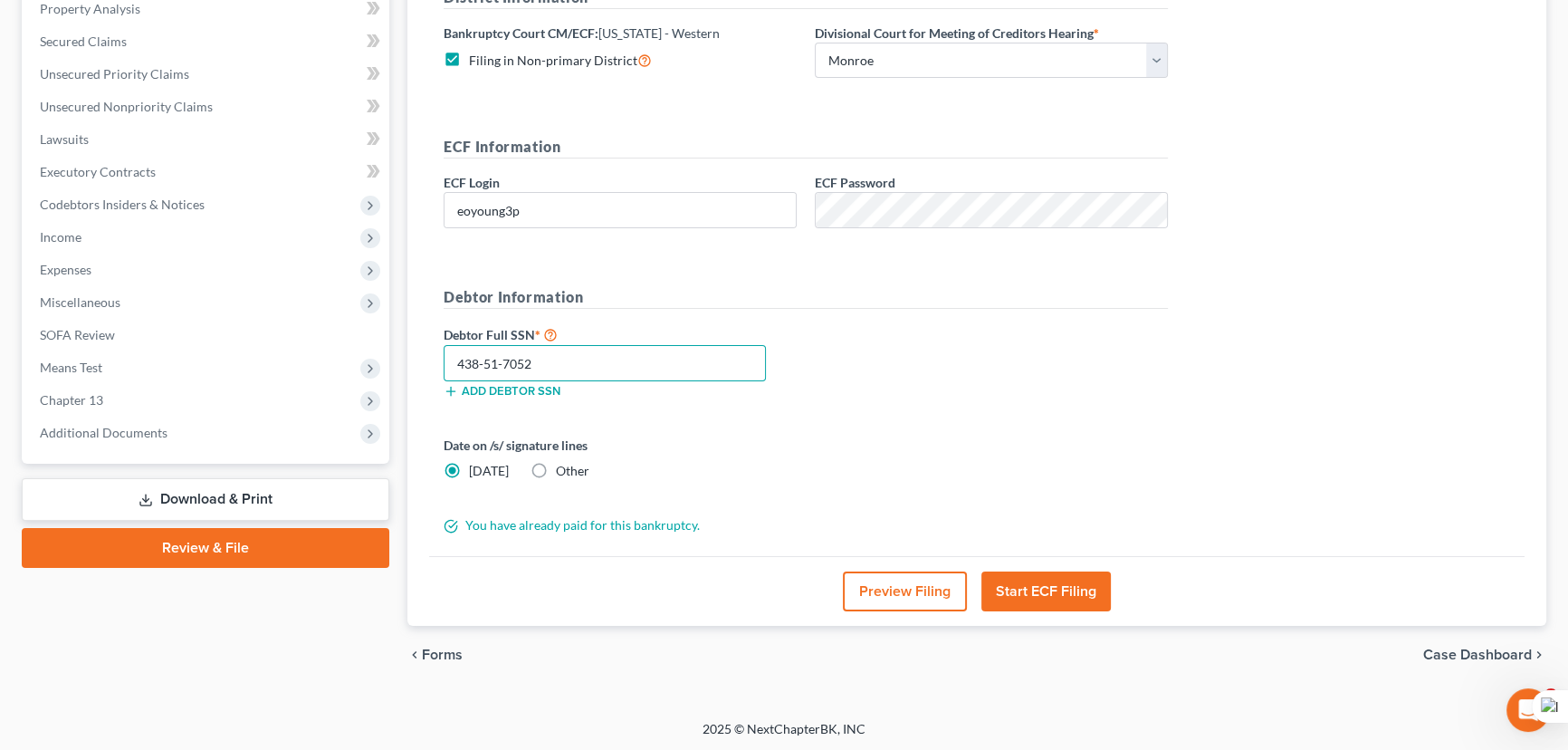
type input "438-51-7052"
click at [1020, 582] on button "Start ECF Filing" at bounding box center [1046, 592] width 129 height 40
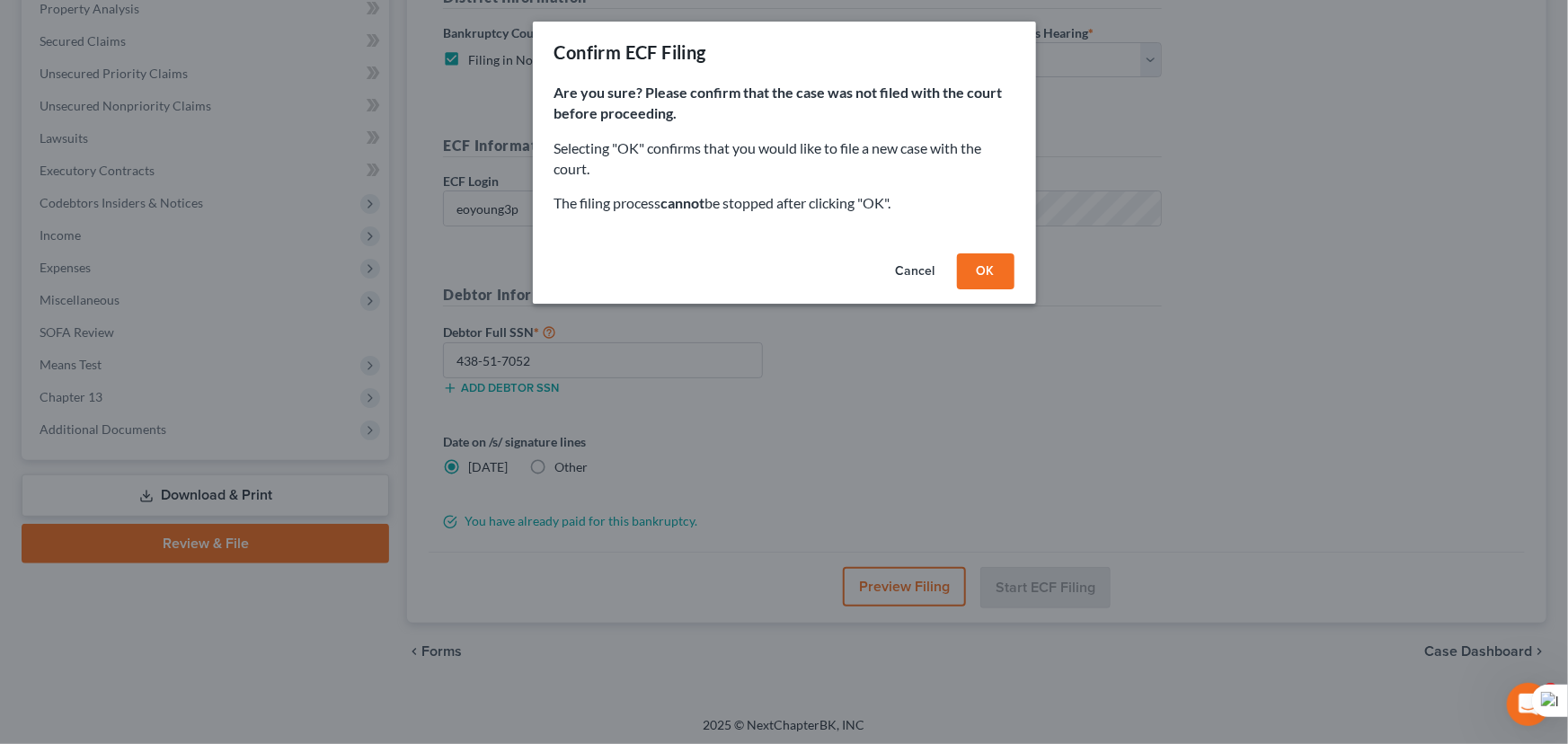
click at [981, 251] on div "Cancel OK" at bounding box center [784, 275] width 504 height 57
click at [988, 269] on button "OK" at bounding box center [985, 271] width 57 height 36
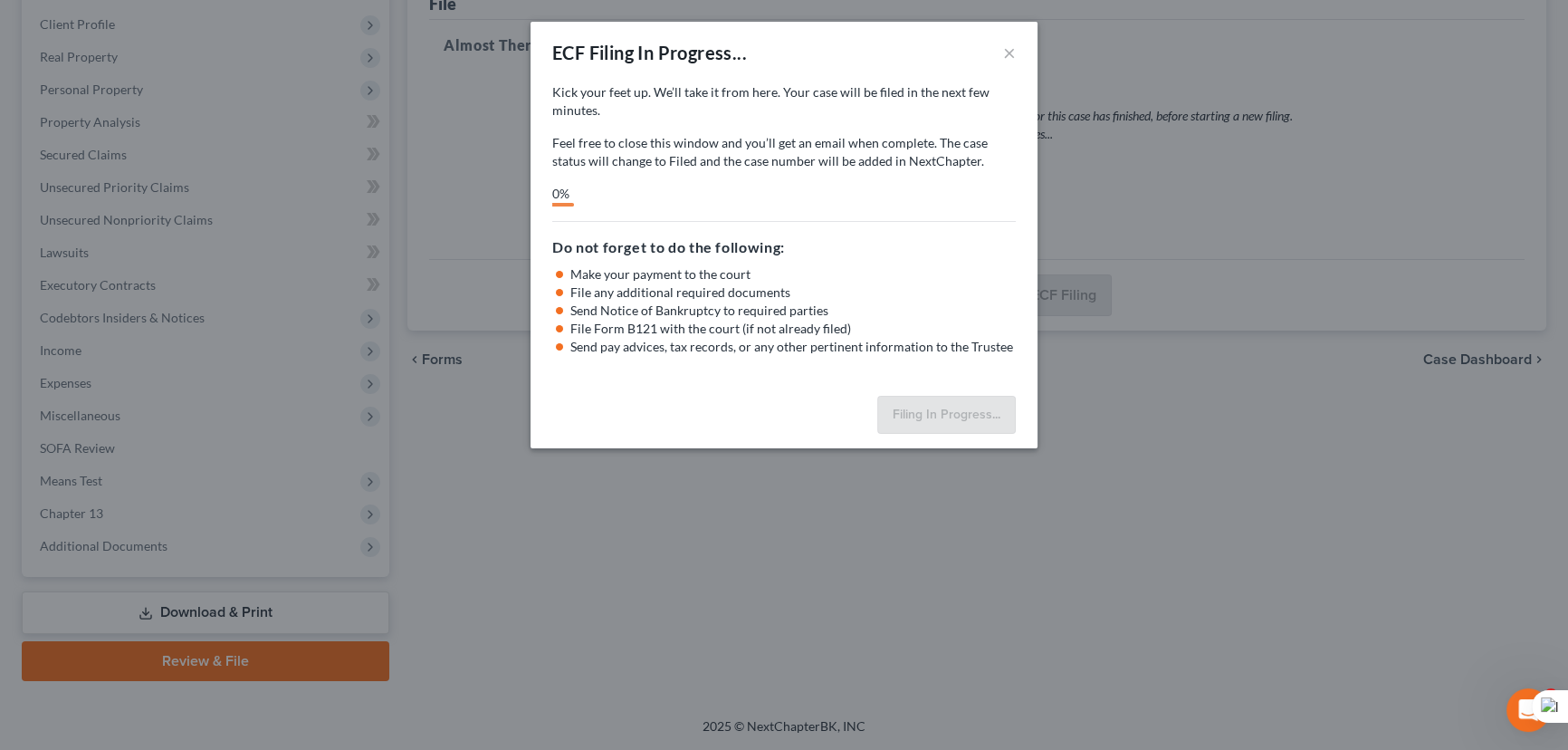
scroll to position [243, 0]
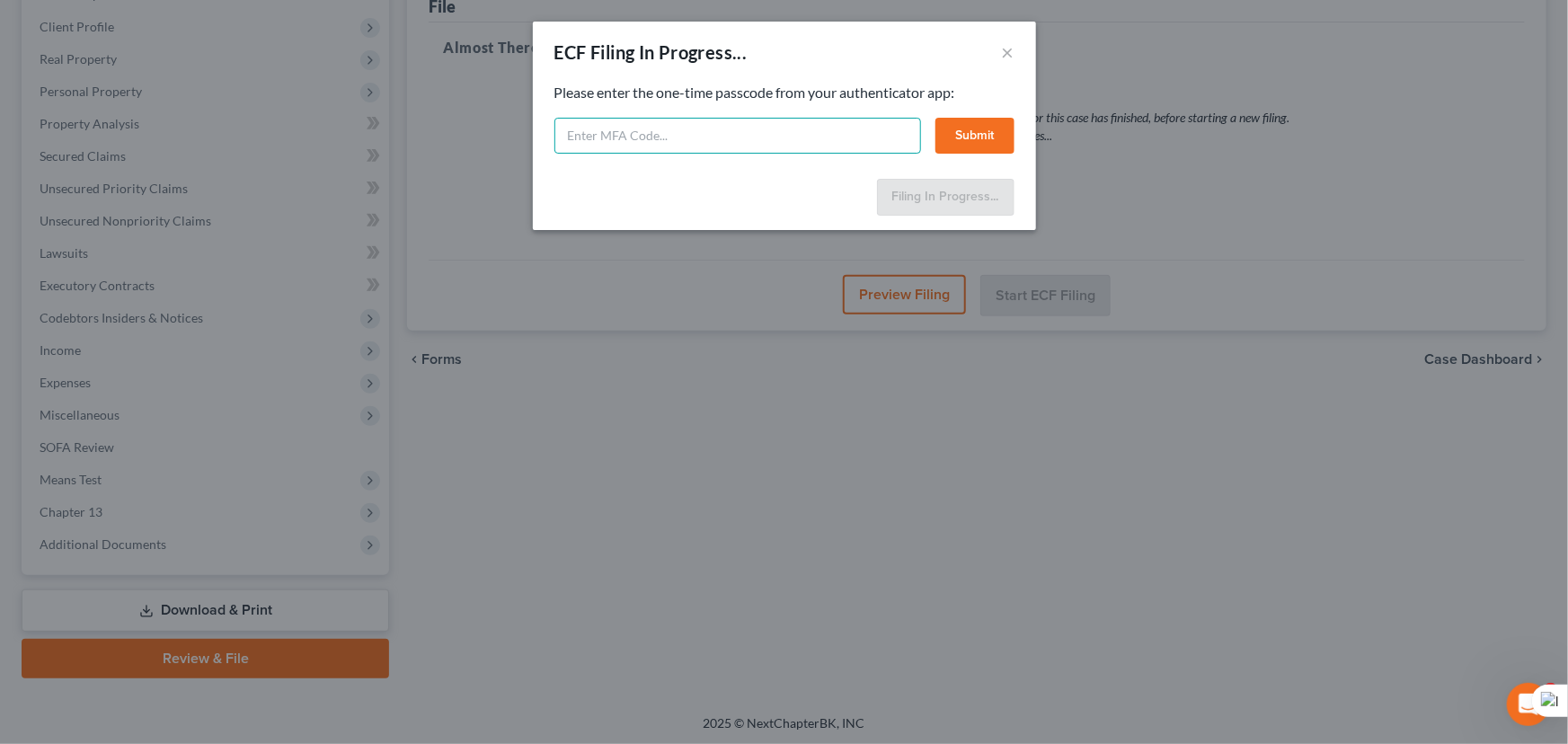
click at [718, 126] on input "text" at bounding box center [737, 136] width 367 height 36
type input "336694"
click at [992, 148] on button "Submit" at bounding box center [974, 136] width 79 height 36
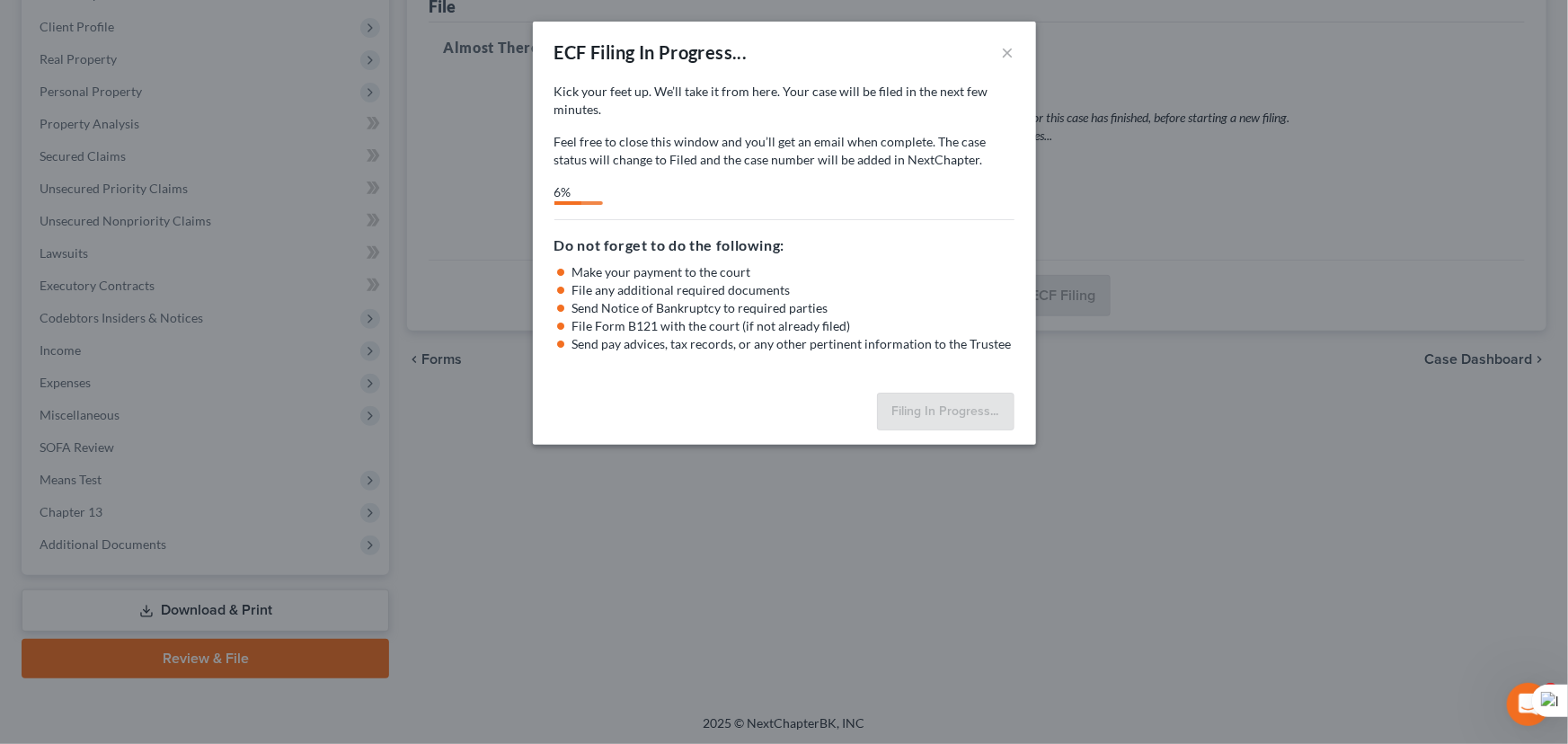
select select "3"
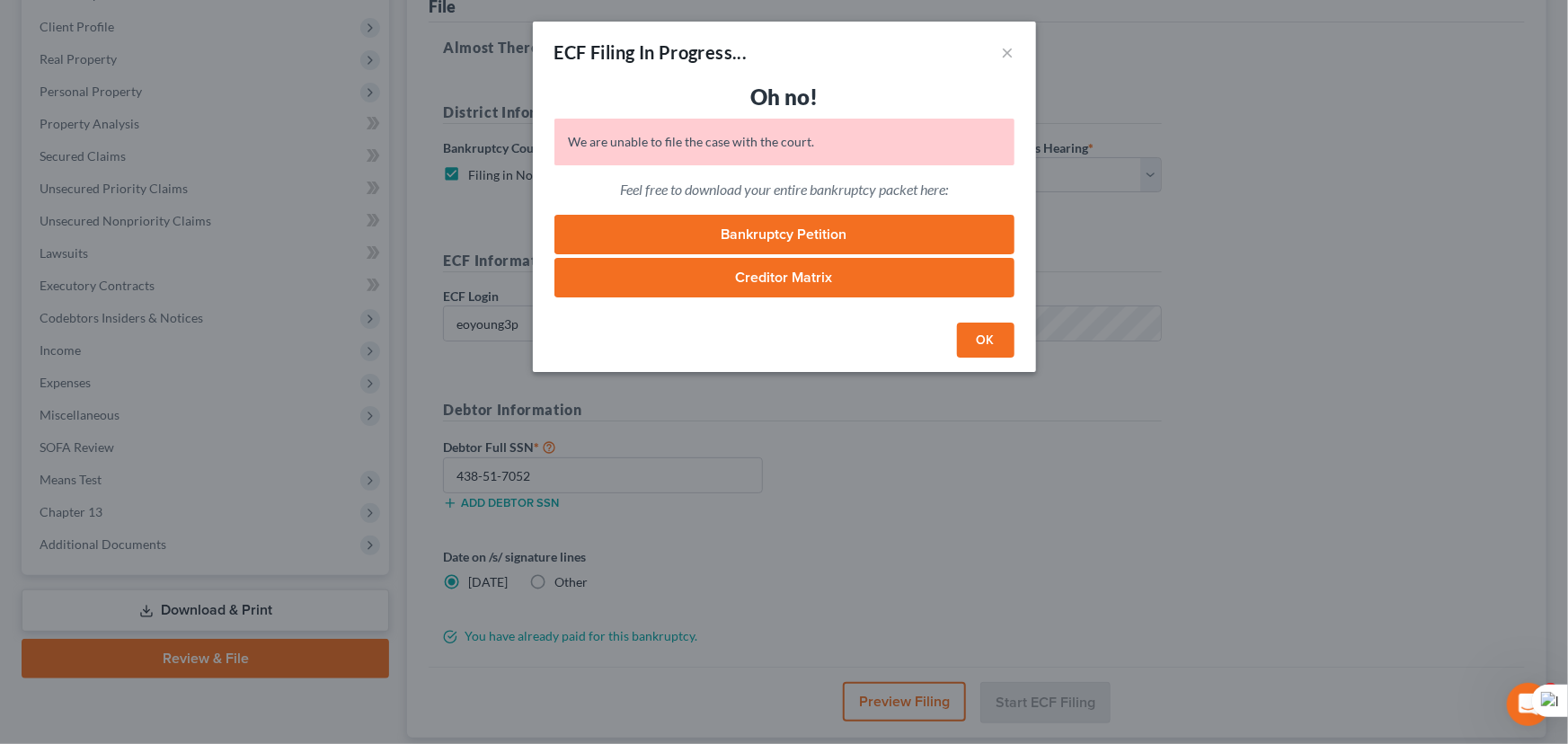
click at [1002, 352] on button "OK" at bounding box center [985, 341] width 57 height 36
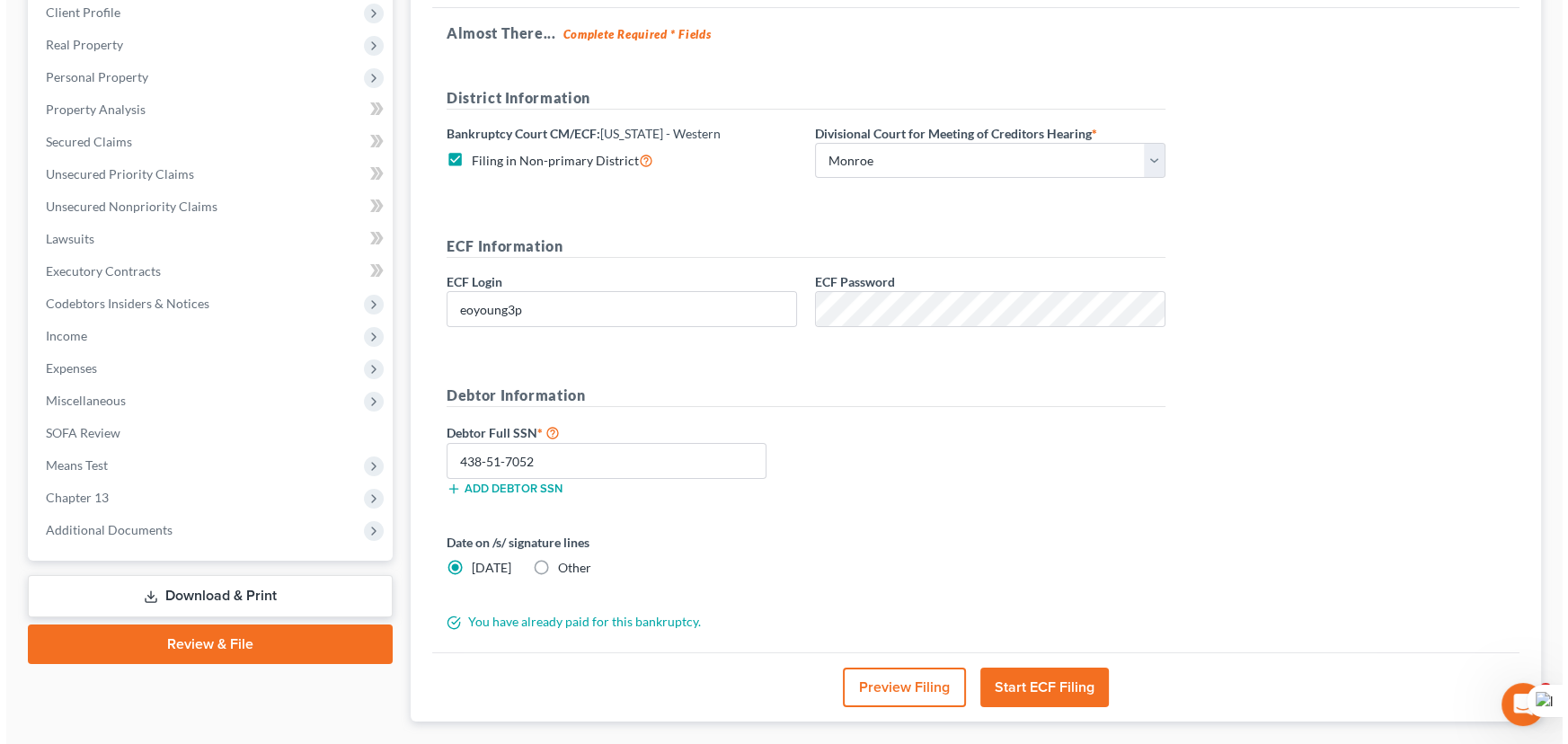
scroll to position [356, 0]
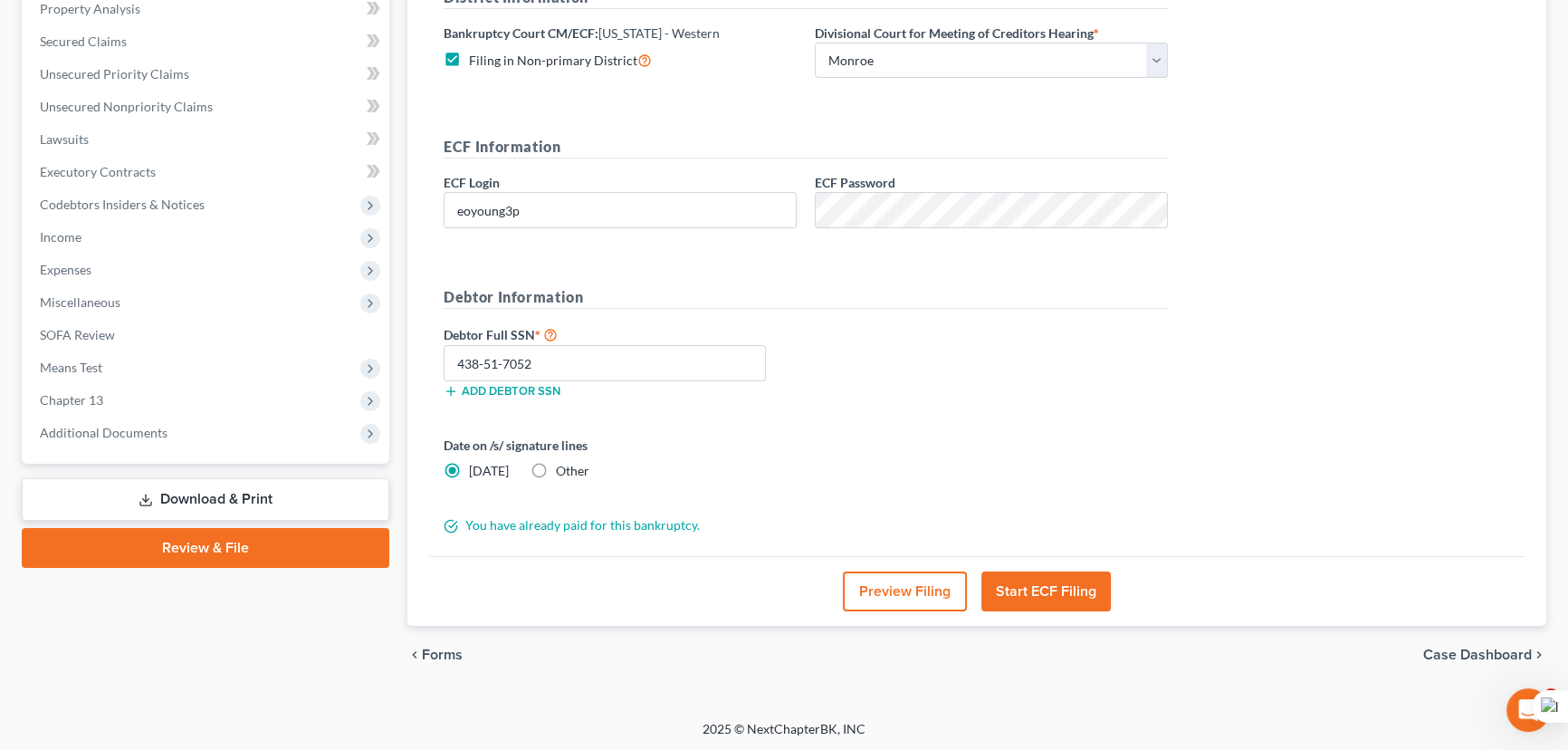
click at [1047, 586] on button "Start ECF Filing" at bounding box center [1046, 592] width 129 height 40
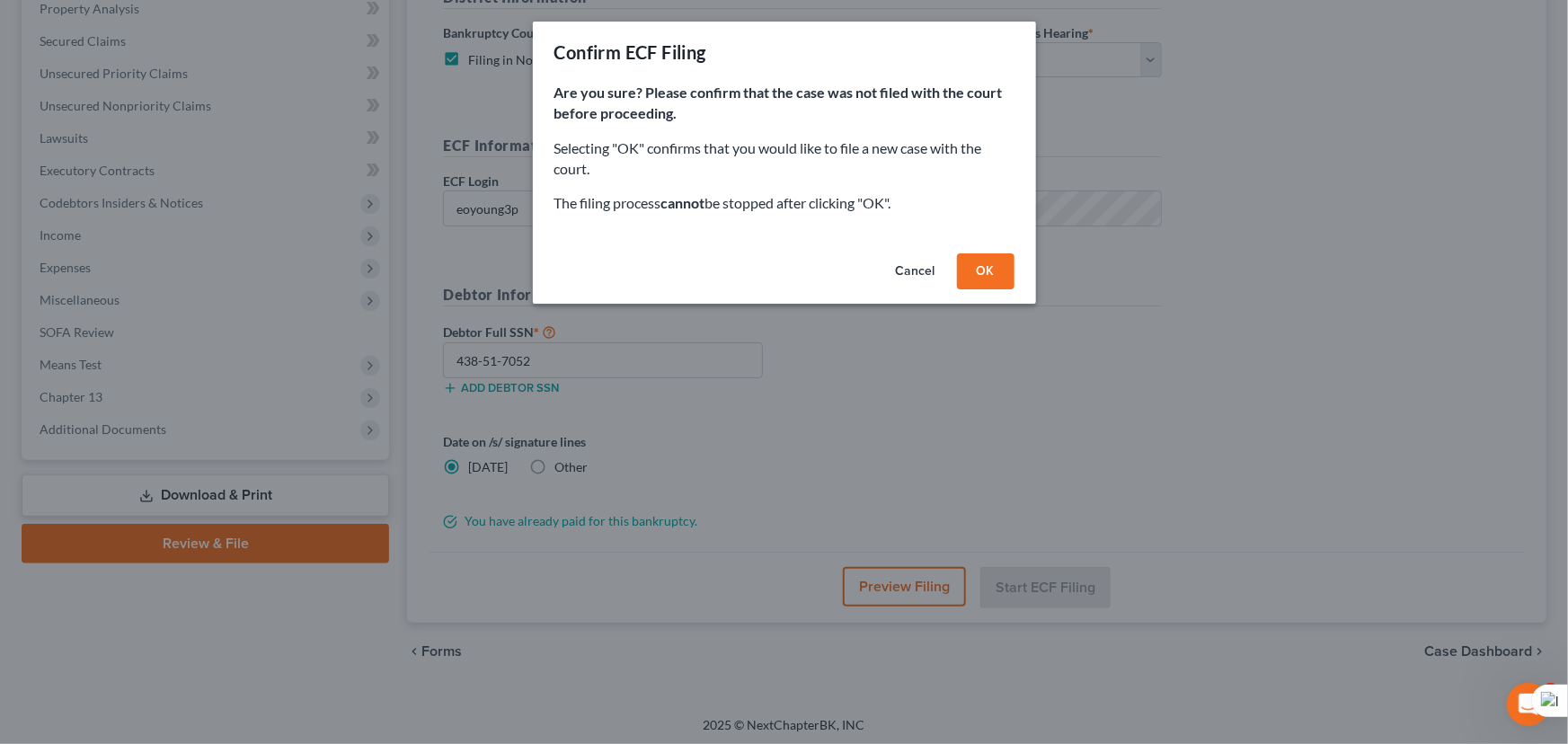
click at [988, 274] on button "OK" at bounding box center [985, 271] width 57 height 36
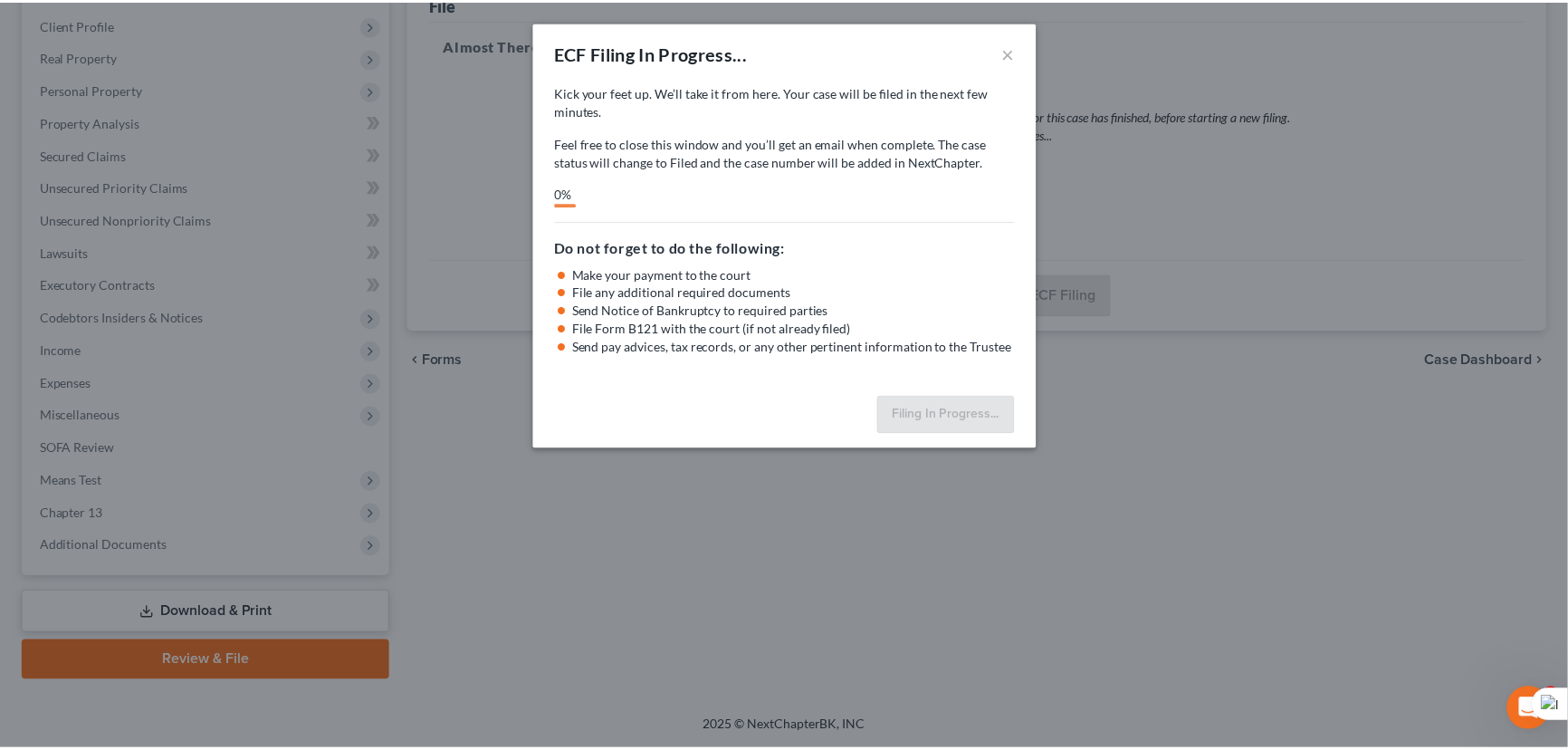
scroll to position [243, 0]
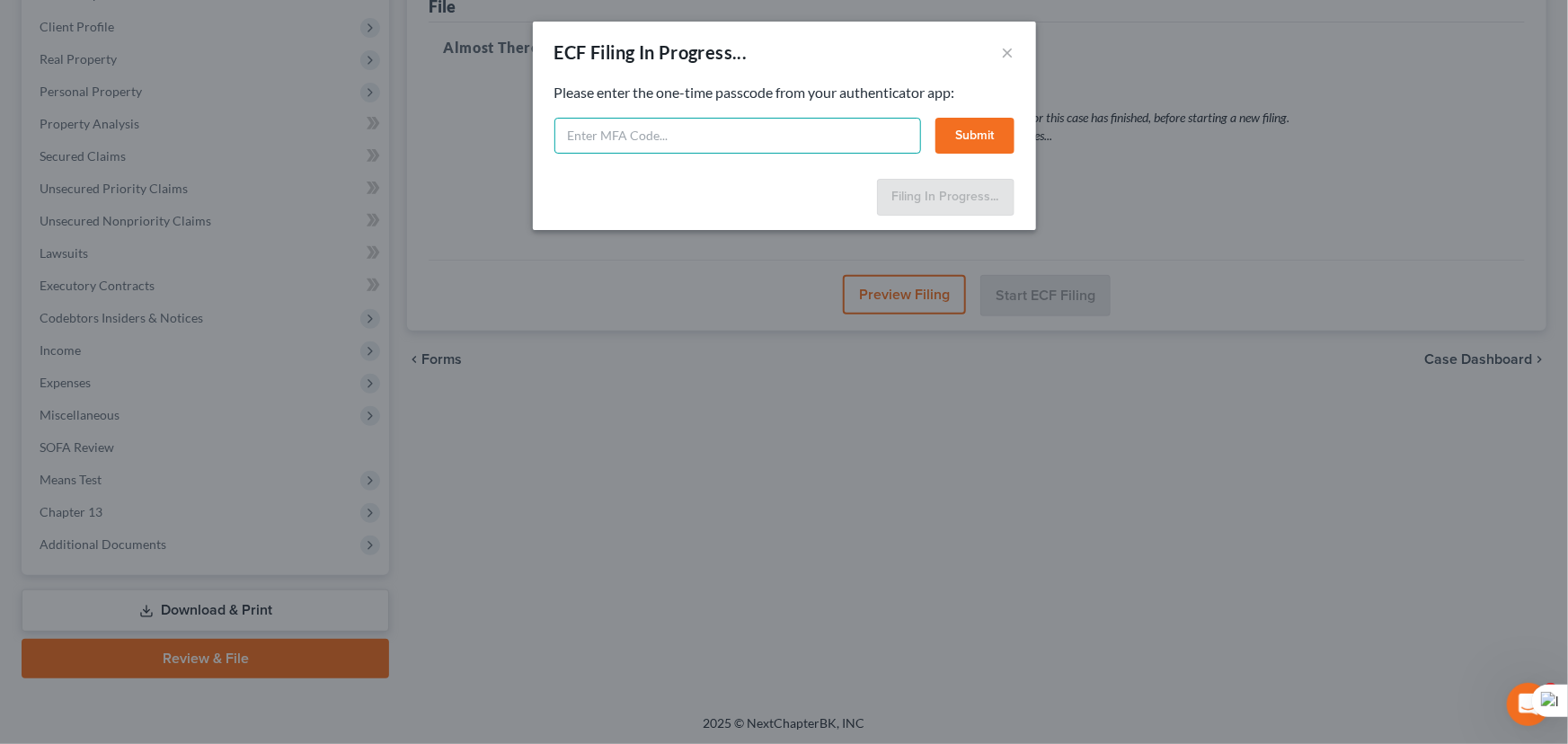
click at [634, 138] on input "text" at bounding box center [737, 136] width 367 height 36
type input "807129"
click at [1003, 135] on button "Submit" at bounding box center [974, 136] width 79 height 36
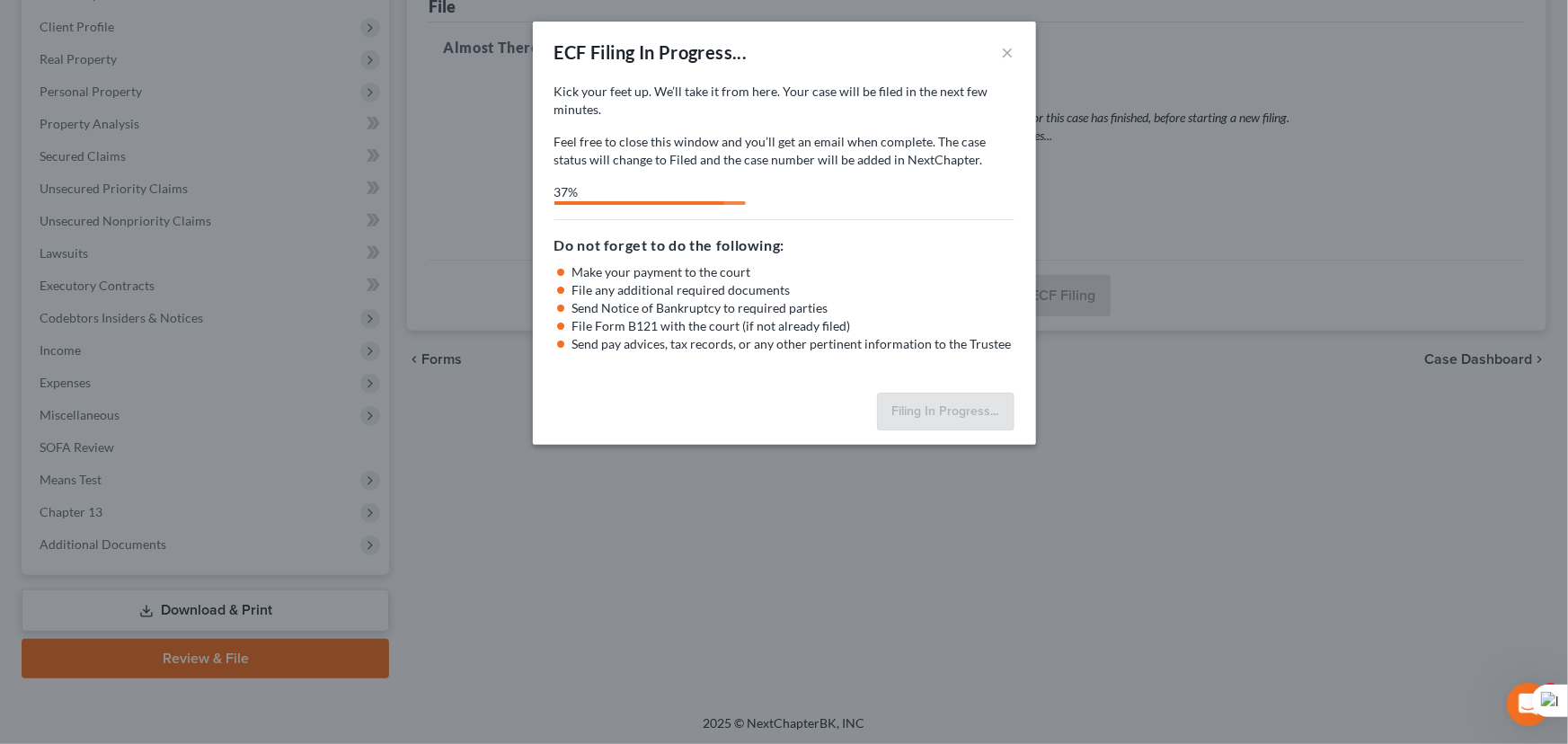
select select "3"
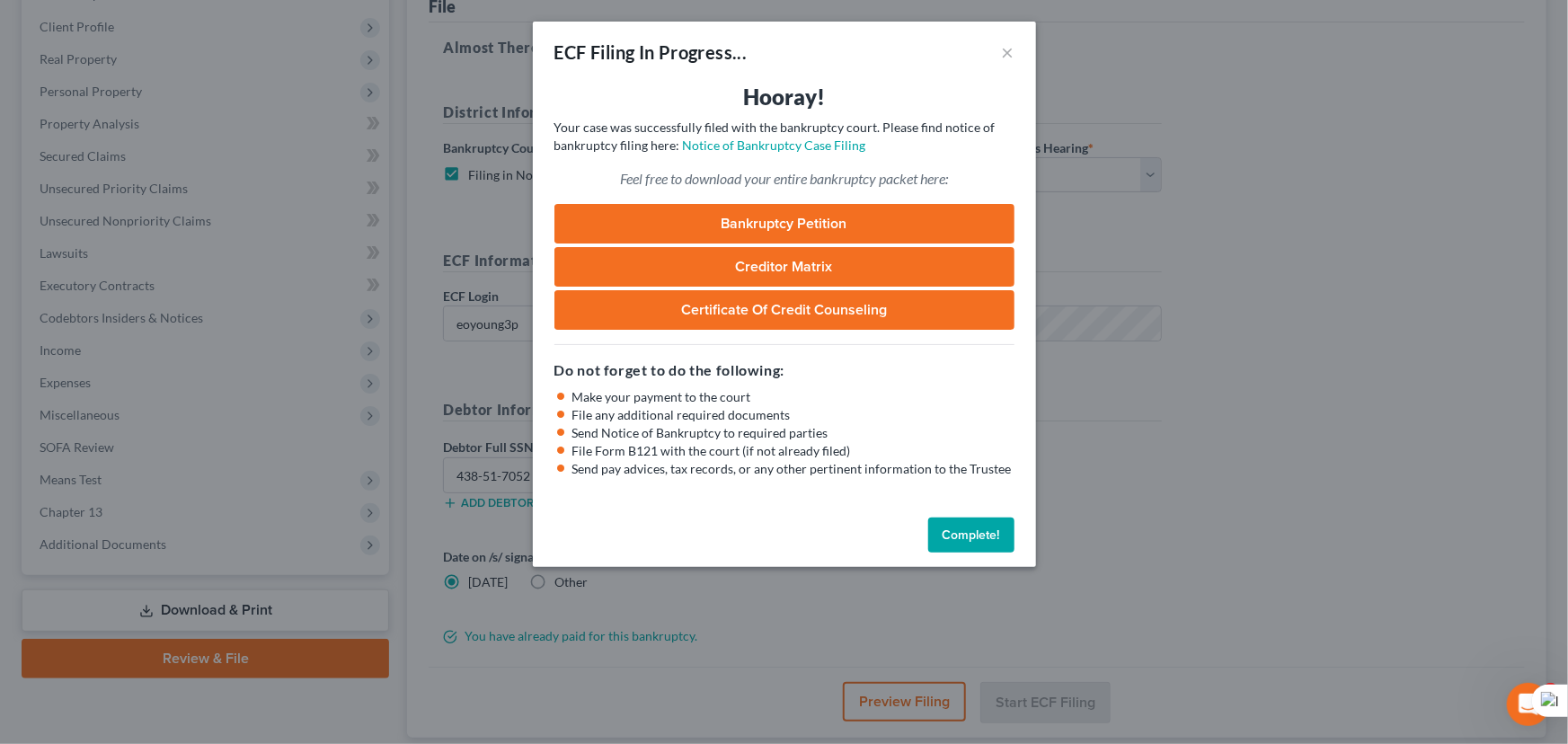
drag, startPoint x: 971, startPoint y: 539, endPoint x: 988, endPoint y: 537, distance: 17.1
click at [971, 539] on button "Complete!" at bounding box center [972, 536] width 86 height 36
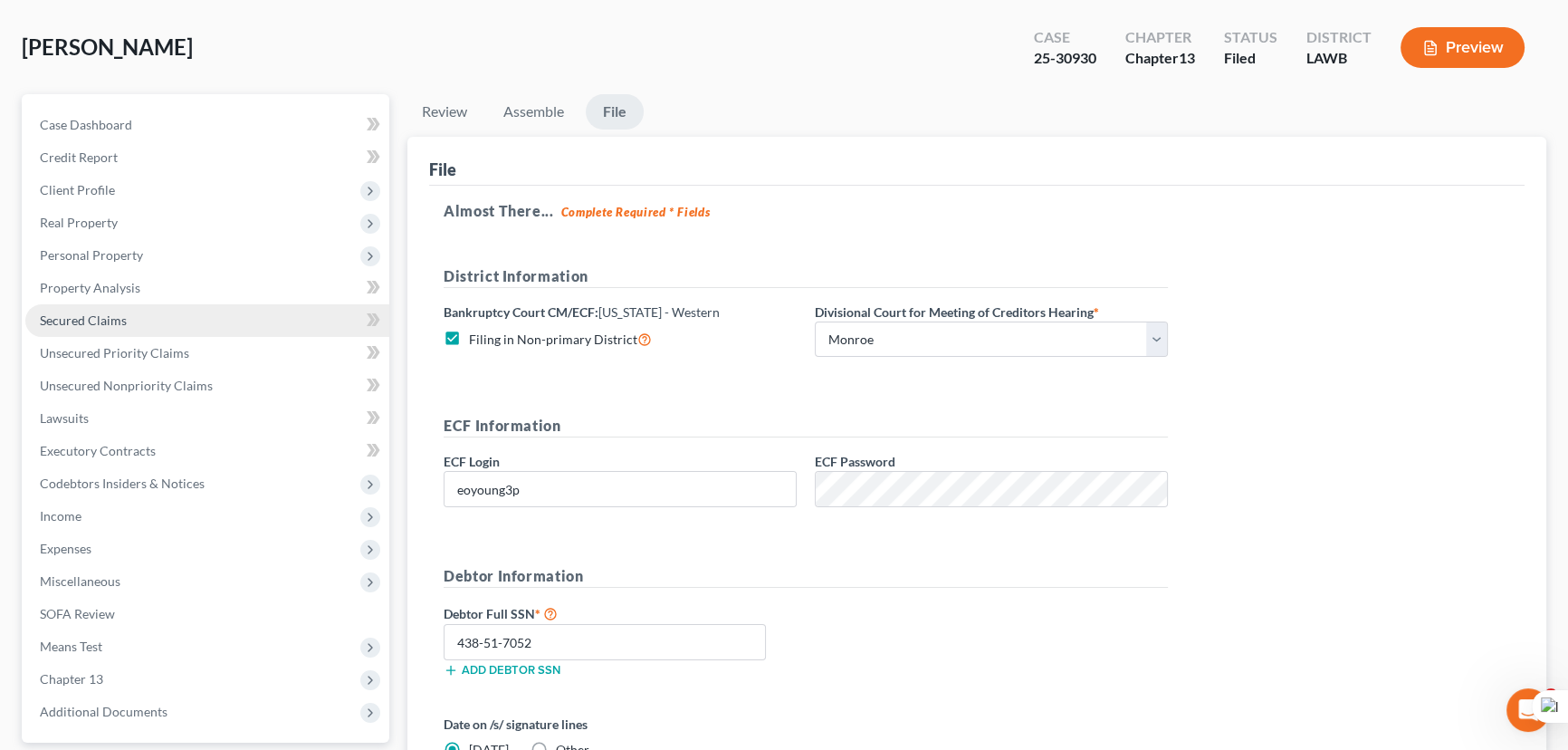
scroll to position [164, 0]
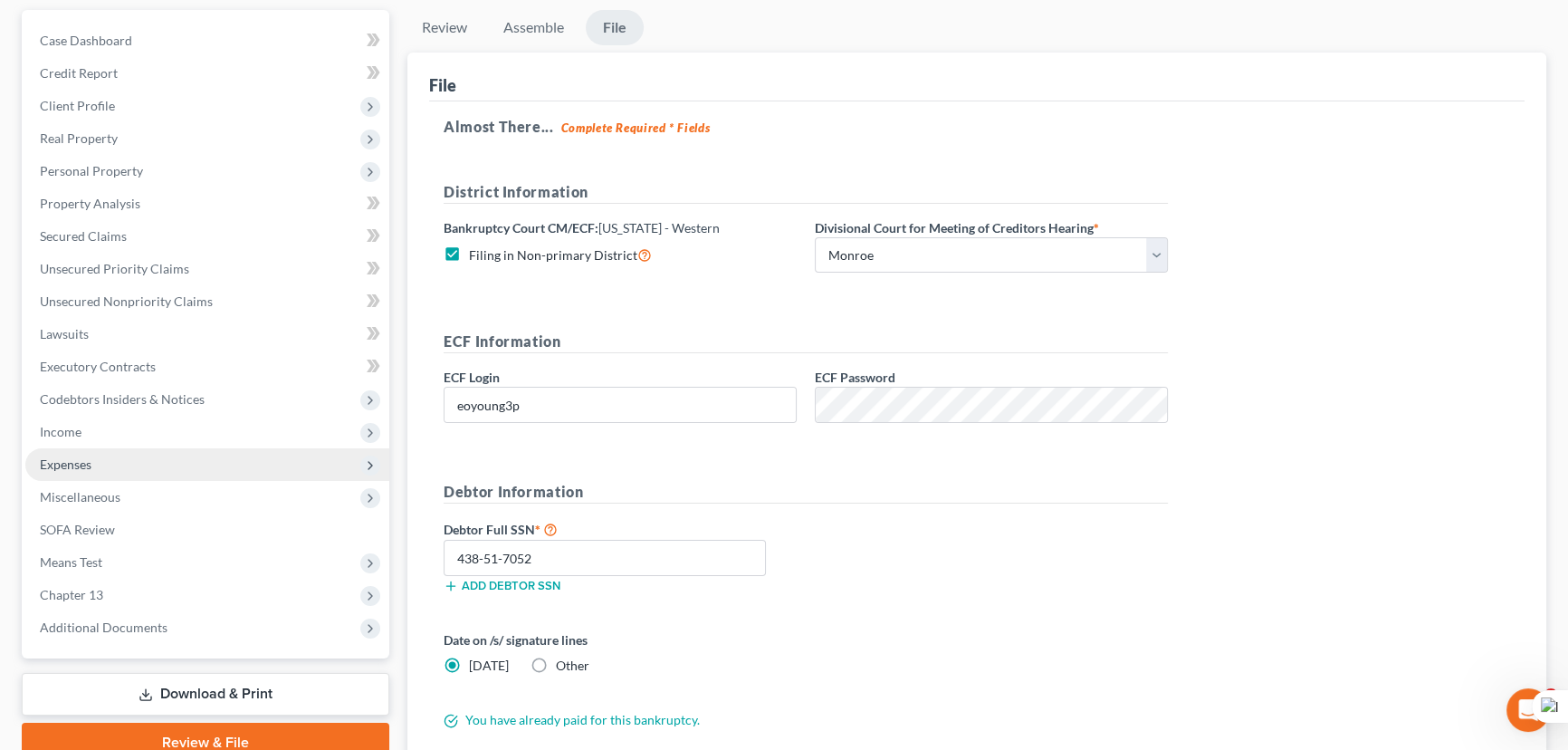
drag, startPoint x: 127, startPoint y: 419, endPoint x: 127, endPoint y: 447, distance: 28.0
click at [127, 419] on span "Income" at bounding box center [207, 432] width 364 height 32
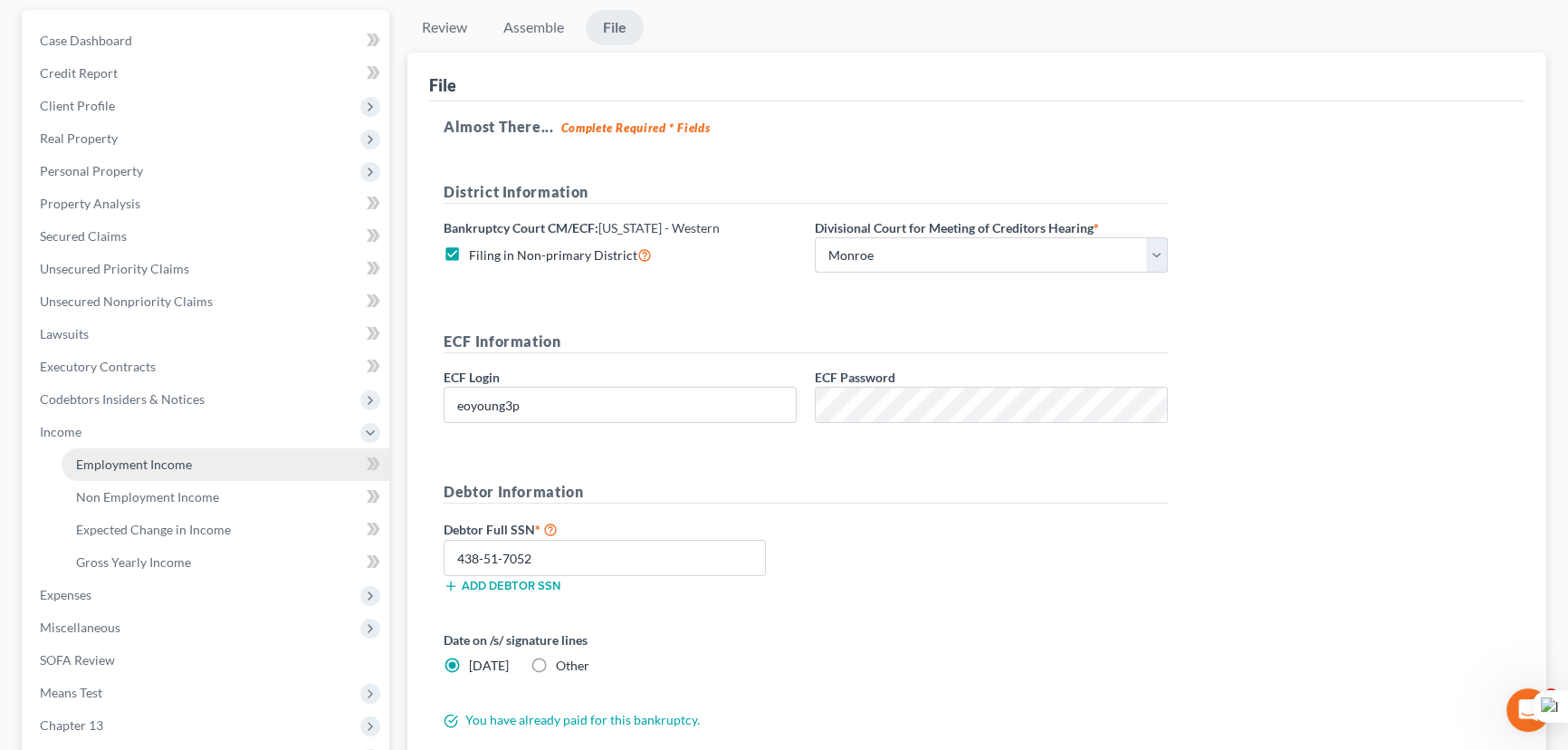
click at [125, 459] on span "Employment Income" at bounding box center [133, 464] width 116 height 15
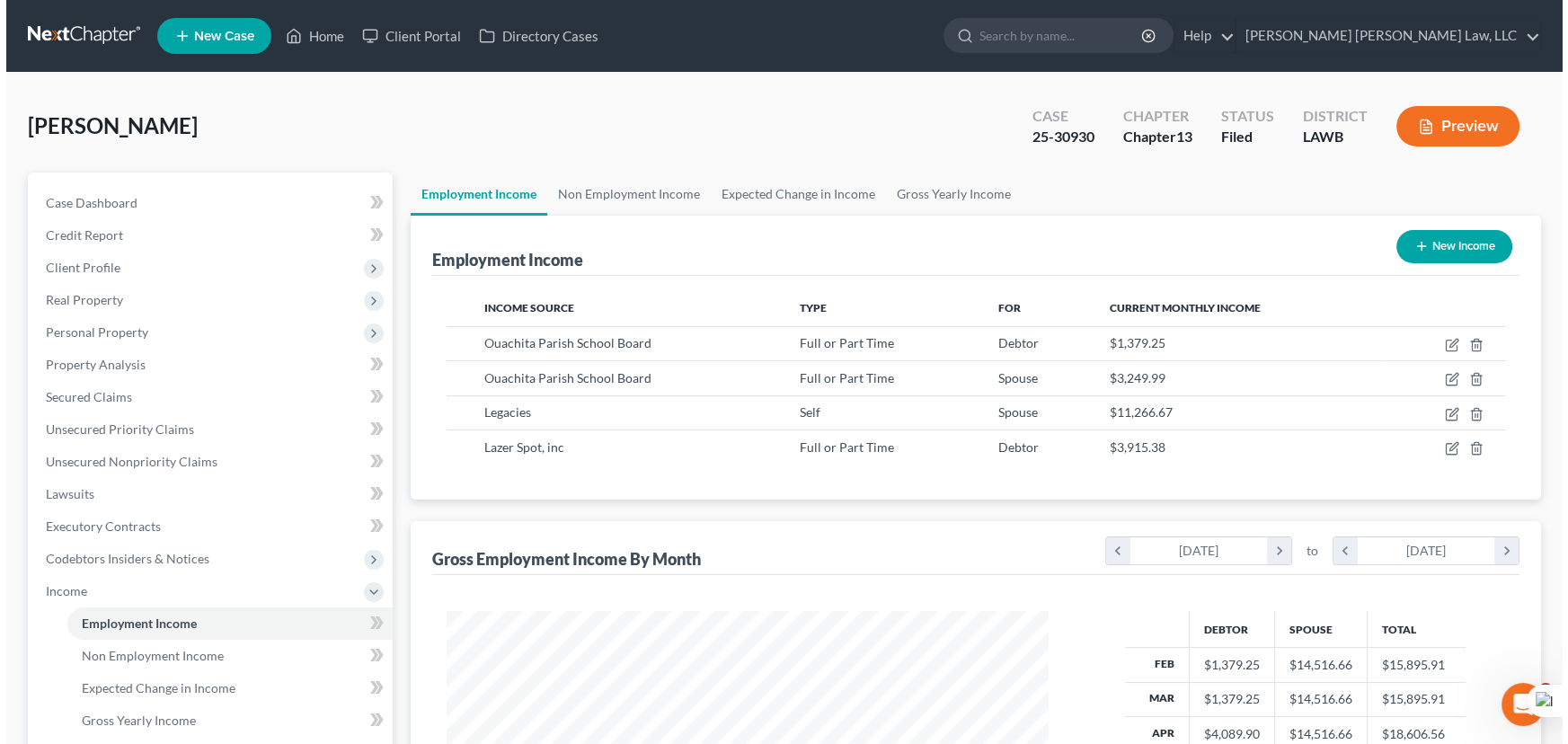
scroll to position [322, 638]
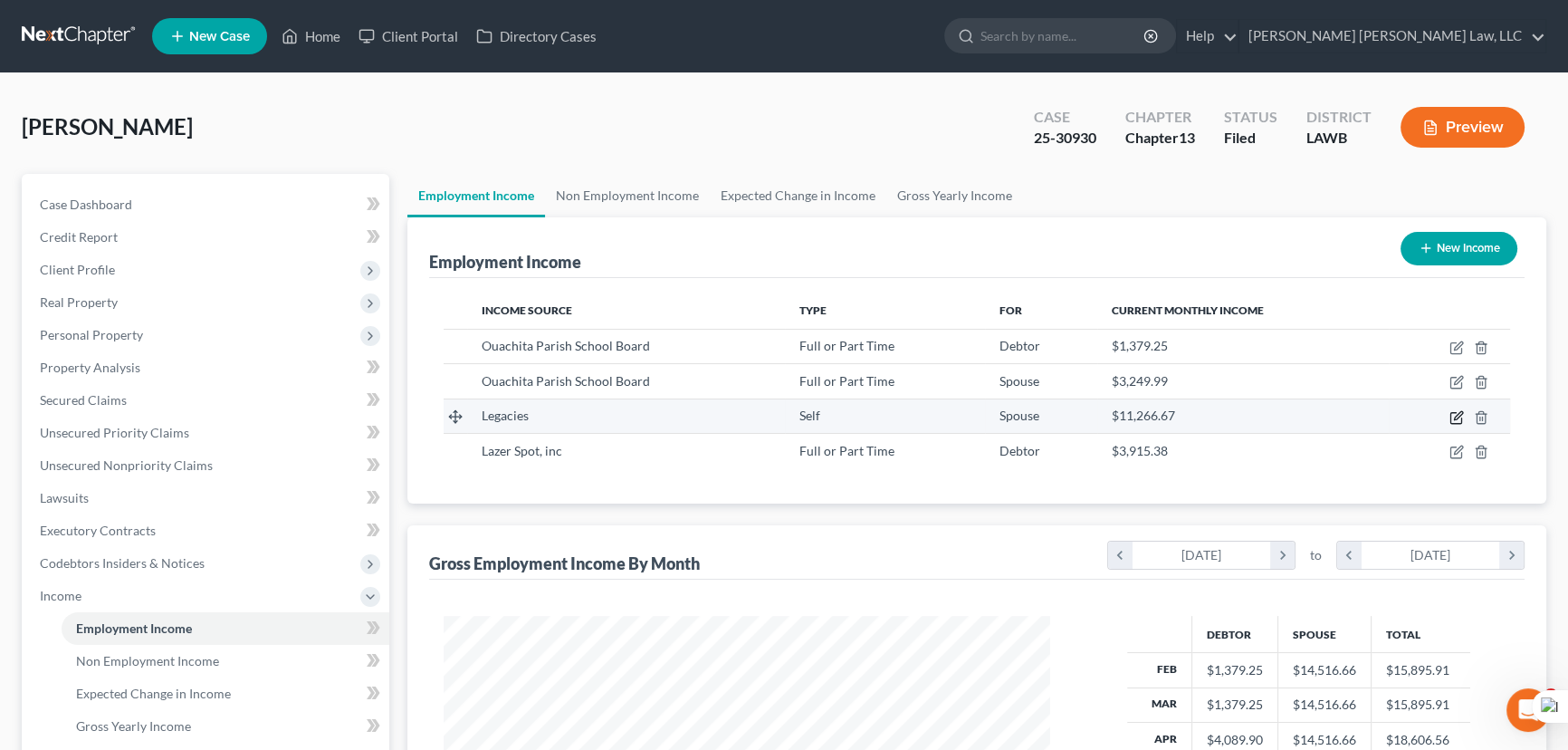
click at [1451, 420] on icon "button" at bounding box center [1456, 417] width 10 height 10
select select "1"
select select "19"
select select "3"
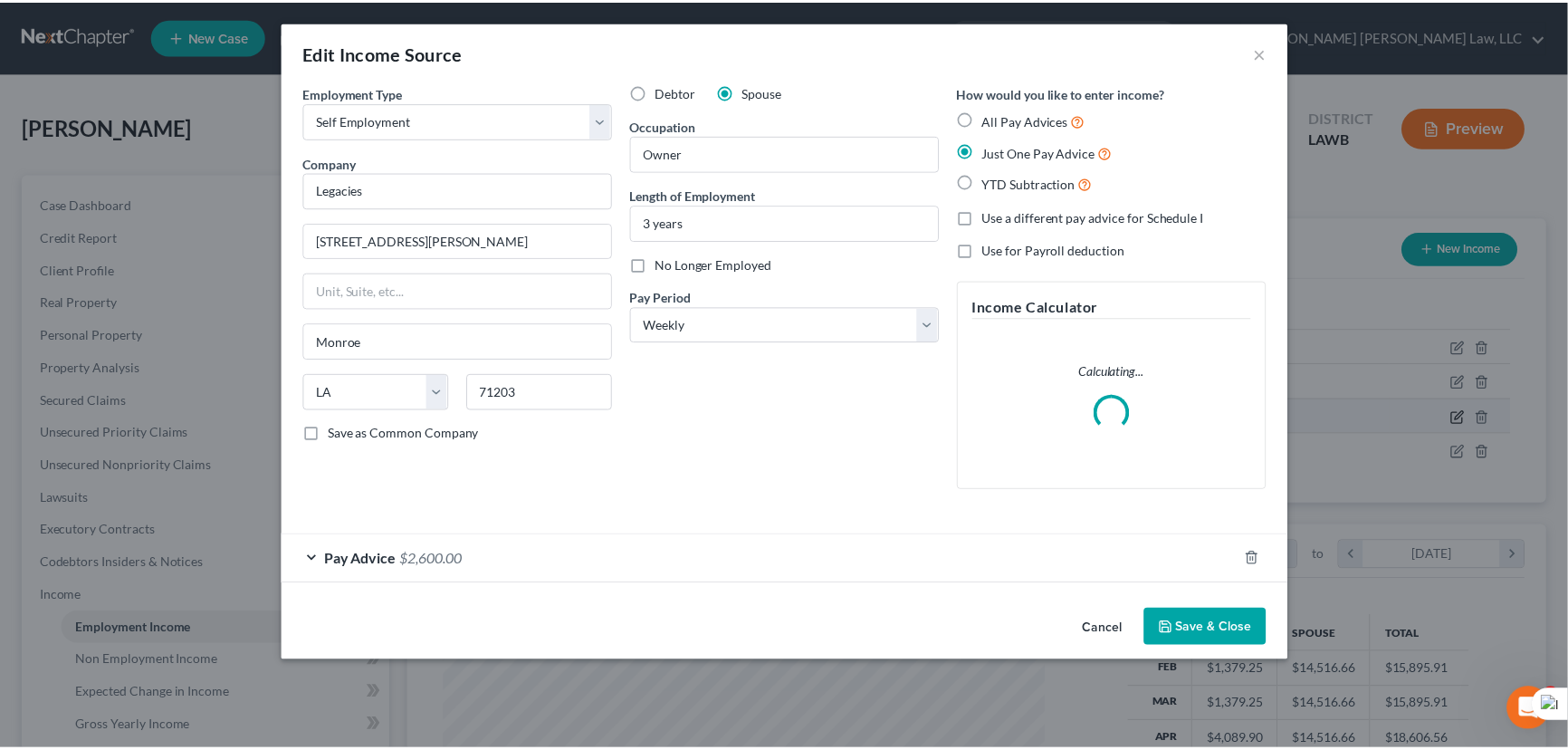
scroll to position [324, 648]
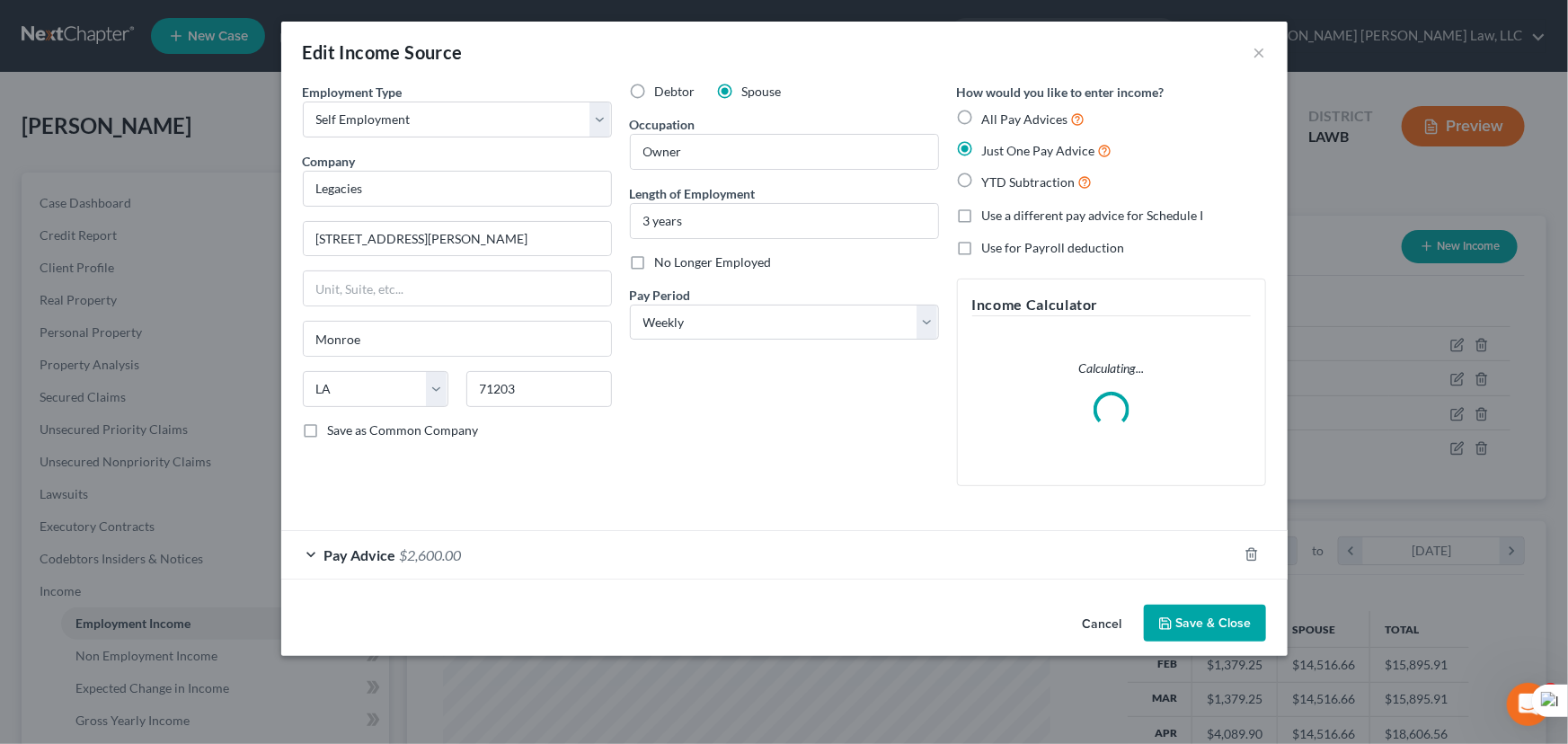
click at [1214, 625] on button "Save & Close" at bounding box center [1205, 624] width 122 height 38
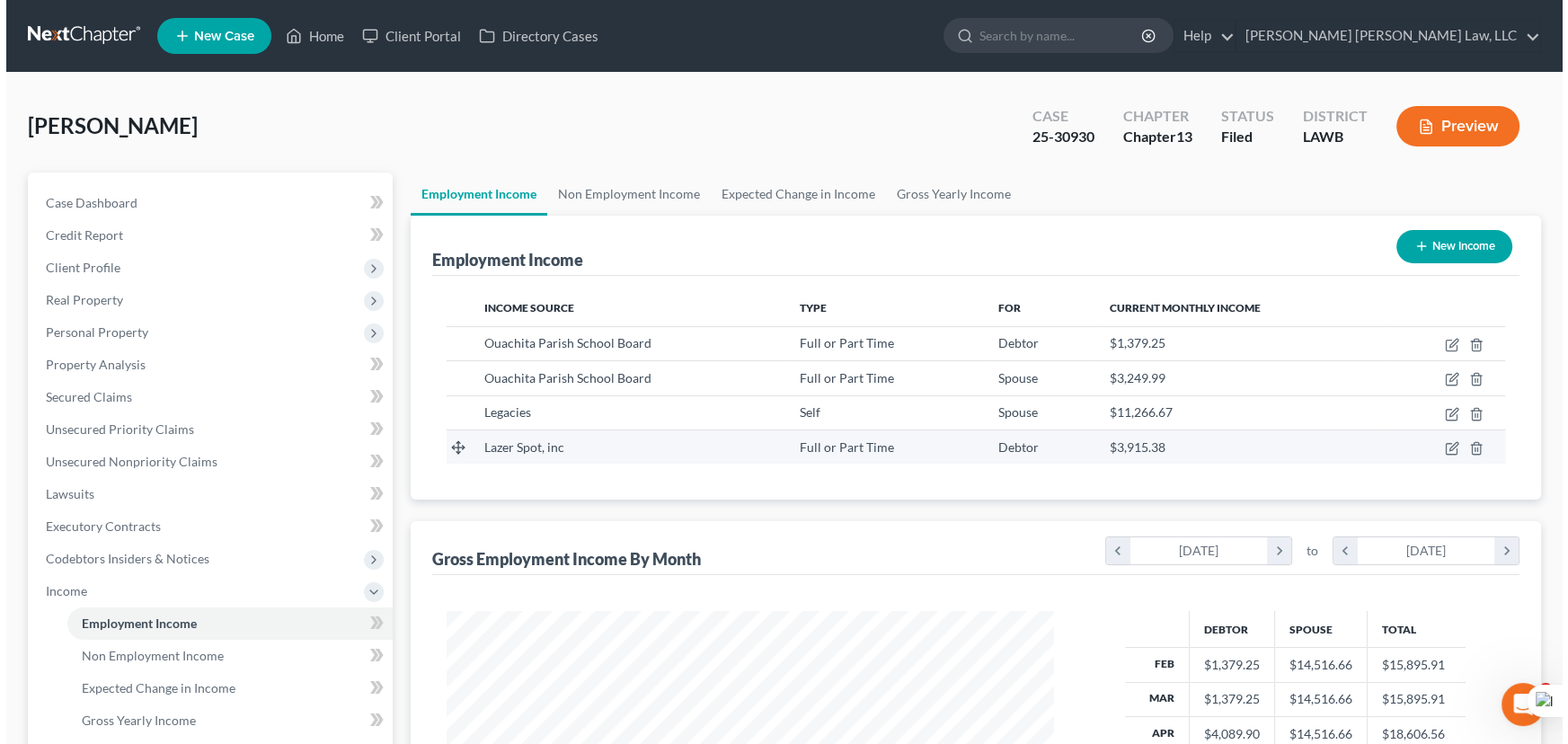
scroll to position [898587, 897878]
click at [1445, 455] on td at bounding box center [1439, 447] width 120 height 34
click at [1441, 453] on icon "button" at bounding box center [1444, 448] width 10 height 10
select select "0"
select select "10"
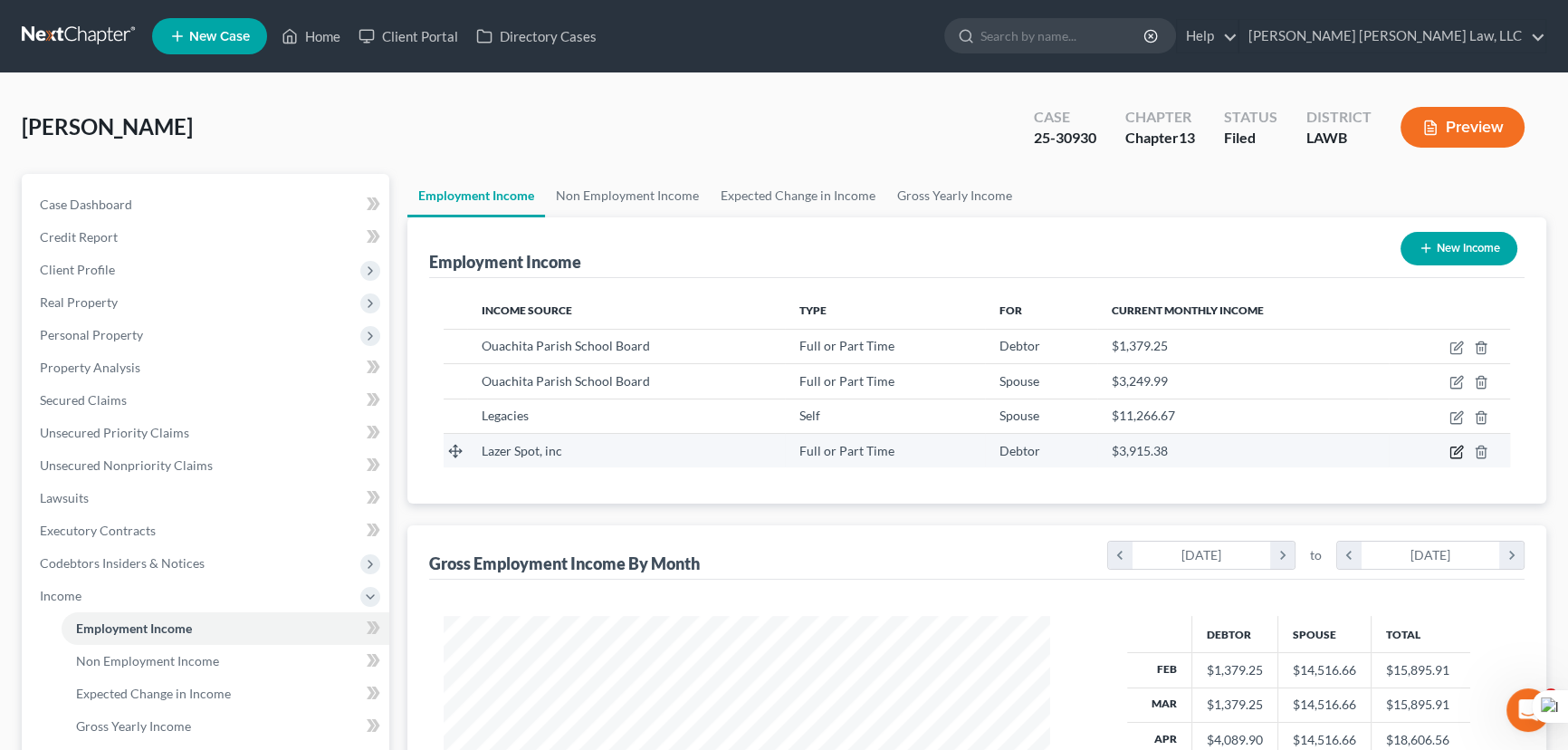
select select "3"
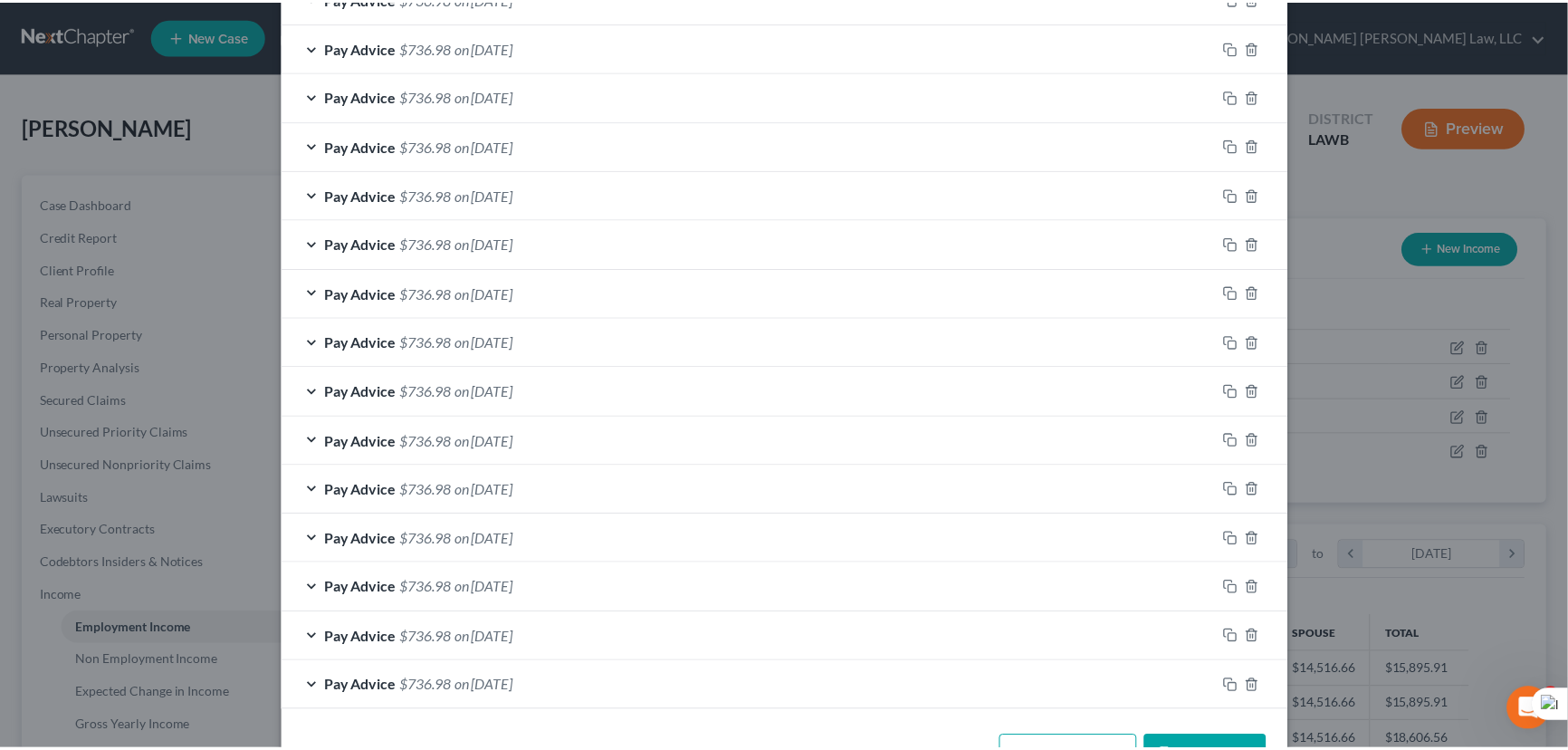
scroll to position [724, 0]
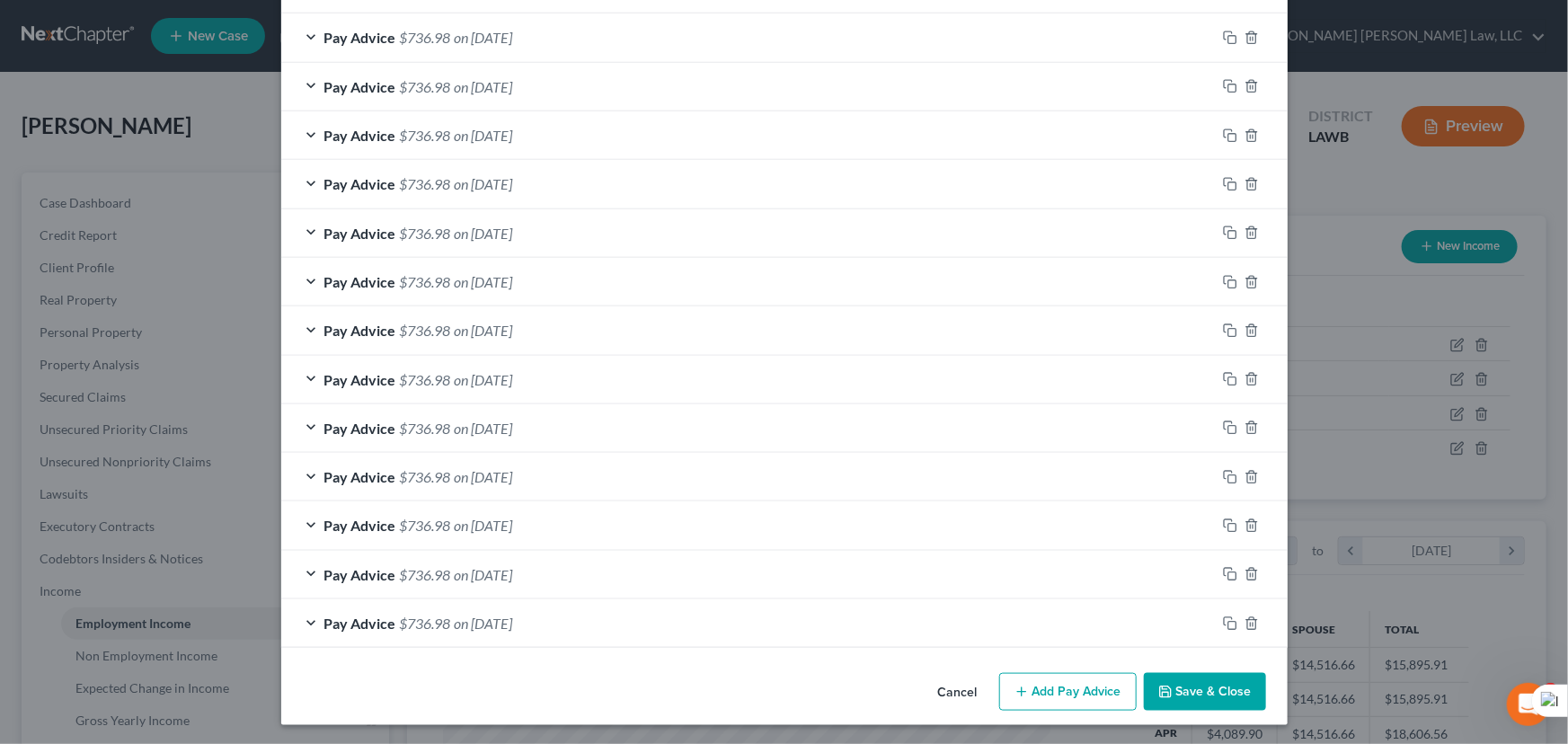
click at [1231, 687] on button "Save & Close" at bounding box center [1205, 692] width 122 height 38
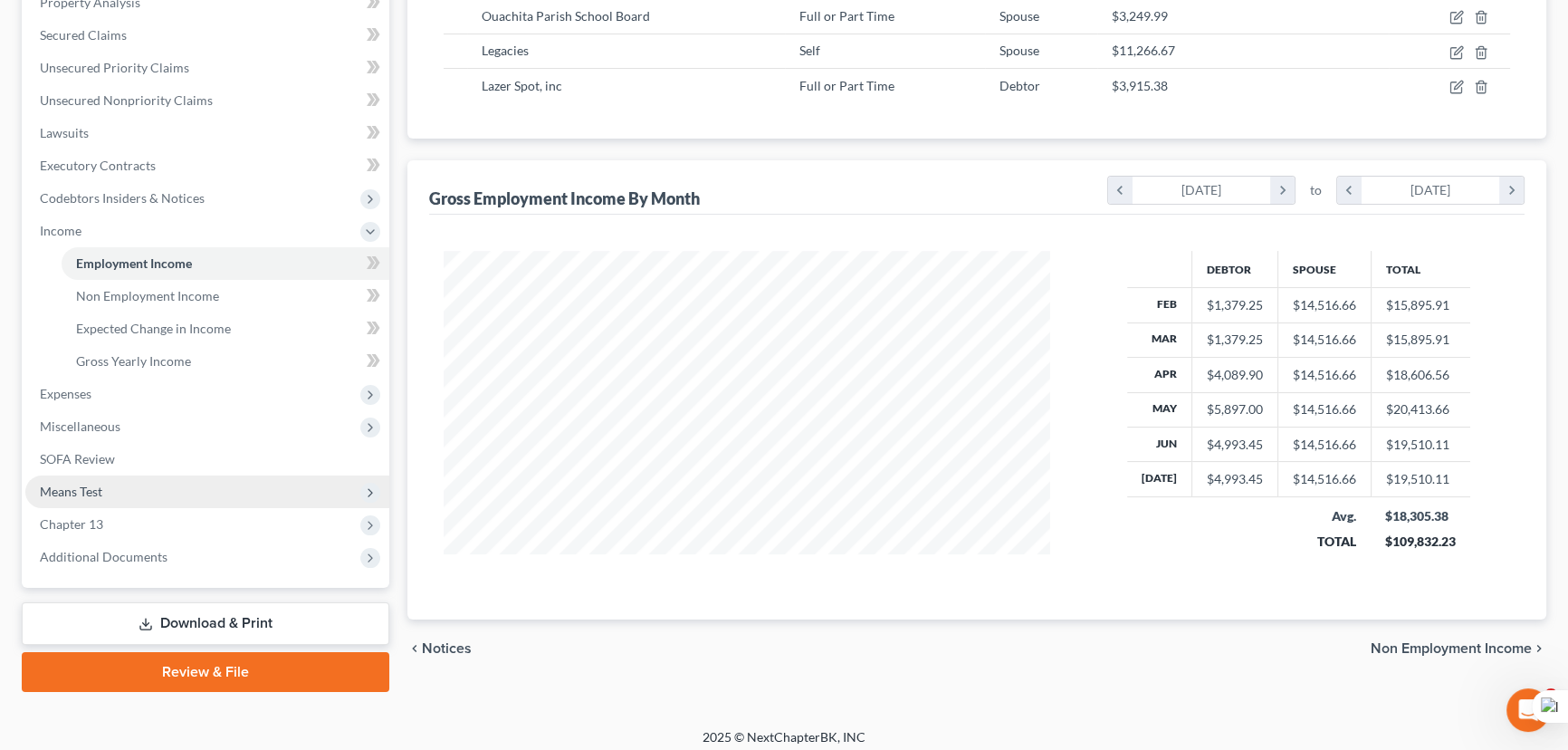
scroll to position [374, 0]
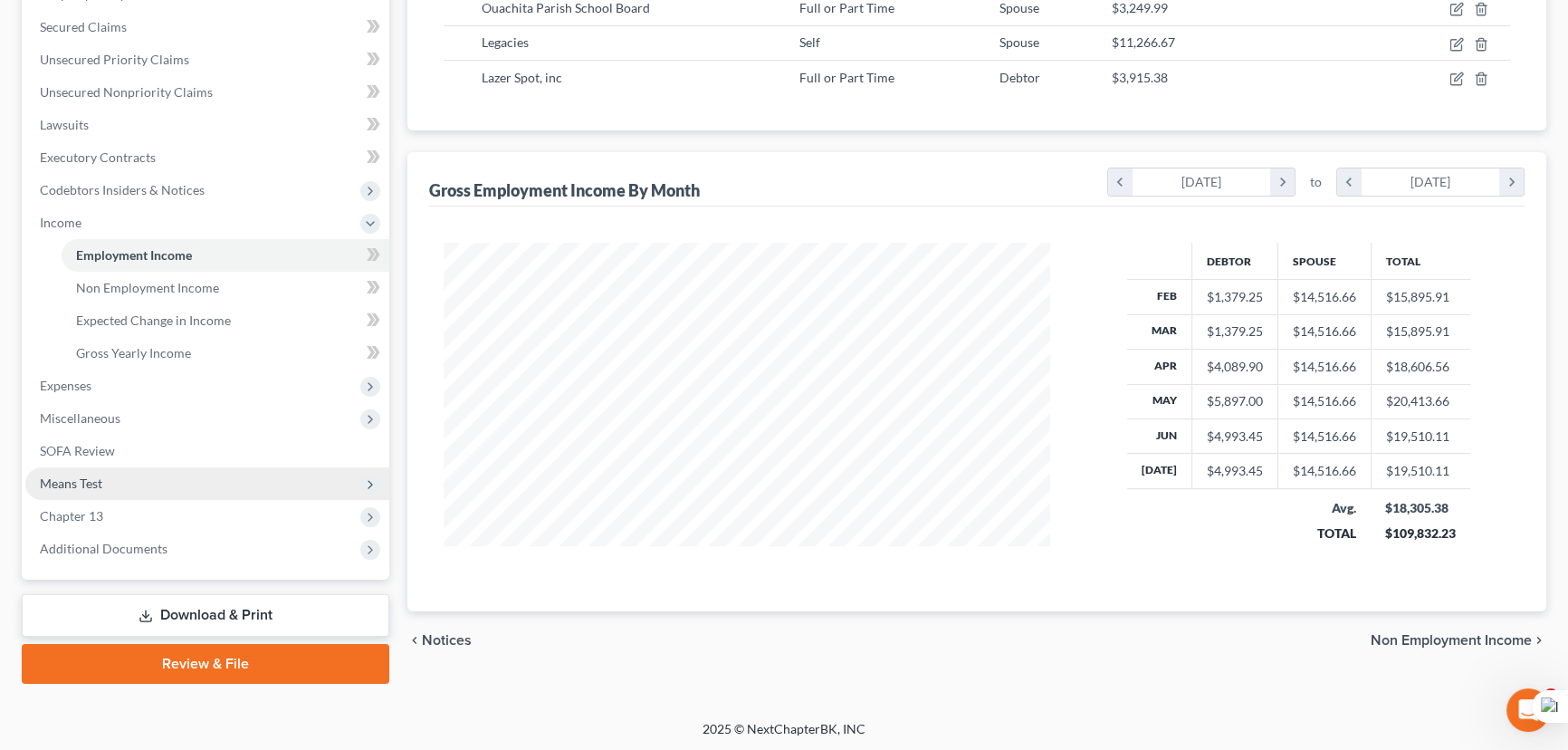
click at [137, 497] on span "Means Test" at bounding box center [207, 483] width 364 height 32
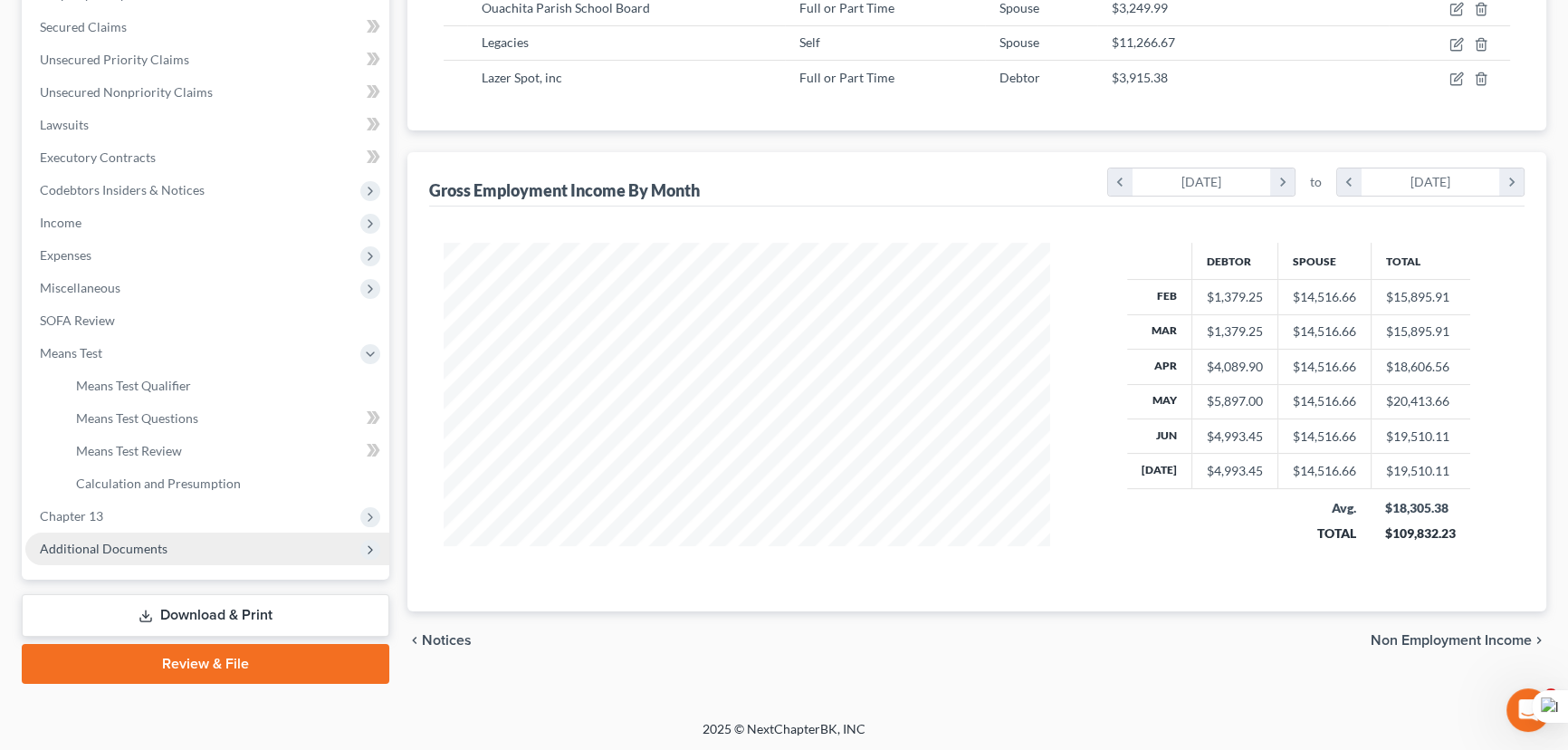
drag, startPoint x: 118, startPoint y: 516, endPoint x: 127, endPoint y: 531, distance: 17.5
click at [119, 515] on span "Chapter 13" at bounding box center [207, 516] width 364 height 32
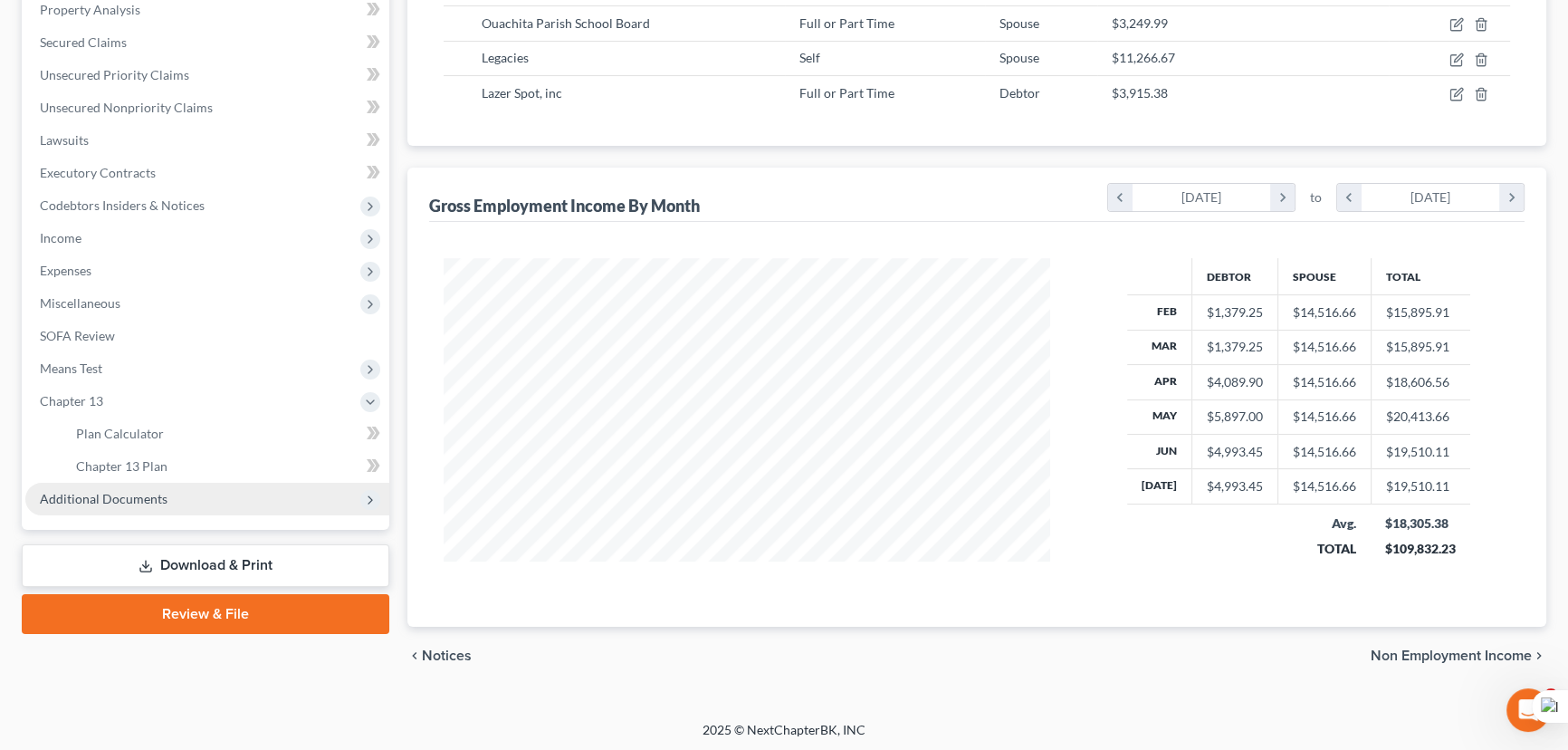
click at [151, 483] on span "Additional Documents" at bounding box center [207, 499] width 364 height 32
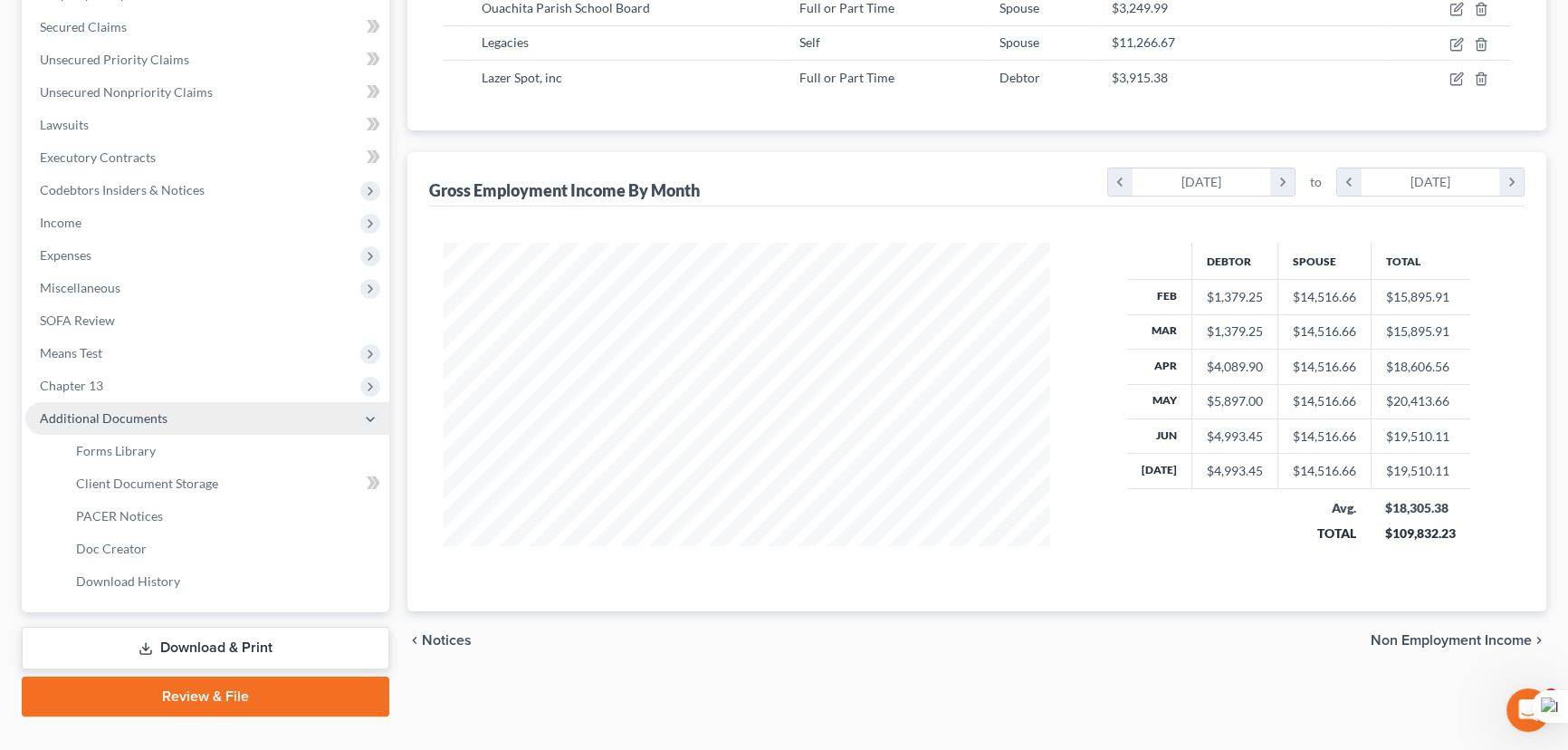
click at [146, 382] on span "Chapter 13" at bounding box center [207, 386] width 364 height 32
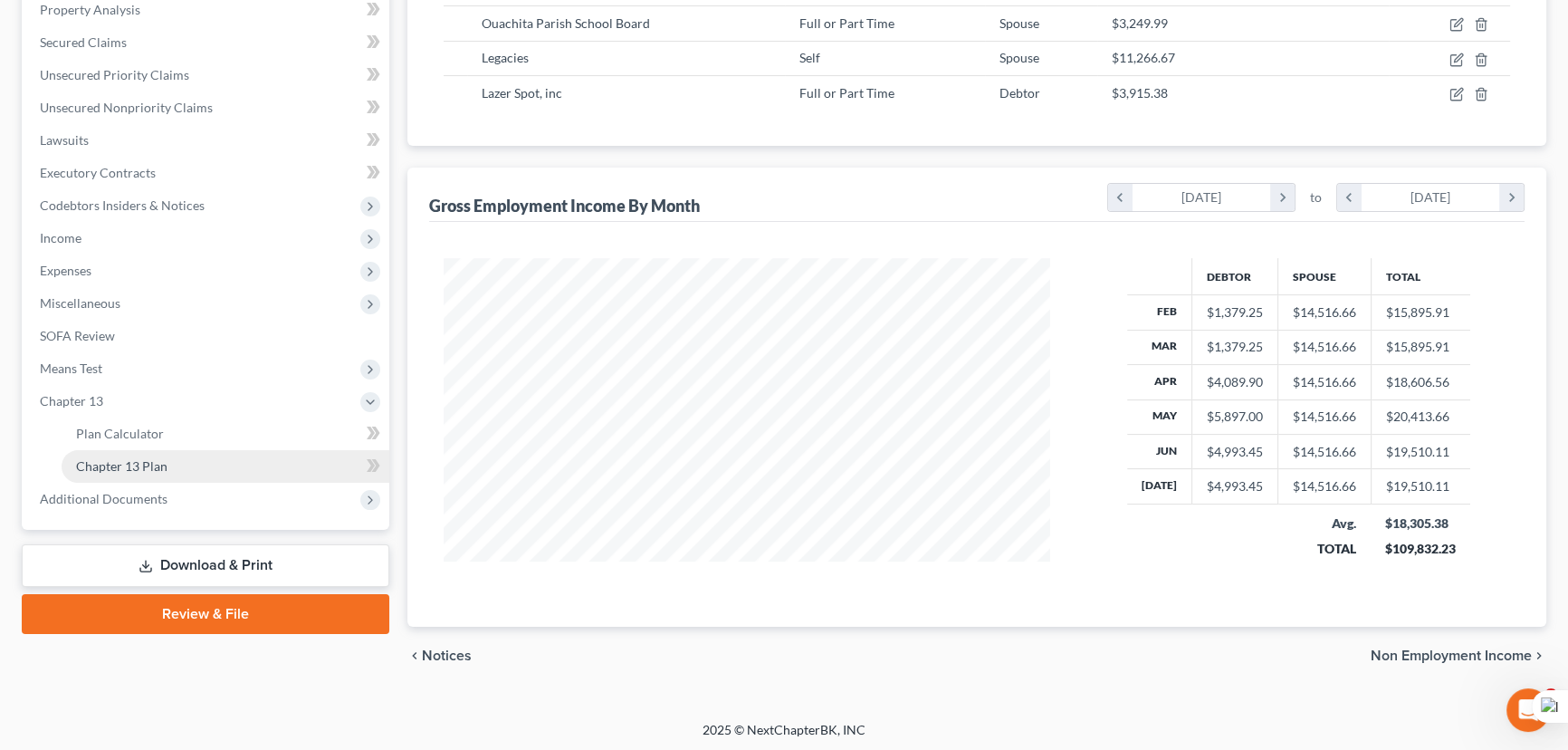
click at [141, 466] on span "Chapter 13 Plan" at bounding box center [121, 466] width 92 height 15
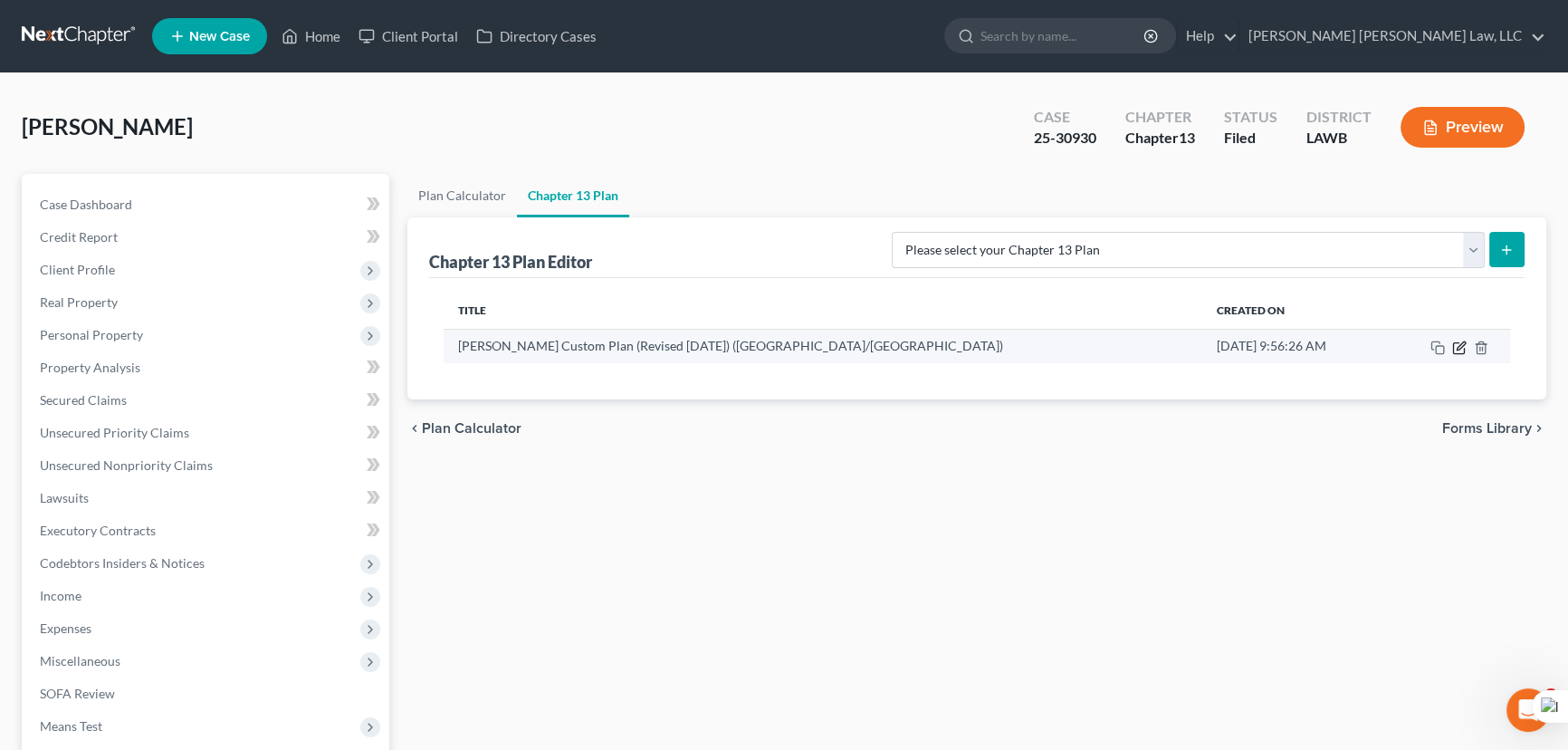
click at [1456, 343] on icon "button" at bounding box center [1459, 347] width 14 height 14
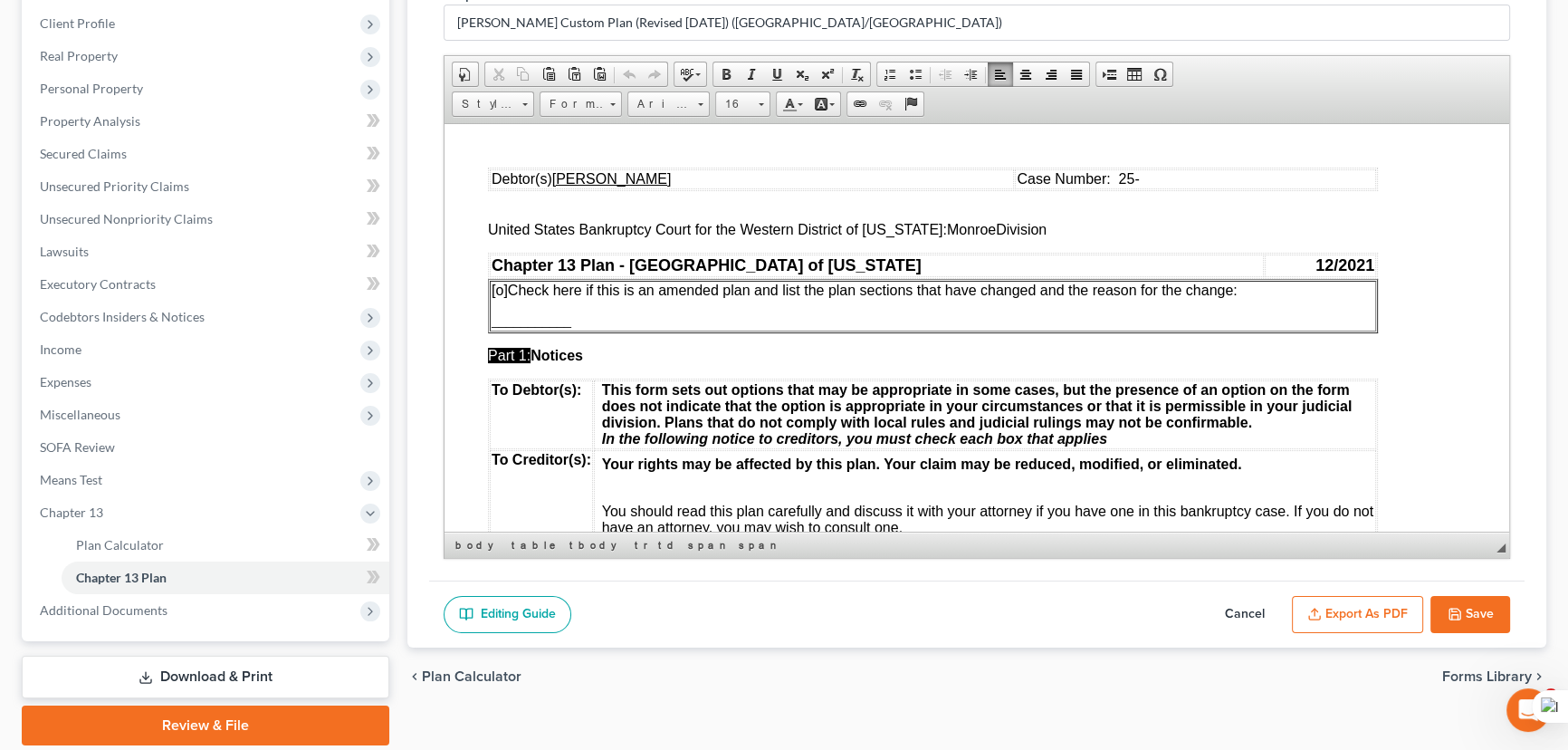
click at [1199, 178] on td "Case Number: 25-" at bounding box center [1196, 178] width 361 height 20
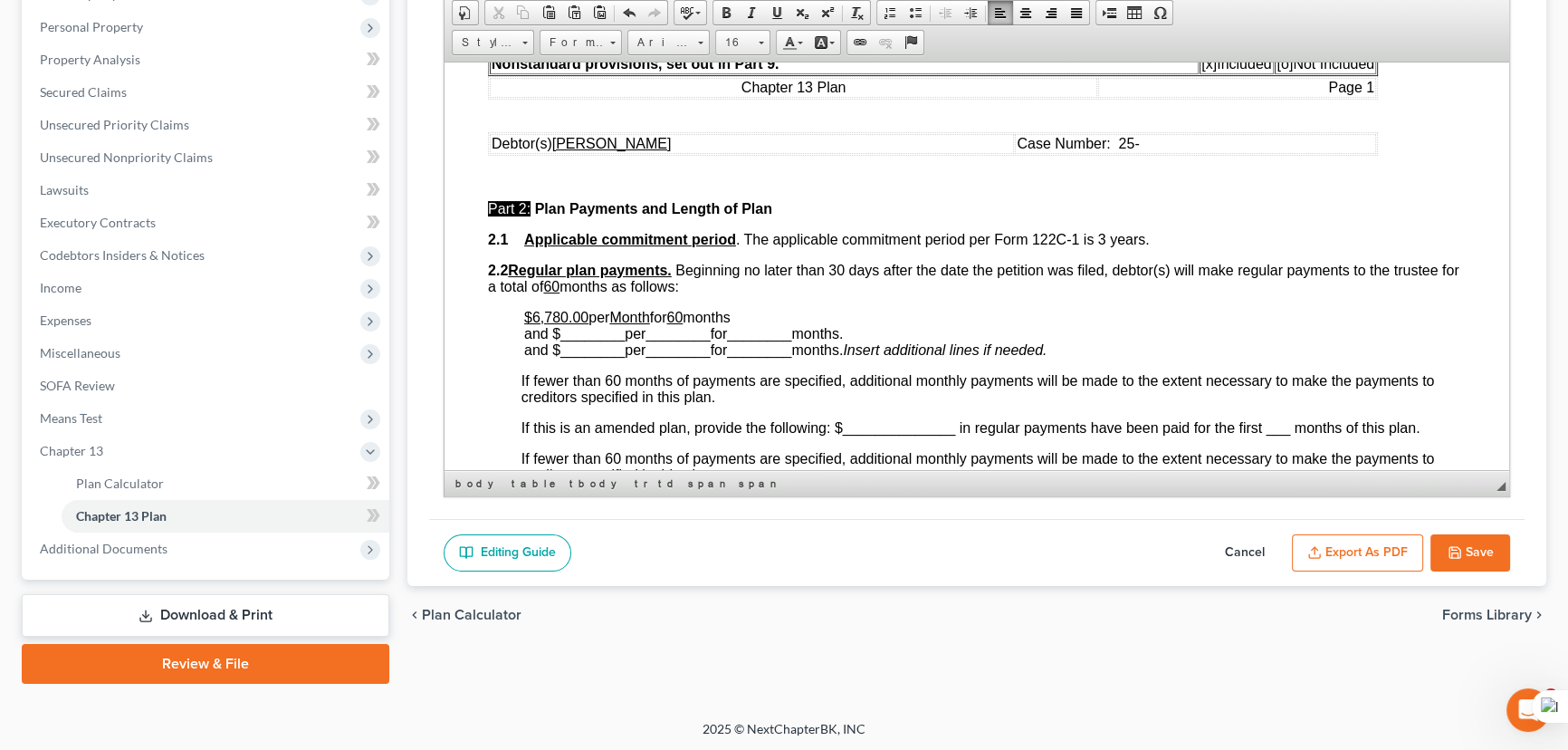
scroll to position [659, 0]
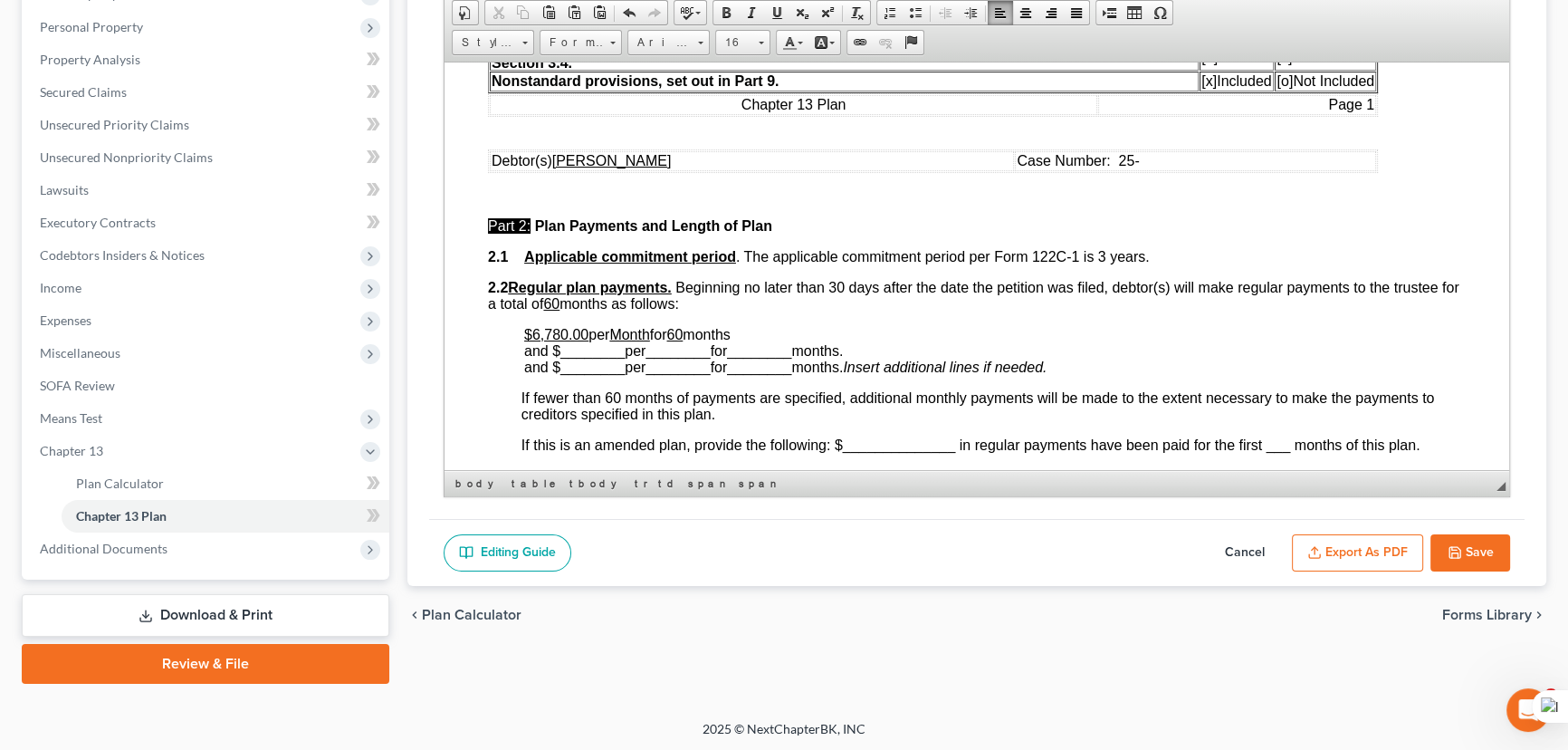
click at [1232, 170] on td "Case Number: 25-" at bounding box center [1196, 160] width 361 height 20
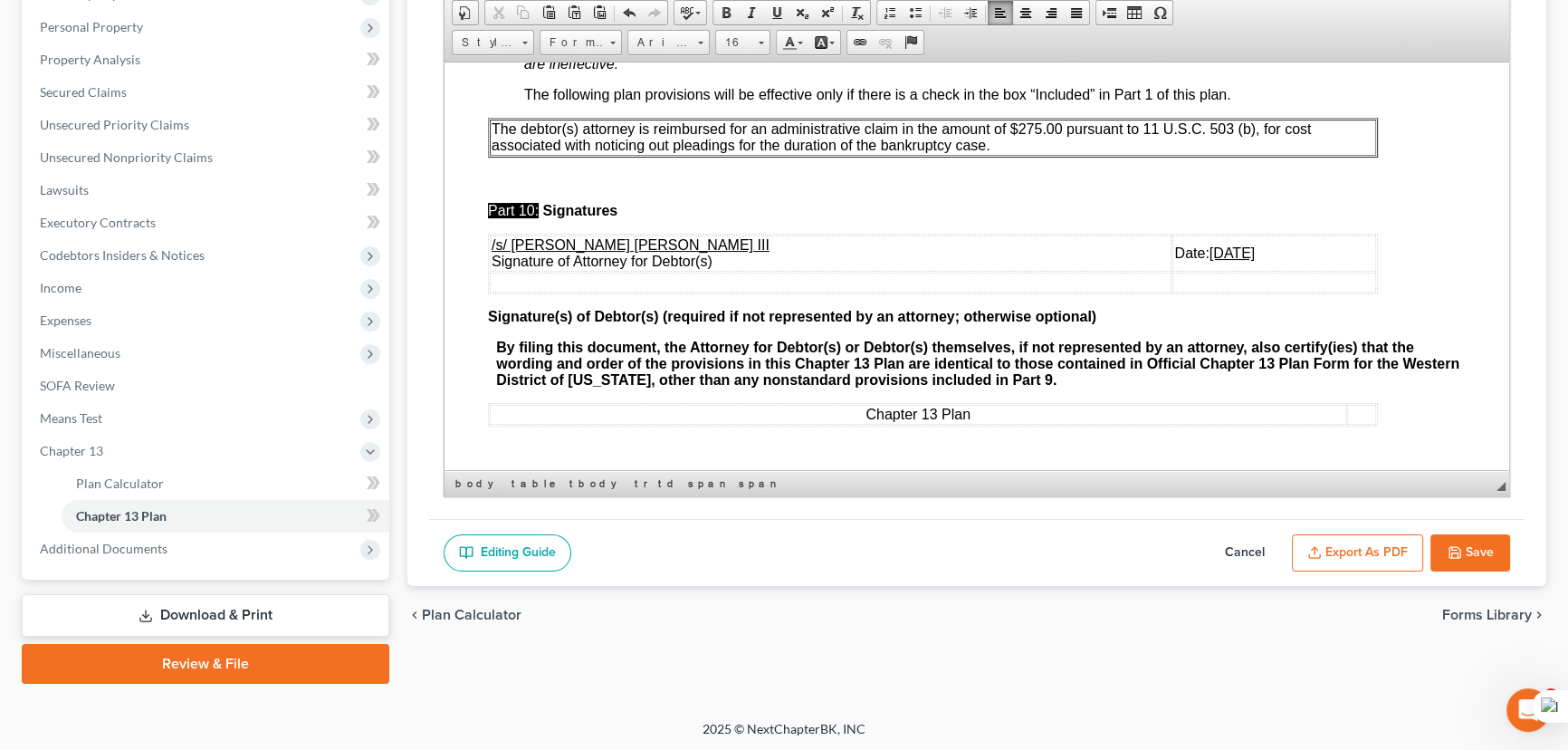
scroll to position [6720, 0]
click at [1341, 534] on button "Export as PDF" at bounding box center [1357, 553] width 131 height 38
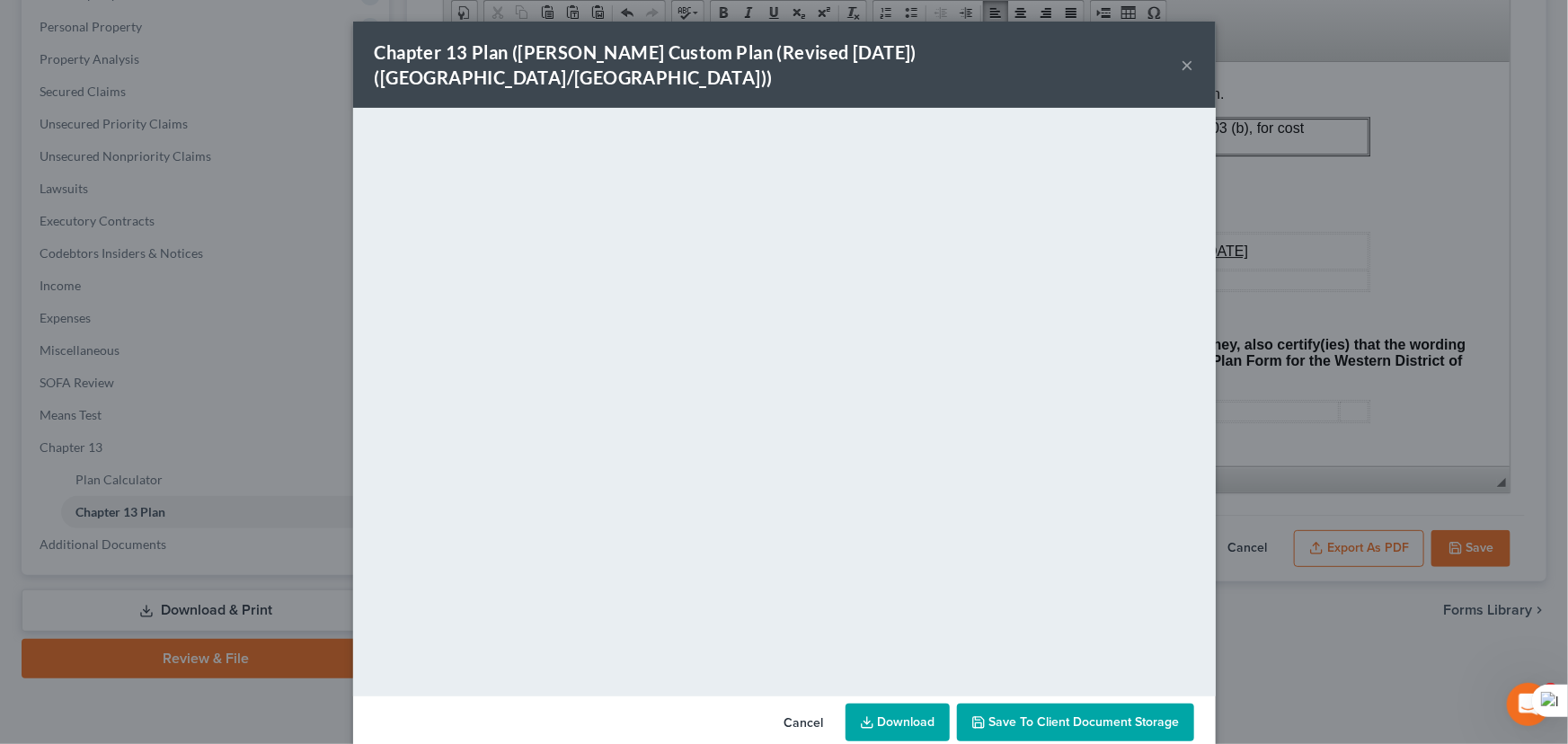
click at [888, 709] on link "Download" at bounding box center [897, 722] width 104 height 38
click at [1184, 53] on button "×" at bounding box center [1187, 64] width 12 height 22
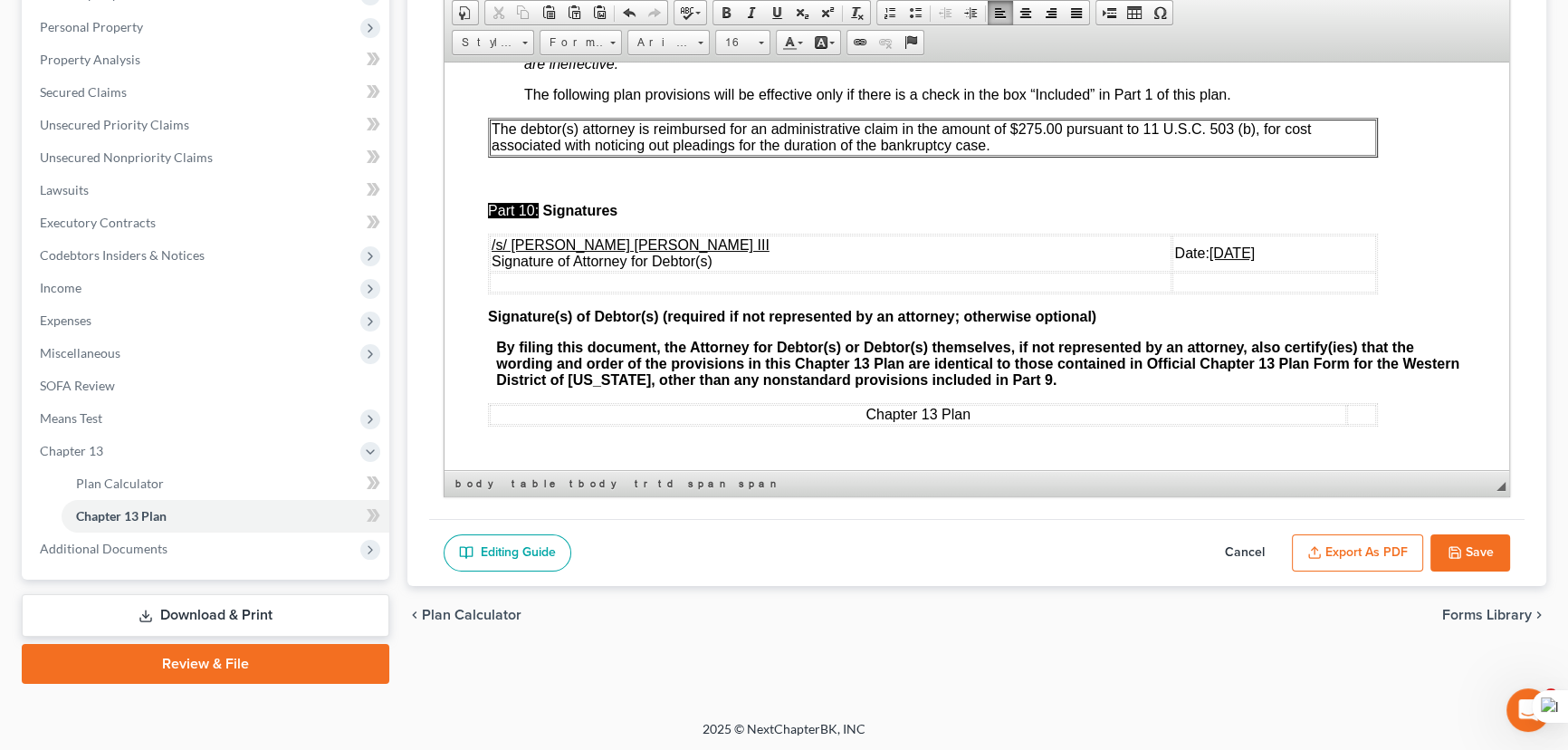
click at [1473, 546] on button "Save" at bounding box center [1471, 553] width 79 height 38
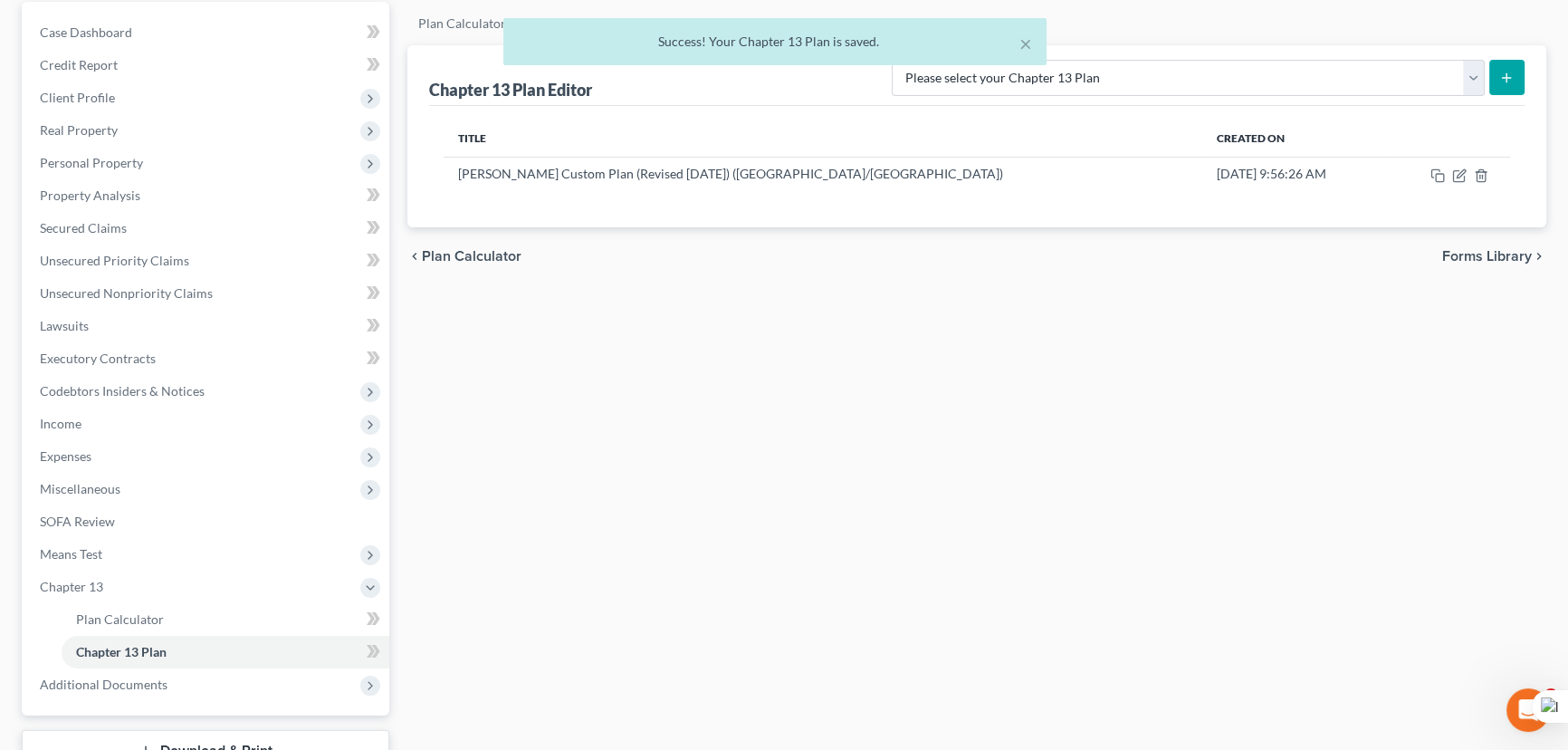
scroll to position [0, 0]
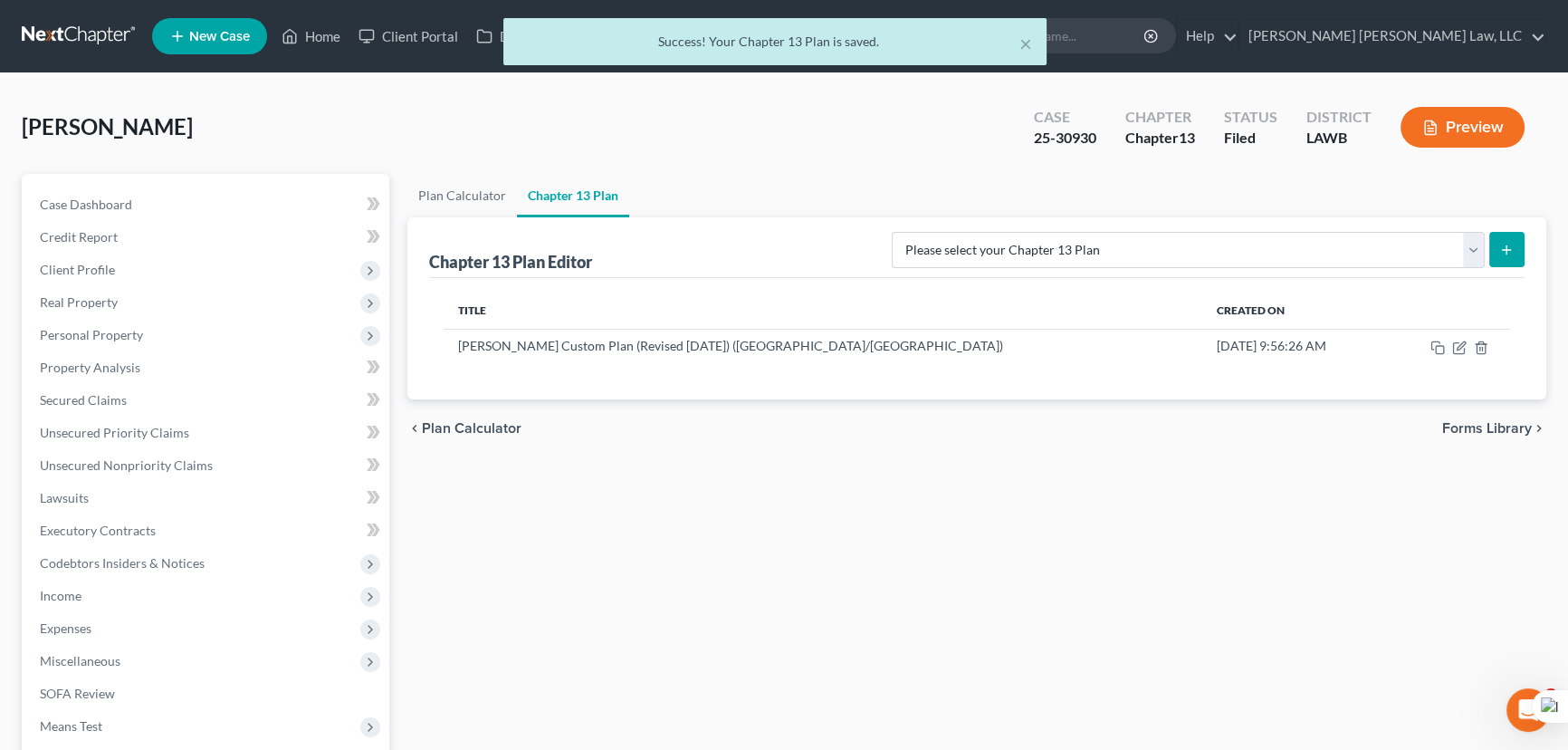
click at [100, 39] on div "× Success! Your Chapter 13 Plan is saved." at bounding box center [774, 45] width 1568 height 56
click at [98, 31] on div "× Success! Your Chapter 13 Plan is saved." at bounding box center [774, 45] width 1568 height 56
click at [88, 37] on div "× Success! Your Chapter 13 Plan is saved." at bounding box center [774, 45] width 1568 height 56
click at [1024, 39] on button "×" at bounding box center [1025, 43] width 12 height 22
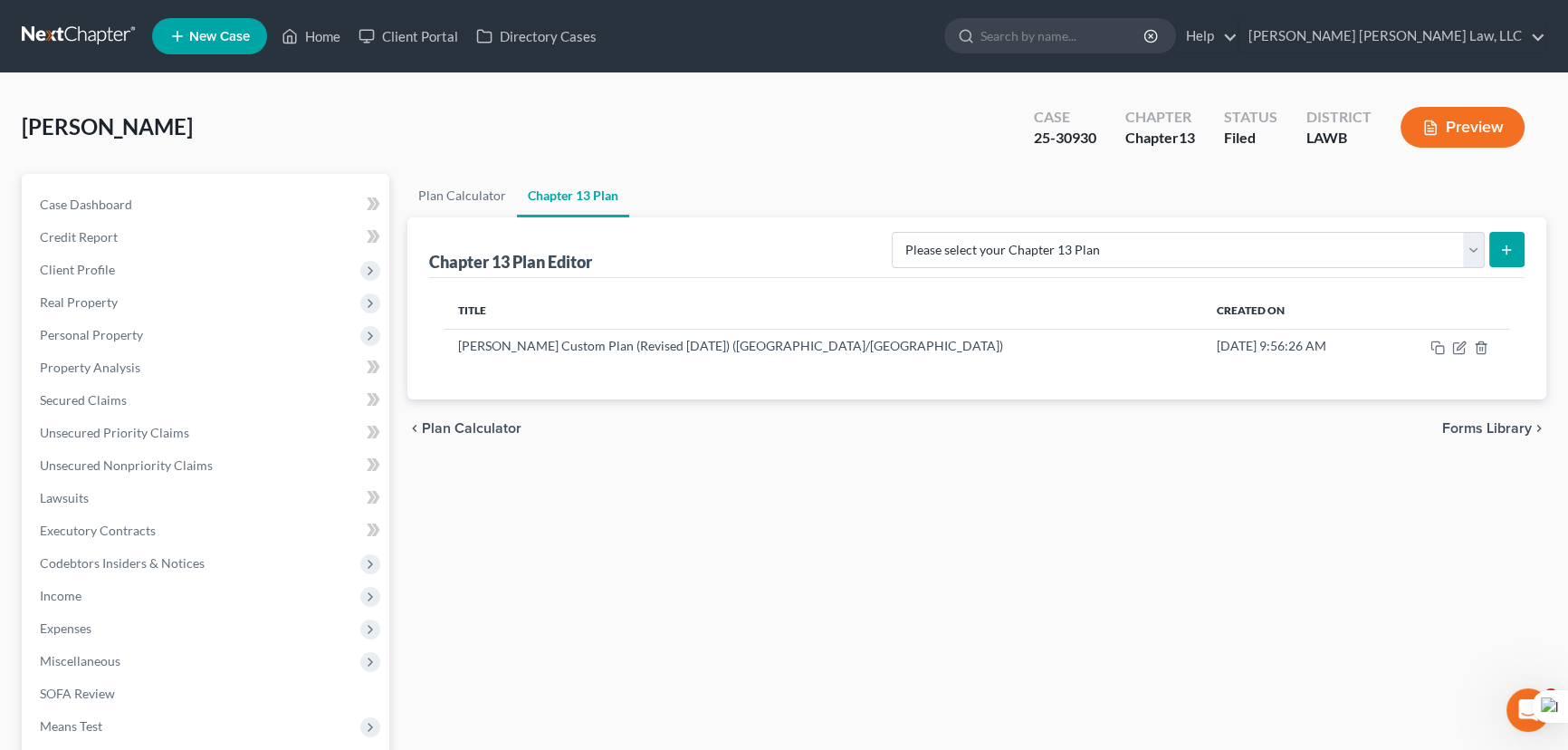
click at [102, 45] on link at bounding box center [79, 36] width 116 height 32
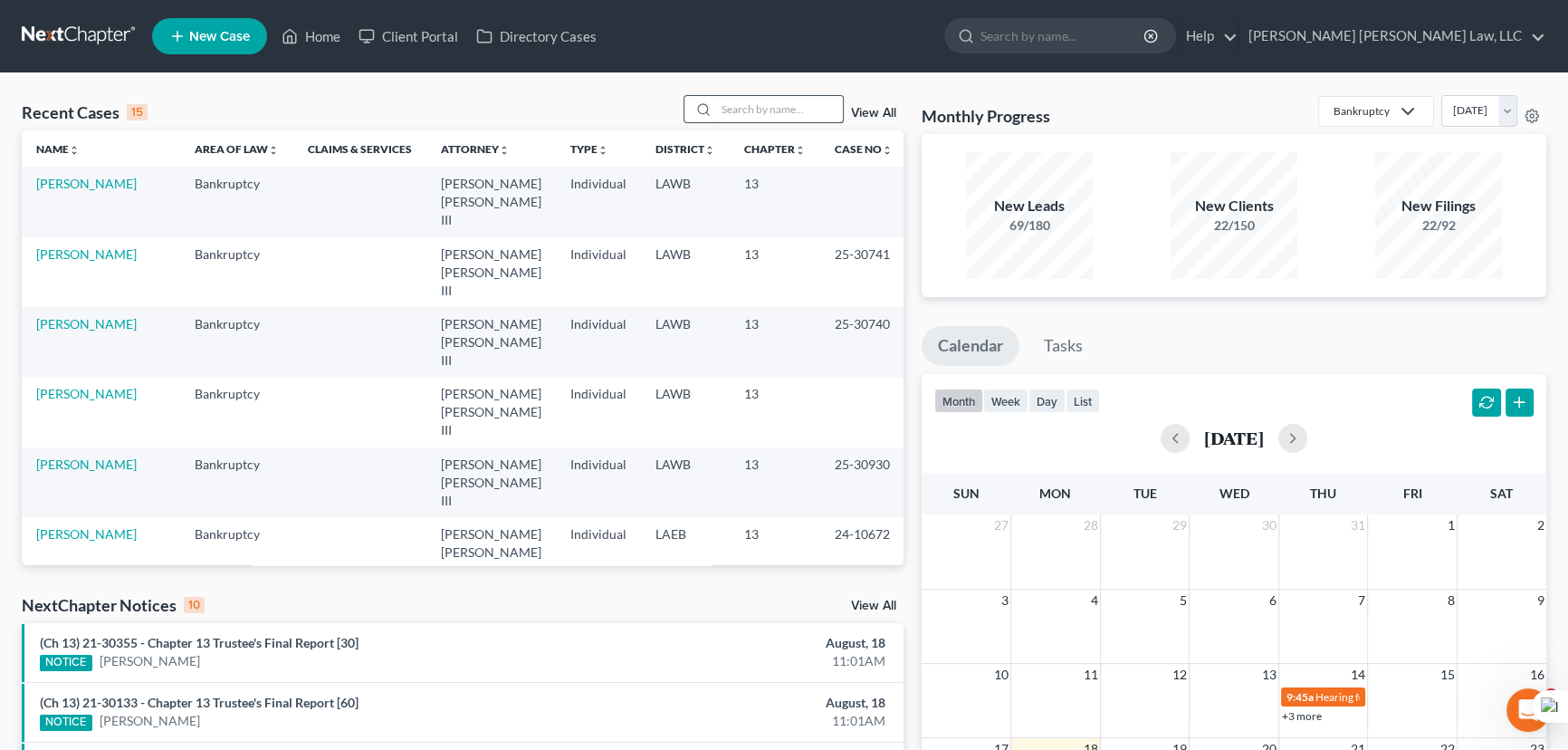
click at [791, 105] on input "search" at bounding box center [780, 110] width 127 height 26
type input "jackson, marvin"
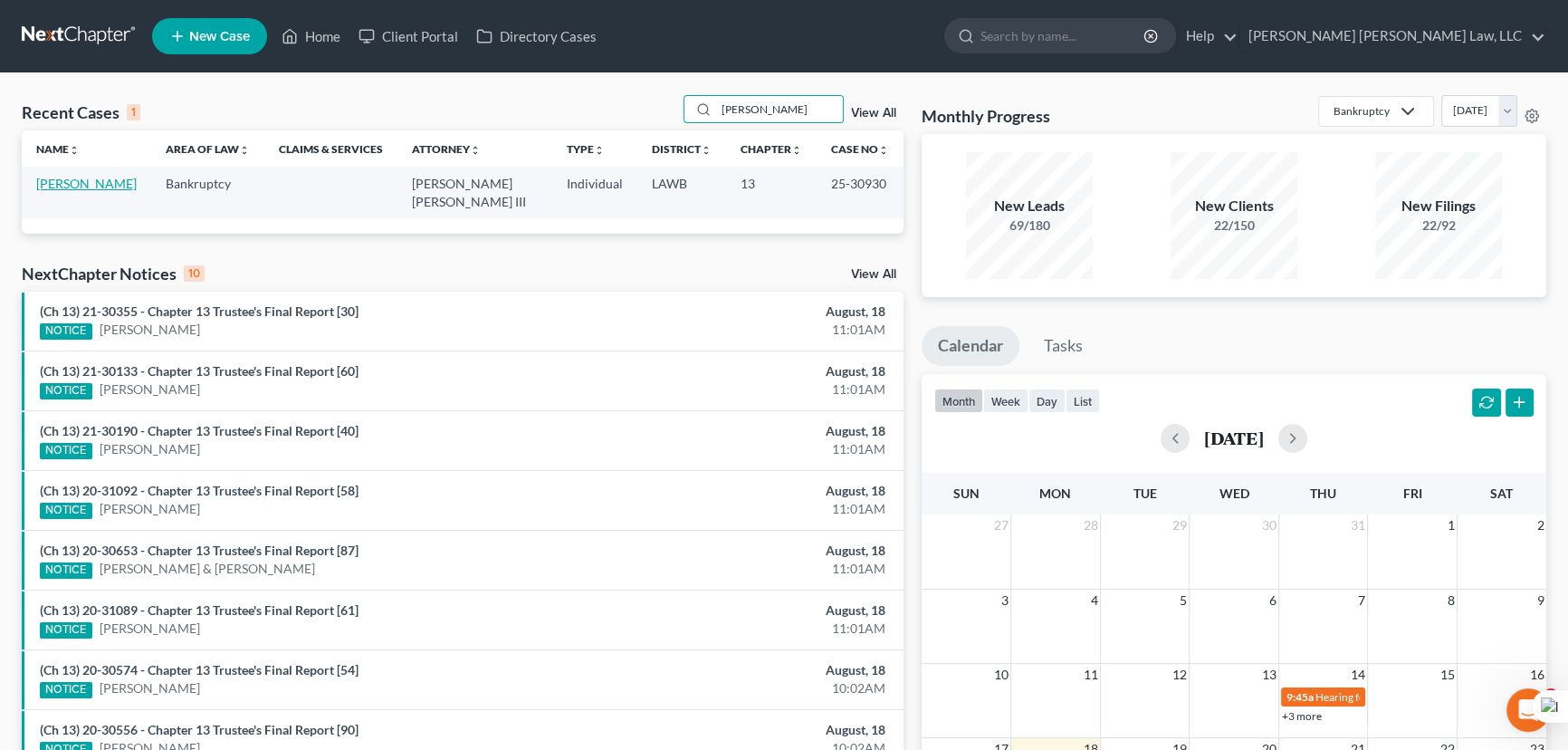
click at [88, 189] on link "Jackson, Marvin" at bounding box center [86, 183] width 100 height 15
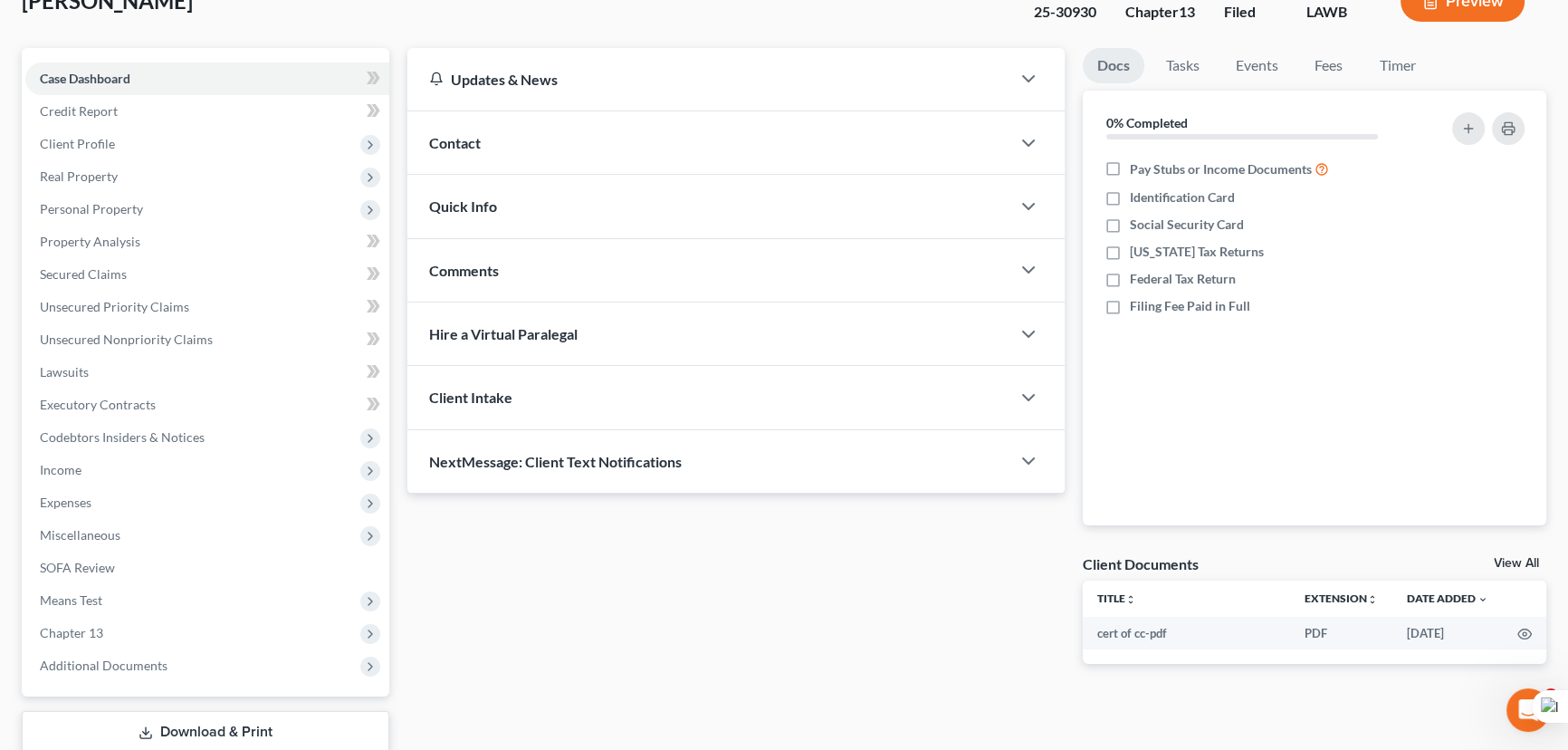
scroll to position [243, 0]
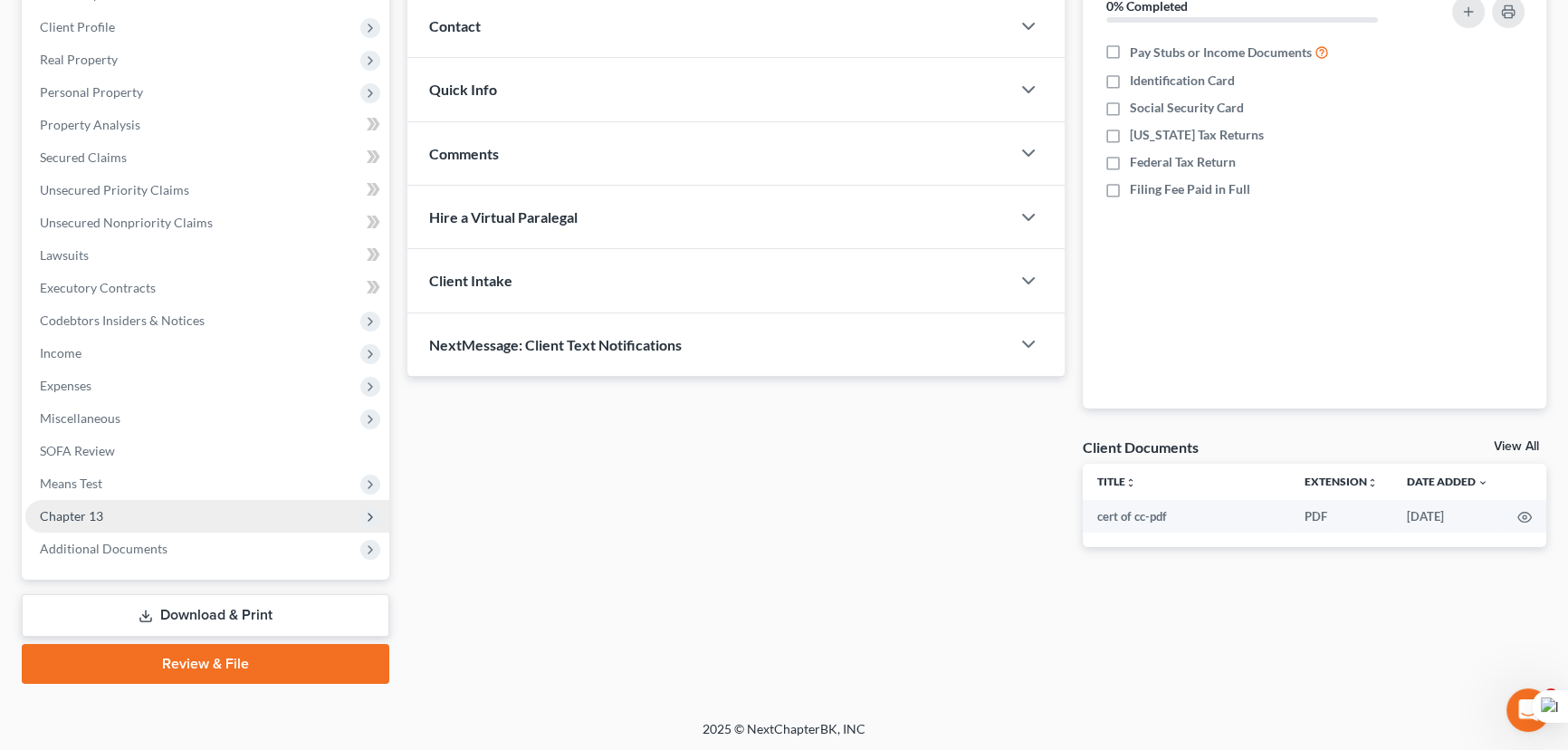
drag, startPoint x: 59, startPoint y: 509, endPoint x: 61, endPoint y: 518, distance: 9.2
click at [61, 518] on span "Chapter 13" at bounding box center [71, 516] width 63 height 15
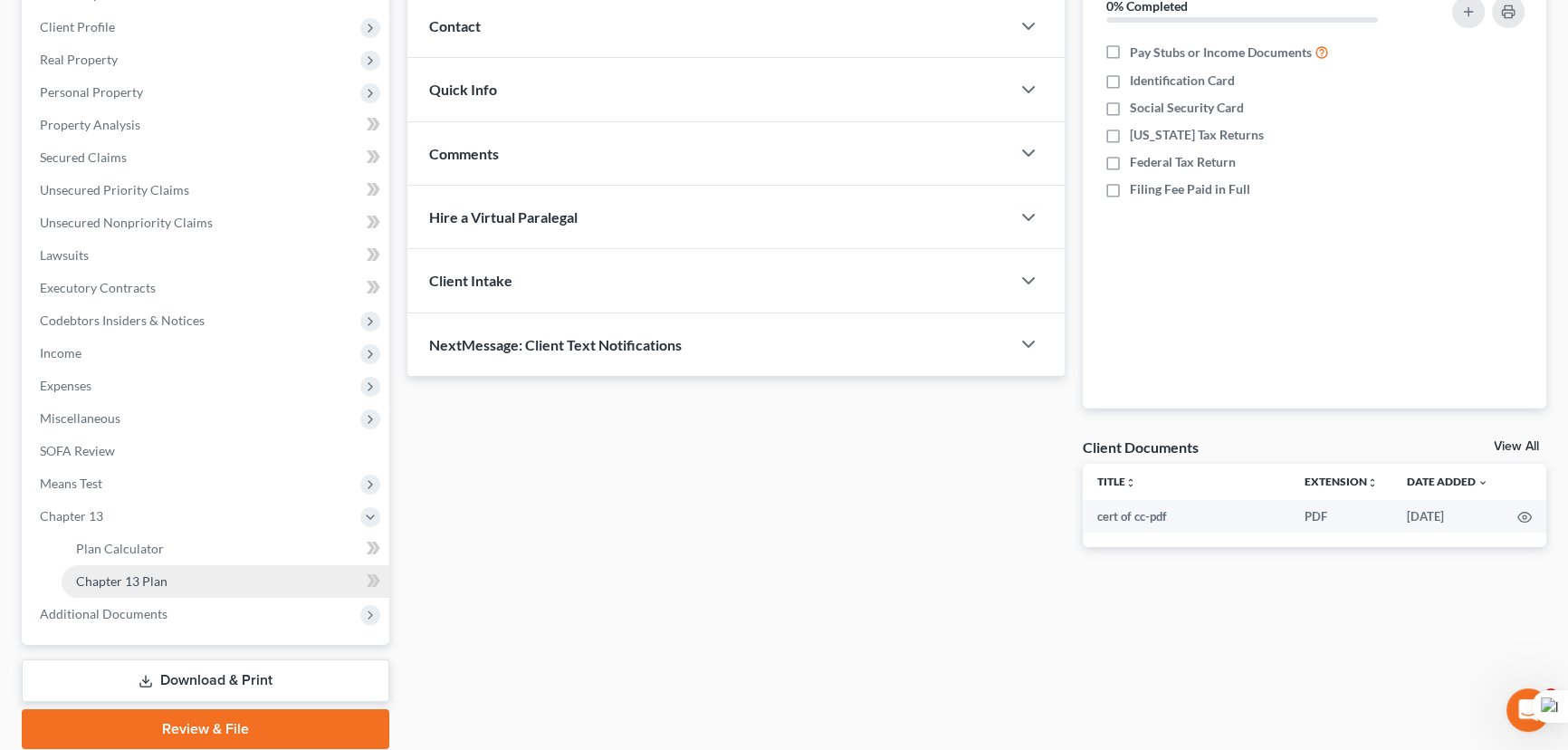
click at [95, 578] on span "Chapter 13 Plan" at bounding box center [121, 581] width 92 height 15
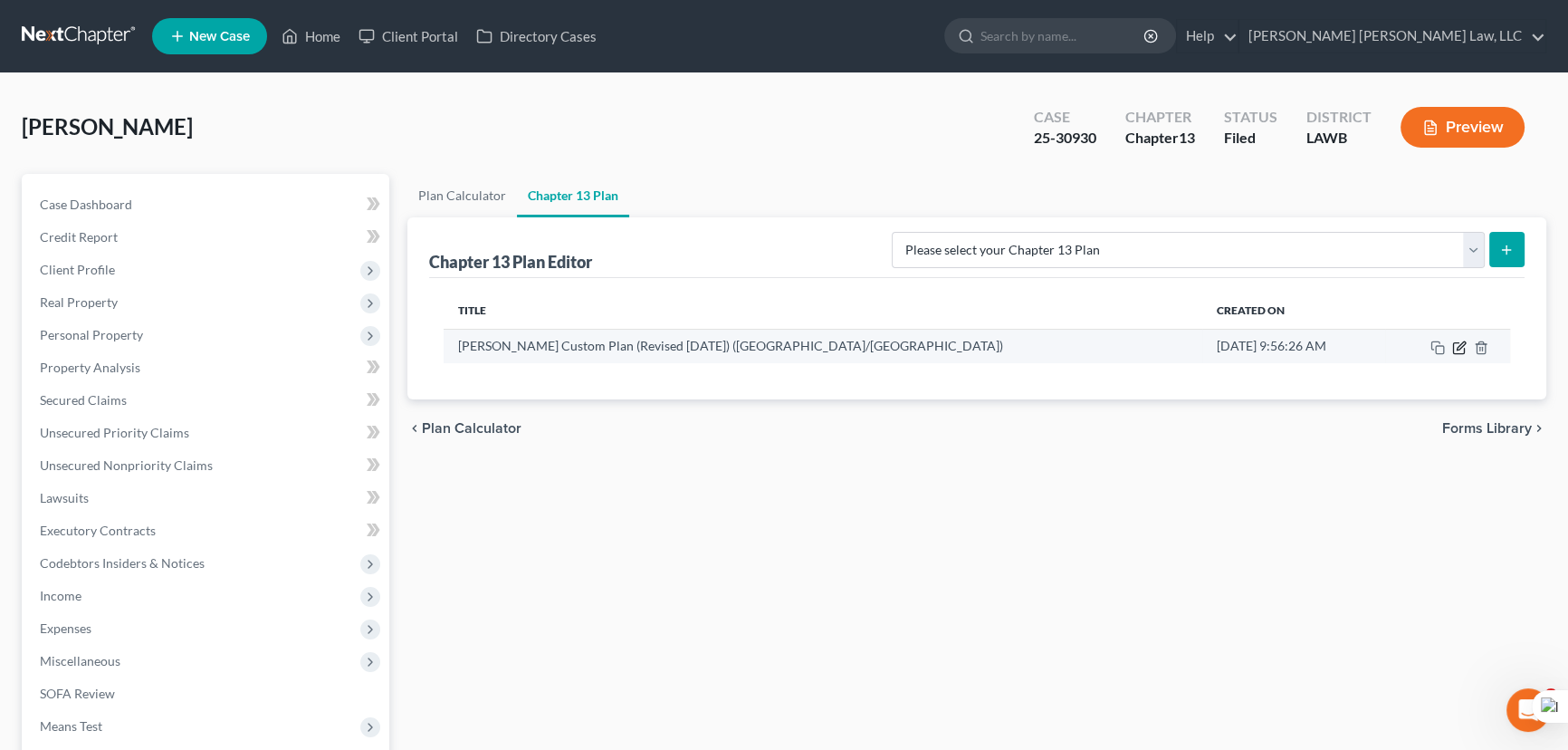
click at [1462, 341] on icon "button" at bounding box center [1461, 345] width 9 height 9
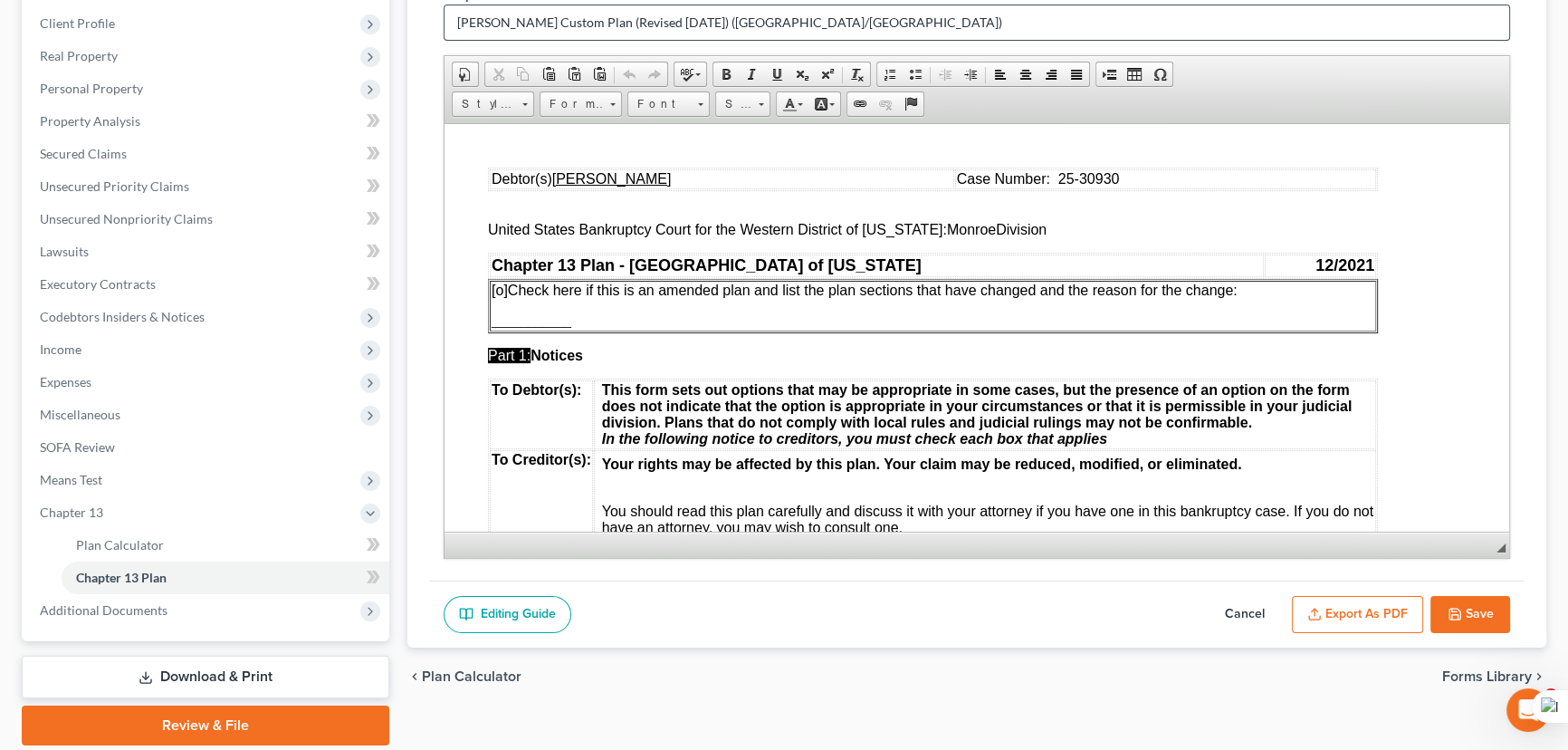
scroll to position [669, 0]
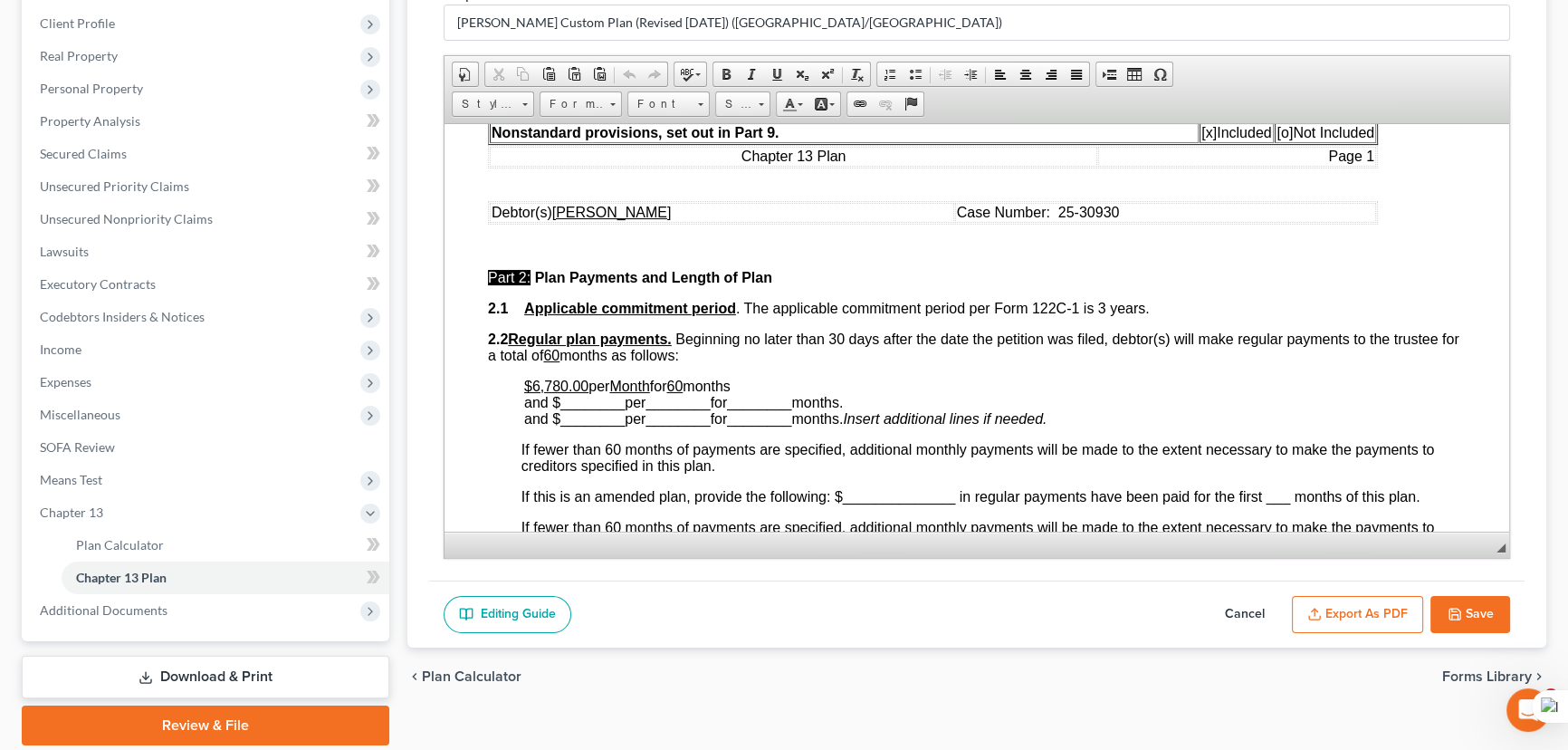
click at [1469, 604] on button "Save" at bounding box center [1471, 615] width 79 height 38
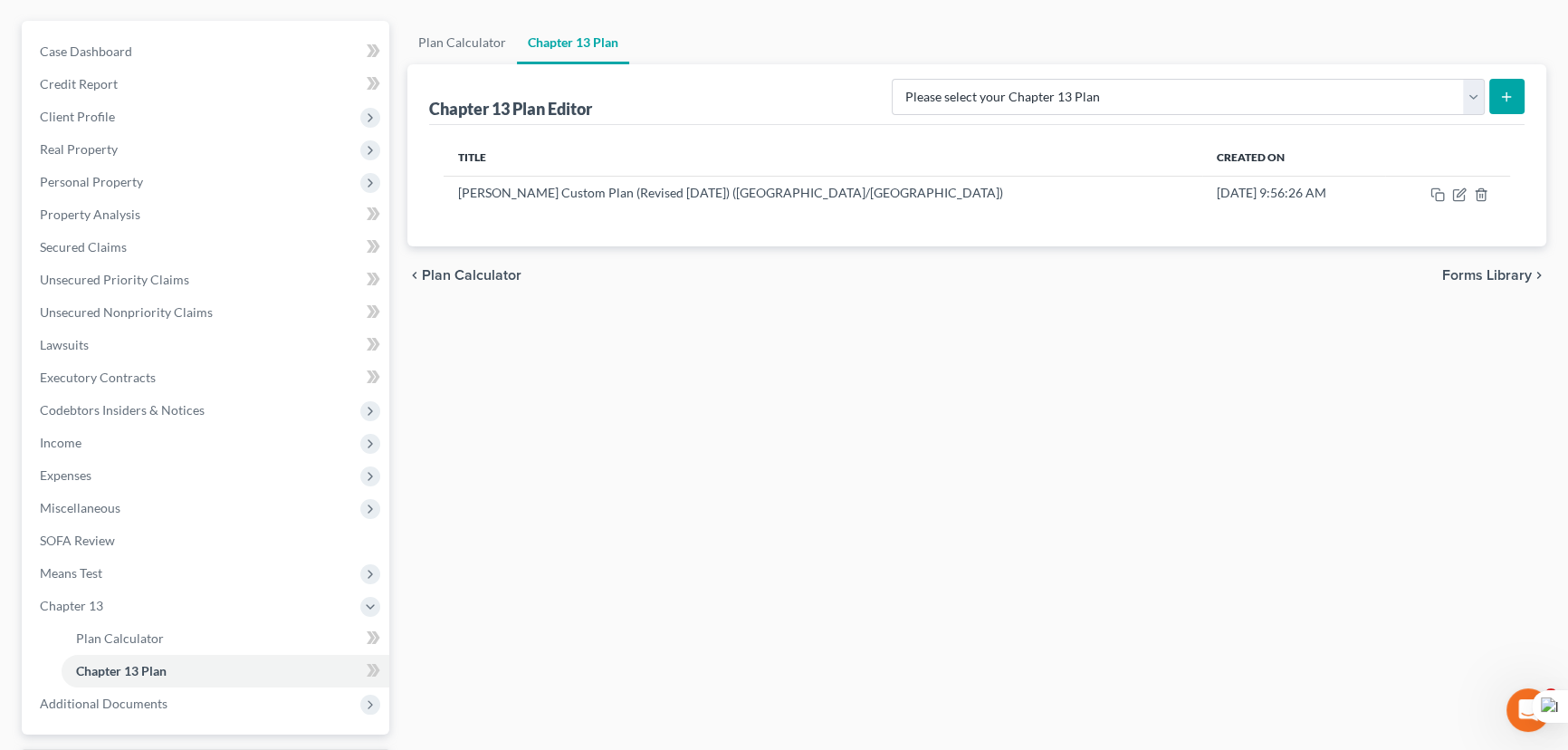
scroll to position [0, 0]
